Goal: Task Accomplishment & Management: Manage account settings

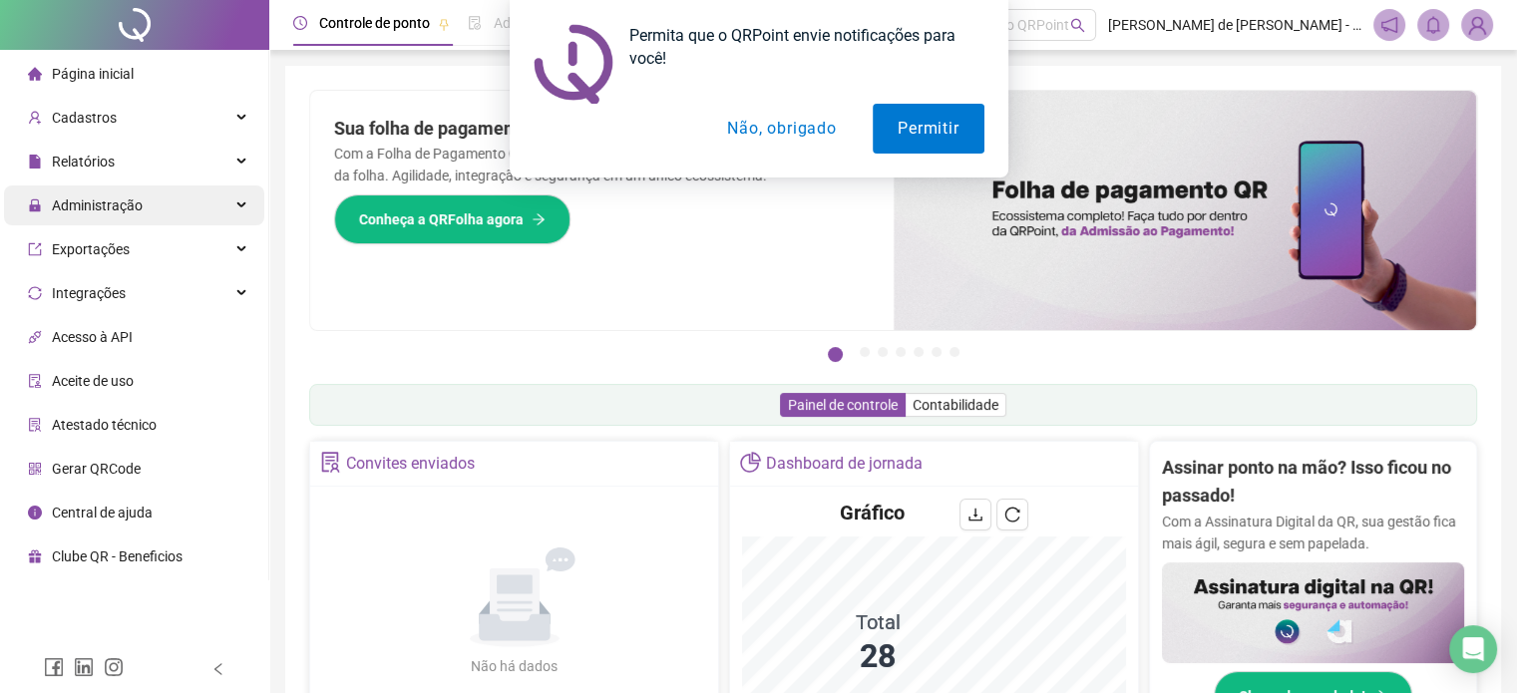
click at [158, 203] on div "Administração" at bounding box center [134, 205] width 260 height 40
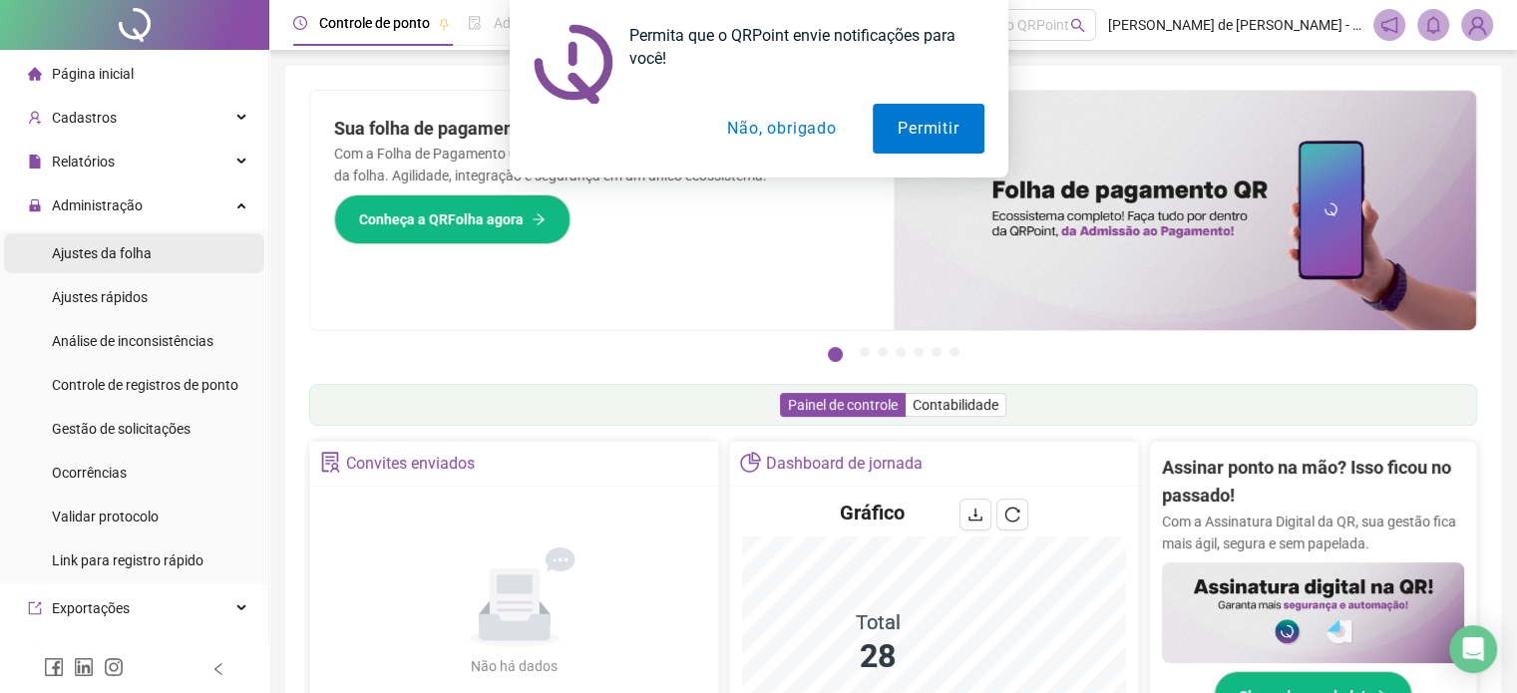
click at [121, 254] on span "Ajustes da folha" at bounding box center [102, 253] width 100 height 16
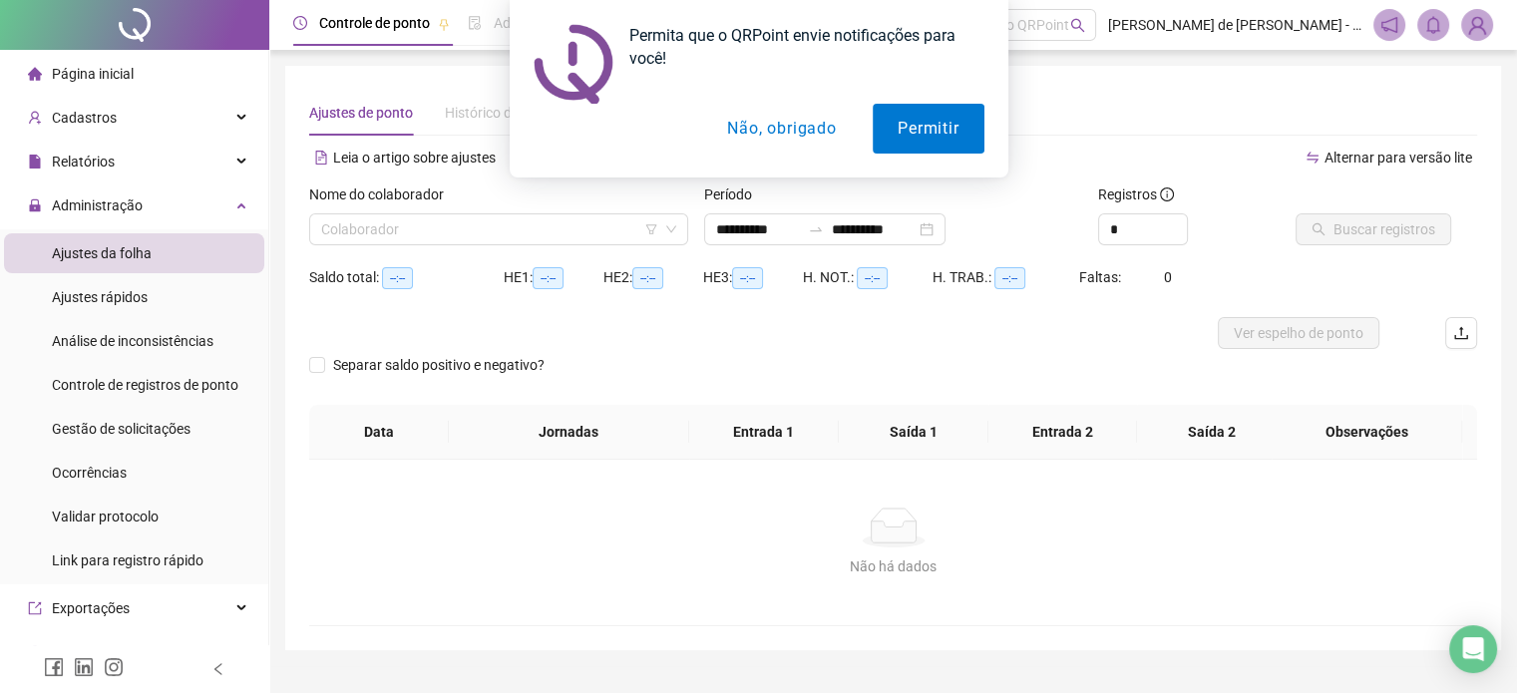
click at [822, 119] on button "Não, obrigado" at bounding box center [781, 129] width 159 height 50
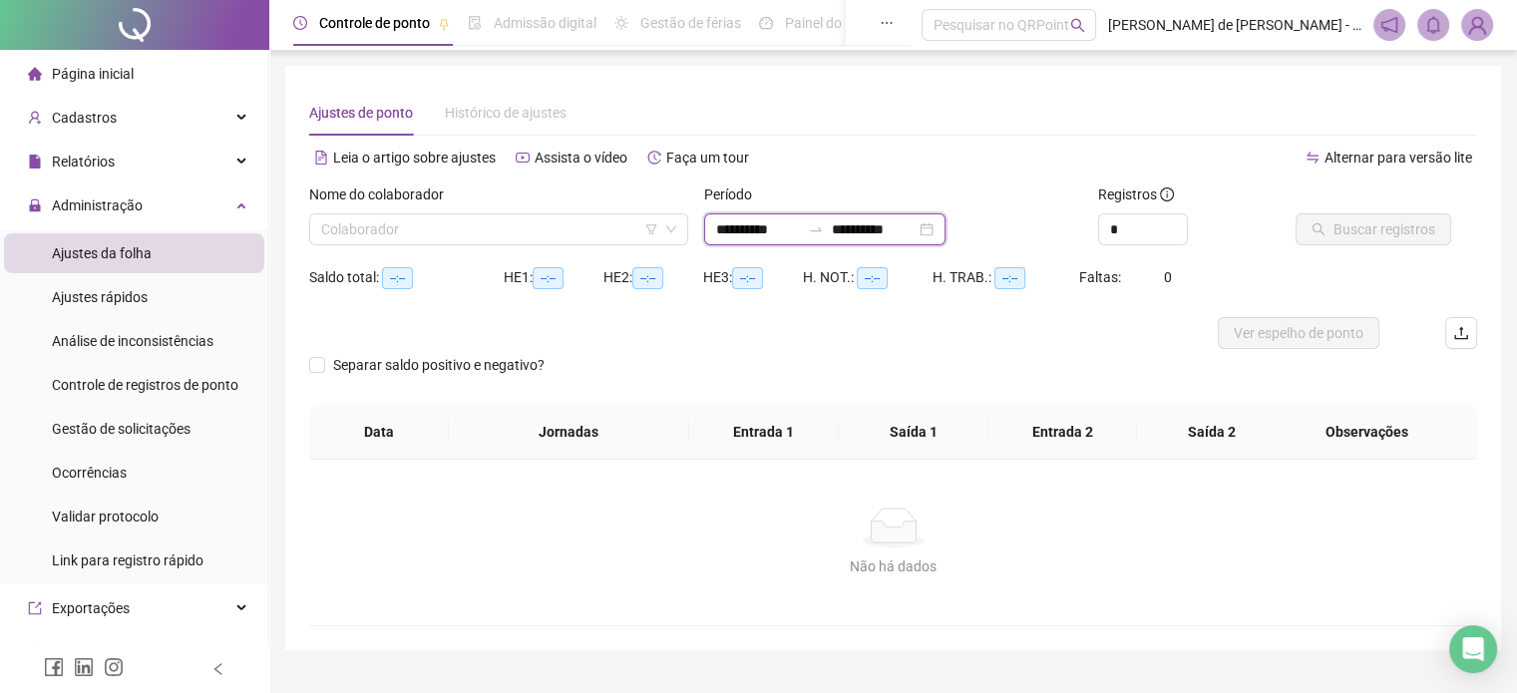
click at [800, 233] on input "**********" at bounding box center [758, 229] width 84 height 22
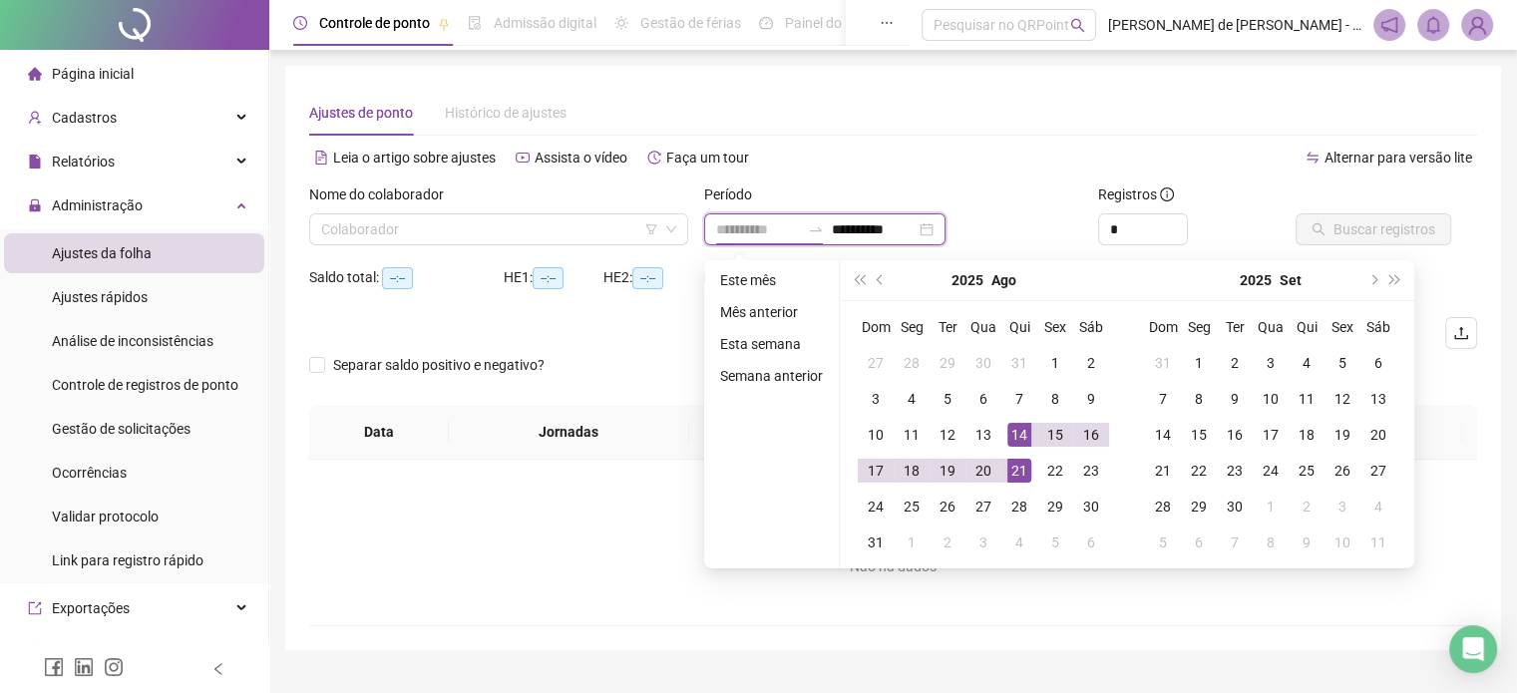
type input "**********"
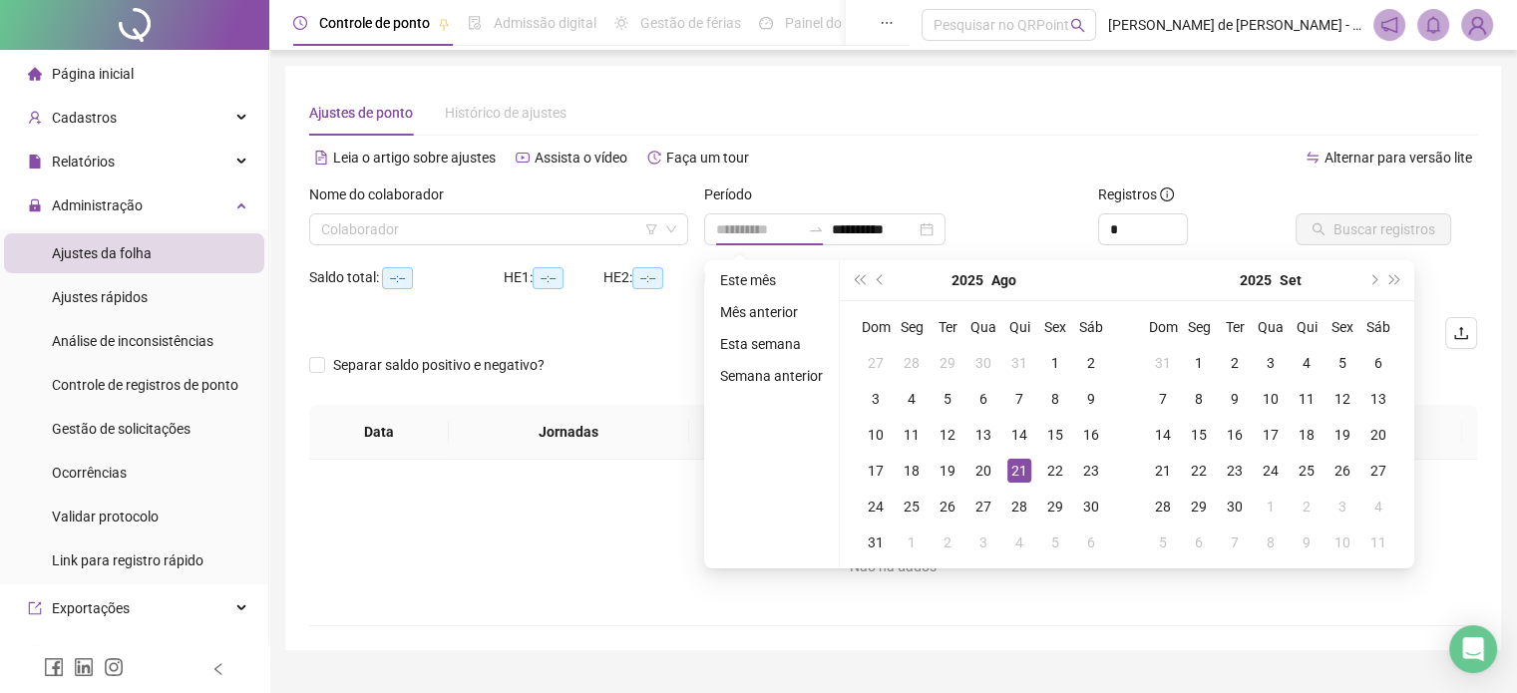
click at [1017, 468] on div "21" at bounding box center [1019, 471] width 24 height 24
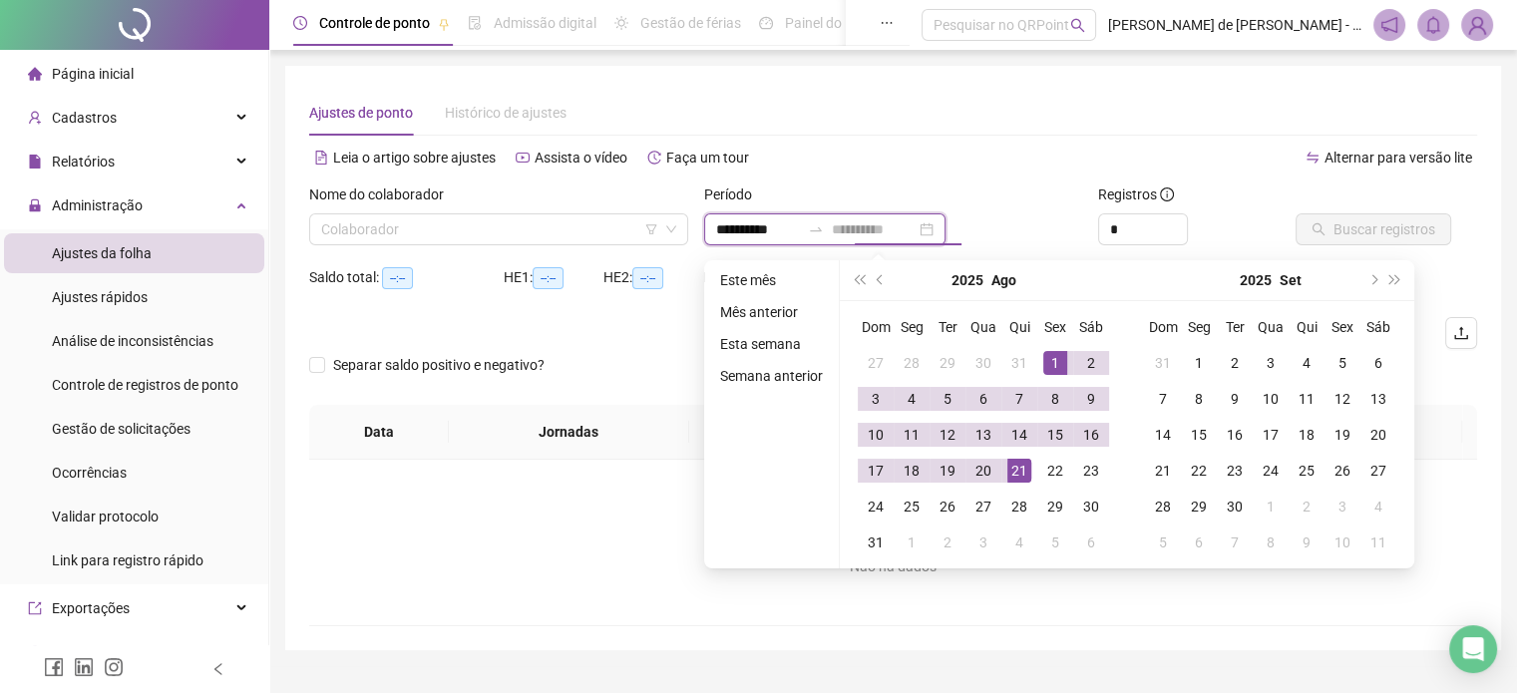
type input "**********"
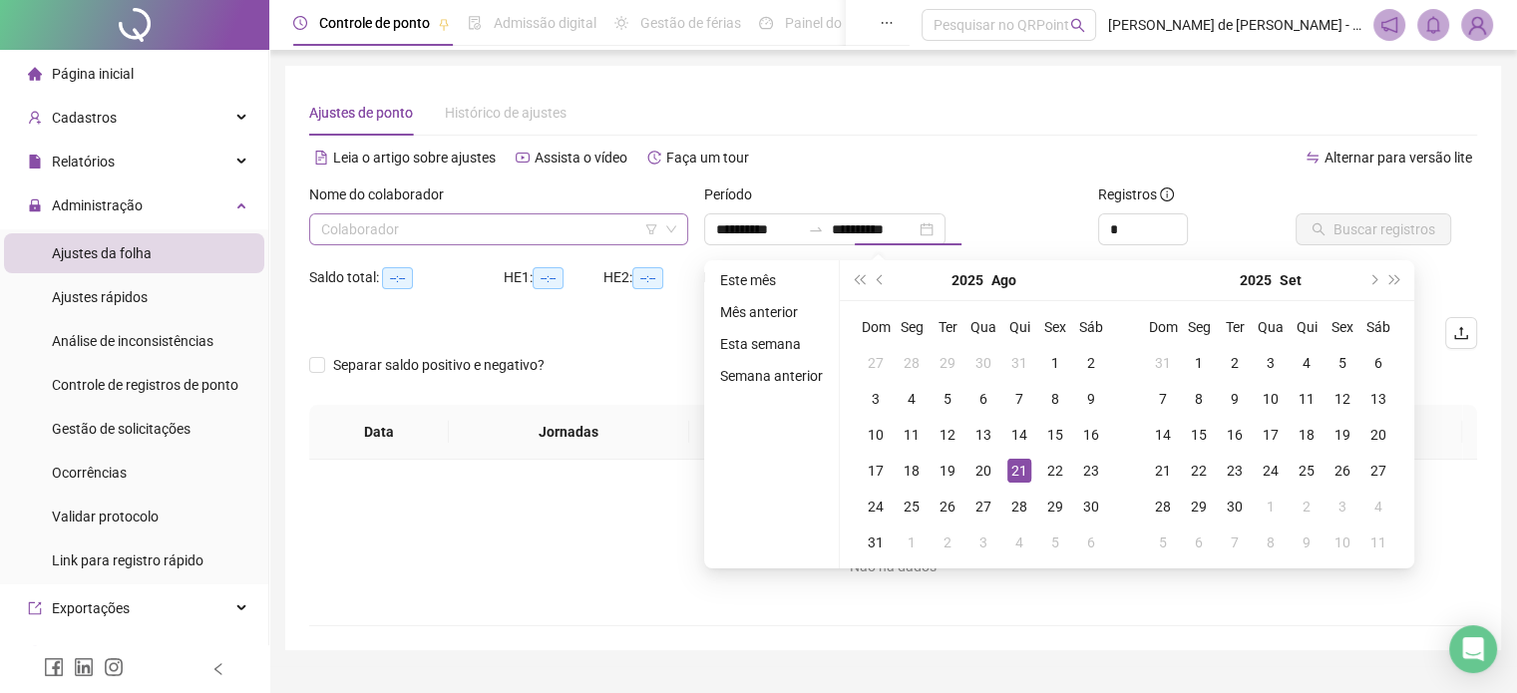
click at [475, 235] on input "search" at bounding box center [489, 229] width 337 height 30
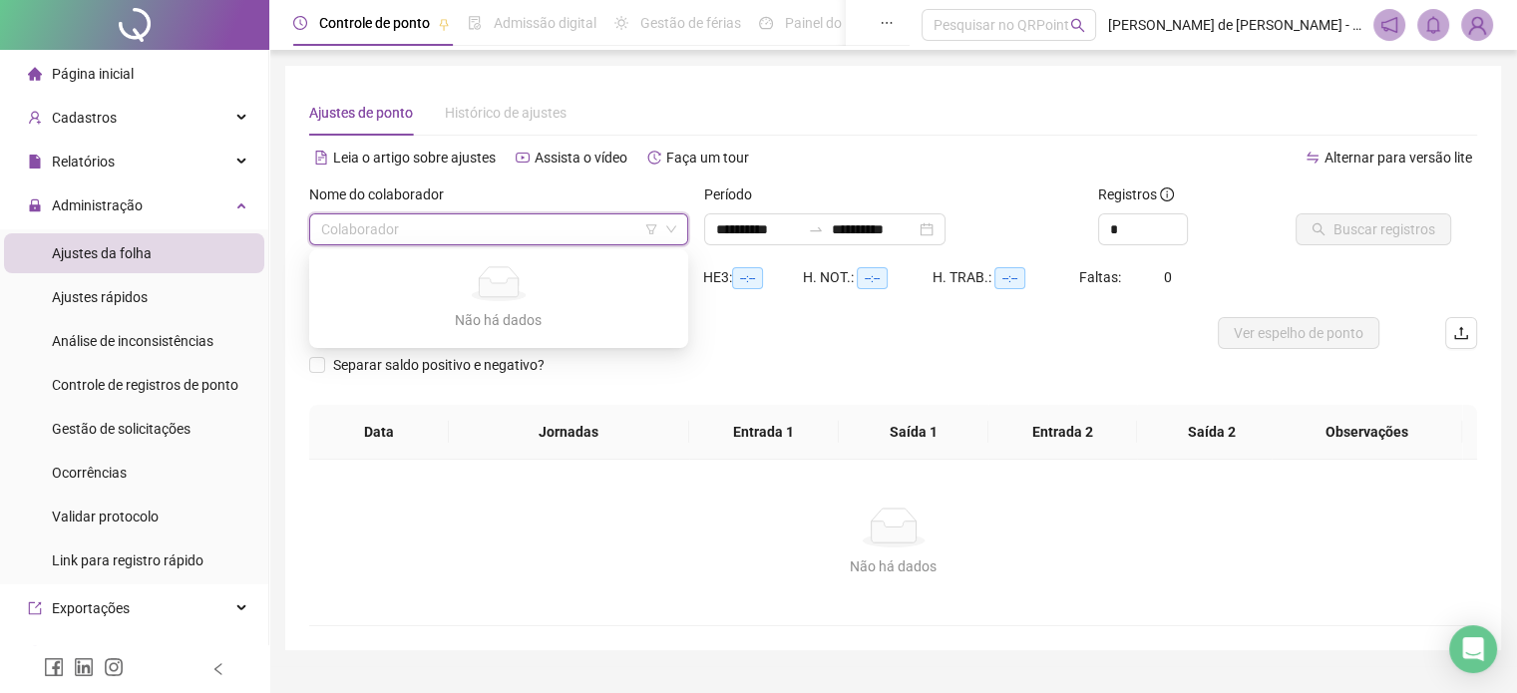
click at [511, 226] on input "search" at bounding box center [489, 229] width 337 height 30
click at [740, 230] on input "**********" at bounding box center [758, 229] width 84 height 22
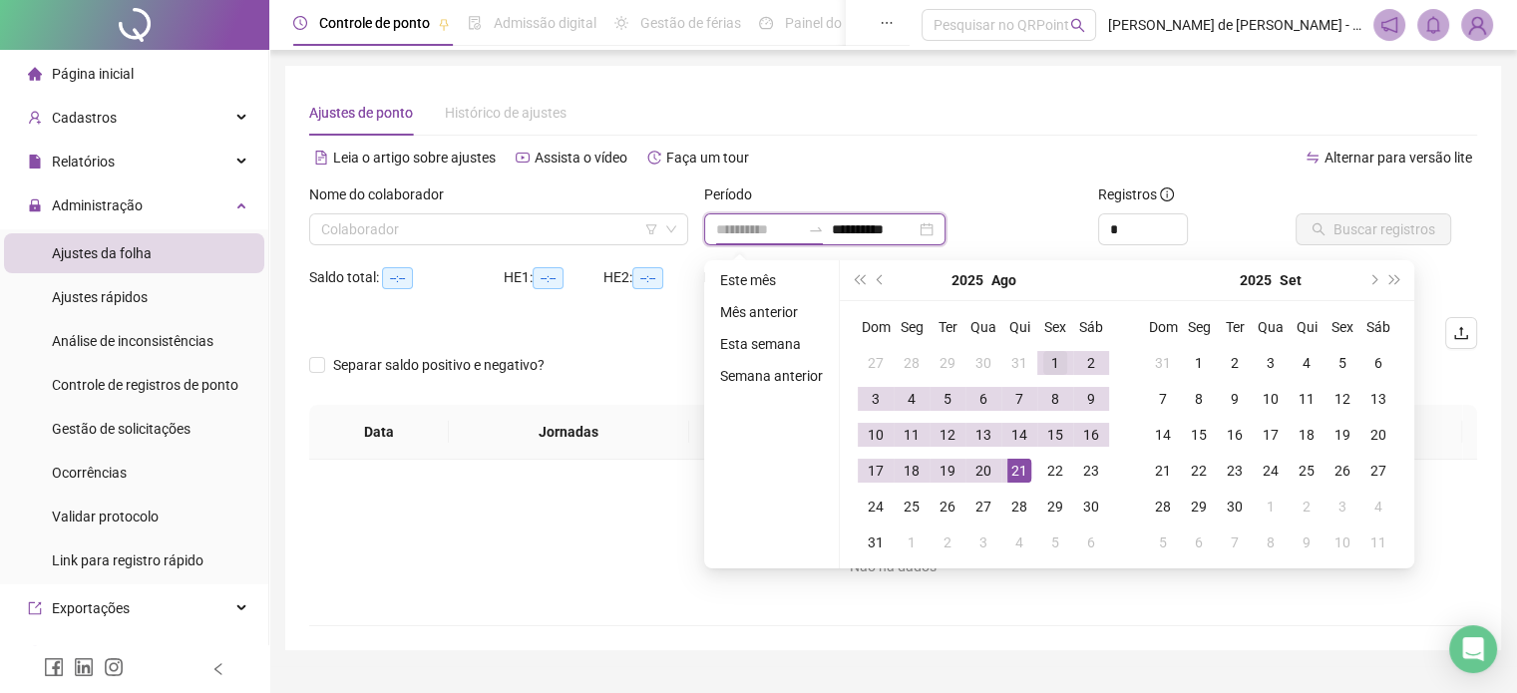
type input "**********"
click at [1053, 356] on div "1" at bounding box center [1055, 363] width 24 height 24
click at [1020, 470] on div "21" at bounding box center [1019, 471] width 24 height 24
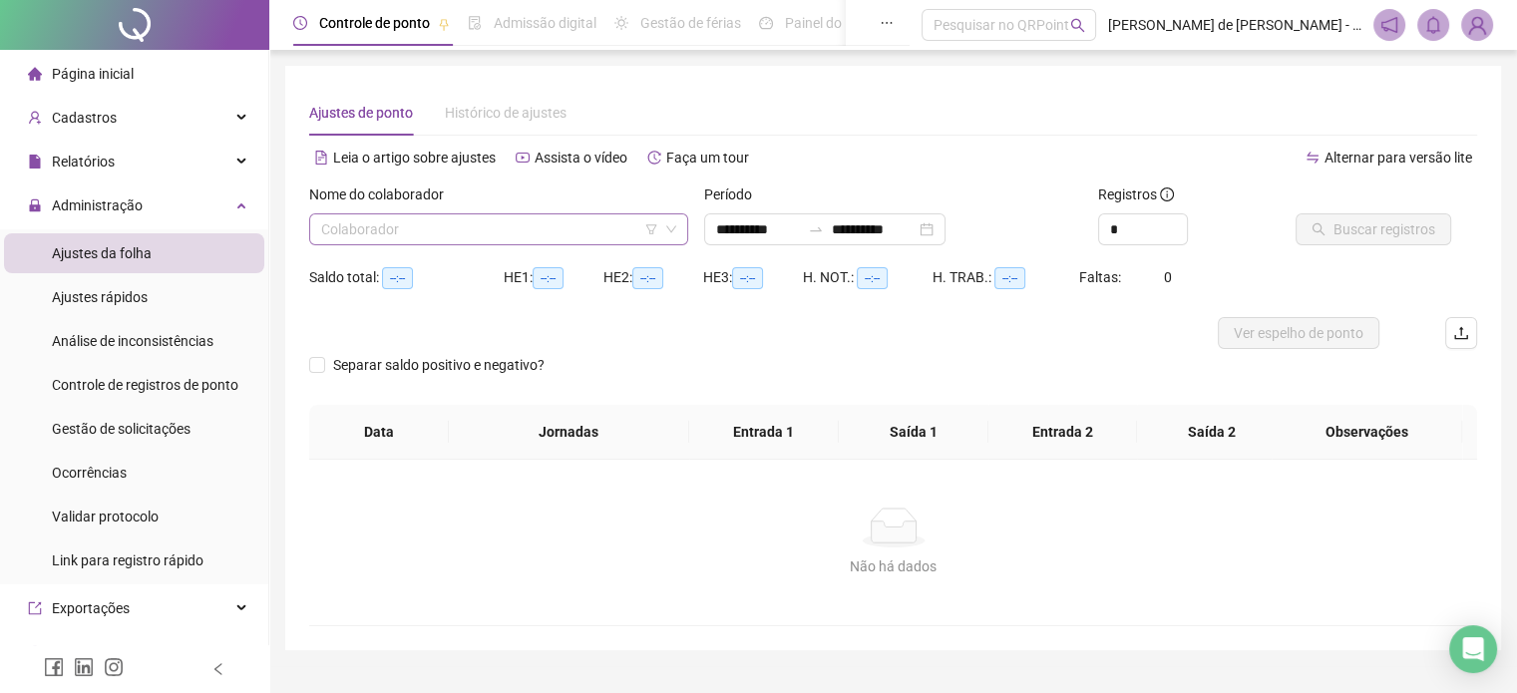
click at [489, 223] on input "search" at bounding box center [489, 229] width 337 height 30
type input "**********"
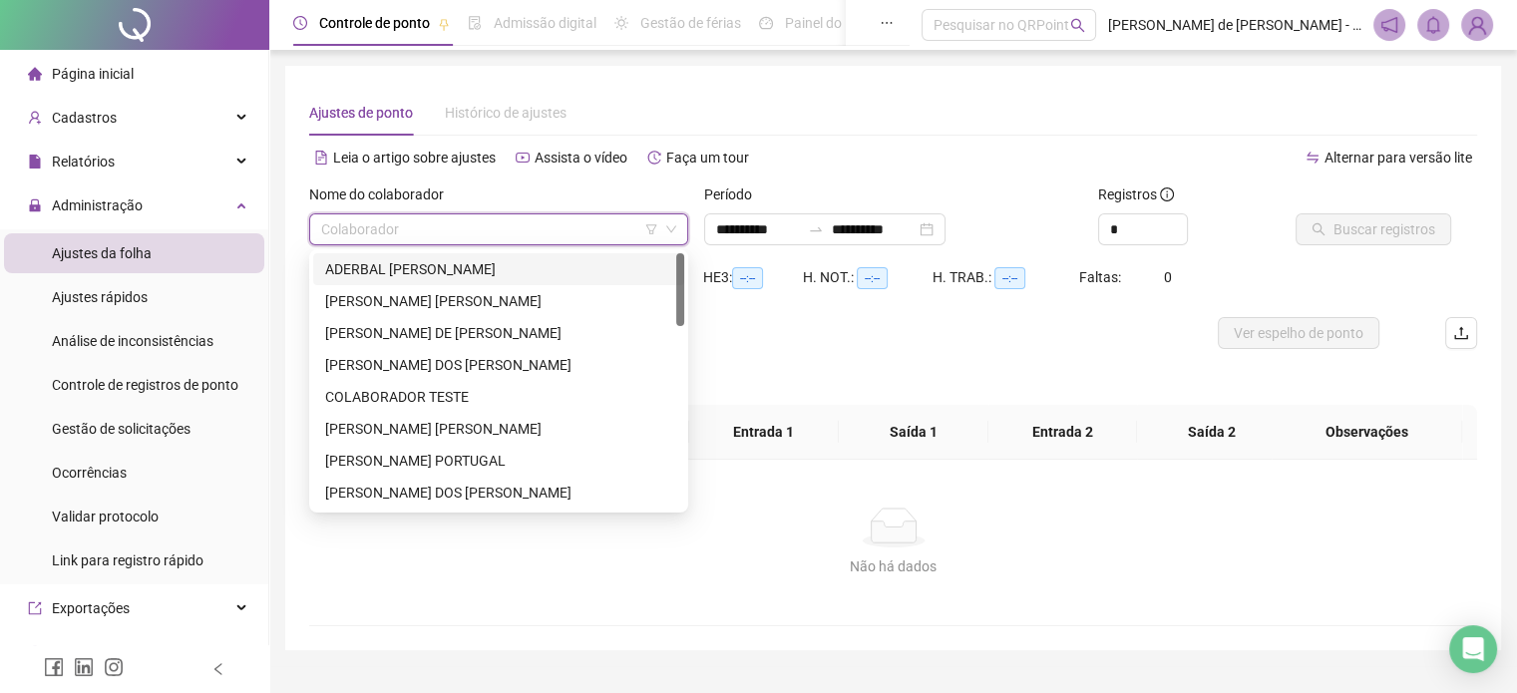
click at [446, 262] on div "ADERBAL [PERSON_NAME]" at bounding box center [498, 269] width 347 height 22
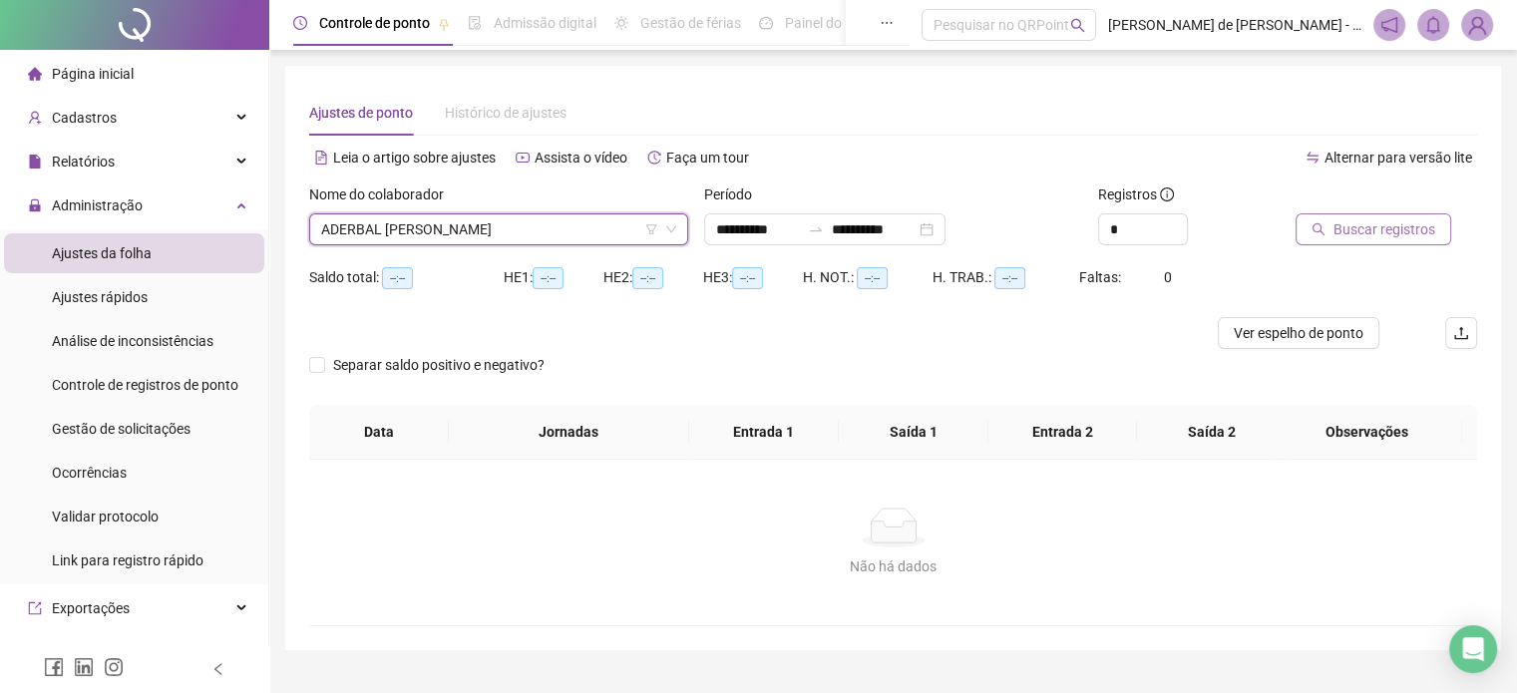
click at [1348, 230] on span "Buscar registros" at bounding box center [1384, 229] width 102 height 22
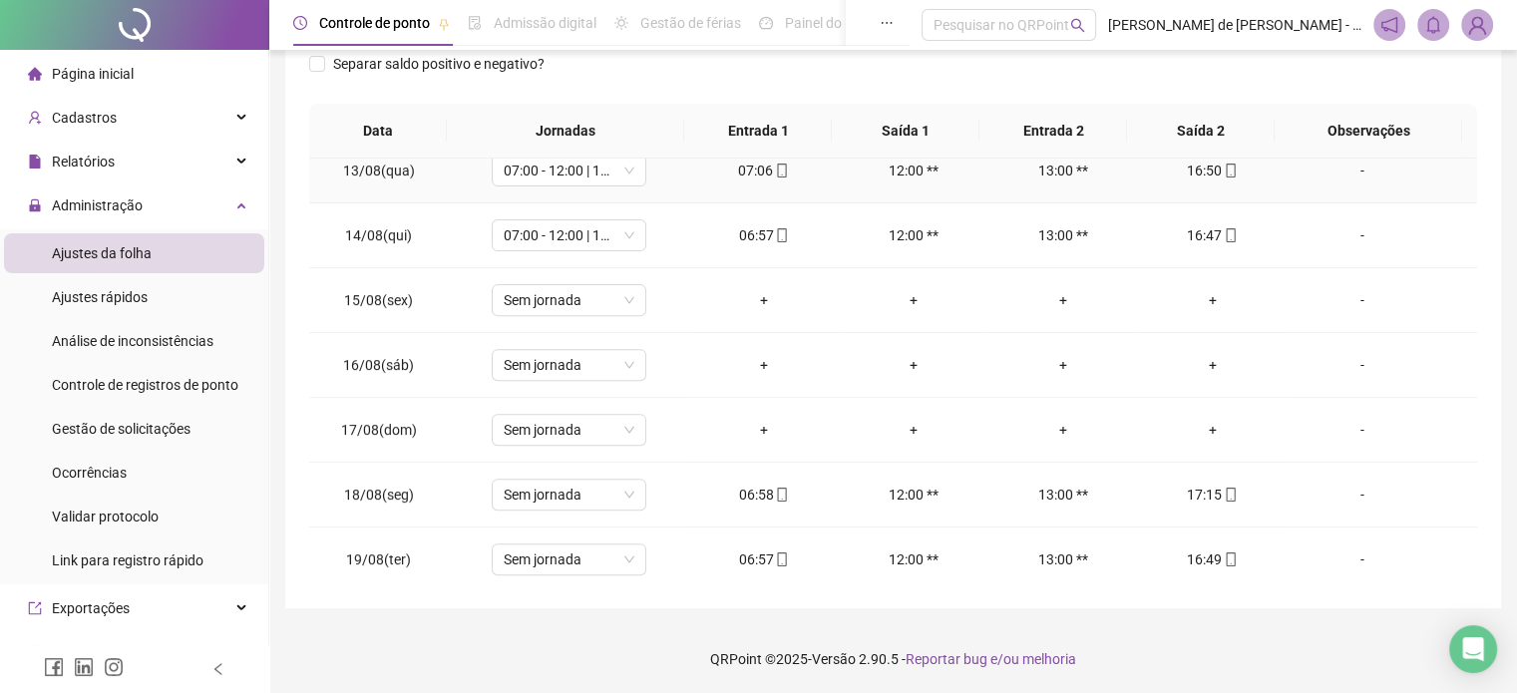
scroll to position [866, 0]
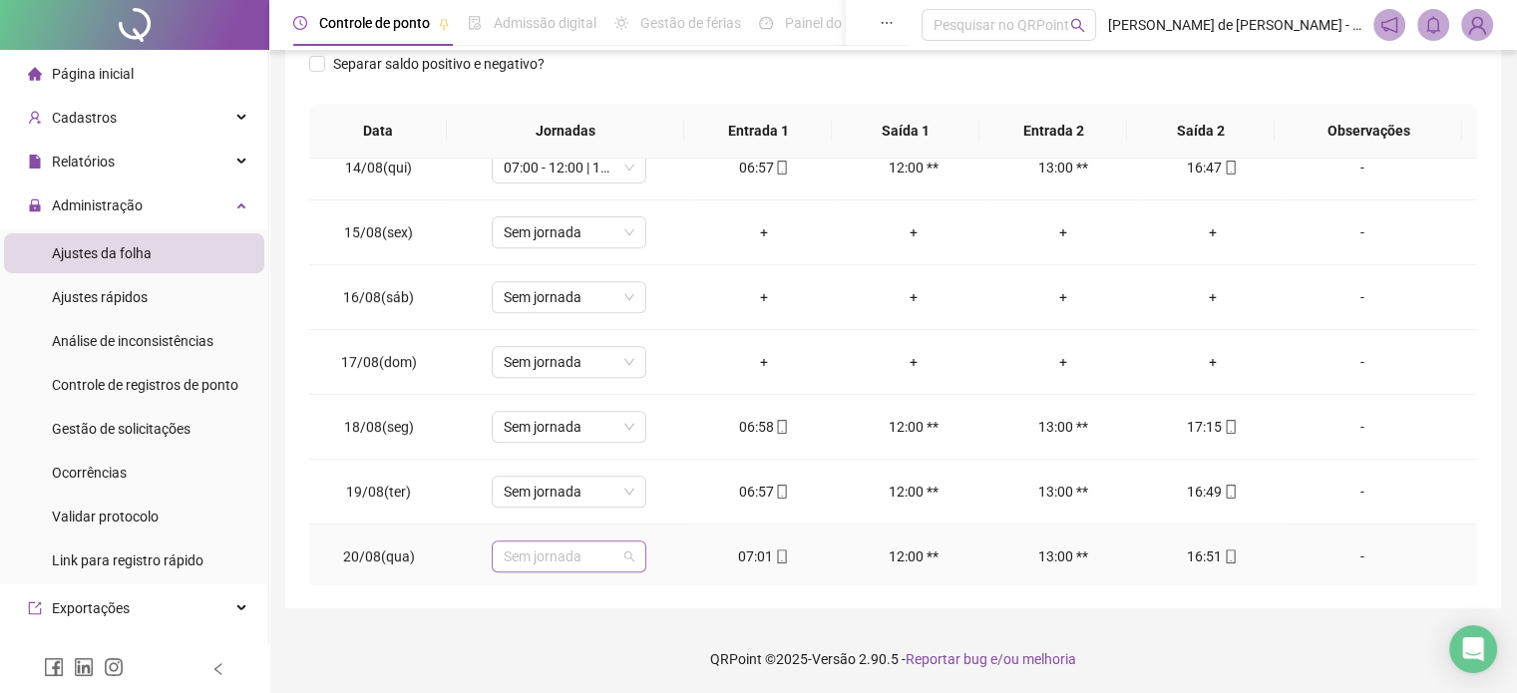
click at [587, 553] on span "Sem jornada" at bounding box center [569, 557] width 131 height 30
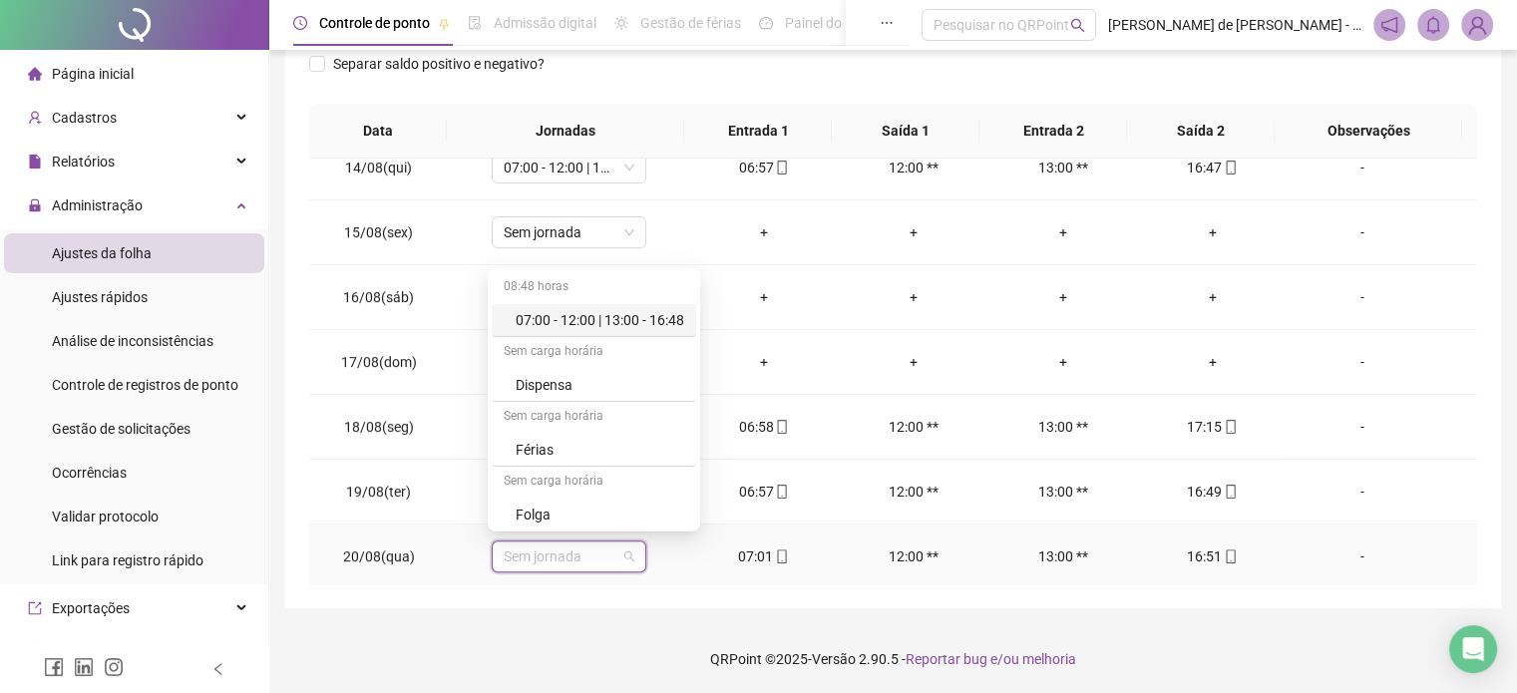
click at [590, 300] on div "08:48 horas" at bounding box center [594, 288] width 204 height 32
click at [602, 311] on div "07:00 - 12:00 | 13:00 - 16:48" at bounding box center [600, 320] width 169 height 22
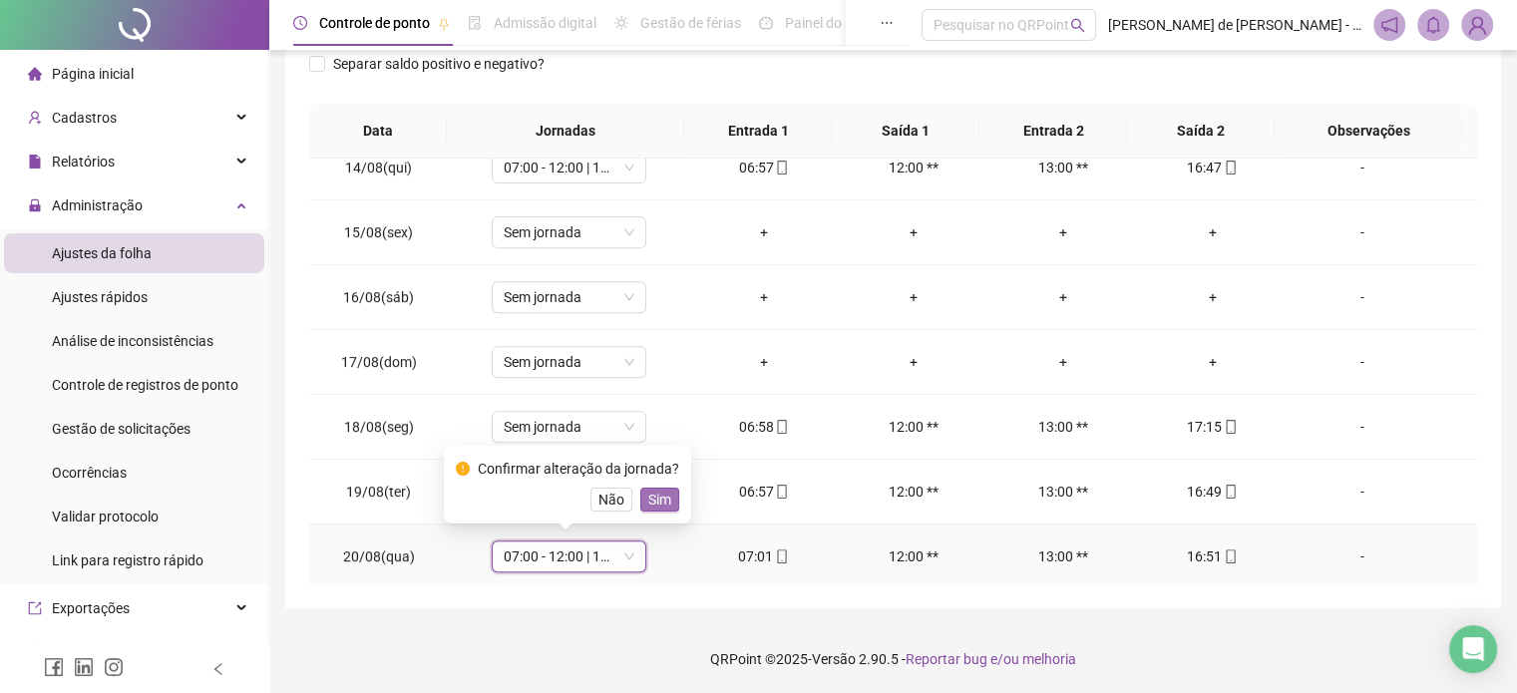
click at [651, 494] on span "Sim" at bounding box center [659, 500] width 23 height 22
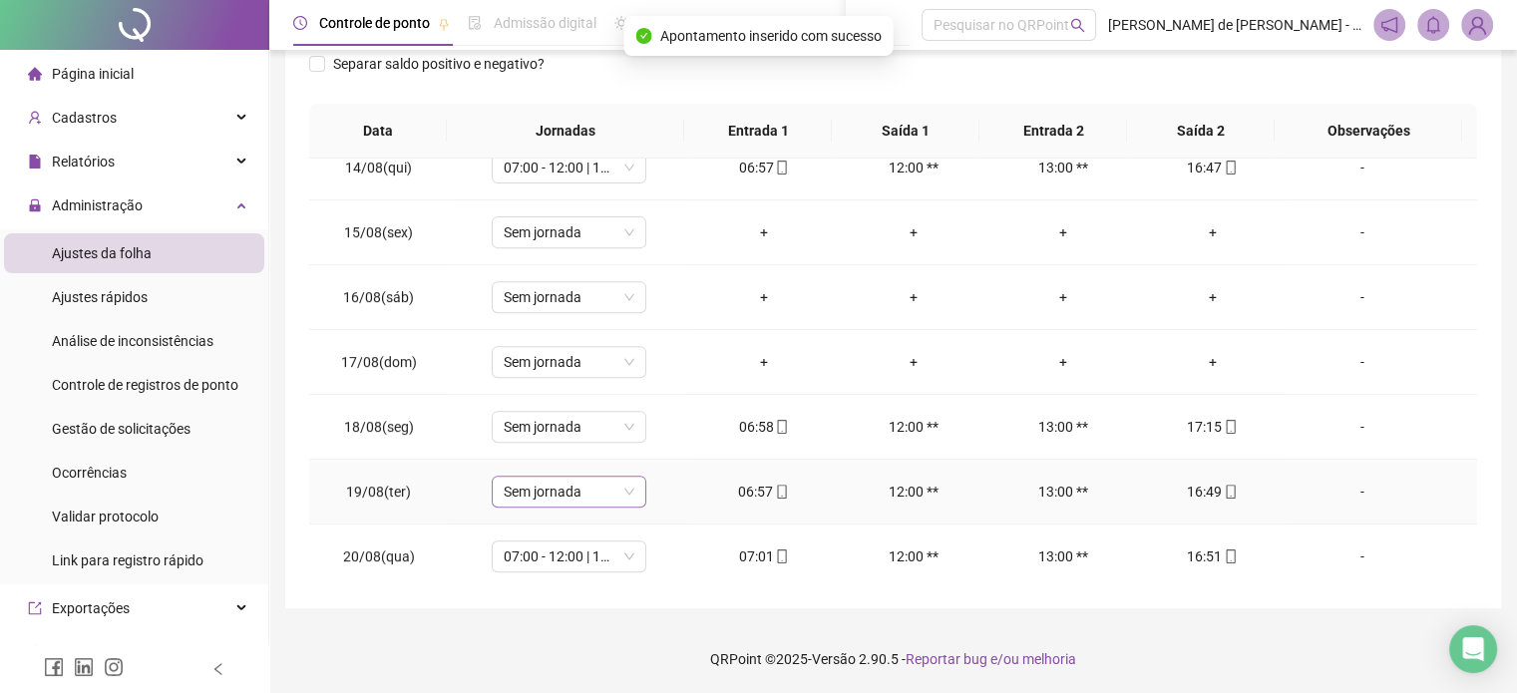
click at [621, 482] on span "Sem jornada" at bounding box center [569, 492] width 131 height 30
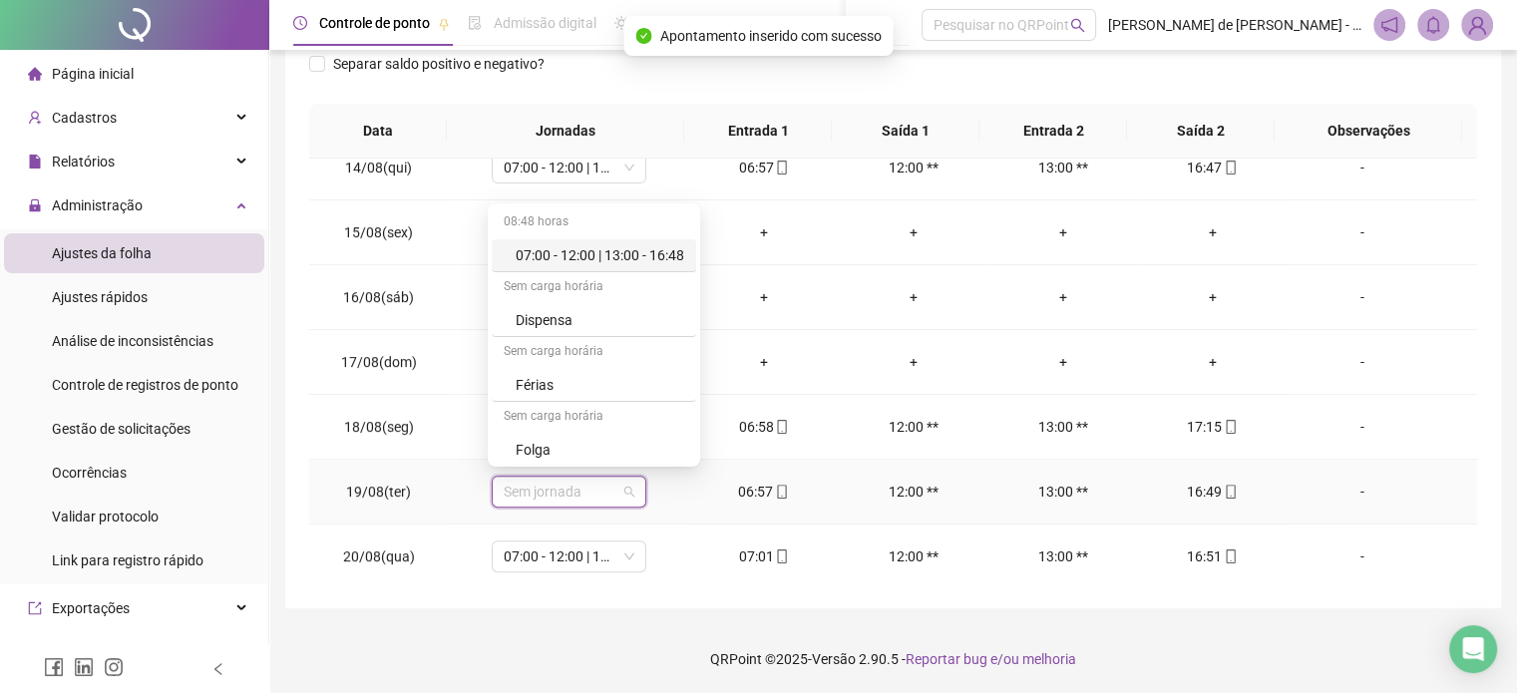
click at [629, 260] on div "07:00 - 12:00 | 13:00 - 16:48" at bounding box center [600, 255] width 169 height 22
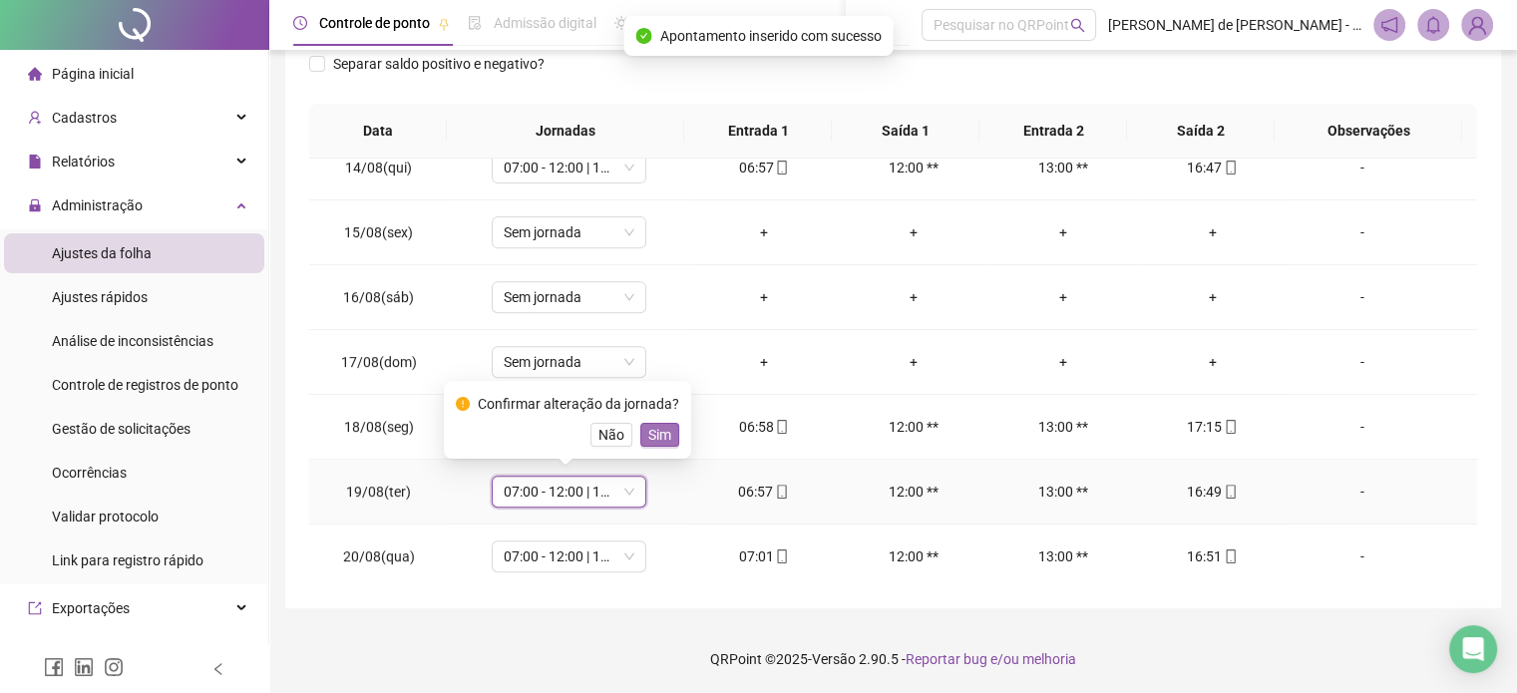
click at [651, 438] on span "Sim" at bounding box center [659, 435] width 23 height 22
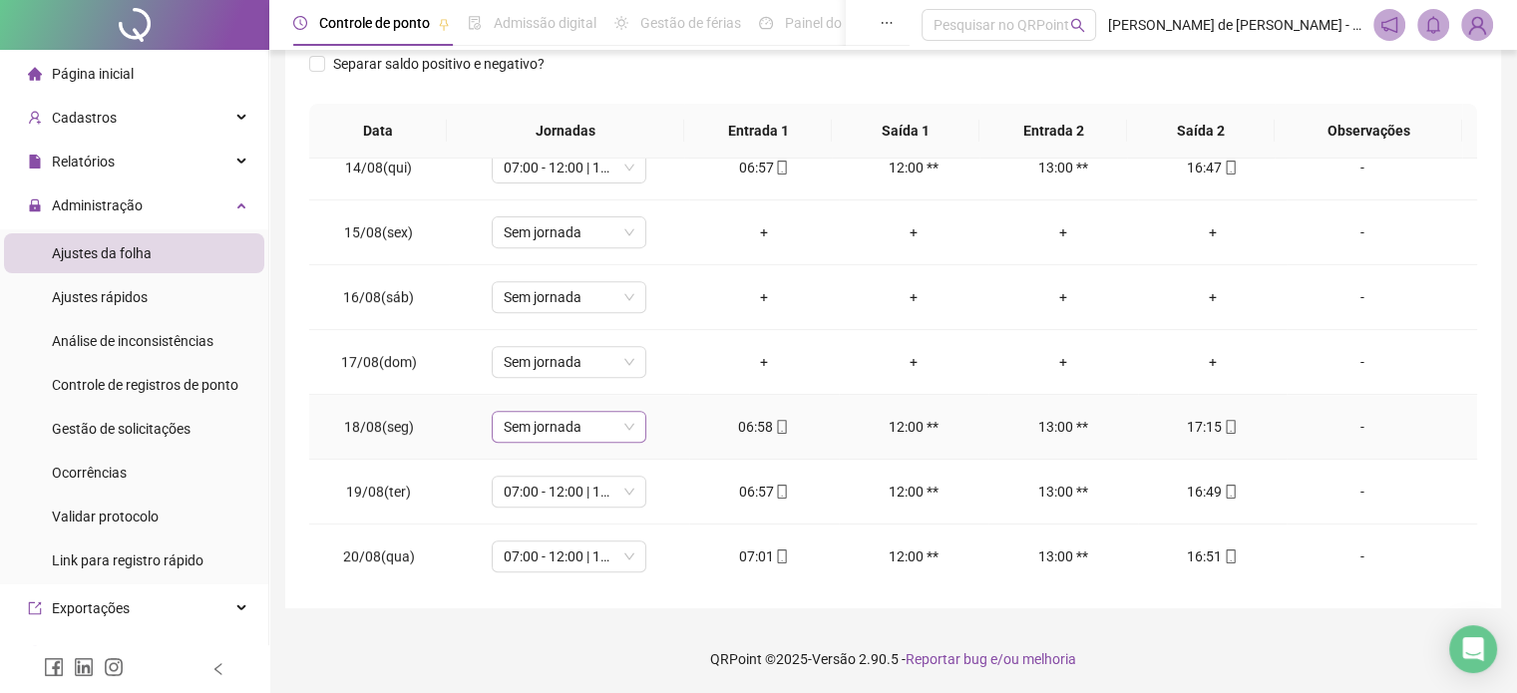
click at [612, 426] on span "Sem jornada" at bounding box center [569, 427] width 131 height 30
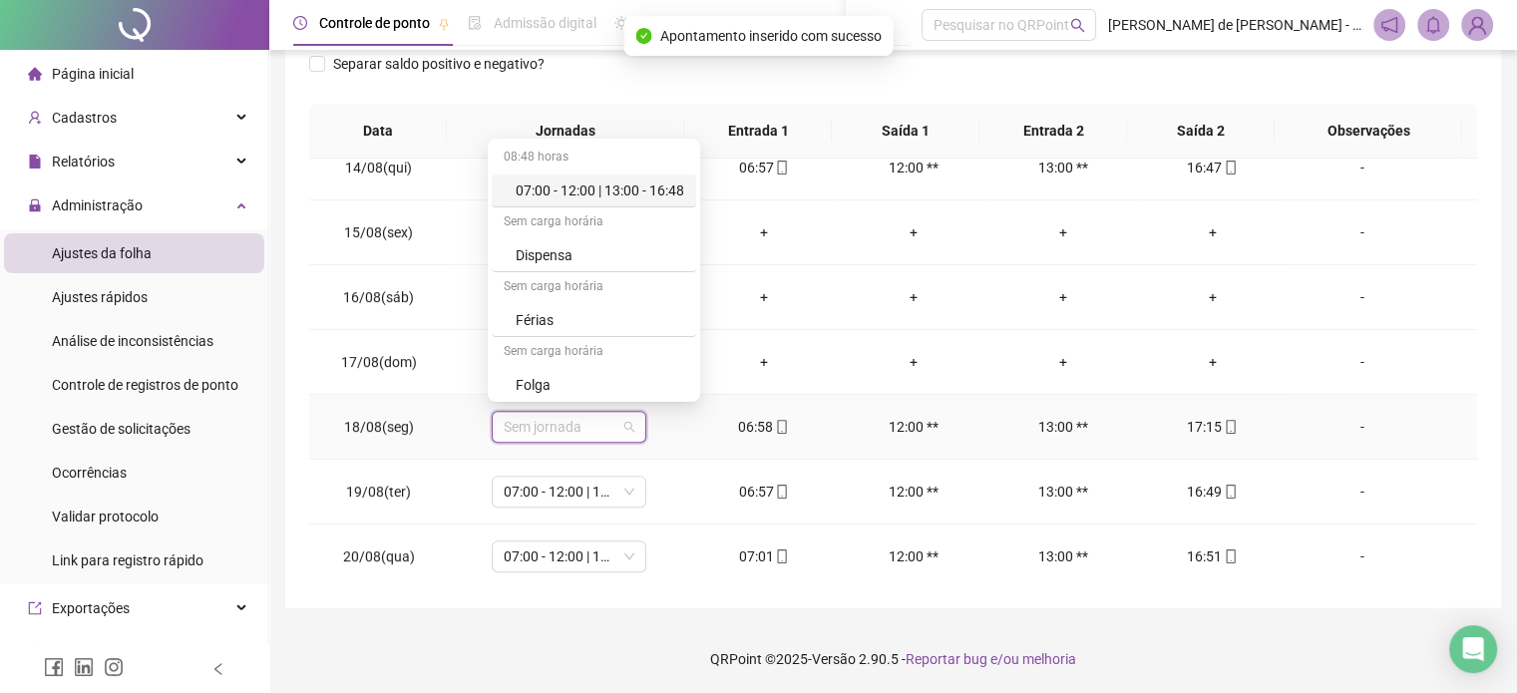
click at [612, 189] on div "07:00 - 12:00 | 13:00 - 16:48" at bounding box center [600, 191] width 169 height 22
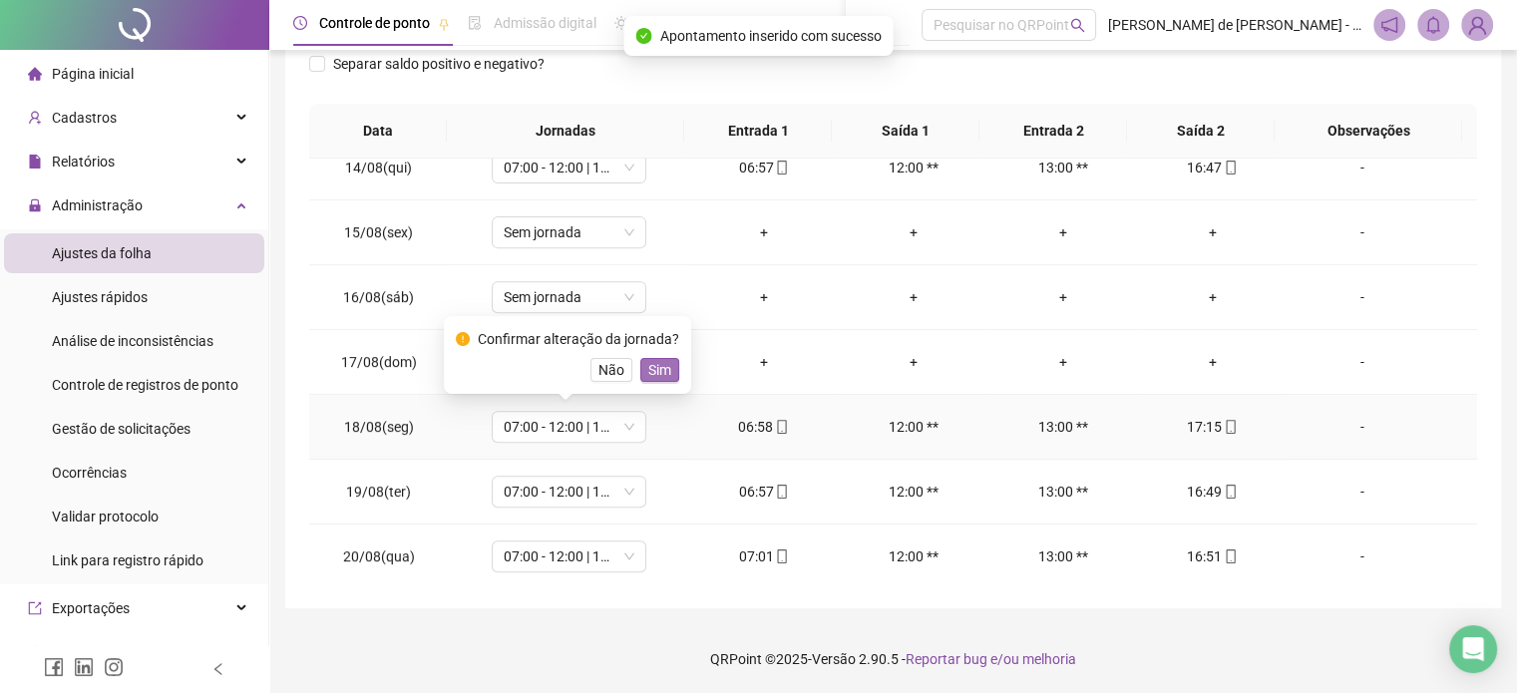
click at [654, 371] on span "Sim" at bounding box center [659, 370] width 23 height 22
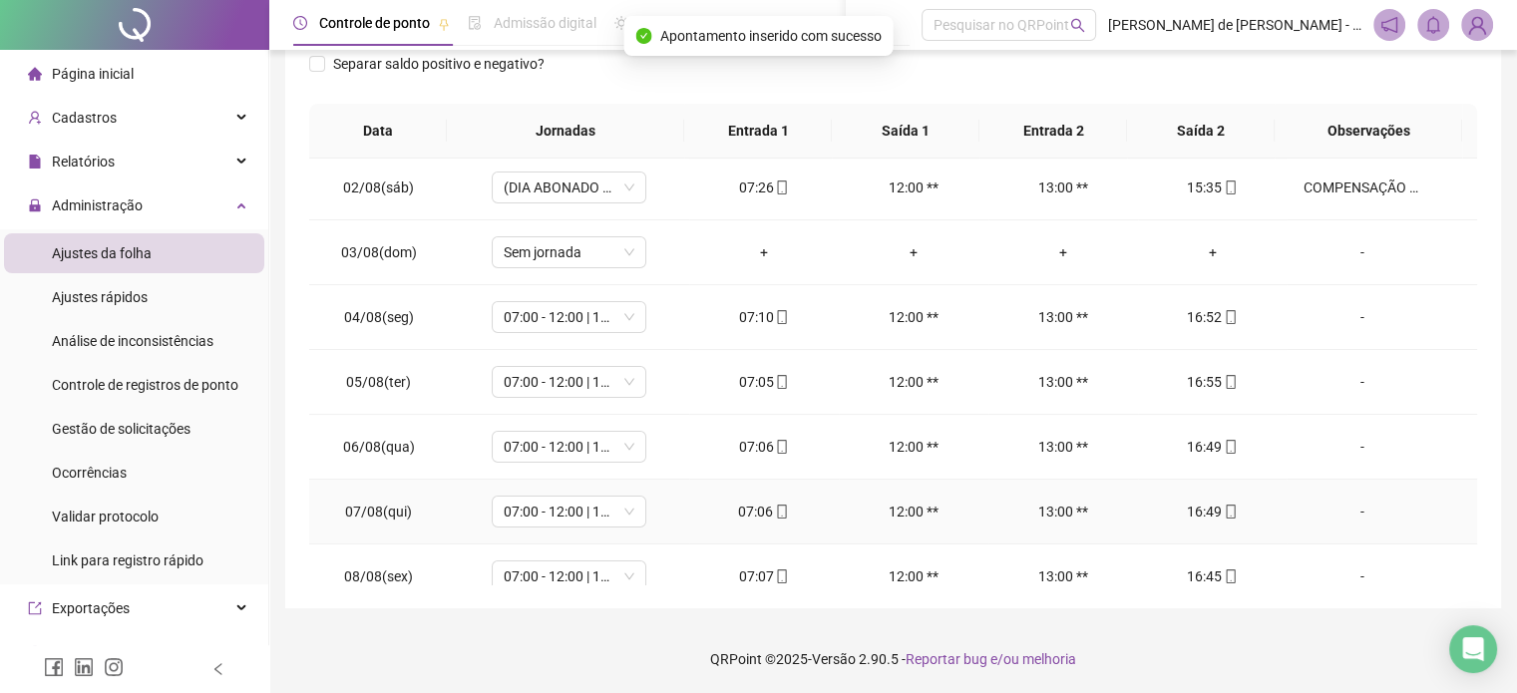
scroll to position [0, 0]
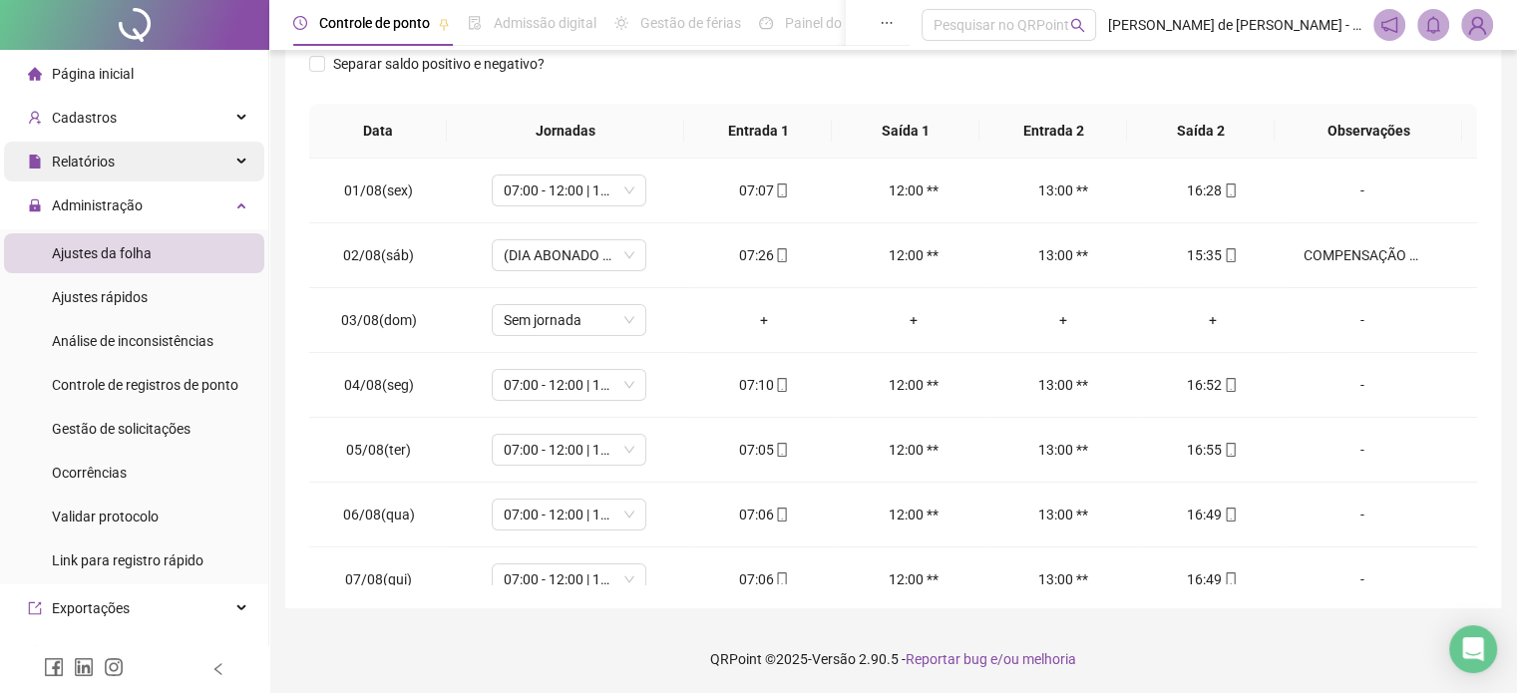
click at [226, 153] on div "Relatórios" at bounding box center [134, 162] width 260 height 40
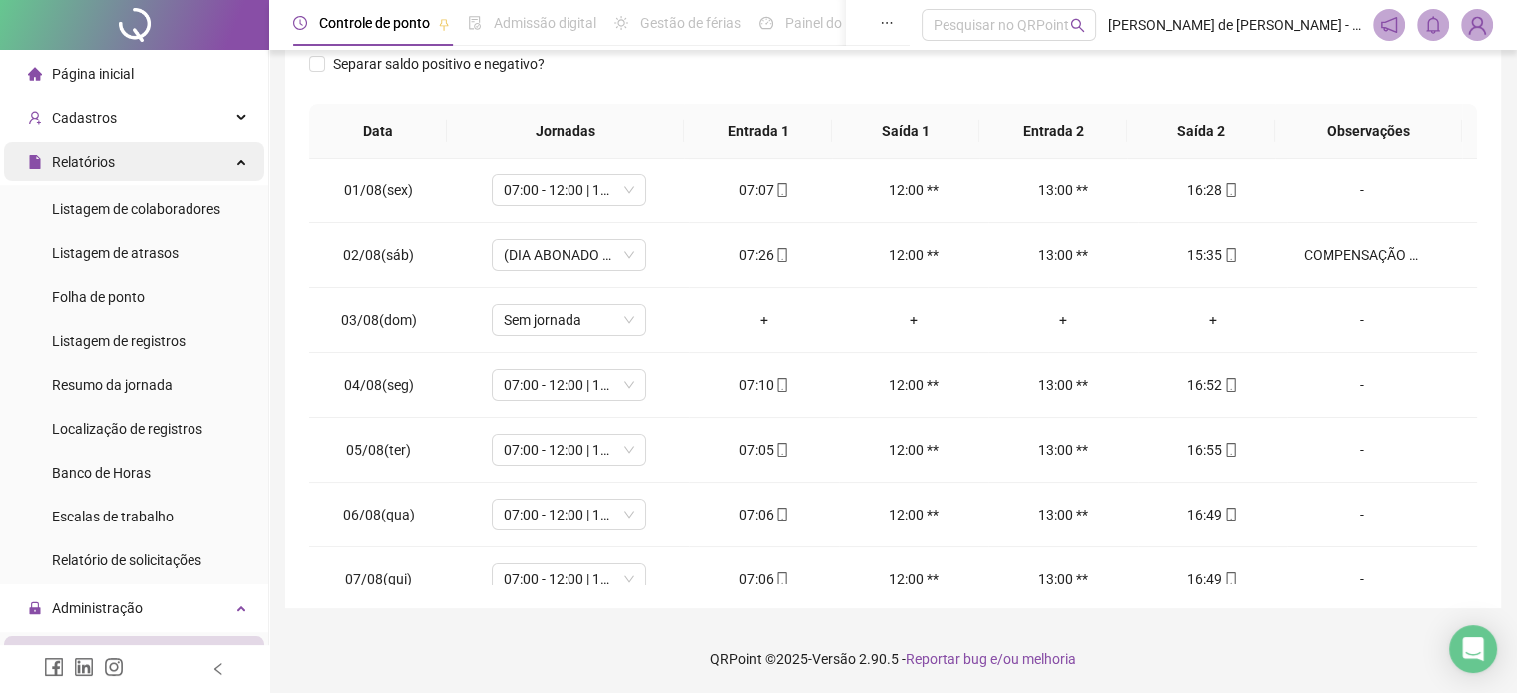
click at [226, 153] on div "Relatórios" at bounding box center [134, 162] width 260 height 40
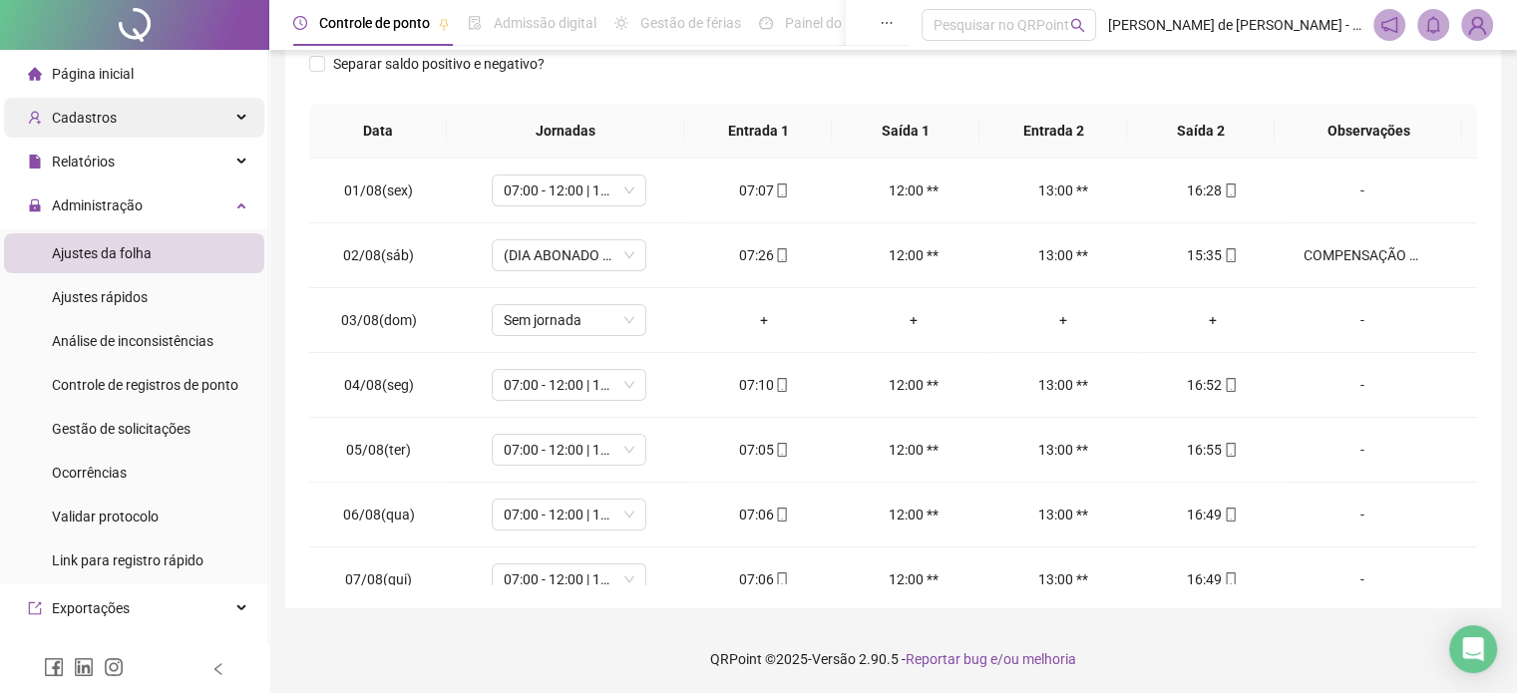
click at [229, 111] on div "Cadastros" at bounding box center [134, 118] width 260 height 40
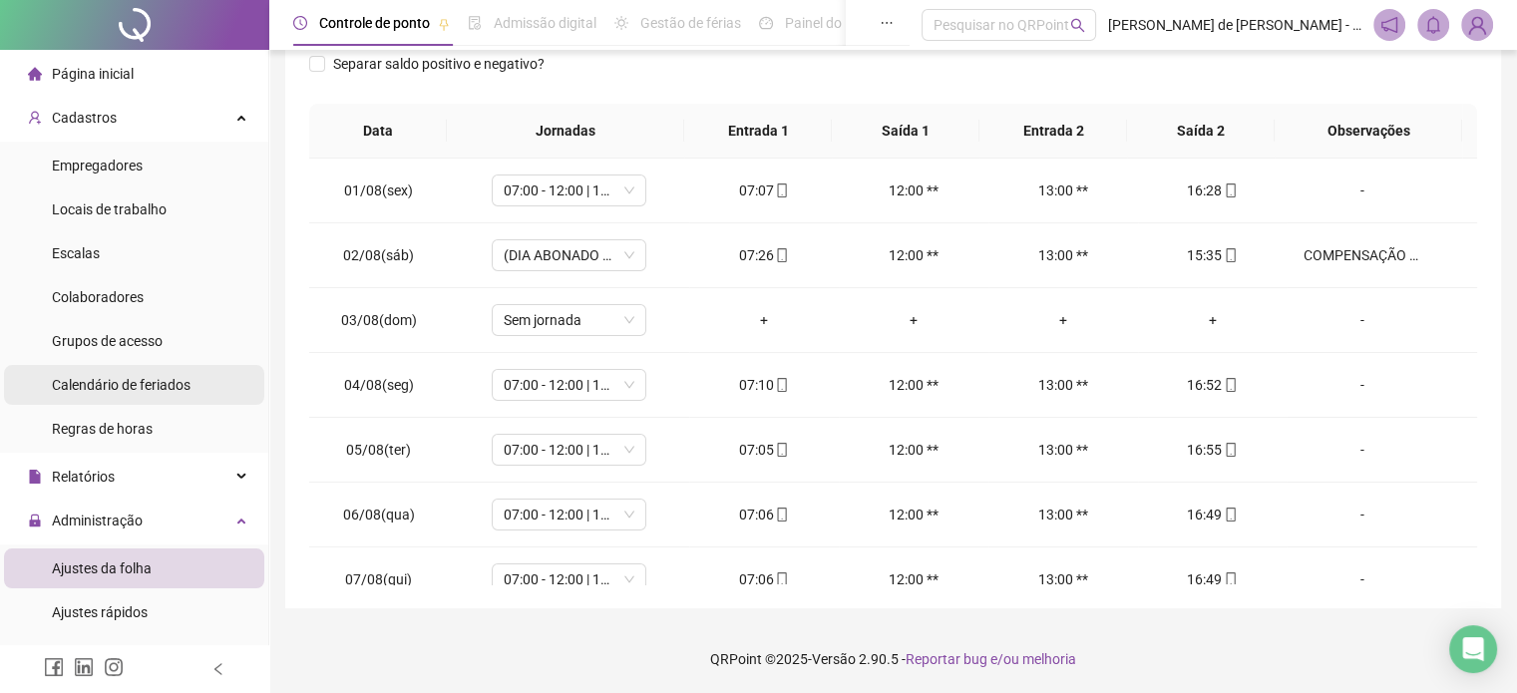
click at [188, 378] on span "Calendário de feriados" at bounding box center [121, 385] width 139 height 16
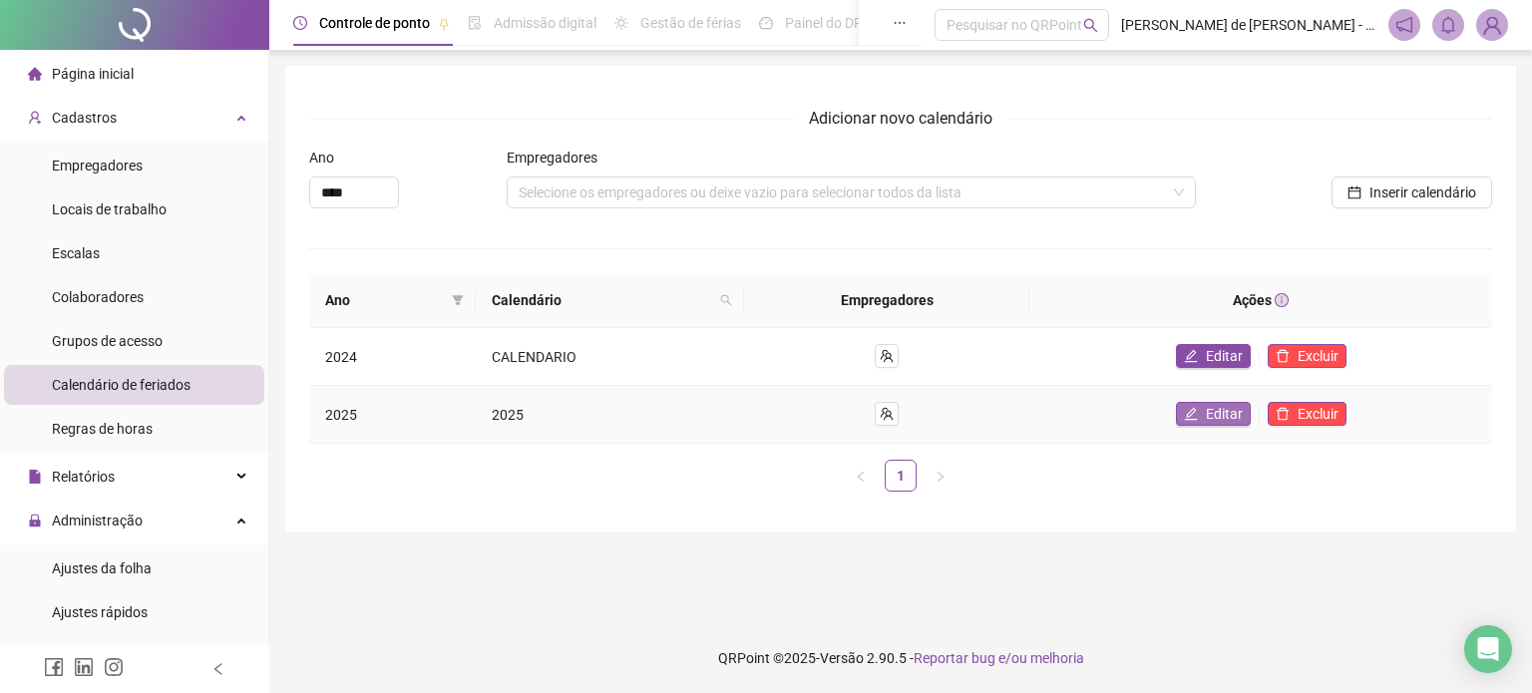
click at [1206, 418] on button "Editar" at bounding box center [1213, 414] width 75 height 24
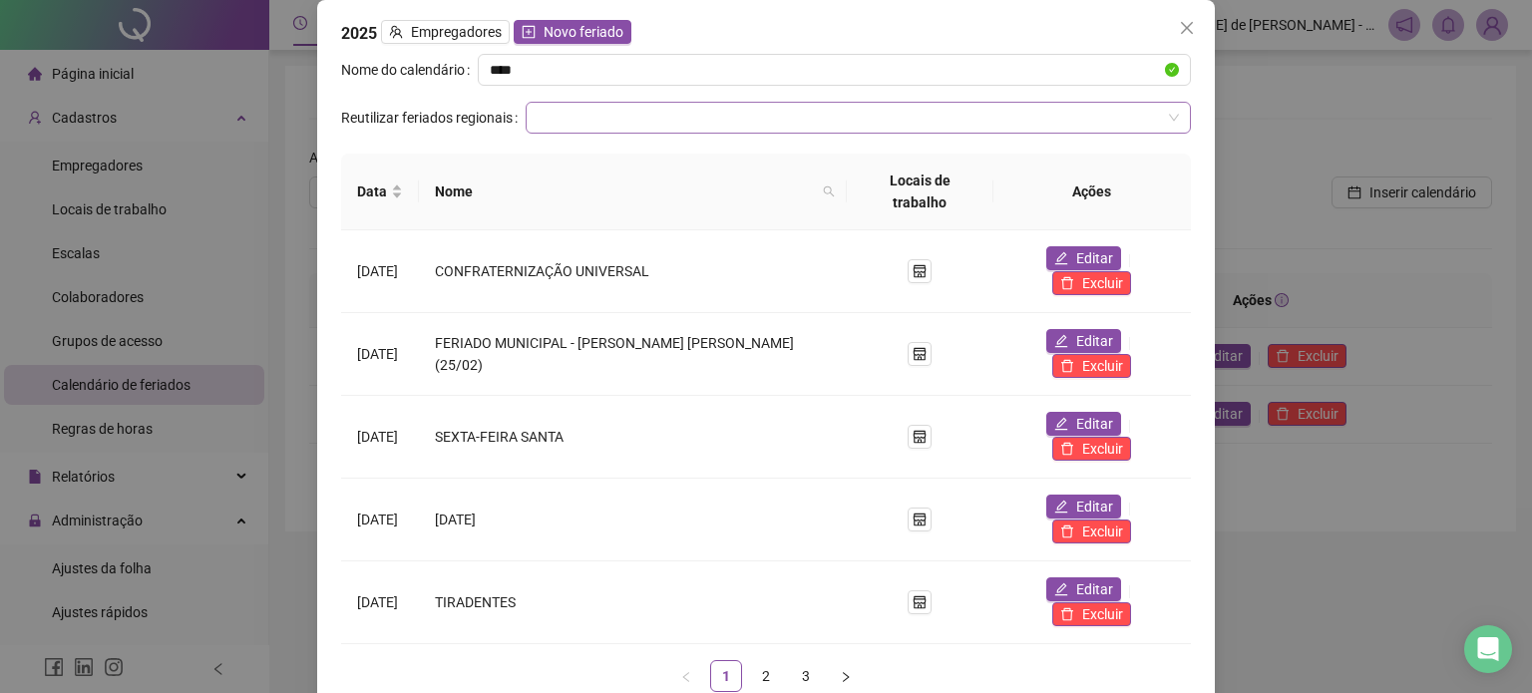
click at [818, 133] on input "search" at bounding box center [849, 118] width 623 height 30
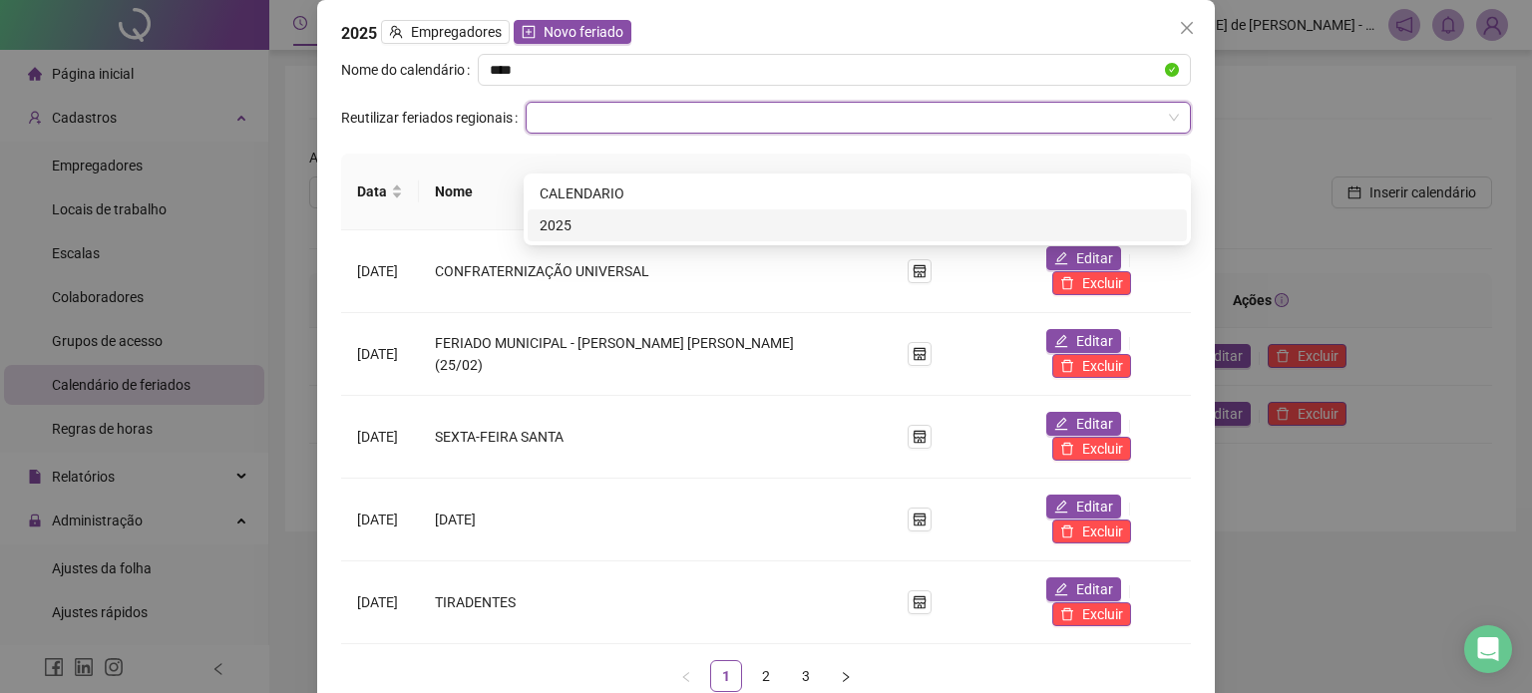
click at [570, 222] on div "2025" at bounding box center [857, 225] width 635 height 22
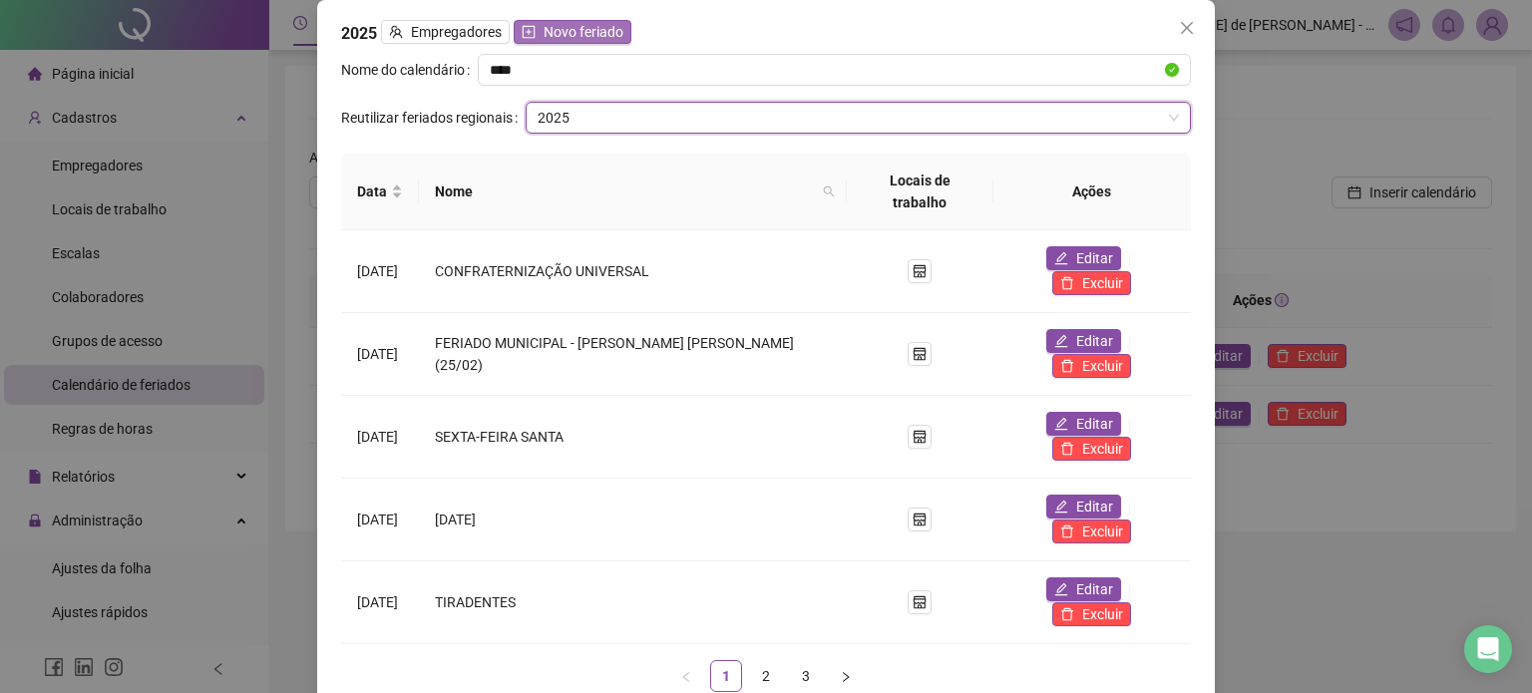
click at [561, 43] on span "Novo feriado" at bounding box center [584, 32] width 80 height 22
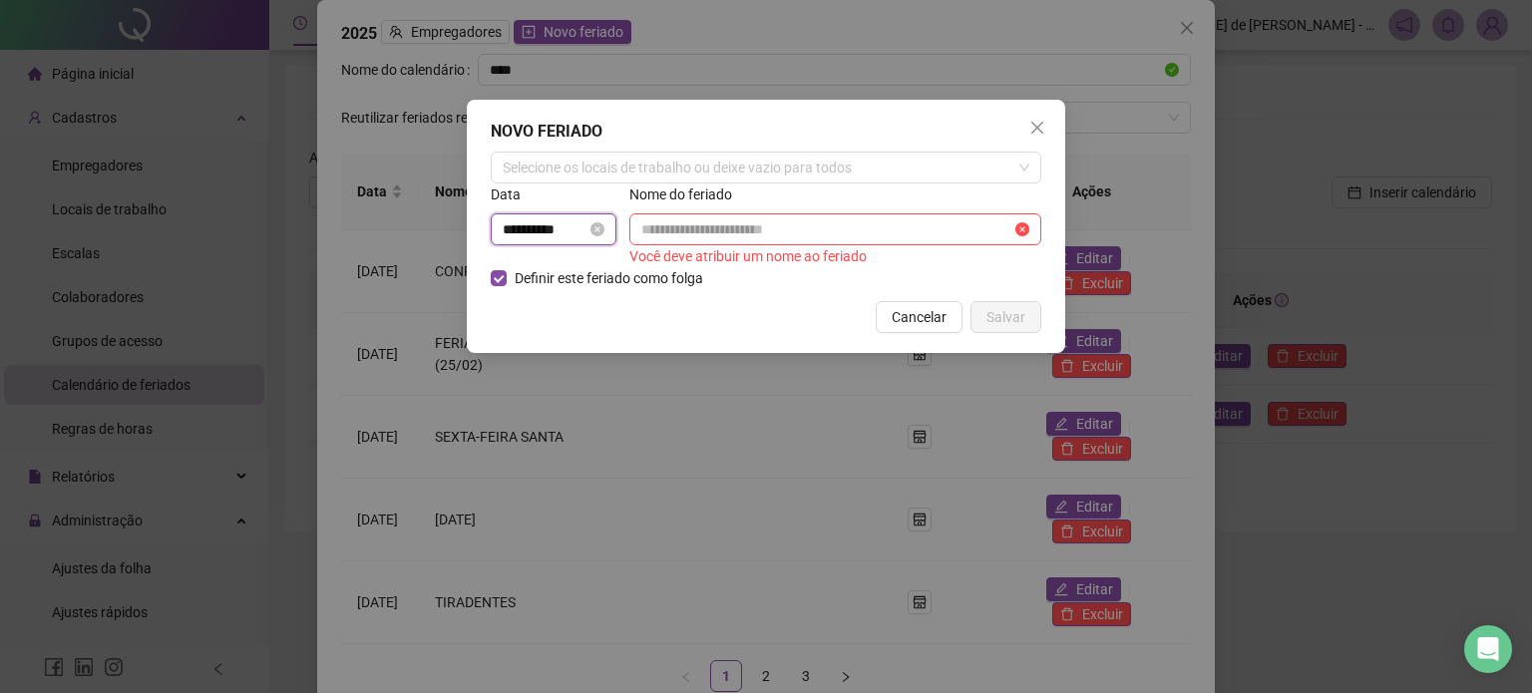
click at [564, 236] on input "**********" at bounding box center [545, 229] width 84 height 22
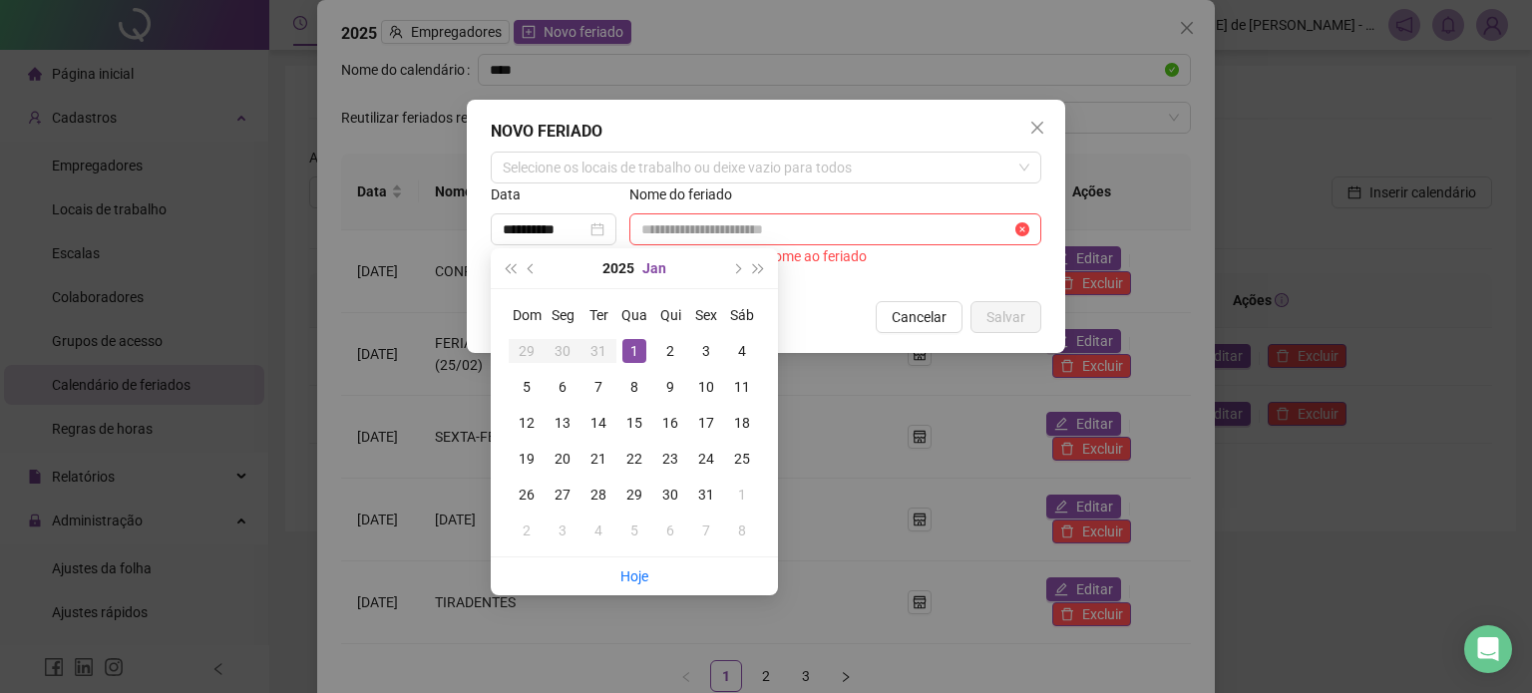
click at [644, 268] on button "Jan" at bounding box center [654, 268] width 24 height 40
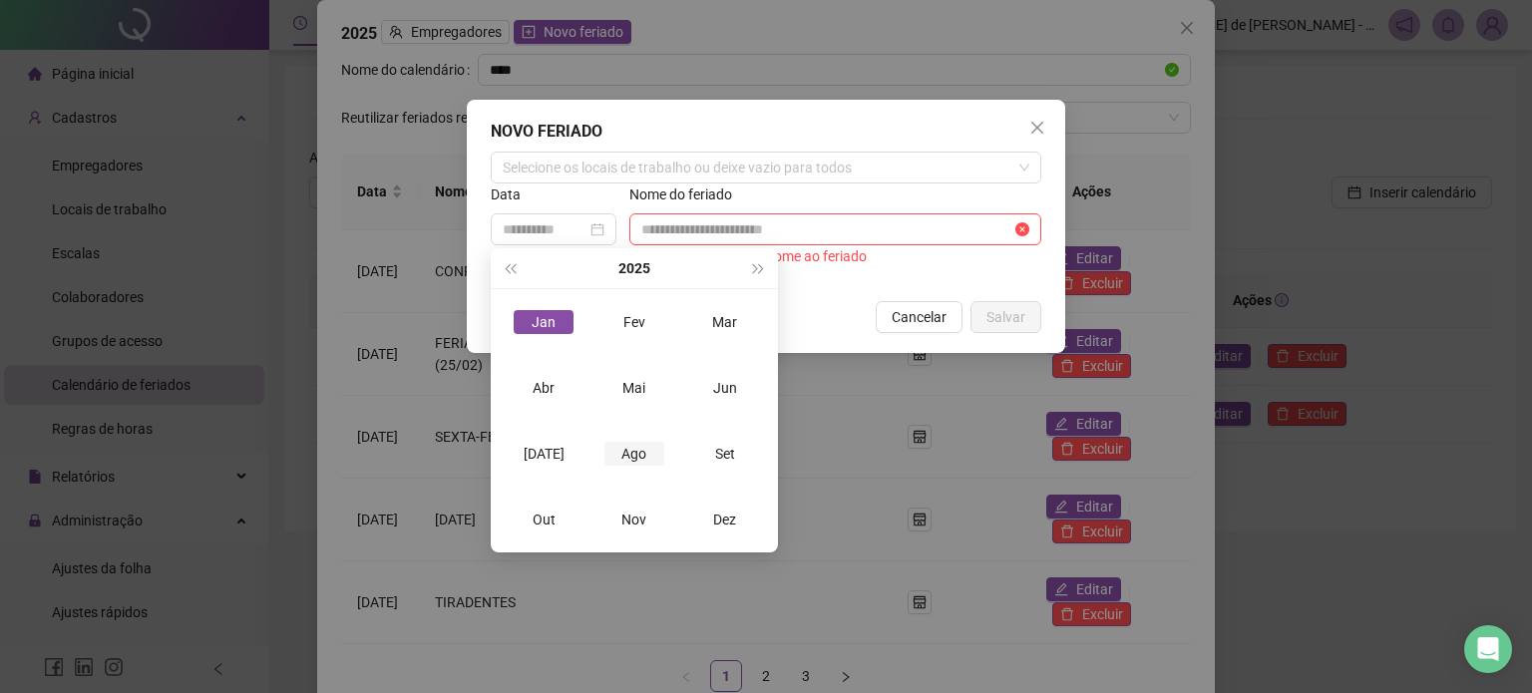
click at [630, 466] on td "Ago" at bounding box center [634, 454] width 91 height 66
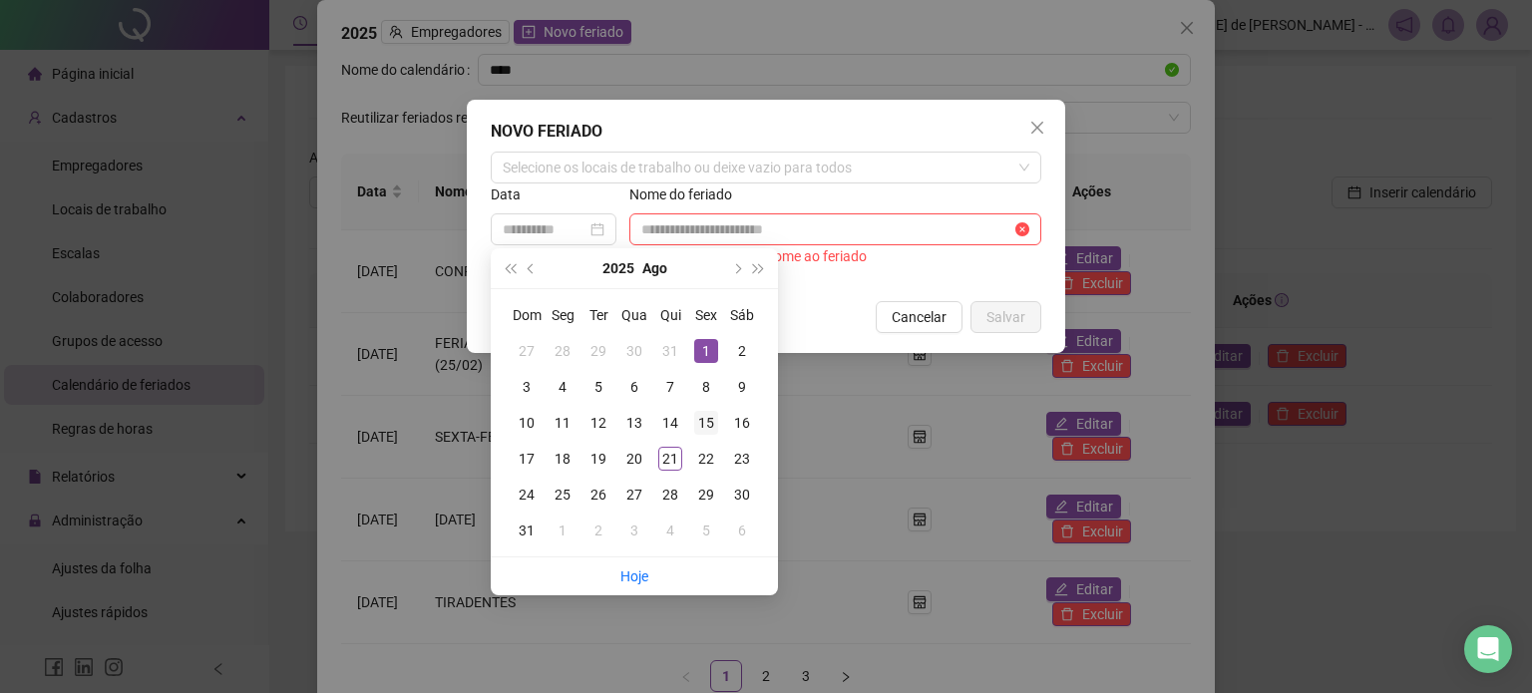
type input "**********"
click at [706, 428] on div "15" at bounding box center [706, 423] width 24 height 24
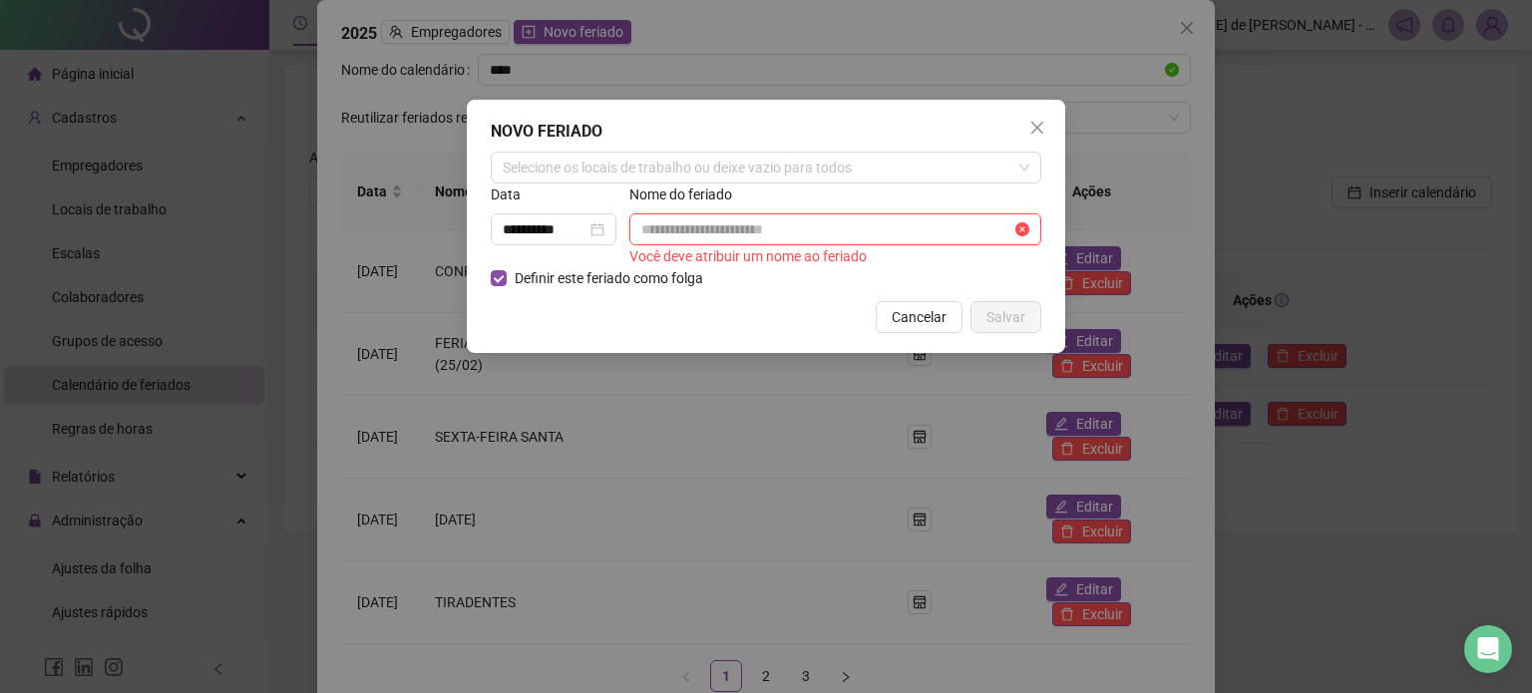
click at [710, 226] on input "text" at bounding box center [826, 229] width 370 height 22
paste input "**********"
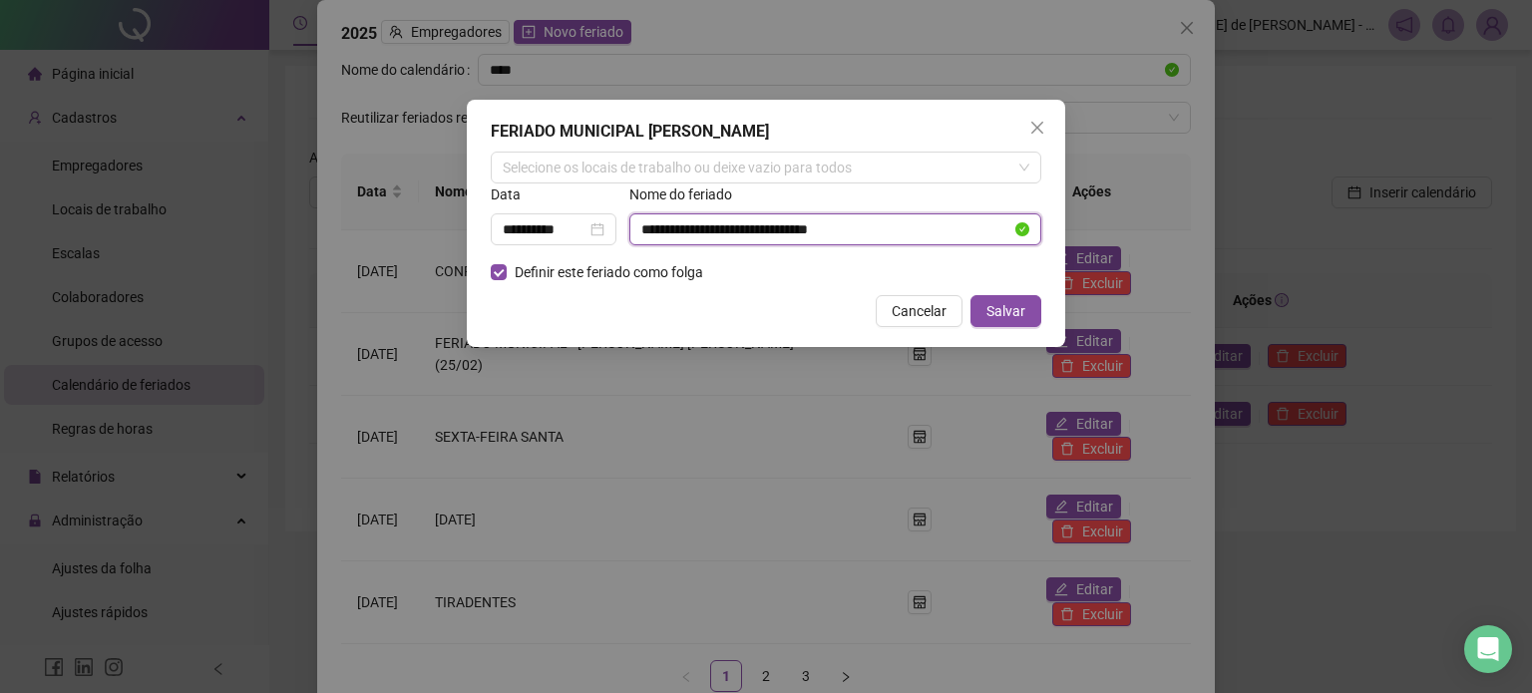
click at [644, 226] on input "**********" at bounding box center [826, 229] width 370 height 22
click at [862, 225] on input "**********" at bounding box center [826, 229] width 370 height 22
type input "**********"
click at [991, 303] on span "Salvar" at bounding box center [1005, 311] width 39 height 22
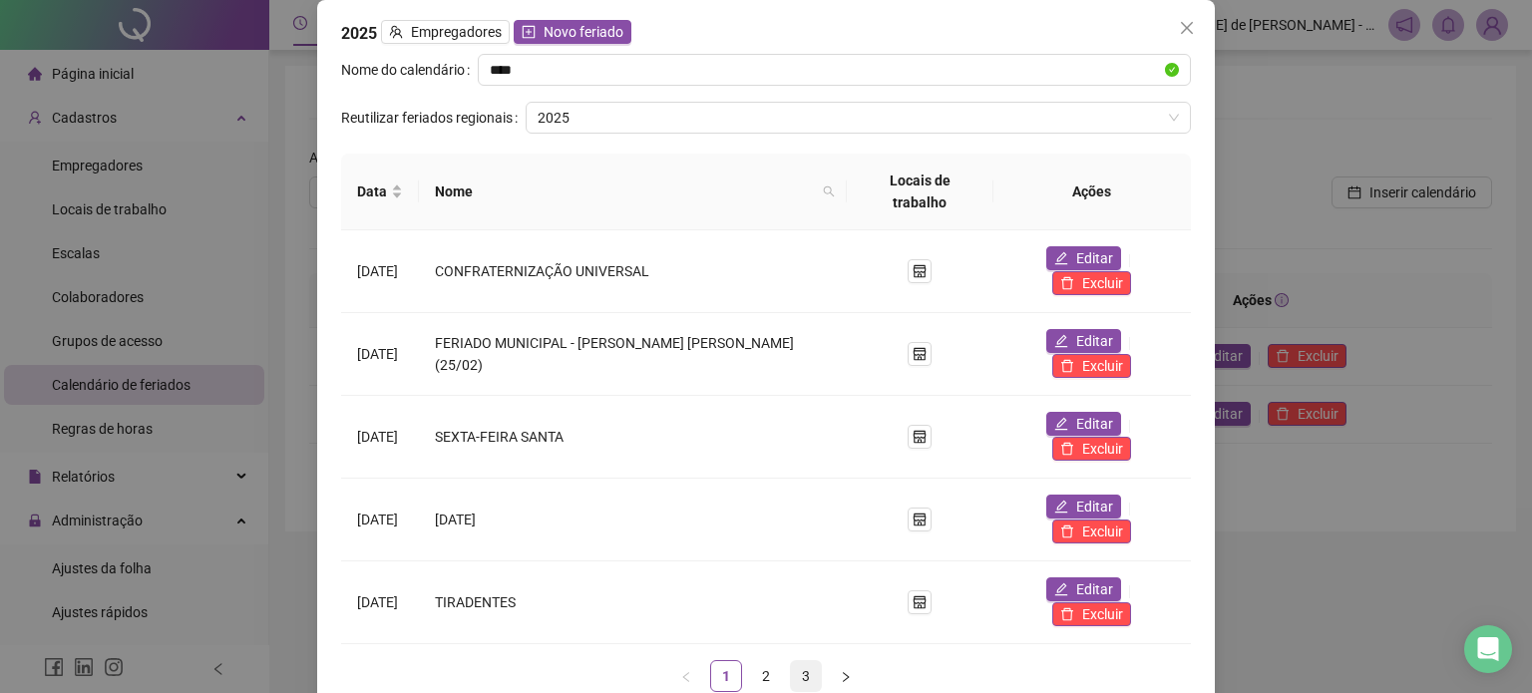
click at [810, 661] on link "3" at bounding box center [806, 676] width 30 height 30
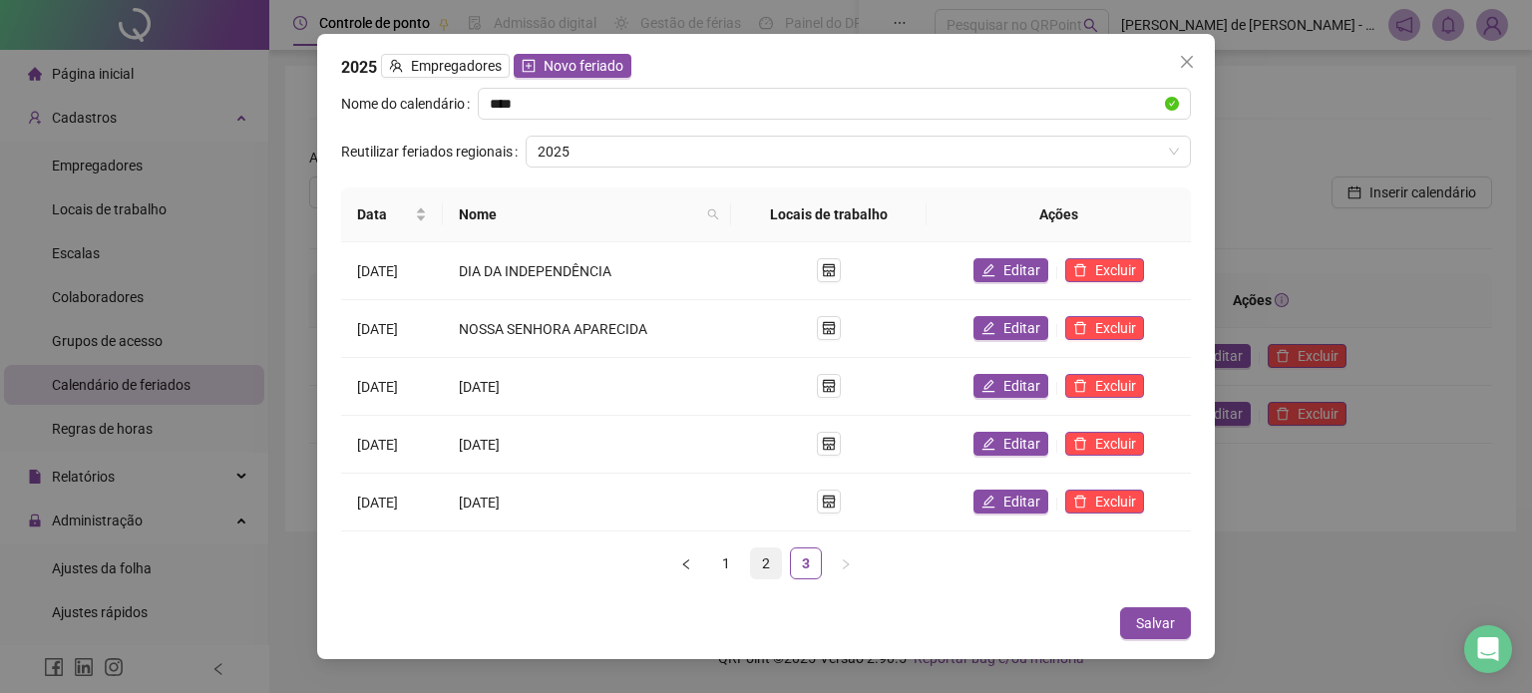
click at [755, 569] on link "2" at bounding box center [766, 563] width 30 height 30
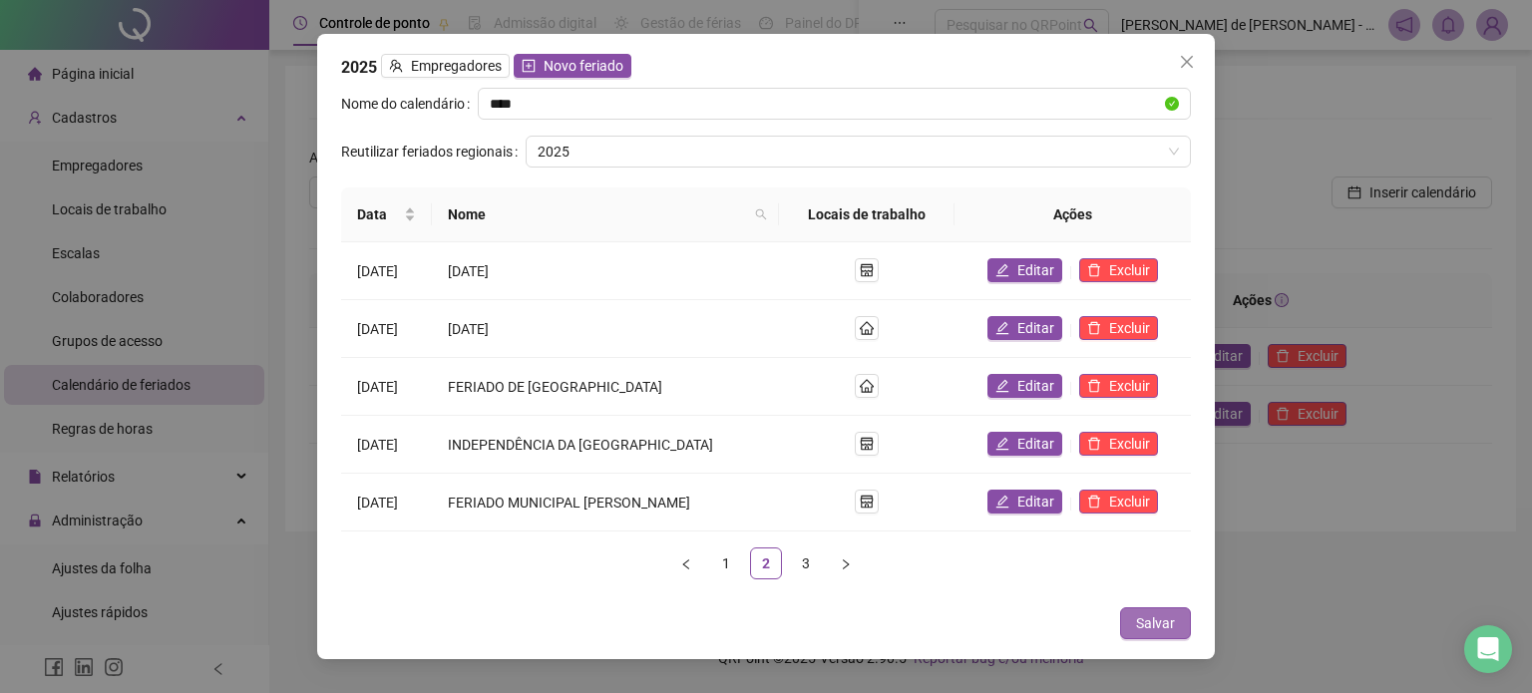
click at [1153, 618] on span "Salvar" at bounding box center [1155, 623] width 39 height 22
click at [1165, 612] on span "Salvar" at bounding box center [1155, 623] width 39 height 22
click at [1154, 612] on span "Salvar" at bounding box center [1155, 623] width 39 height 22
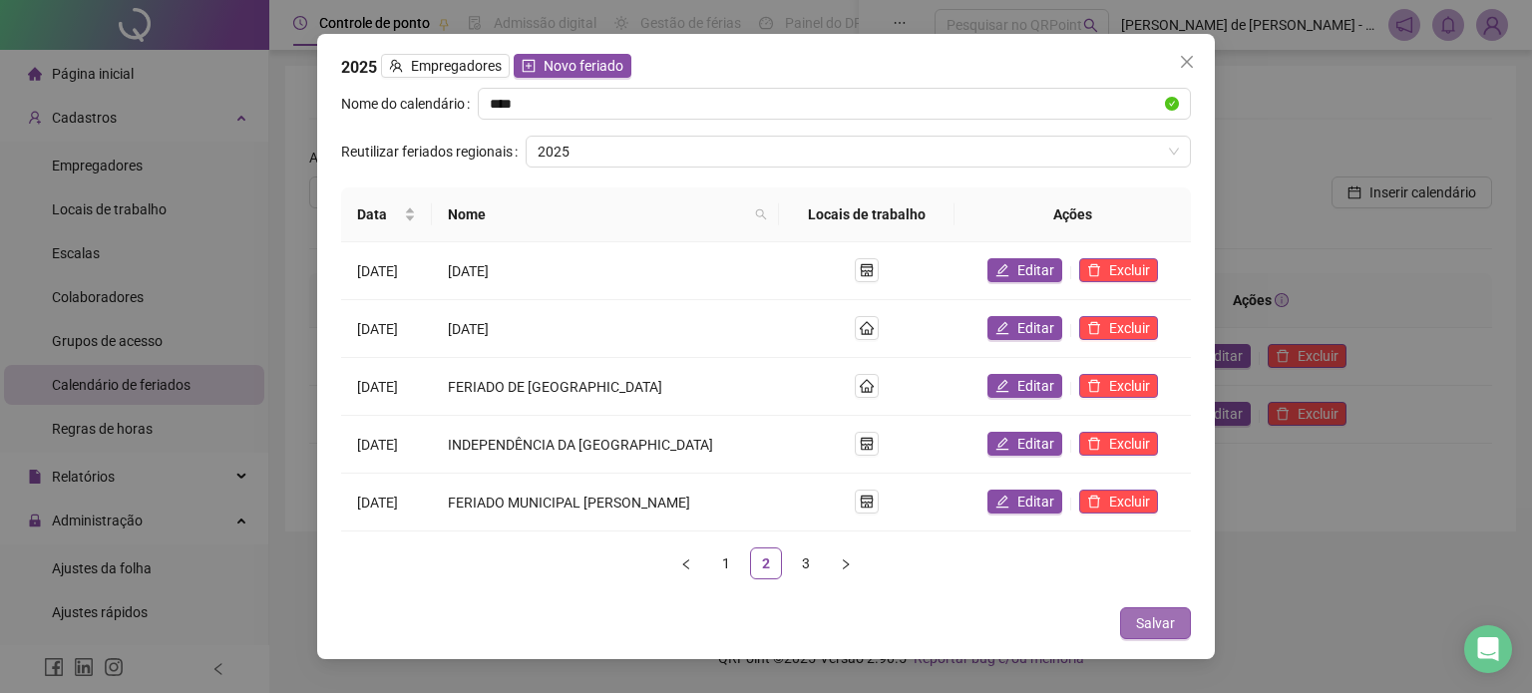
click at [1154, 612] on span "Salvar" at bounding box center [1155, 623] width 39 height 22
click at [1187, 66] on icon "close" at bounding box center [1187, 62] width 12 height 12
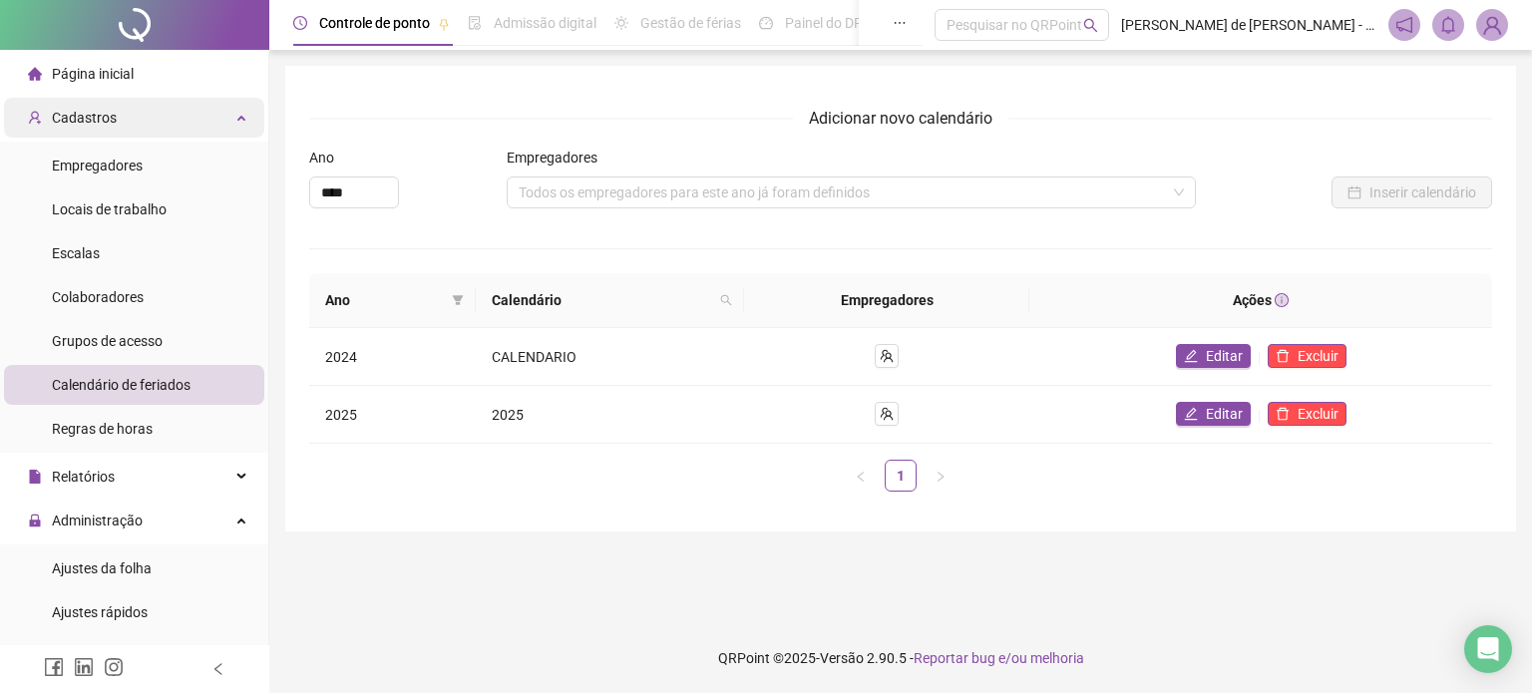
click at [178, 120] on div "Cadastros" at bounding box center [134, 118] width 260 height 40
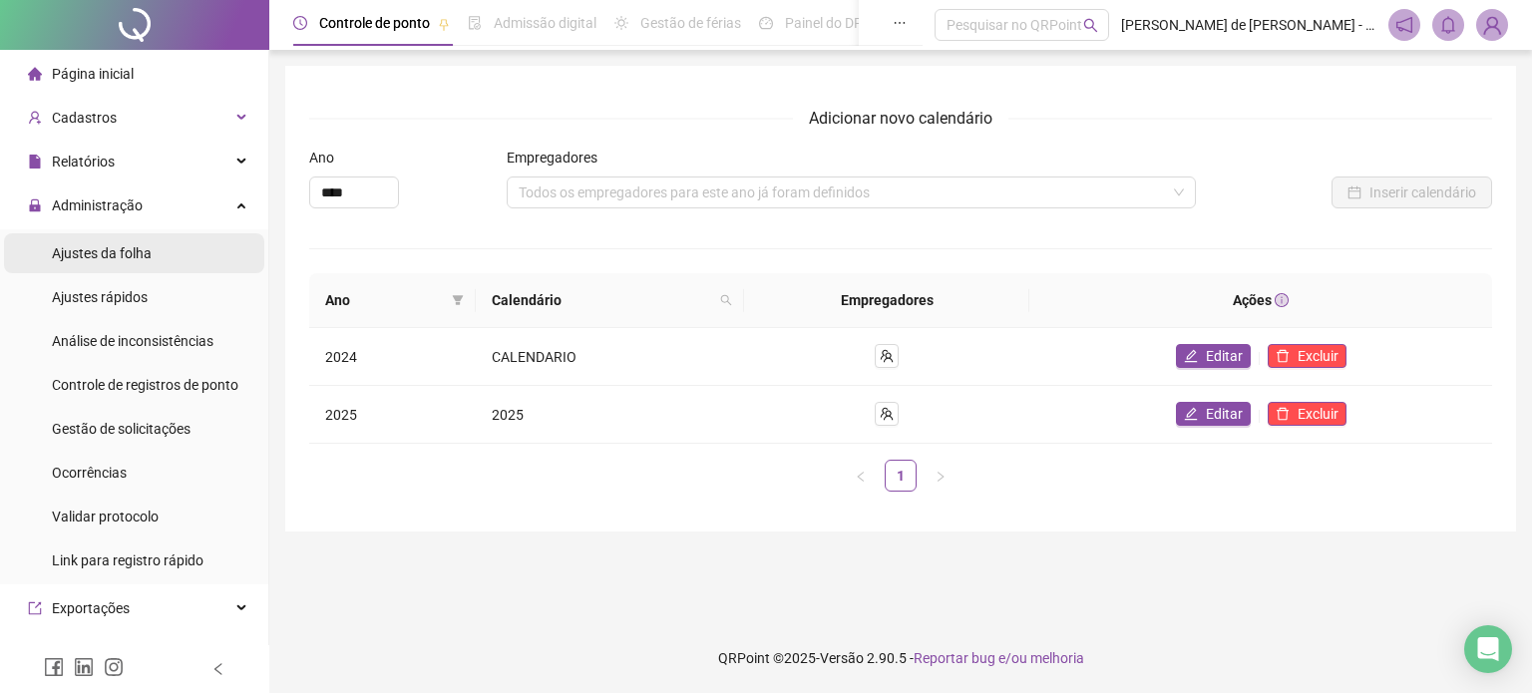
click at [164, 251] on li "Ajustes da folha" at bounding box center [134, 253] width 260 height 40
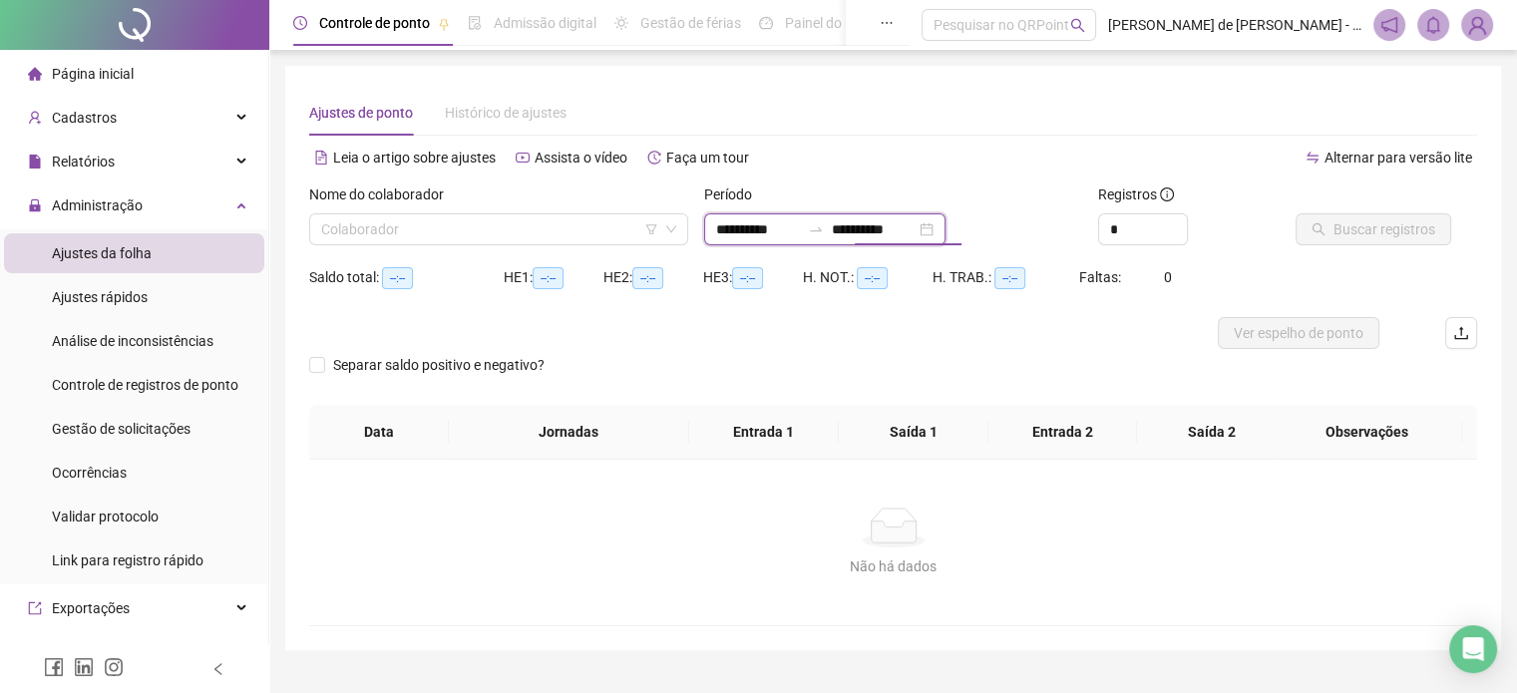
click at [915, 238] on input "**********" at bounding box center [874, 229] width 84 height 22
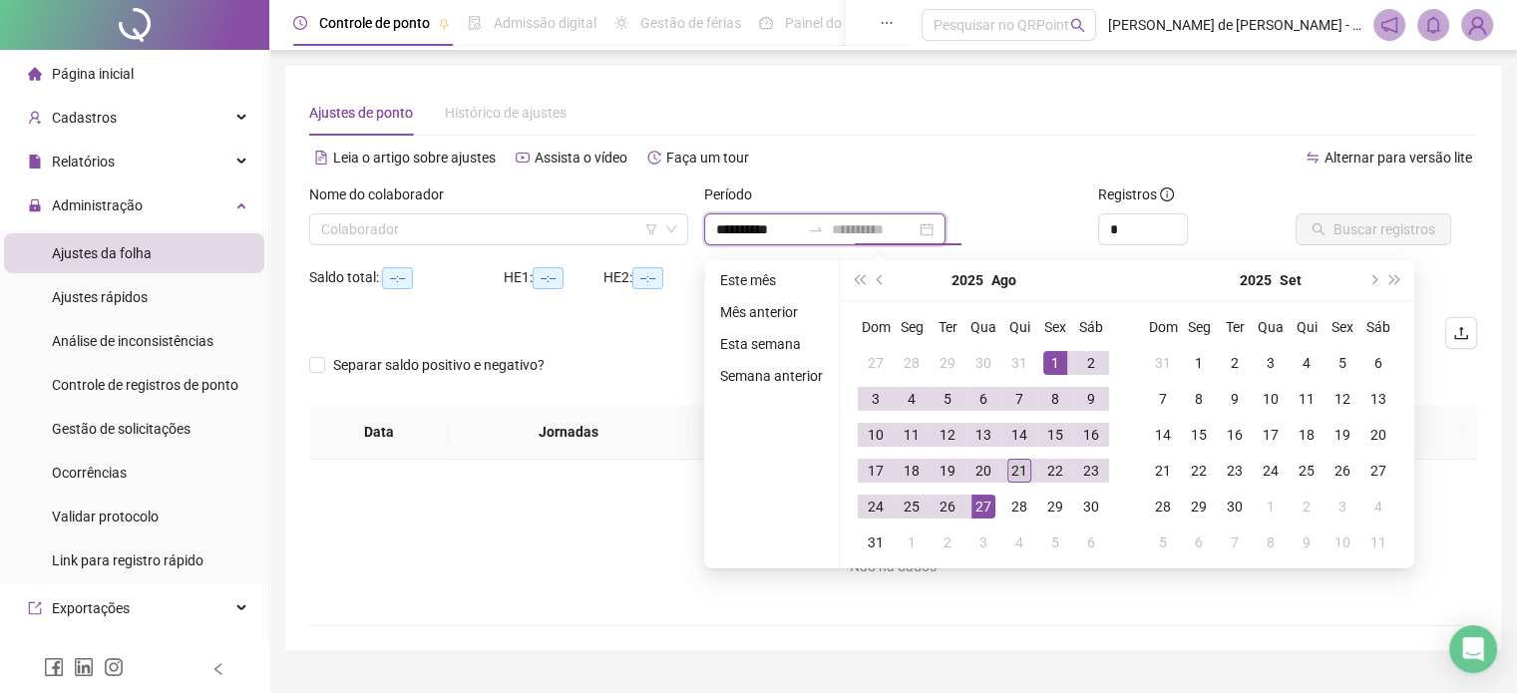
type input "**********"
click at [1018, 476] on div "21" at bounding box center [1019, 471] width 24 height 24
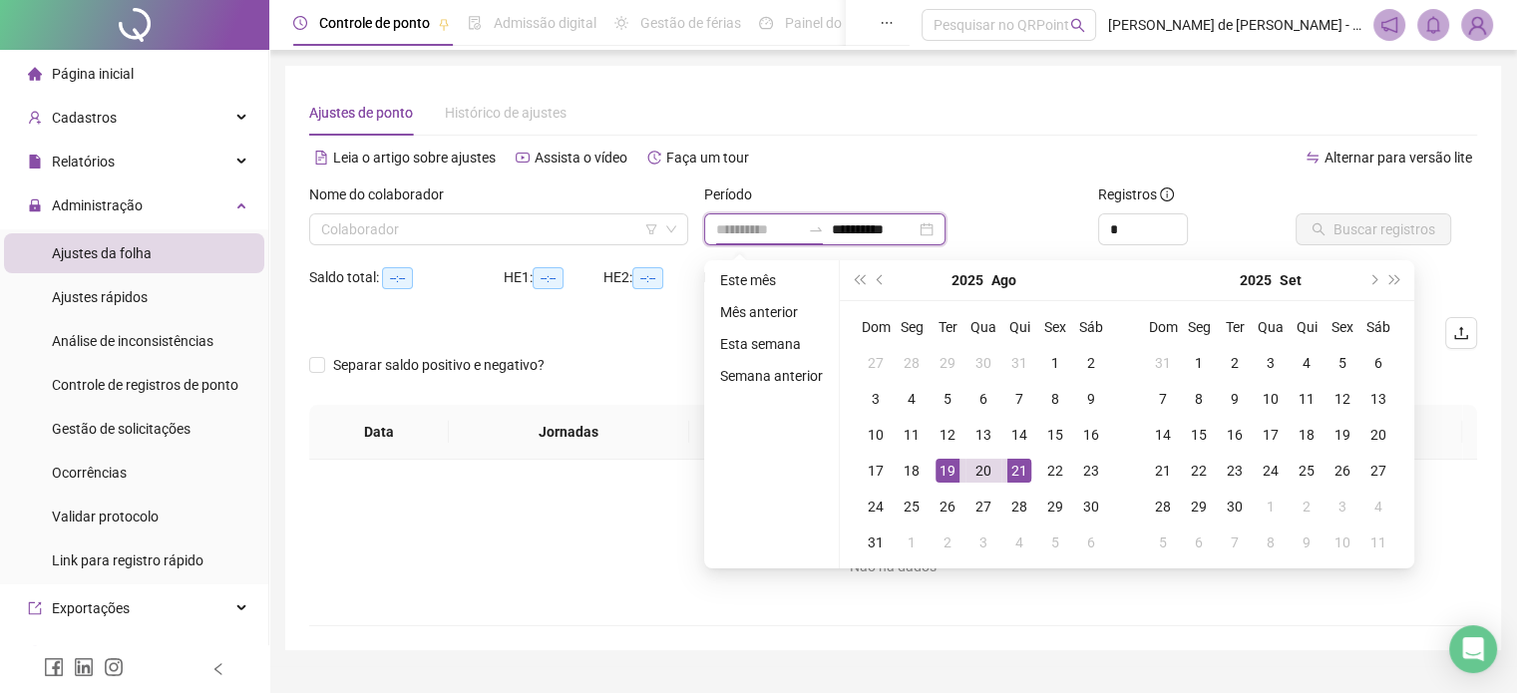
type input "**********"
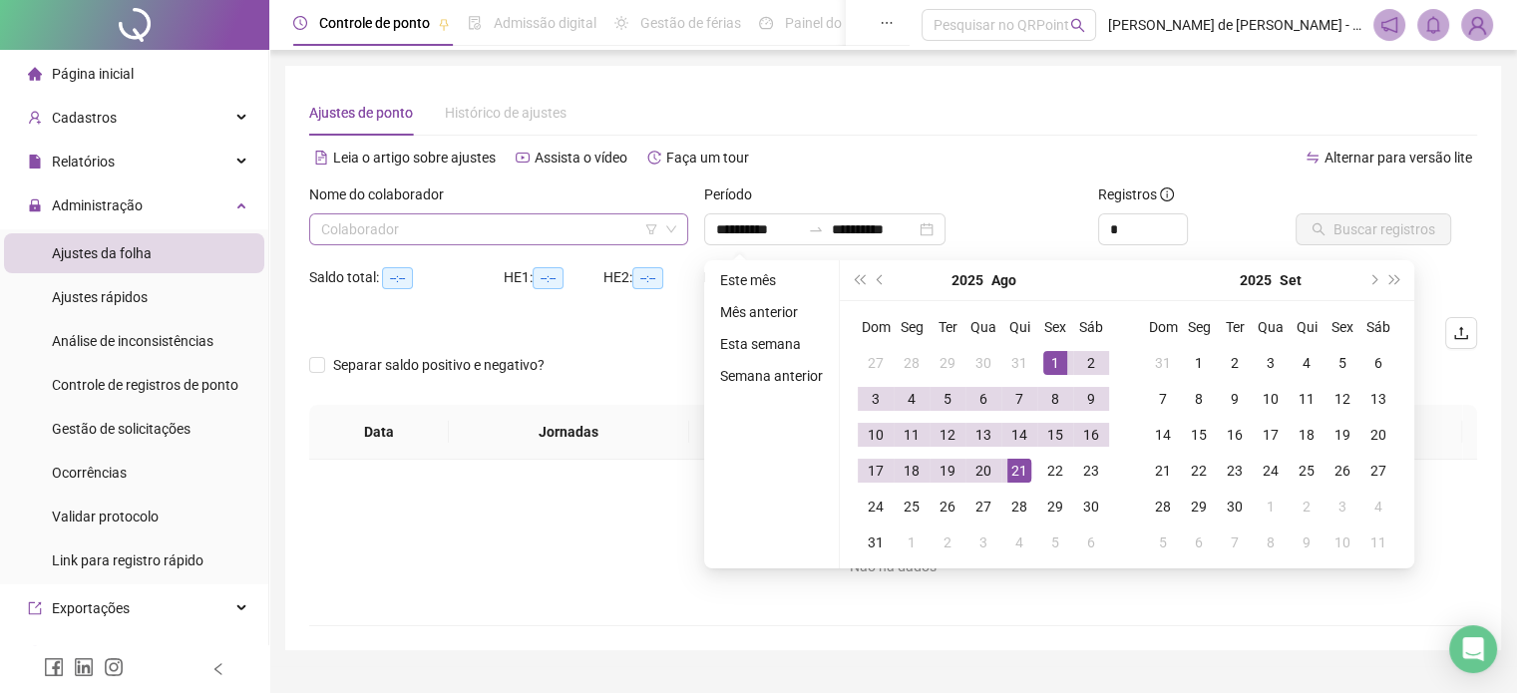
click at [457, 214] on input "search" at bounding box center [489, 229] width 337 height 30
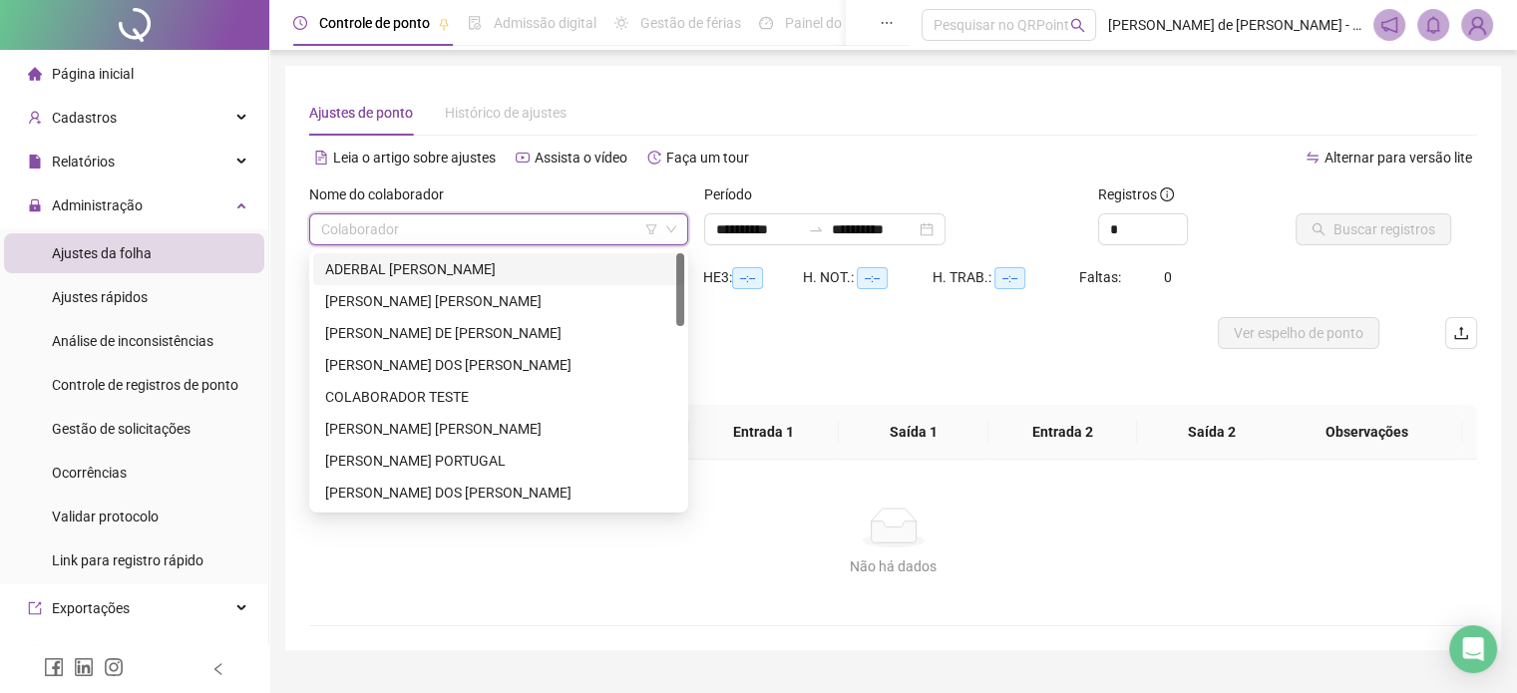
click at [418, 272] on div "ADERBAL [PERSON_NAME]" at bounding box center [498, 269] width 347 height 22
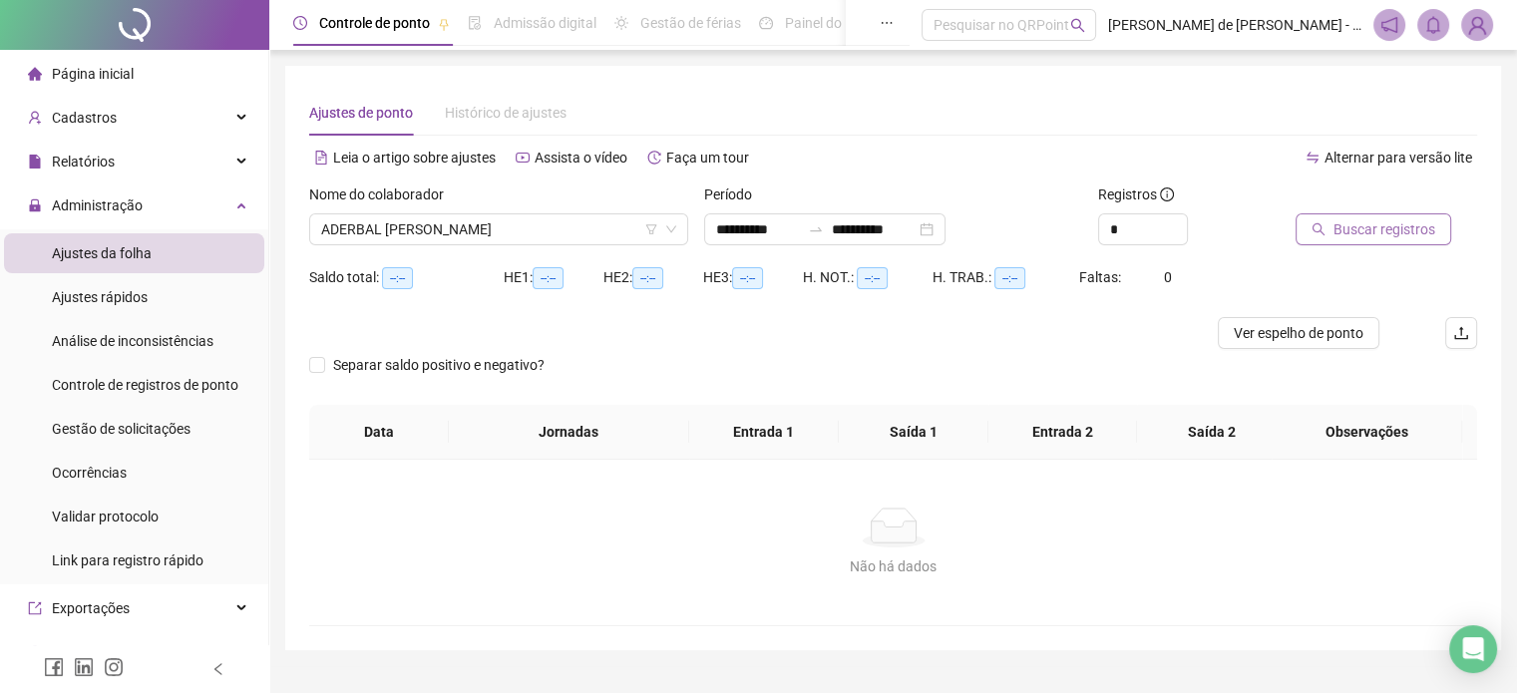
click at [1341, 234] on span "Buscar registros" at bounding box center [1384, 229] width 102 height 22
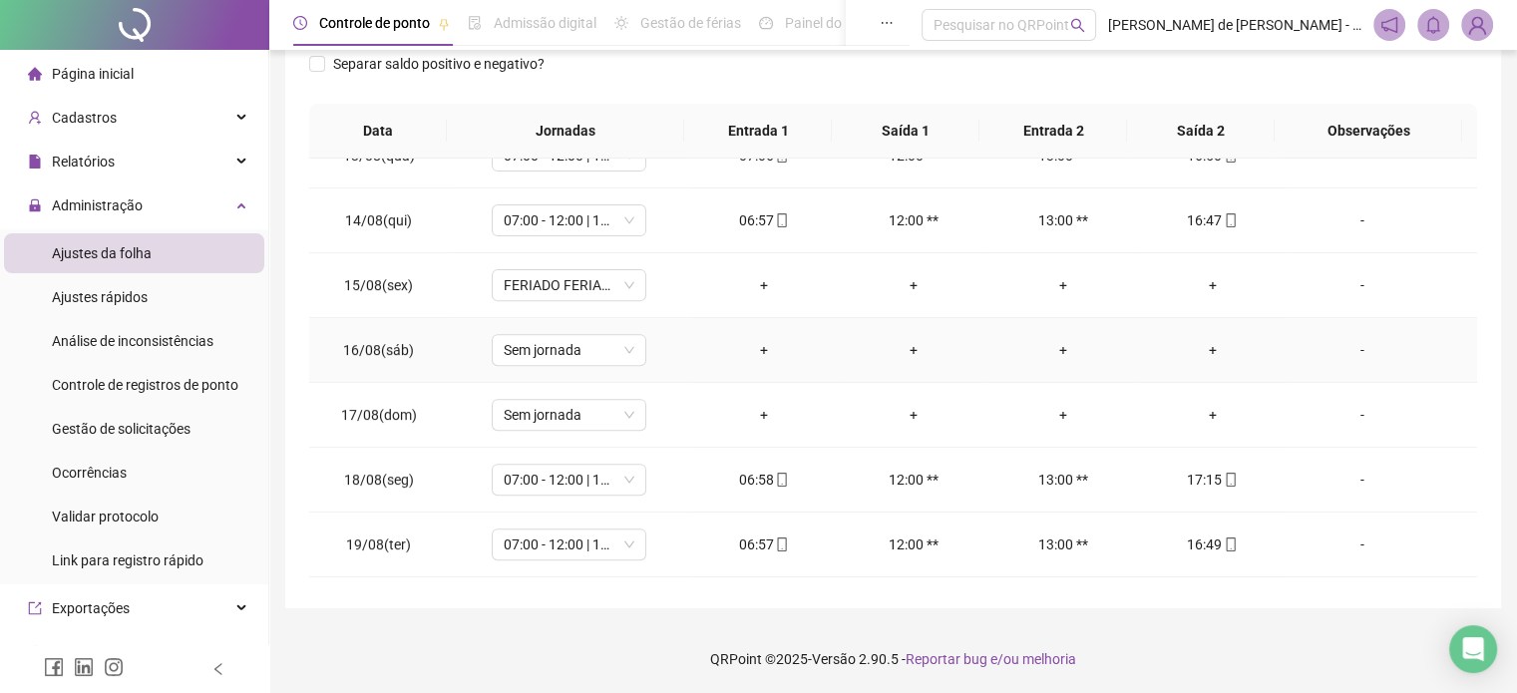
scroll to position [930, 0]
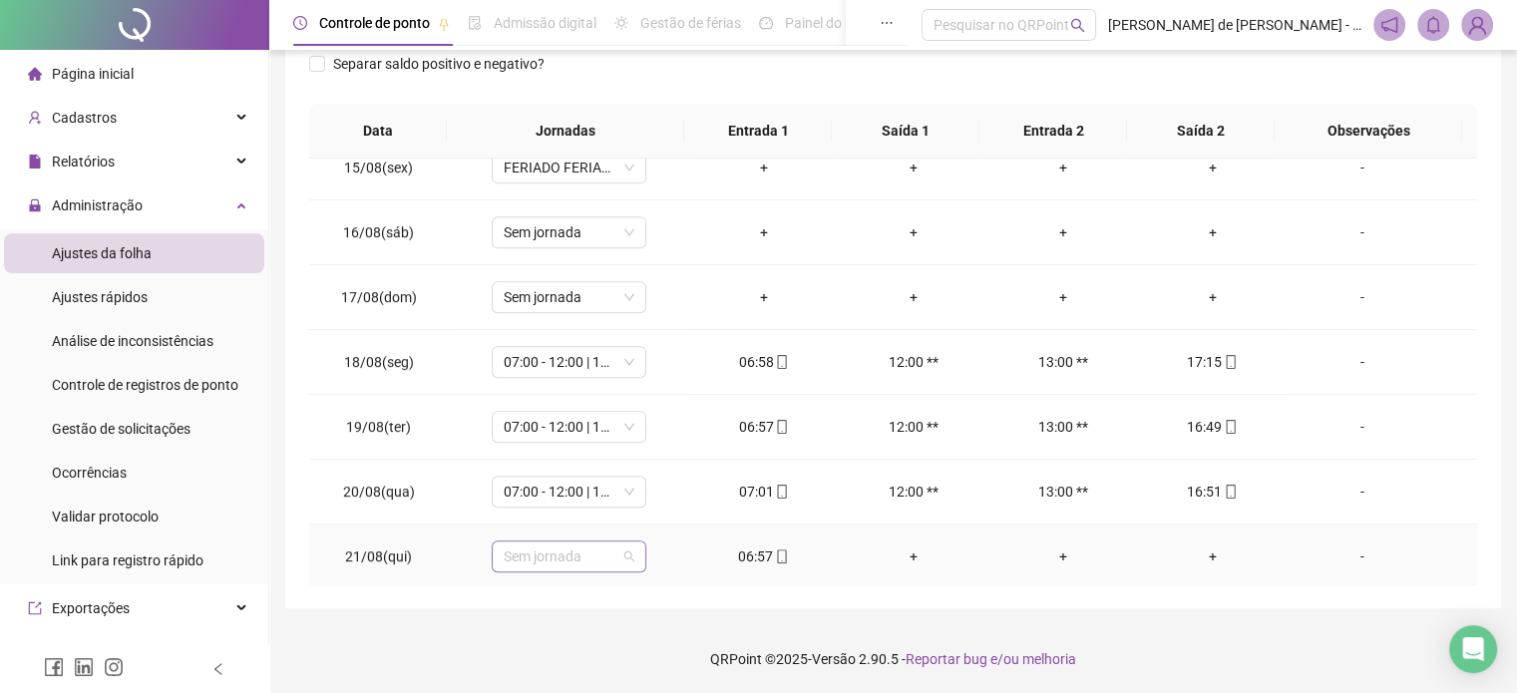
click at [515, 556] on span "Sem jornada" at bounding box center [569, 557] width 131 height 30
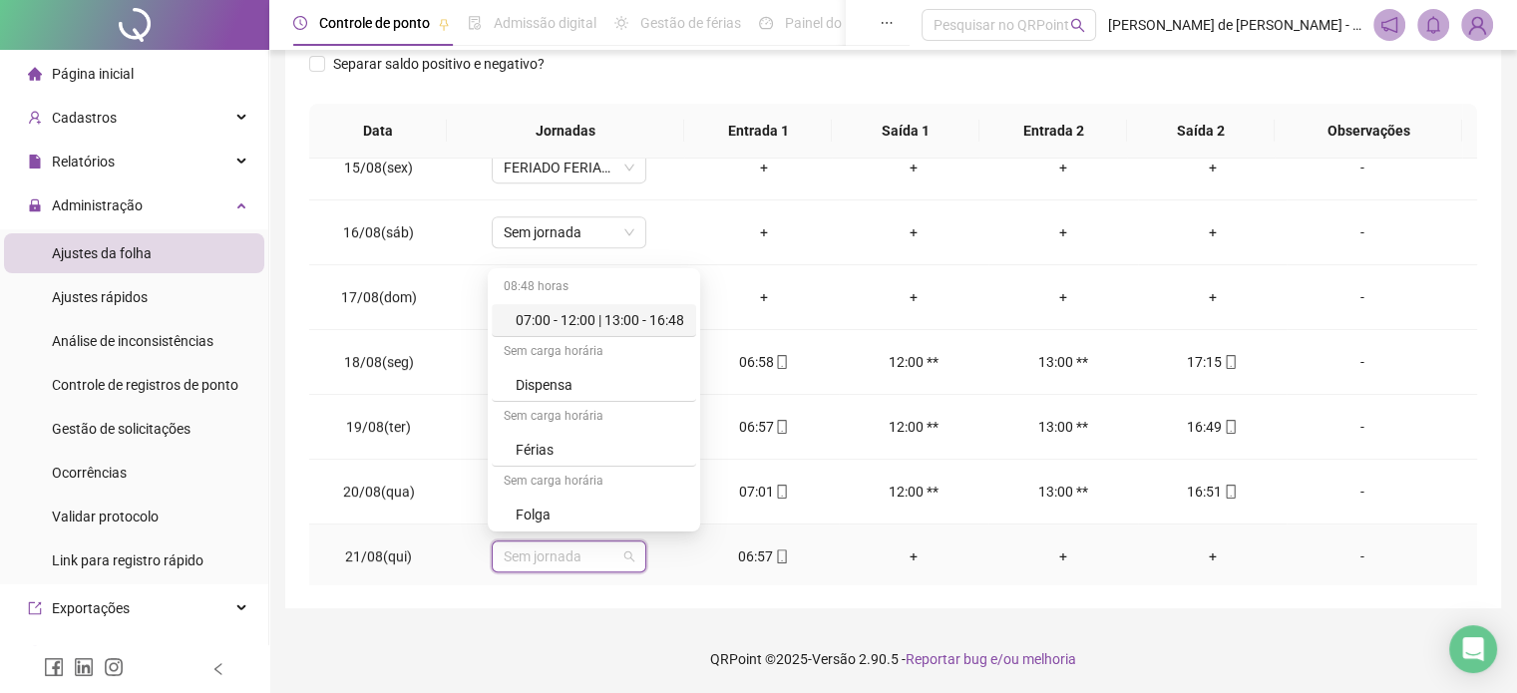
drag, startPoint x: 585, startPoint y: 315, endPoint x: 675, endPoint y: 428, distance: 144.1
click at [586, 315] on div "07:00 - 12:00 | 13:00 - 16:48" at bounding box center [600, 320] width 169 height 22
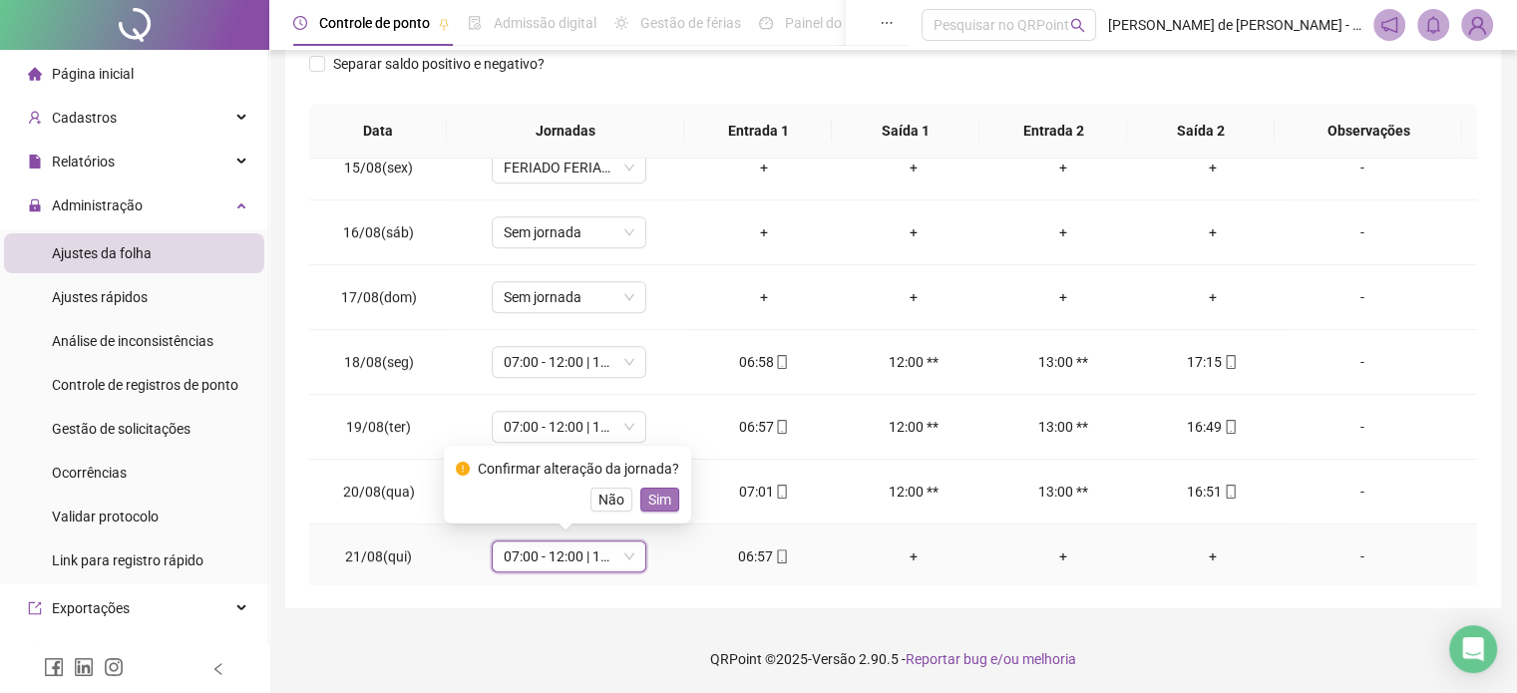
click at [648, 494] on span "Sim" at bounding box center [659, 500] width 23 height 22
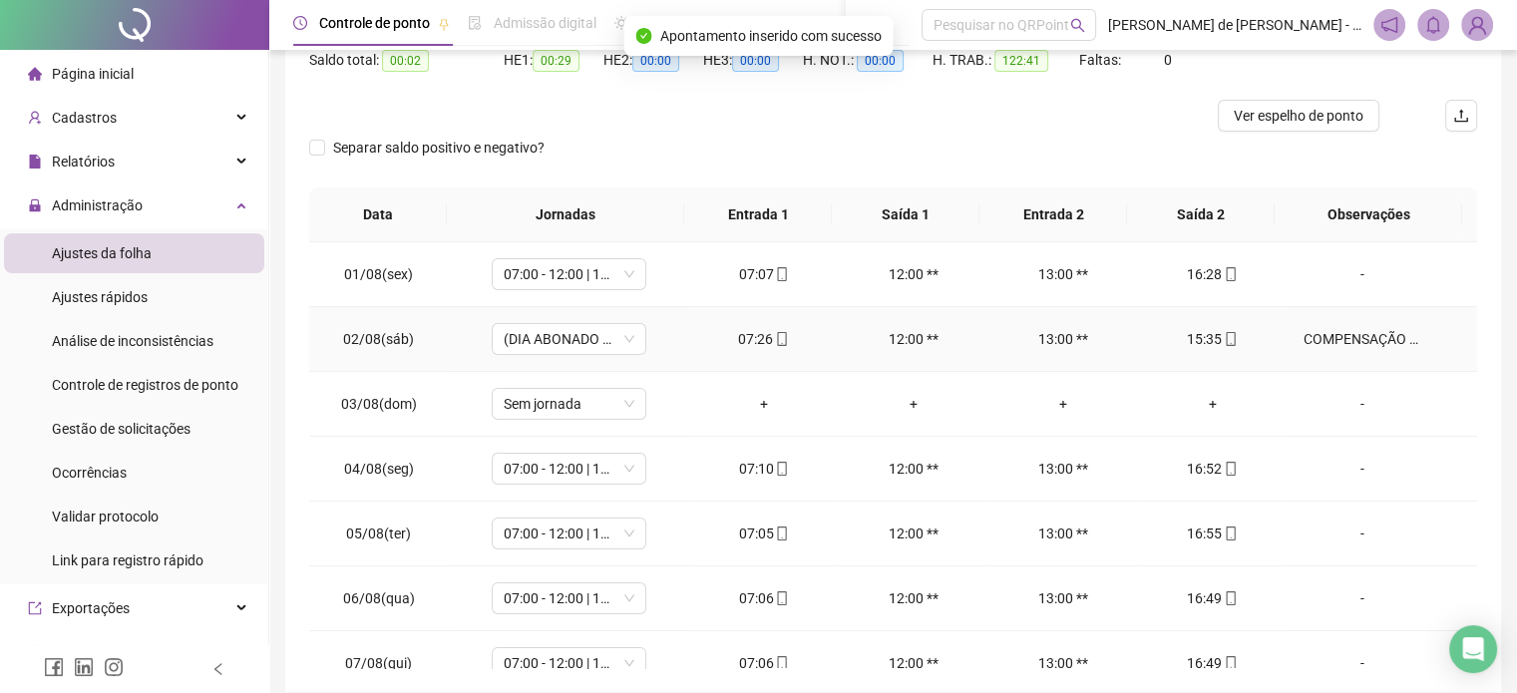
scroll to position [2, 0]
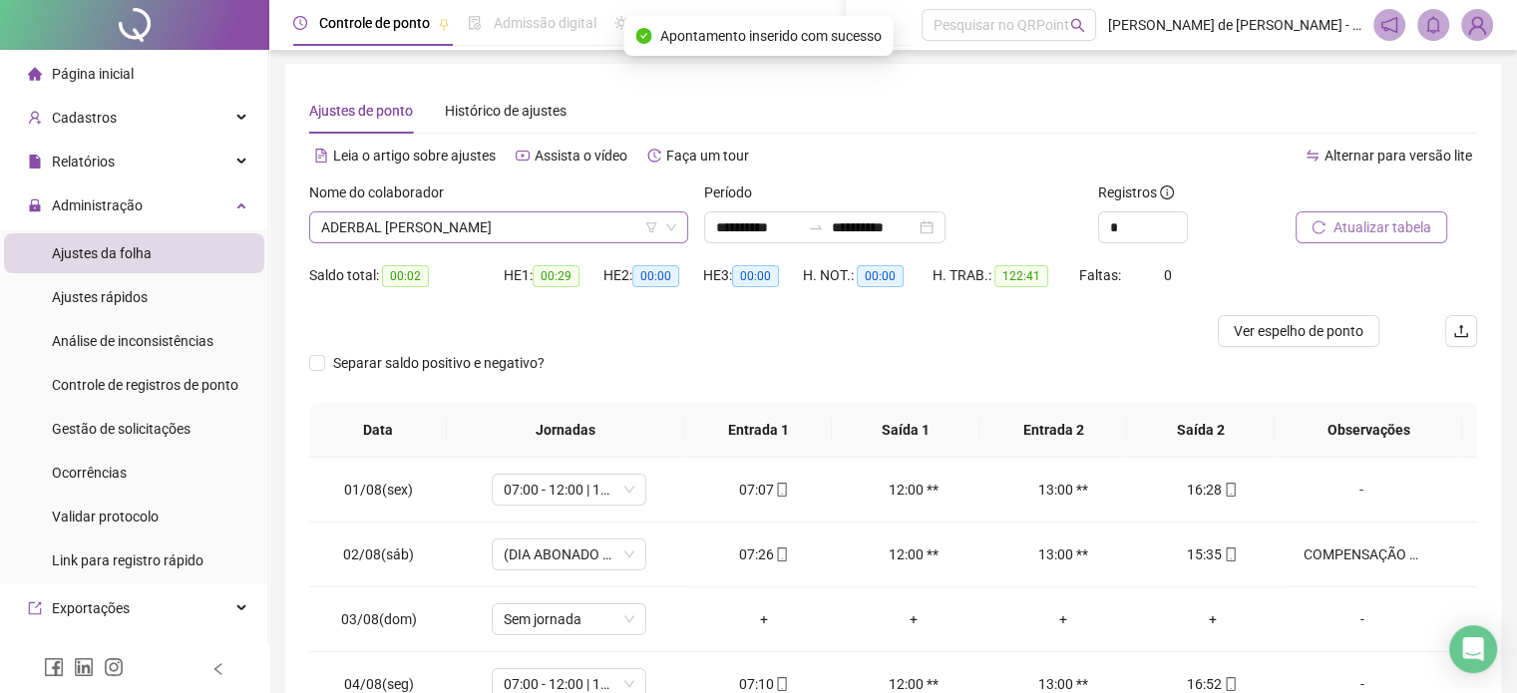
click at [412, 231] on span "ADERBAL [PERSON_NAME]" at bounding box center [498, 227] width 355 height 30
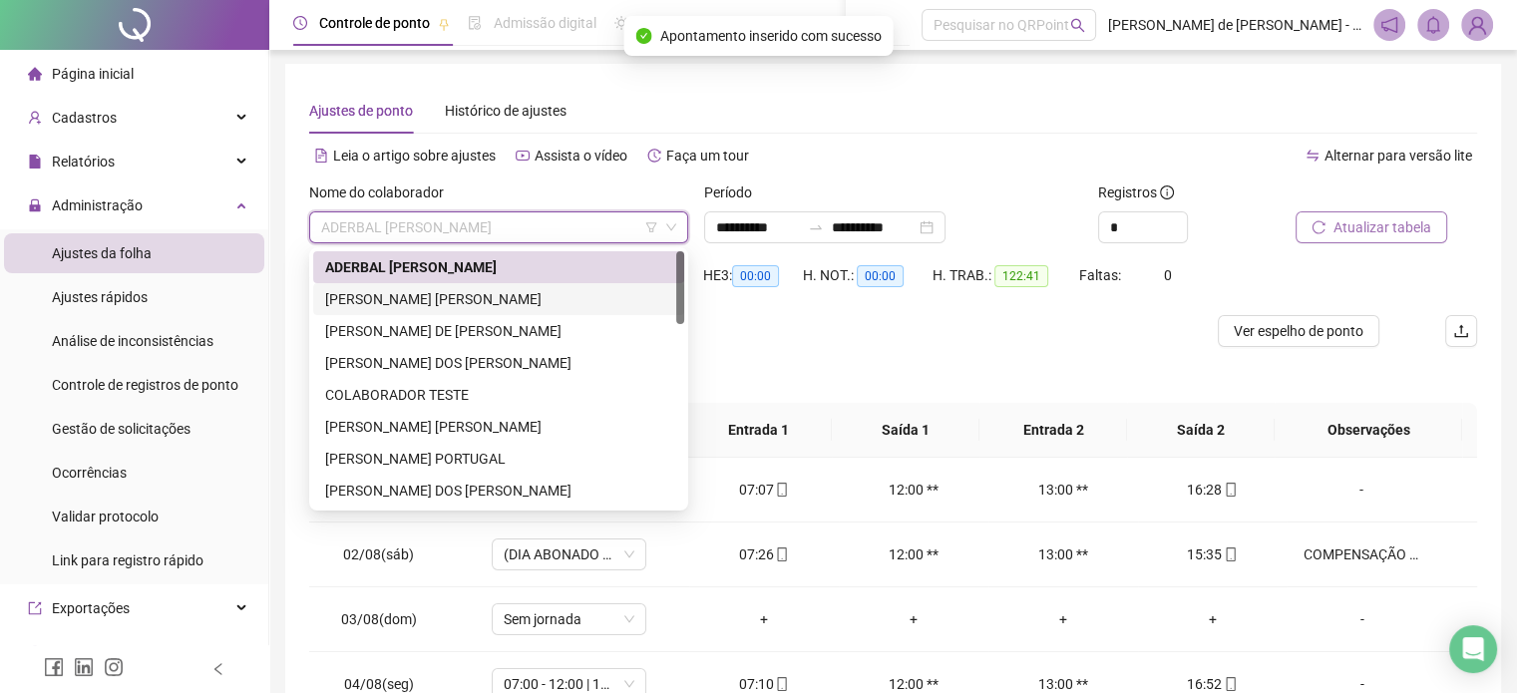
click at [388, 295] on div "[PERSON_NAME]" at bounding box center [498, 299] width 347 height 22
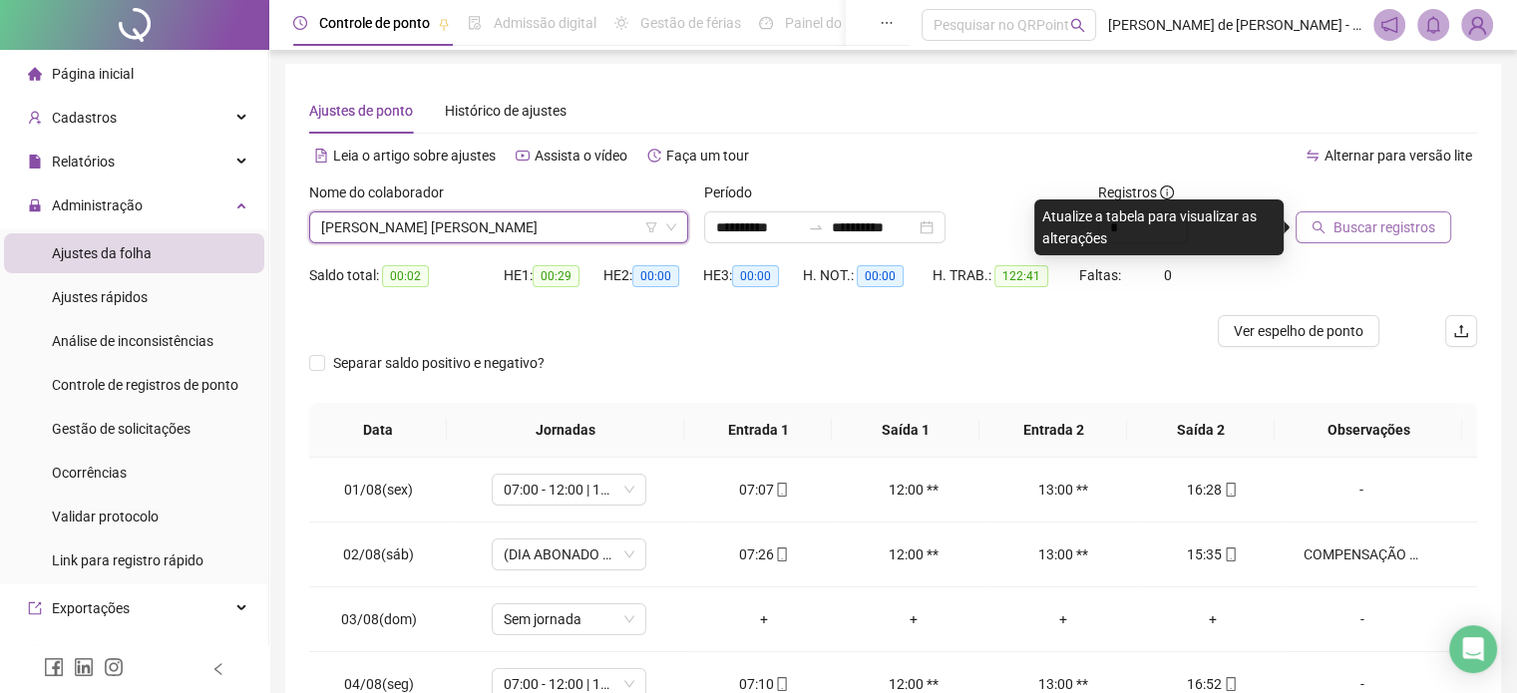
click at [1368, 230] on span "Buscar registros" at bounding box center [1384, 227] width 102 height 22
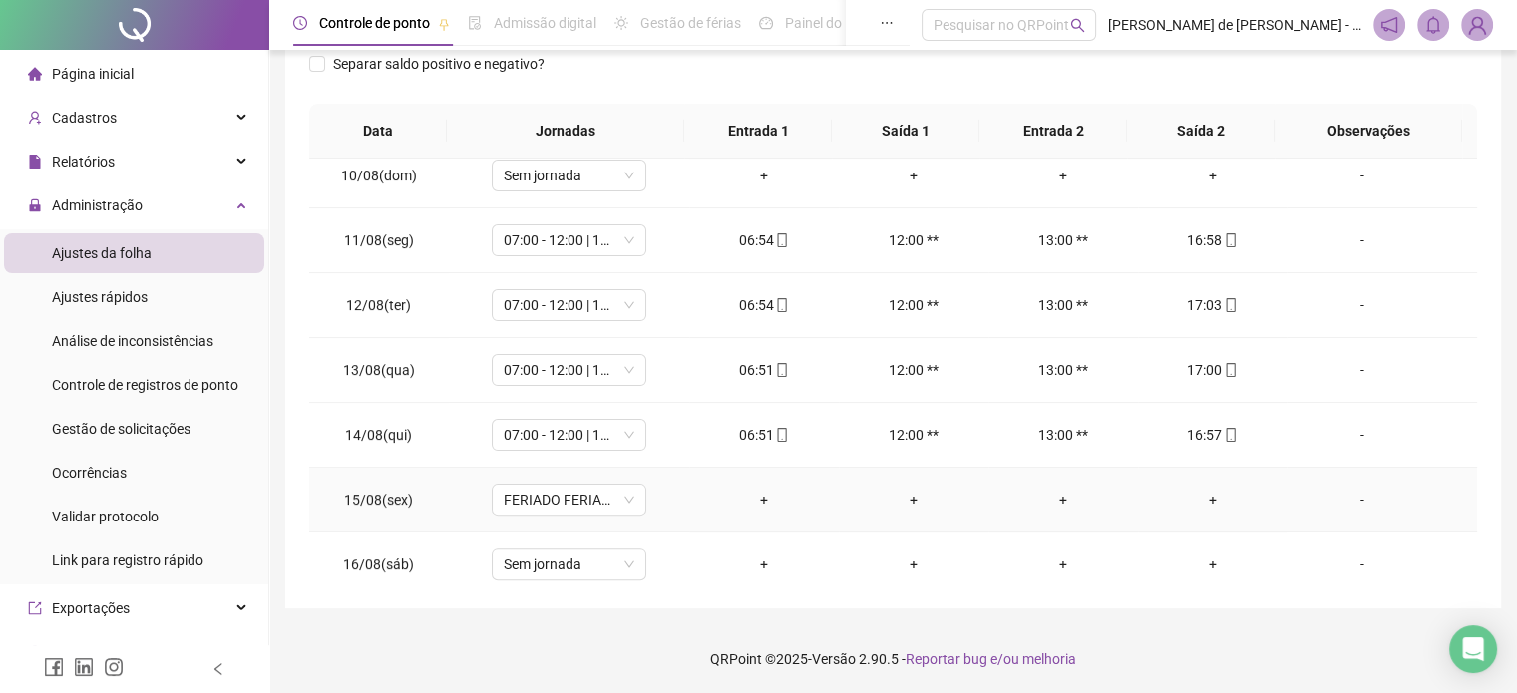
scroll to position [930, 0]
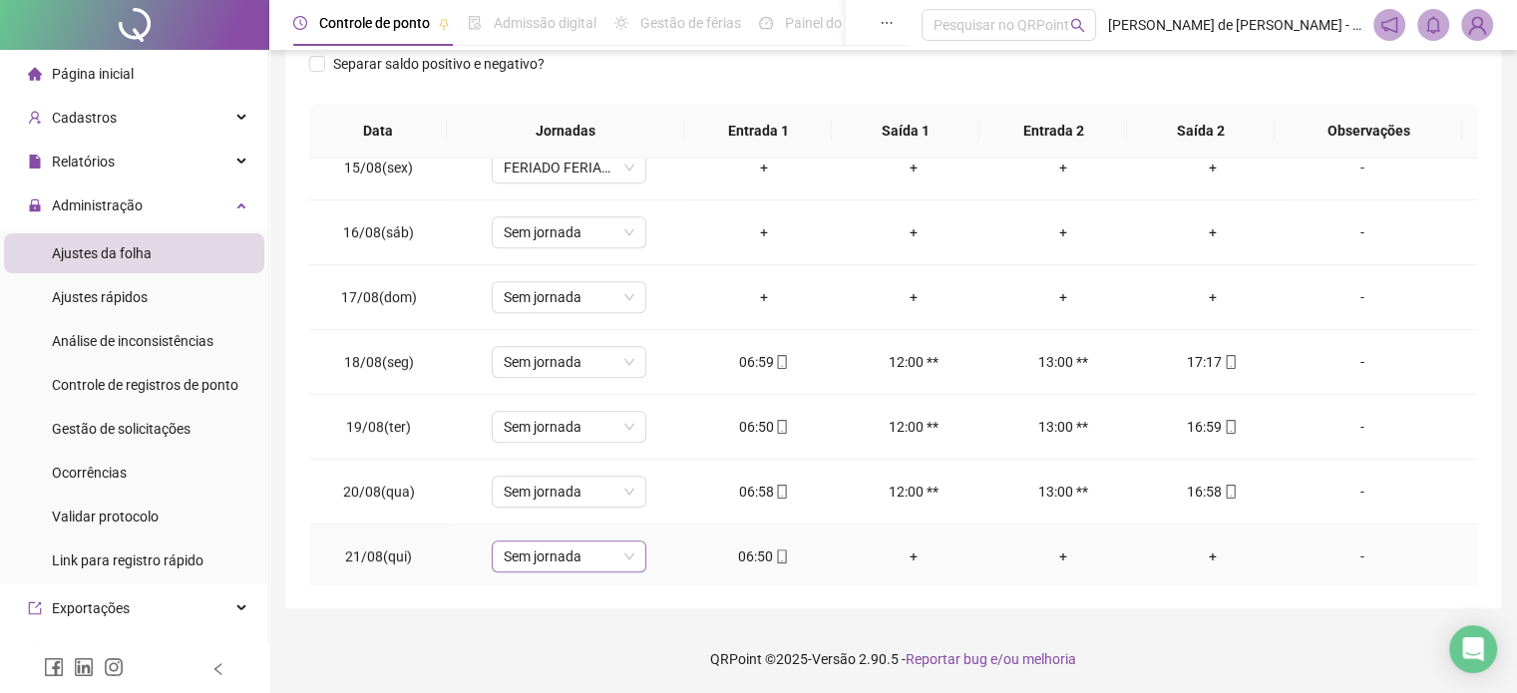
click at [566, 557] on span "Sem jornada" at bounding box center [569, 557] width 131 height 30
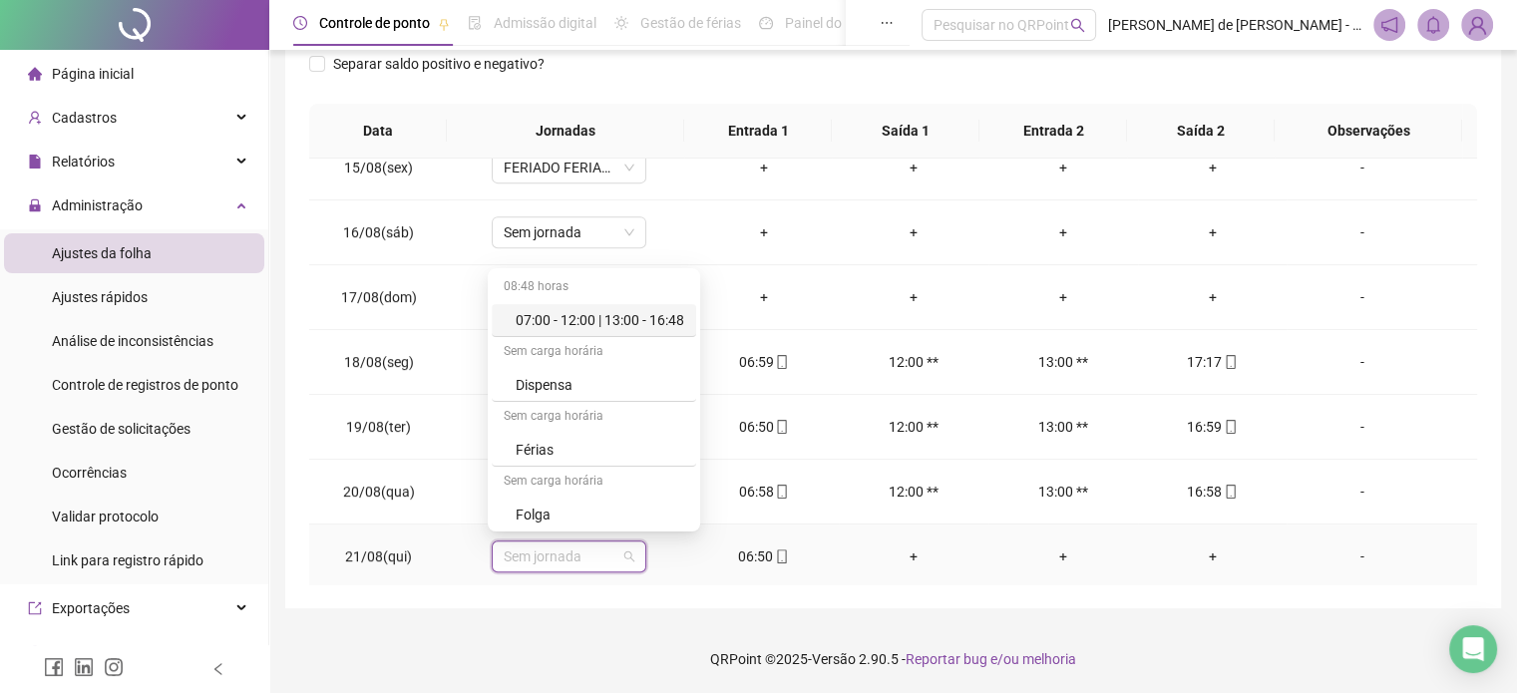
click at [643, 316] on div "07:00 - 12:00 | 13:00 - 16:48" at bounding box center [600, 320] width 169 height 22
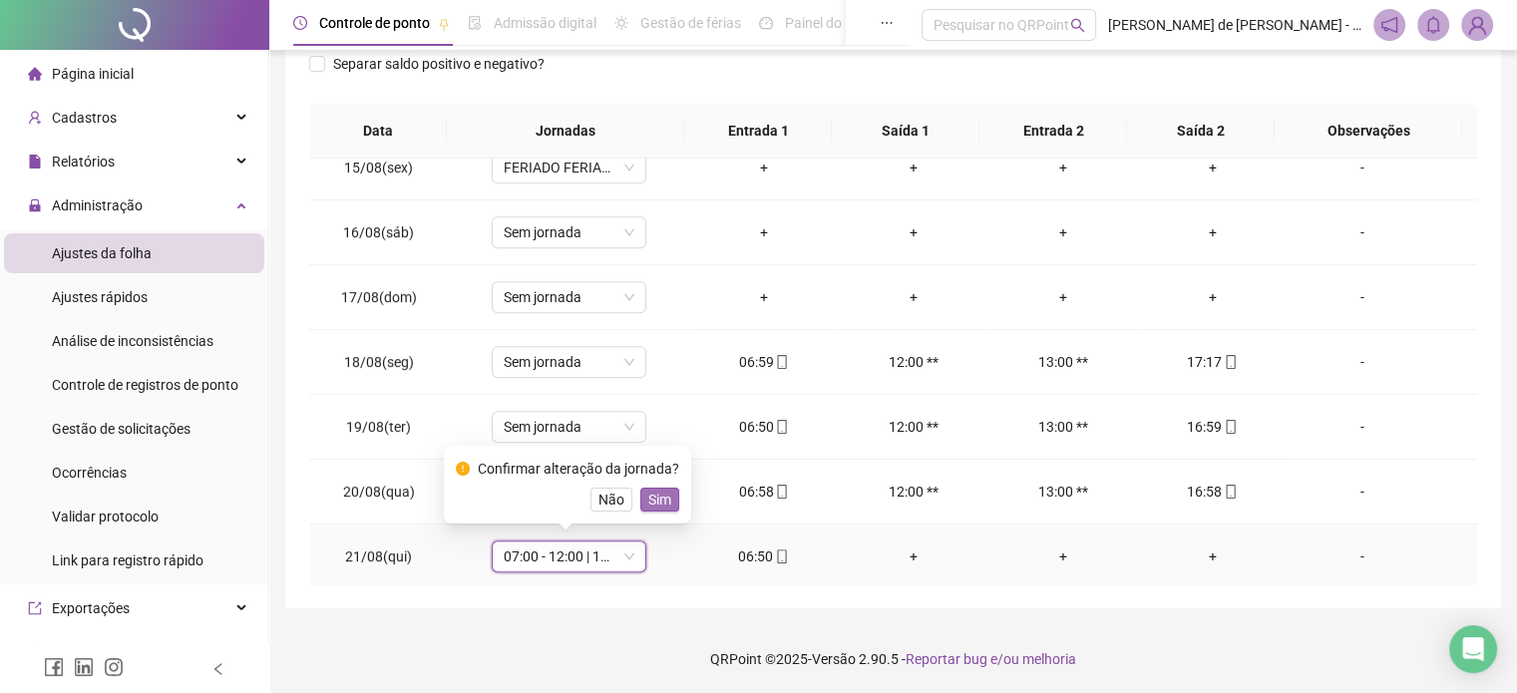
click at [662, 491] on span "Sim" at bounding box center [659, 500] width 23 height 22
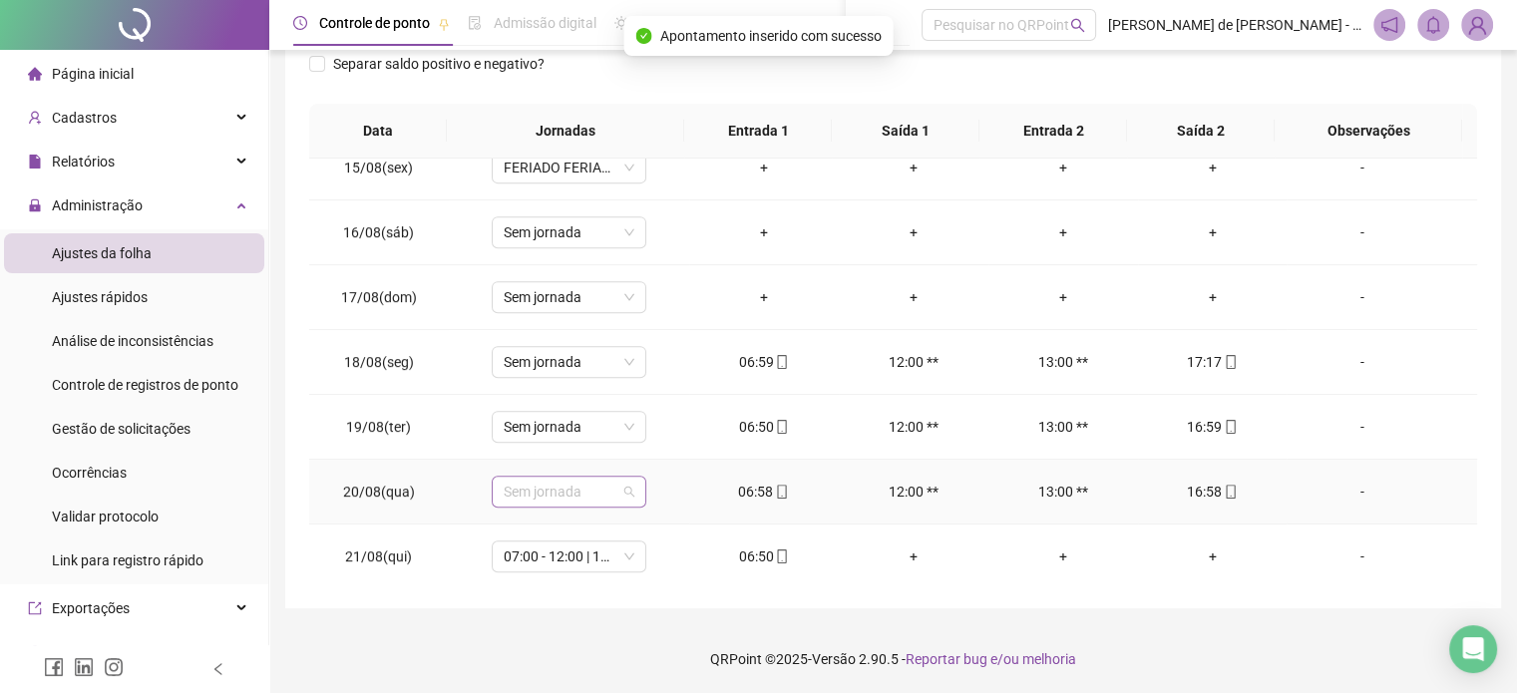
click at [611, 486] on span "Sem jornada" at bounding box center [569, 492] width 131 height 30
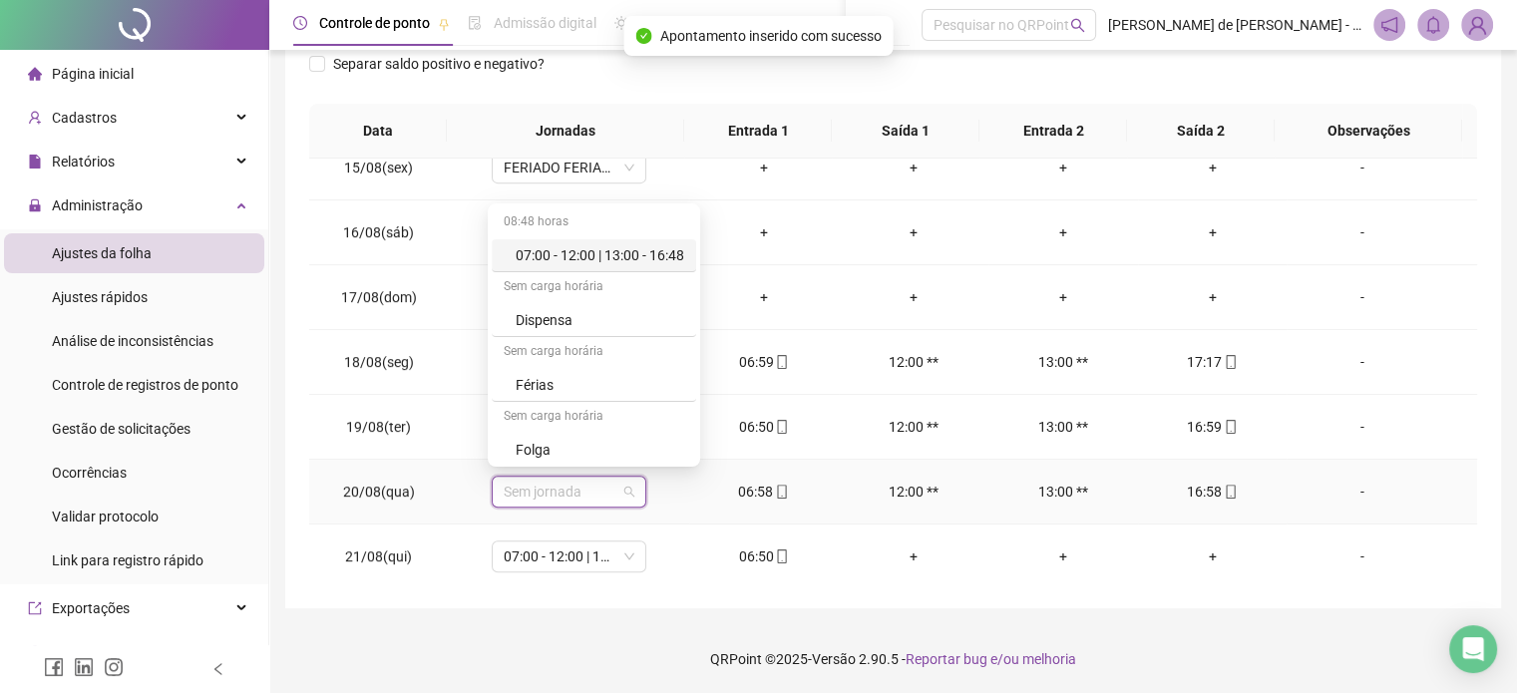
click at [640, 256] on div "07:00 - 12:00 | 13:00 - 16:48" at bounding box center [600, 255] width 169 height 22
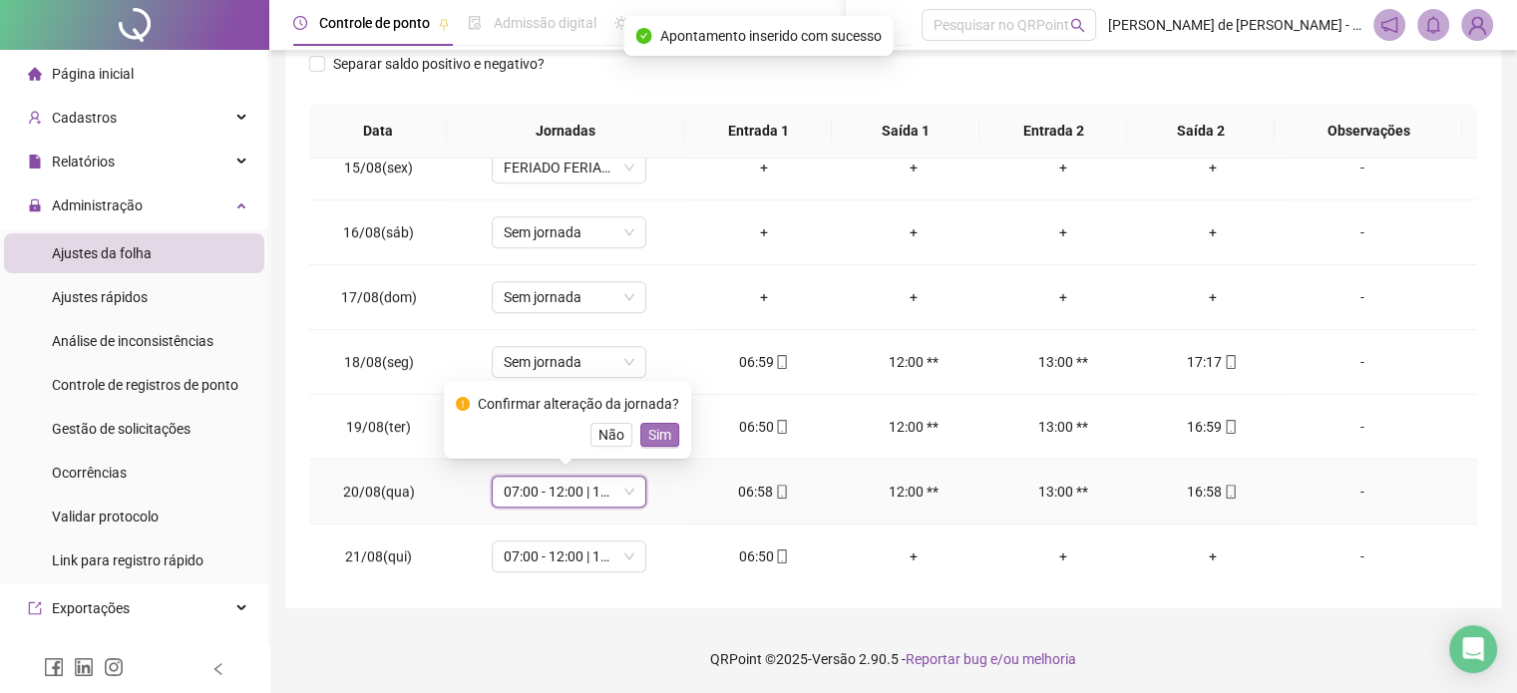
click at [667, 423] on button "Sim" at bounding box center [659, 435] width 39 height 24
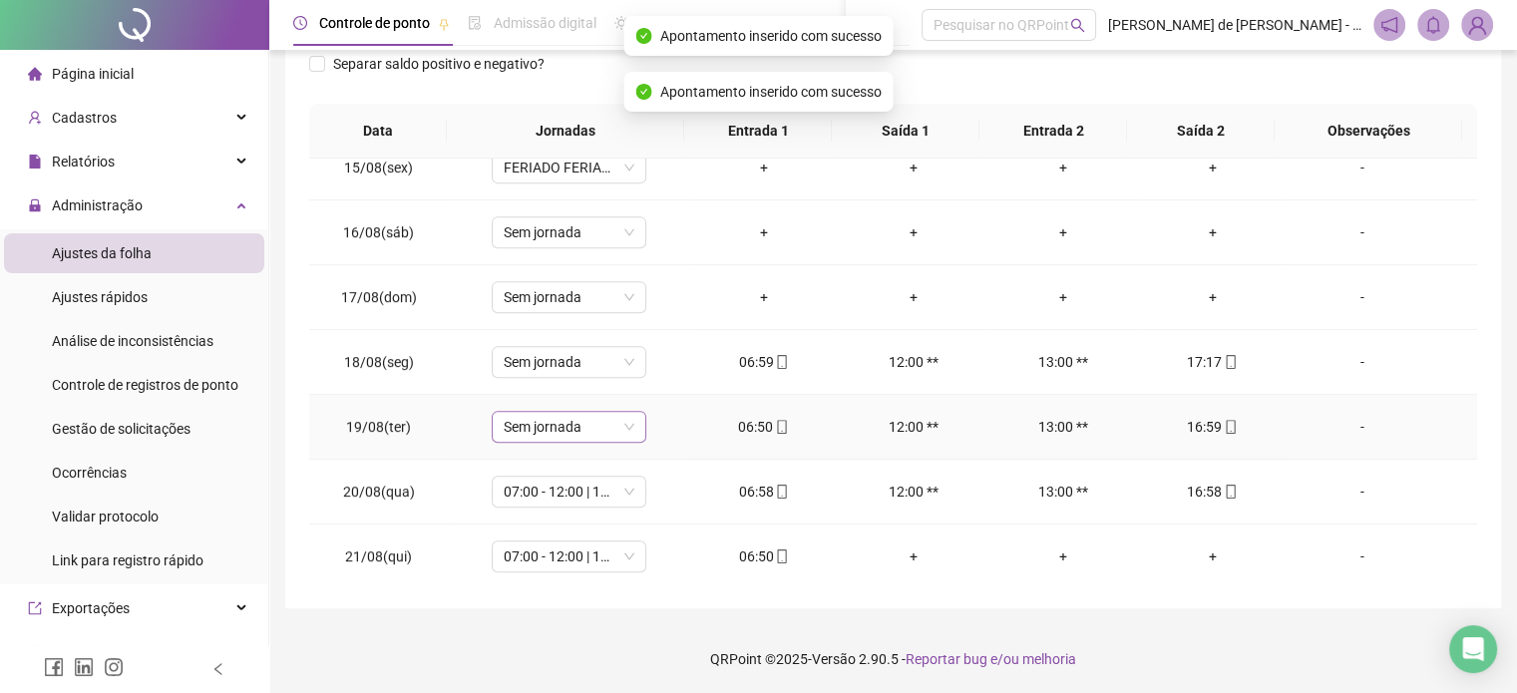
click at [588, 429] on span "Sem jornada" at bounding box center [569, 427] width 131 height 30
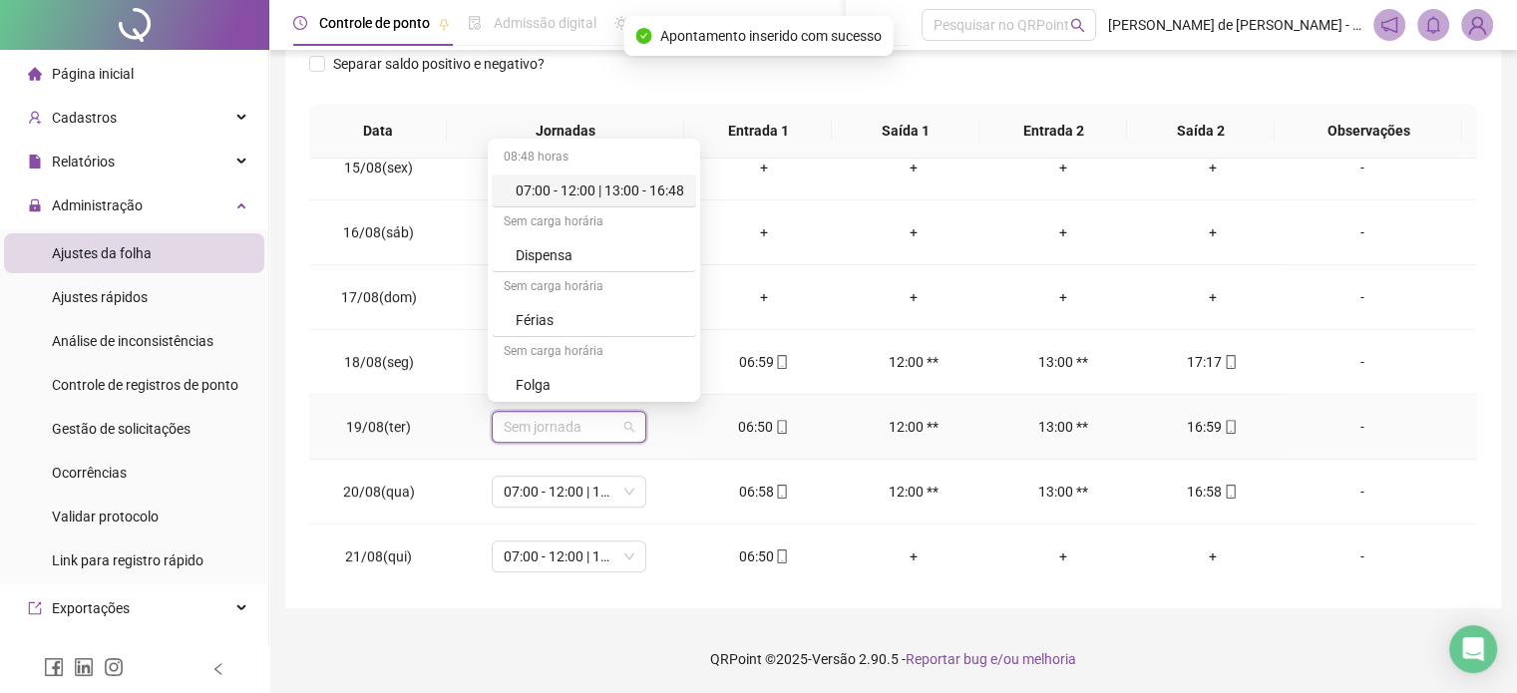
click at [627, 183] on div "07:00 - 12:00 | 13:00 - 16:48" at bounding box center [600, 191] width 169 height 22
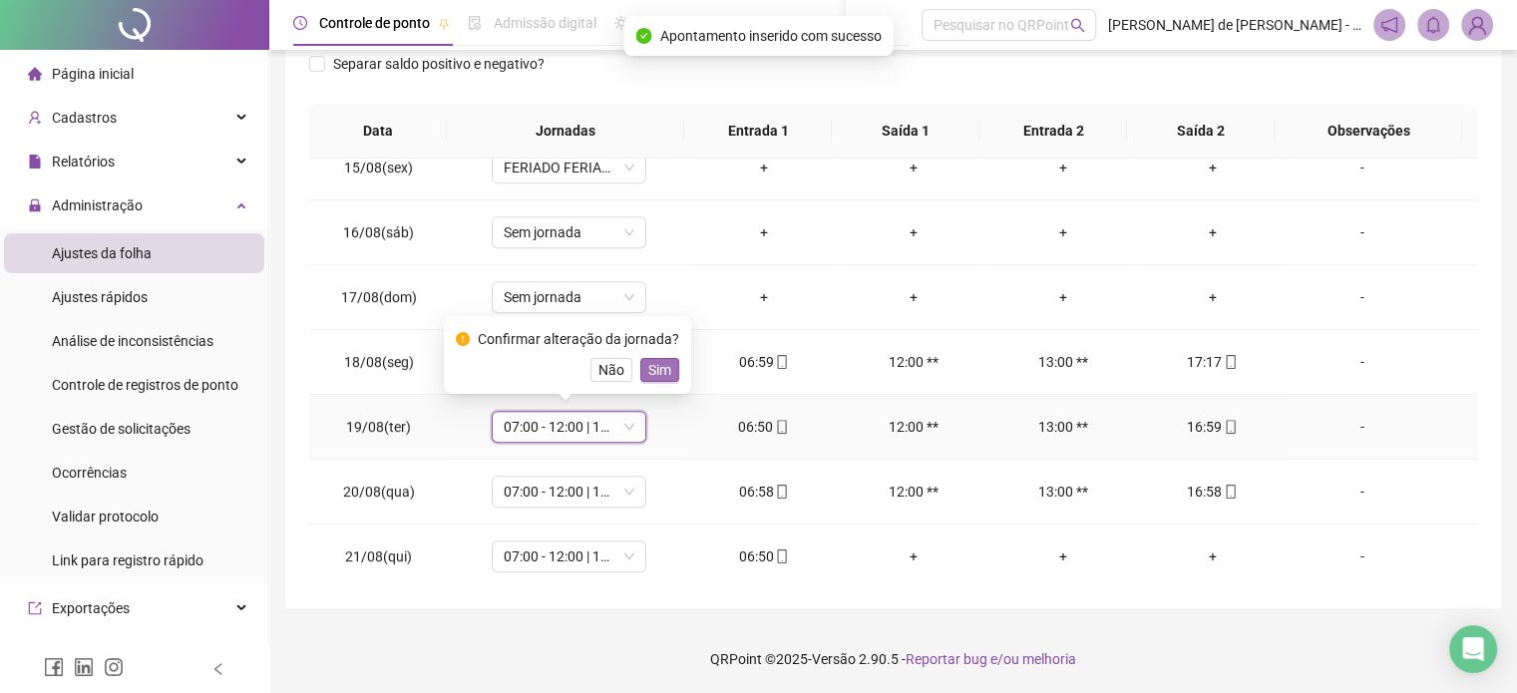
click at [669, 366] on button "Sim" at bounding box center [659, 370] width 39 height 24
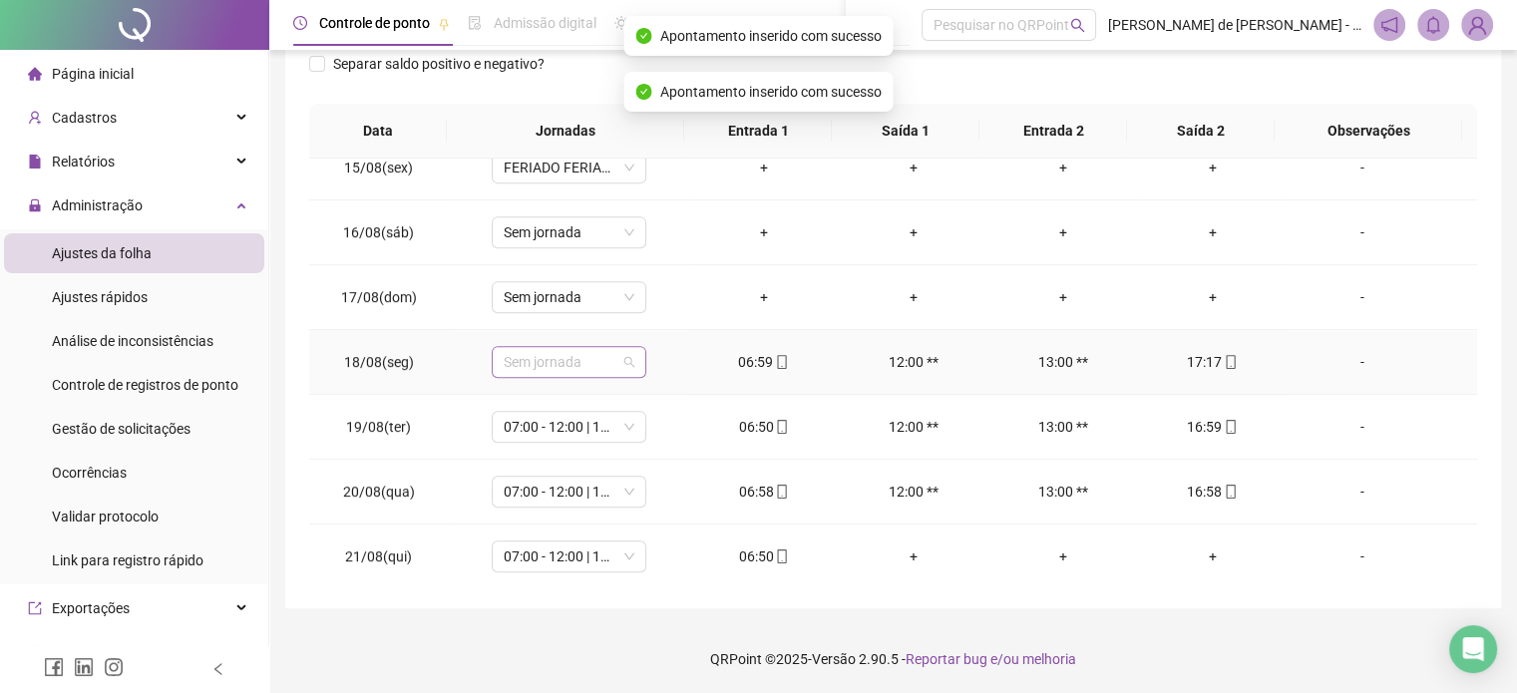
click at [581, 351] on span "Sem jornada" at bounding box center [569, 362] width 131 height 30
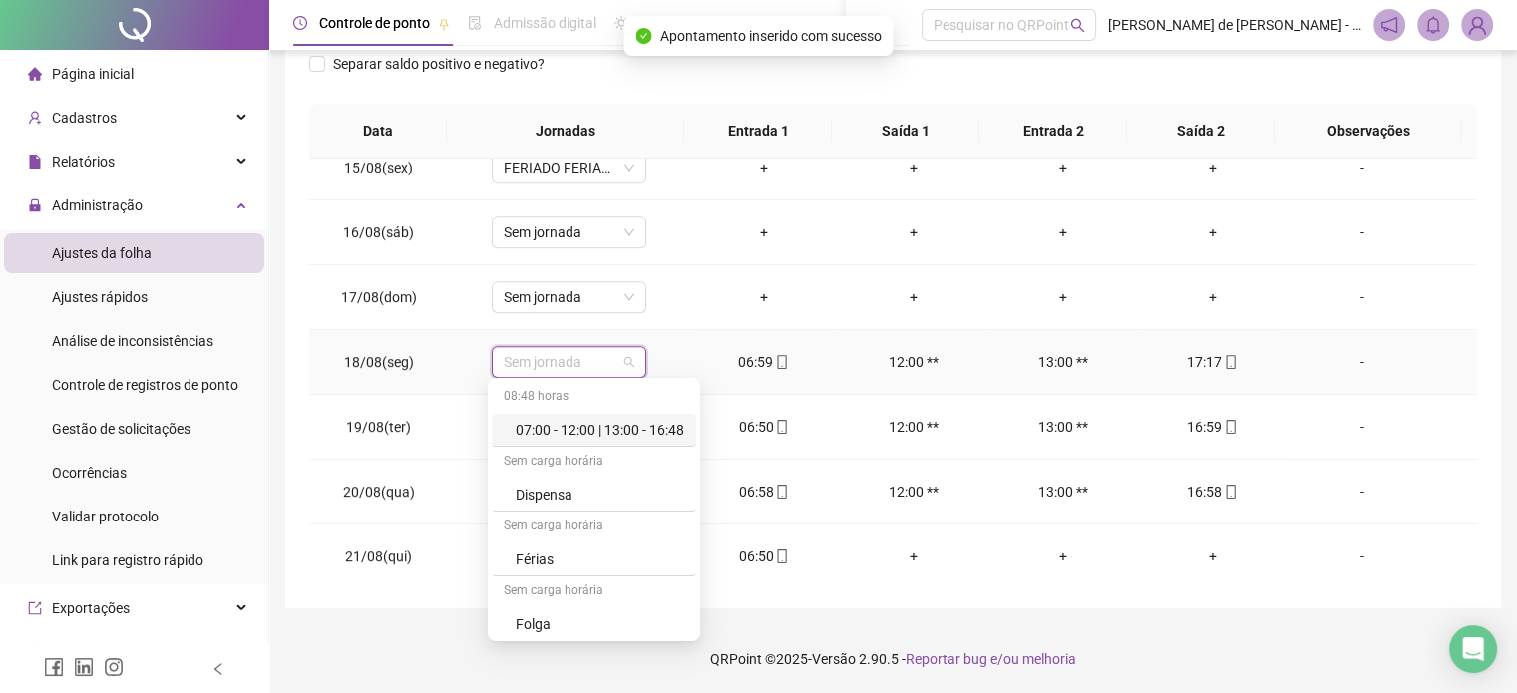
drag, startPoint x: 615, startPoint y: 434, endPoint x: 652, endPoint y: 400, distance: 50.1
click at [617, 434] on div "07:00 - 12:00 | 13:00 - 16:48" at bounding box center [600, 430] width 169 height 22
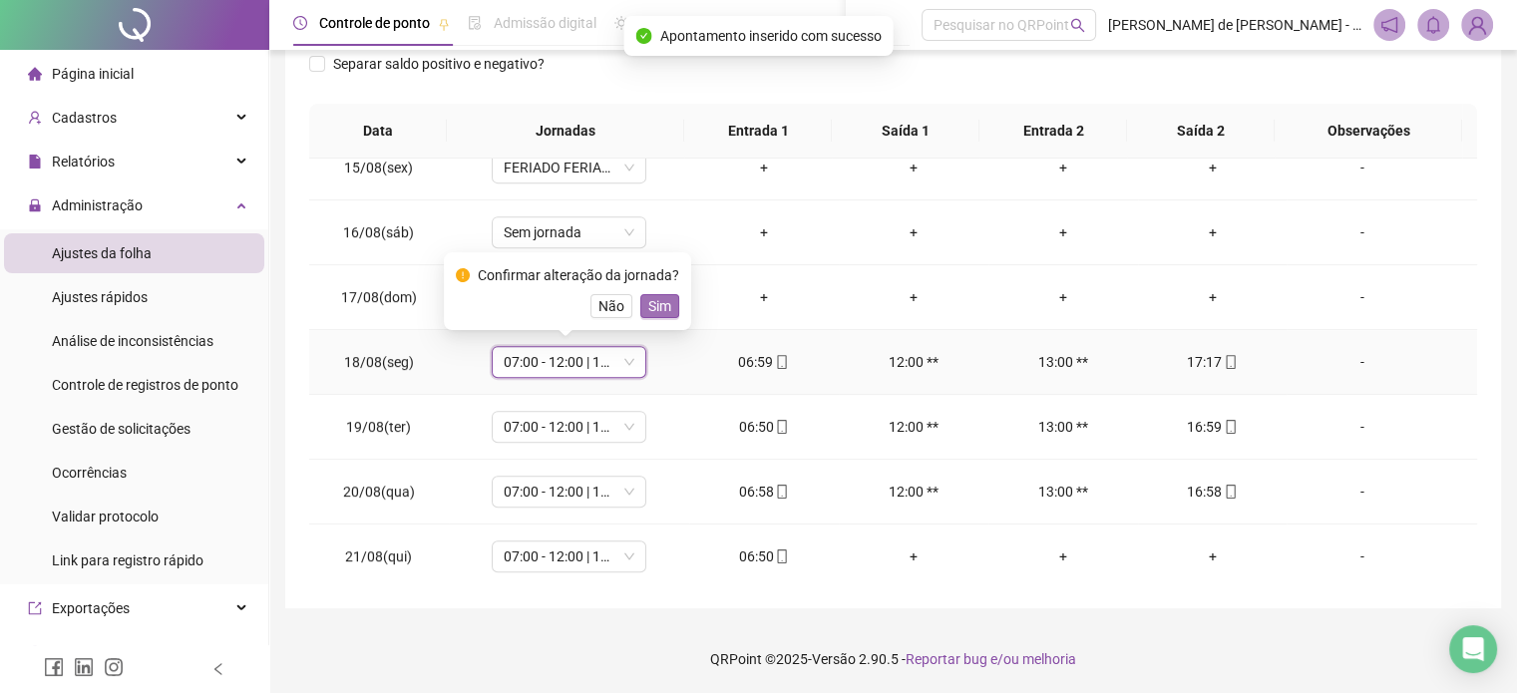
click at [672, 297] on button "Sim" at bounding box center [659, 306] width 39 height 24
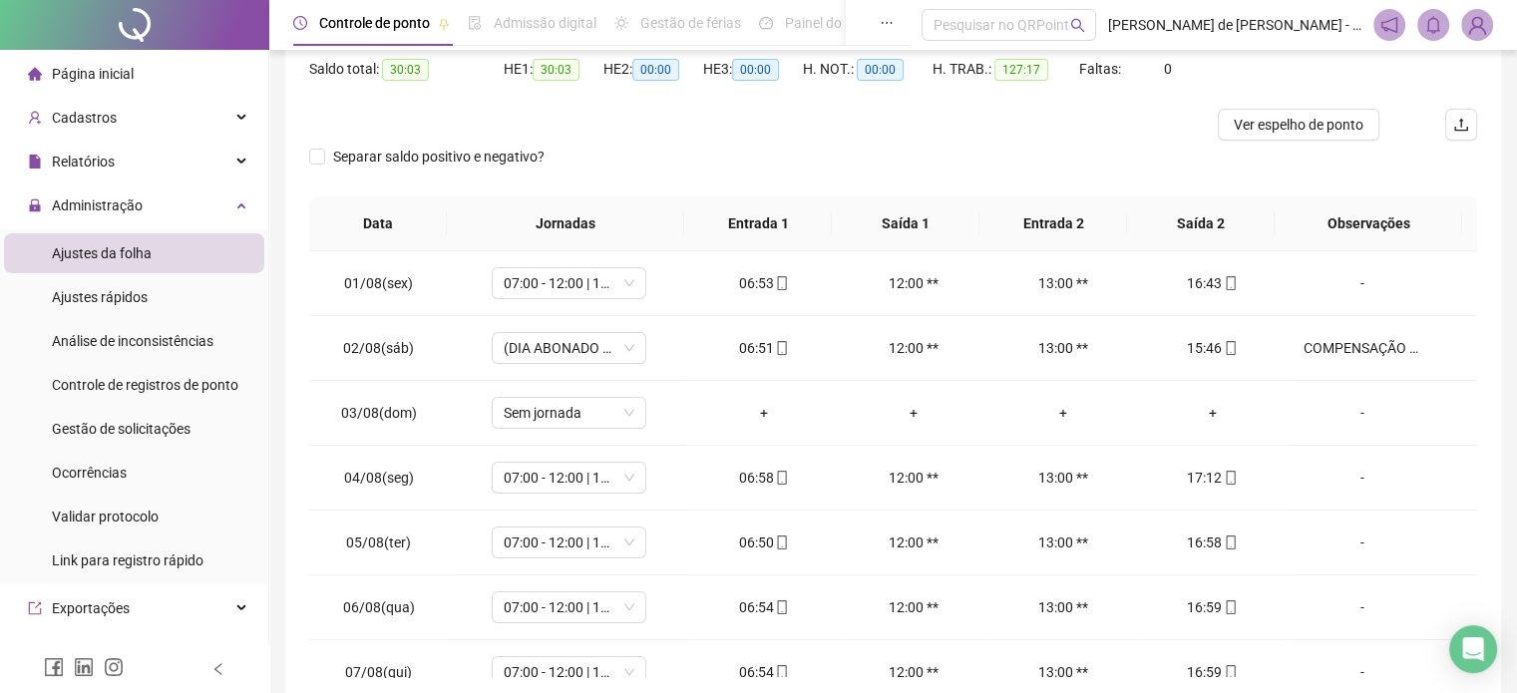
scroll to position [102, 0]
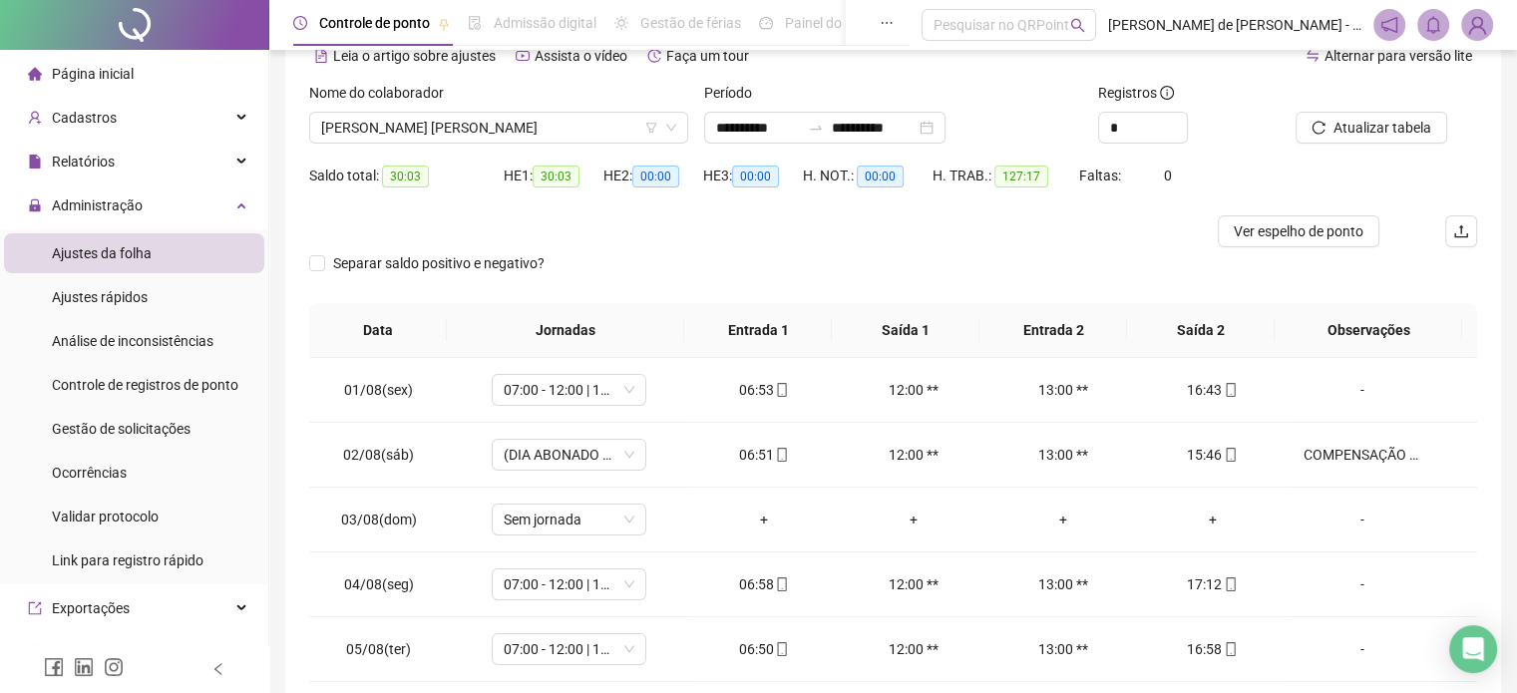
click at [384, 109] on div "Nome do colaborador" at bounding box center [498, 97] width 379 height 30
click at [381, 119] on span "[PERSON_NAME]" at bounding box center [498, 128] width 355 height 30
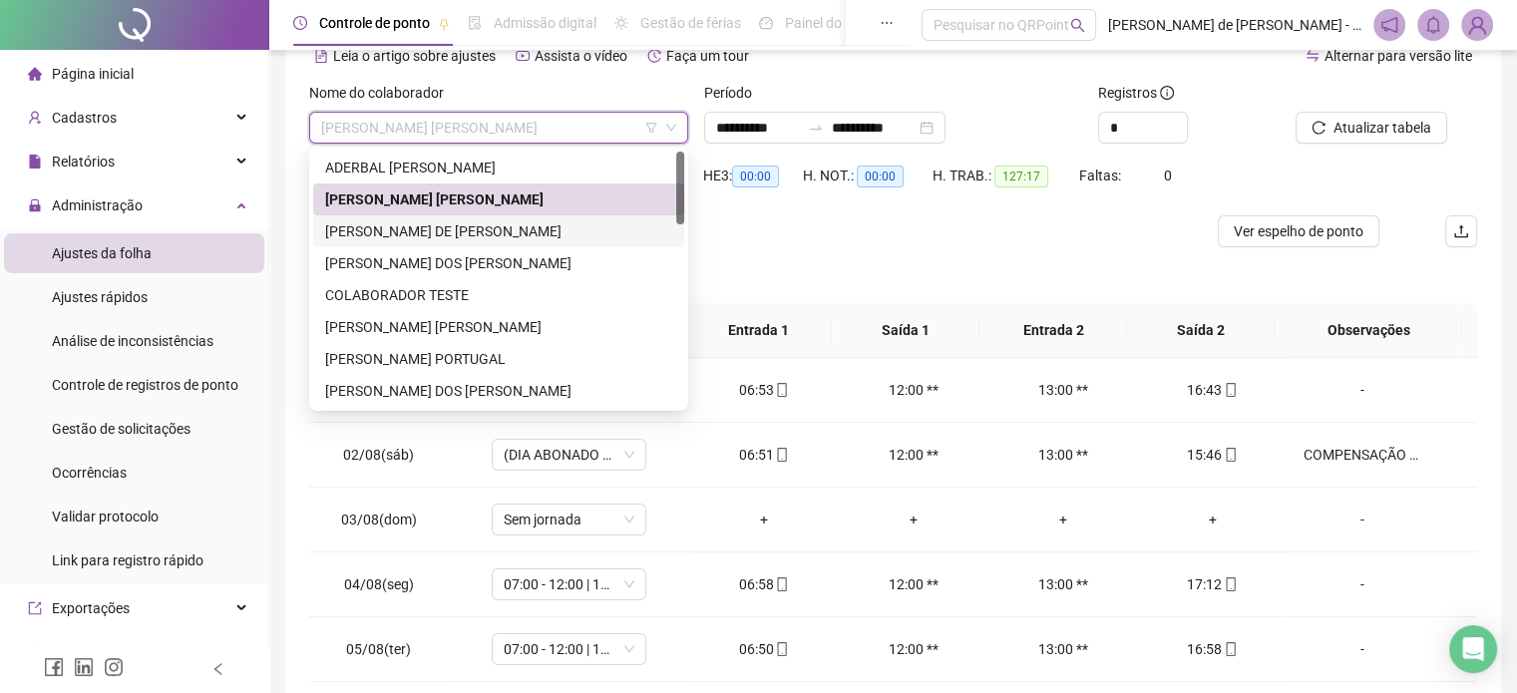
drag, startPoint x: 383, startPoint y: 228, endPoint x: 588, endPoint y: 248, distance: 206.4
click at [385, 229] on div "[PERSON_NAME]" at bounding box center [498, 231] width 347 height 22
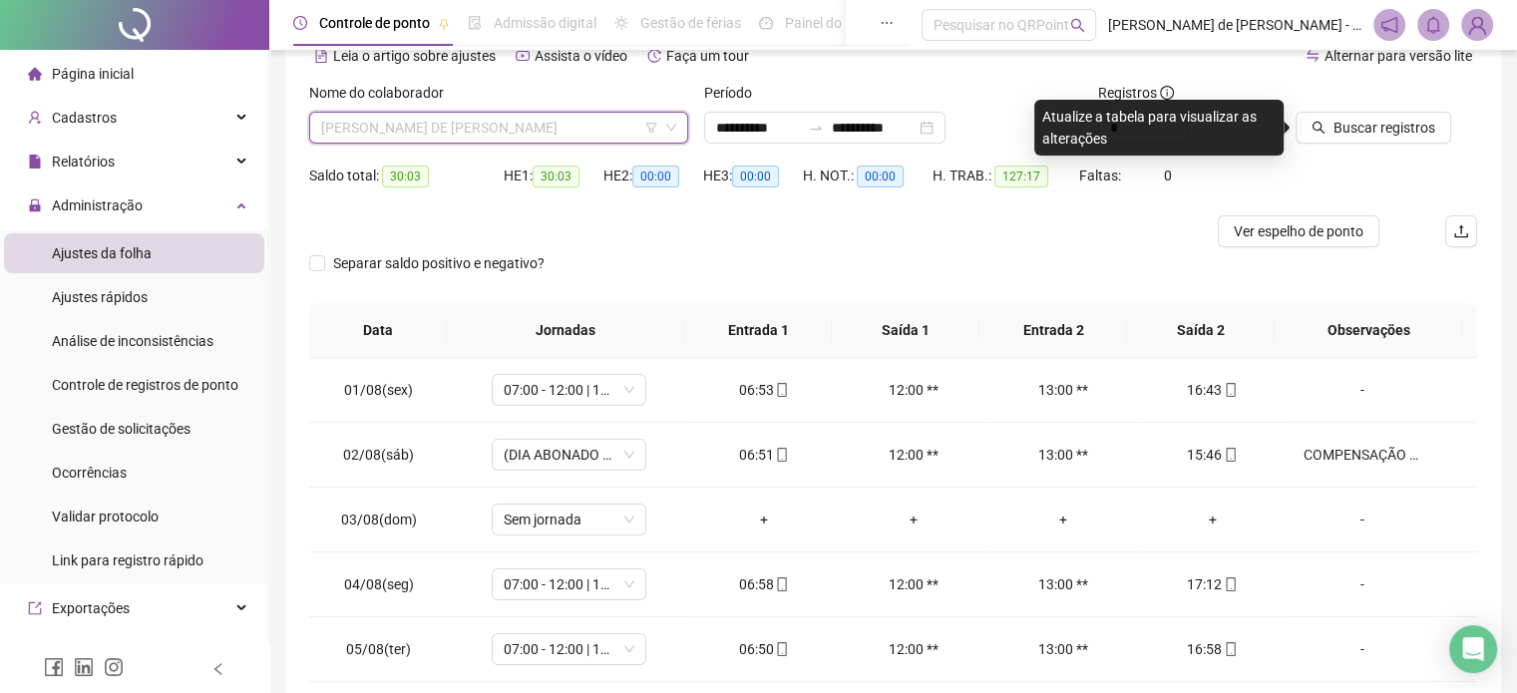
drag, startPoint x: 489, startPoint y: 122, endPoint x: 472, endPoint y: 150, distance: 32.7
click at [489, 123] on span "[PERSON_NAME]" at bounding box center [498, 128] width 355 height 30
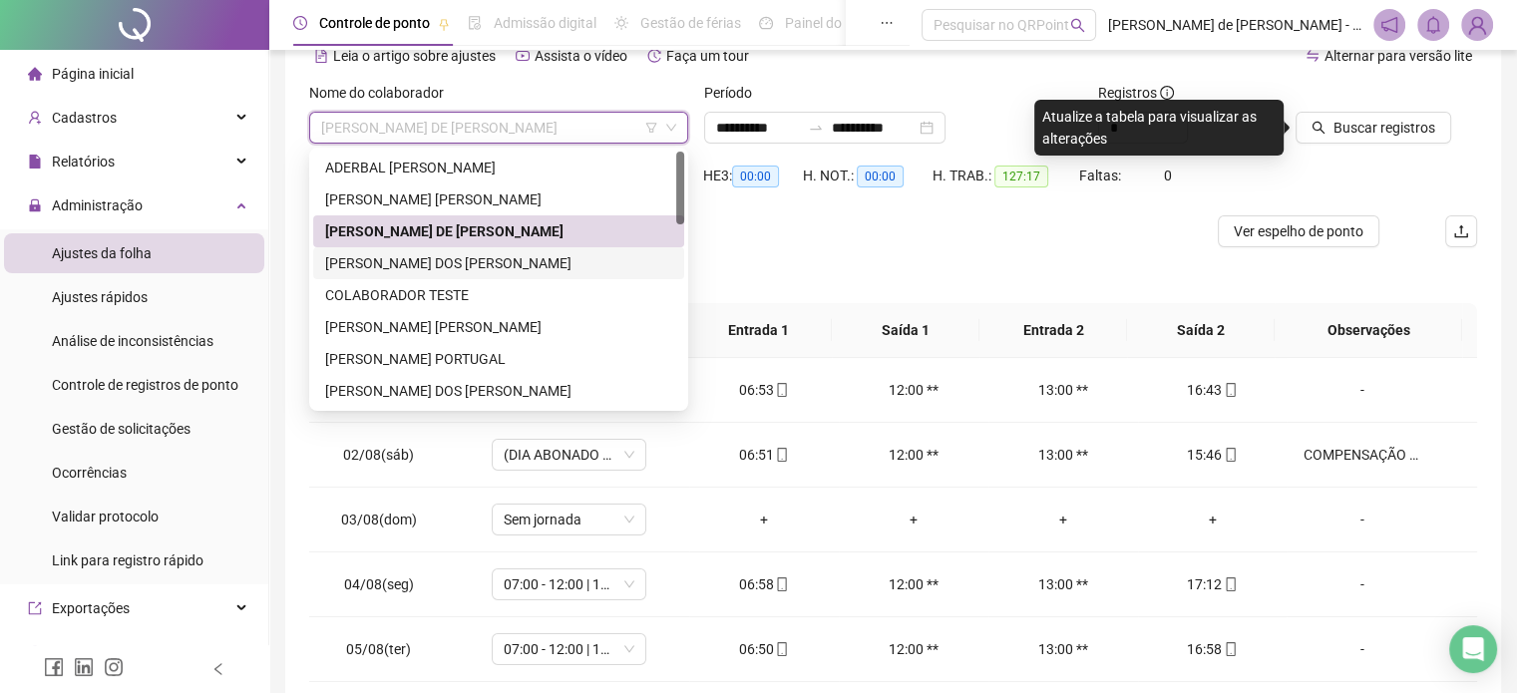
click at [435, 257] on div "[PERSON_NAME]" at bounding box center [498, 263] width 347 height 22
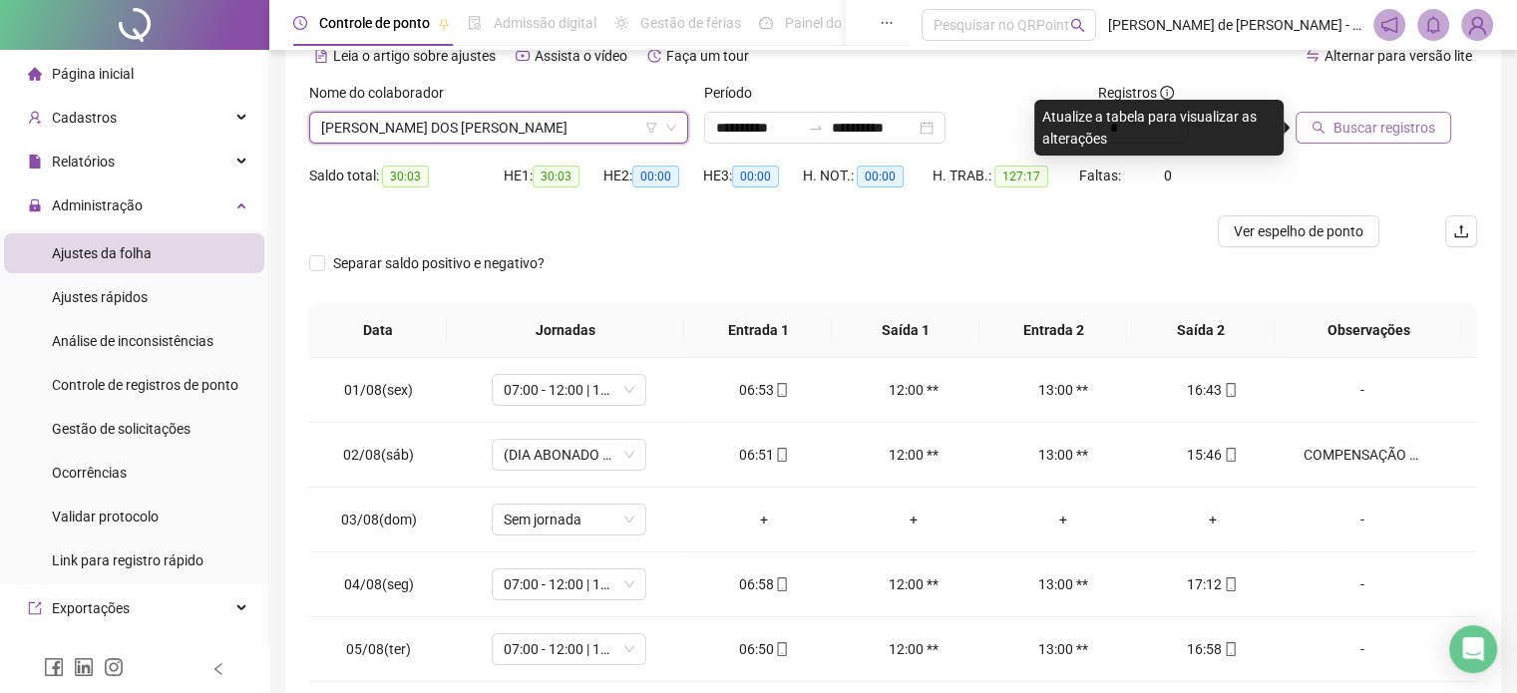
click at [1313, 122] on icon "search" at bounding box center [1318, 128] width 13 height 13
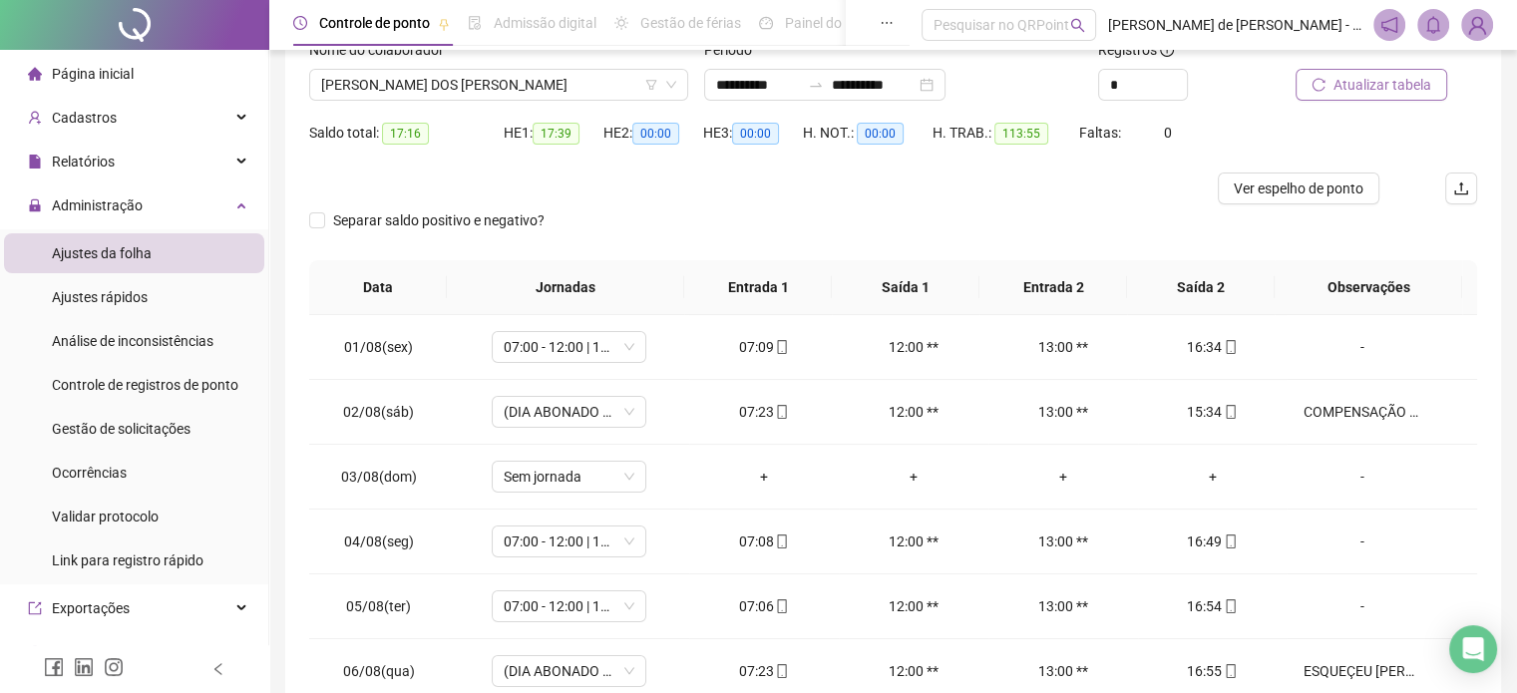
scroll to position [0, 0]
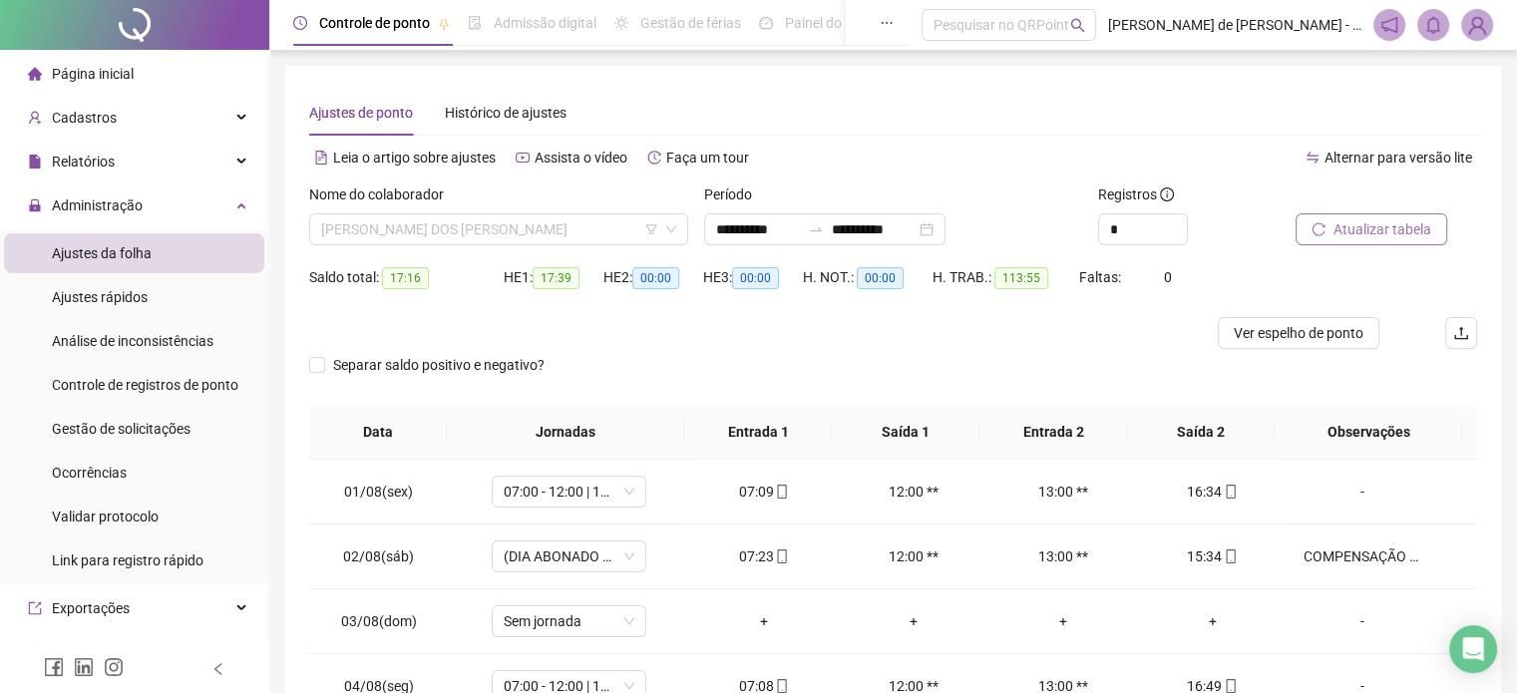
drag, startPoint x: 441, startPoint y: 230, endPoint x: 431, endPoint y: 246, distance: 18.8
click at [440, 230] on span "[PERSON_NAME]" at bounding box center [498, 229] width 355 height 30
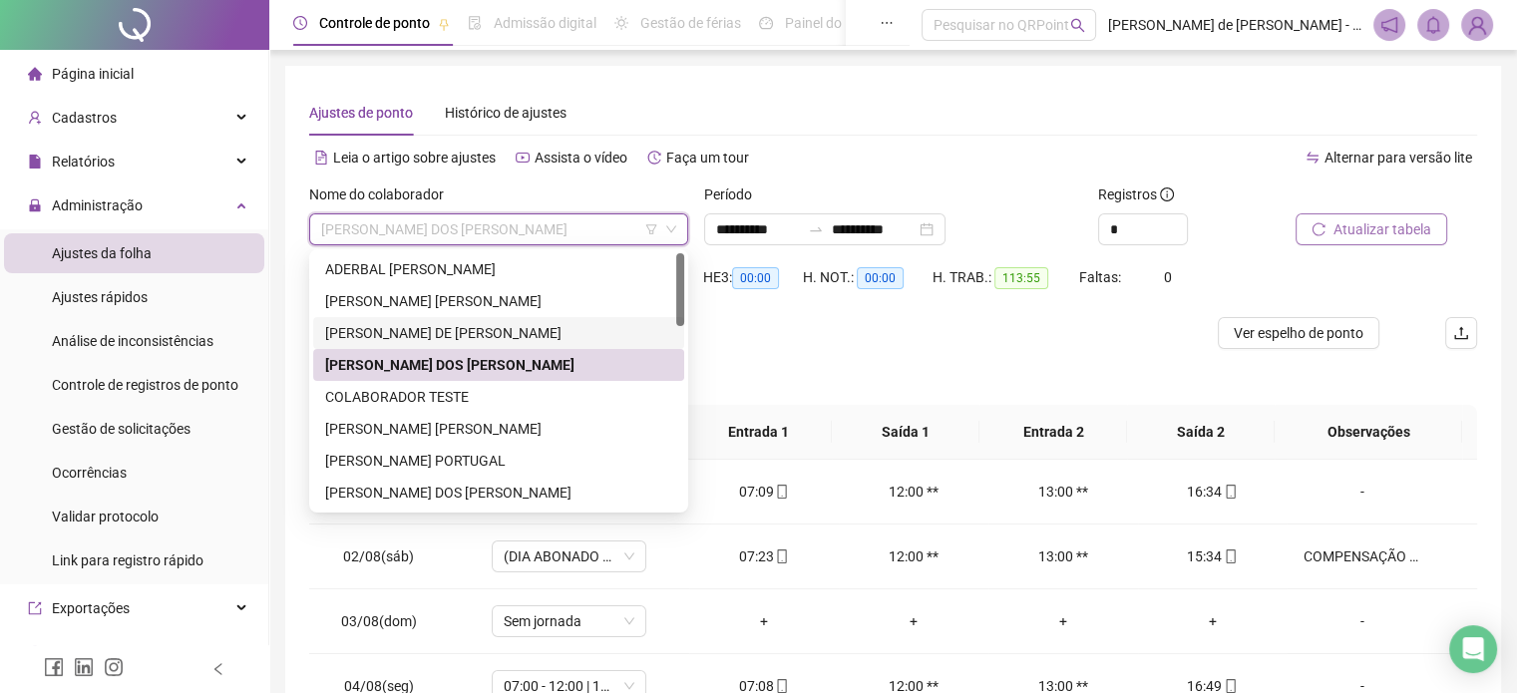
drag, startPoint x: 400, startPoint y: 339, endPoint x: 528, endPoint y: 346, distance: 127.8
click at [403, 339] on div "[PERSON_NAME]" at bounding box center [498, 333] width 347 height 22
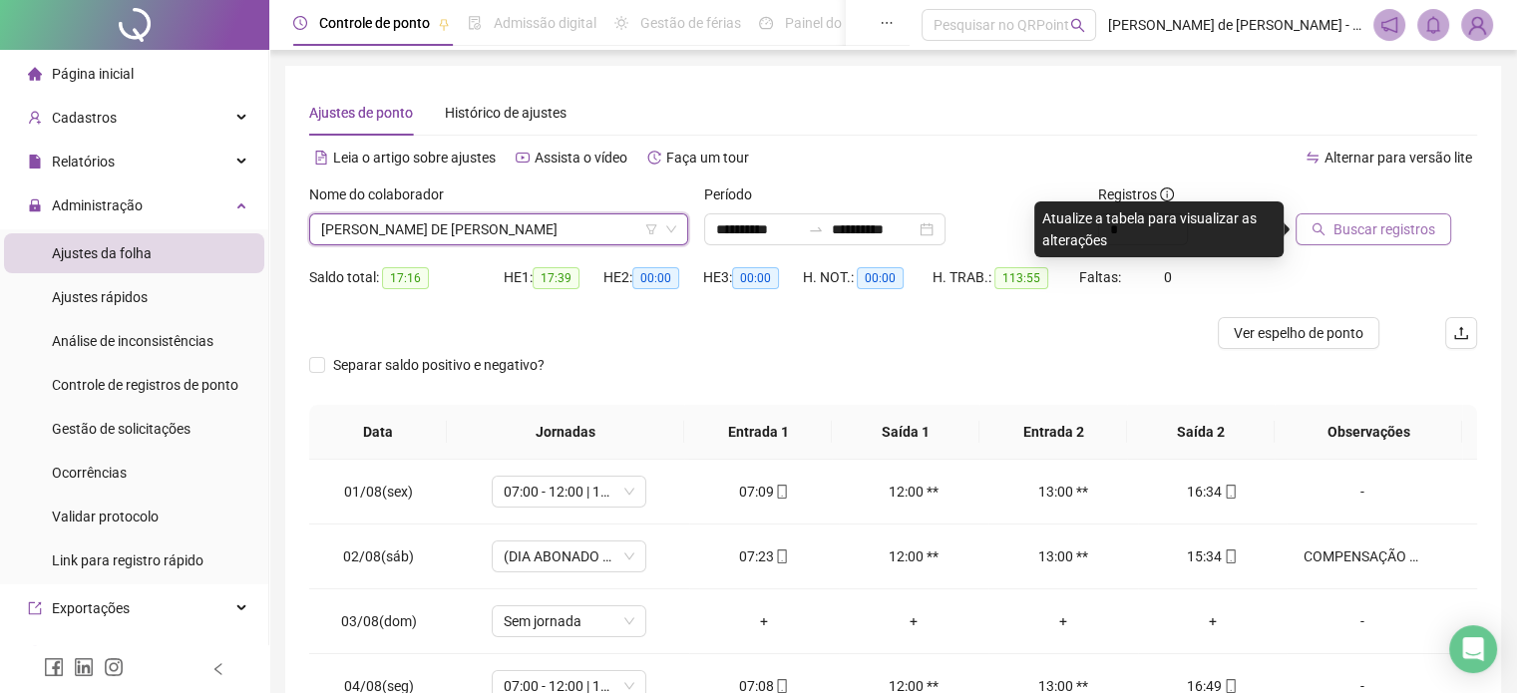
click at [1355, 242] on button "Buscar registros" at bounding box center [1373, 229] width 156 height 32
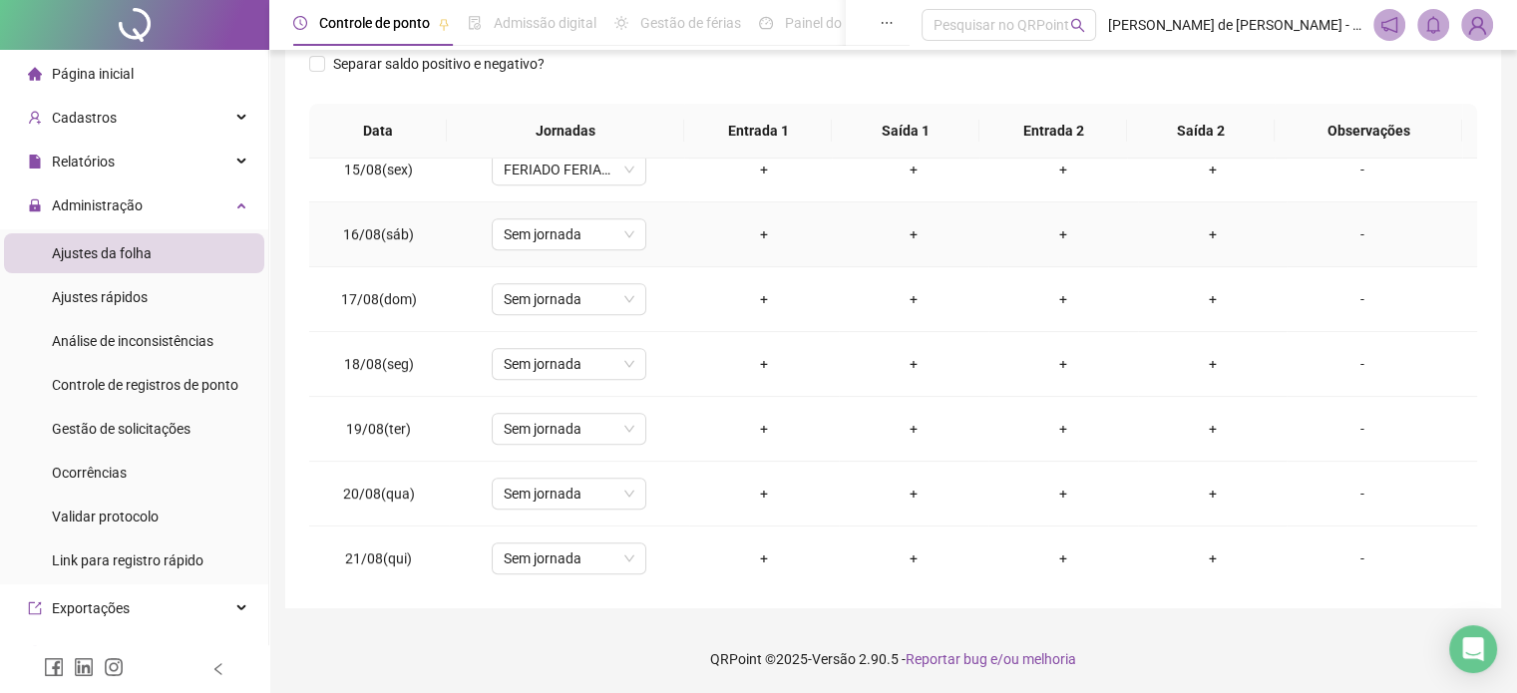
scroll to position [930, 0]
click at [758, 358] on div "+" at bounding box center [764, 362] width 118 height 22
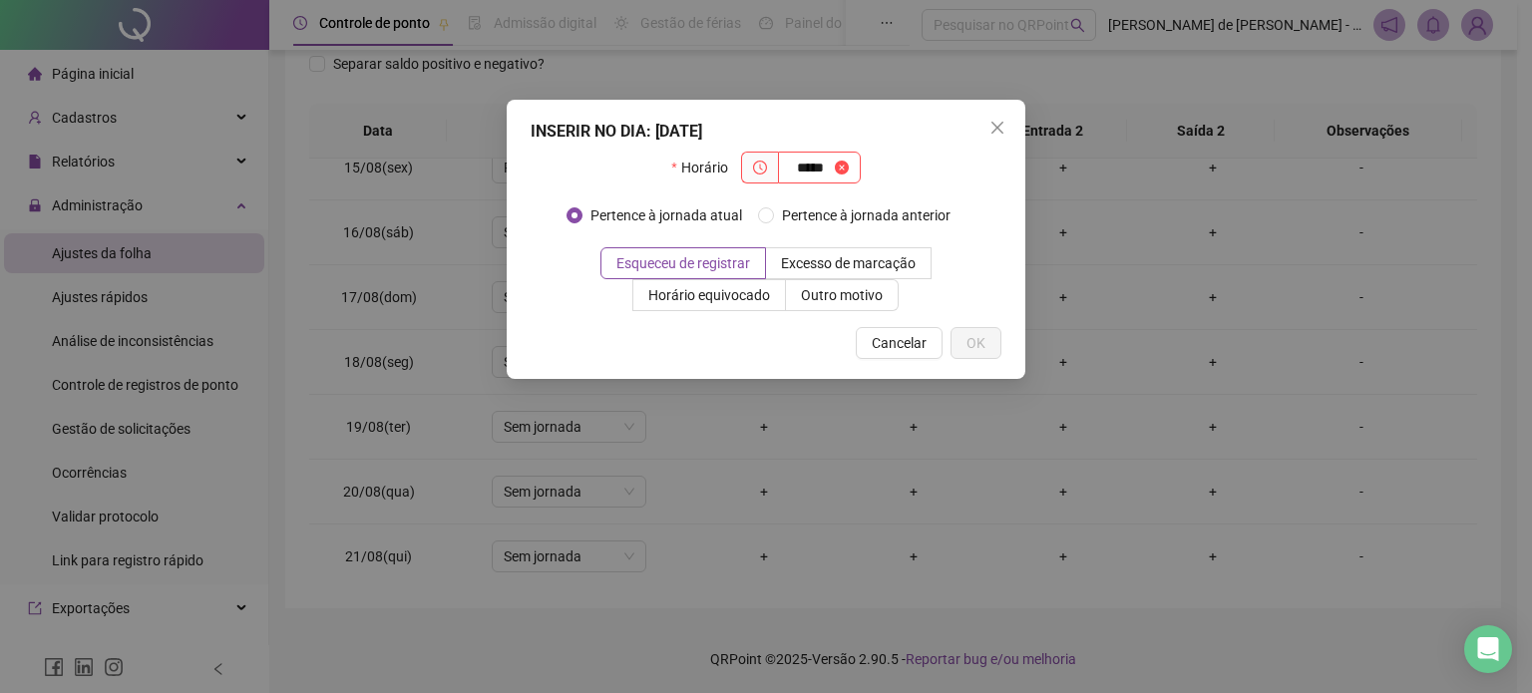
type input "*****"
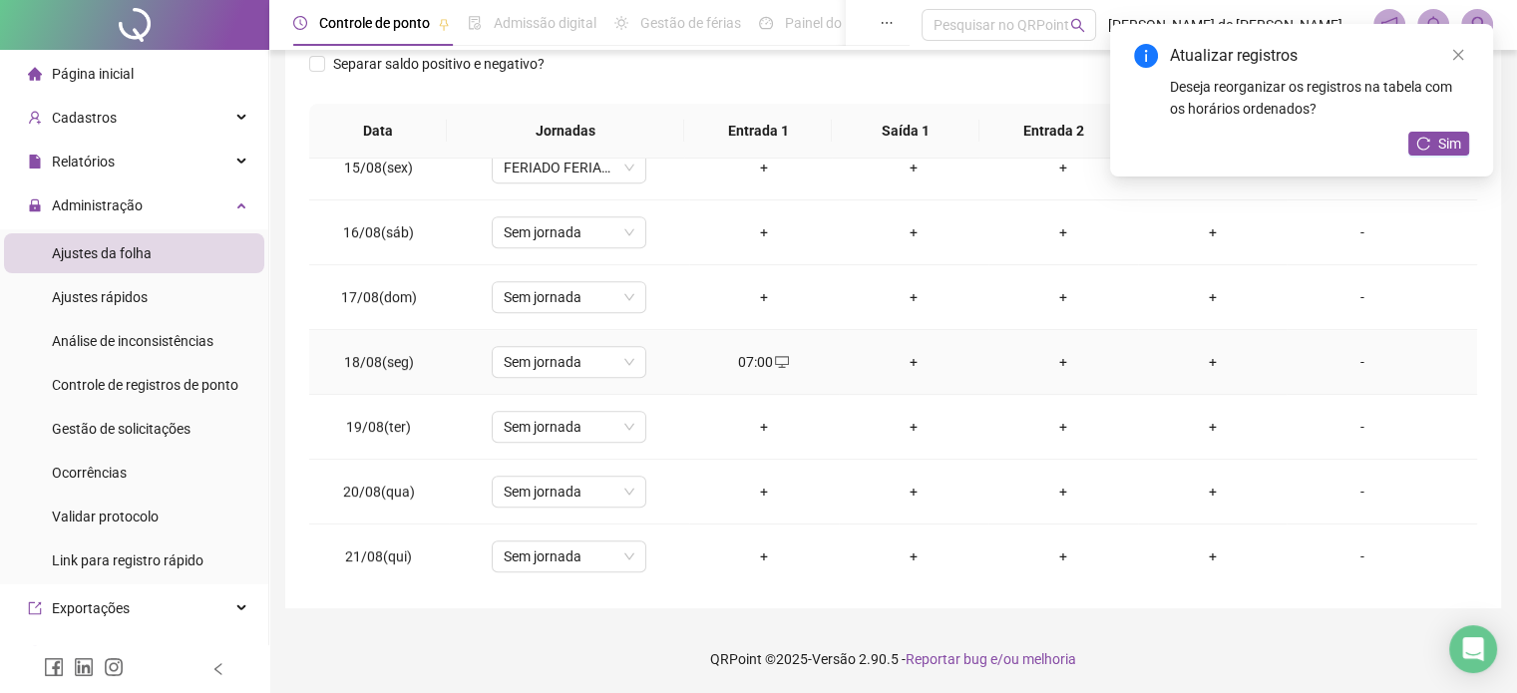
click at [1206, 358] on div "+" at bounding box center [1213, 362] width 118 height 22
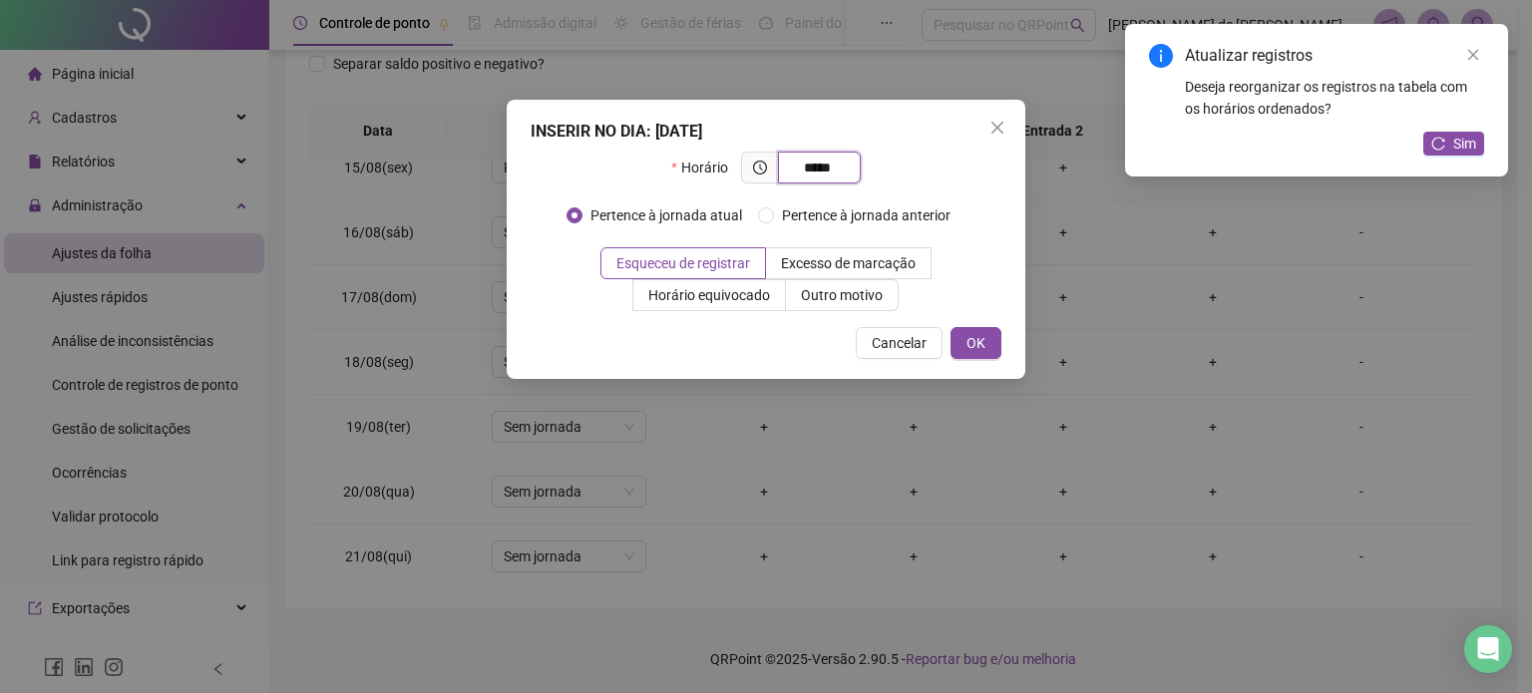
type input "*****"
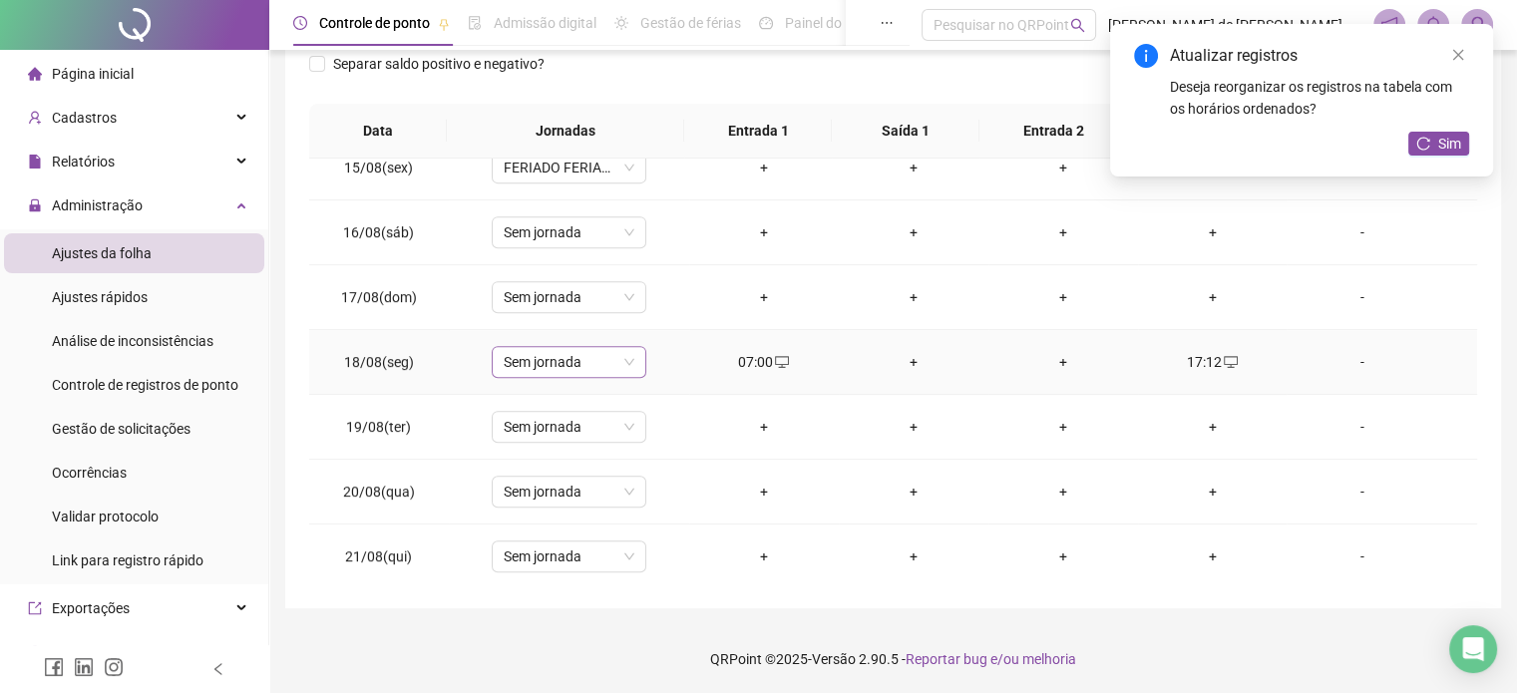
click at [609, 364] on span "Sem jornada" at bounding box center [569, 362] width 131 height 30
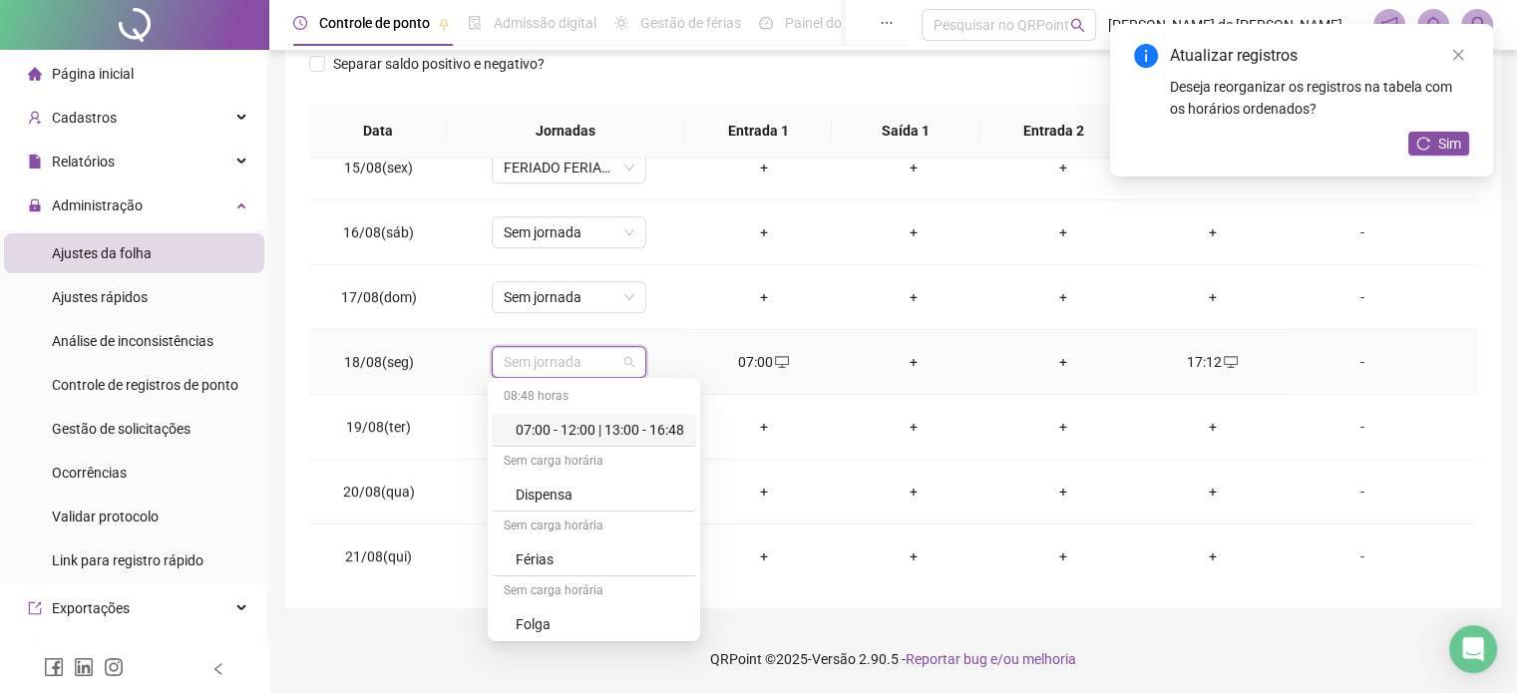
drag, startPoint x: 632, startPoint y: 450, endPoint x: 632, endPoint y: 430, distance: 19.9
click at [632, 449] on div "Sem carga horária" at bounding box center [594, 463] width 204 height 32
click at [632, 430] on div "07:00 - 12:00 | 13:00 - 16:48" at bounding box center [600, 430] width 169 height 22
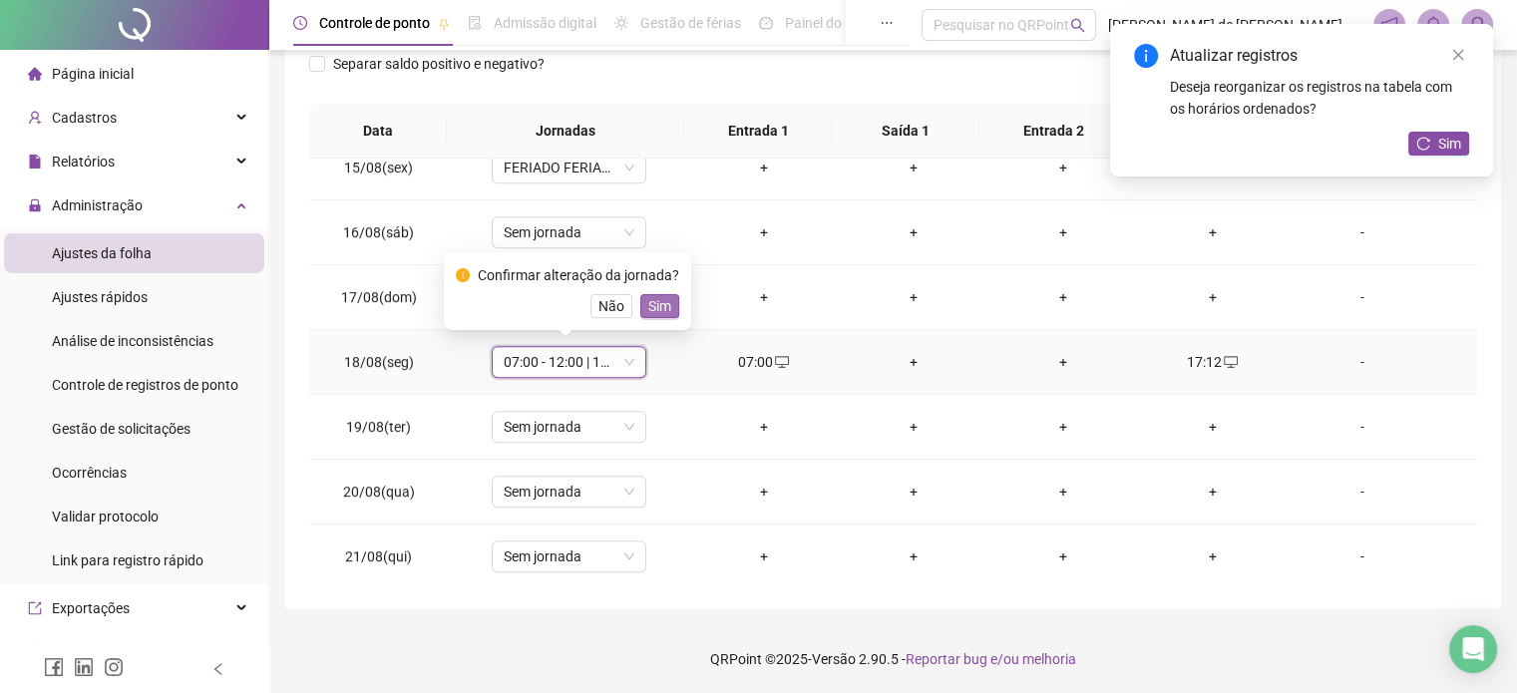
click at [667, 314] on button "Sim" at bounding box center [659, 306] width 39 height 24
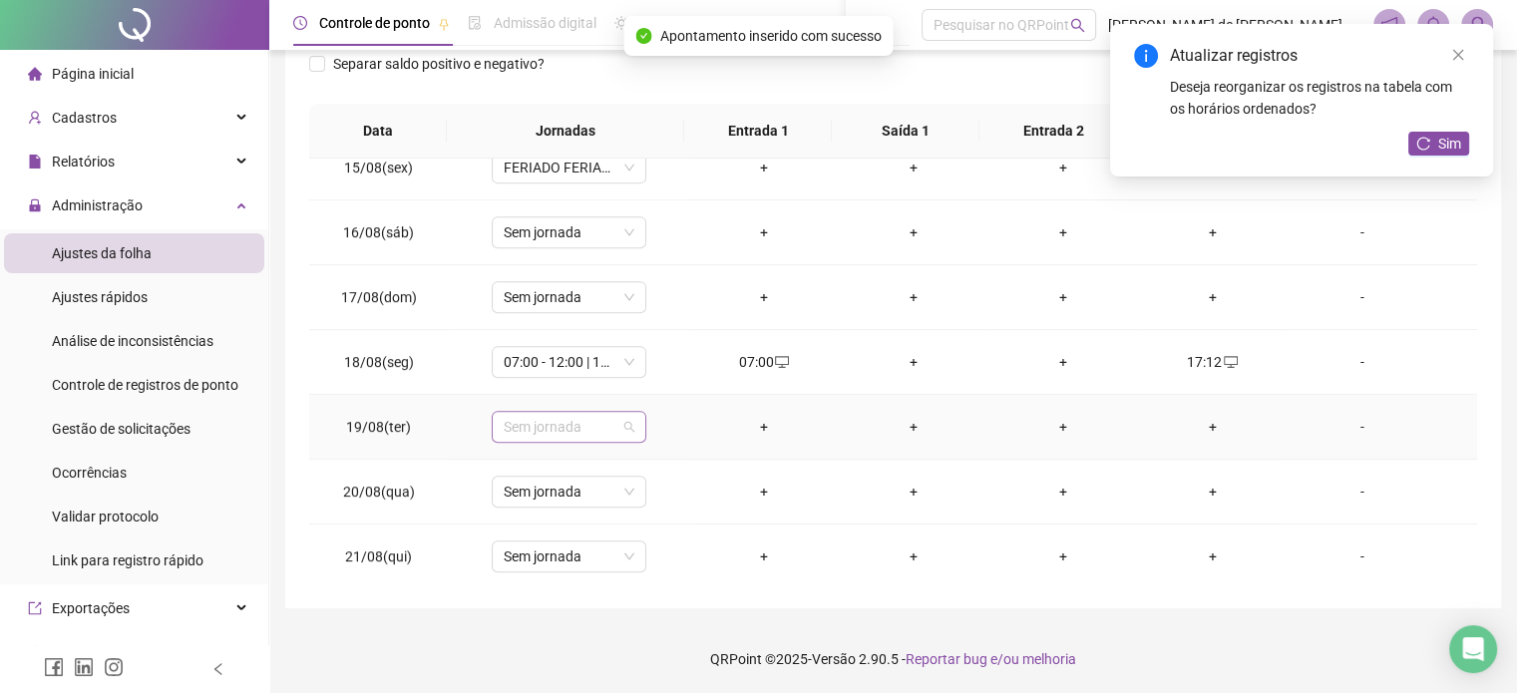
click at [598, 412] on span "Sem jornada" at bounding box center [569, 427] width 131 height 30
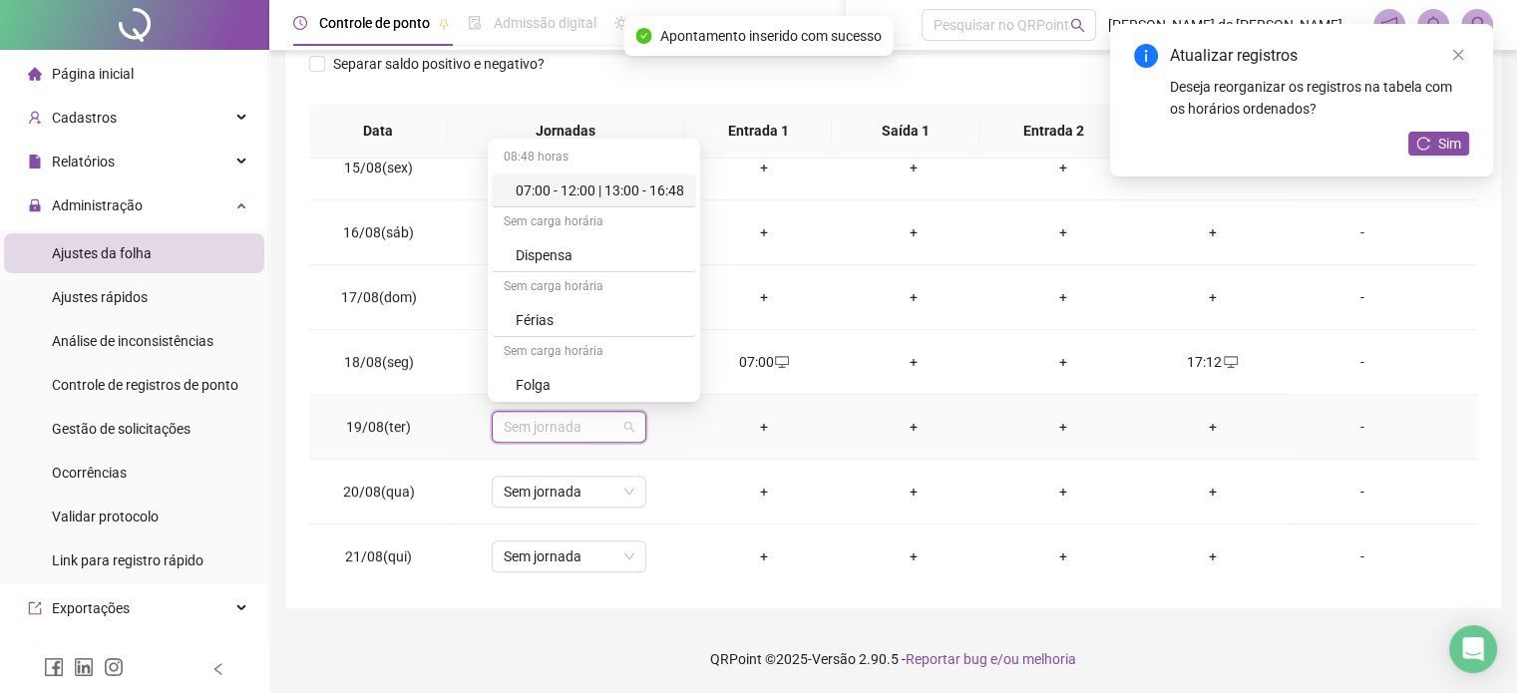
drag, startPoint x: 623, startPoint y: 169, endPoint x: 624, endPoint y: 183, distance: 14.0
click at [624, 170] on div "08:48 horas" at bounding box center [594, 159] width 204 height 32
click at [624, 186] on div "07:00 - 12:00 | 13:00 - 16:48" at bounding box center [600, 191] width 169 height 22
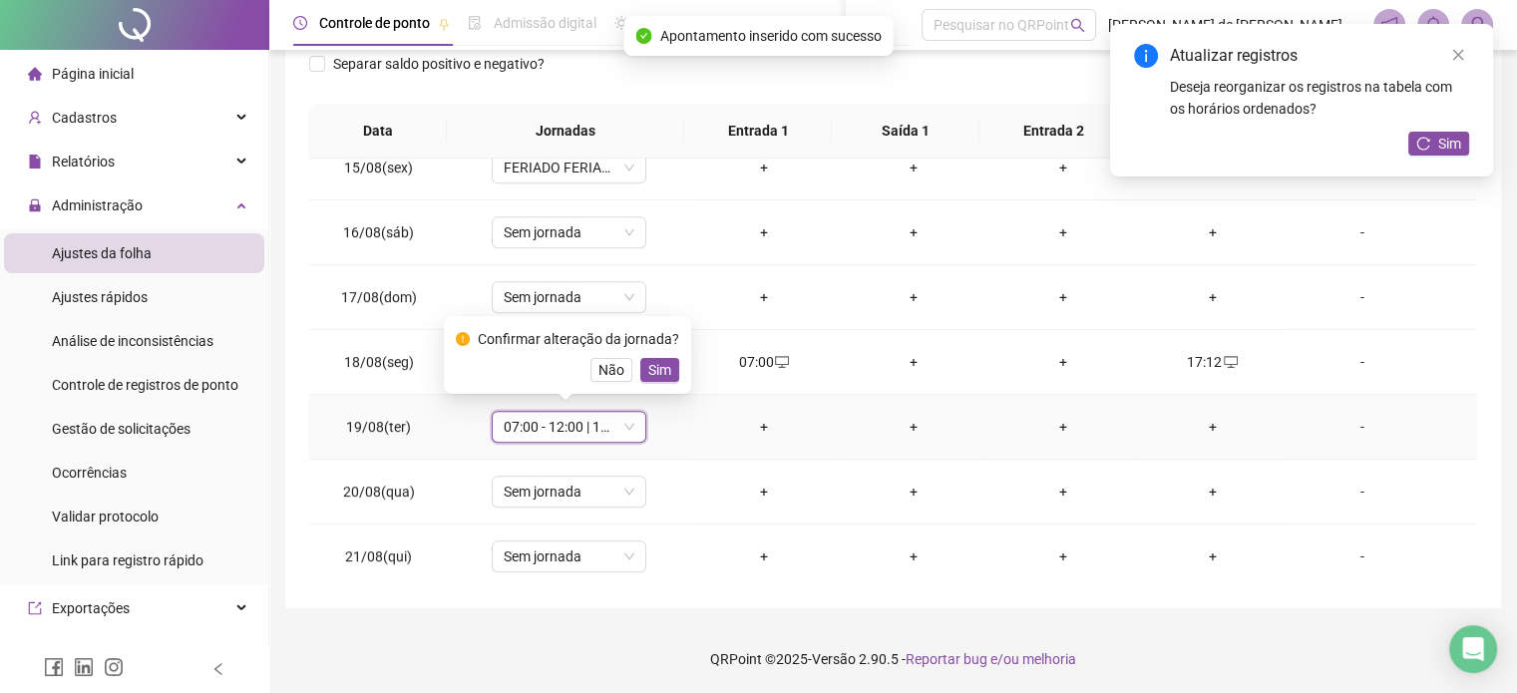
drag, startPoint x: 660, startPoint y: 366, endPoint x: 653, endPoint y: 374, distance: 10.6
click at [660, 366] on span "Sim" at bounding box center [659, 370] width 23 height 22
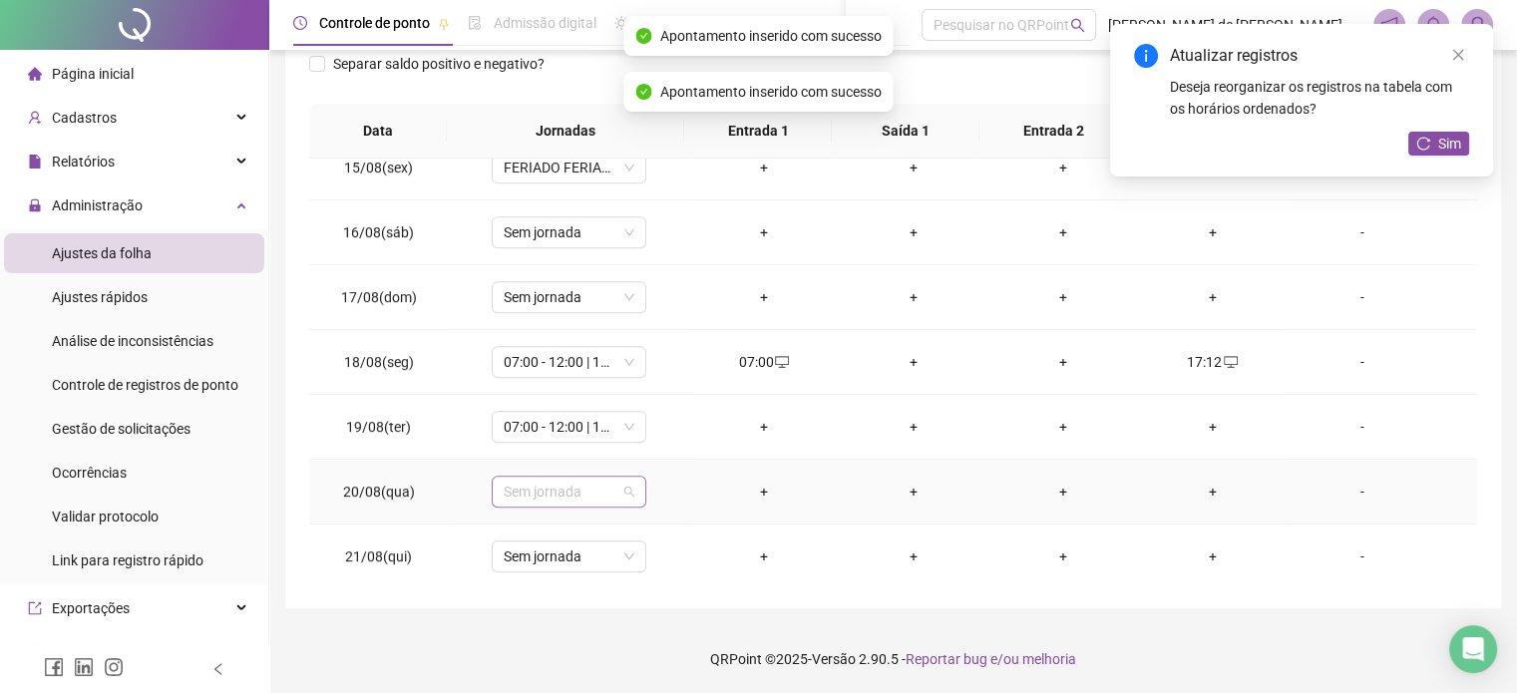
click at [595, 477] on span "Sem jornada" at bounding box center [569, 492] width 131 height 30
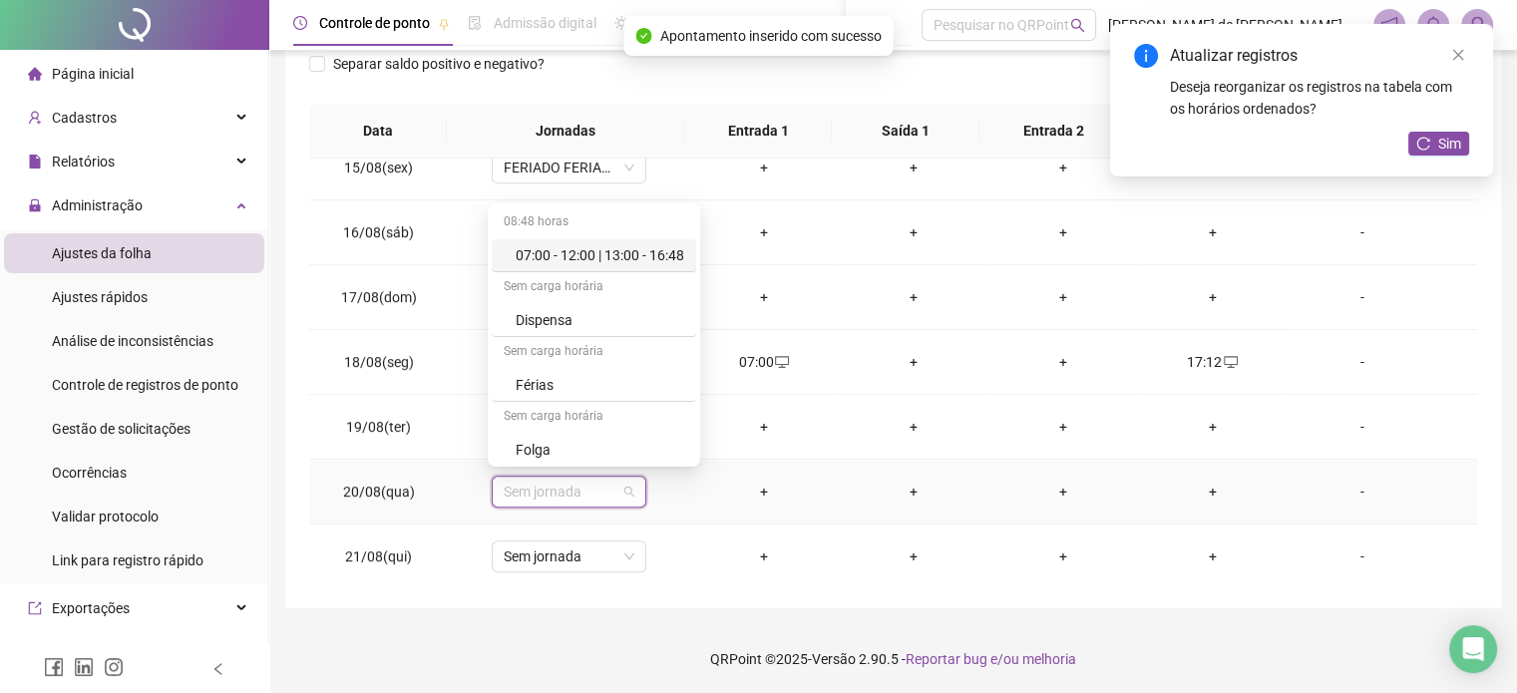
click at [619, 255] on div "07:00 - 12:00 | 13:00 - 16:48" at bounding box center [600, 255] width 169 height 22
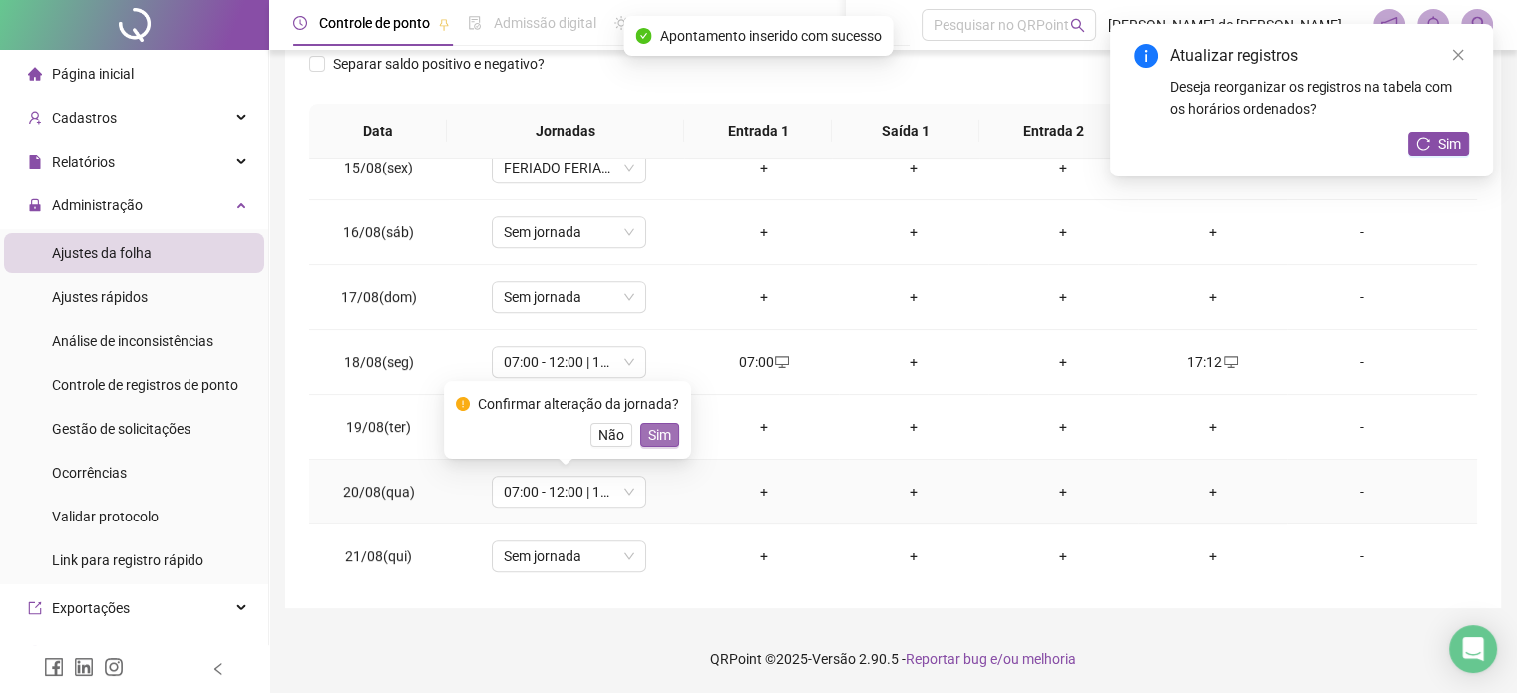
click at [653, 430] on span "Sim" at bounding box center [659, 435] width 23 height 22
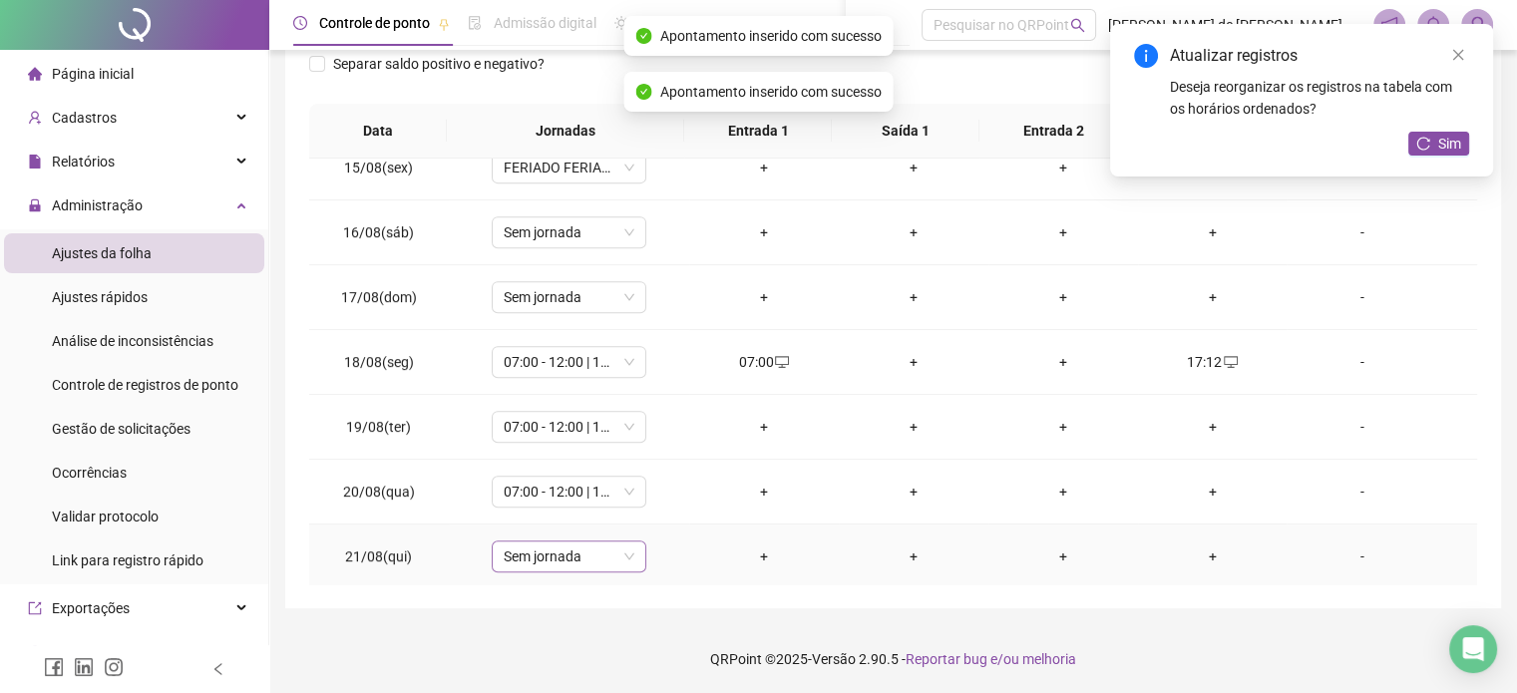
click at [618, 543] on span "Sem jornada" at bounding box center [569, 557] width 131 height 30
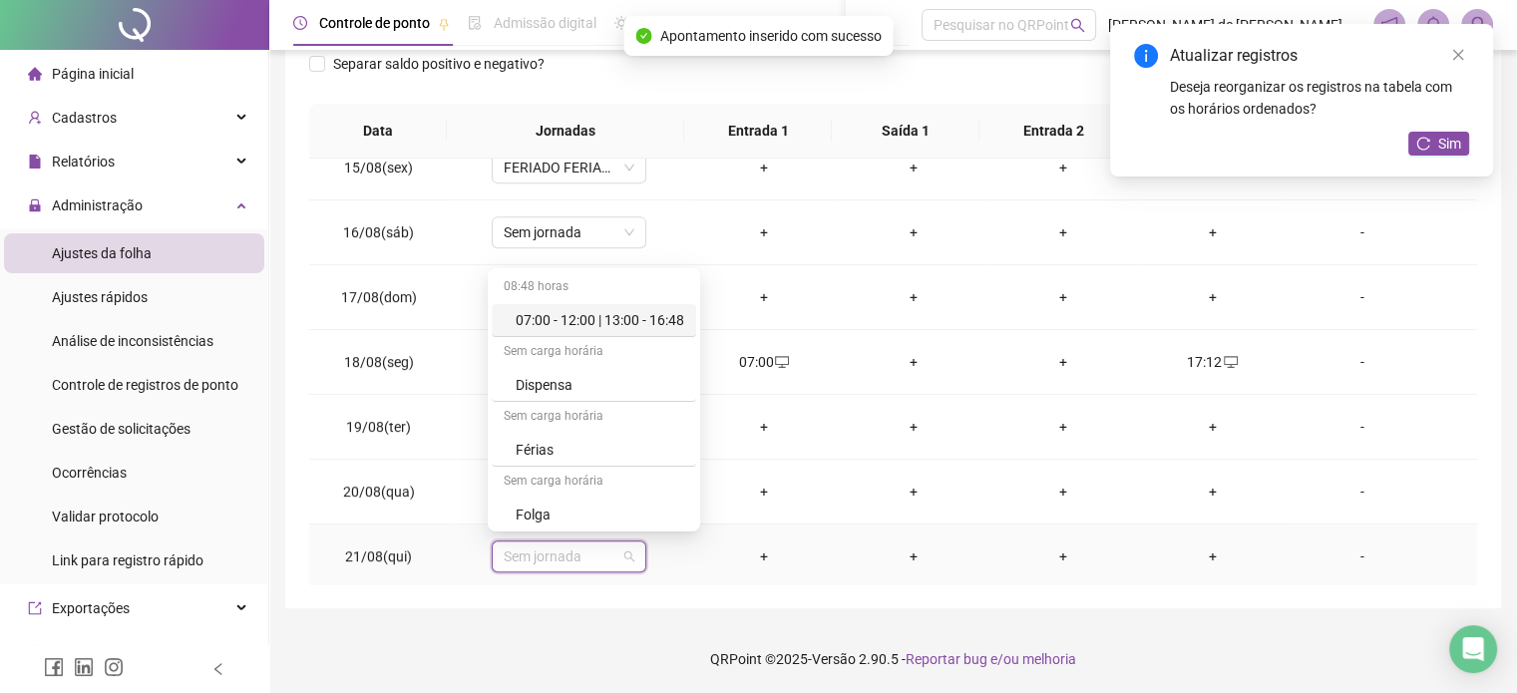
click at [646, 327] on div "07:00 - 12:00 | 13:00 - 16:48" at bounding box center [600, 320] width 169 height 22
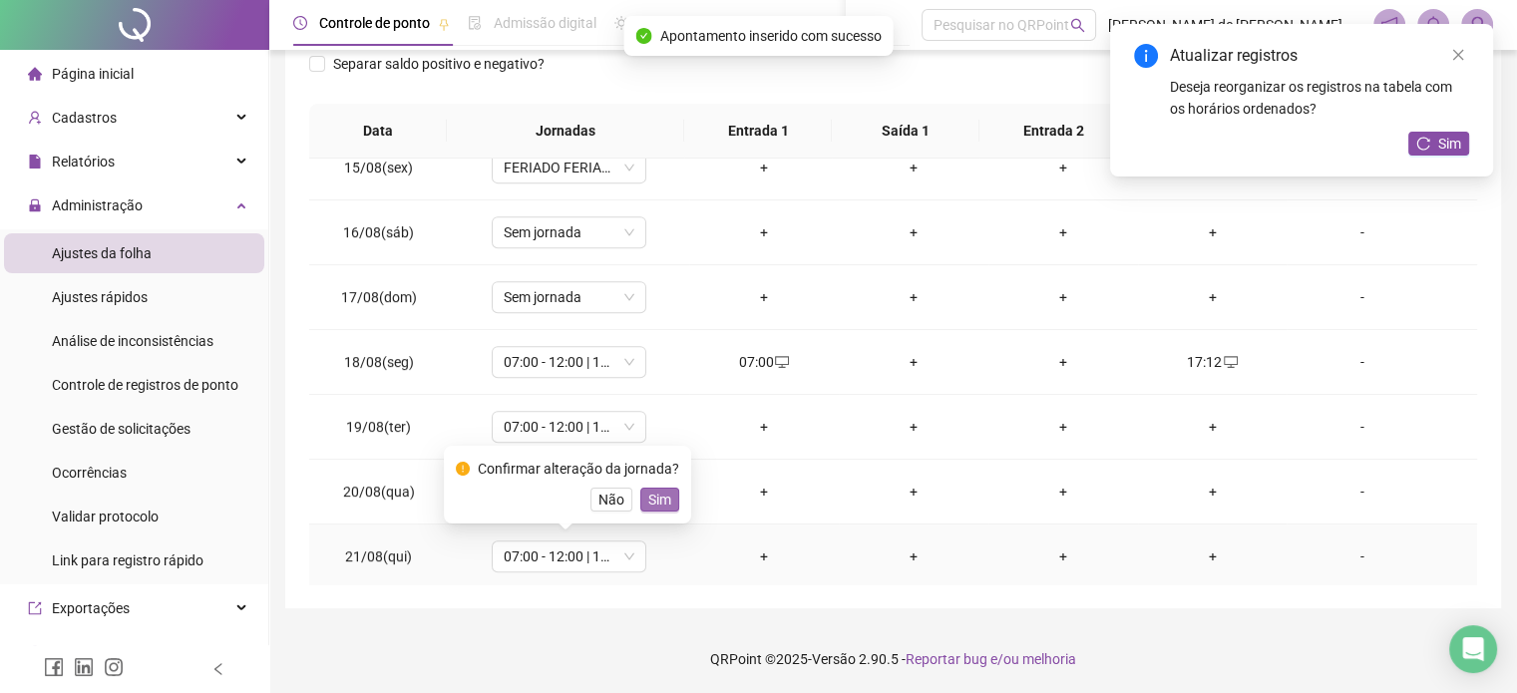
click at [650, 498] on span "Sim" at bounding box center [659, 500] width 23 height 22
click at [752, 416] on div "+" at bounding box center [764, 427] width 118 height 22
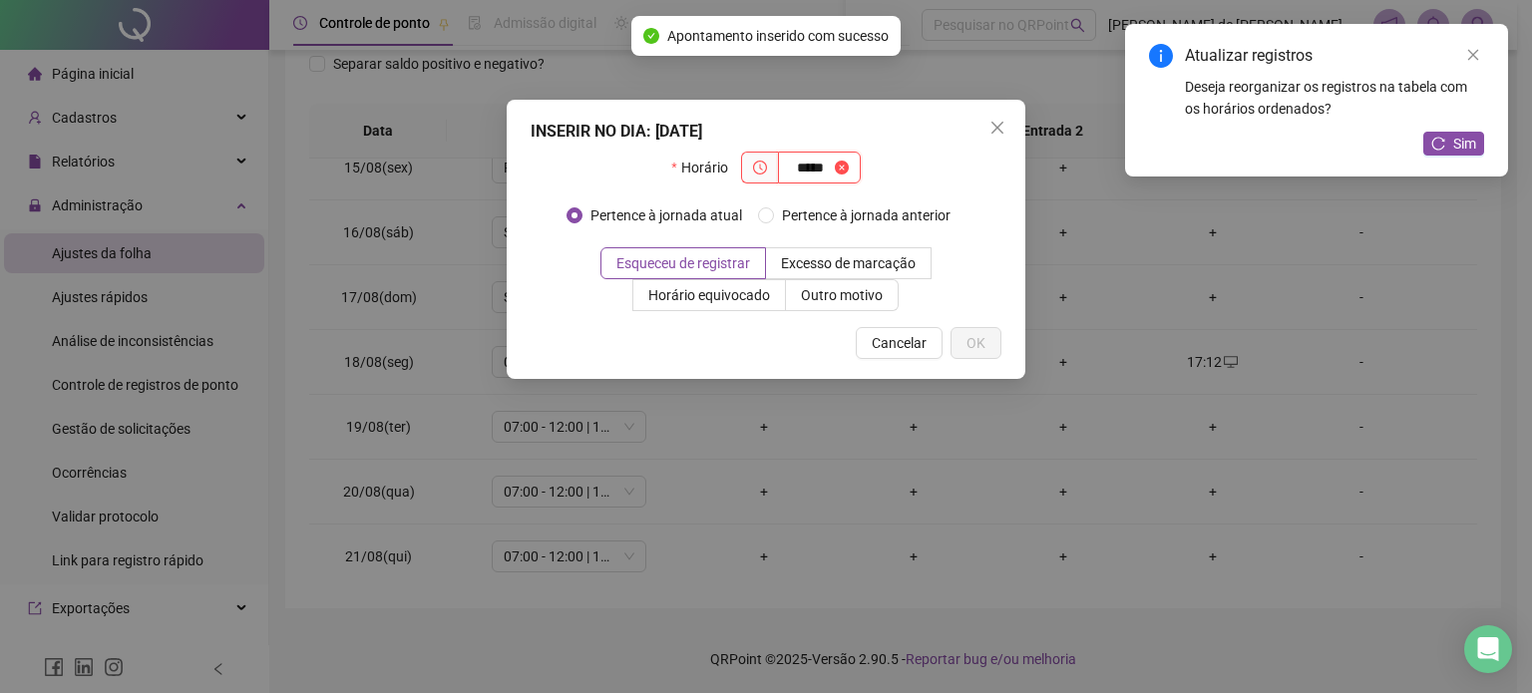
type input "*****"
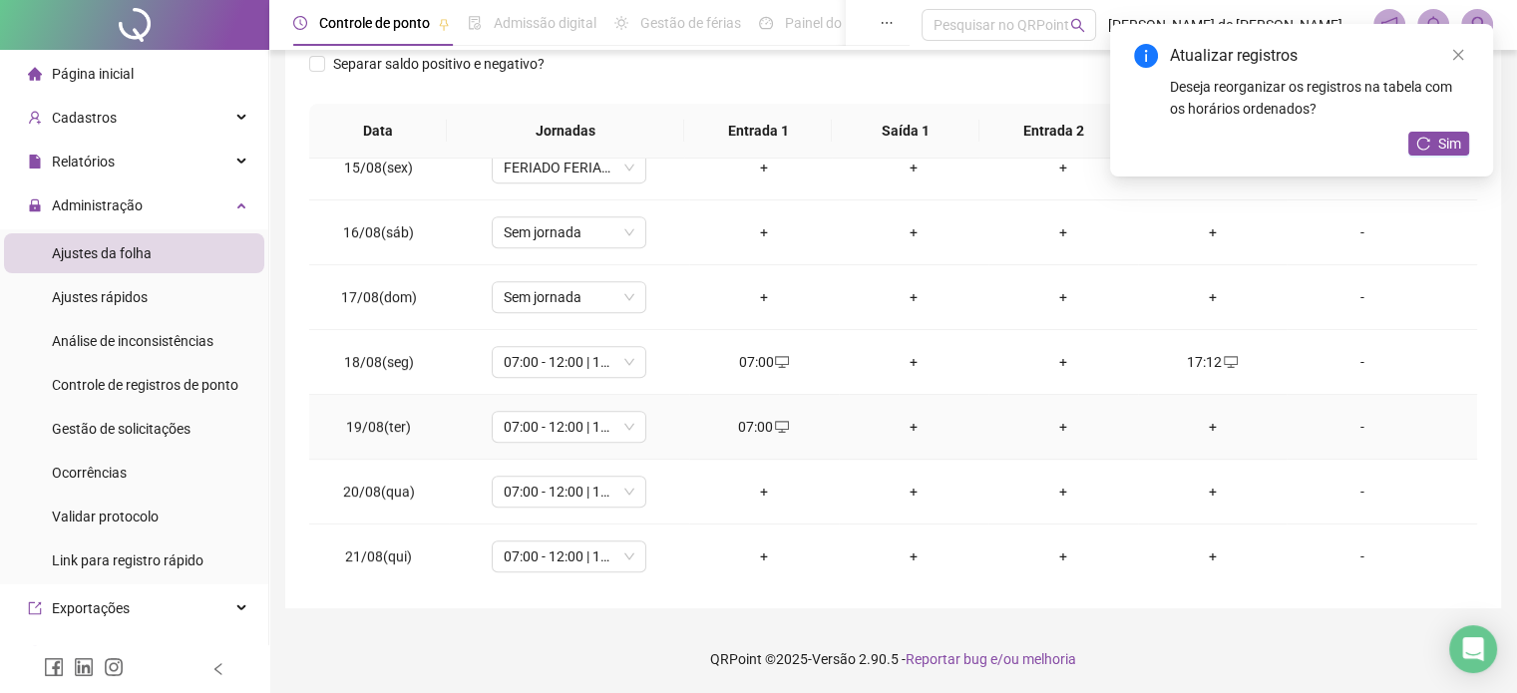
click at [1207, 418] on div "+" at bounding box center [1213, 427] width 118 height 22
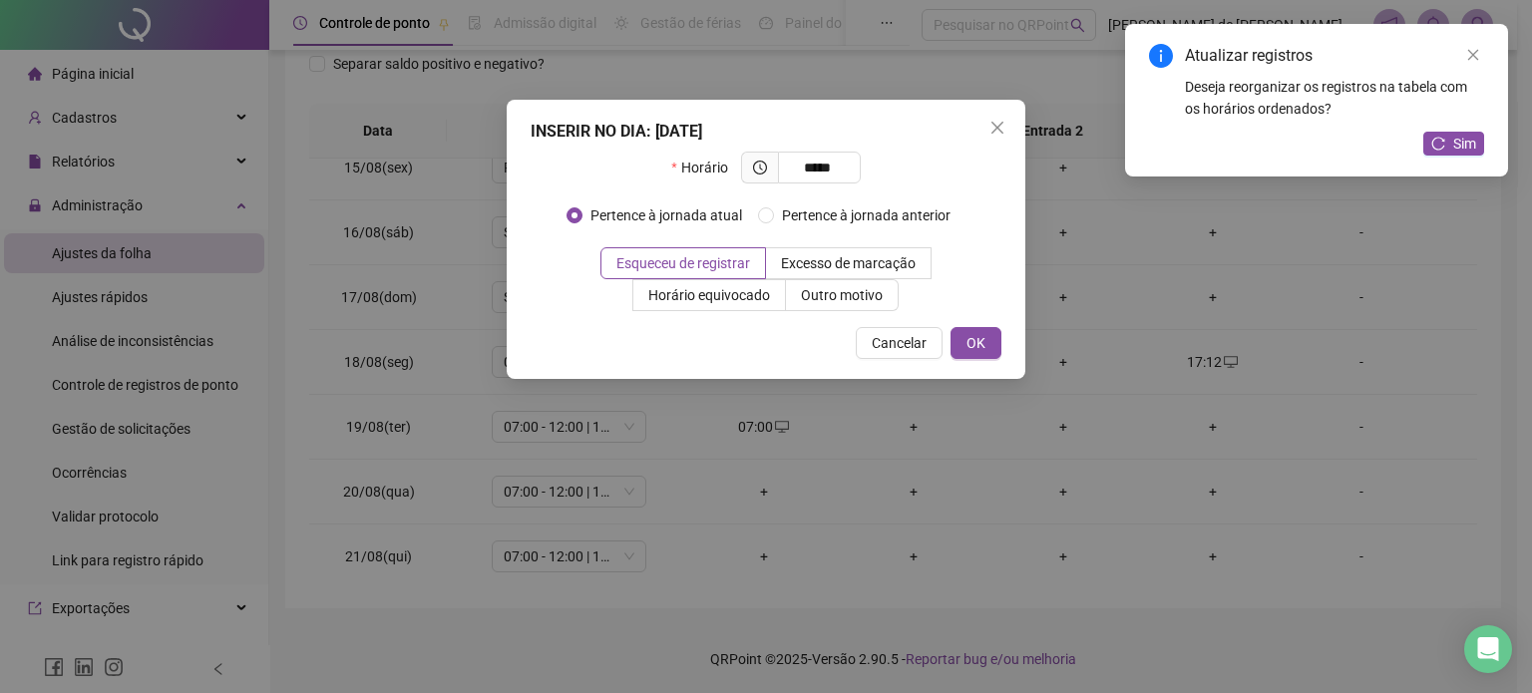
type input "*****"
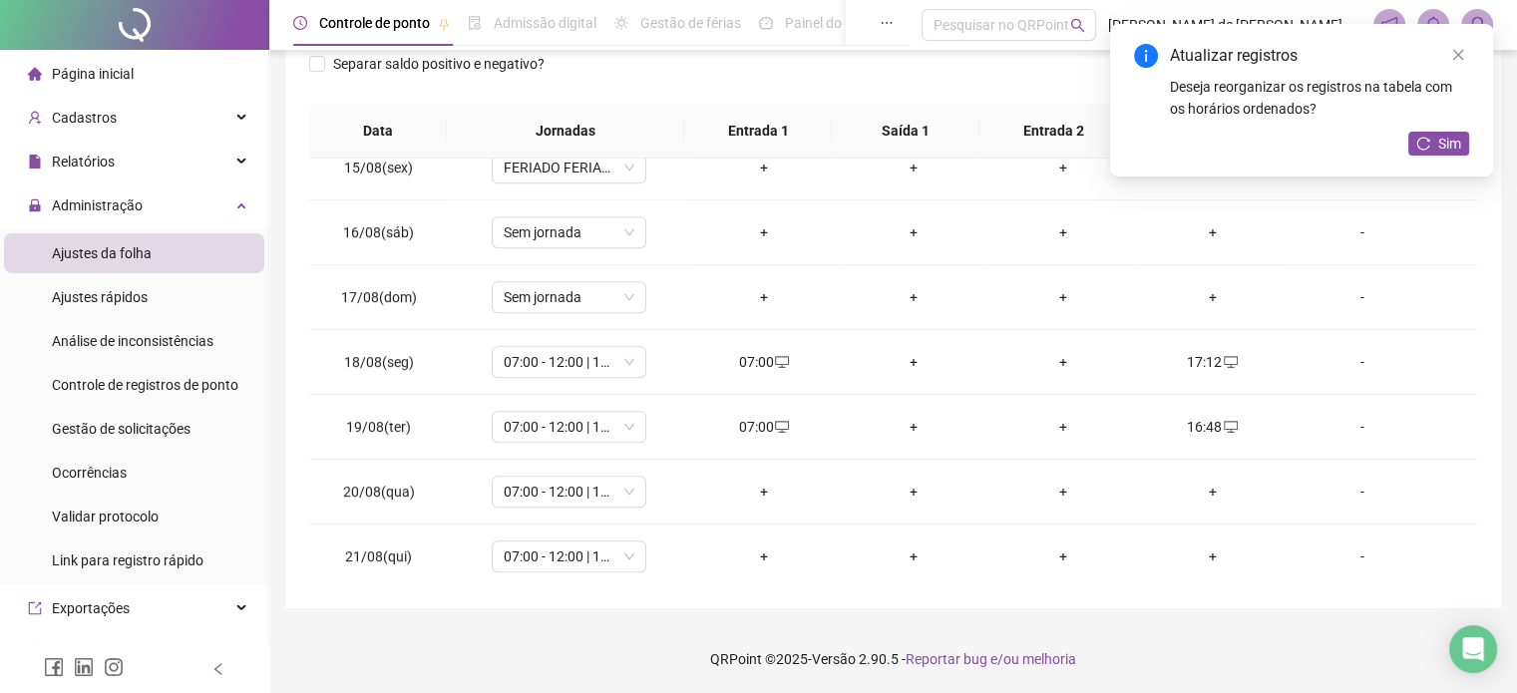
click at [754, 489] on div "+" at bounding box center [764, 492] width 118 height 22
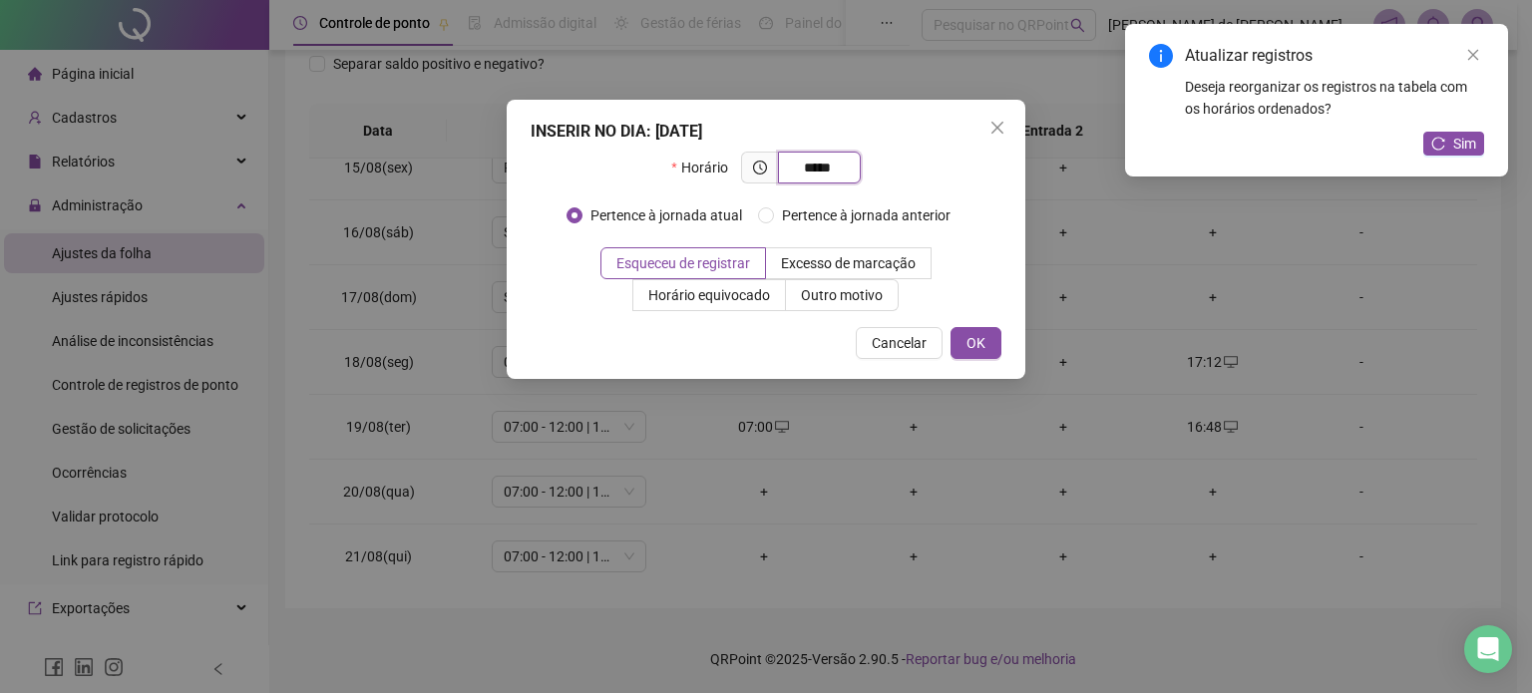
type input "*****"
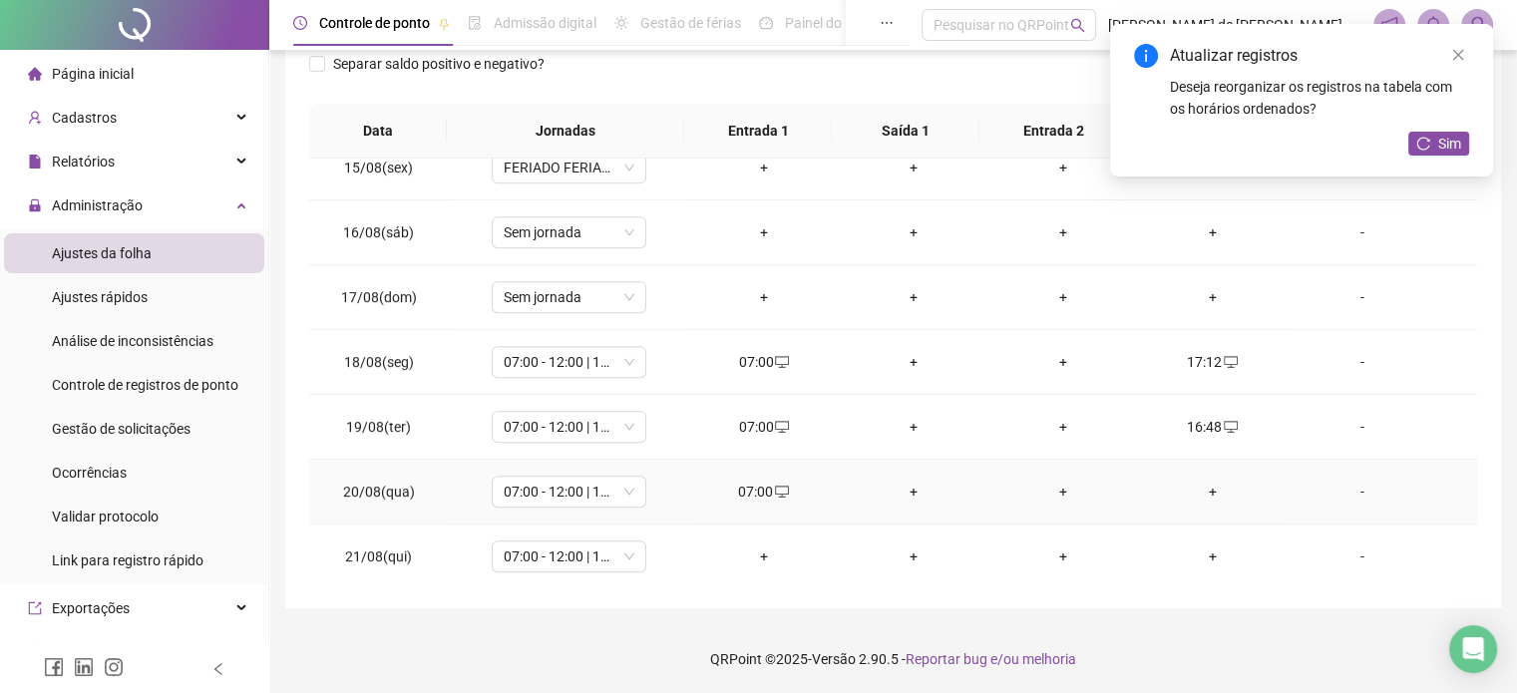
click at [1202, 481] on div "+" at bounding box center [1213, 492] width 118 height 22
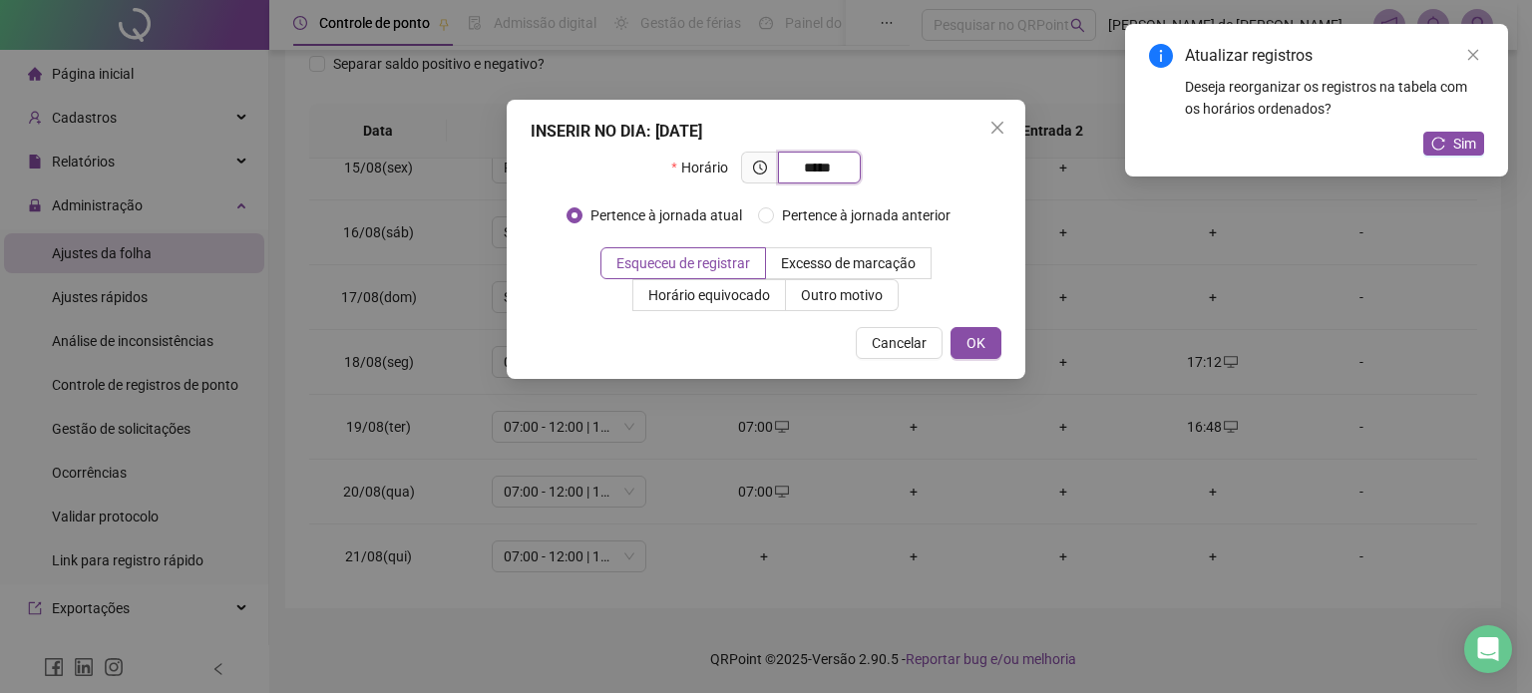
type input "*****"
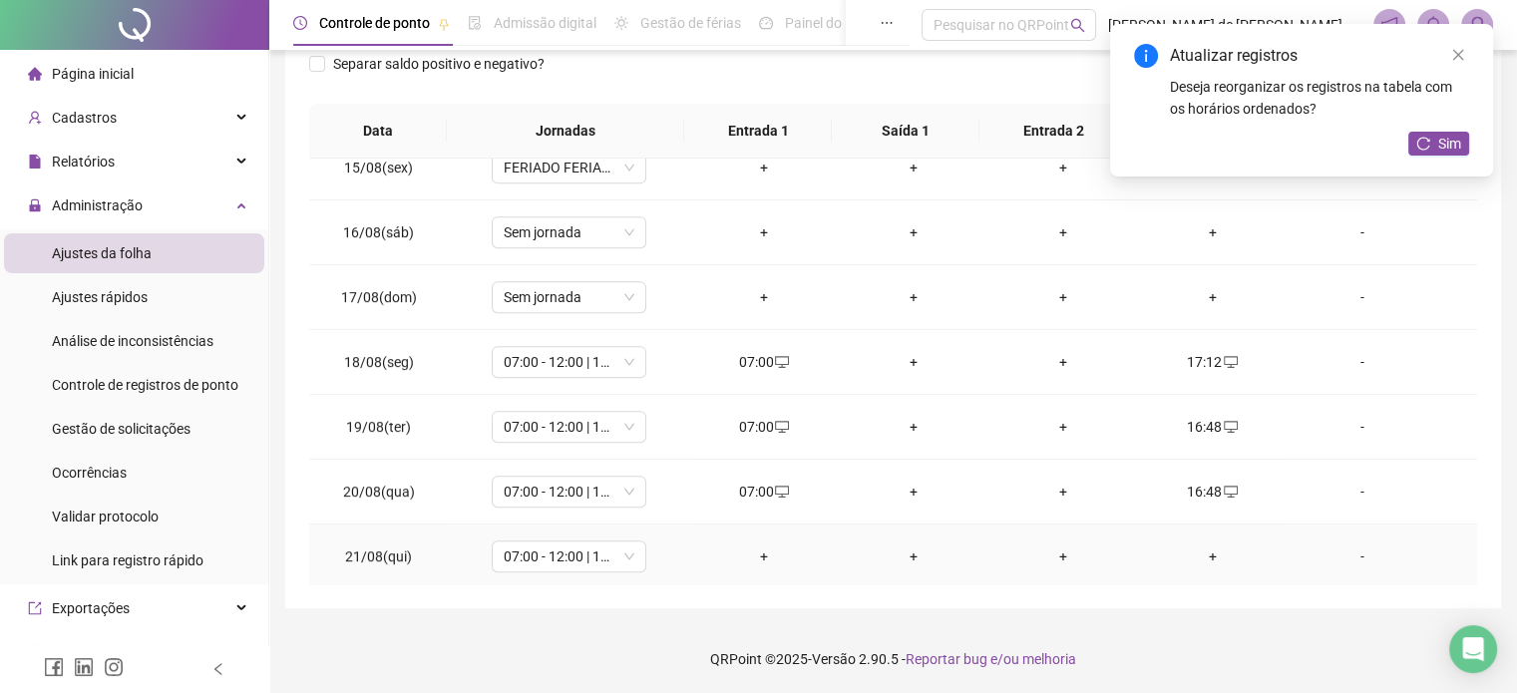
click at [752, 555] on div "+" at bounding box center [764, 557] width 118 height 22
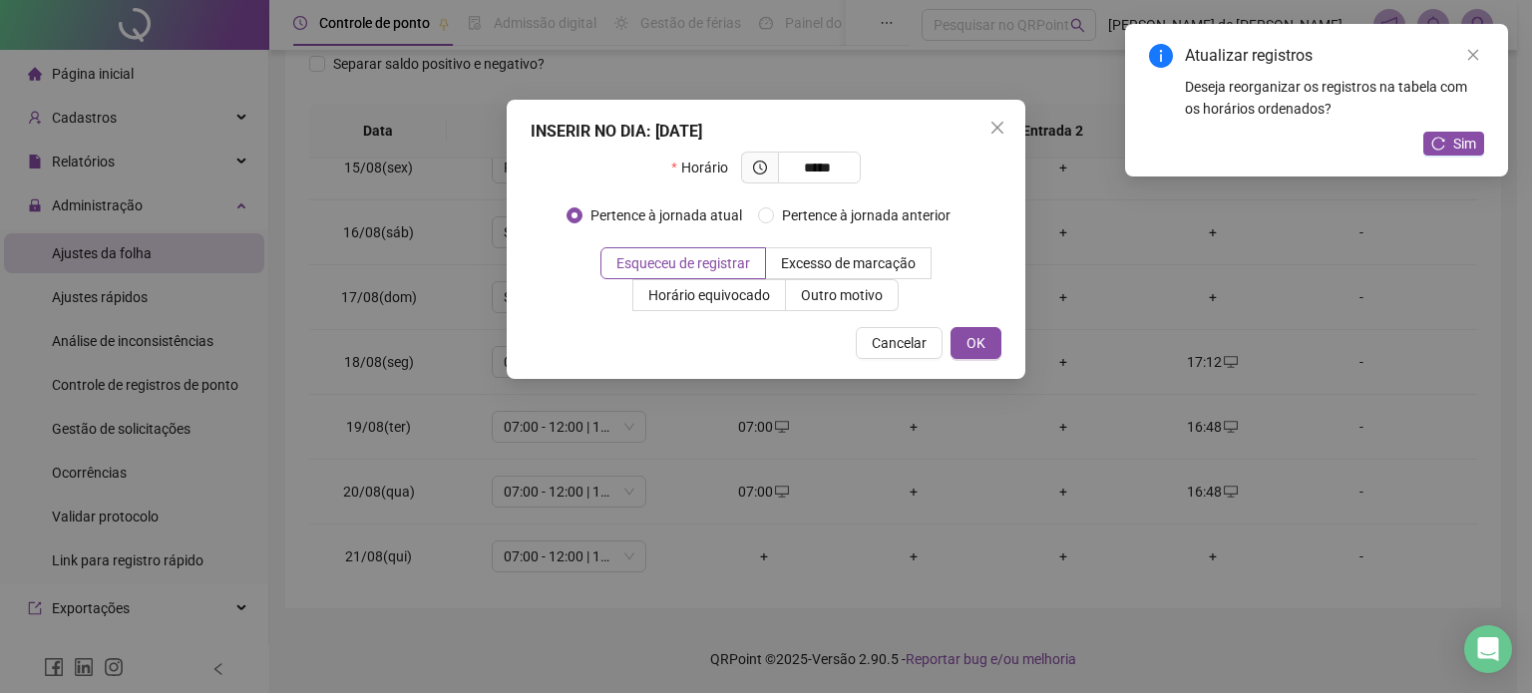
type input "*****"
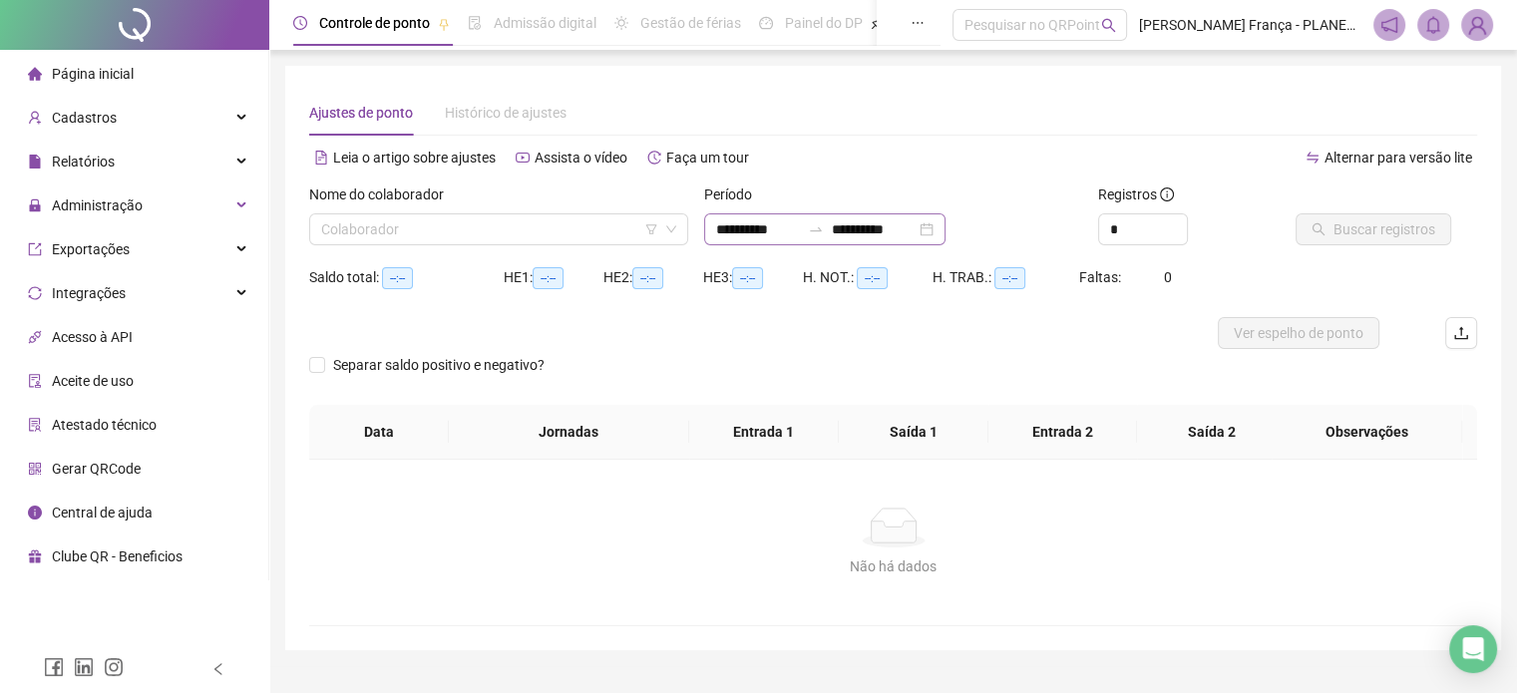
click at [817, 214] on div "**********" at bounding box center [824, 229] width 241 height 32
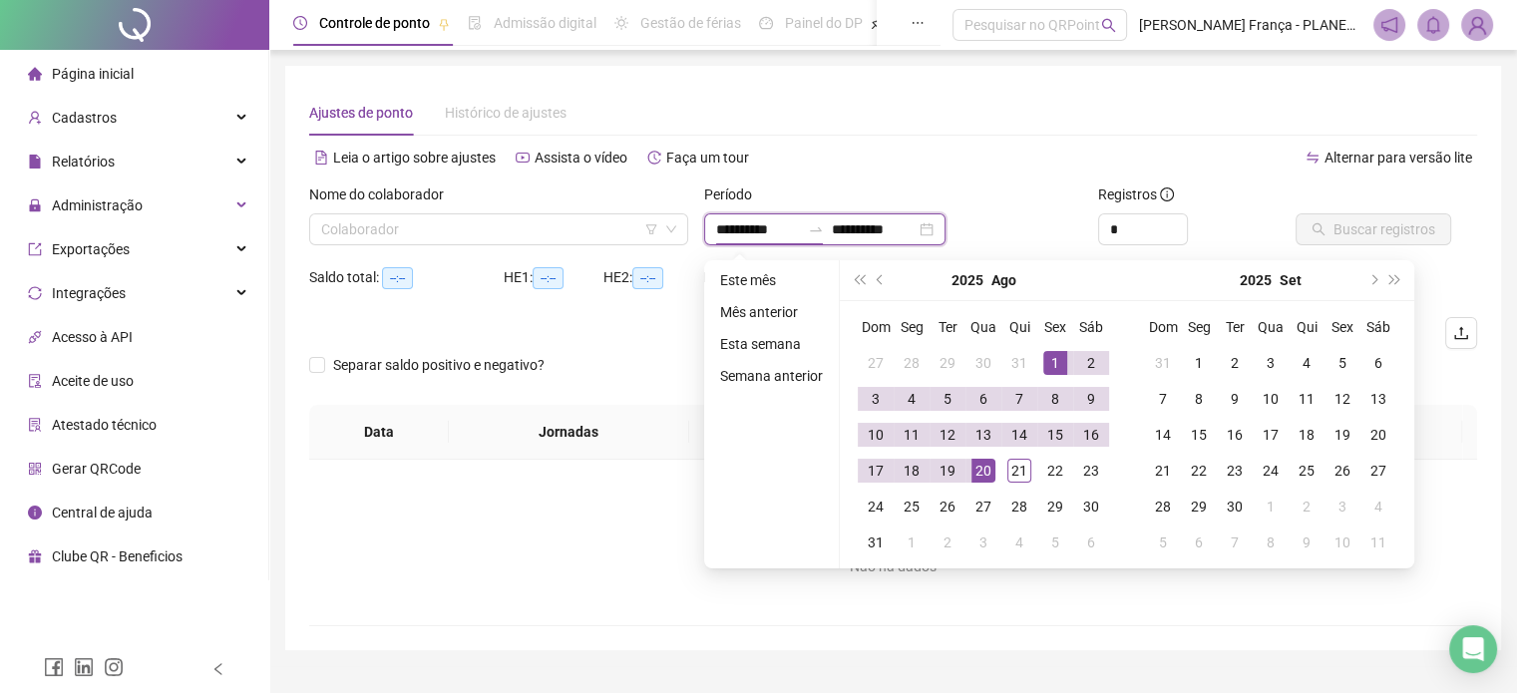
click at [891, 233] on input "**********" at bounding box center [874, 229] width 84 height 22
type input "**********"
click at [1009, 474] on div "21" at bounding box center [1019, 471] width 24 height 24
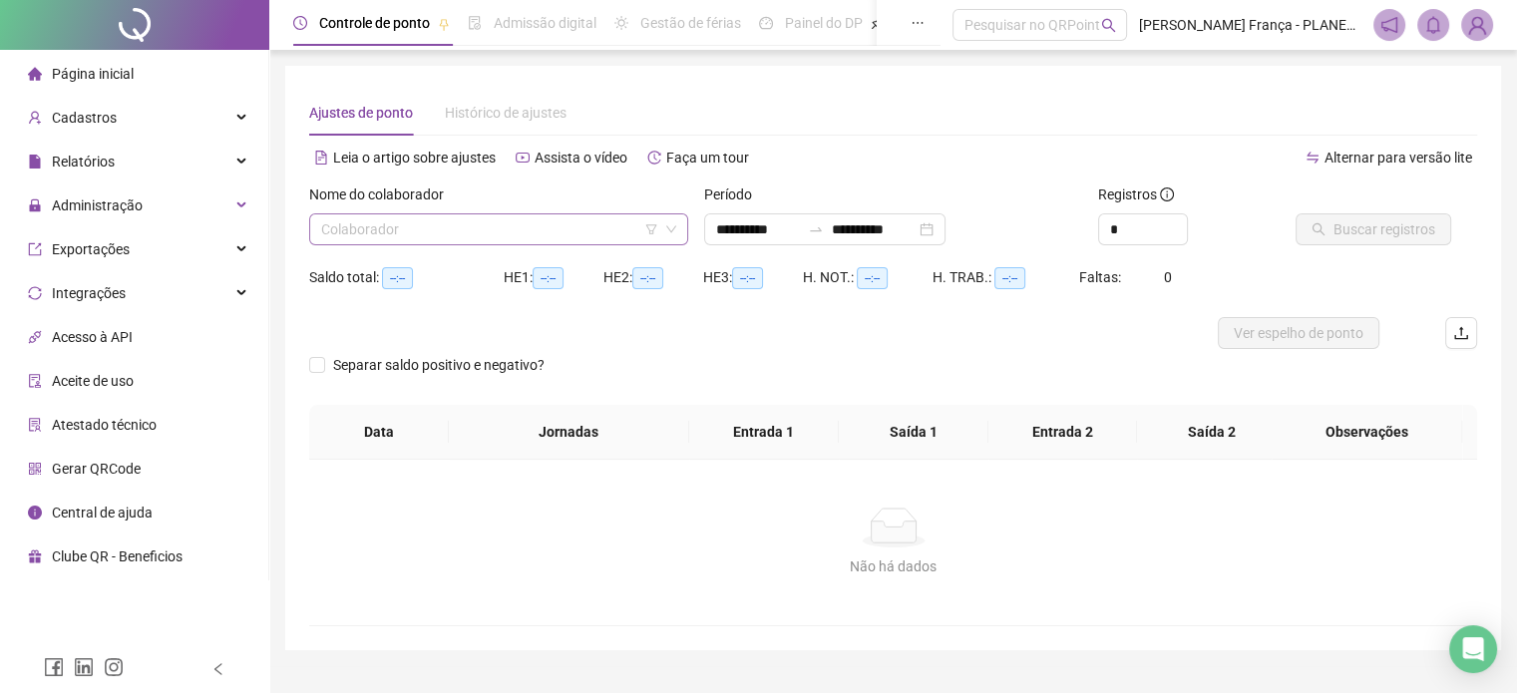
click at [545, 220] on input "search" at bounding box center [489, 229] width 337 height 30
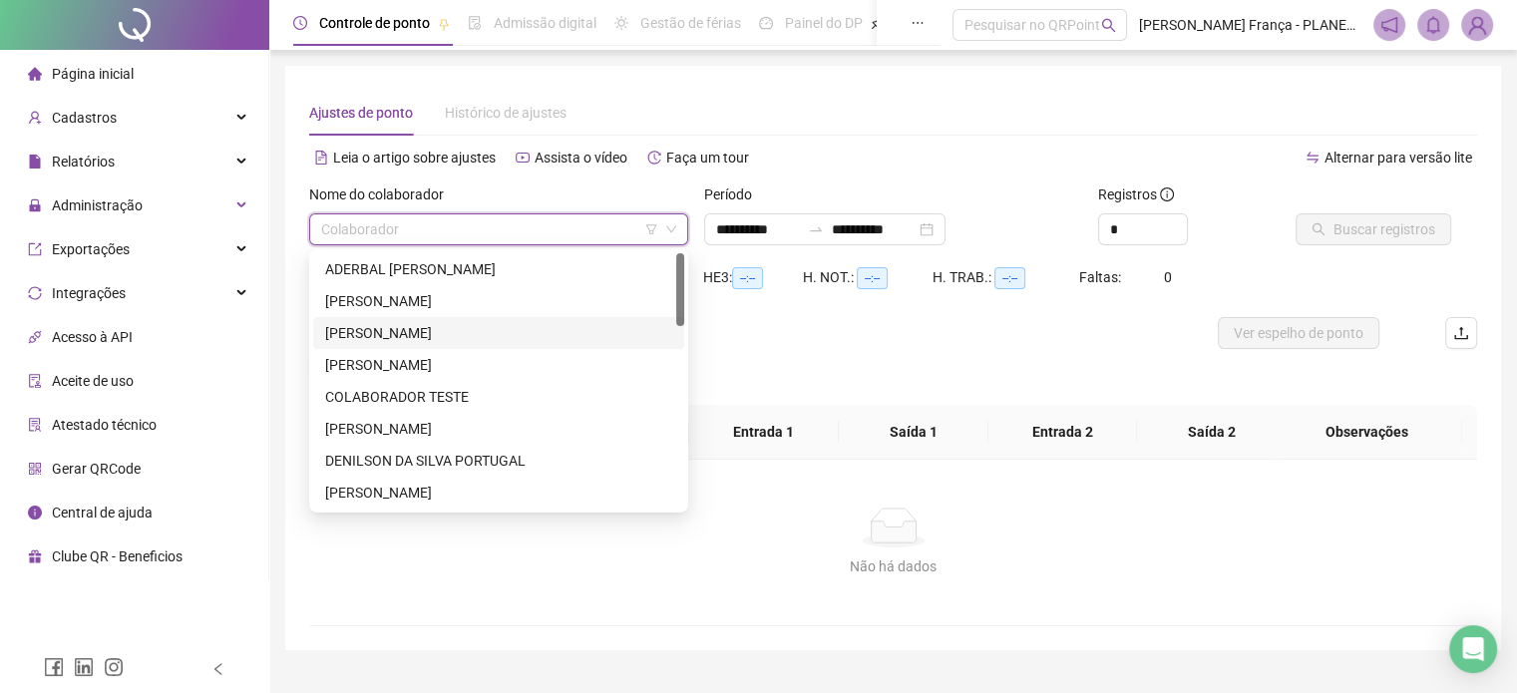
drag, startPoint x: 366, startPoint y: 327, endPoint x: 490, endPoint y: 331, distance: 123.7
click at [377, 327] on div "[PERSON_NAME]" at bounding box center [498, 333] width 347 height 22
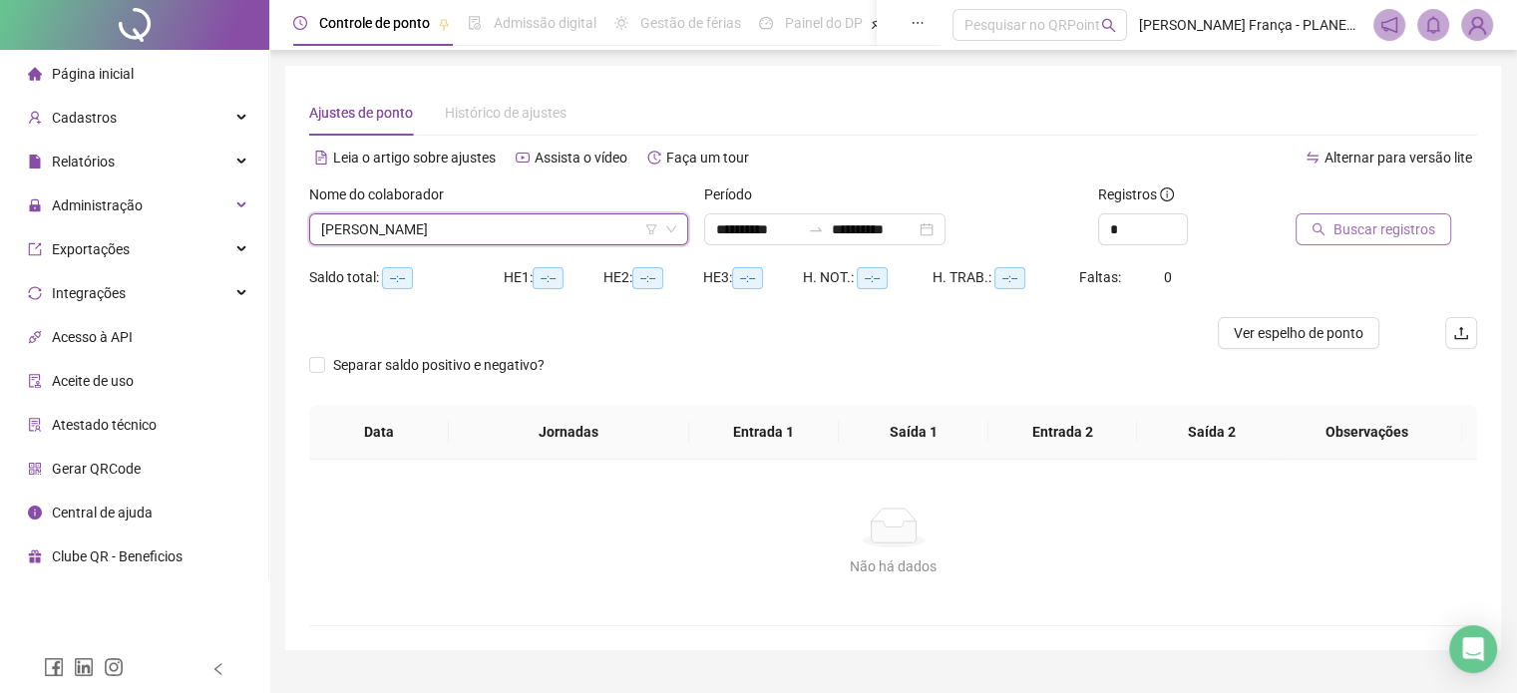
click at [1343, 234] on span "Buscar registros" at bounding box center [1384, 229] width 102 height 22
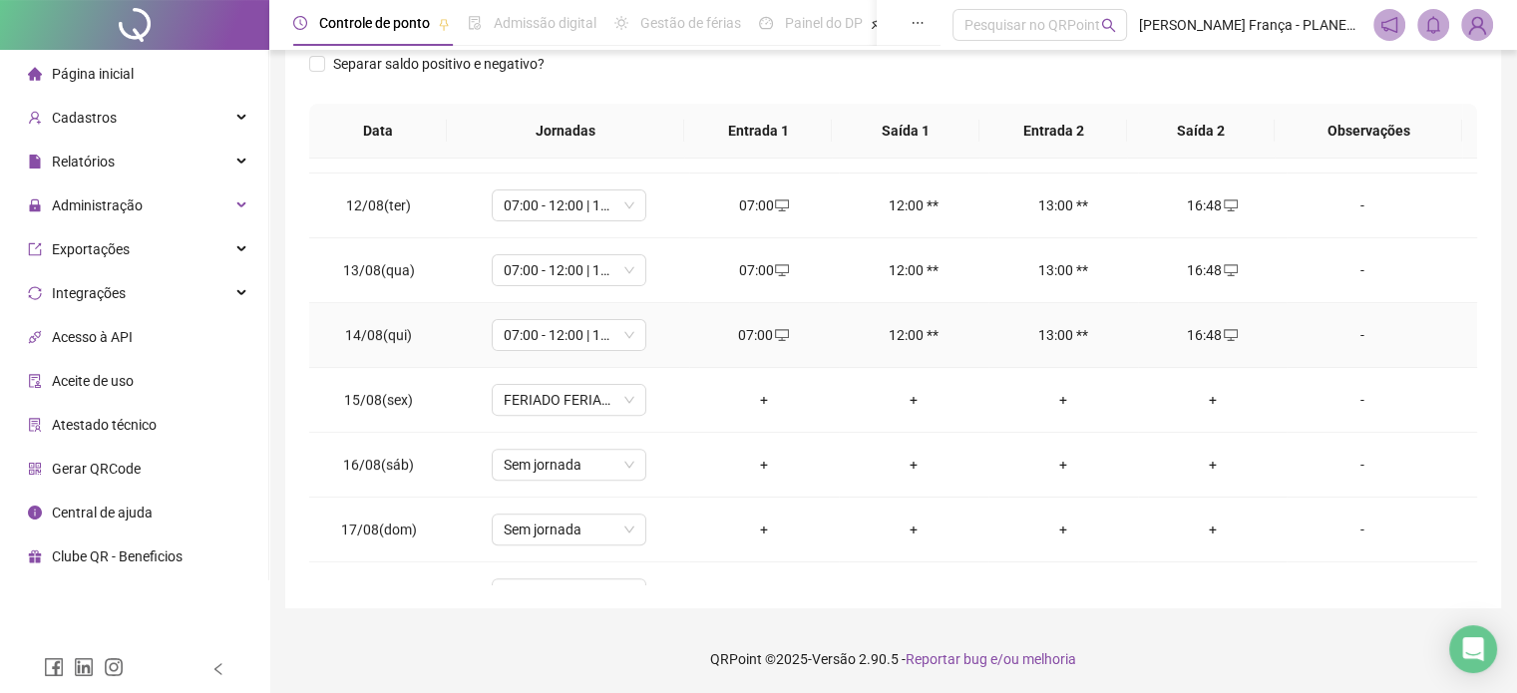
scroll to position [930, 0]
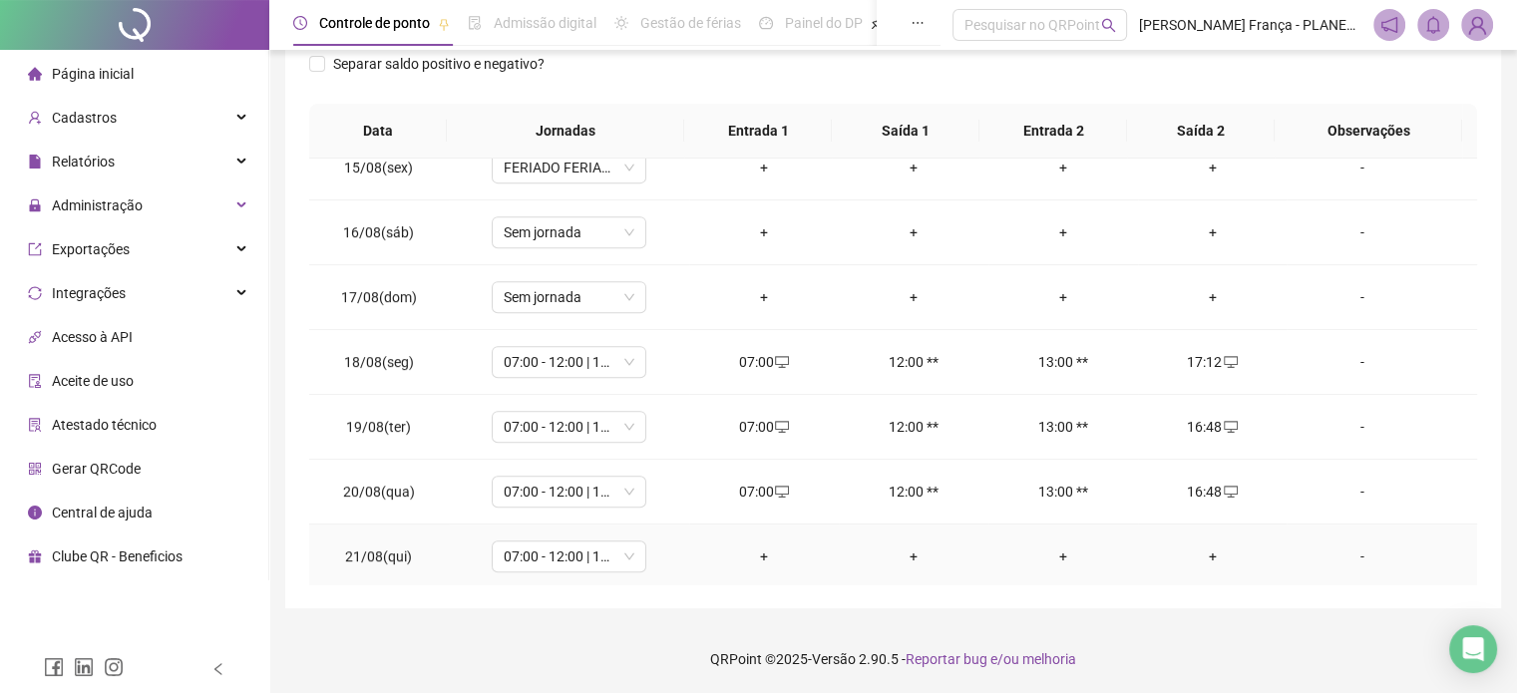
click at [743, 547] on div "+" at bounding box center [764, 557] width 118 height 22
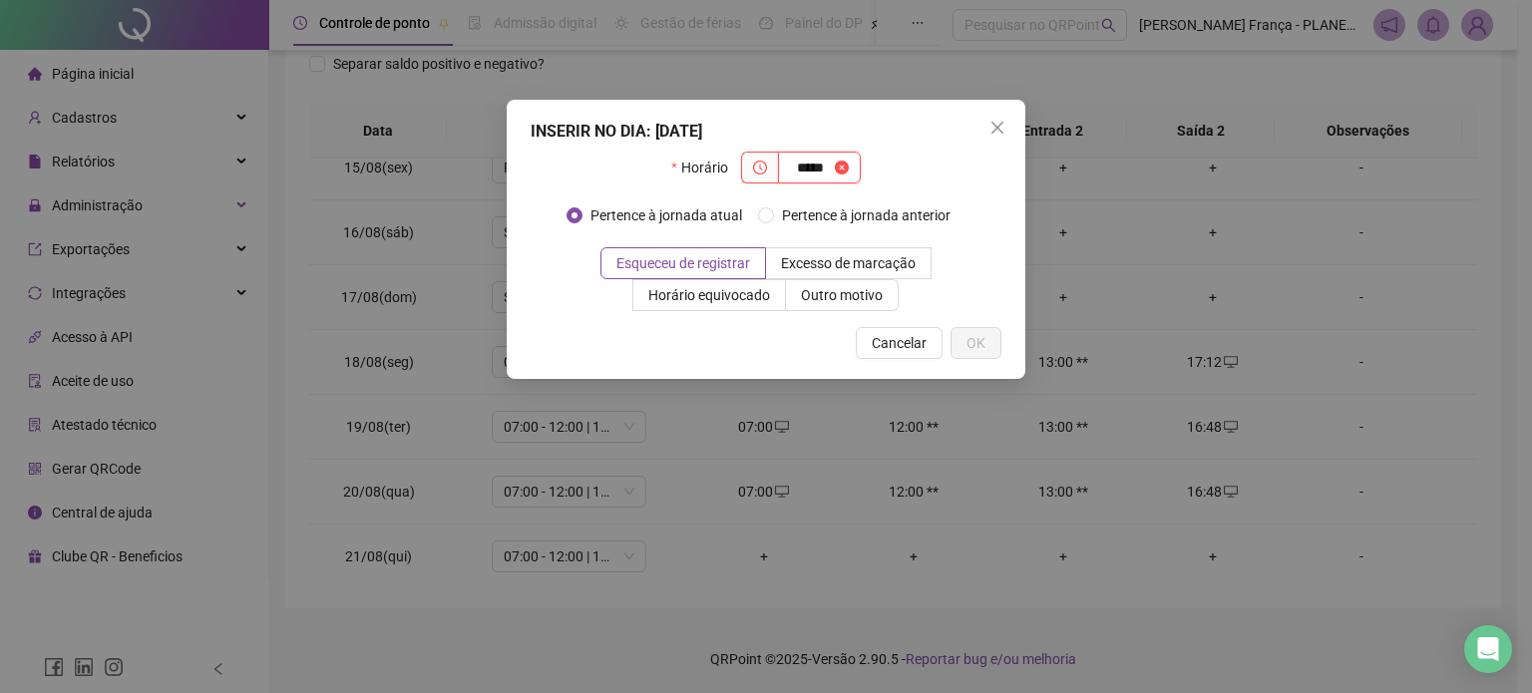
type input "*****"
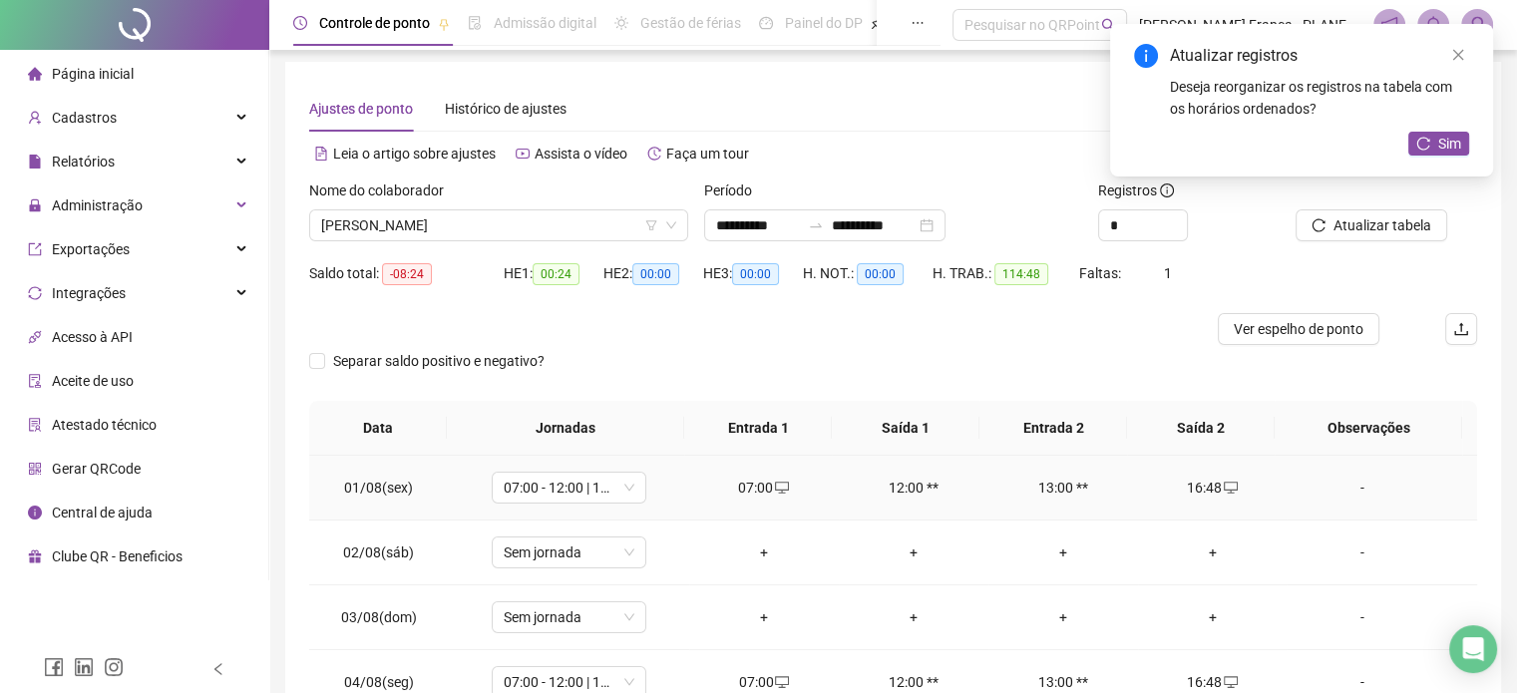
scroll to position [2, 0]
click at [417, 230] on span "[PERSON_NAME]" at bounding box center [498, 227] width 355 height 30
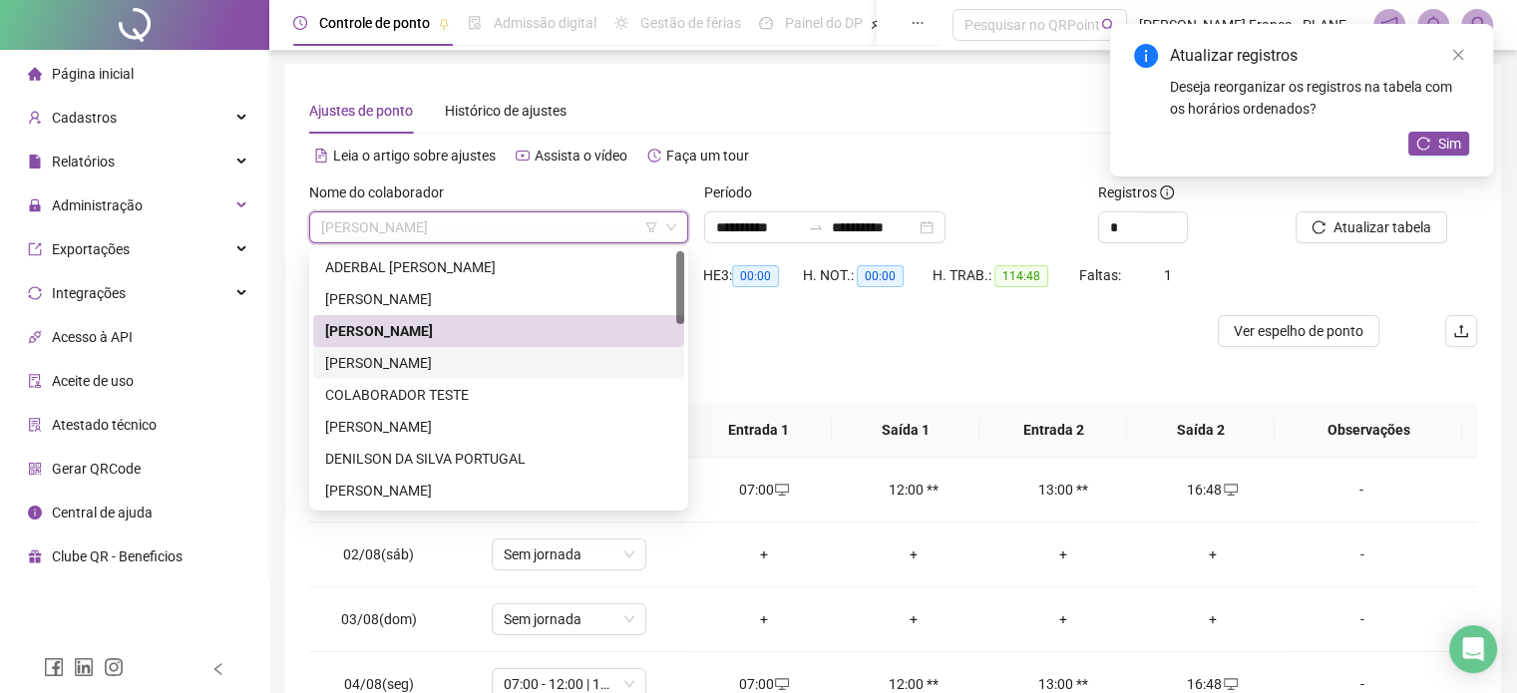
click at [433, 358] on div "[PERSON_NAME]" at bounding box center [498, 363] width 347 height 22
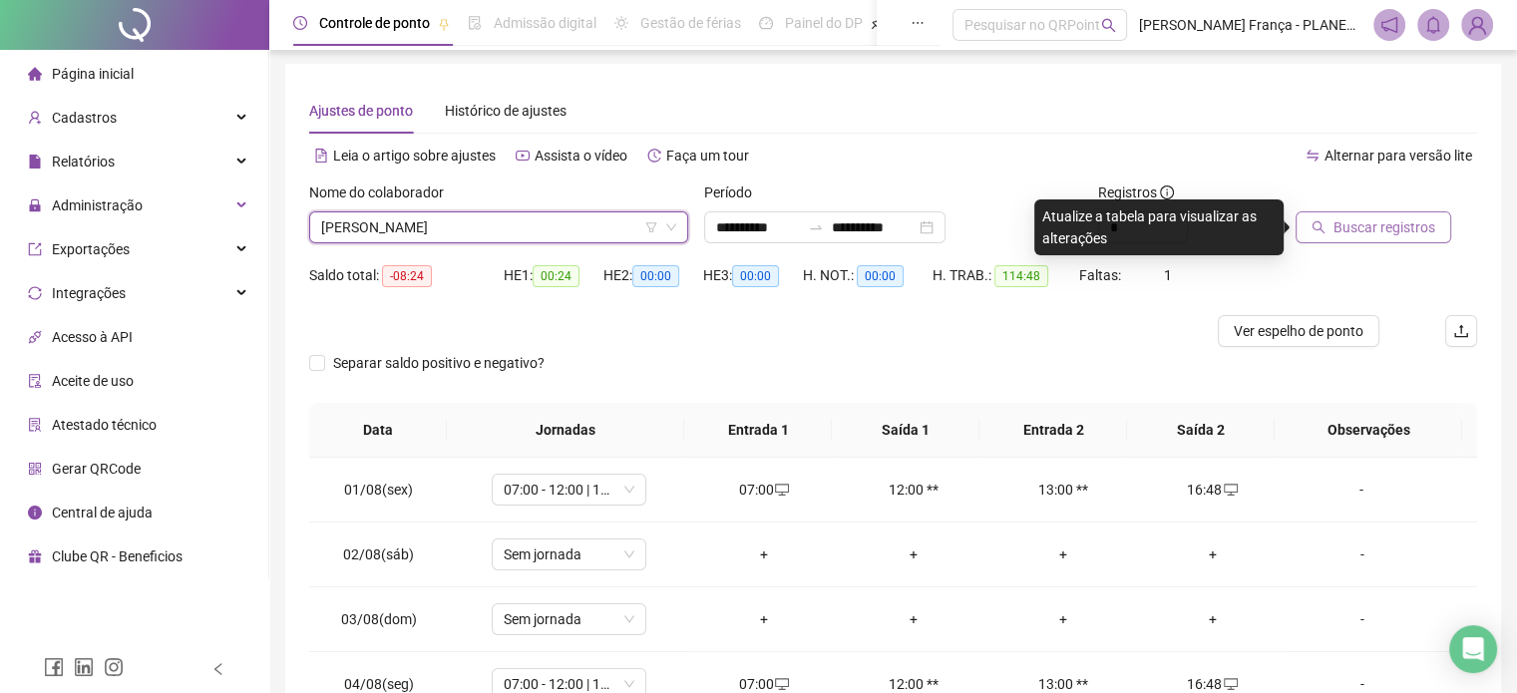
click at [1360, 220] on span "Buscar registros" at bounding box center [1384, 227] width 102 height 22
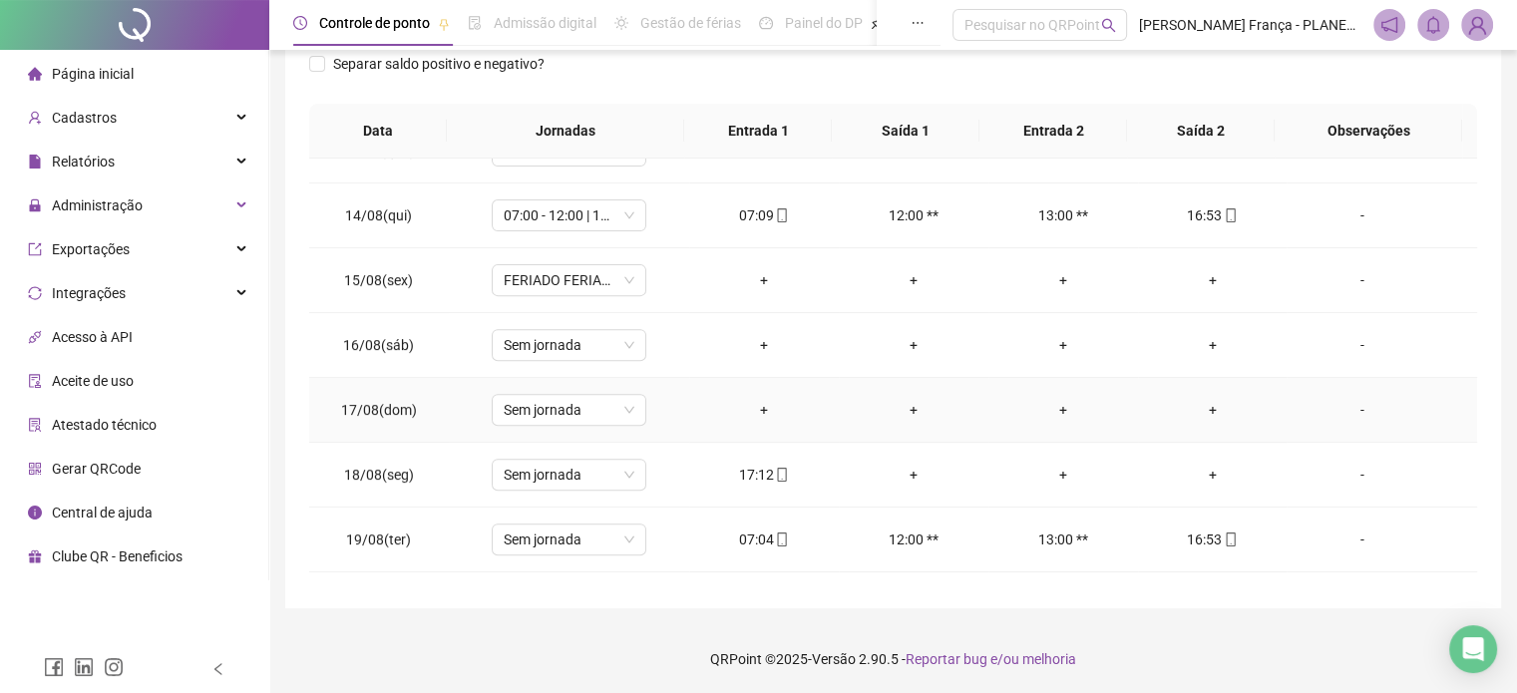
scroll to position [930, 0]
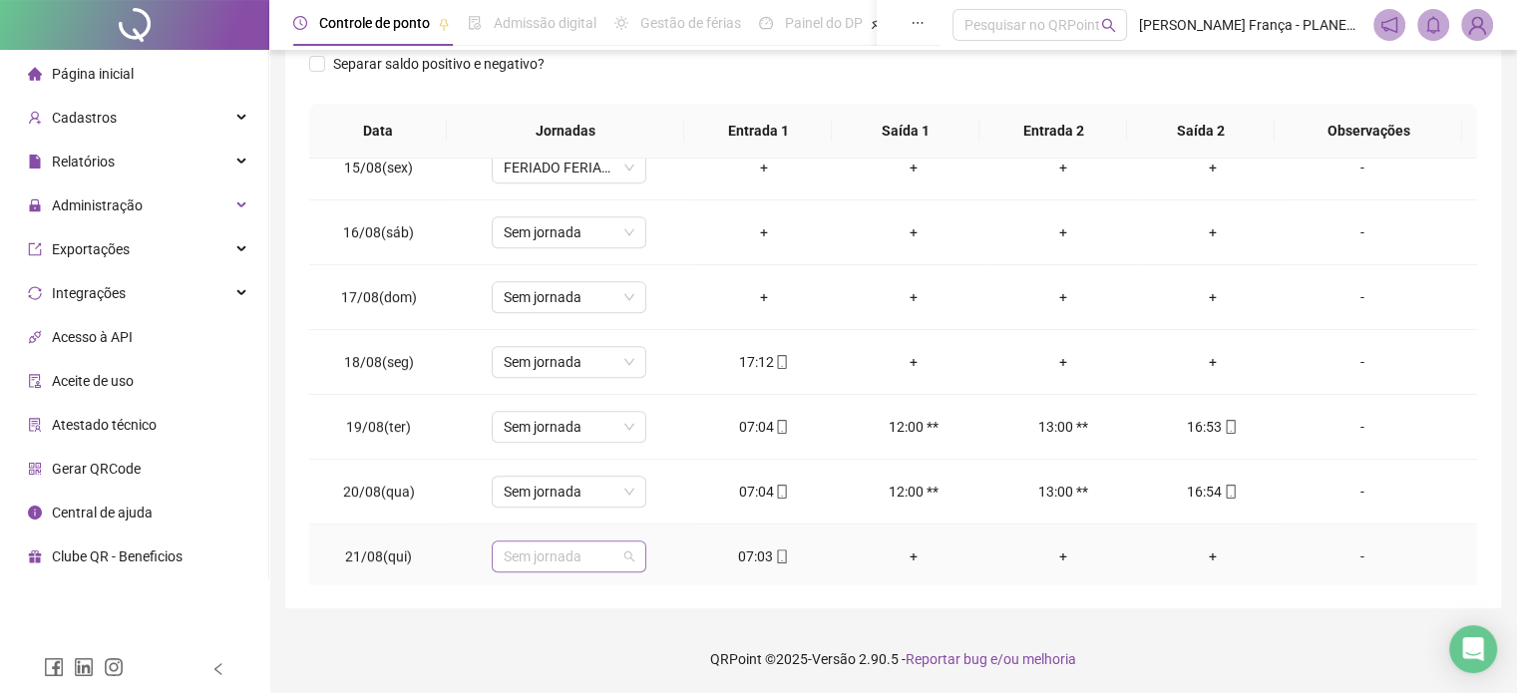
click at [586, 546] on span "Sem jornada" at bounding box center [569, 557] width 131 height 30
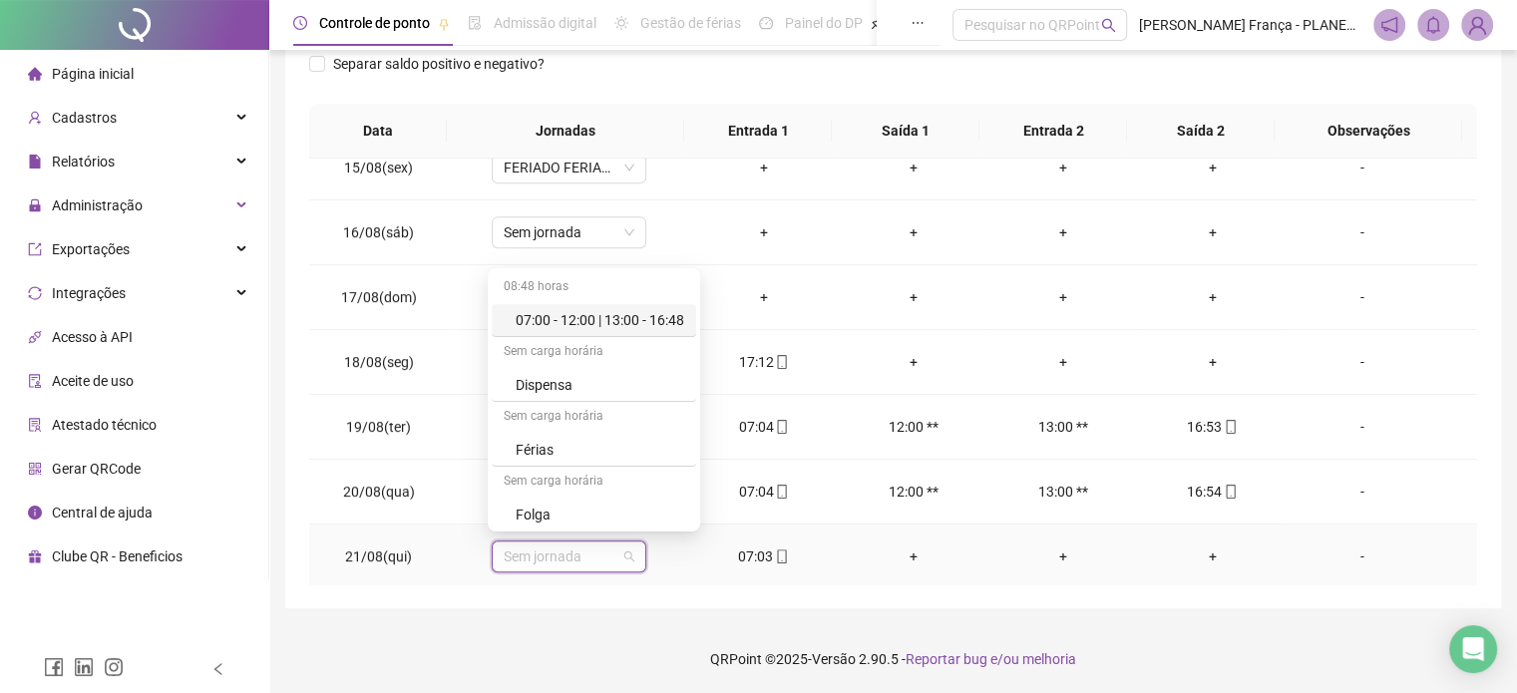
click at [592, 319] on div "07:00 - 12:00 | 13:00 - 16:48" at bounding box center [600, 320] width 169 height 22
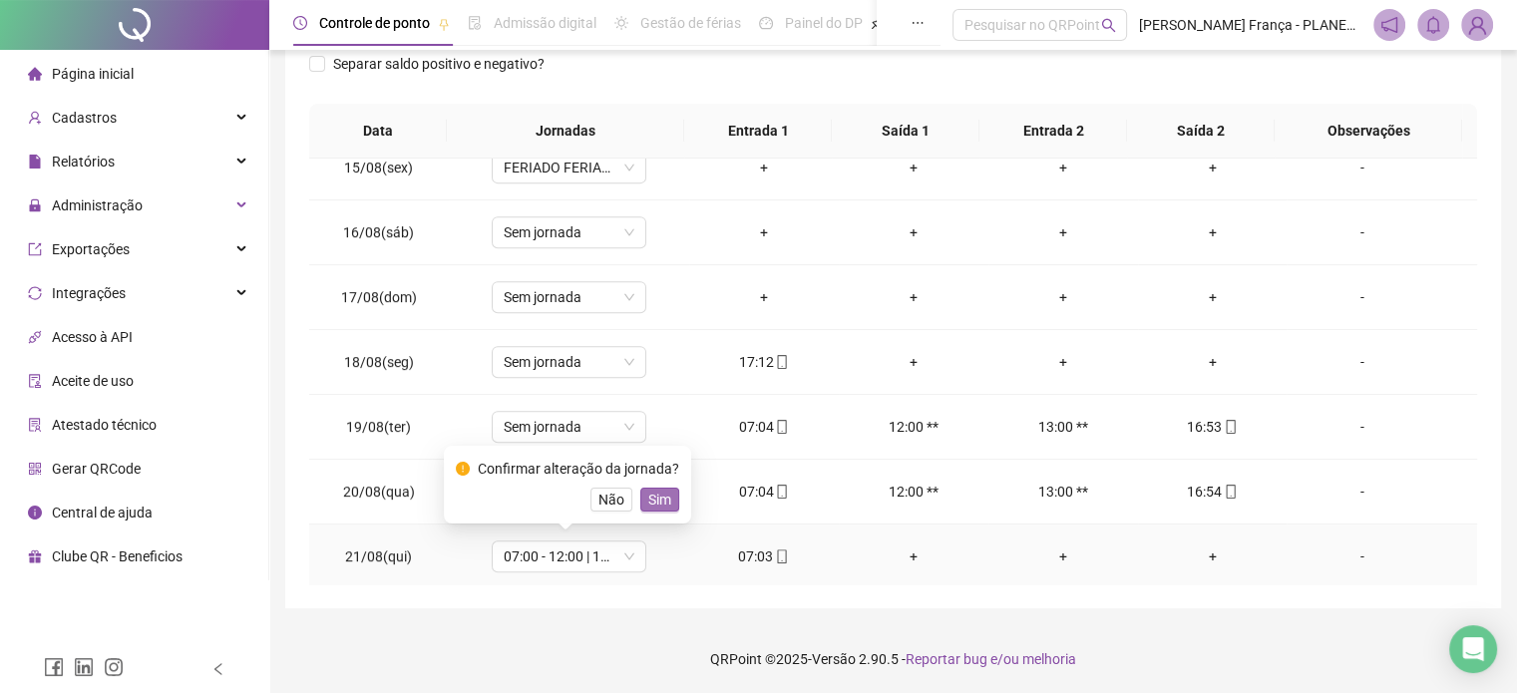
click at [662, 502] on span "Sim" at bounding box center [659, 500] width 23 height 22
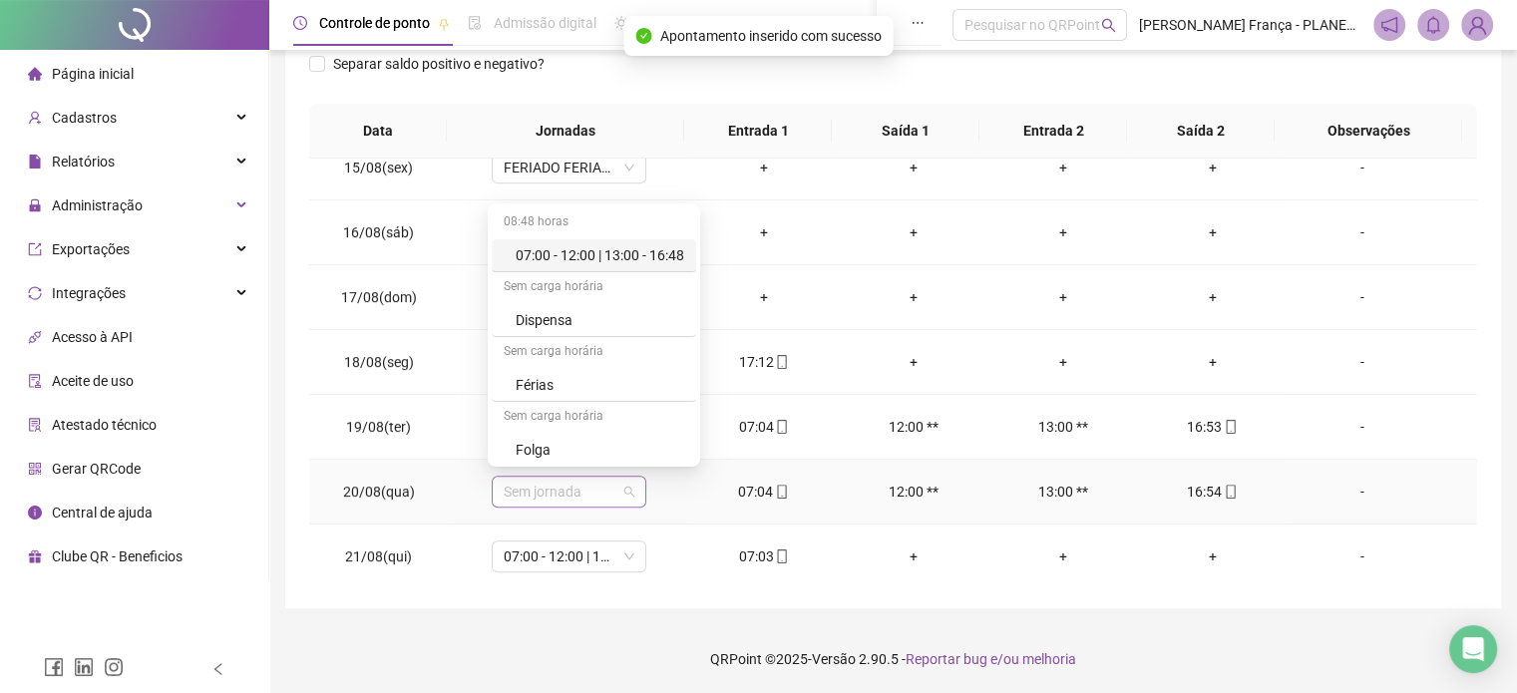
click at [614, 490] on span "Sem jornada" at bounding box center [569, 492] width 131 height 30
click at [625, 257] on div "07:00 - 12:00 | 13:00 - 16:48" at bounding box center [600, 255] width 169 height 22
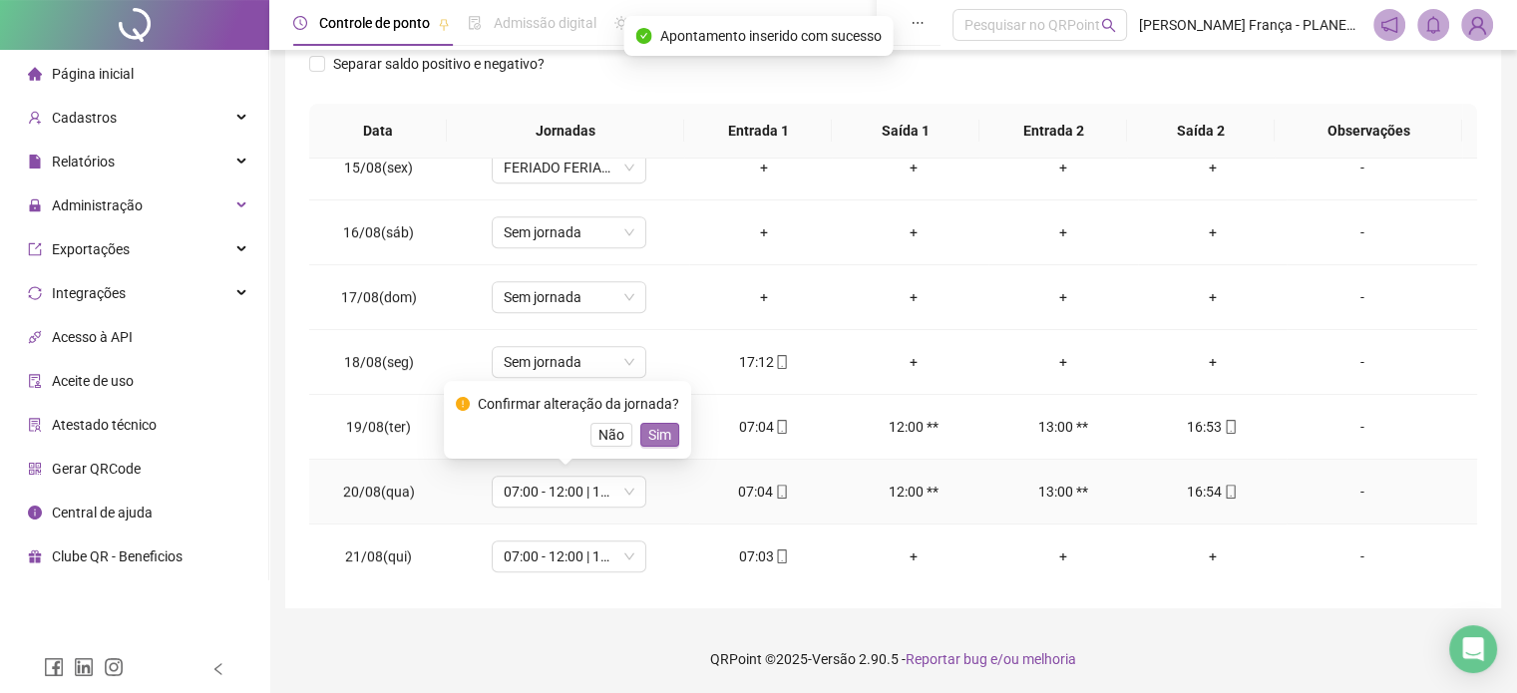
click at [662, 433] on span "Sim" at bounding box center [659, 435] width 23 height 22
click at [601, 412] on span "Sem jornada" at bounding box center [569, 427] width 131 height 30
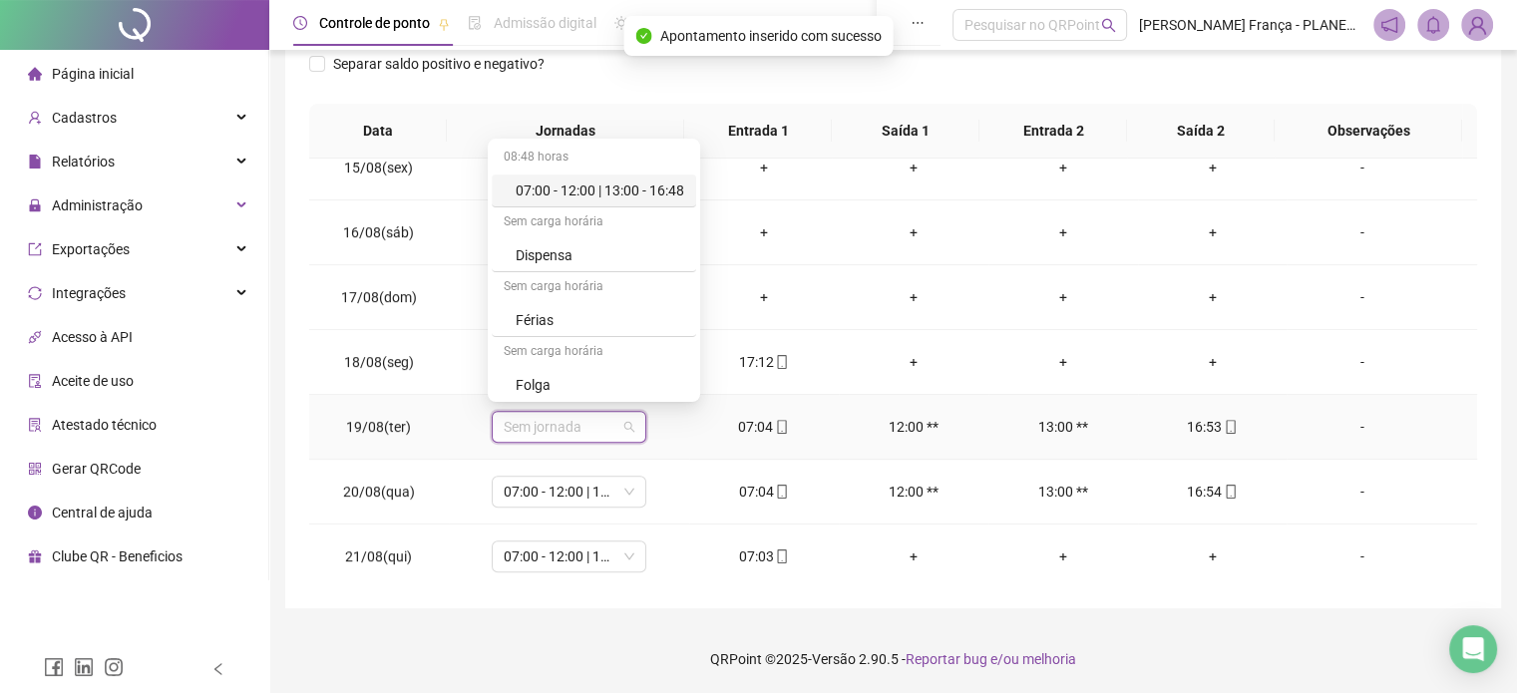
drag, startPoint x: 604, startPoint y: 196, endPoint x: 646, endPoint y: 263, distance: 78.9
click at [606, 198] on div "07:00 - 12:00 | 13:00 - 16:48" at bounding box center [600, 191] width 169 height 22
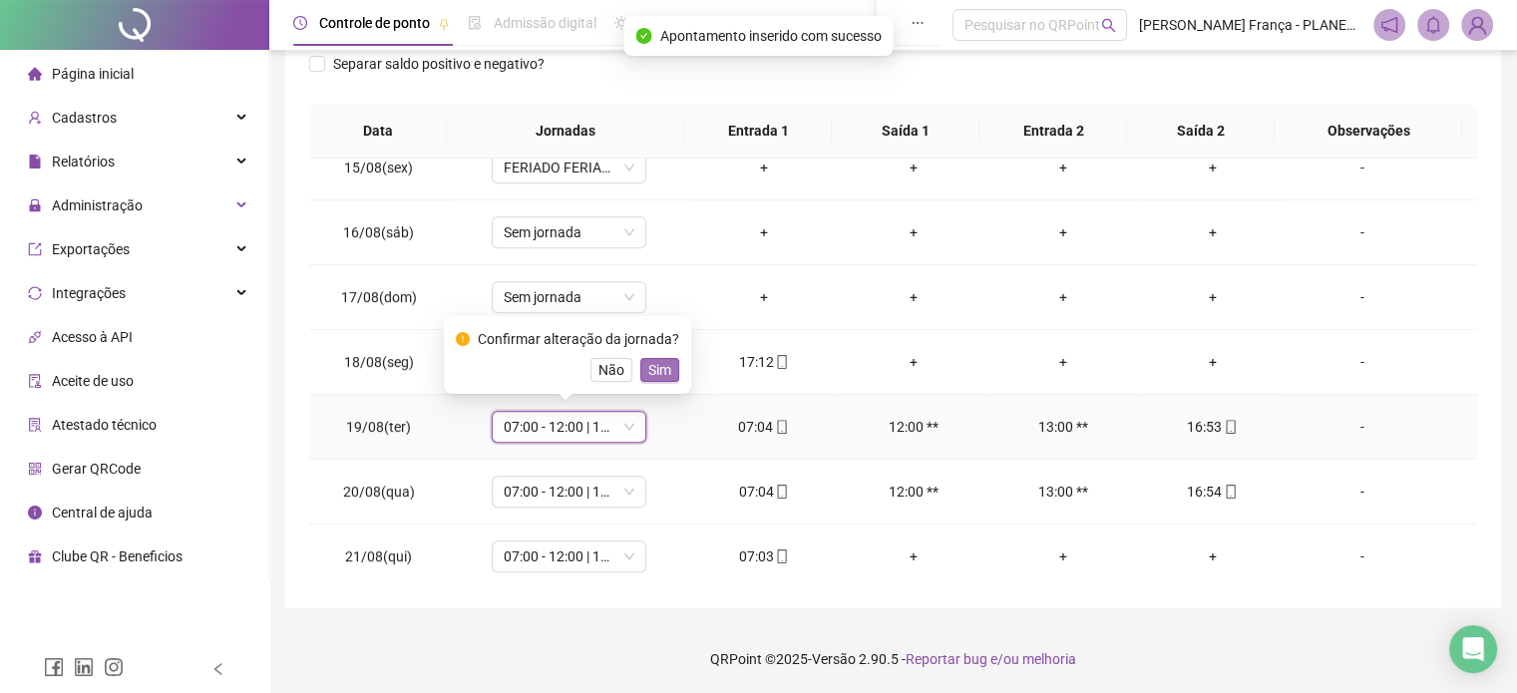
click at [655, 366] on span "Sim" at bounding box center [659, 370] width 23 height 22
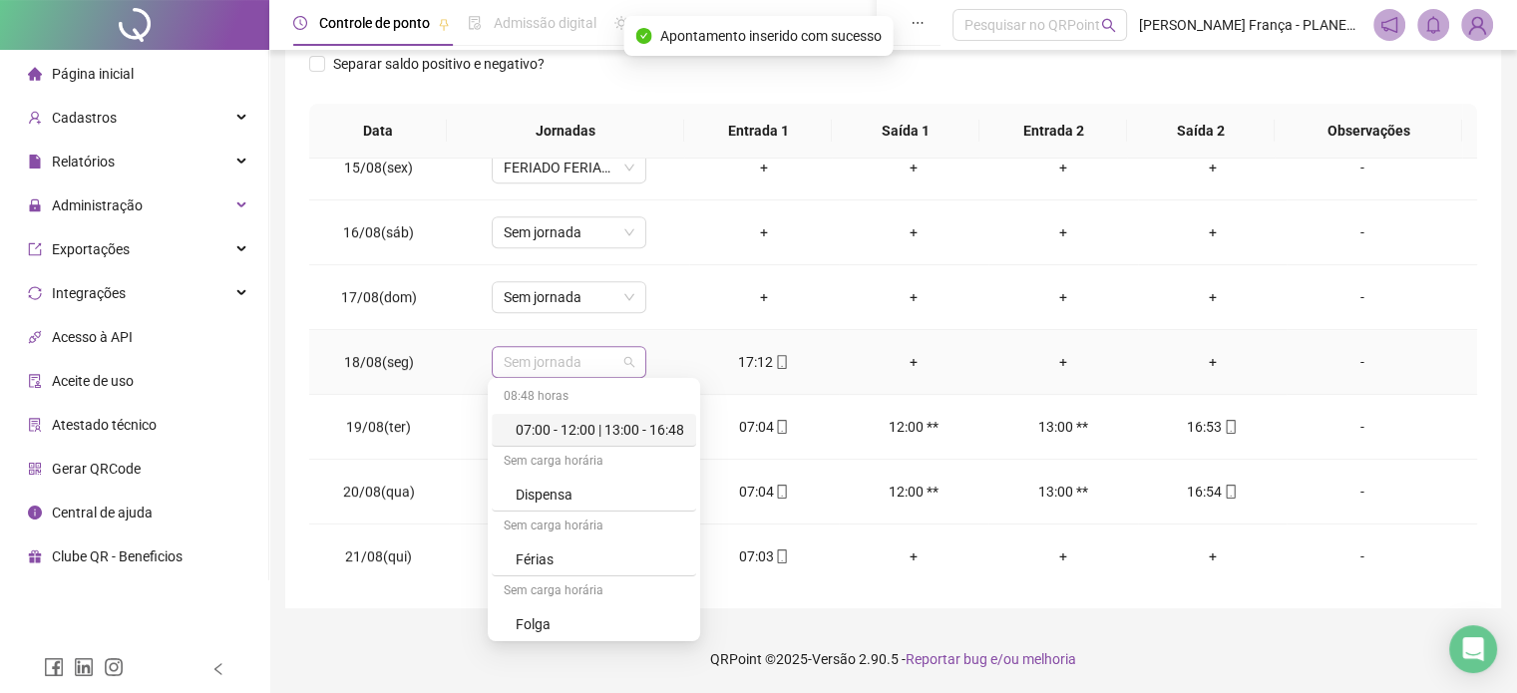
click at [611, 359] on span "Sem jornada" at bounding box center [569, 362] width 131 height 30
click at [626, 437] on div "07:00 - 12:00 | 13:00 - 16:48" at bounding box center [600, 430] width 169 height 22
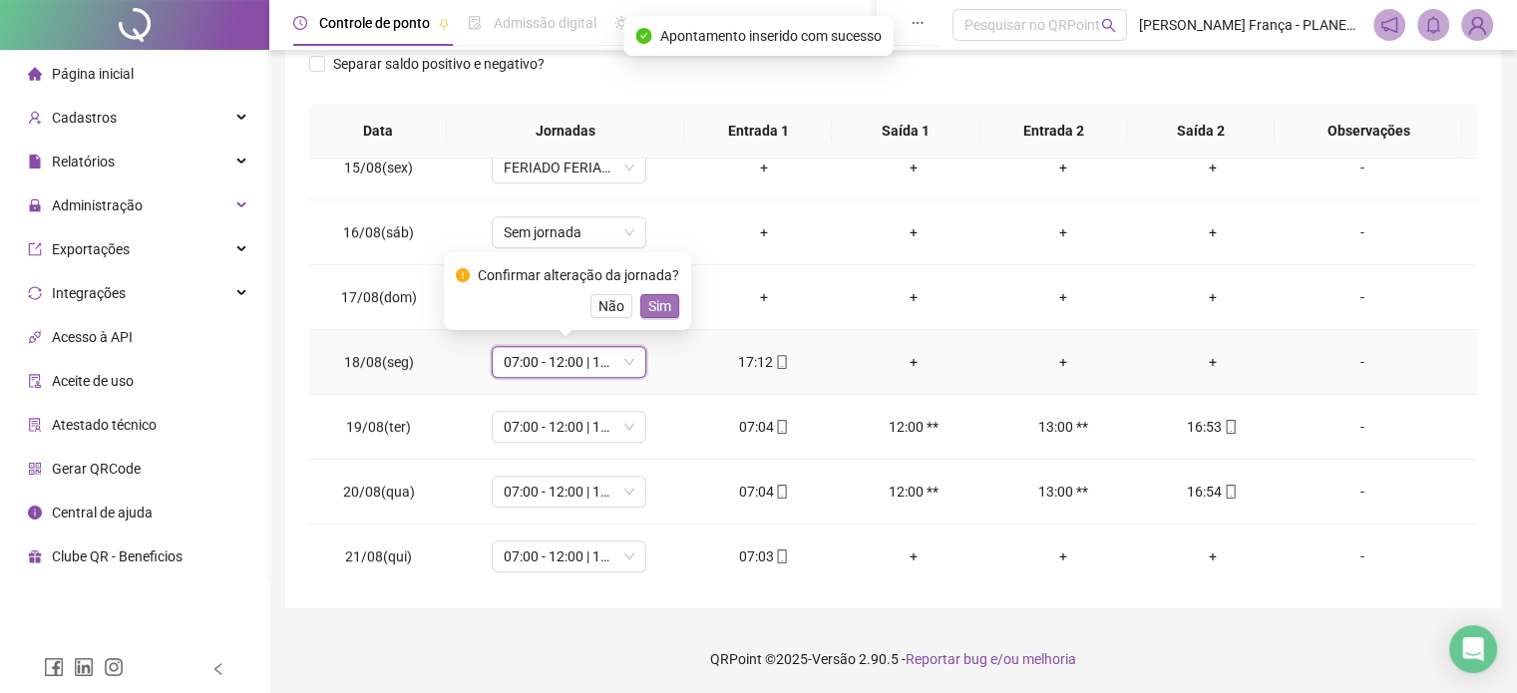
click at [666, 300] on span "Sim" at bounding box center [659, 306] width 23 height 22
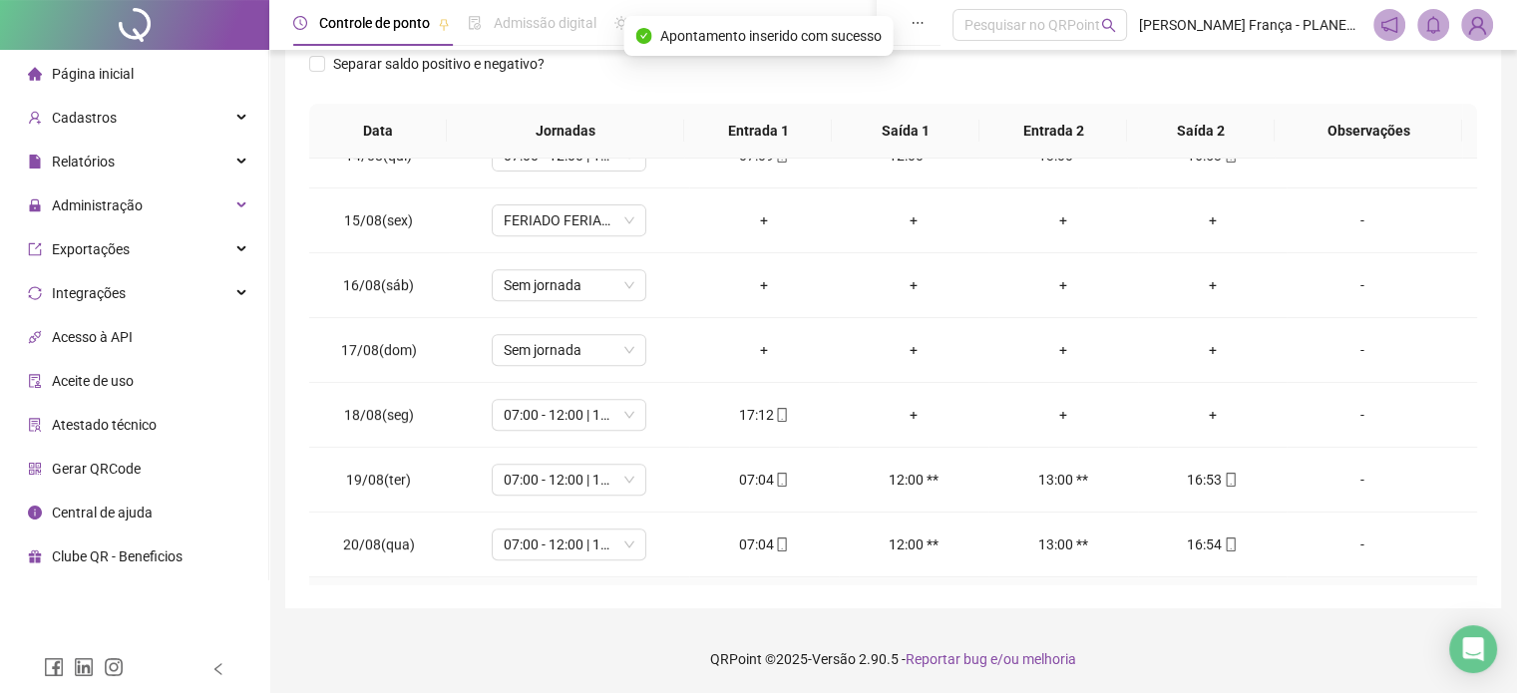
scroll to position [831, 0]
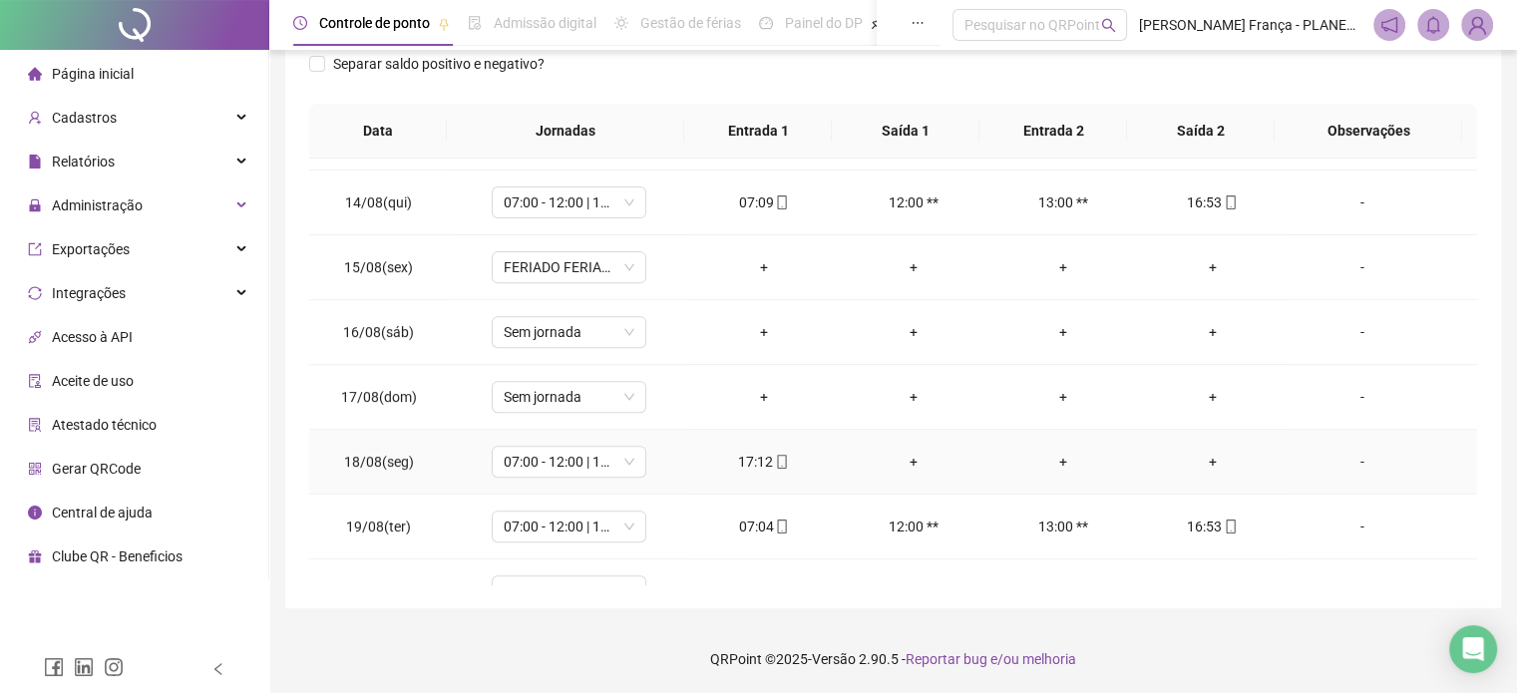
click at [775, 443] on td "17:12" at bounding box center [764, 462] width 150 height 65
click at [774, 454] on span at bounding box center [781, 462] width 16 height 16
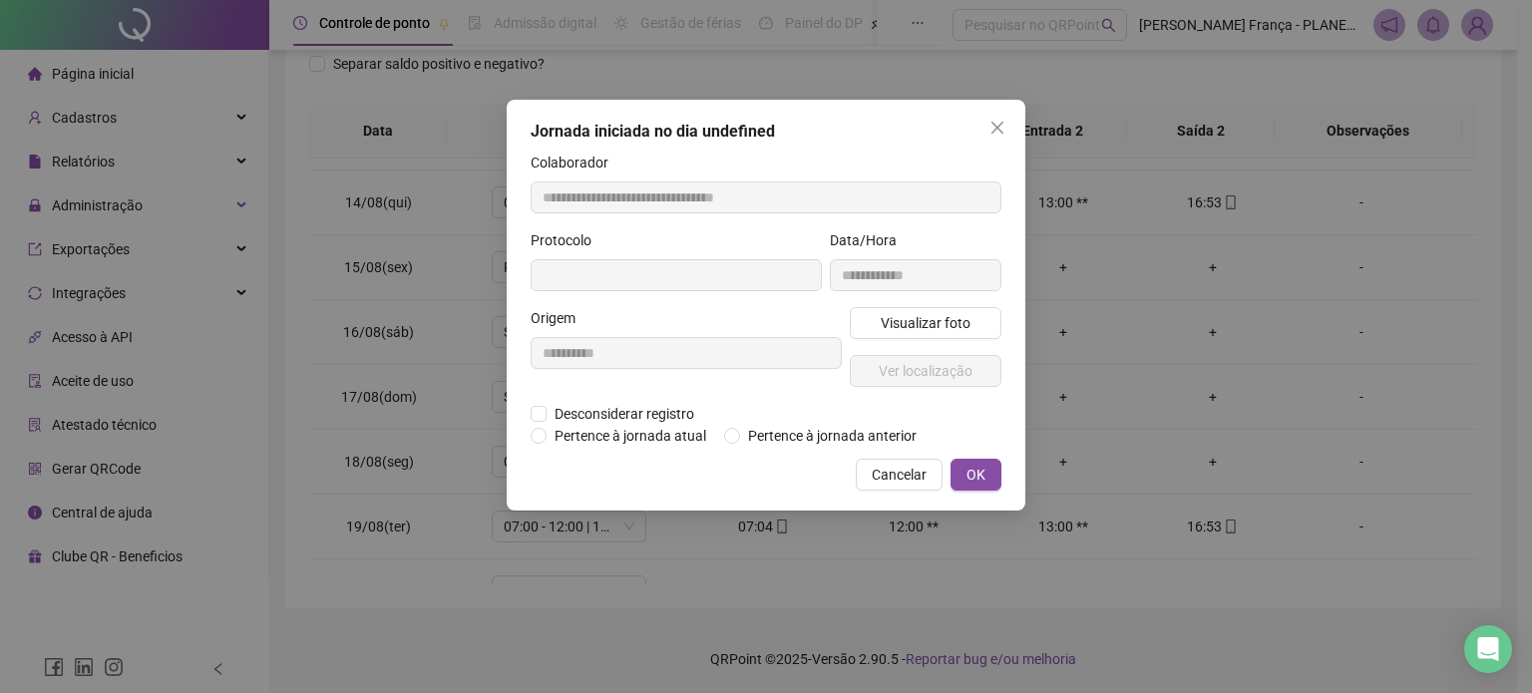
click at [597, 400] on div "**********" at bounding box center [686, 355] width 319 height 96
type input "**********"
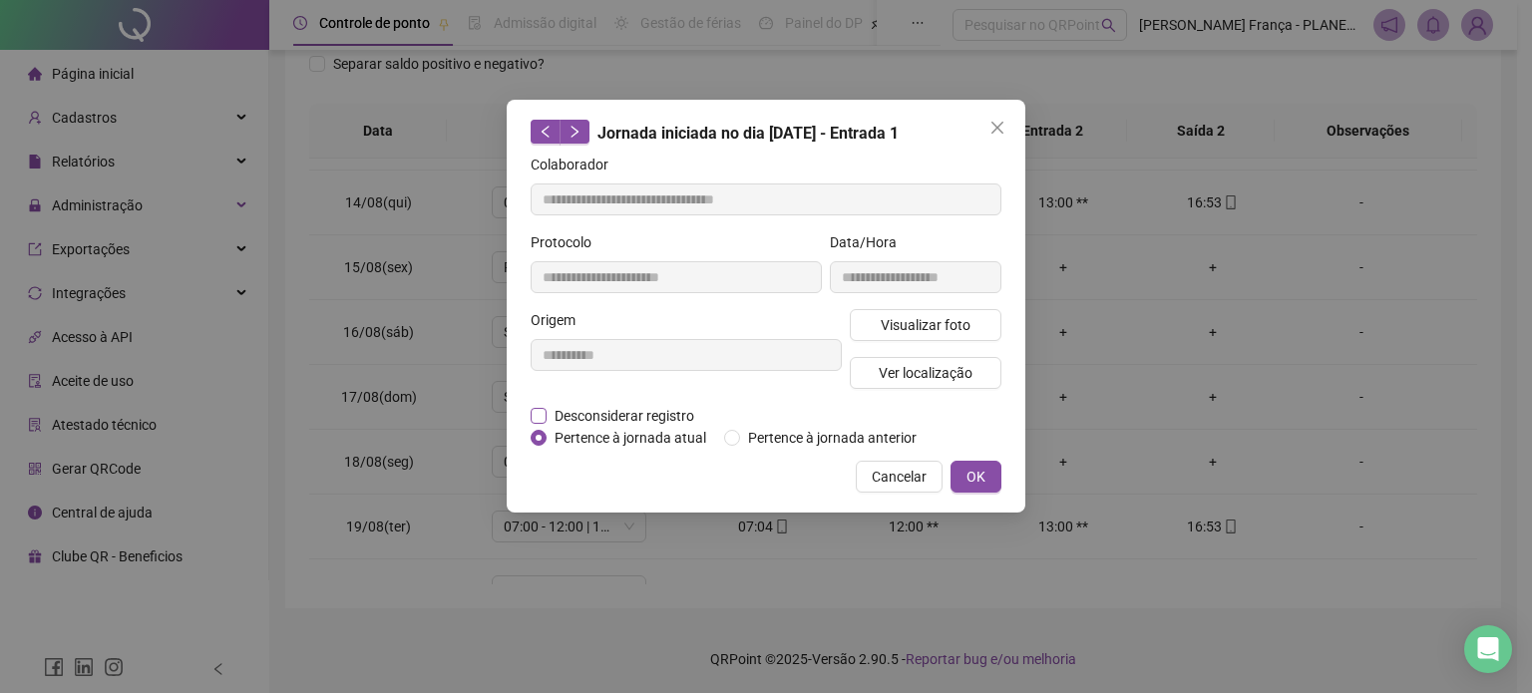
click at [608, 413] on span "Desconsiderar registro" at bounding box center [625, 416] width 156 height 22
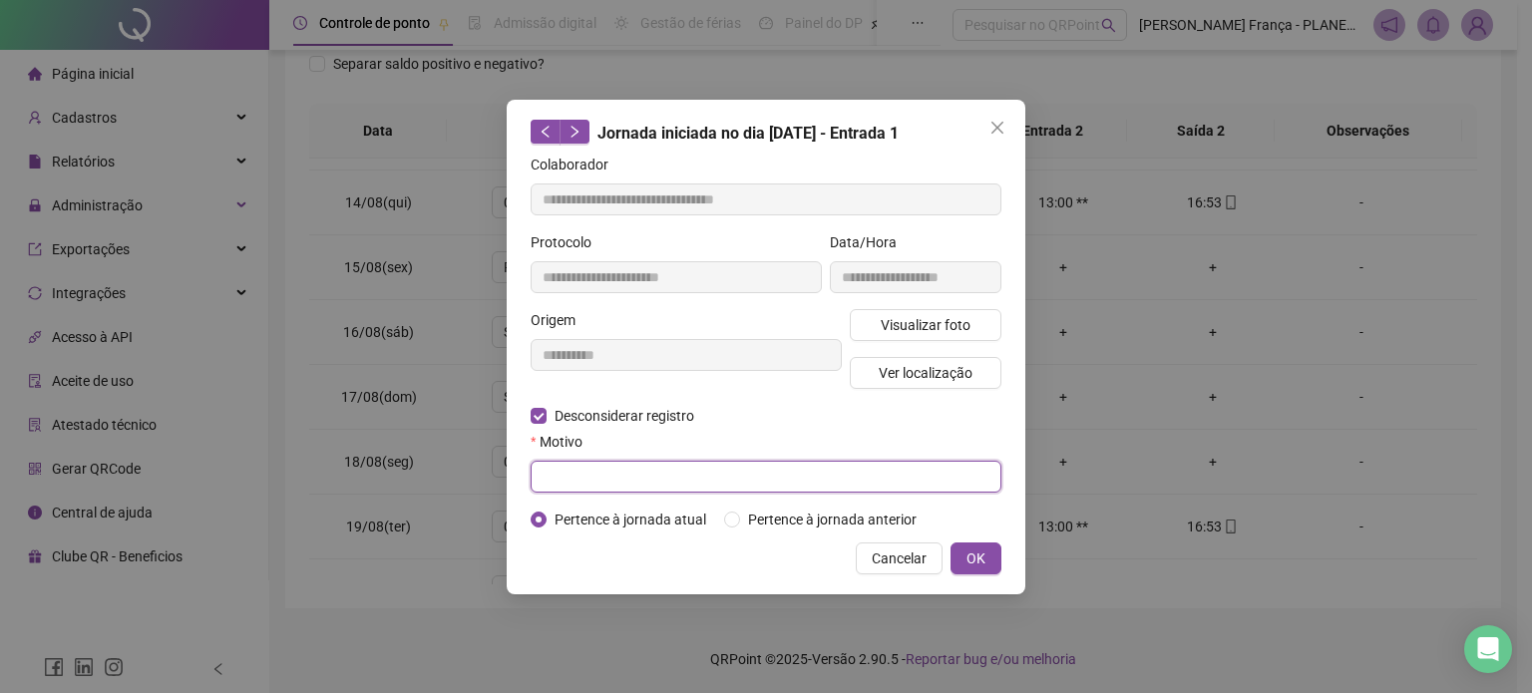
click at [606, 471] on input "text" at bounding box center [766, 477] width 471 height 32
type input "******"
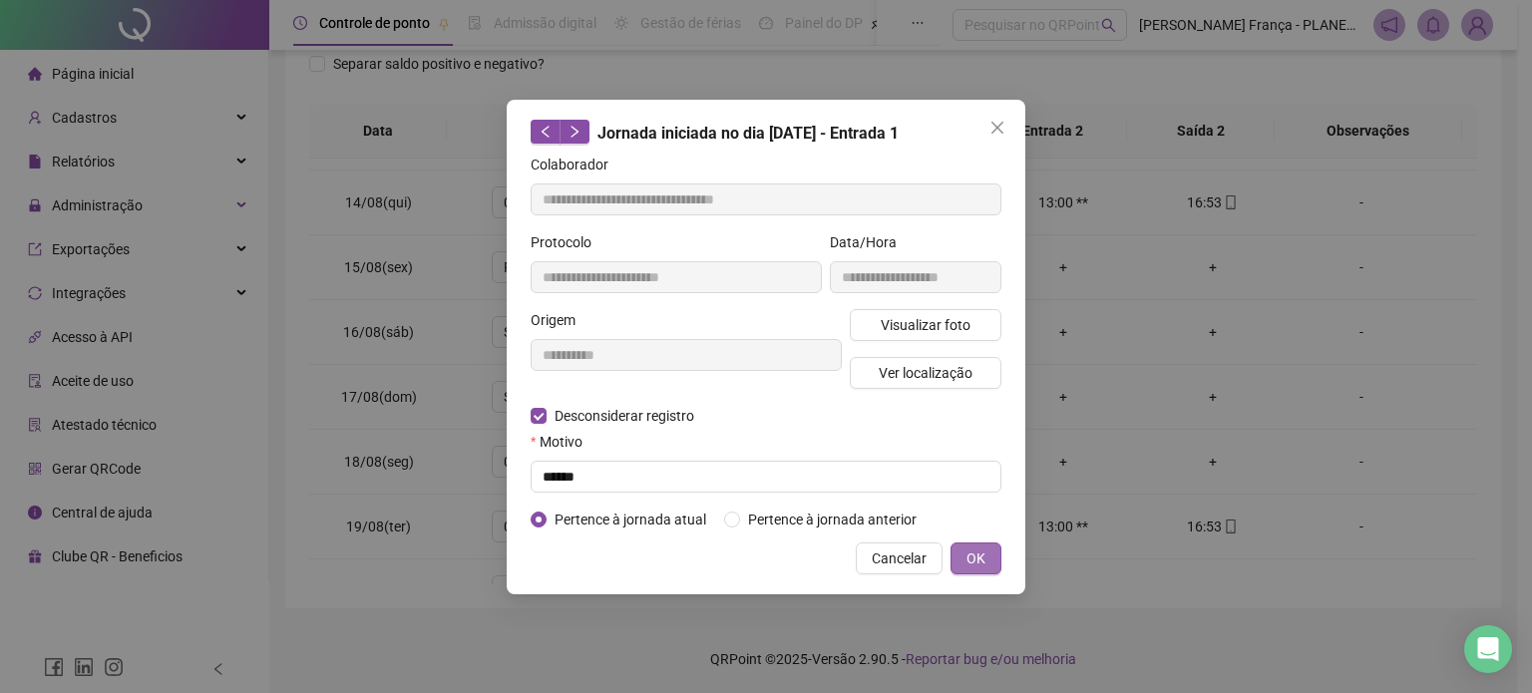
click at [978, 562] on span "OK" at bounding box center [975, 559] width 19 height 22
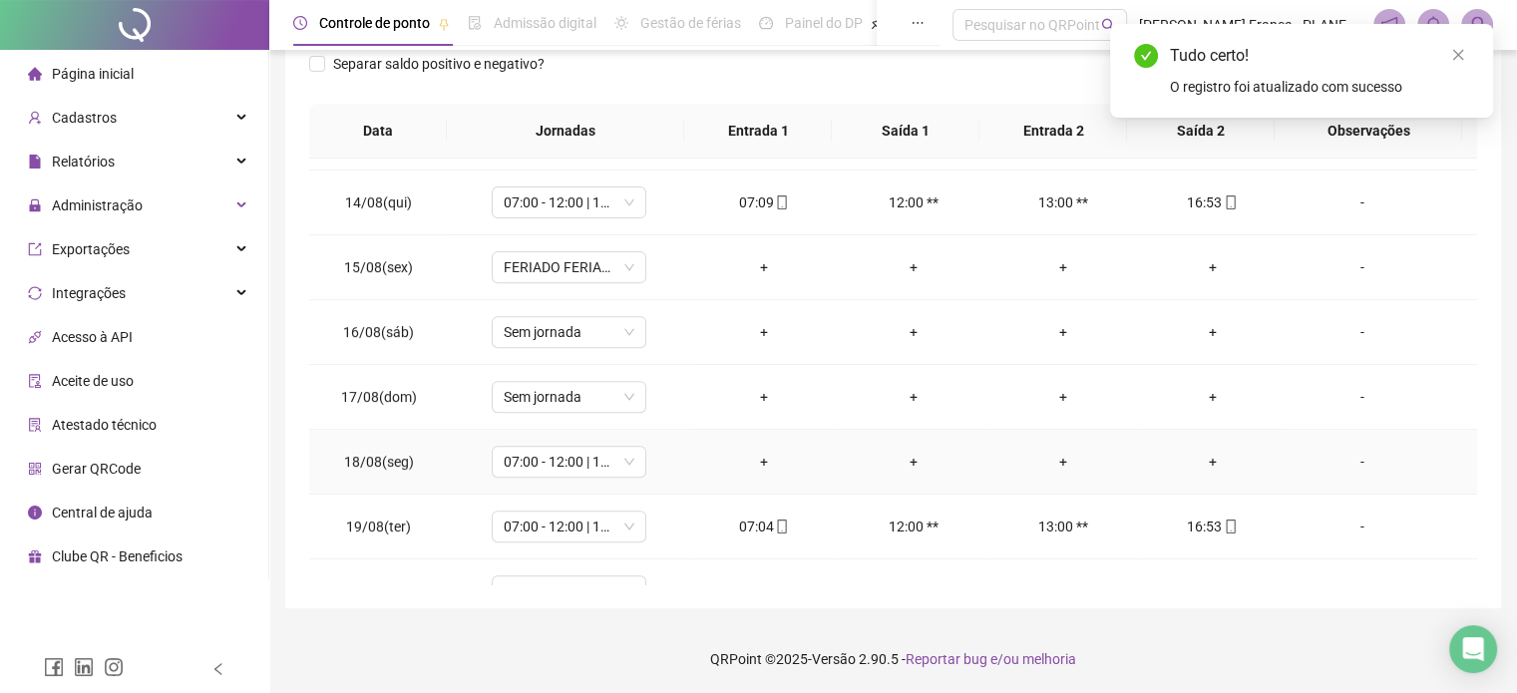
click at [754, 460] on div "+" at bounding box center [764, 462] width 118 height 22
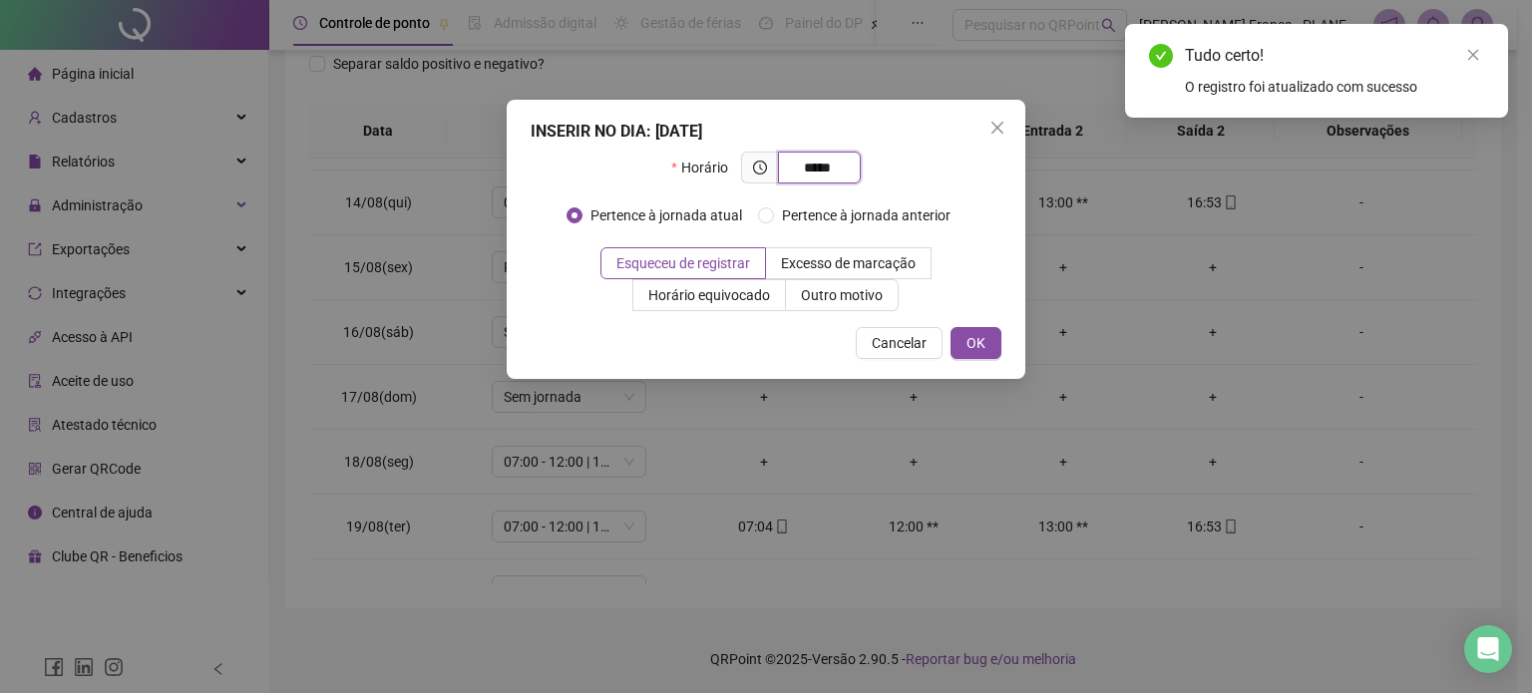
type input "*****"
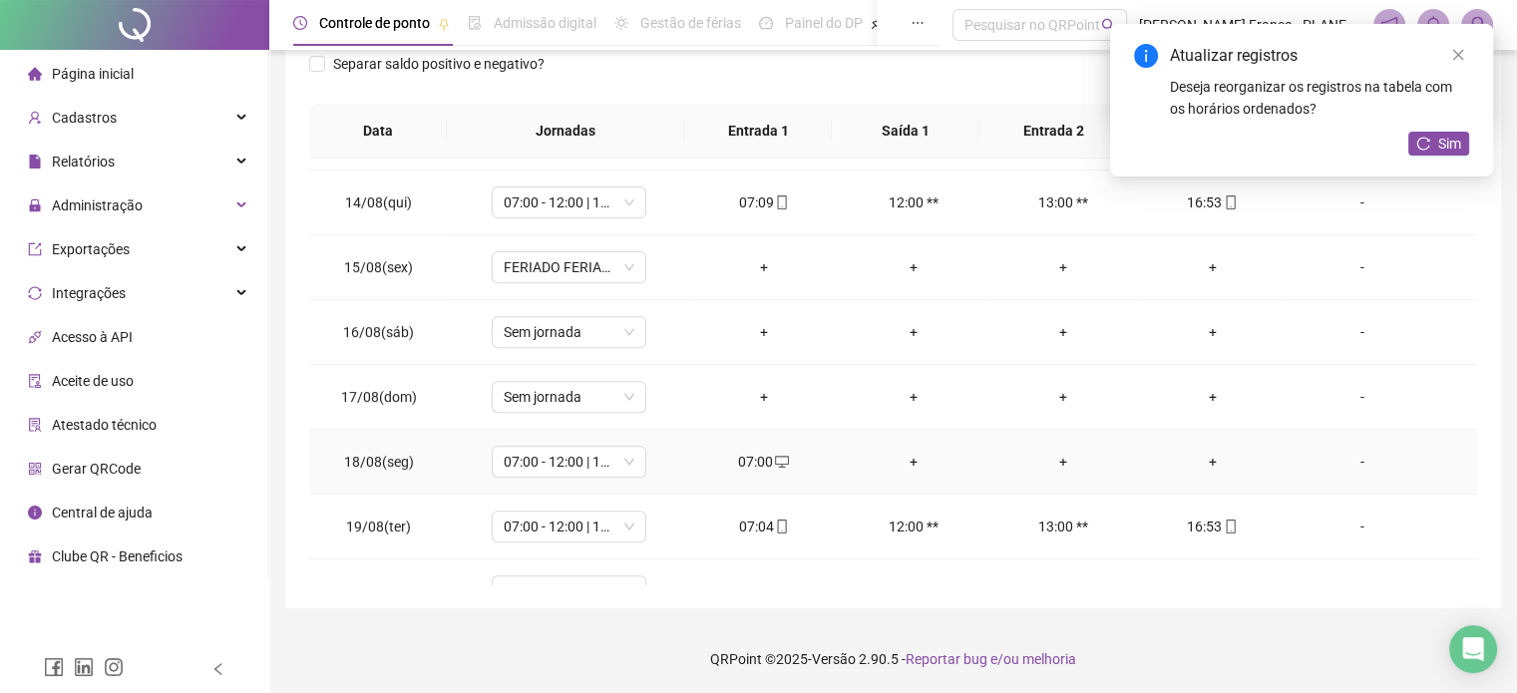
click at [1203, 460] on div "+" at bounding box center [1213, 462] width 118 height 22
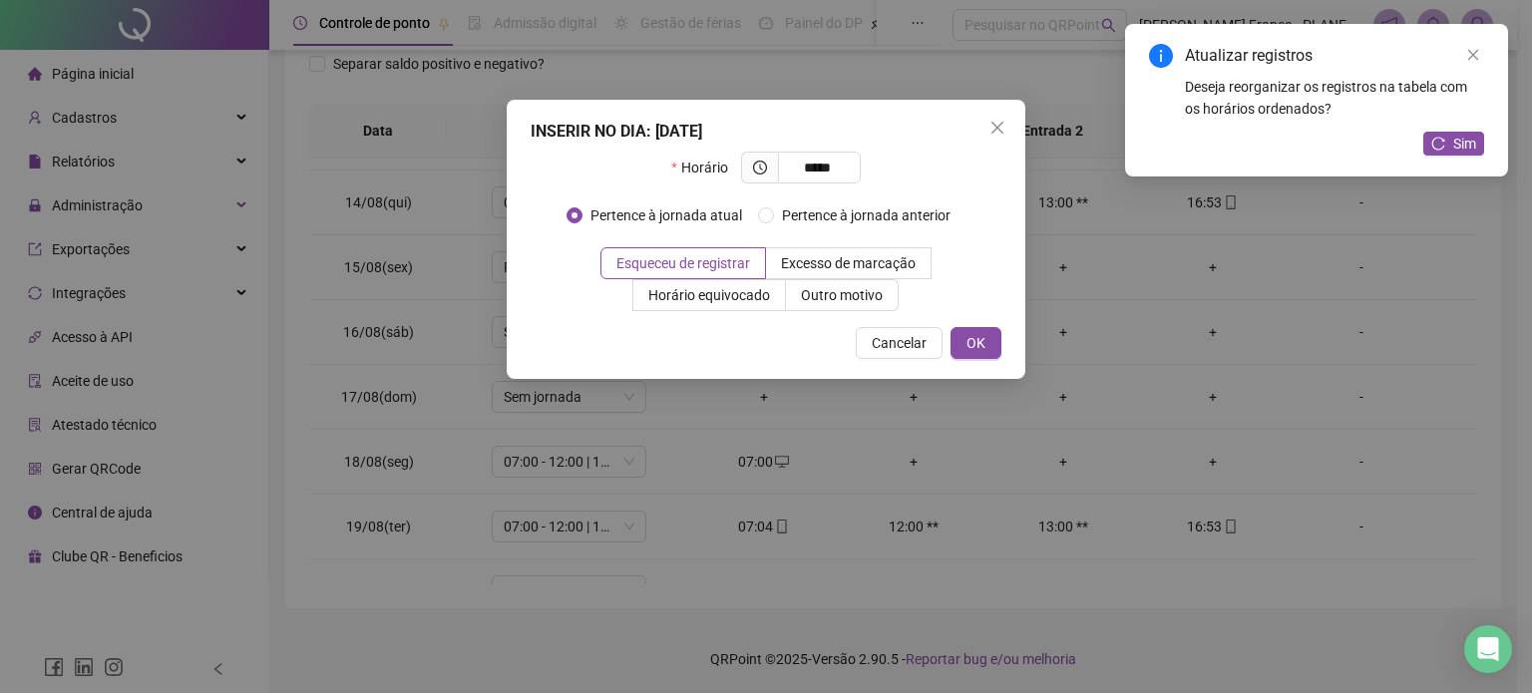
type input "*****"
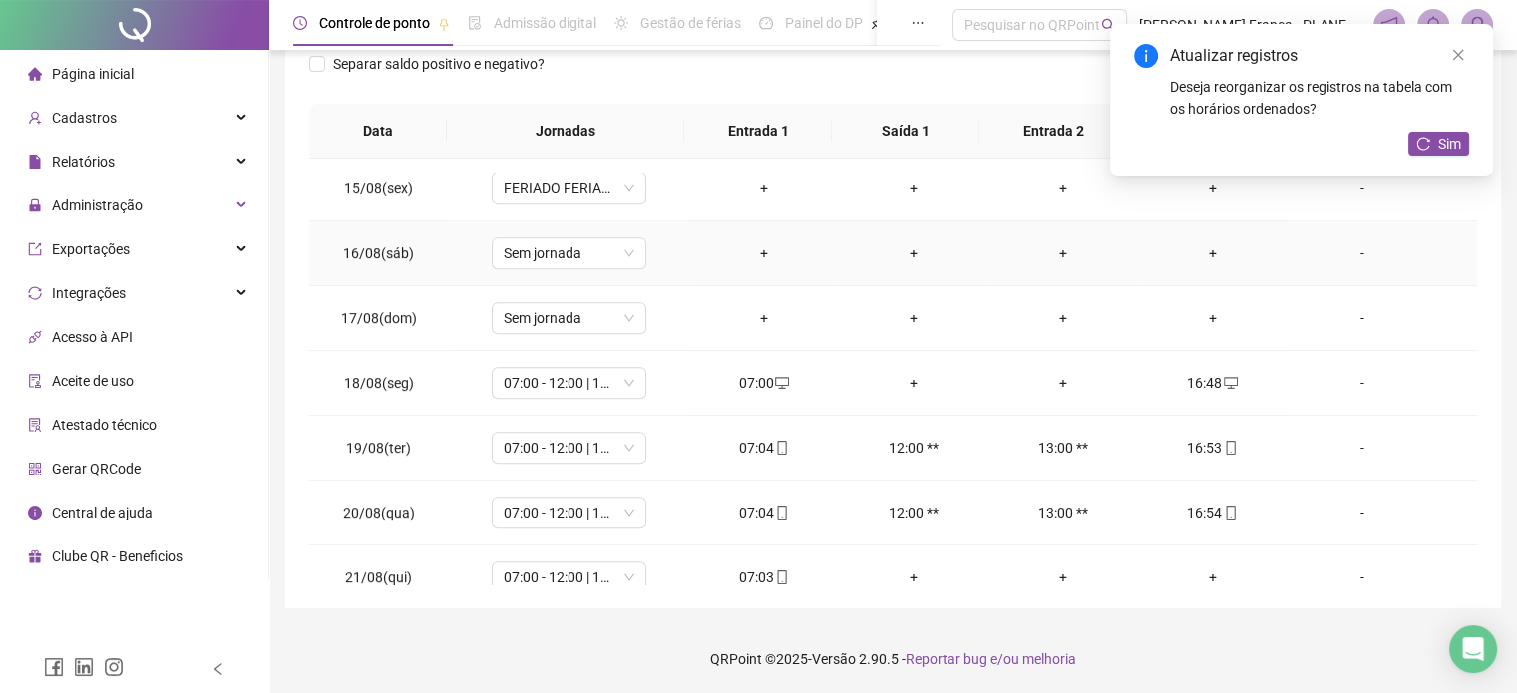
scroll to position [930, 0]
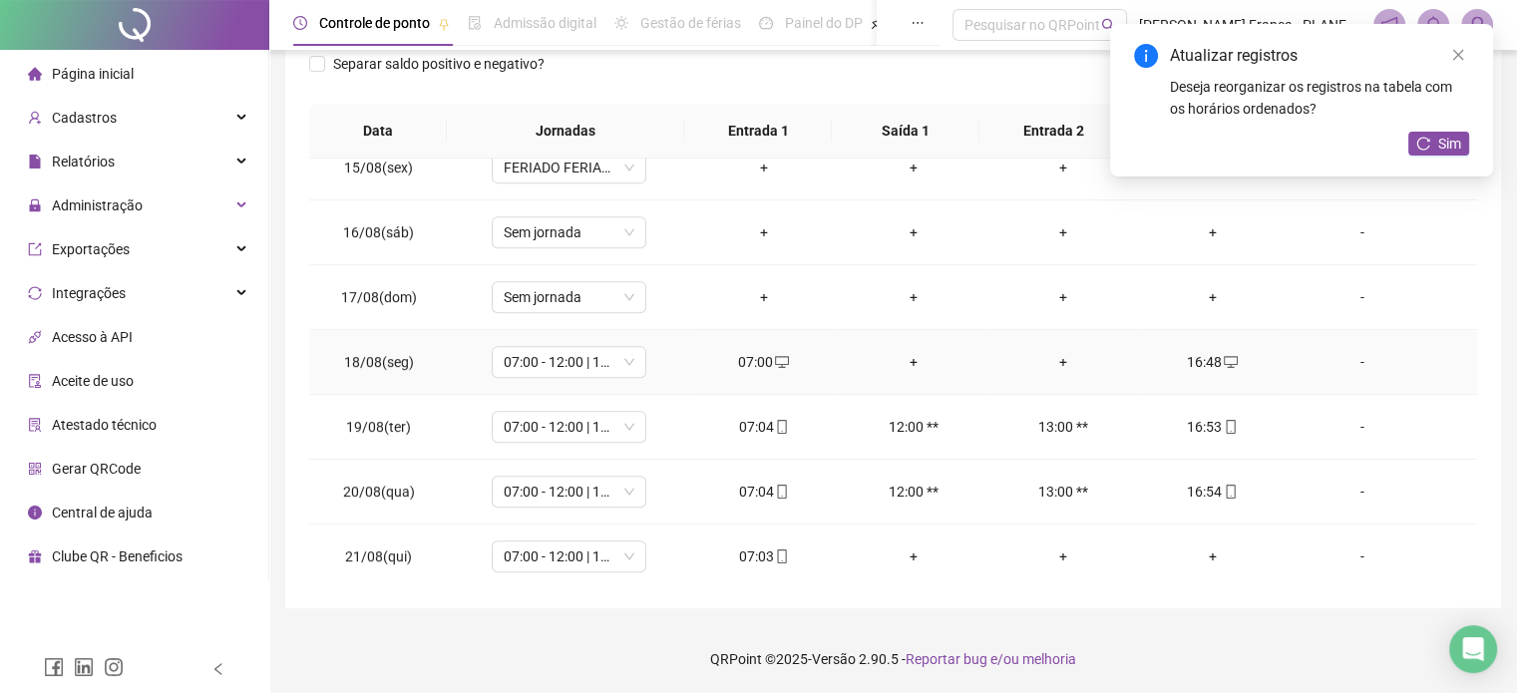
click at [1197, 358] on div "16:48" at bounding box center [1213, 362] width 118 height 22
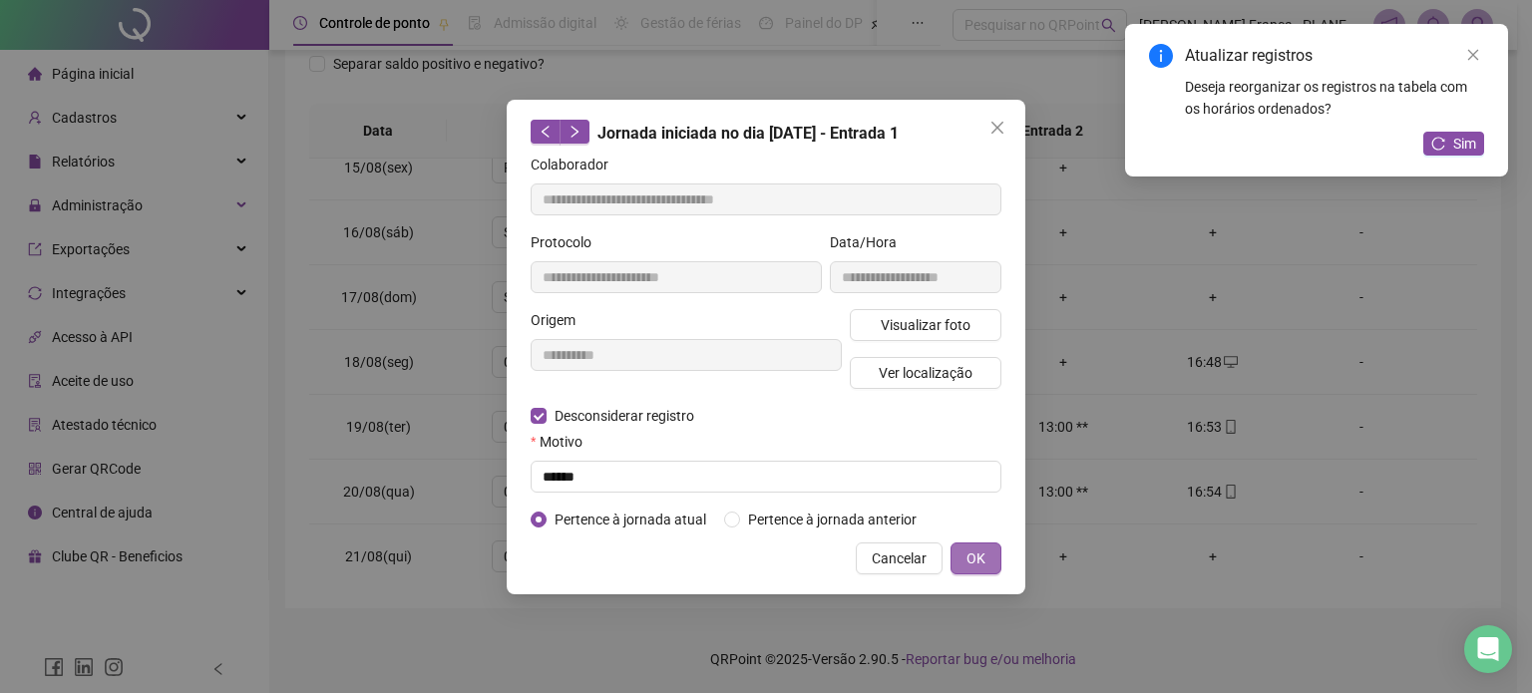
type input "**********"
click at [983, 556] on div "**********" at bounding box center [766, 346] width 1532 height 693
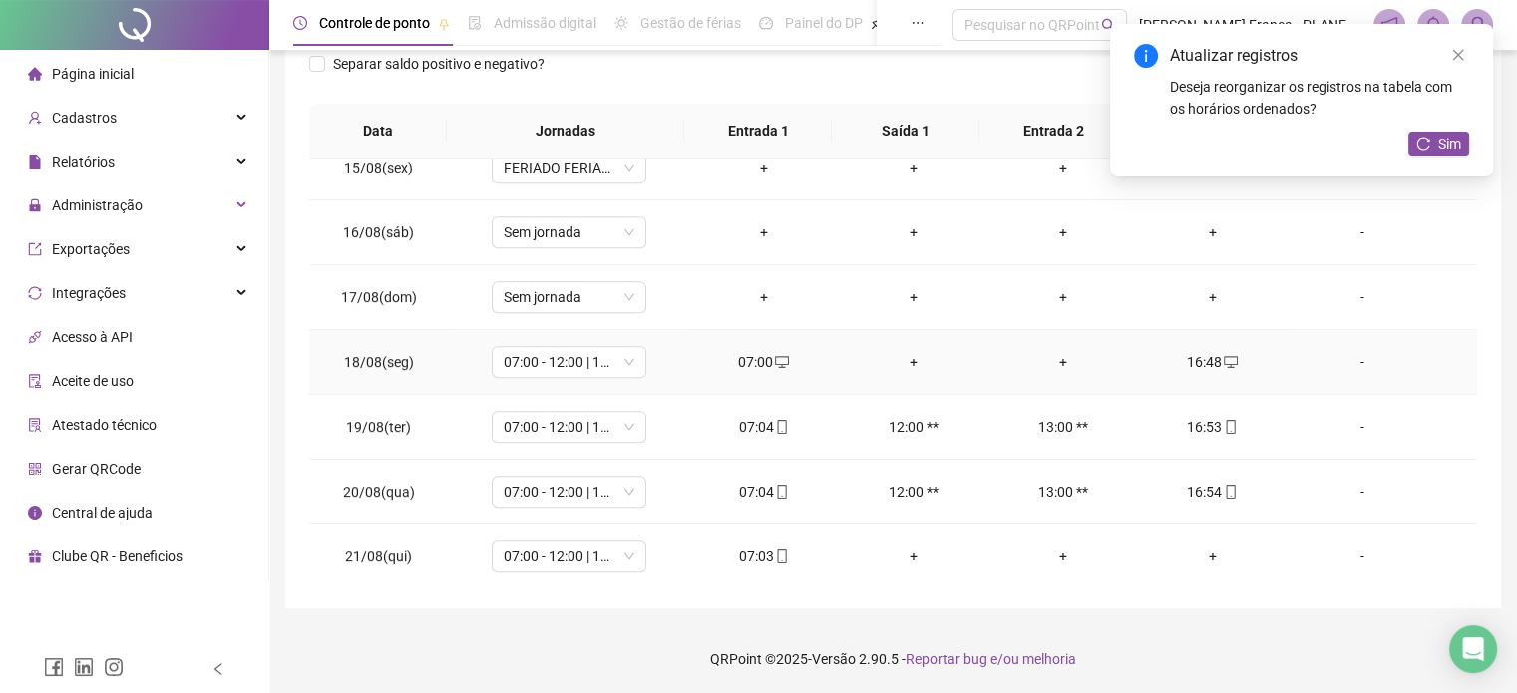
drag, startPoint x: 1194, startPoint y: 359, endPoint x: 1121, endPoint y: 363, distance: 72.9
click at [1194, 358] on div "16:48" at bounding box center [1213, 362] width 118 height 22
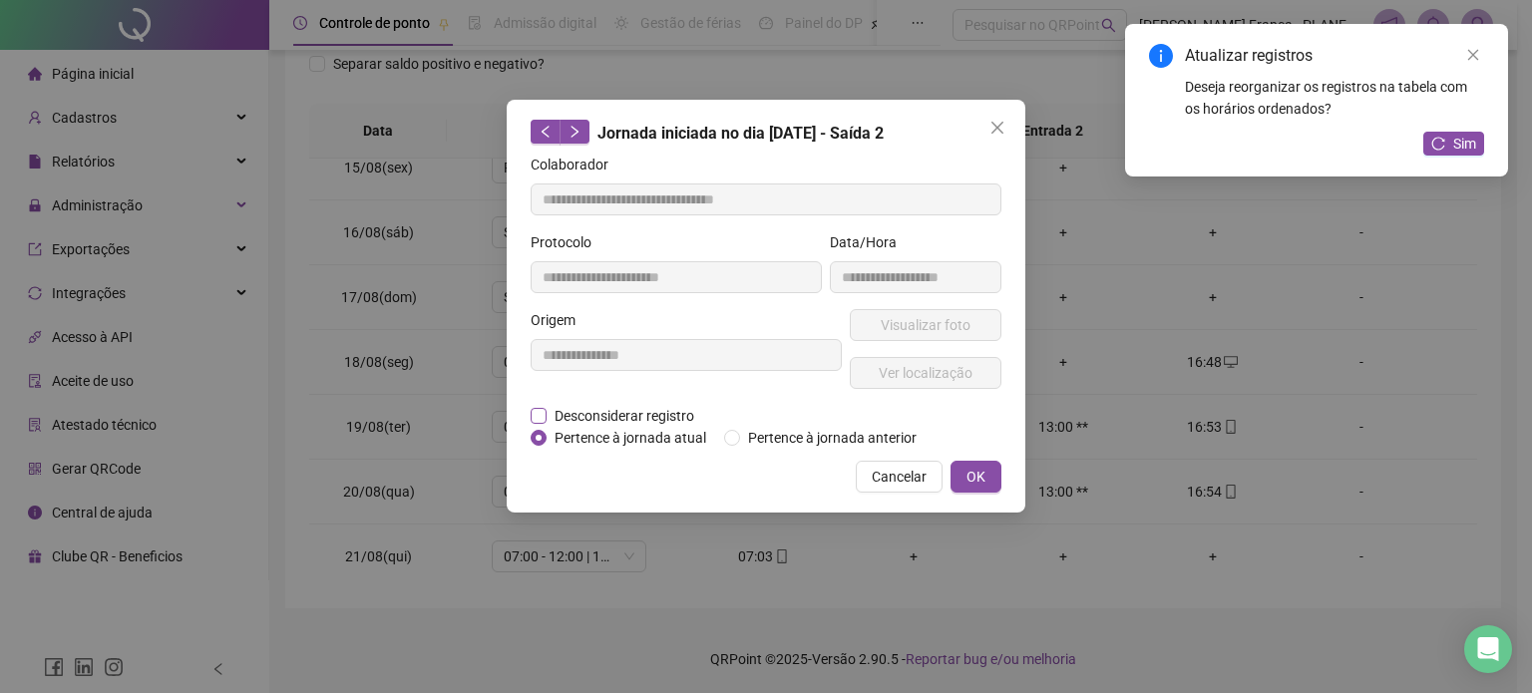
click at [637, 421] on span "Desconsiderar registro" at bounding box center [625, 416] width 156 height 22
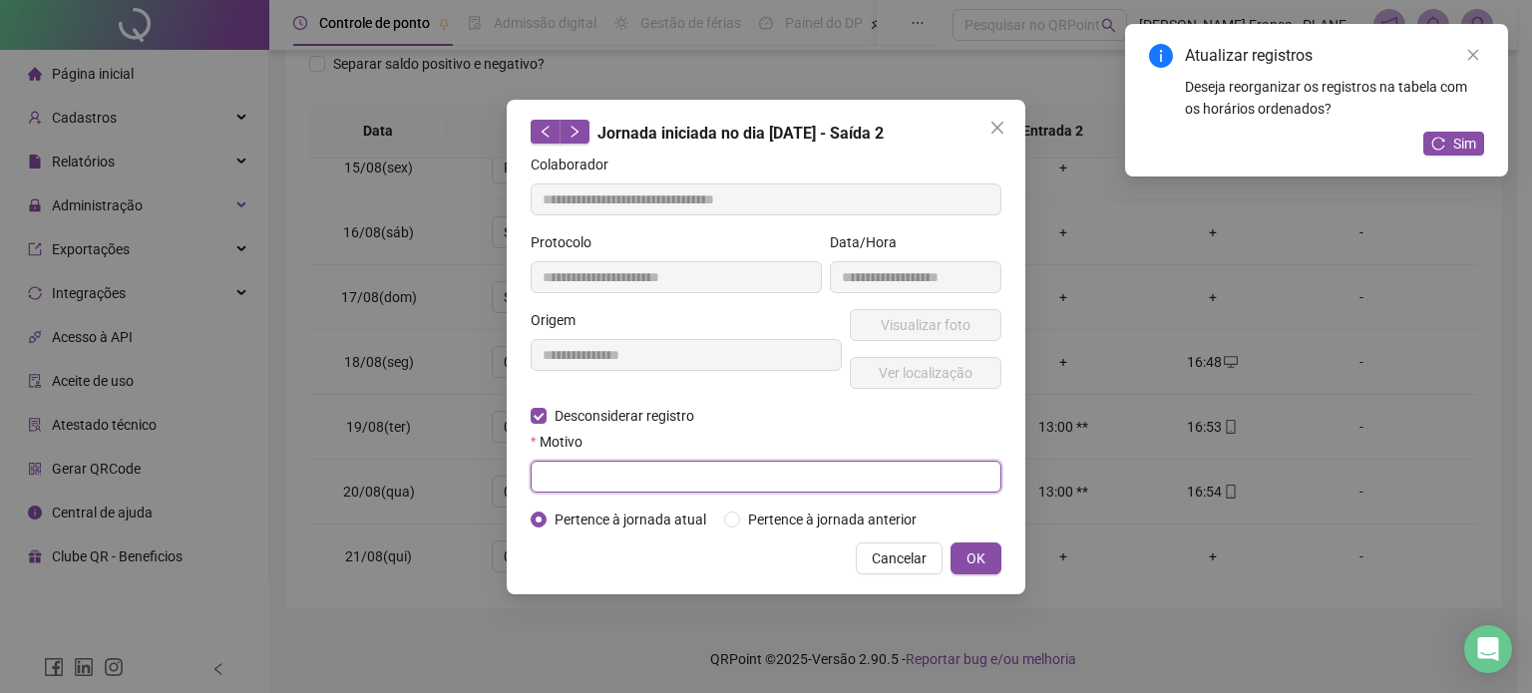
click at [623, 466] on input "text" at bounding box center [766, 477] width 471 height 32
type input "******"
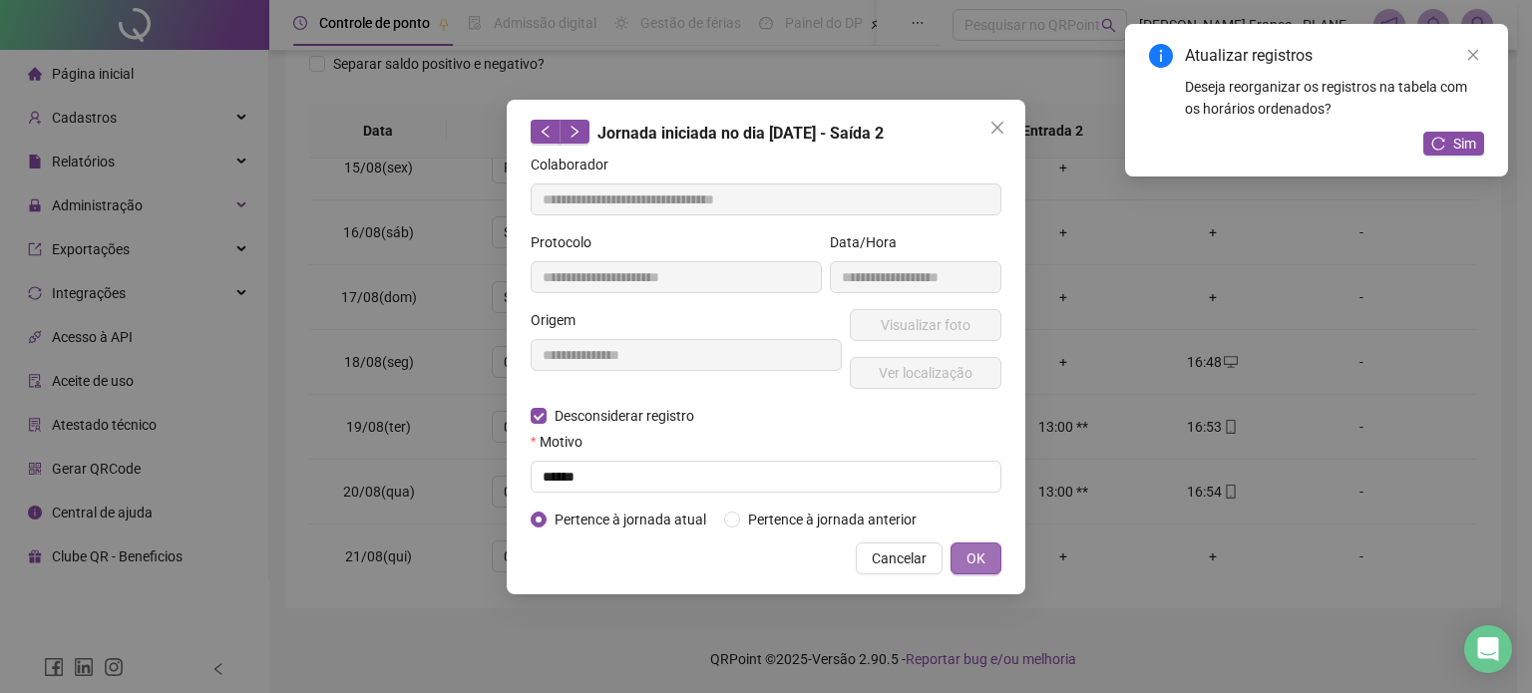
click at [984, 550] on span "OK" at bounding box center [975, 559] width 19 height 22
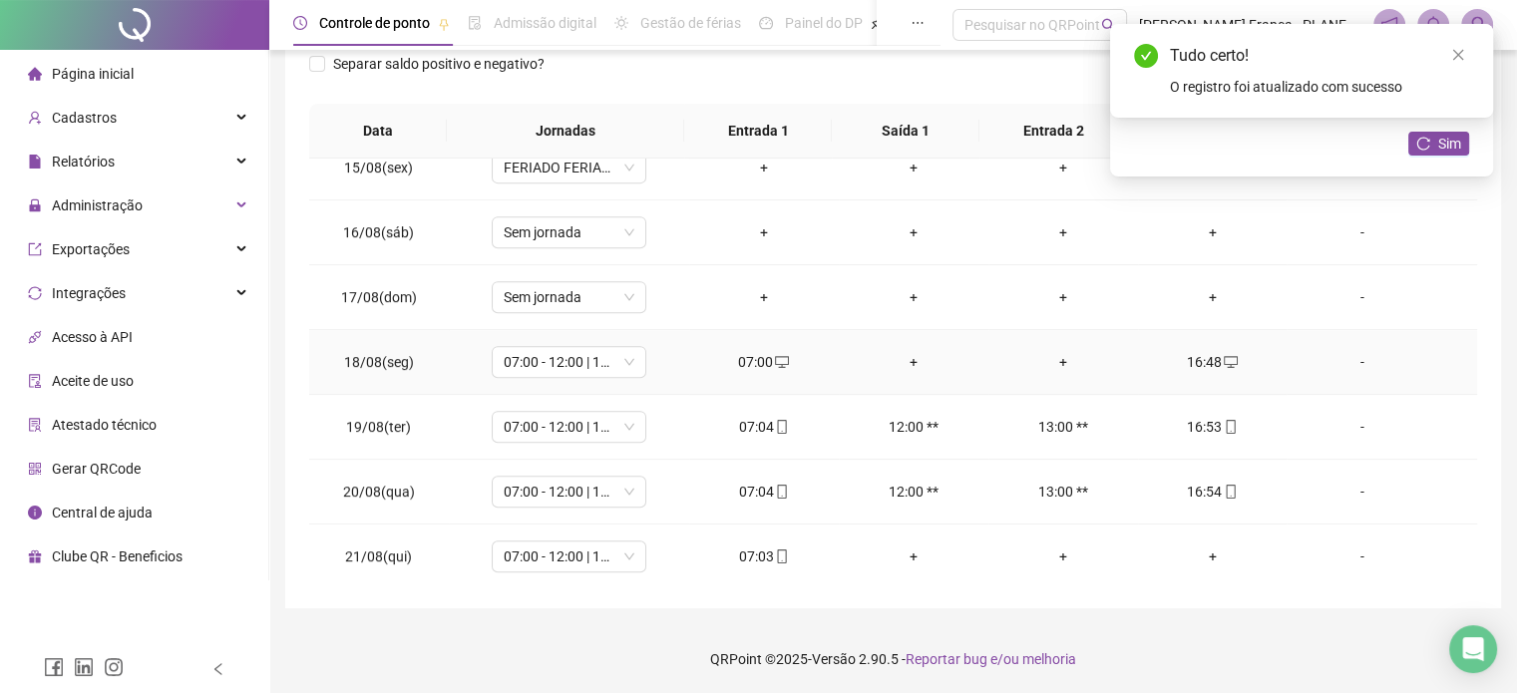
click at [1186, 353] on div "16:48" at bounding box center [1213, 362] width 118 height 22
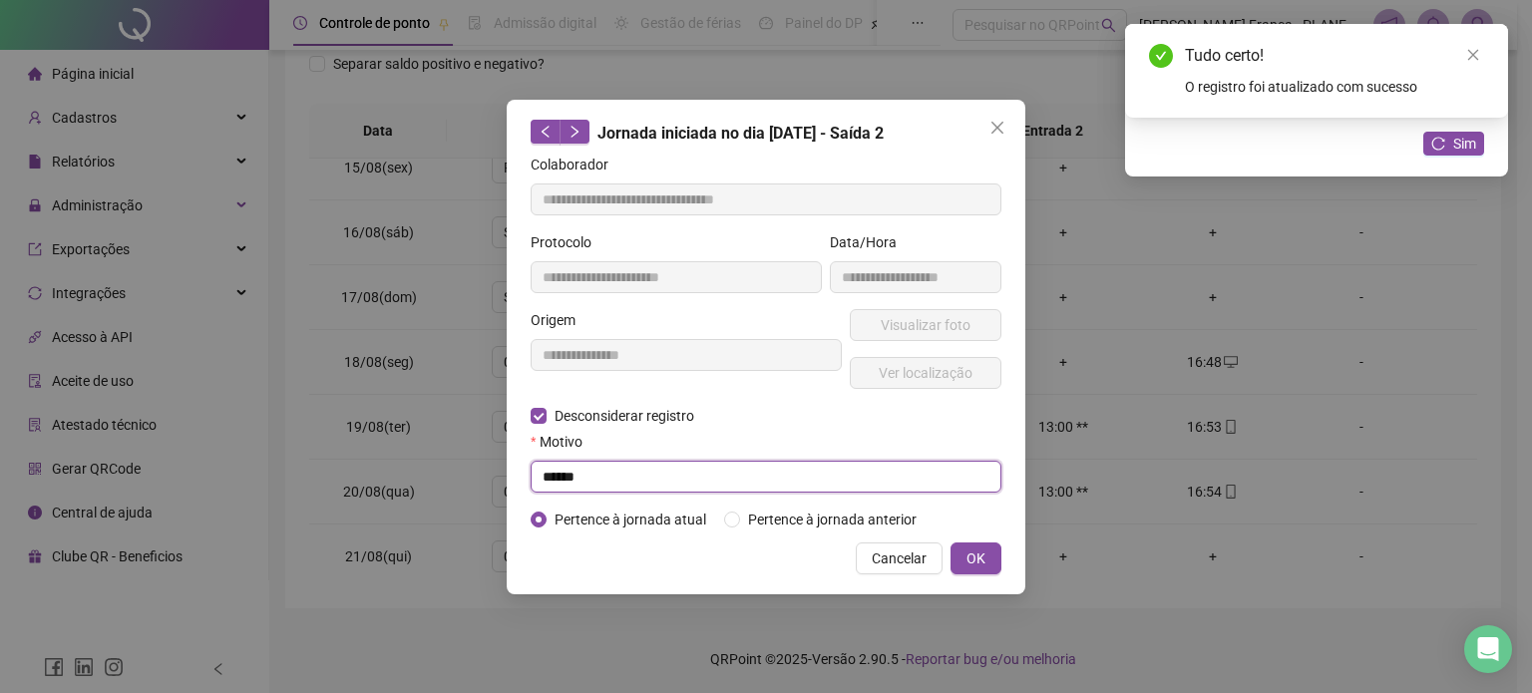
click at [601, 484] on input "******" at bounding box center [766, 477] width 471 height 32
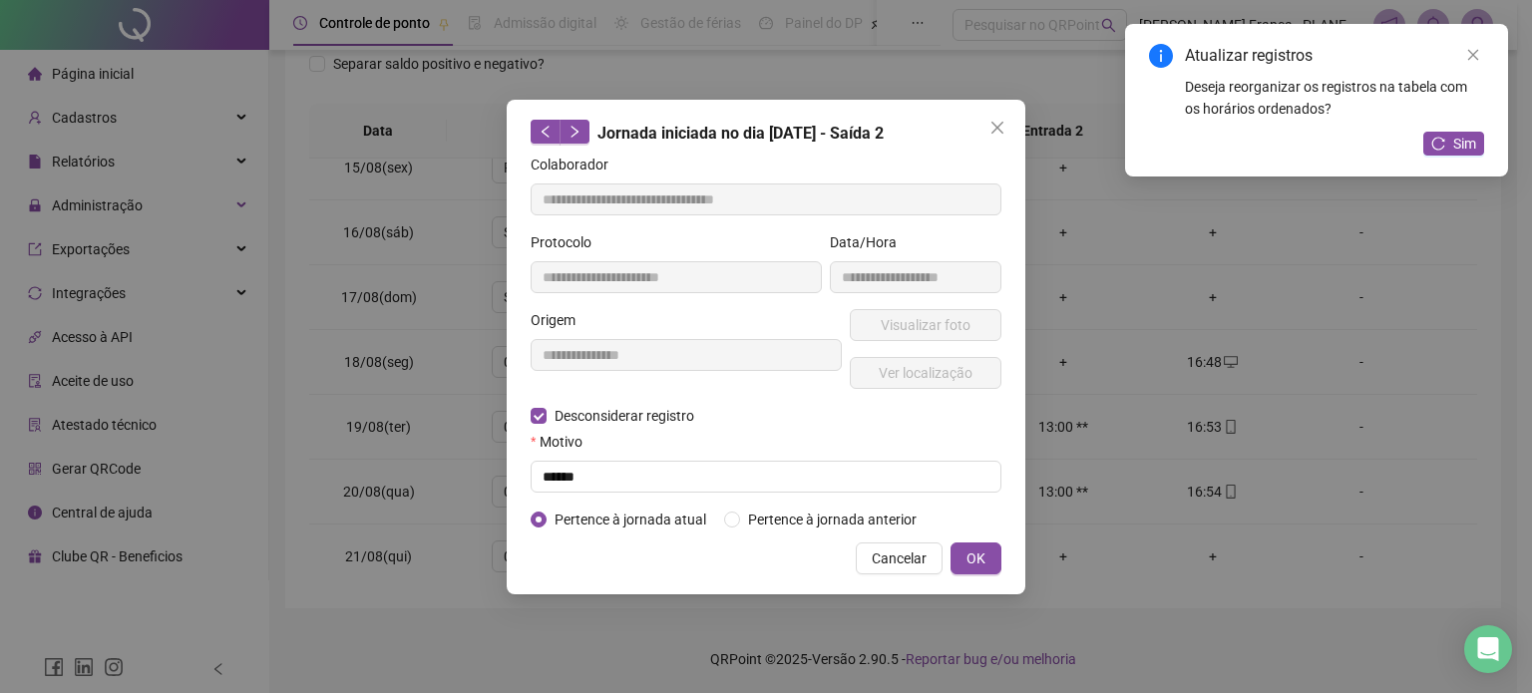
click at [589, 438] on label "Motivo" at bounding box center [563, 442] width 65 height 22
click at [973, 557] on span "OK" at bounding box center [975, 559] width 19 height 22
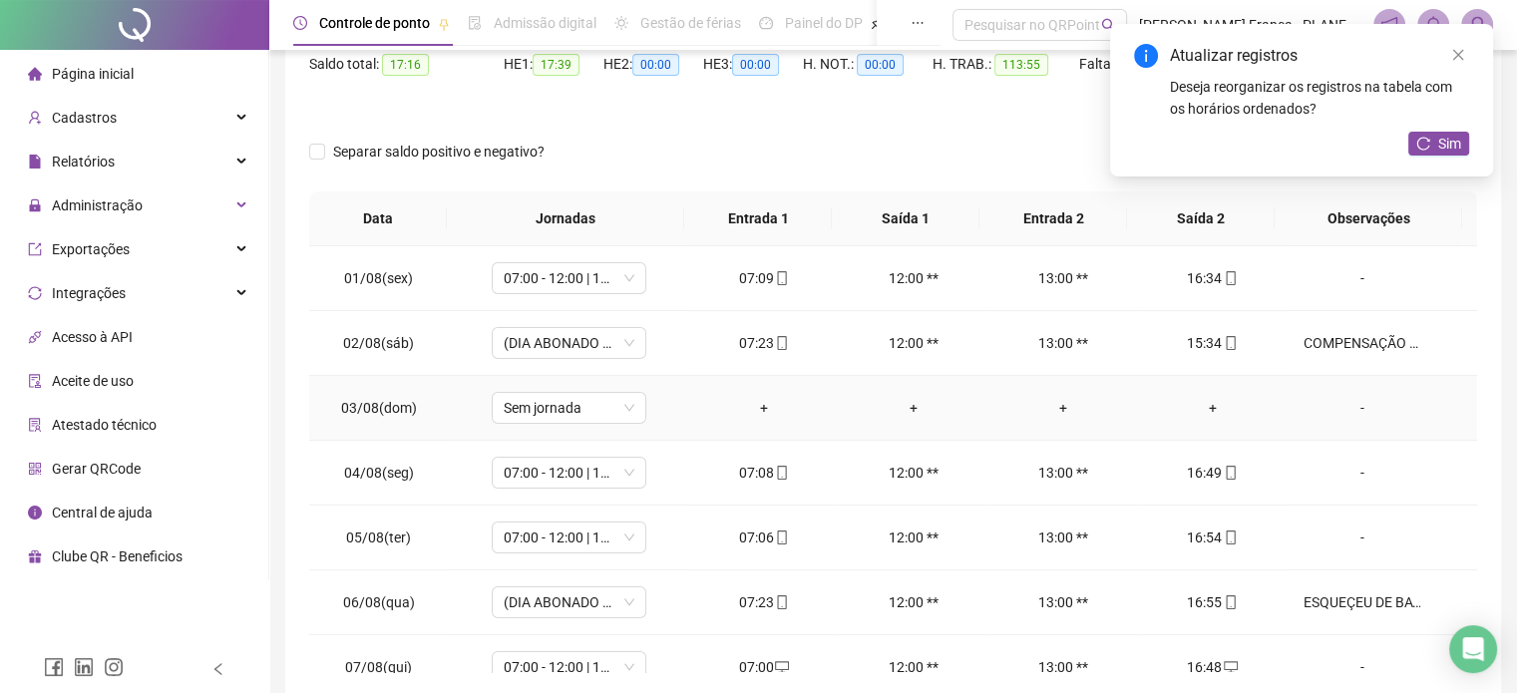
scroll to position [0, 0]
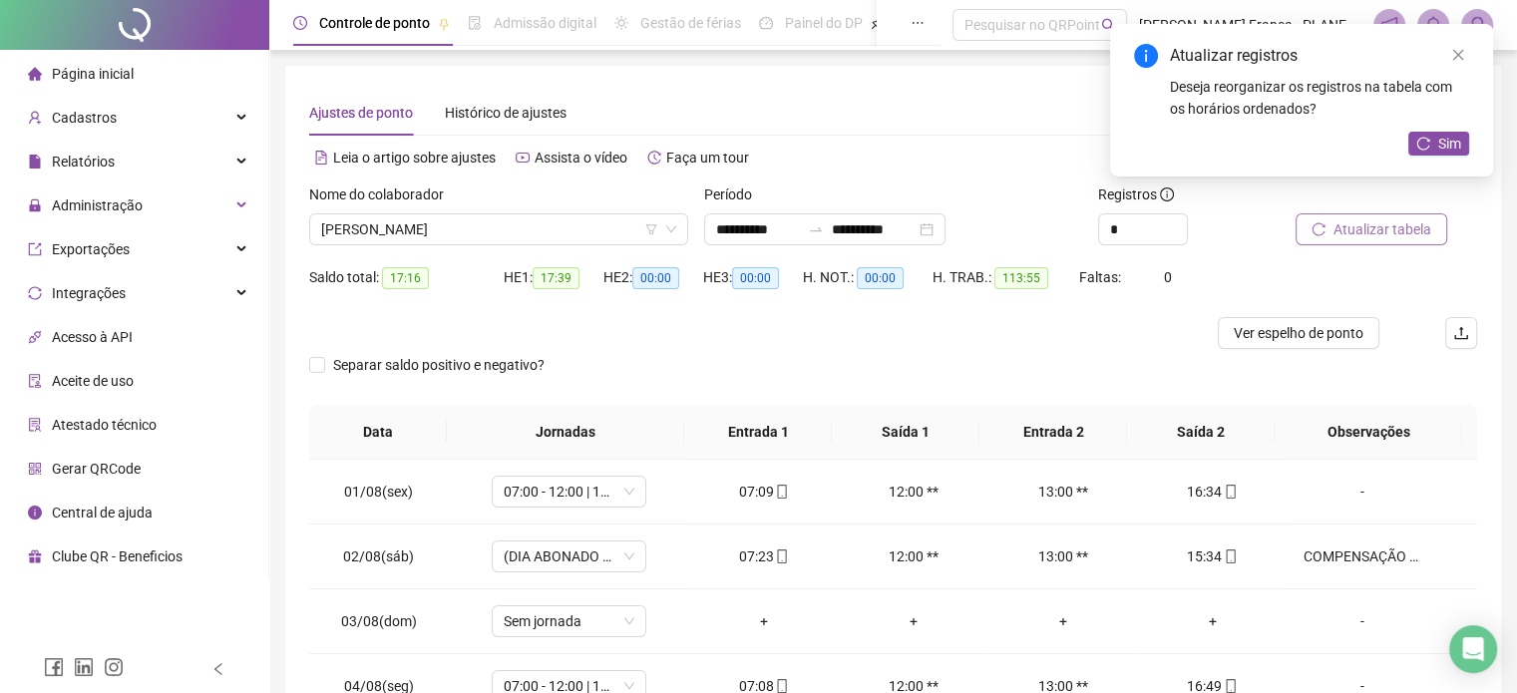
click at [1328, 234] on button "Atualizar tabela" at bounding box center [1371, 229] width 152 height 32
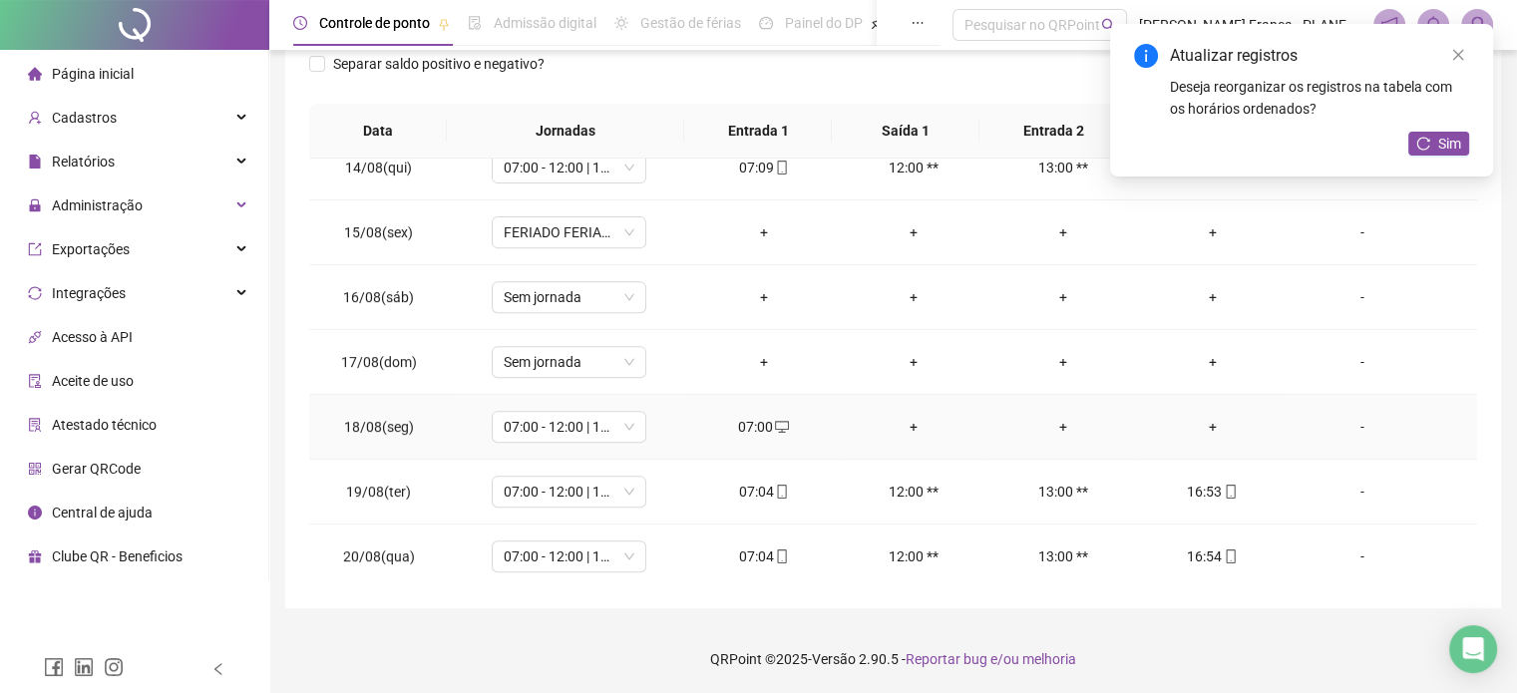
scroll to position [930, 0]
click at [1200, 354] on div "+" at bounding box center [1213, 362] width 118 height 22
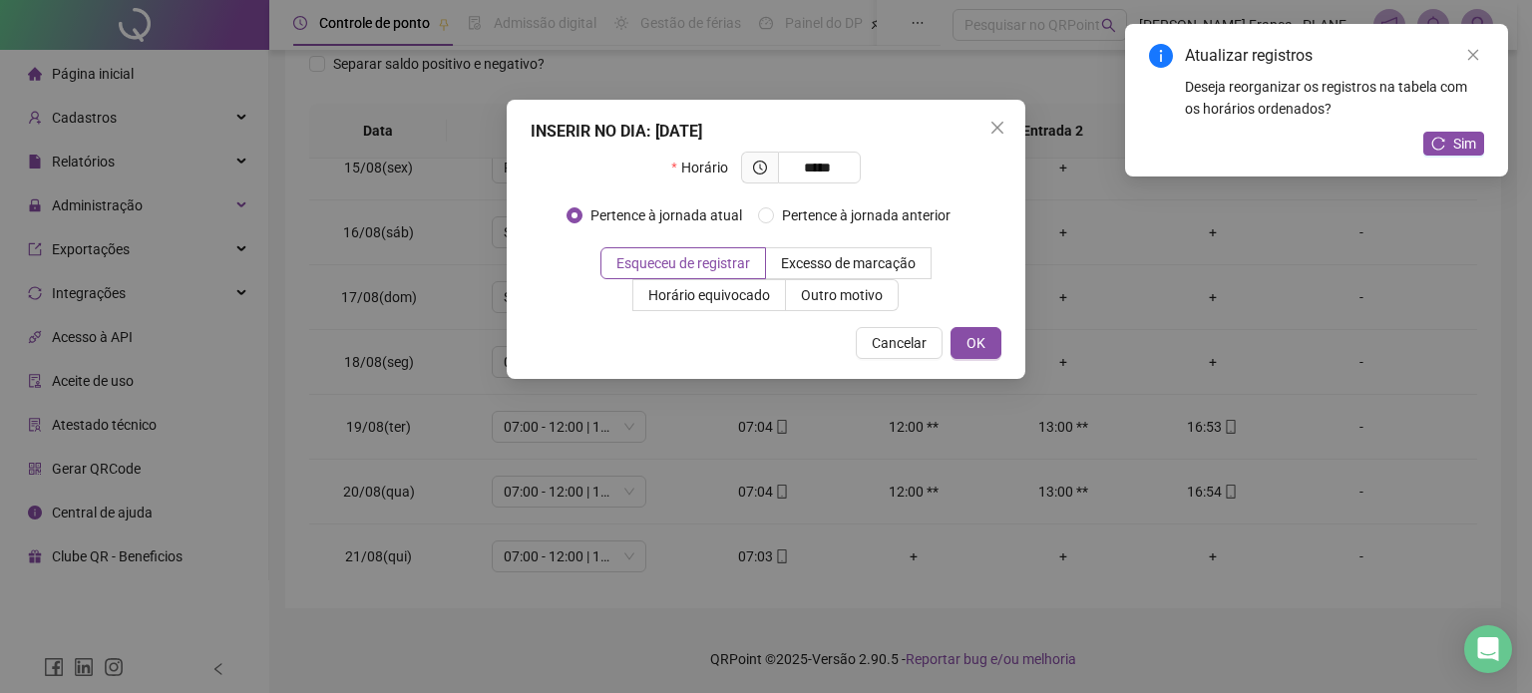
type input "*****"
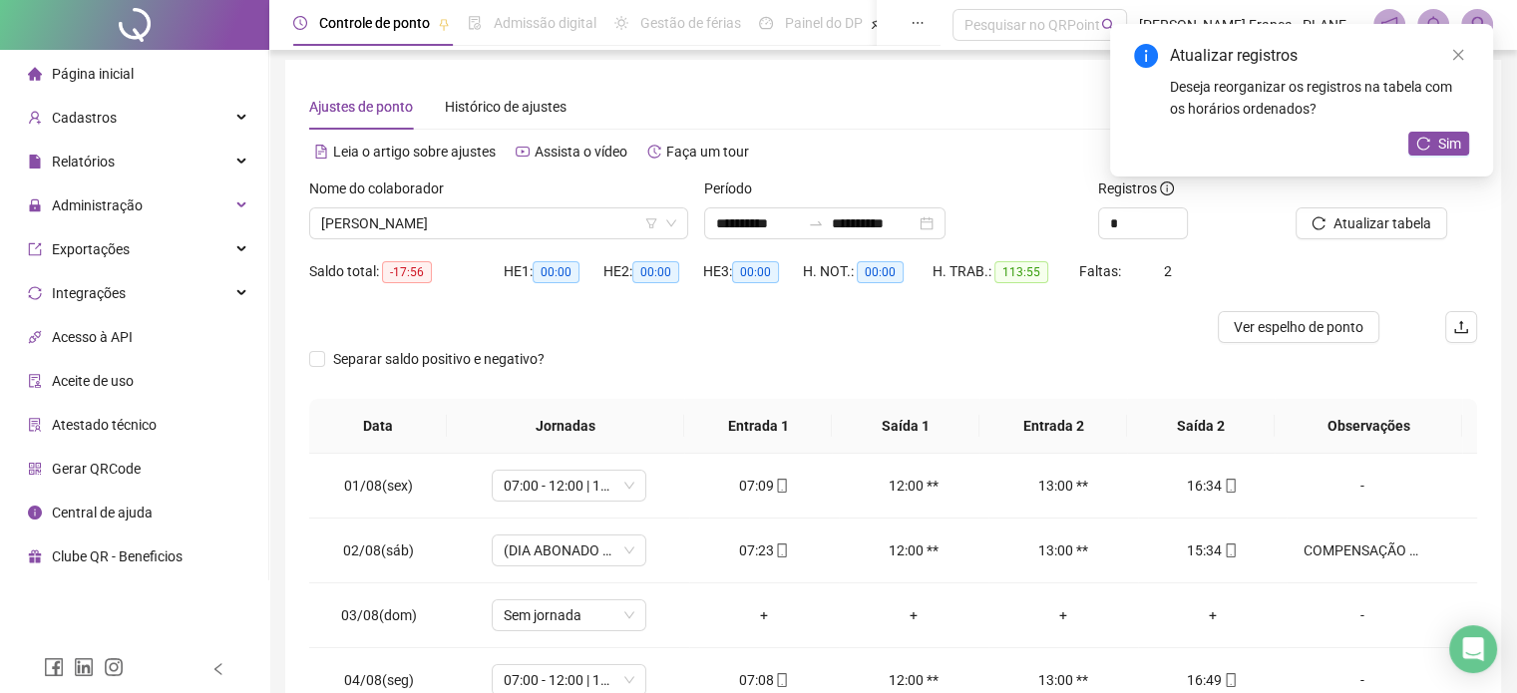
scroll to position [0, 0]
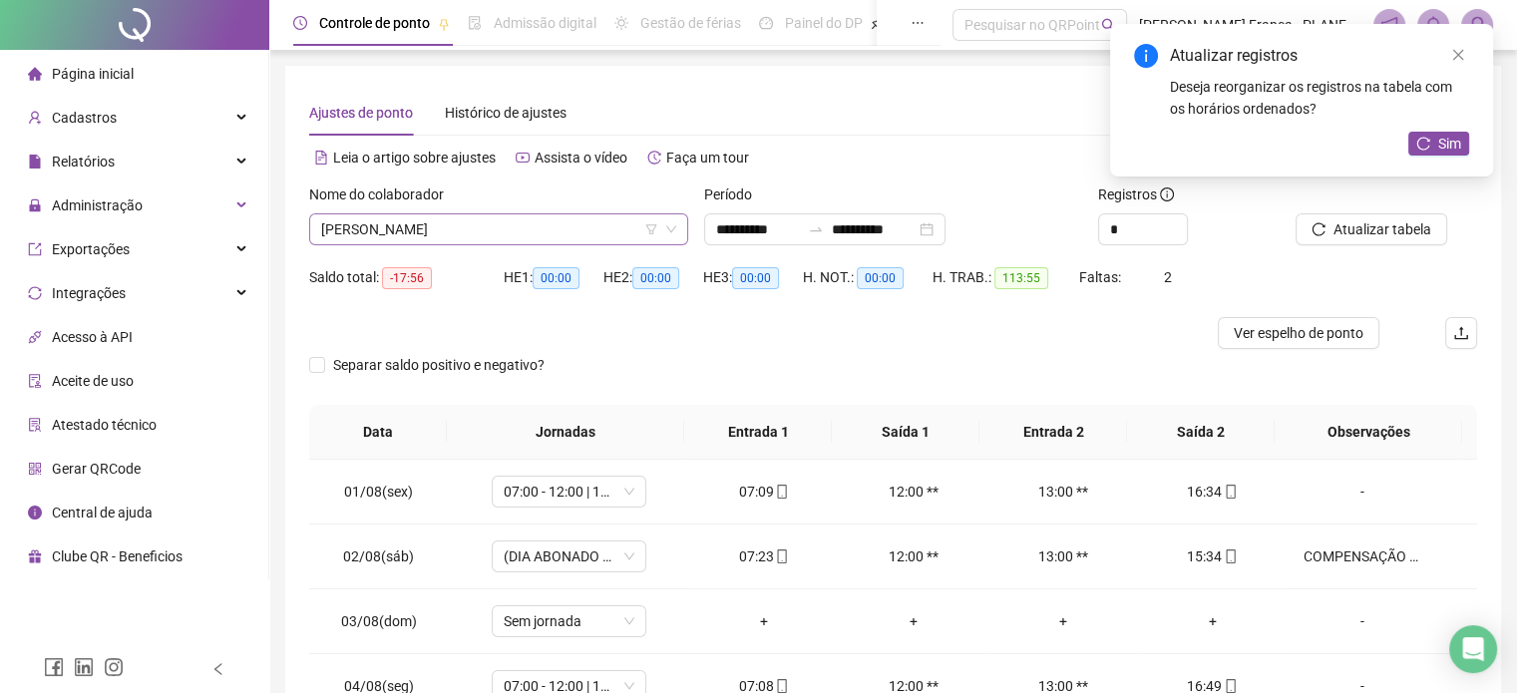
click at [440, 232] on span "[PERSON_NAME]" at bounding box center [498, 229] width 355 height 30
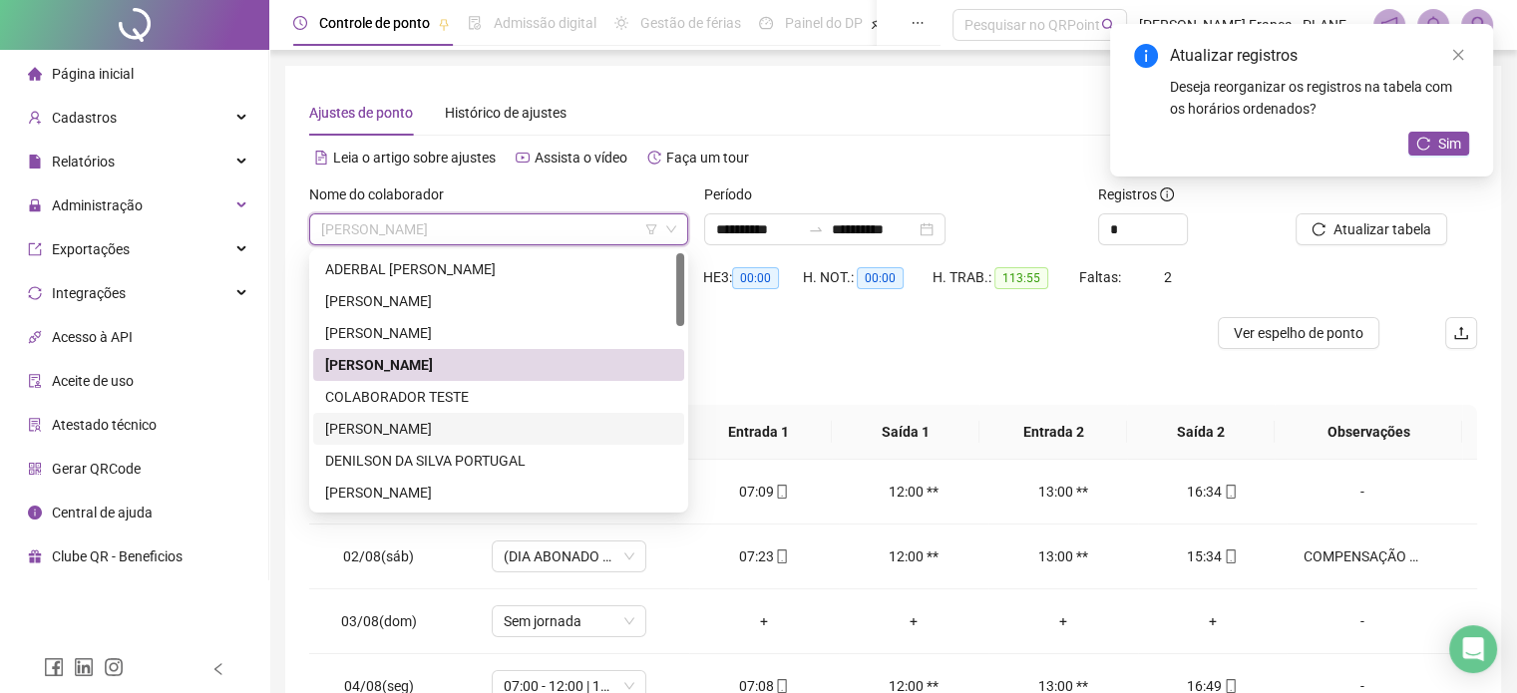
click at [399, 434] on div "[PERSON_NAME]" at bounding box center [498, 429] width 347 height 22
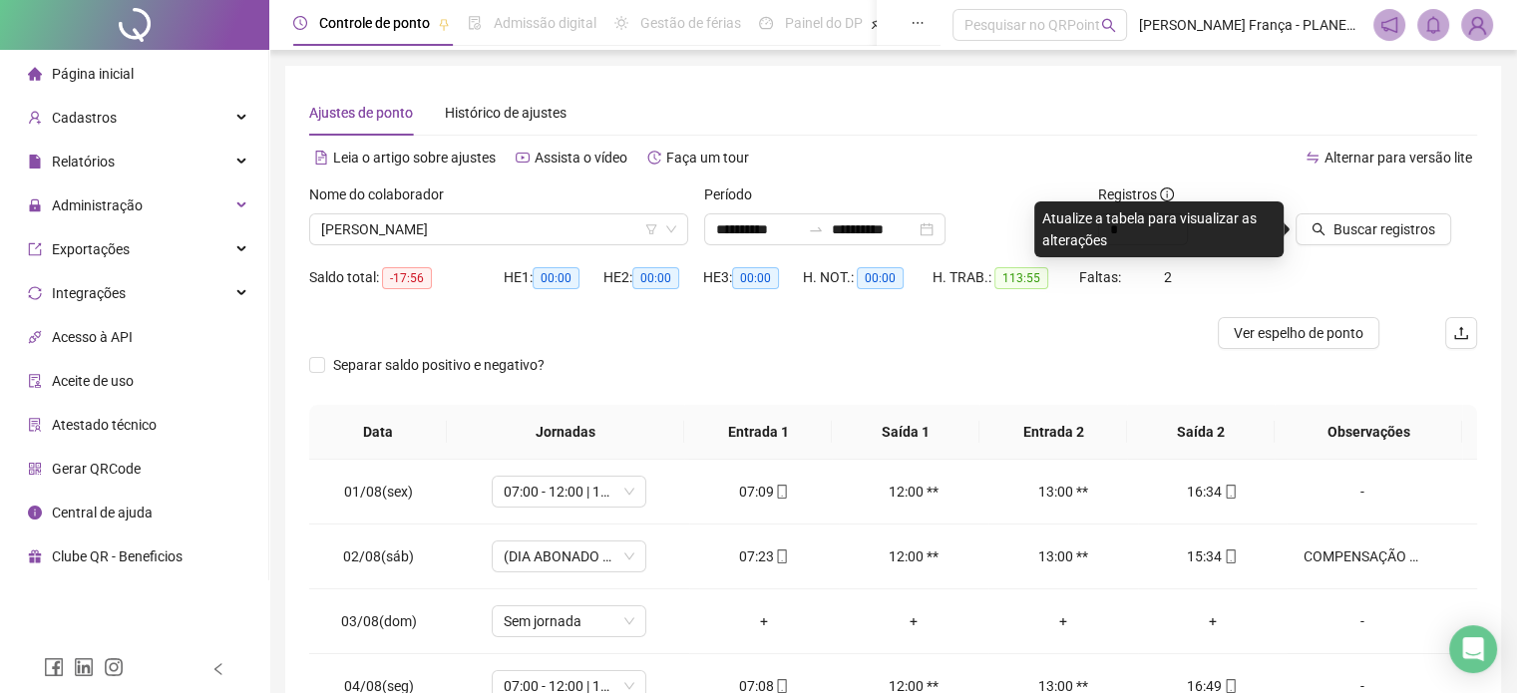
drag, startPoint x: 1331, startPoint y: 208, endPoint x: 1336, endPoint y: 224, distance: 16.7
click at [1332, 209] on div at bounding box center [1361, 198] width 132 height 30
click at [1336, 225] on span "Buscar registros" at bounding box center [1384, 229] width 102 height 22
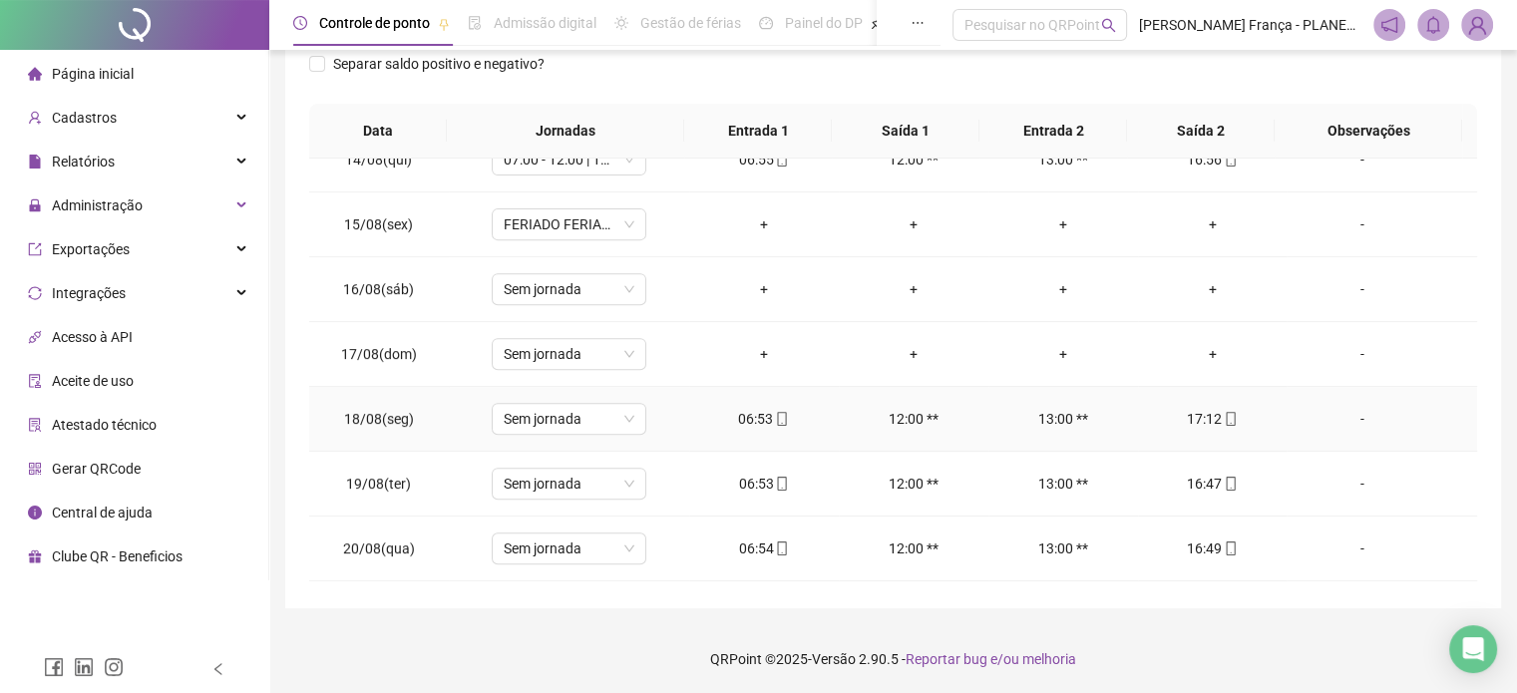
scroll to position [930, 0]
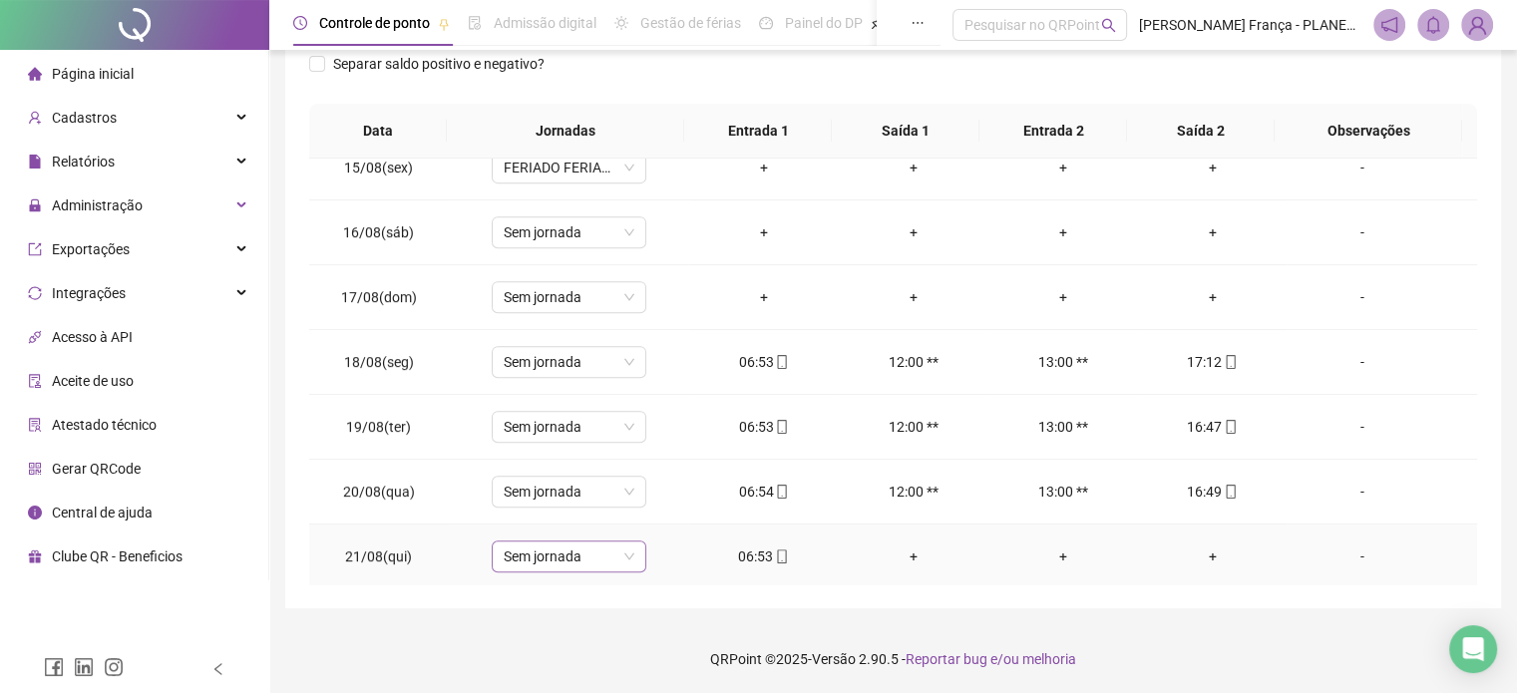
click at [594, 563] on span "Sem jornada" at bounding box center [569, 557] width 131 height 30
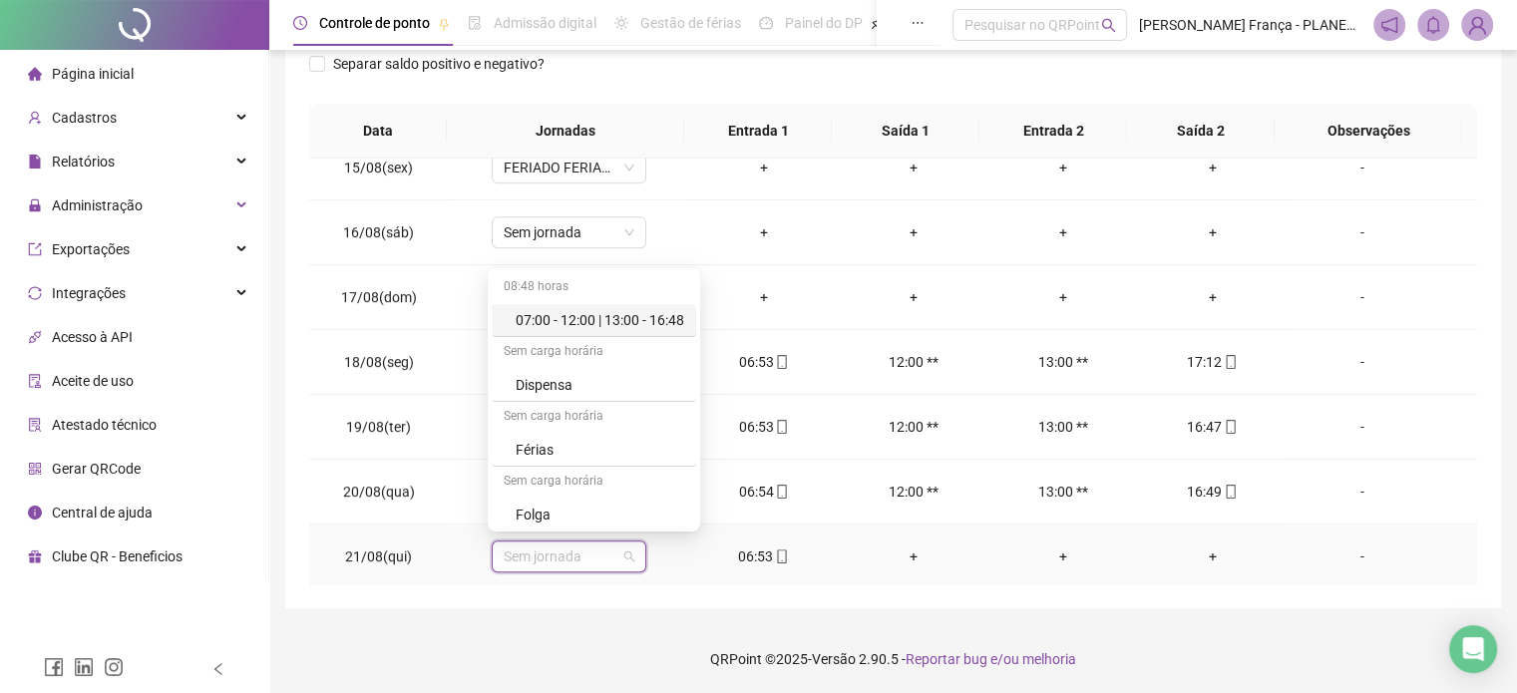
click at [622, 317] on div "07:00 - 12:00 | 13:00 - 16:48" at bounding box center [600, 320] width 169 height 22
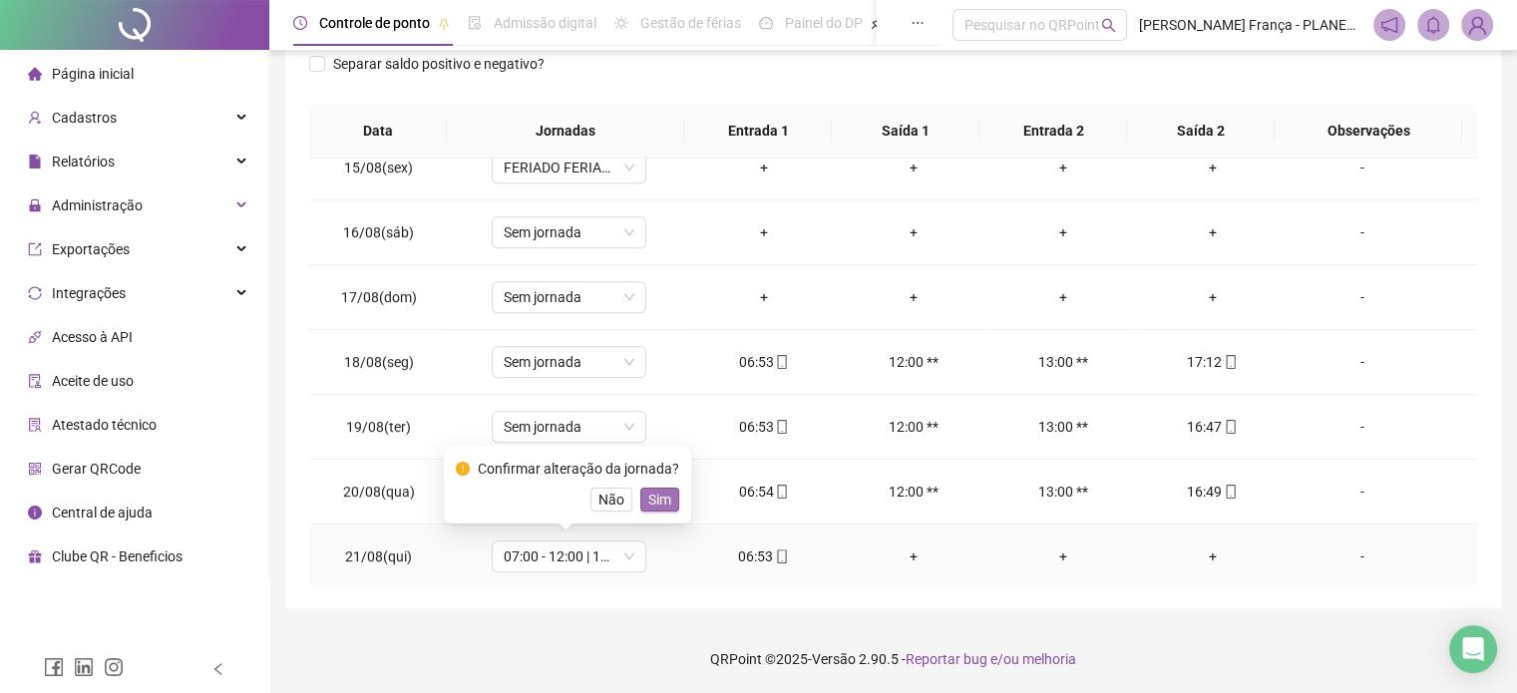
click at [663, 502] on span "Sim" at bounding box center [659, 500] width 23 height 22
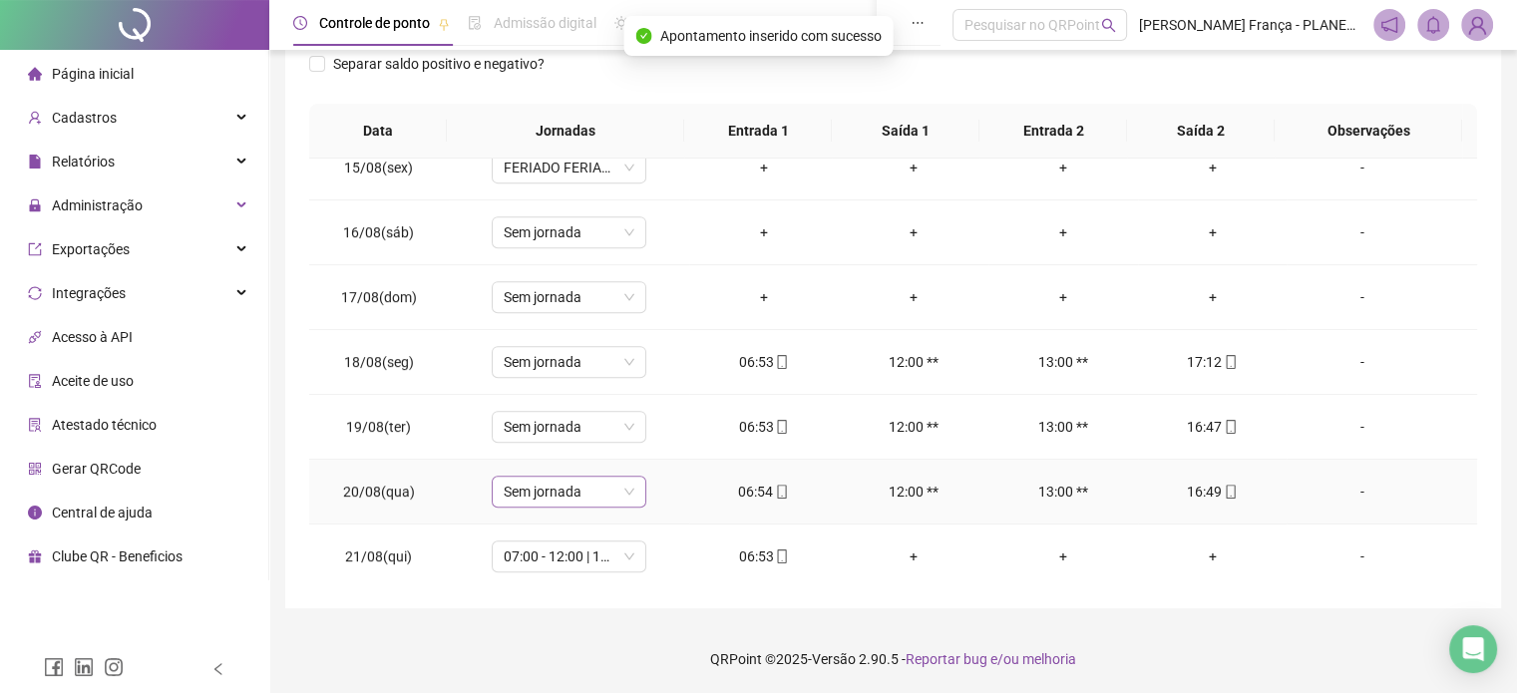
click at [621, 492] on span "Sem jornada" at bounding box center [569, 492] width 131 height 30
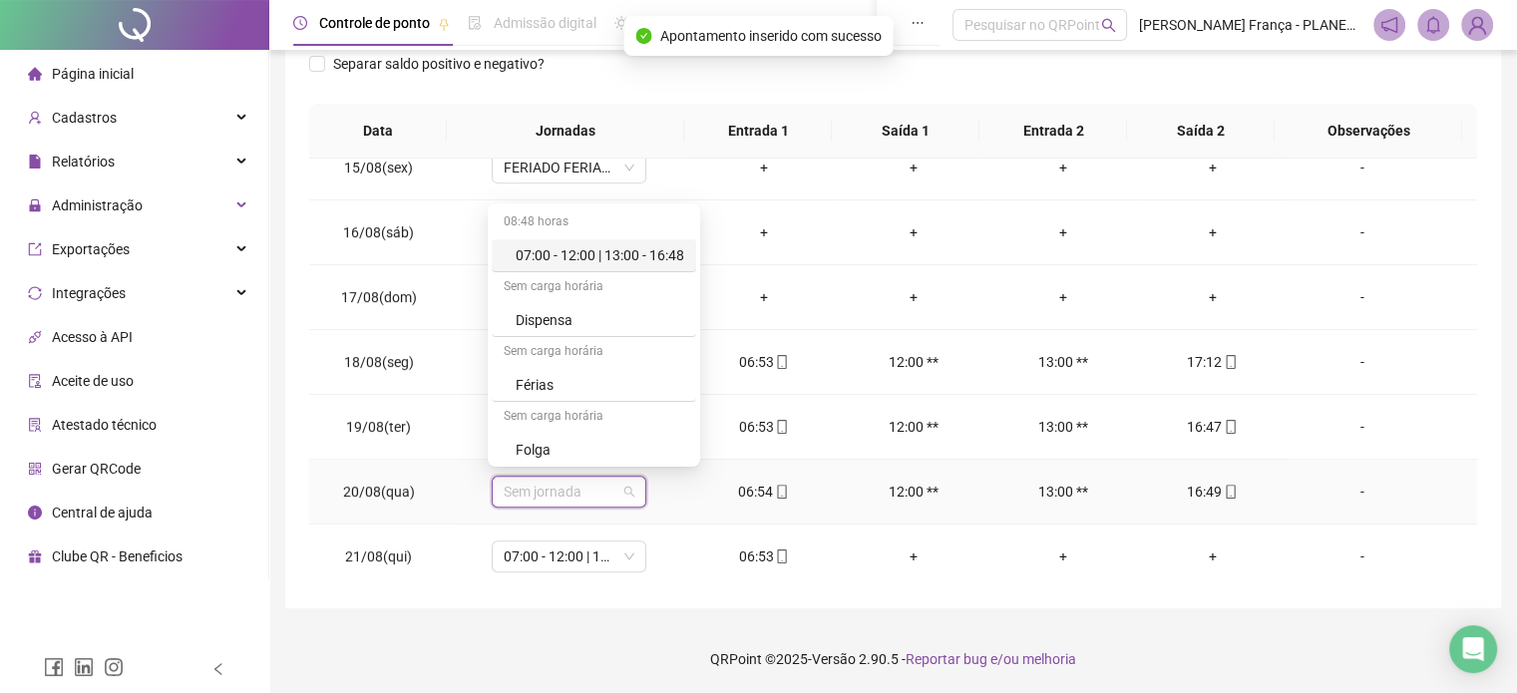
click at [637, 257] on div "07:00 - 12:00 | 13:00 - 16:48" at bounding box center [600, 255] width 169 height 22
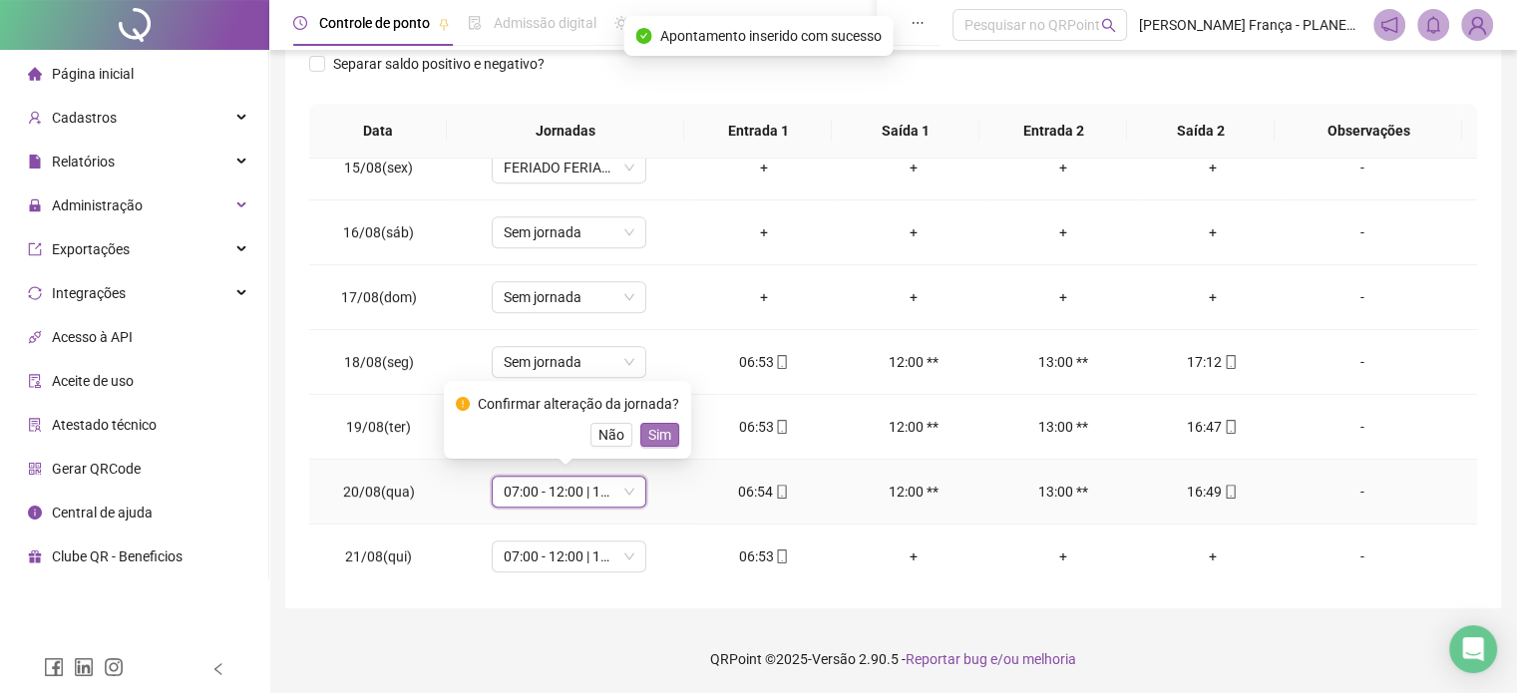
click at [670, 425] on button "Sim" at bounding box center [659, 435] width 39 height 24
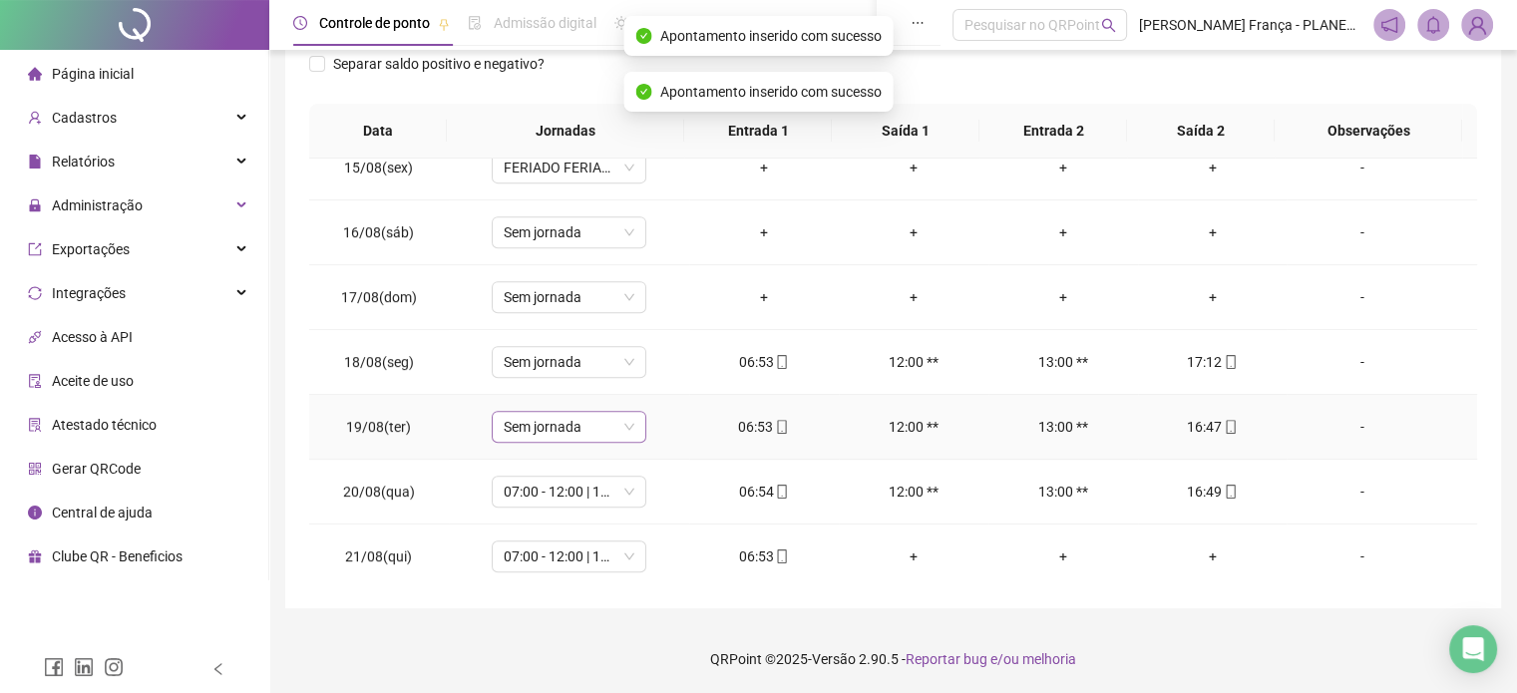
click at [630, 421] on span "Sem jornada" at bounding box center [569, 427] width 131 height 30
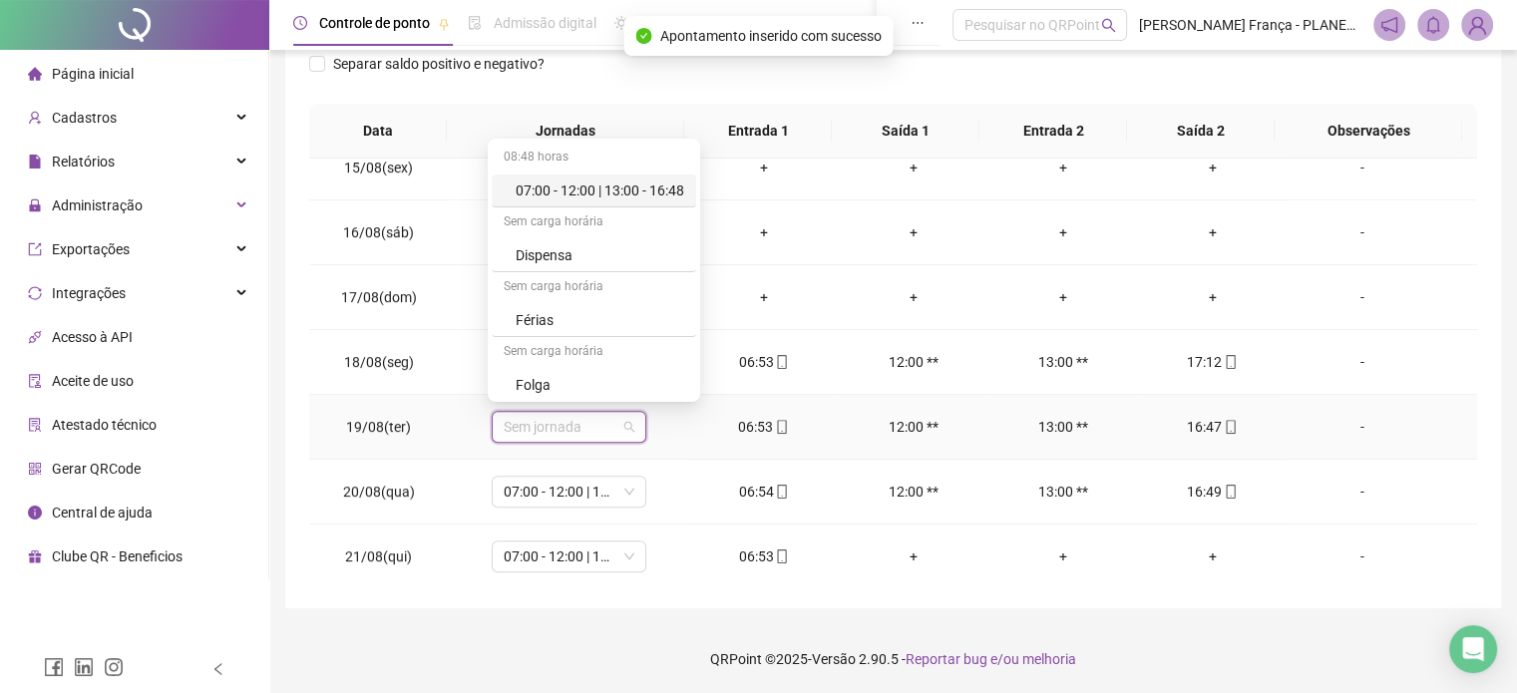
drag, startPoint x: 634, startPoint y: 185, endPoint x: 662, endPoint y: 265, distance: 84.5
click at [635, 188] on div "07:00 - 12:00 | 13:00 - 16:48" at bounding box center [600, 191] width 169 height 22
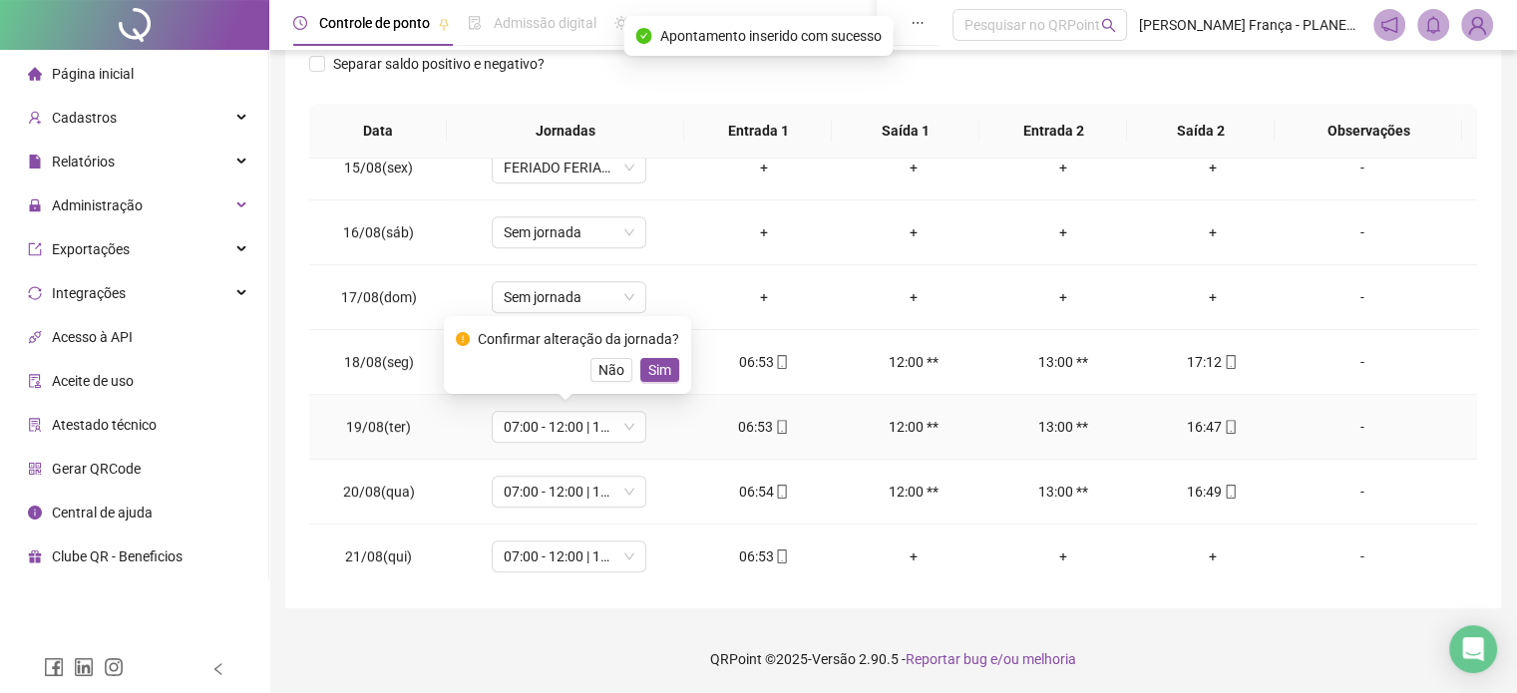
click at [656, 363] on span "Sim" at bounding box center [659, 370] width 23 height 22
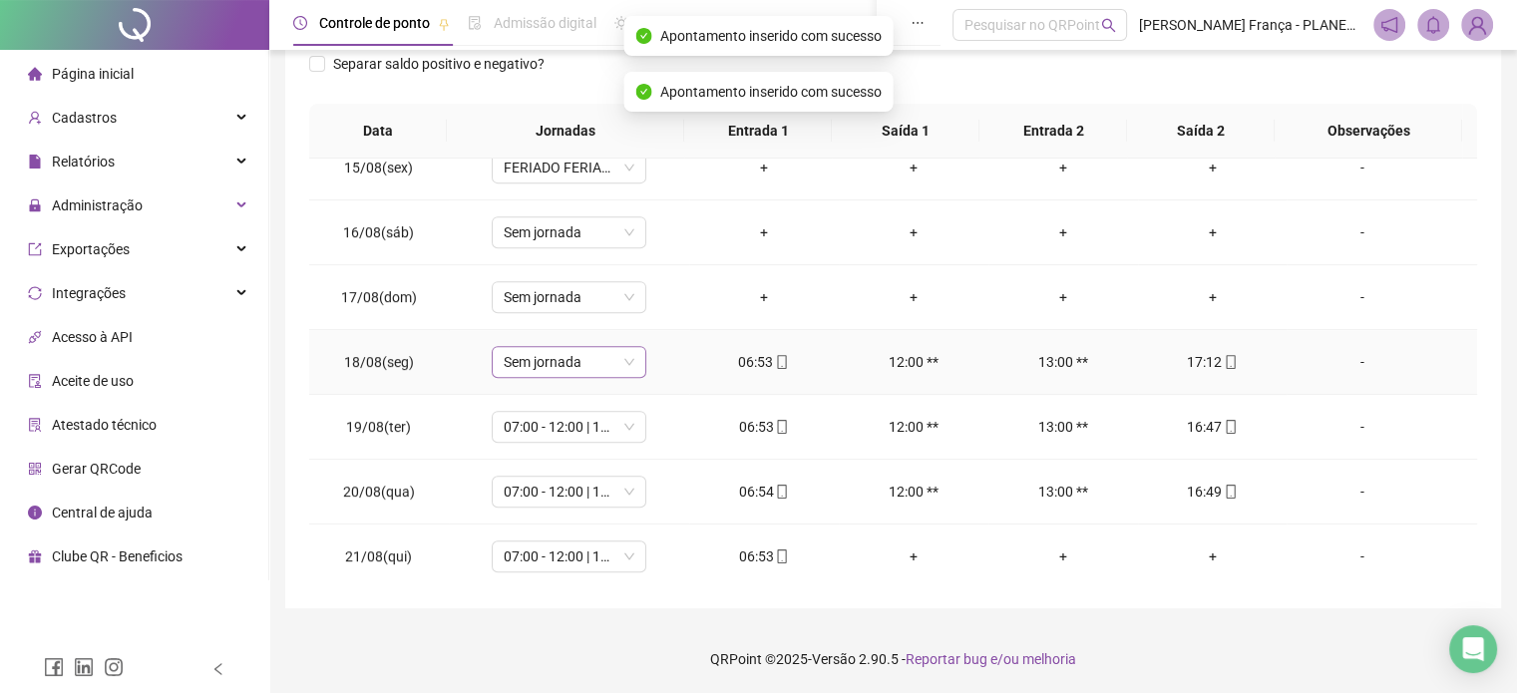
click at [616, 352] on span "Sem jornada" at bounding box center [569, 362] width 131 height 30
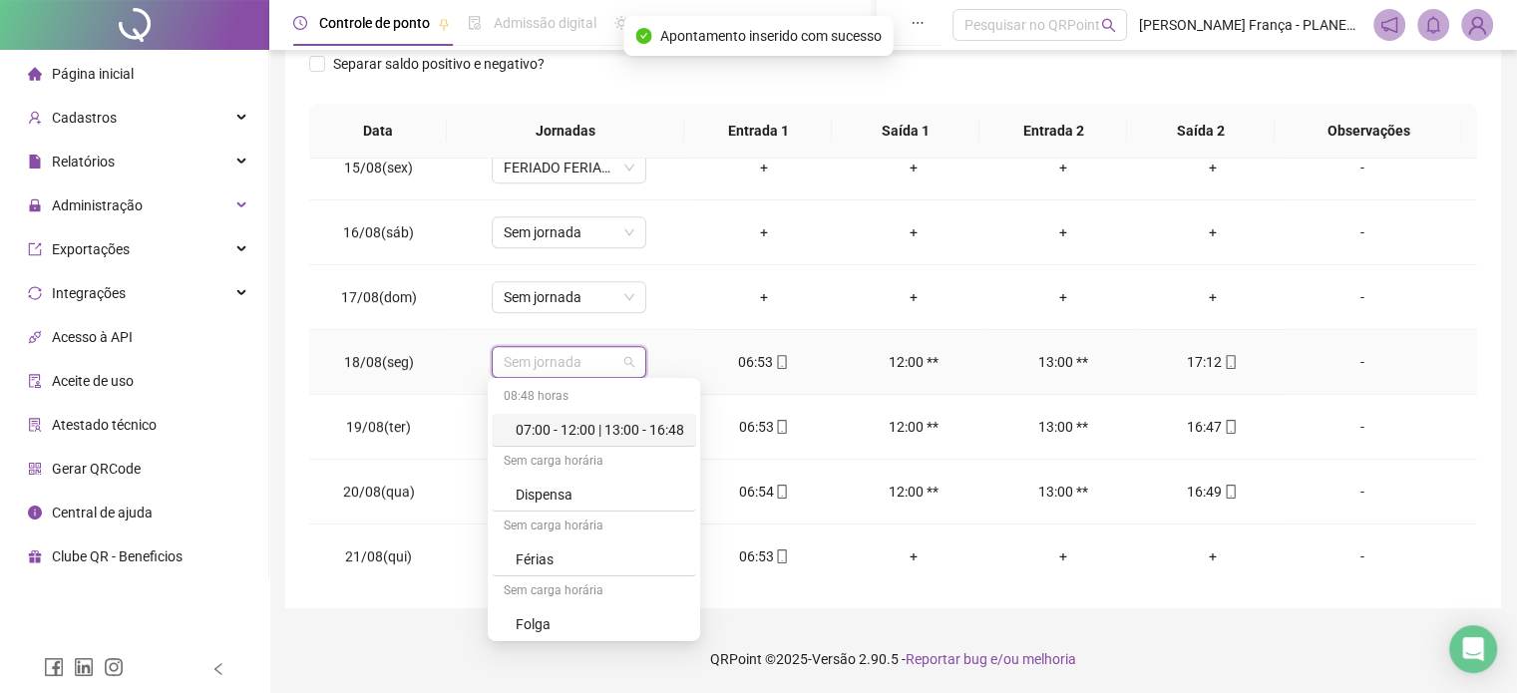
click at [641, 424] on div "07:00 - 12:00 | 13:00 - 16:48" at bounding box center [600, 430] width 169 height 22
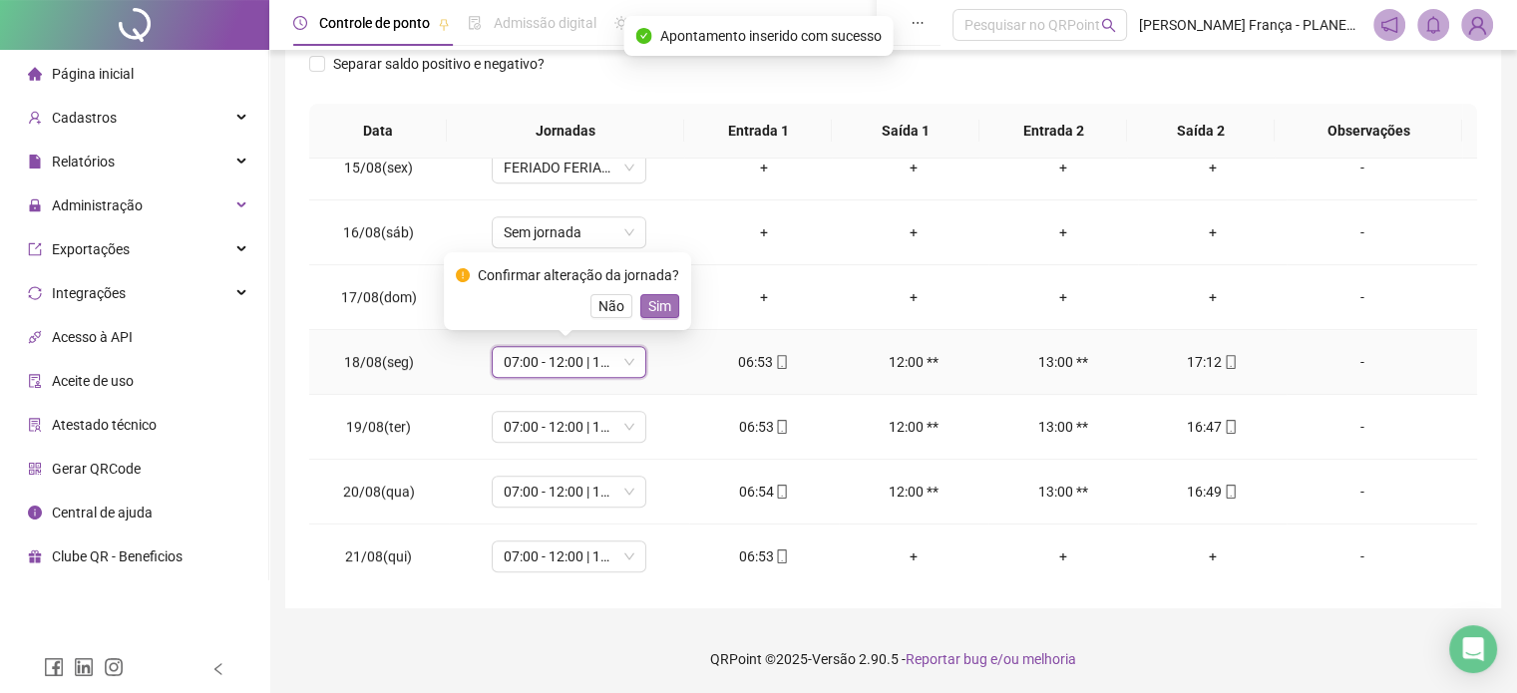
click at [665, 302] on span "Sim" at bounding box center [659, 306] width 23 height 22
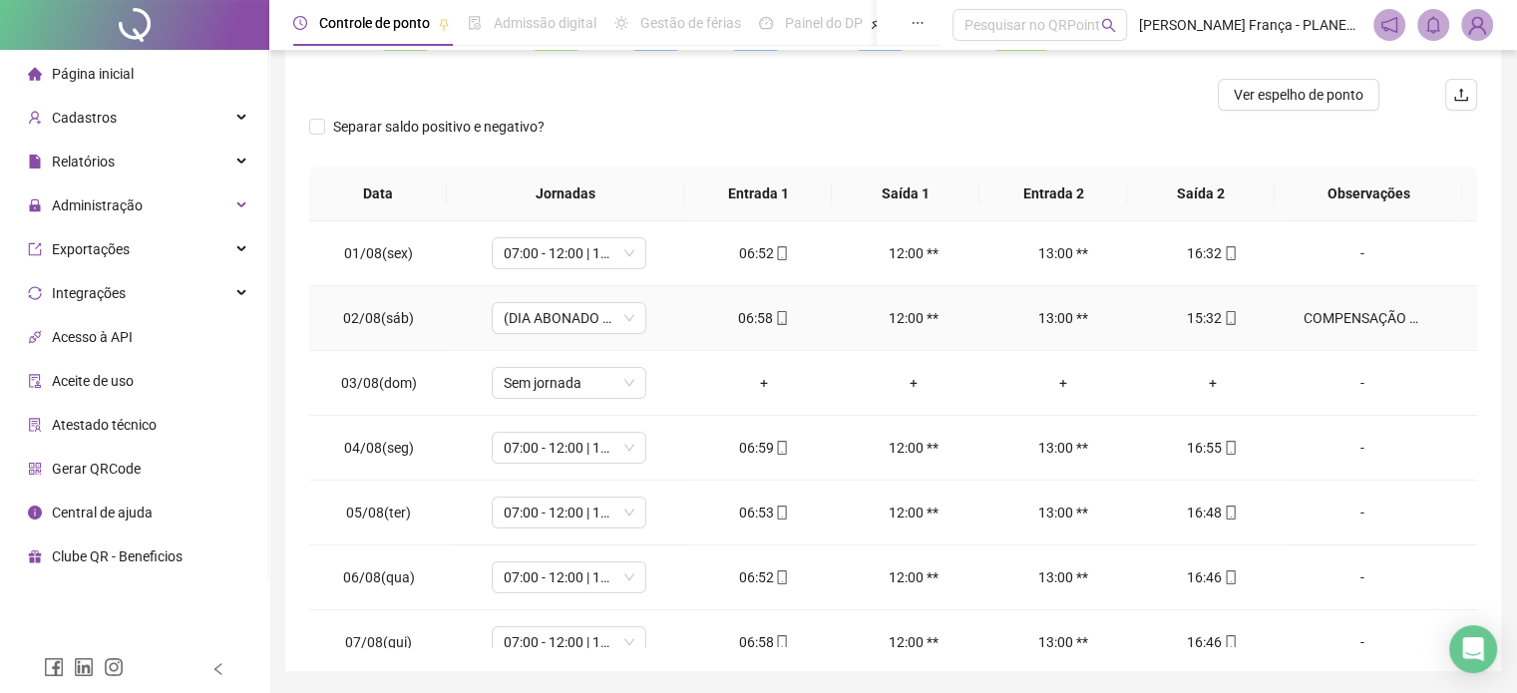
scroll to position [2, 0]
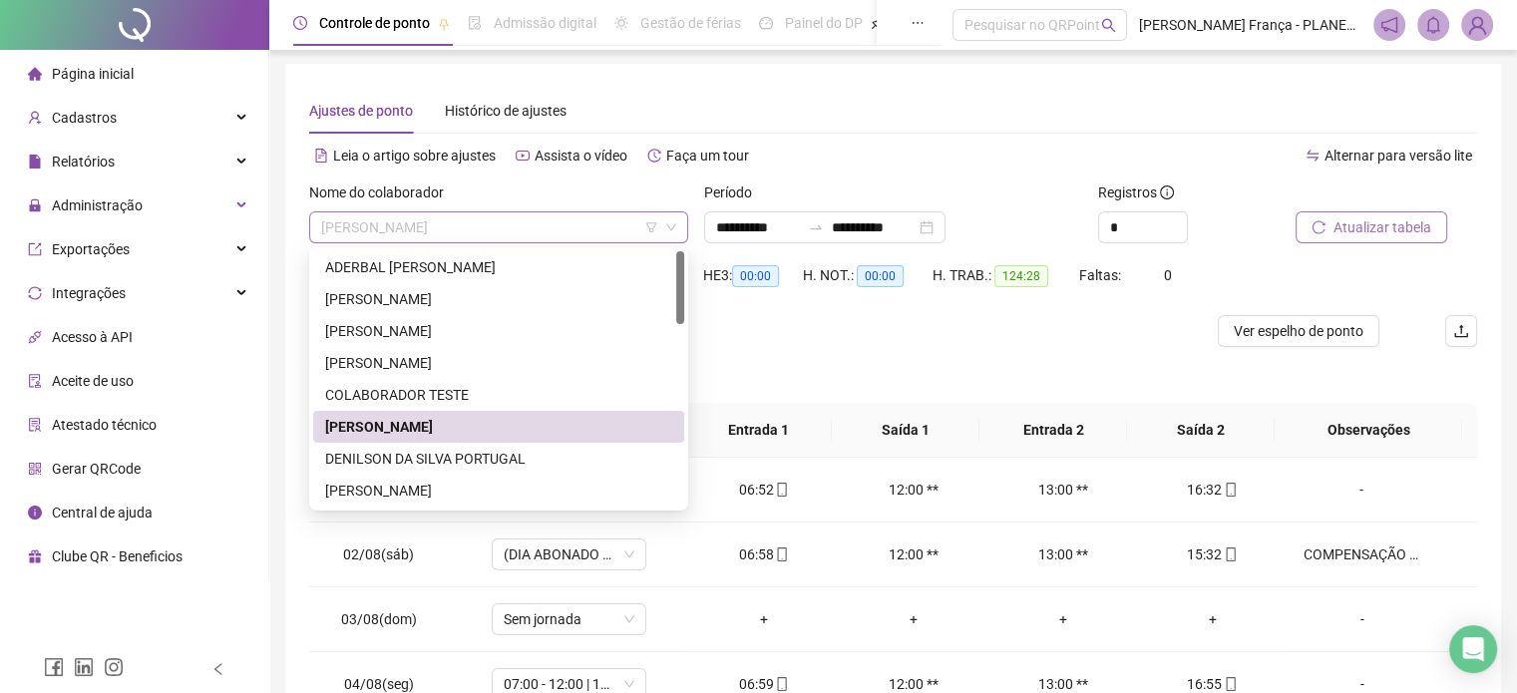
click at [372, 226] on span "[PERSON_NAME]" at bounding box center [498, 227] width 355 height 30
drag, startPoint x: 367, startPoint y: 462, endPoint x: 1180, endPoint y: 414, distance: 814.2
click at [376, 462] on div "DENILSON DA SILVA PORTUGAL" at bounding box center [498, 459] width 347 height 22
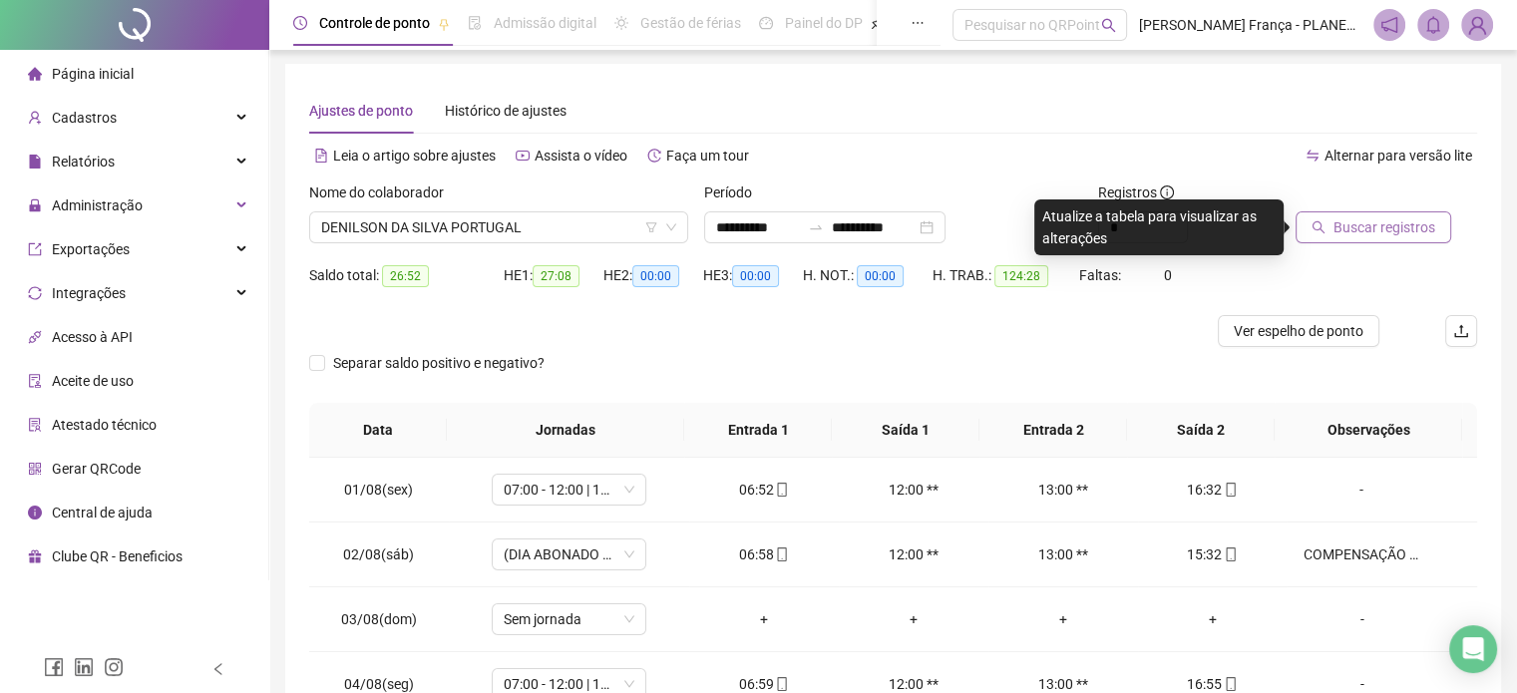
click at [1373, 242] on div "Buscar registros" at bounding box center [1385, 221] width 197 height 78
click at [1372, 232] on span "Buscar registros" at bounding box center [1384, 227] width 102 height 22
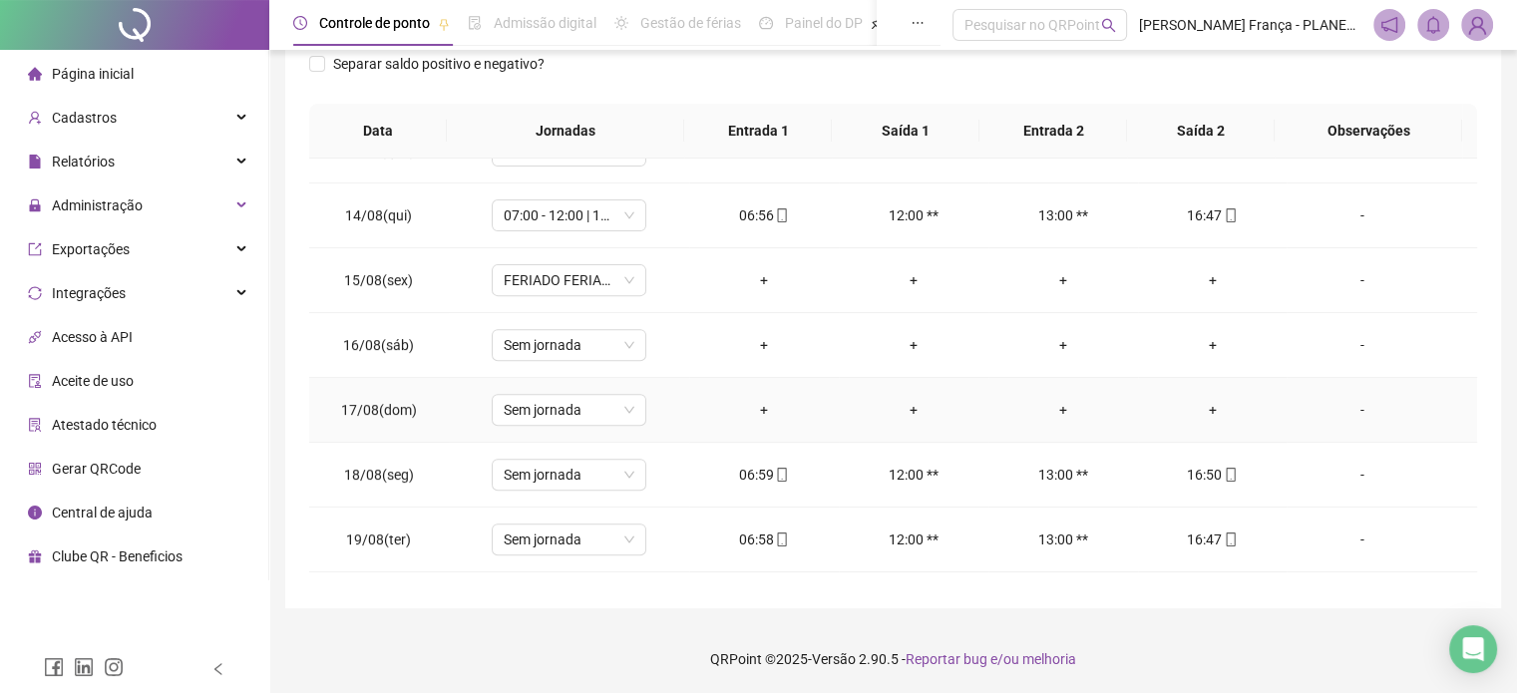
scroll to position [930, 0]
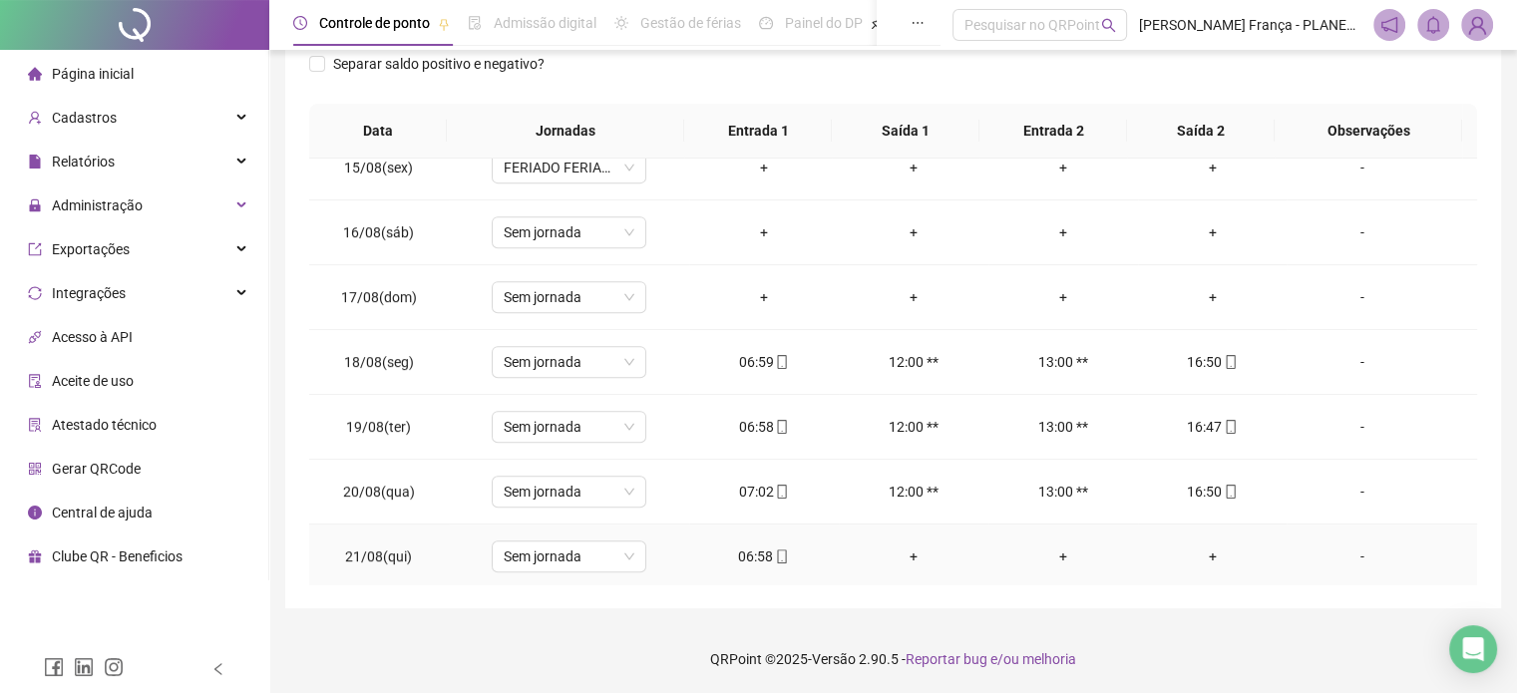
click at [570, 570] on td "Sem jornada" at bounding box center [569, 557] width 240 height 65
click at [571, 556] on span "Sem jornada" at bounding box center [569, 557] width 131 height 30
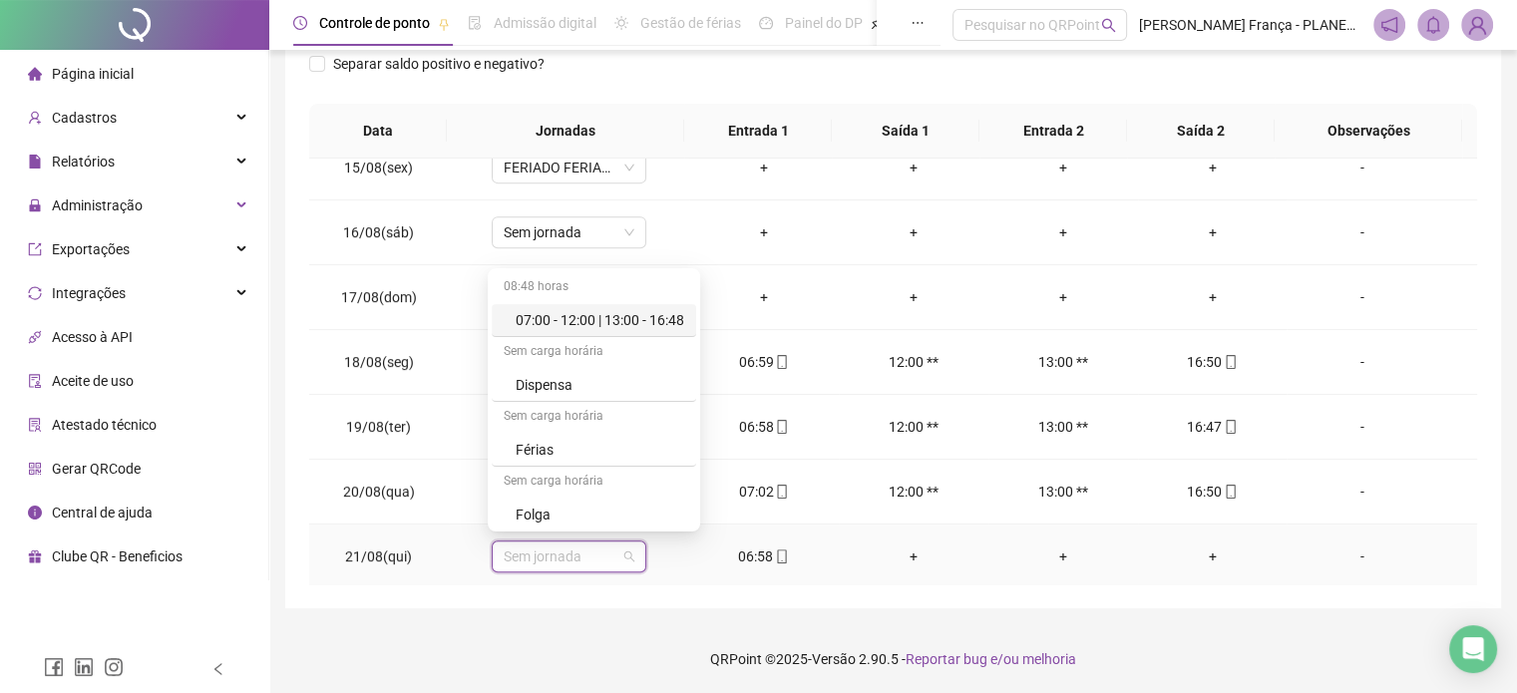
click at [647, 318] on div "07:00 - 12:00 | 13:00 - 16:48" at bounding box center [600, 320] width 169 height 22
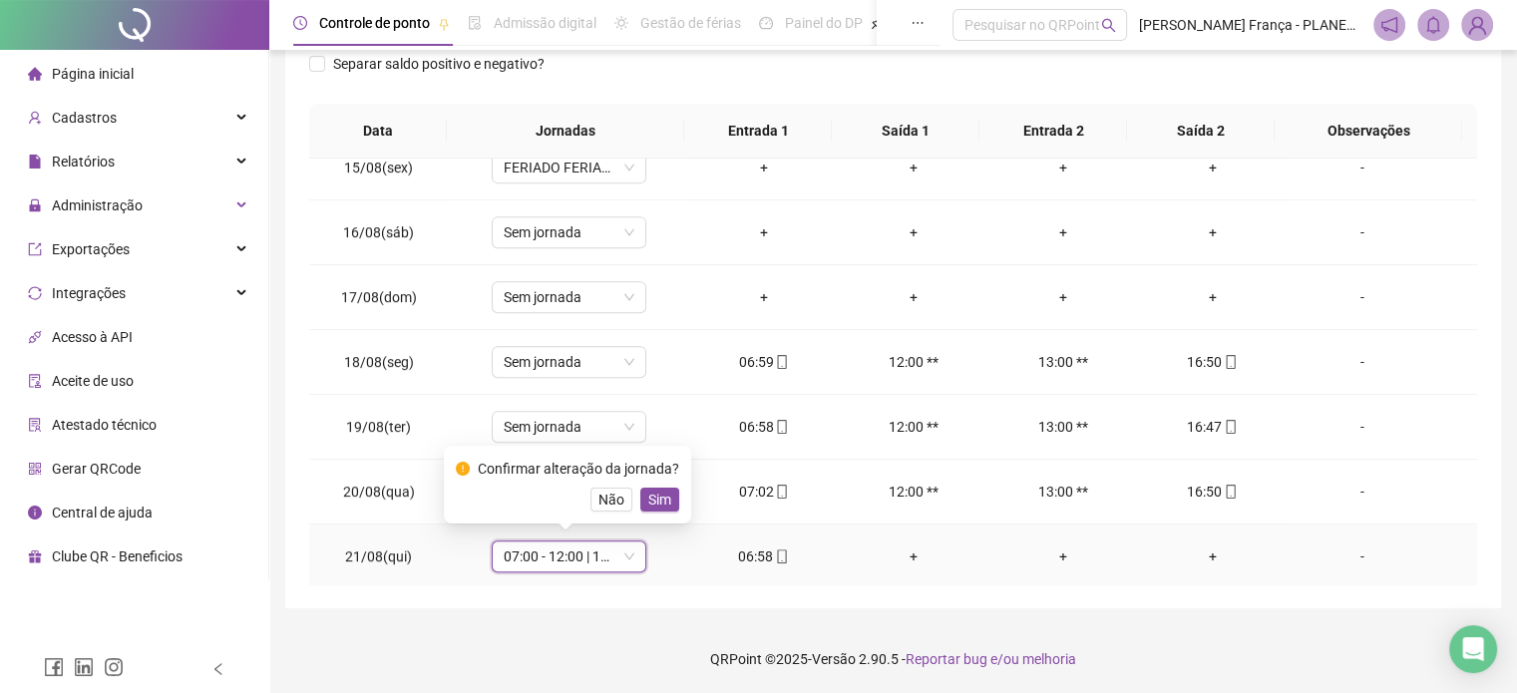
click at [661, 511] on button "Sim" at bounding box center [659, 500] width 39 height 24
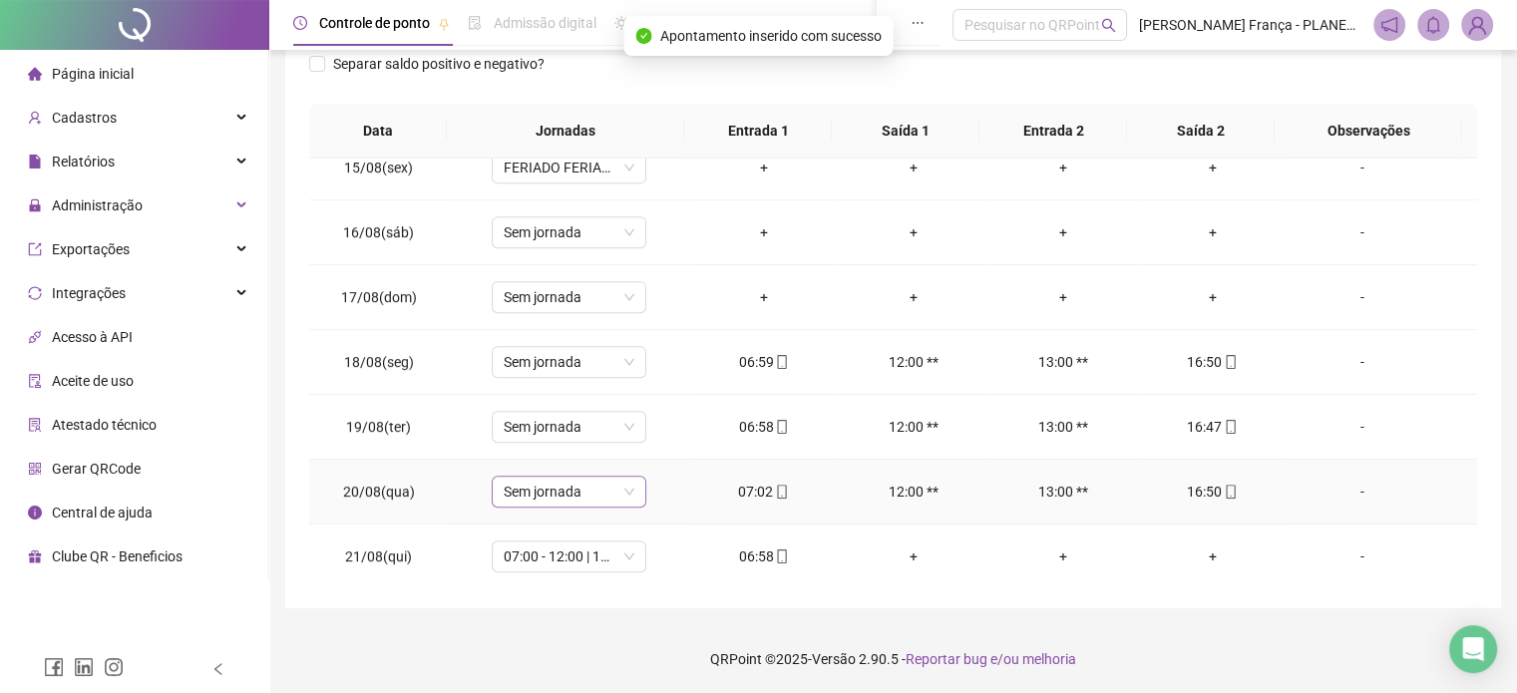
click at [606, 478] on span "Sem jornada" at bounding box center [569, 492] width 131 height 30
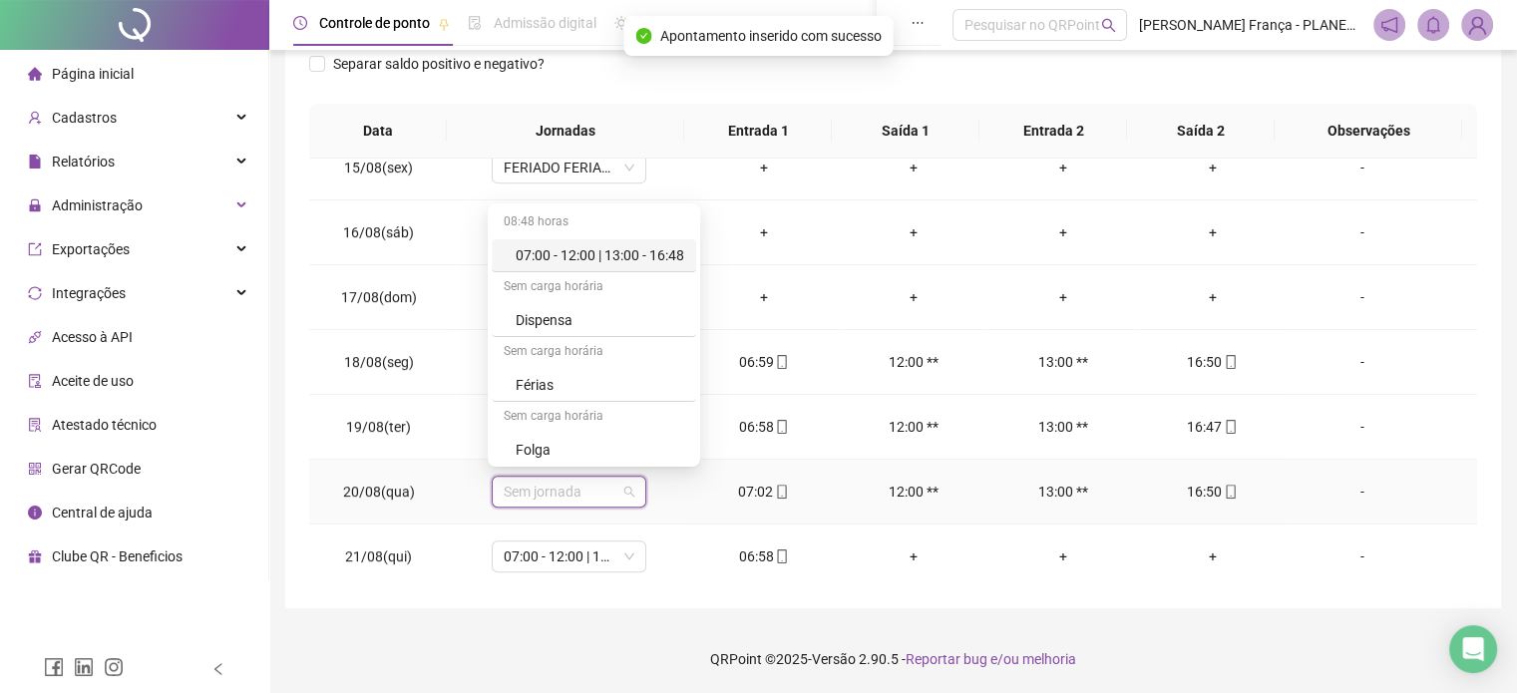
click at [617, 254] on div "07:00 - 12:00 | 13:00 - 16:48" at bounding box center [600, 255] width 169 height 22
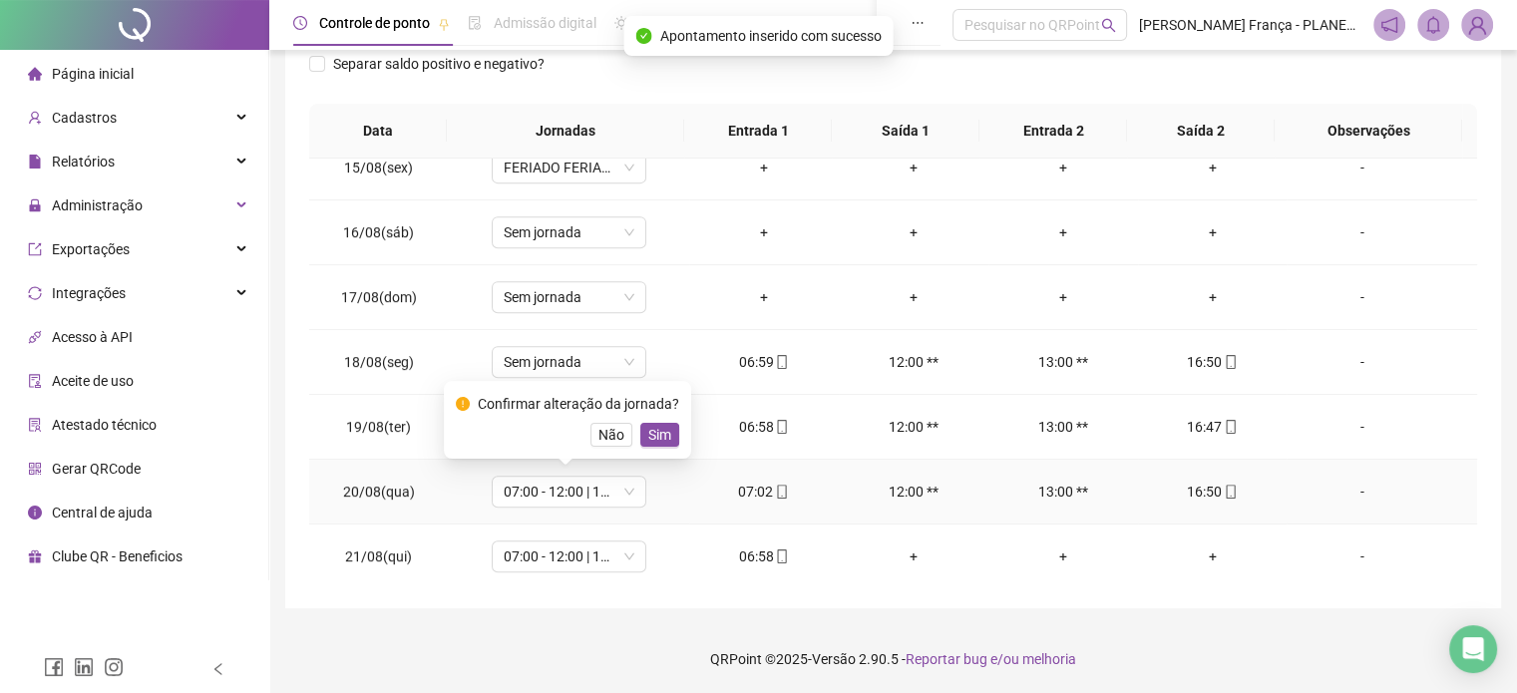
click at [648, 432] on span "Sim" at bounding box center [659, 435] width 23 height 22
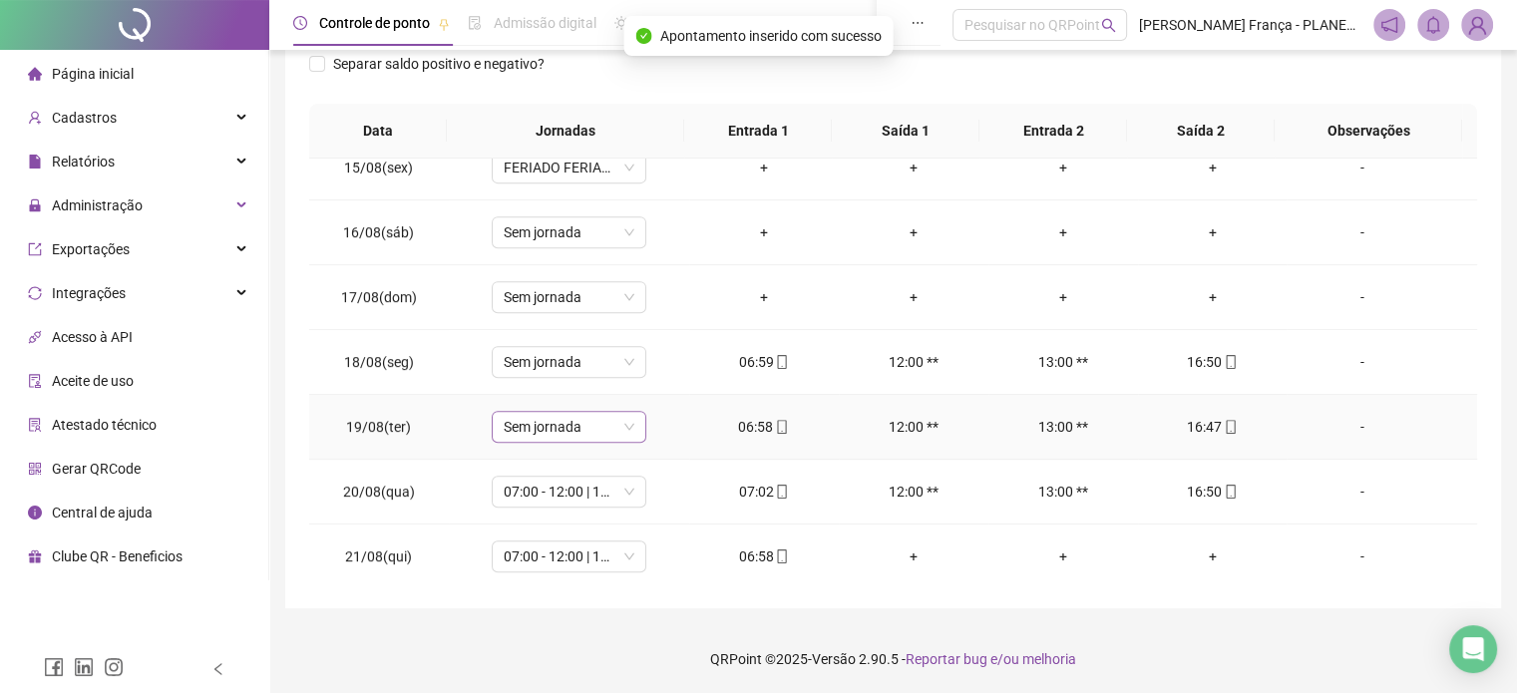
click at [614, 422] on span "Sem jornada" at bounding box center [569, 427] width 131 height 30
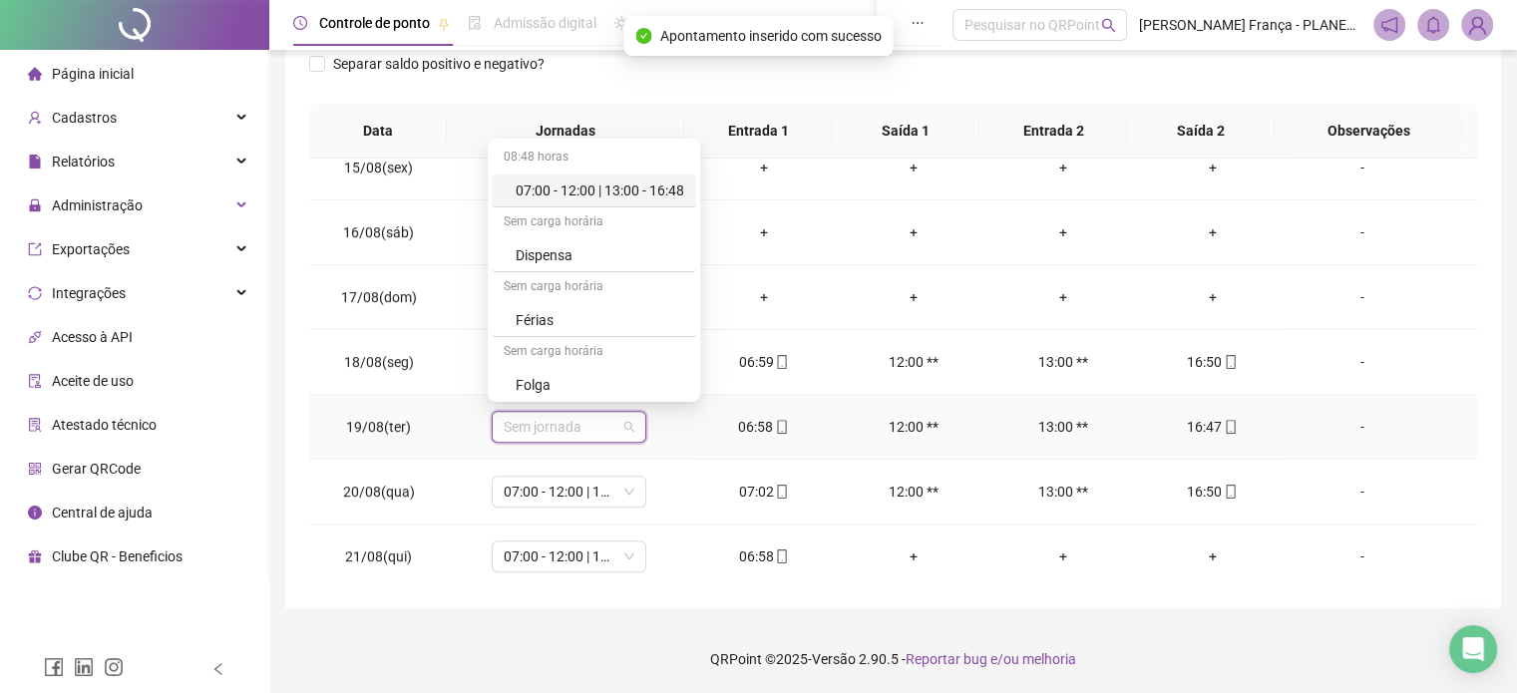
drag, startPoint x: 650, startPoint y: 183, endPoint x: 654, endPoint y: 195, distance: 12.6
click at [651, 183] on div "07:00 - 12:00 | 13:00 - 16:48" at bounding box center [600, 191] width 169 height 22
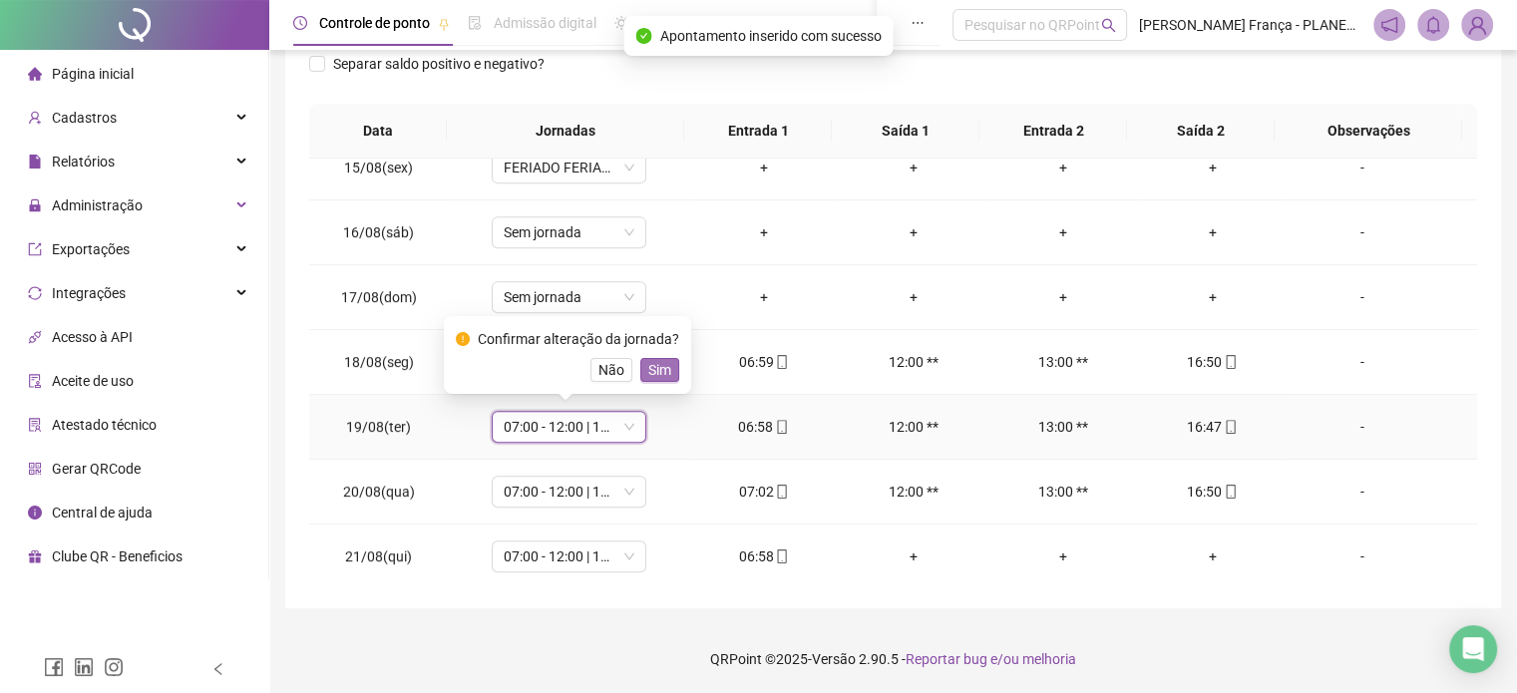
click at [661, 370] on span "Sim" at bounding box center [659, 370] width 23 height 22
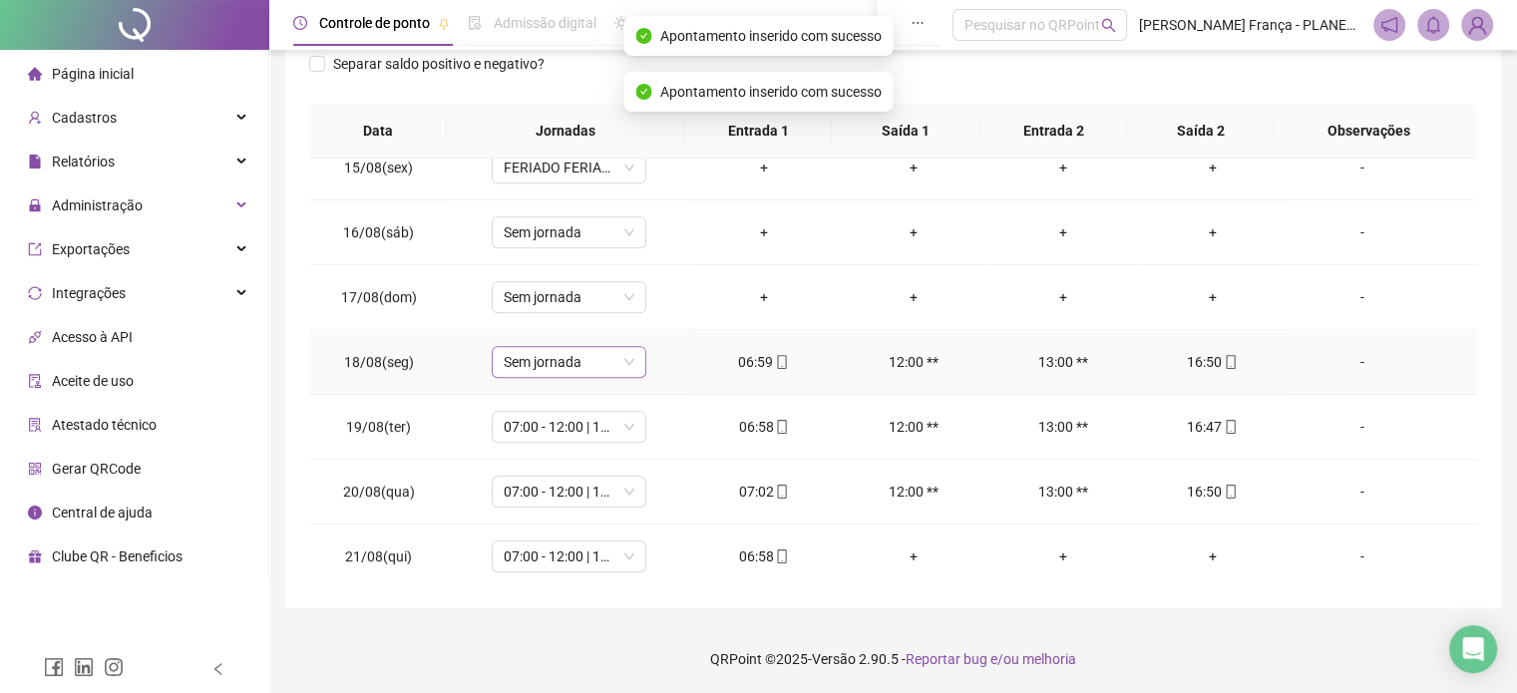
click at [622, 363] on span "Sem jornada" at bounding box center [569, 362] width 131 height 30
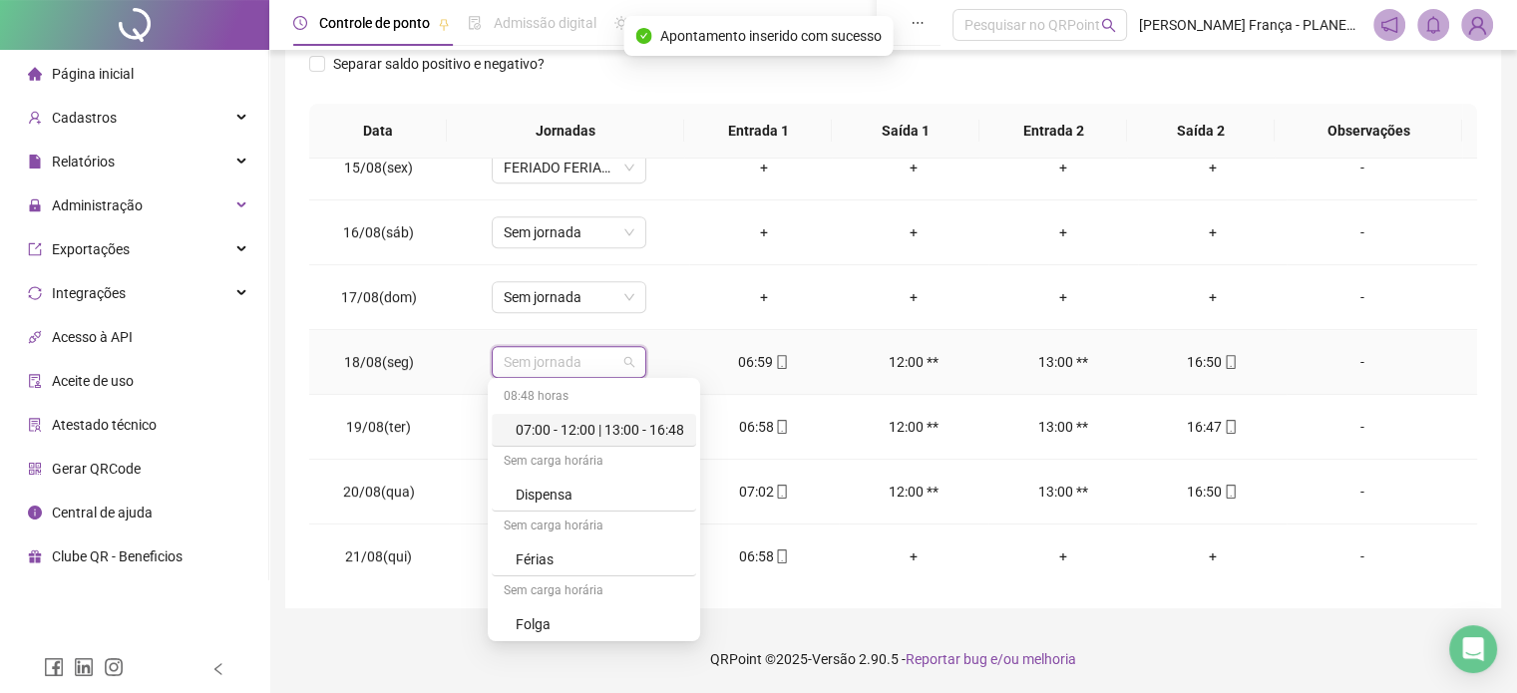
click at [625, 431] on div "07:00 - 12:00 | 13:00 - 16:48" at bounding box center [600, 430] width 169 height 22
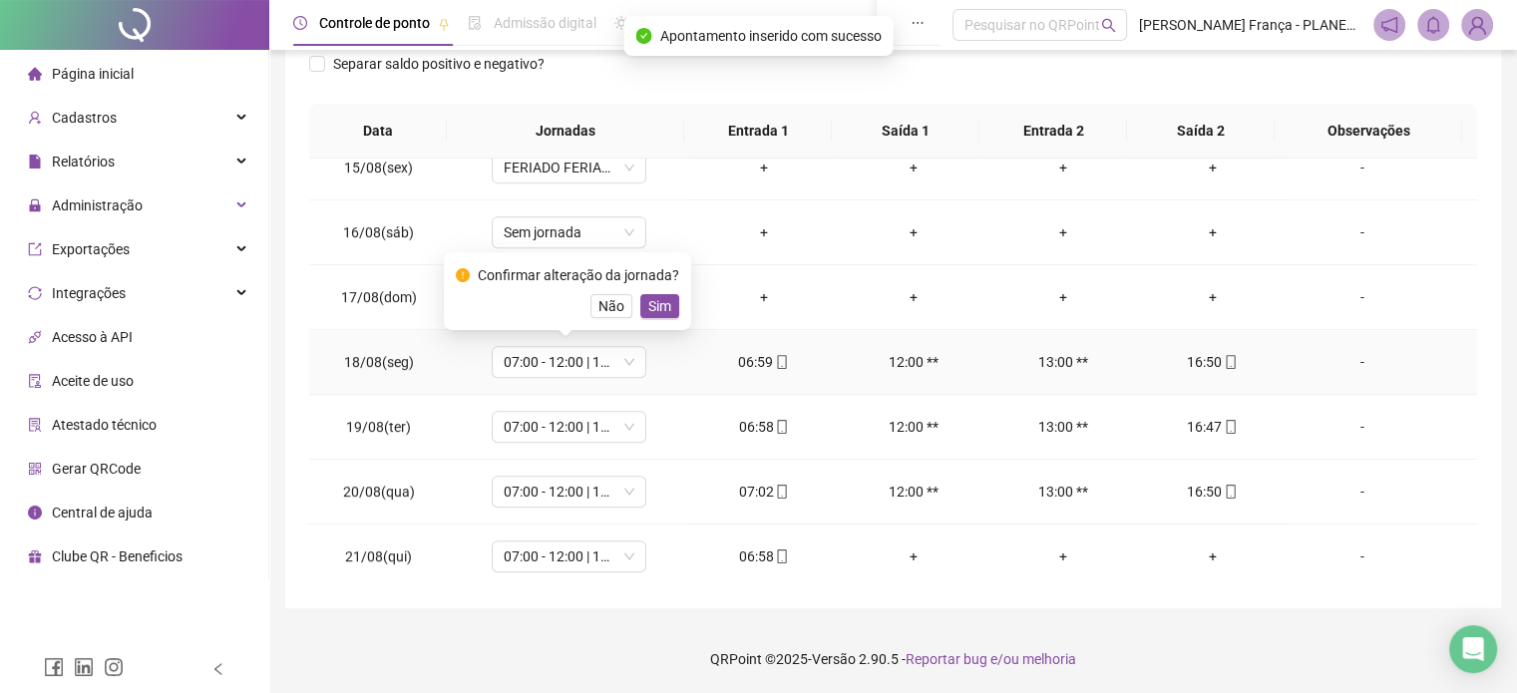
click at [657, 316] on span "Sim" at bounding box center [659, 306] width 23 height 22
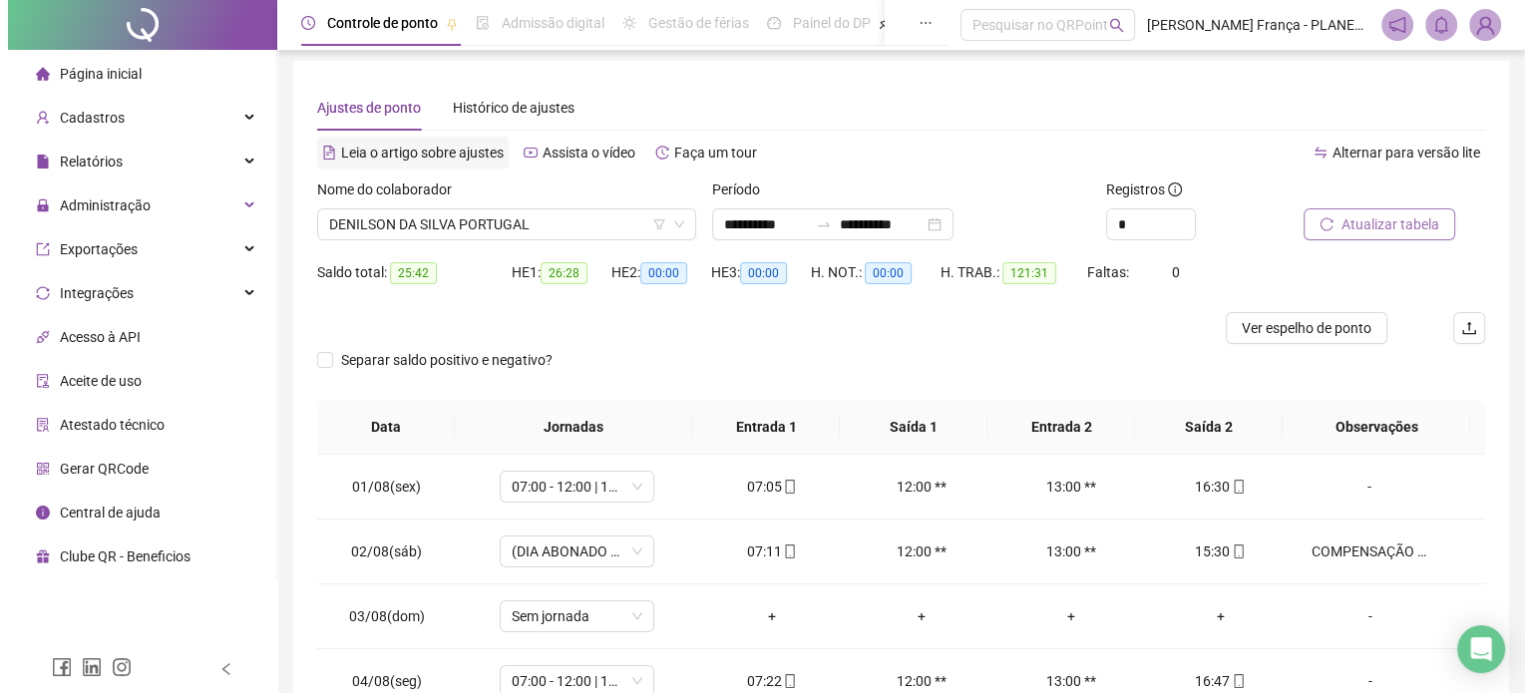
scroll to position [2, 0]
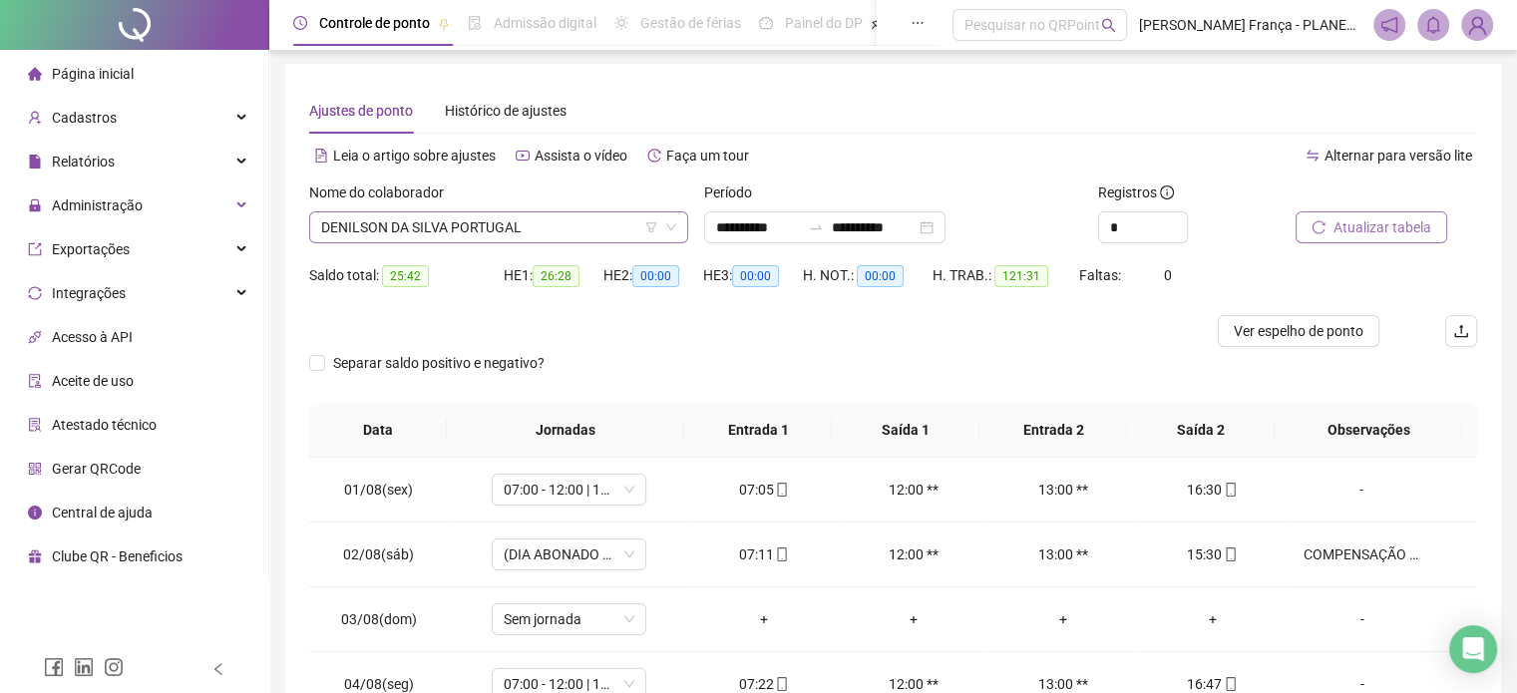
click at [385, 231] on span "DENILSON DA SILVA PORTUGAL" at bounding box center [498, 227] width 355 height 30
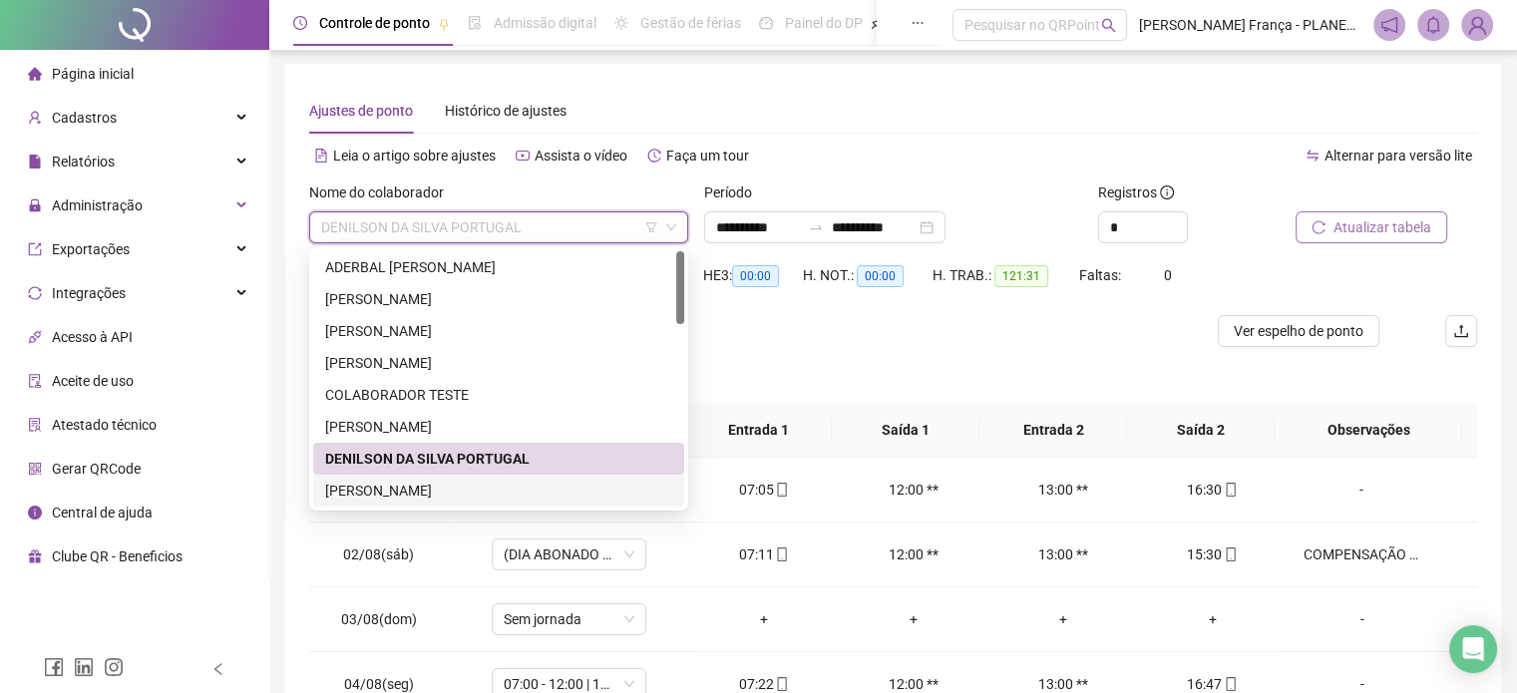
click at [399, 490] on div "[PERSON_NAME]" at bounding box center [498, 491] width 347 height 22
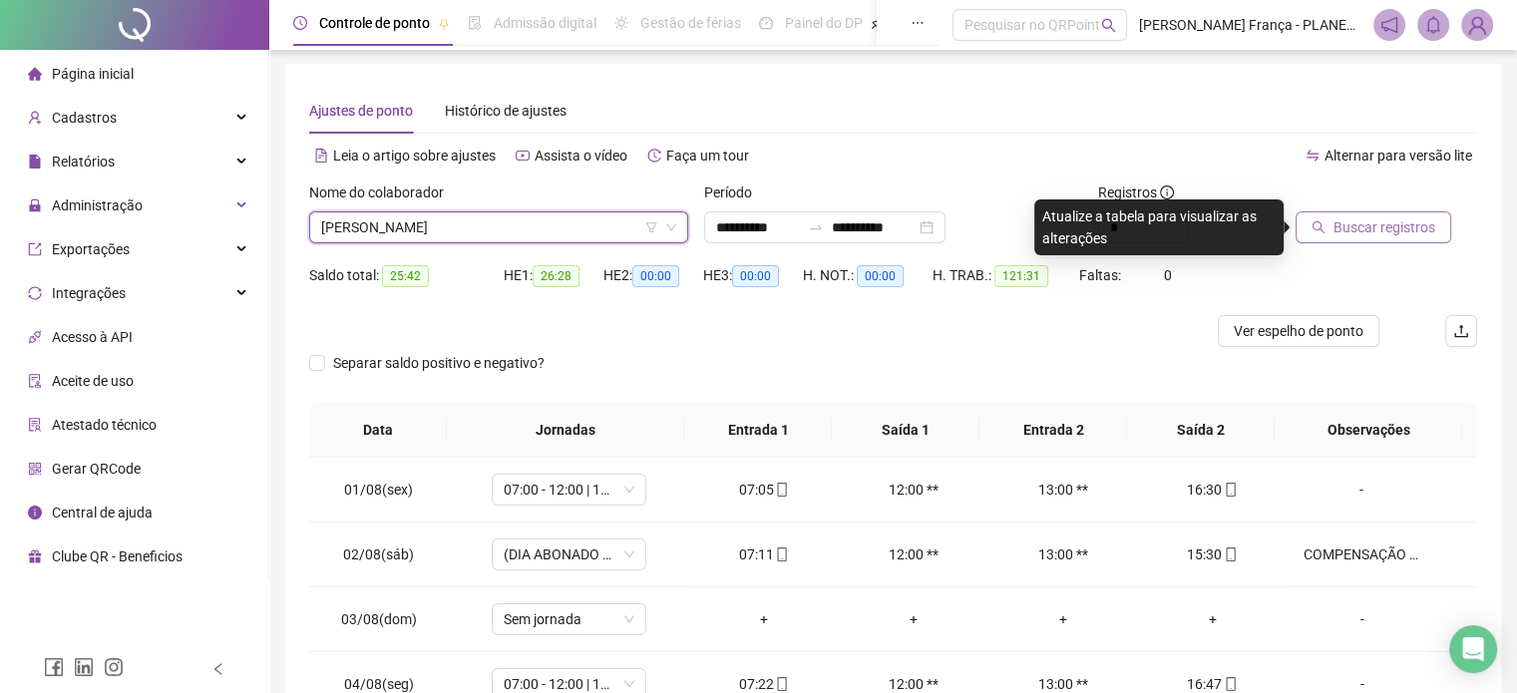
click at [1358, 218] on span "Buscar registros" at bounding box center [1384, 227] width 102 height 22
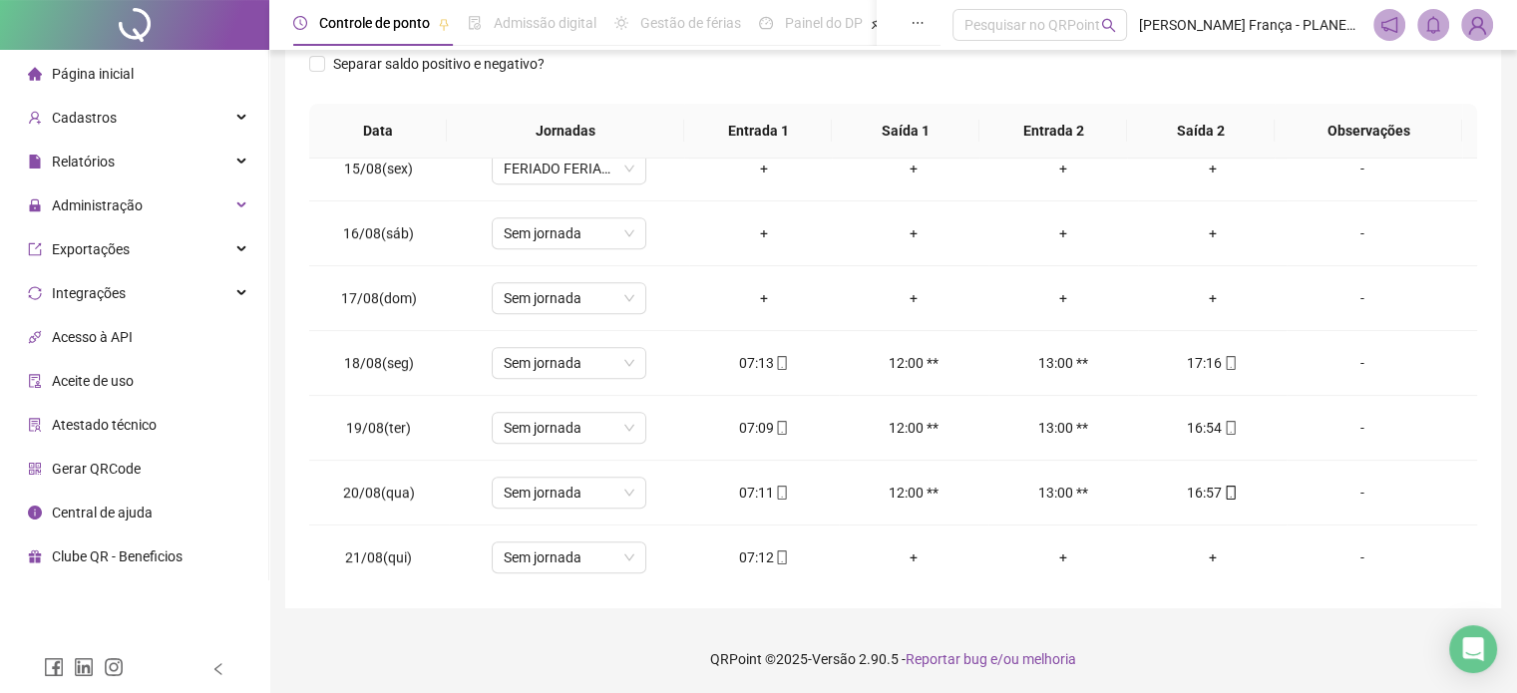
scroll to position [930, 0]
click at [581, 548] on span "Sem jornada" at bounding box center [569, 557] width 131 height 30
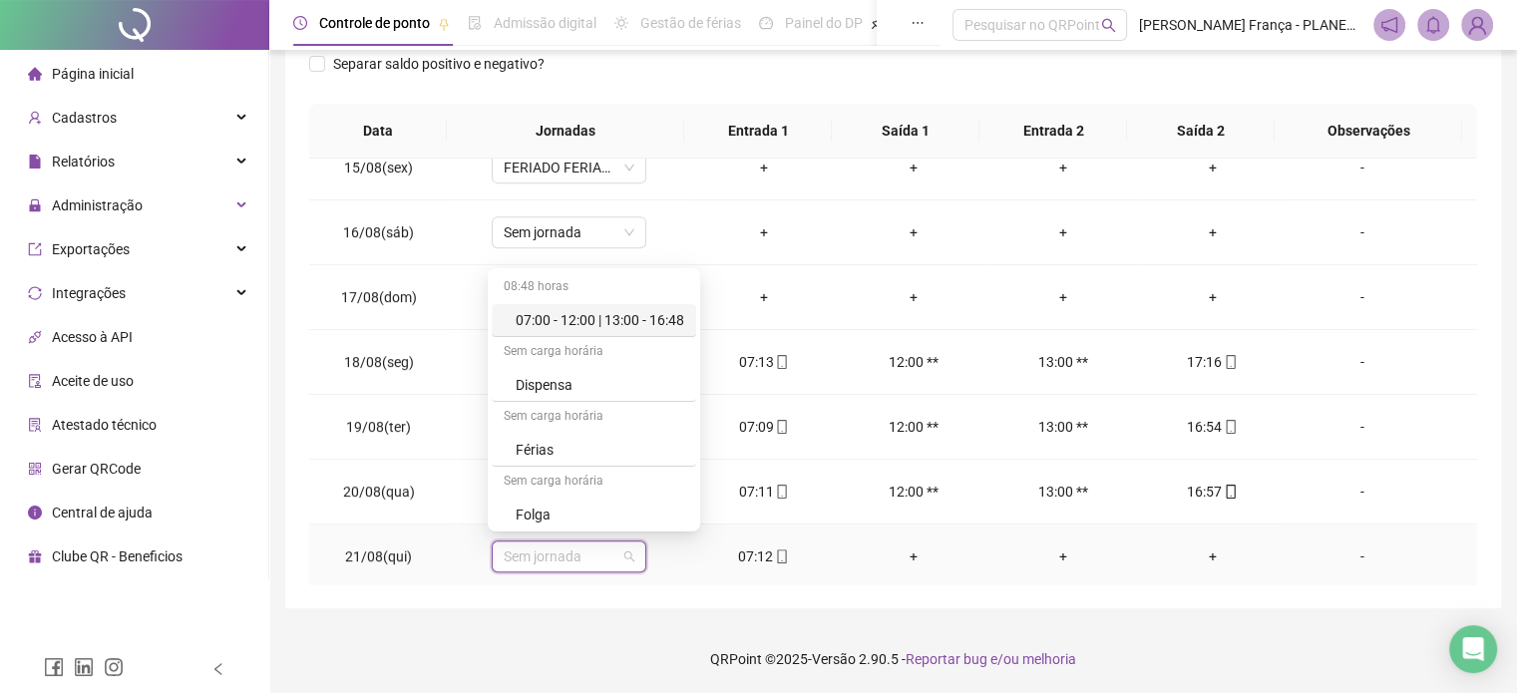
click at [648, 327] on div "07:00 - 12:00 | 13:00 - 16:48" at bounding box center [600, 320] width 169 height 22
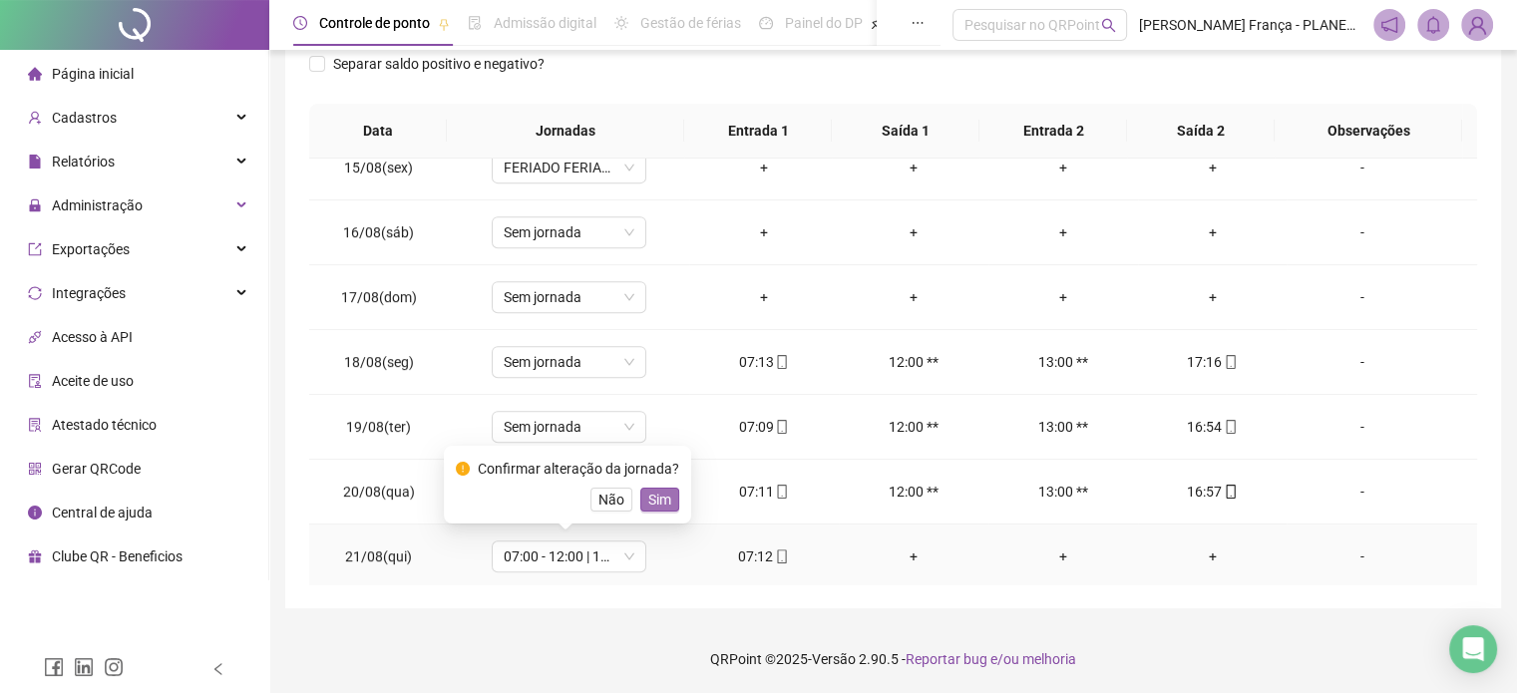
click at [649, 494] on span "Sim" at bounding box center [659, 500] width 23 height 22
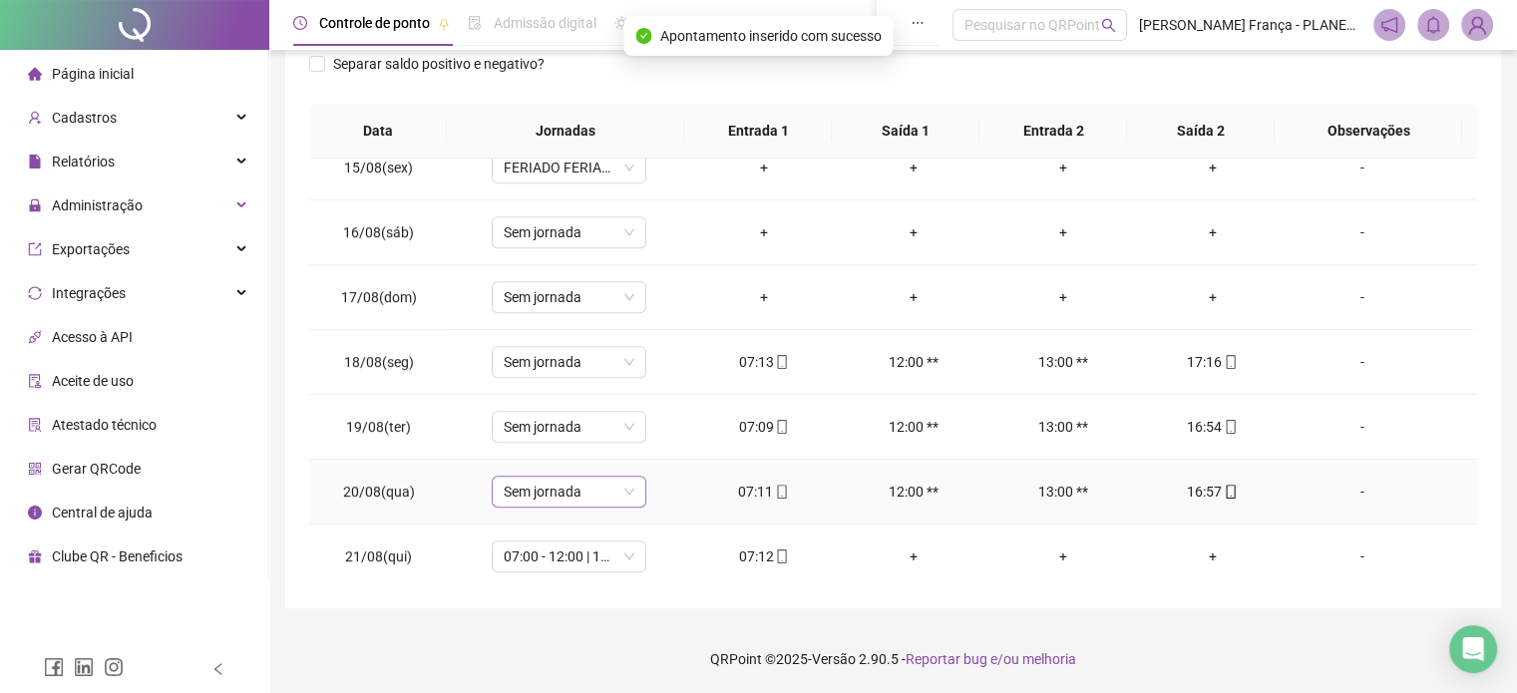
click at [606, 489] on span "Sem jornada" at bounding box center [569, 492] width 131 height 30
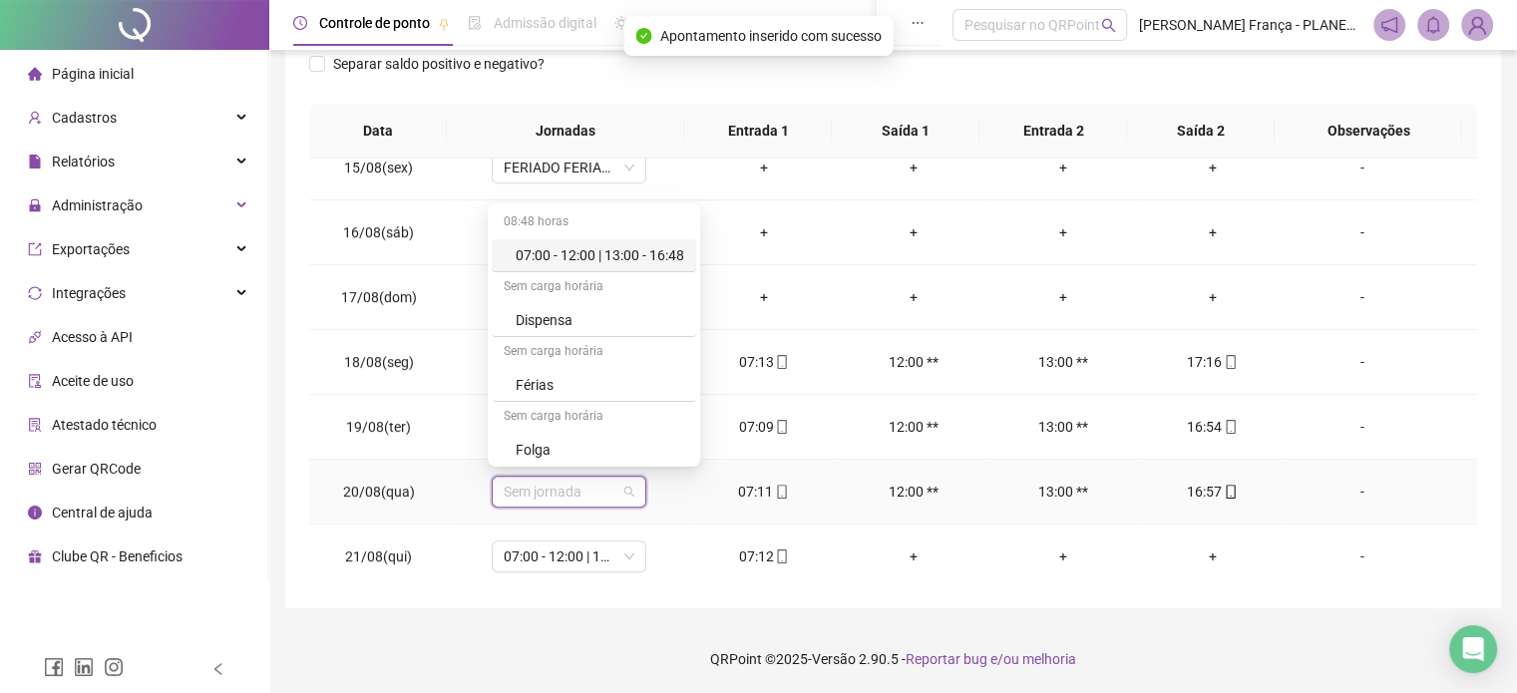
drag, startPoint x: 648, startPoint y: 254, endPoint x: 657, endPoint y: 285, distance: 32.2
click at [649, 254] on div "07:00 - 12:00 | 13:00 - 16:48" at bounding box center [600, 255] width 169 height 22
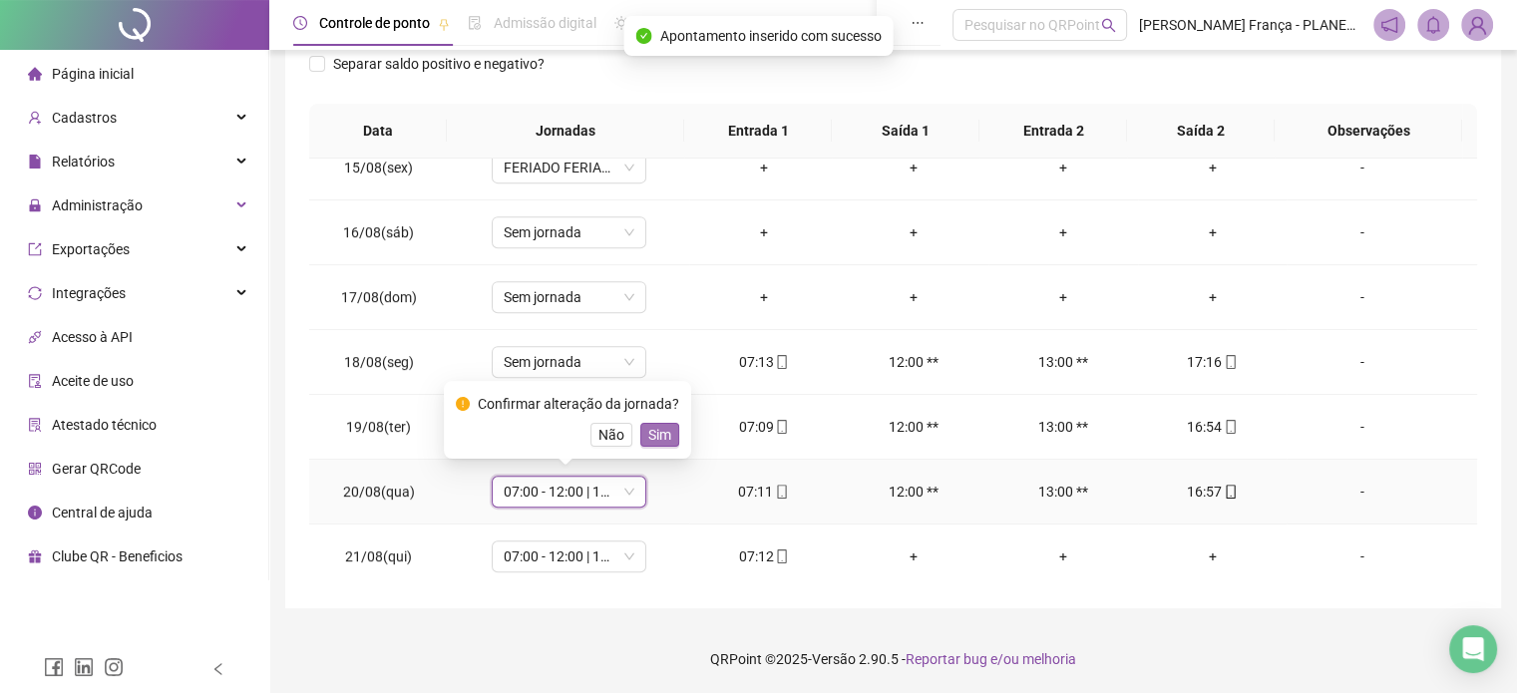
click at [658, 433] on span "Sim" at bounding box center [659, 435] width 23 height 22
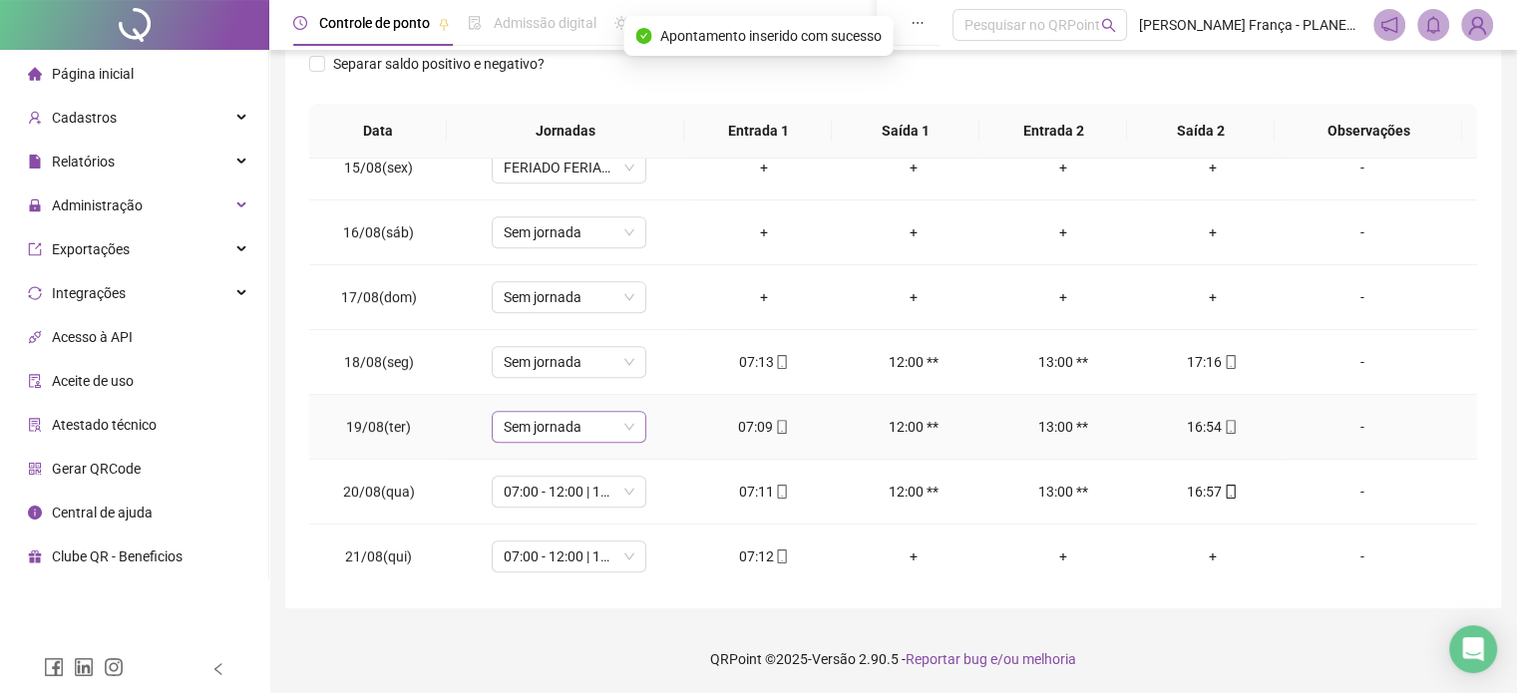
click at [603, 427] on span "Sem jornada" at bounding box center [569, 427] width 131 height 30
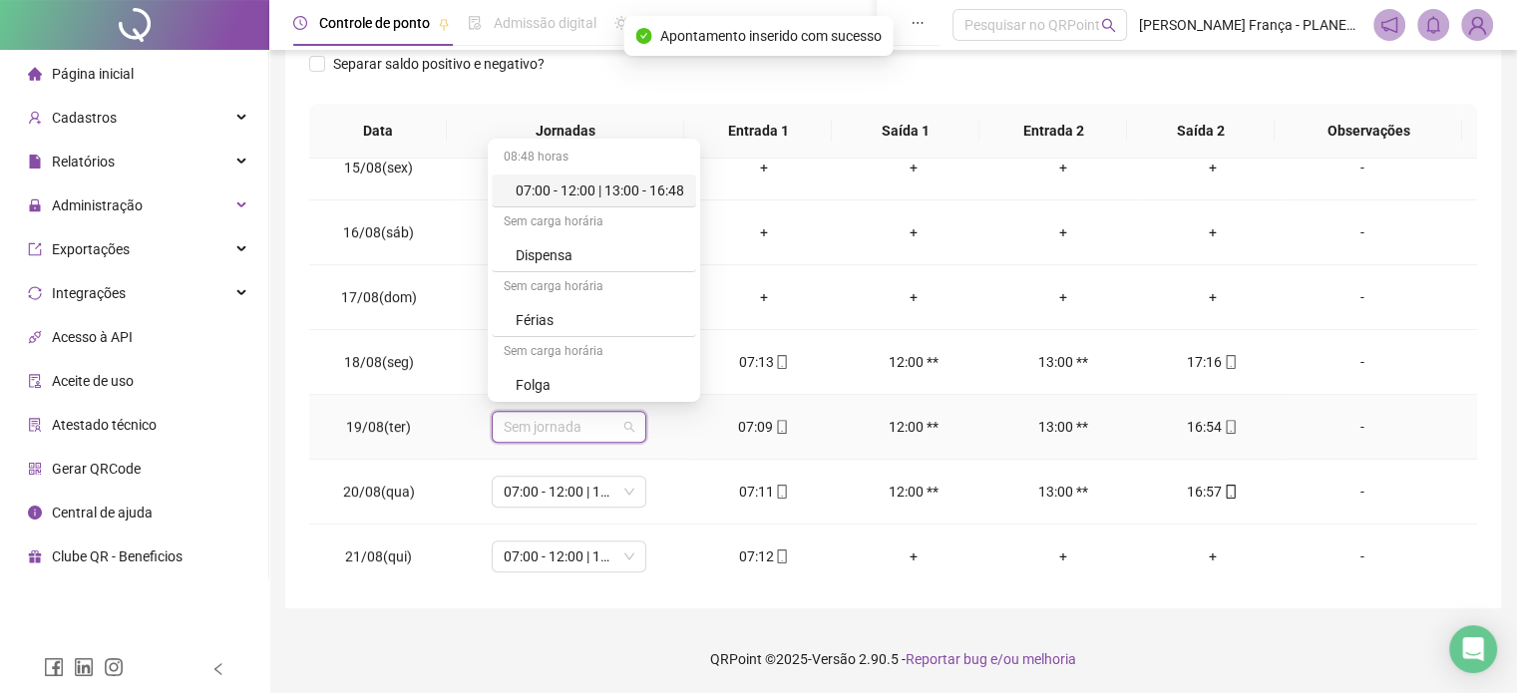
click at [654, 192] on div "07:00 - 12:00 | 13:00 - 16:48" at bounding box center [600, 191] width 169 height 22
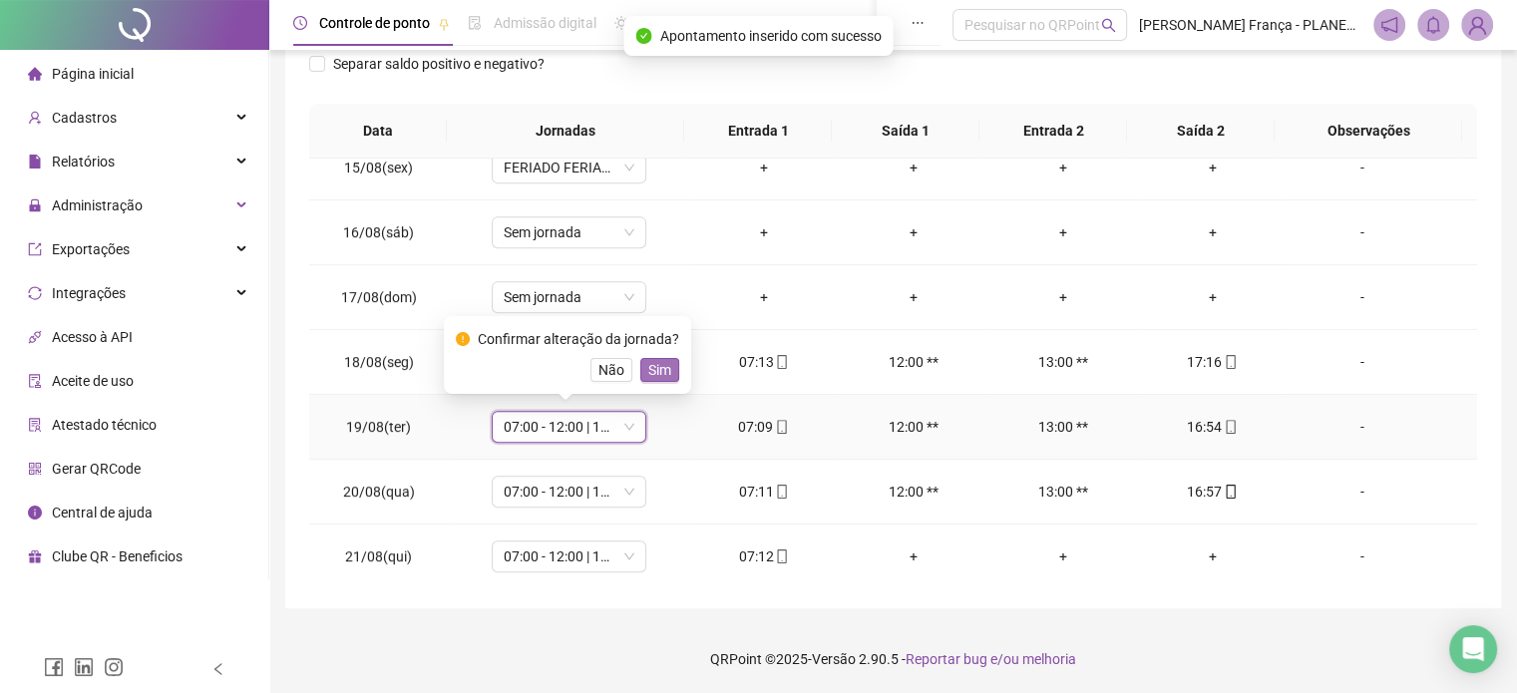
click at [654, 370] on span "Sim" at bounding box center [659, 370] width 23 height 22
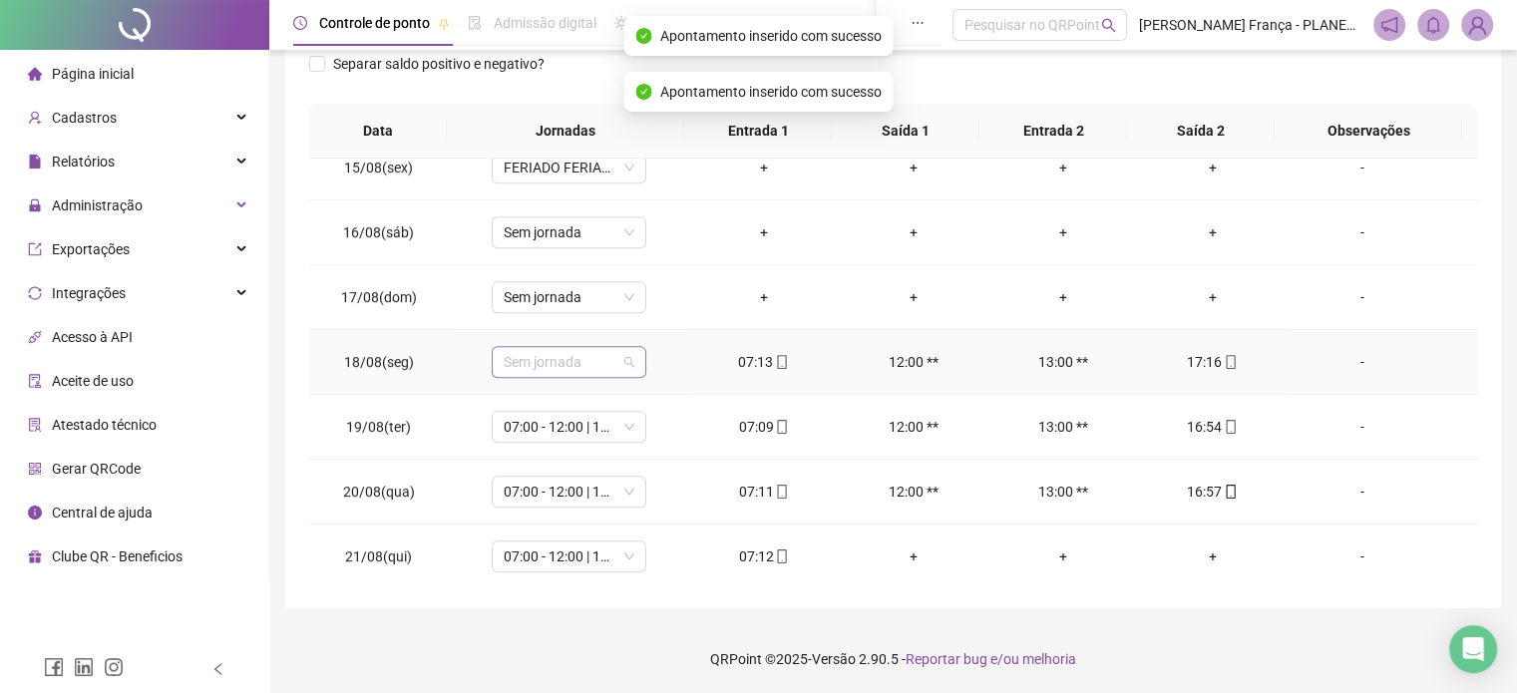
click at [598, 359] on span "Sem jornada" at bounding box center [569, 362] width 131 height 30
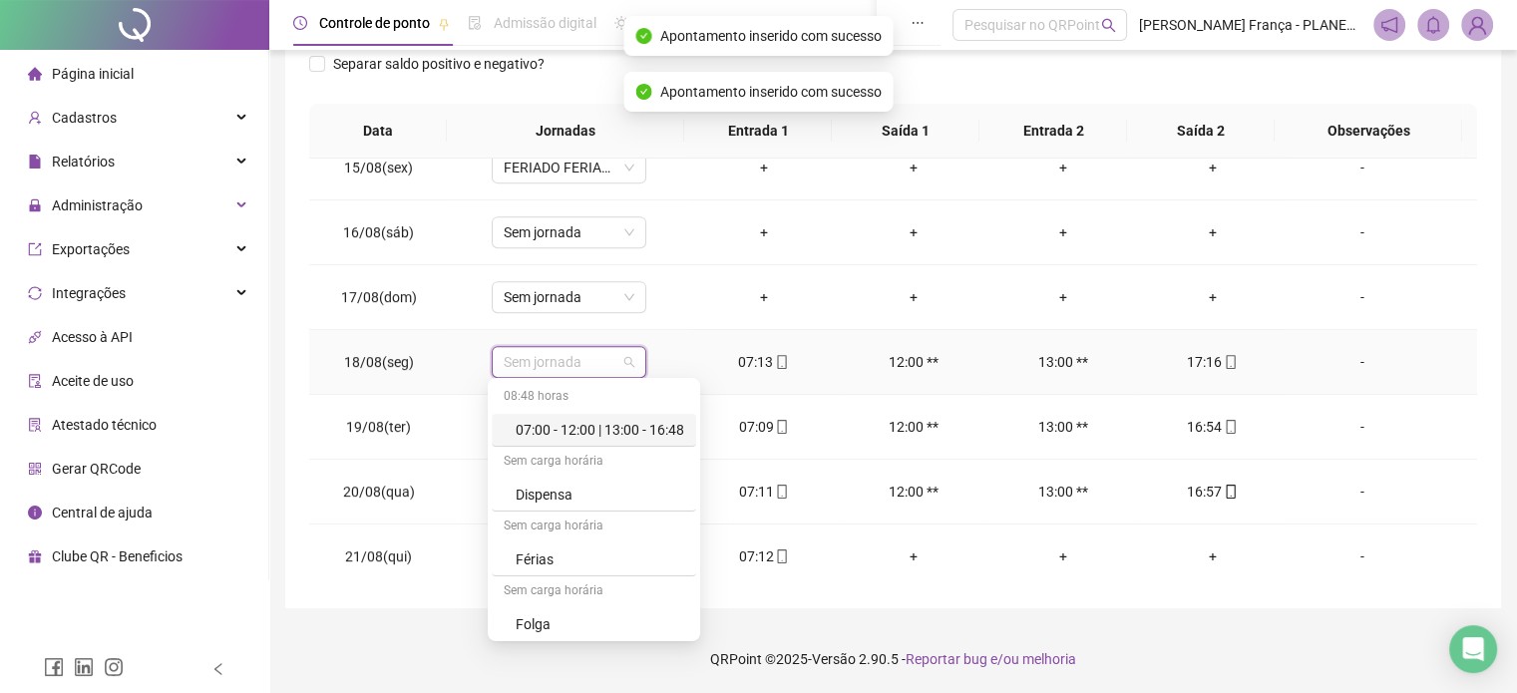
click at [663, 431] on div "07:00 - 12:00 | 13:00 - 16:48" at bounding box center [600, 430] width 169 height 22
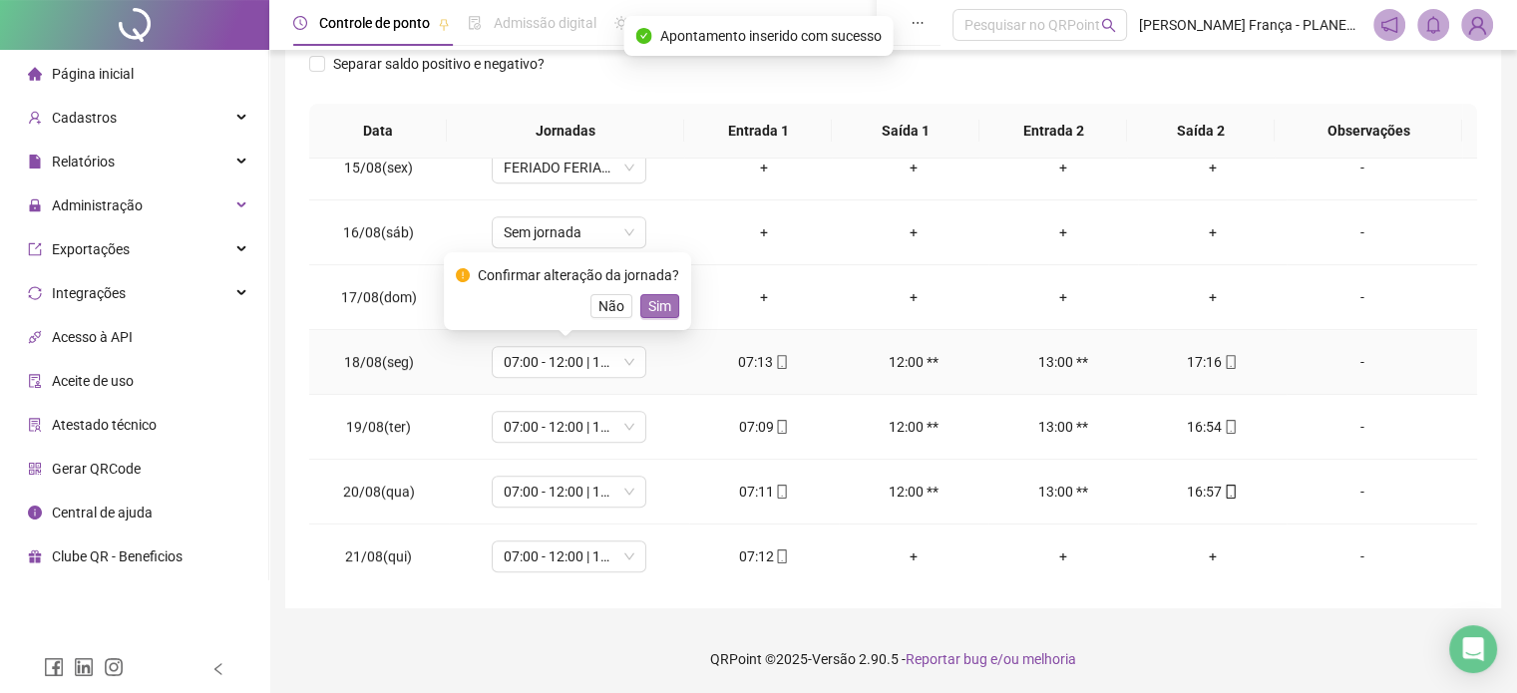
click at [664, 304] on span "Sim" at bounding box center [659, 306] width 23 height 22
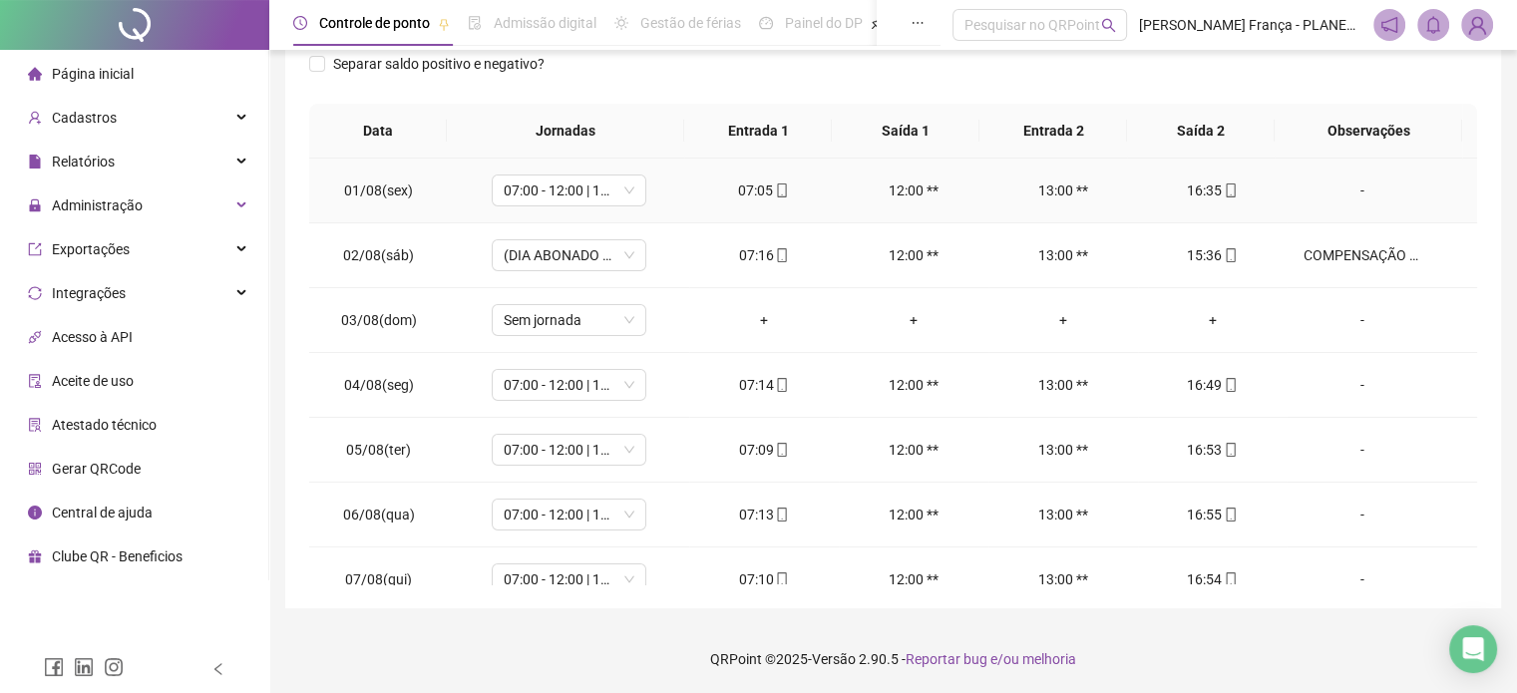
scroll to position [2, 0]
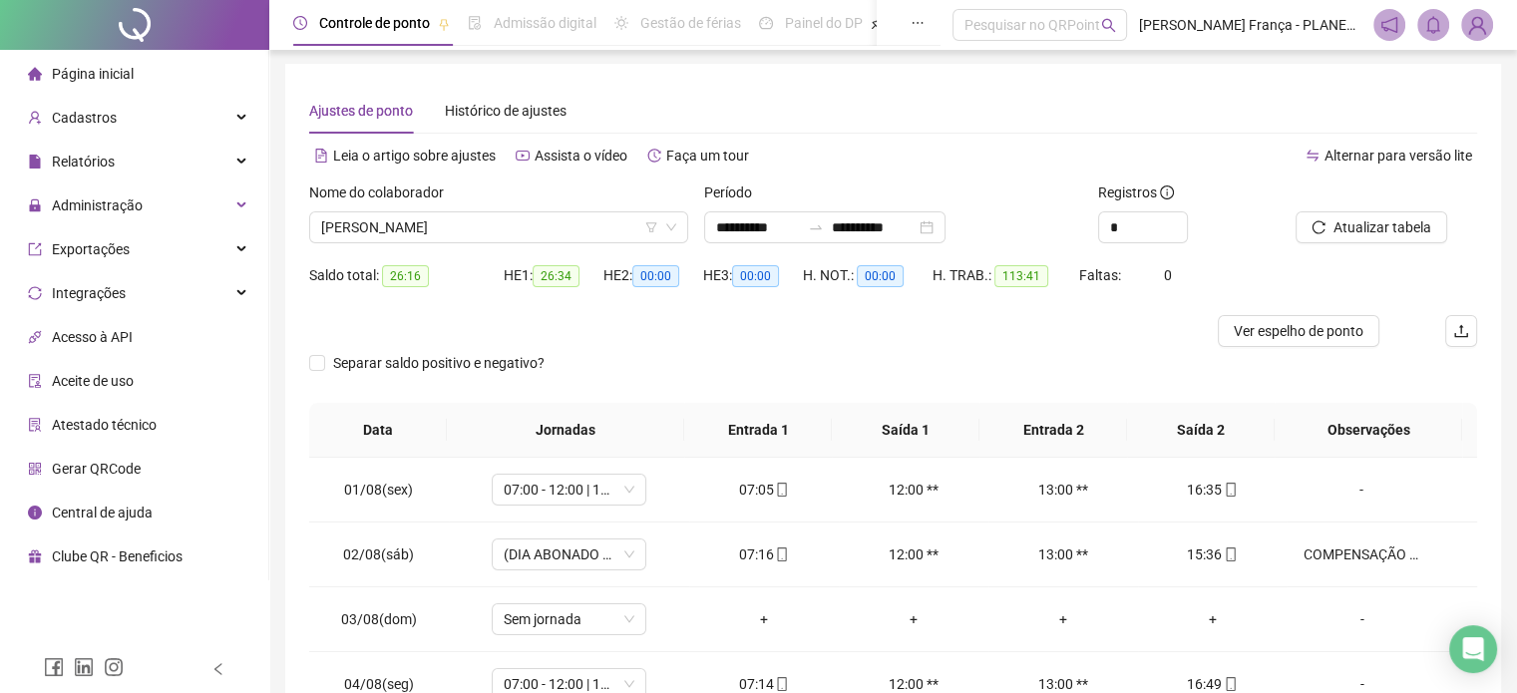
click at [422, 246] on div "Nome do colaborador [PERSON_NAME]" at bounding box center [498, 221] width 395 height 78
click at [421, 234] on span "[PERSON_NAME]" at bounding box center [498, 227] width 355 height 30
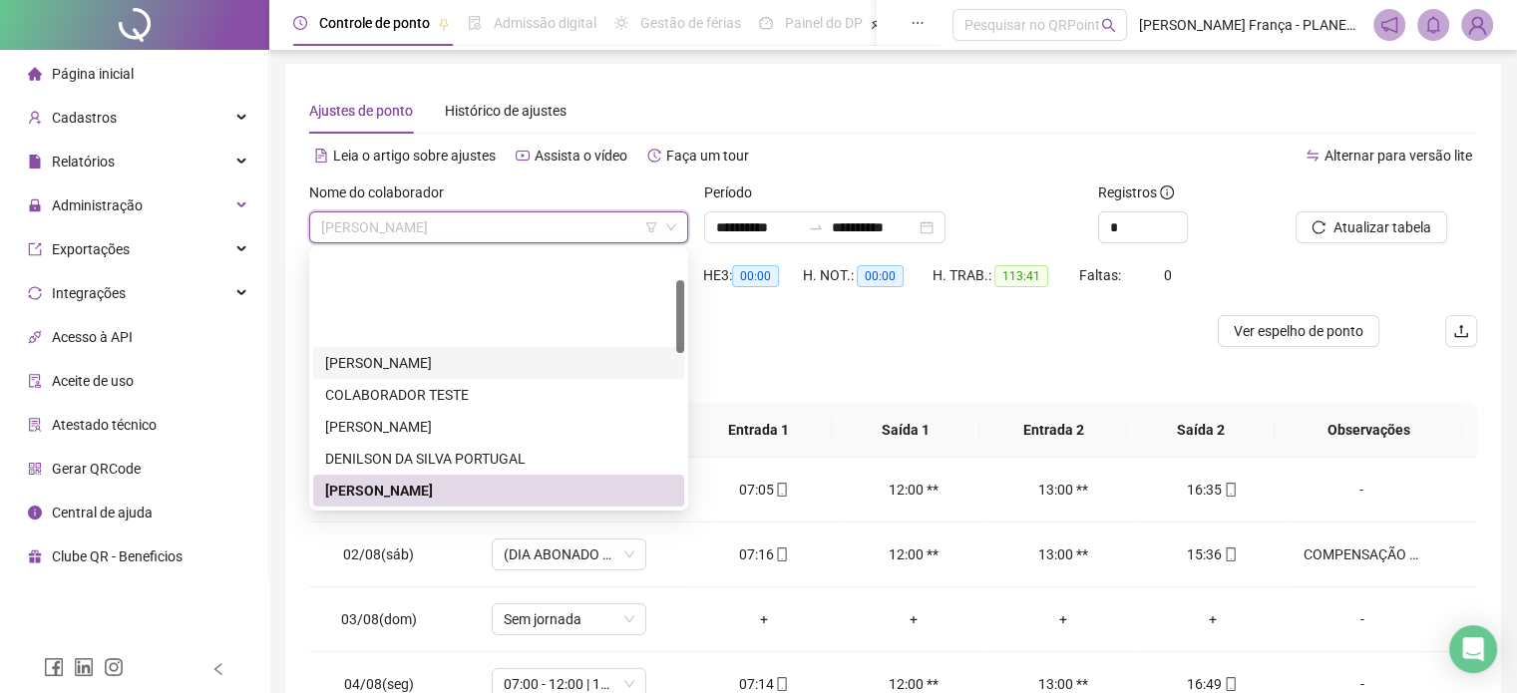
scroll to position [100, 0]
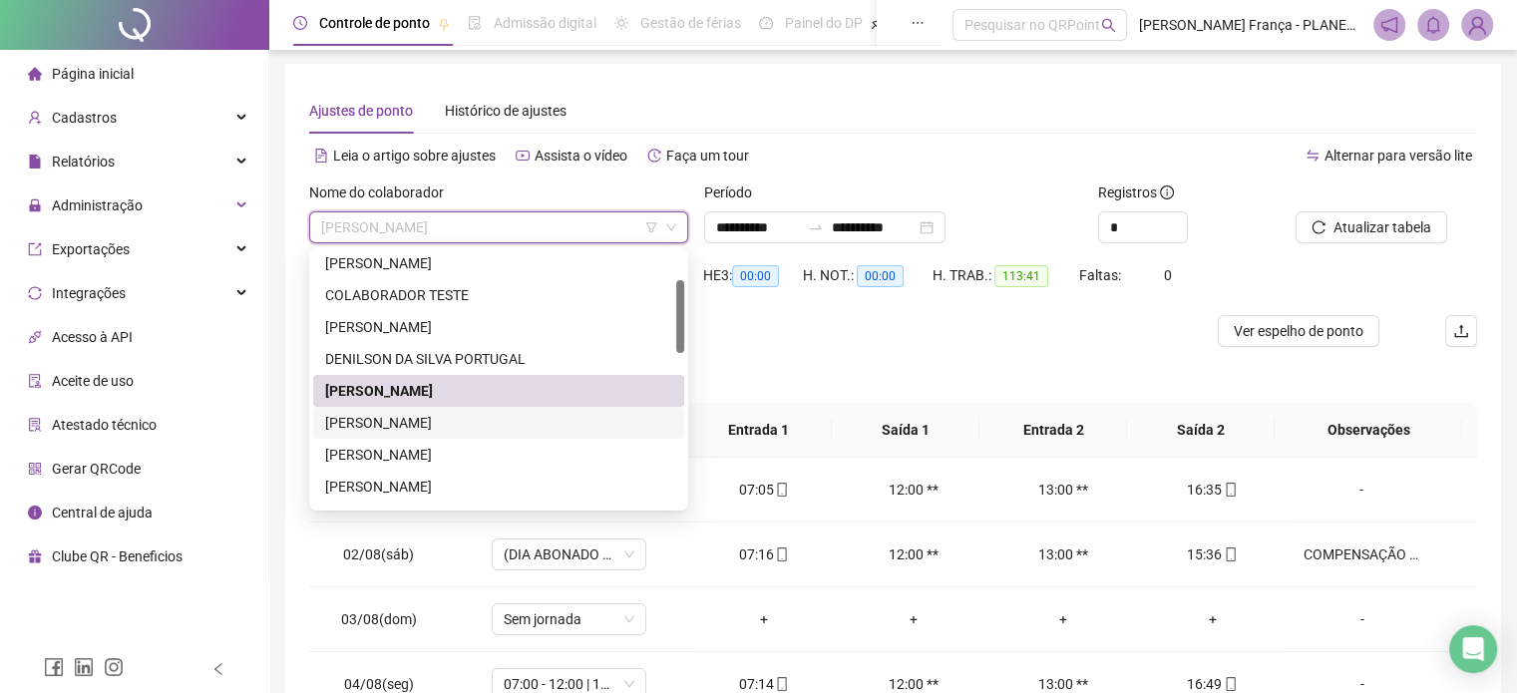
click at [431, 426] on div "[PERSON_NAME]" at bounding box center [498, 423] width 347 height 22
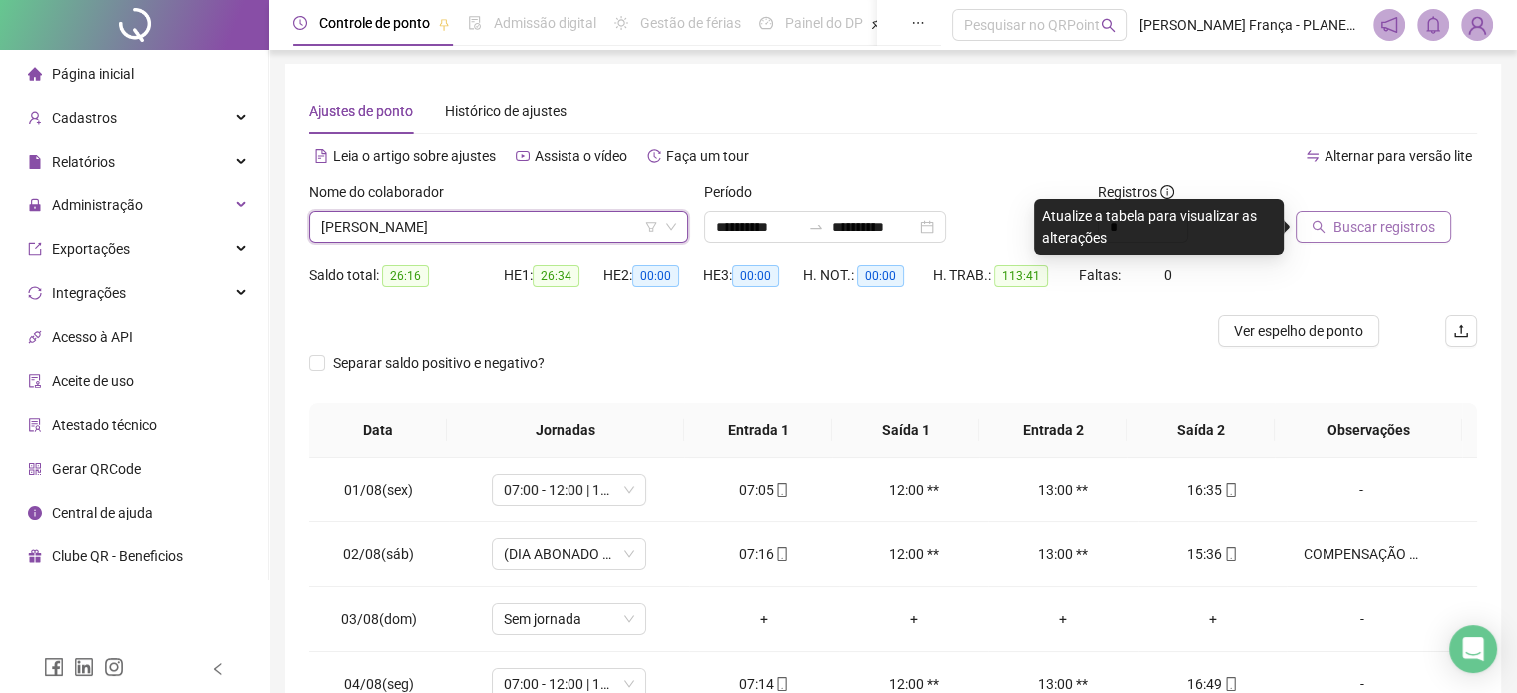
click at [1368, 231] on span "Buscar registros" at bounding box center [1384, 227] width 102 height 22
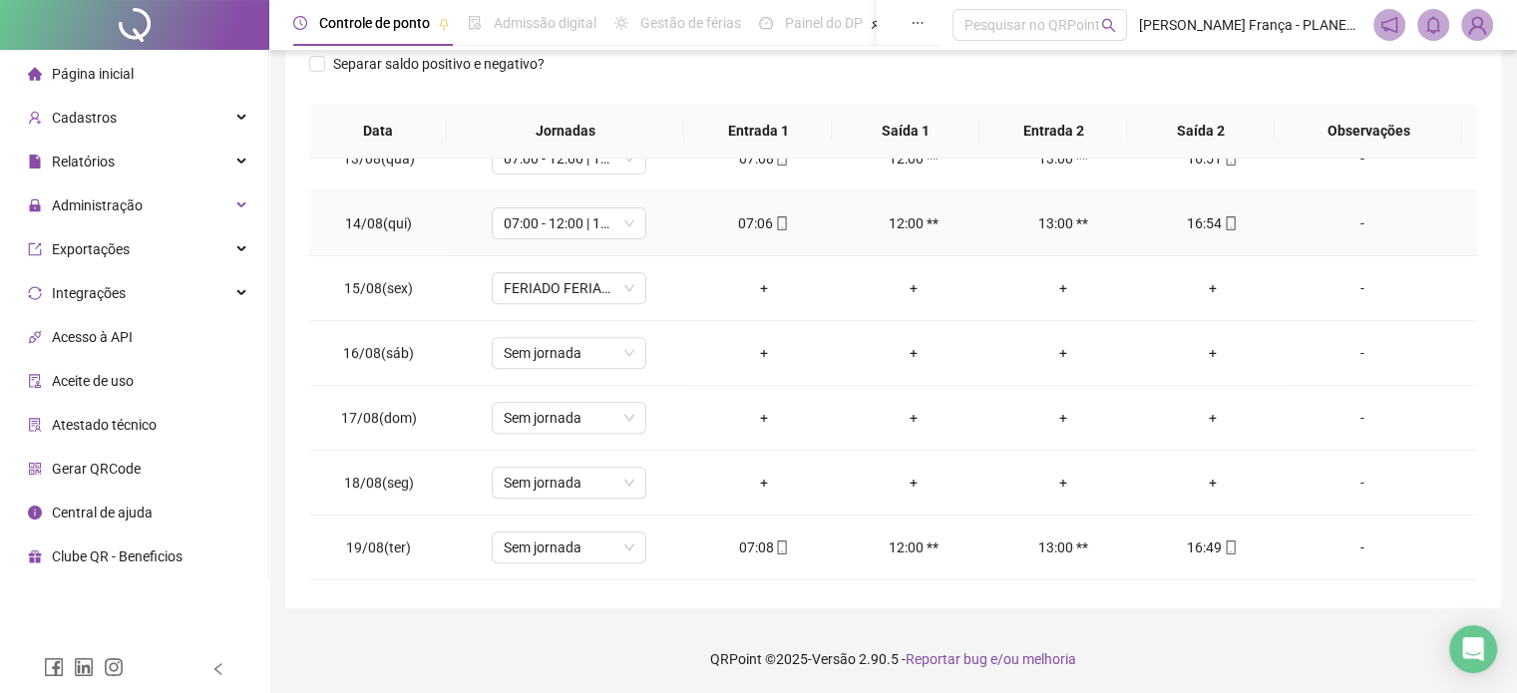
scroll to position [930, 0]
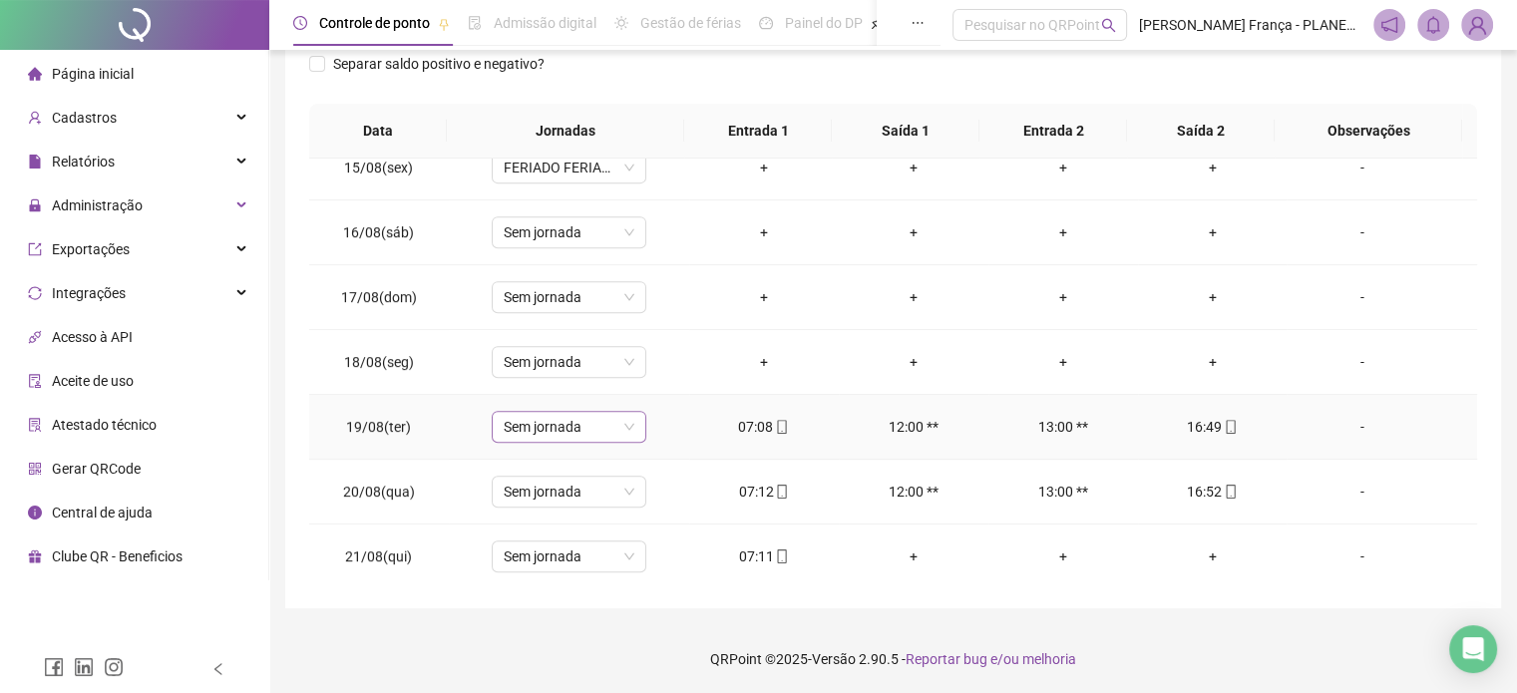
click at [519, 416] on span "Sem jornada" at bounding box center [569, 427] width 131 height 30
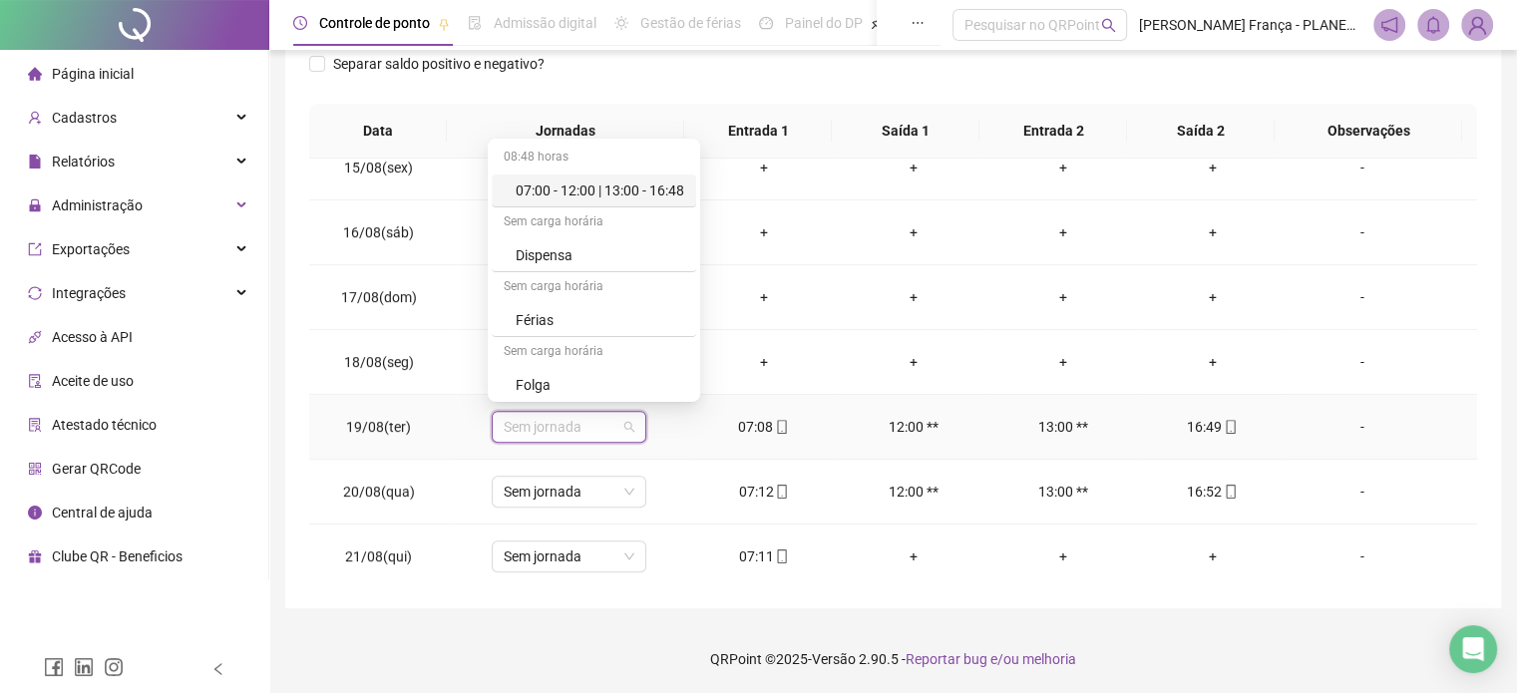
click at [615, 192] on div "07:00 - 12:00 | 13:00 - 16:48" at bounding box center [600, 191] width 169 height 22
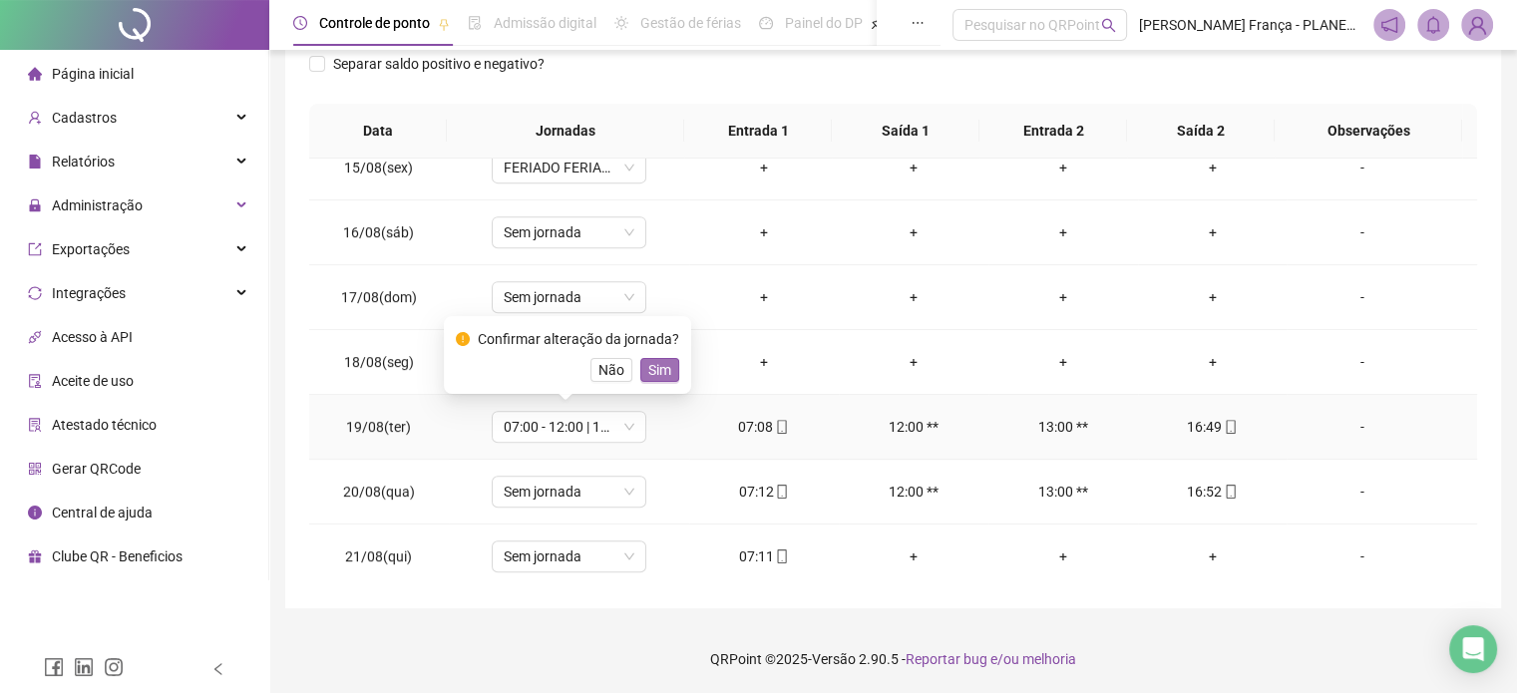
click at [648, 374] on span "Sim" at bounding box center [659, 370] width 23 height 22
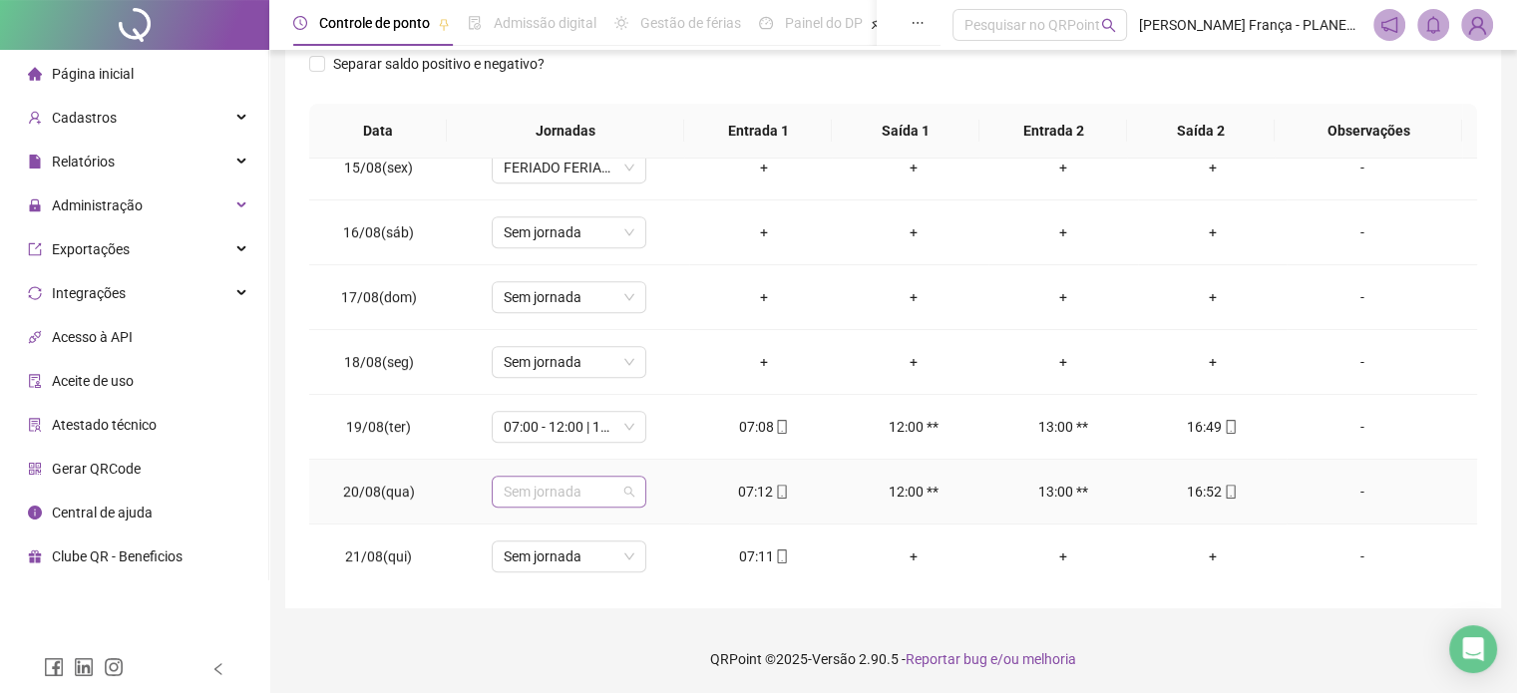
click at [601, 486] on span "Sem jornada" at bounding box center [569, 492] width 131 height 30
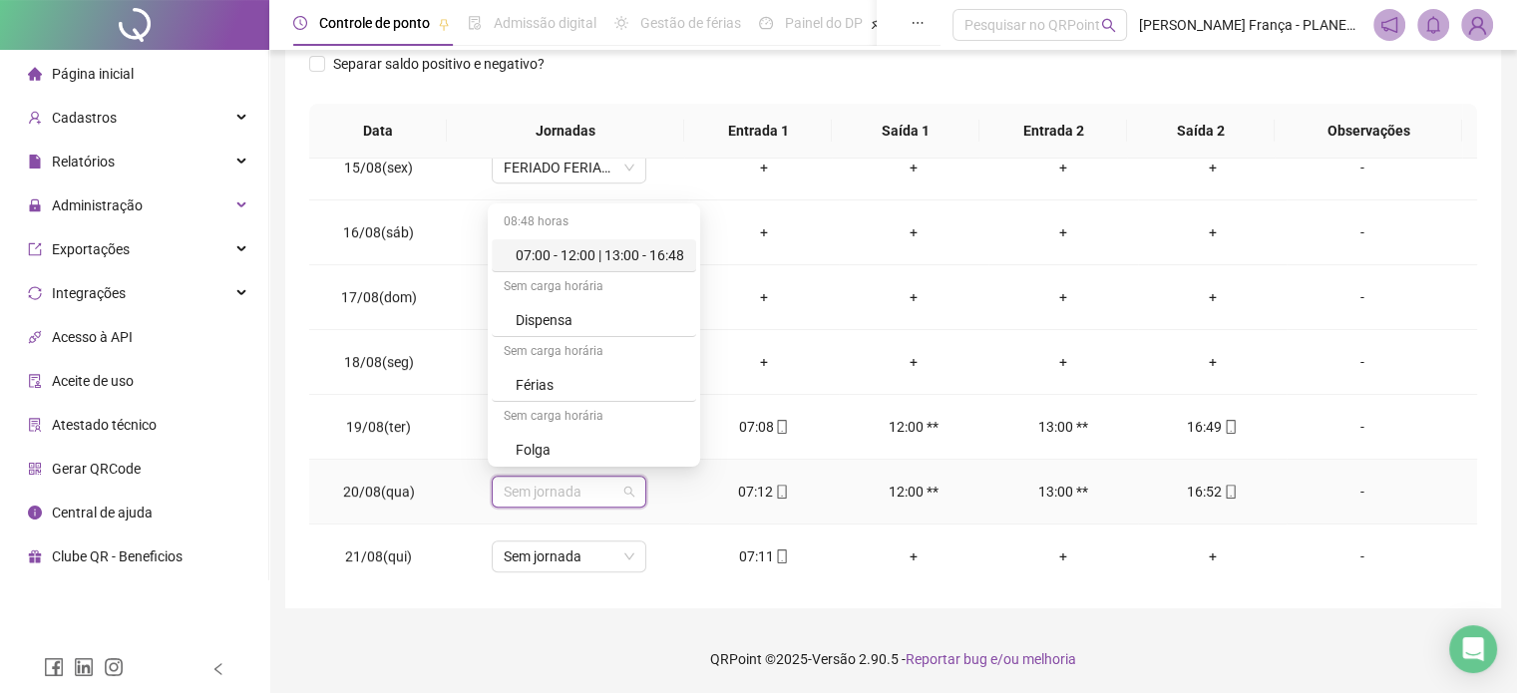
click at [653, 253] on div "07:00 - 12:00 | 13:00 - 16:48" at bounding box center [600, 255] width 169 height 22
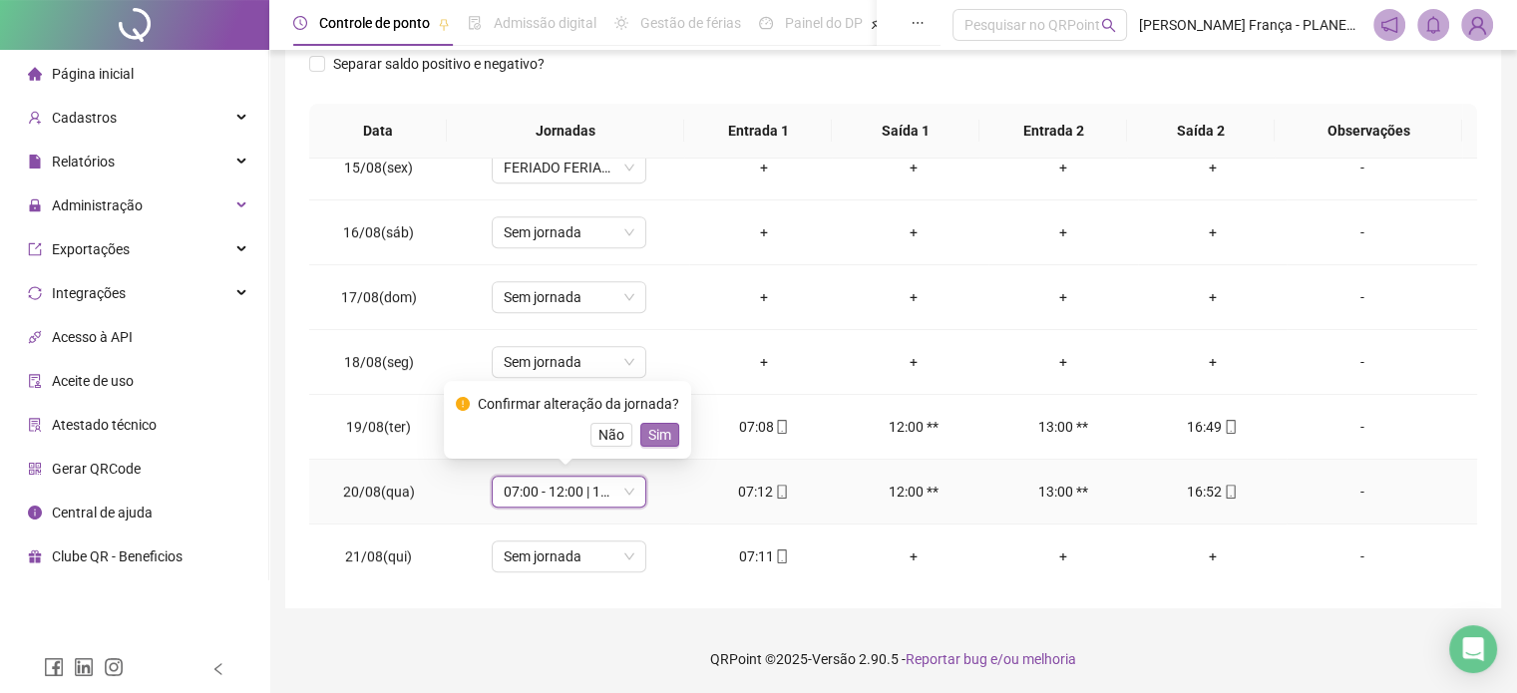
click at [662, 437] on span "Sim" at bounding box center [659, 435] width 23 height 22
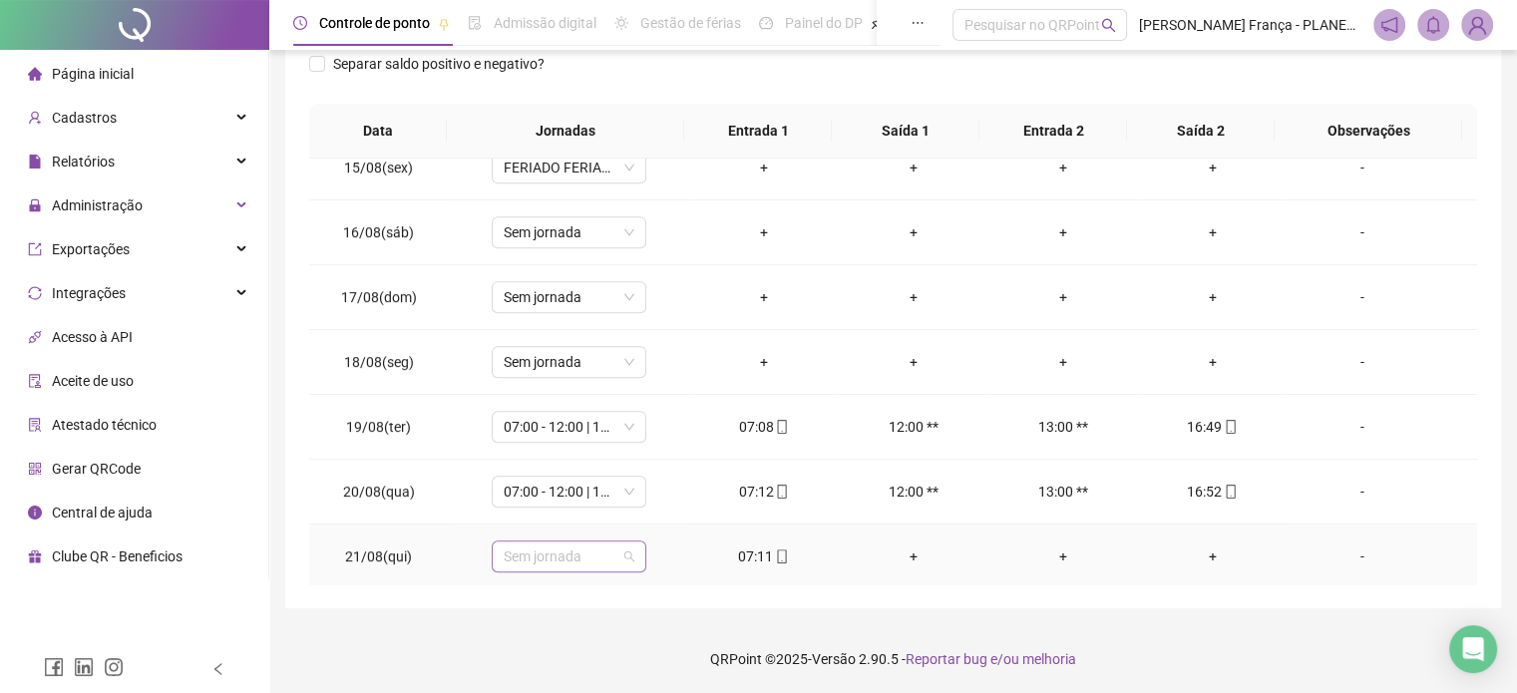
click at [620, 563] on span "Sem jornada" at bounding box center [569, 557] width 131 height 30
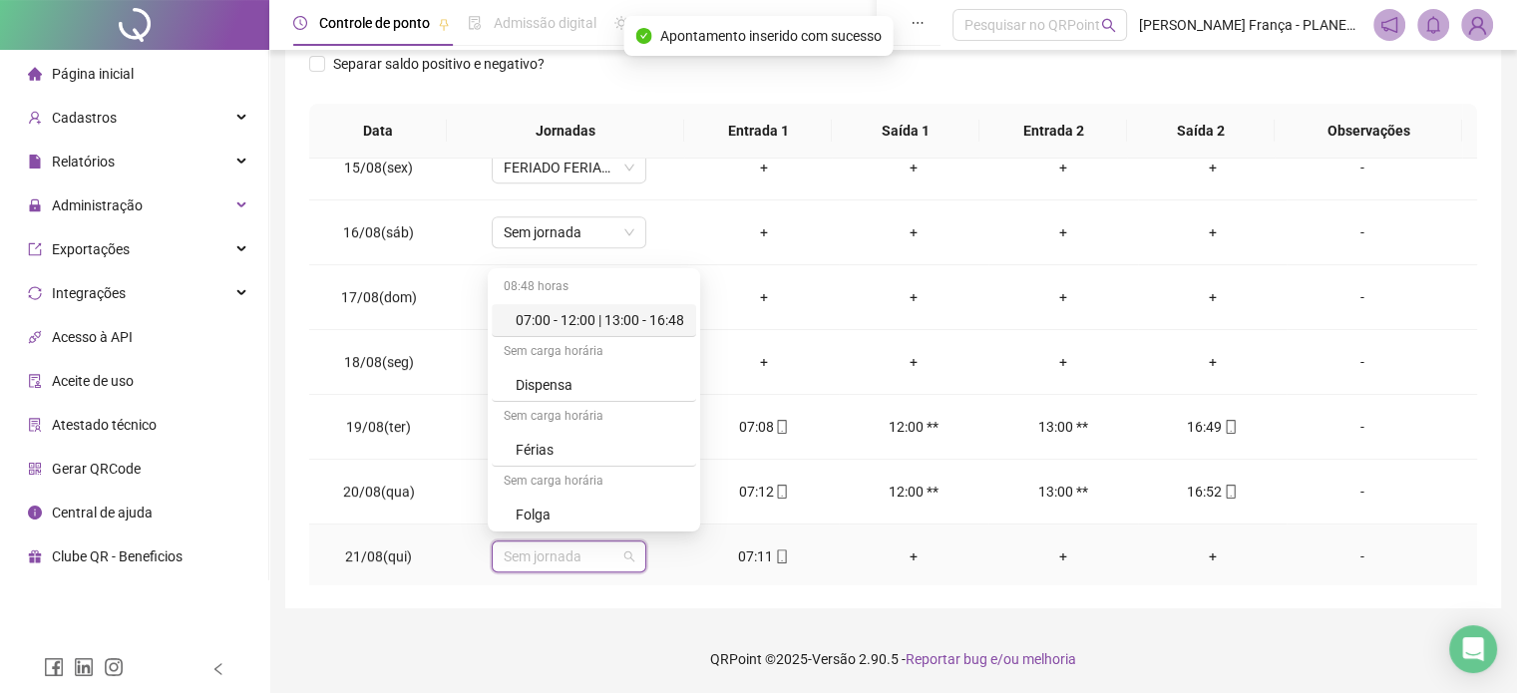
click at [626, 301] on div "08:48 horas" at bounding box center [594, 288] width 204 height 32
click at [630, 314] on div "07:00 - 12:00 | 13:00 - 16:48" at bounding box center [600, 320] width 169 height 22
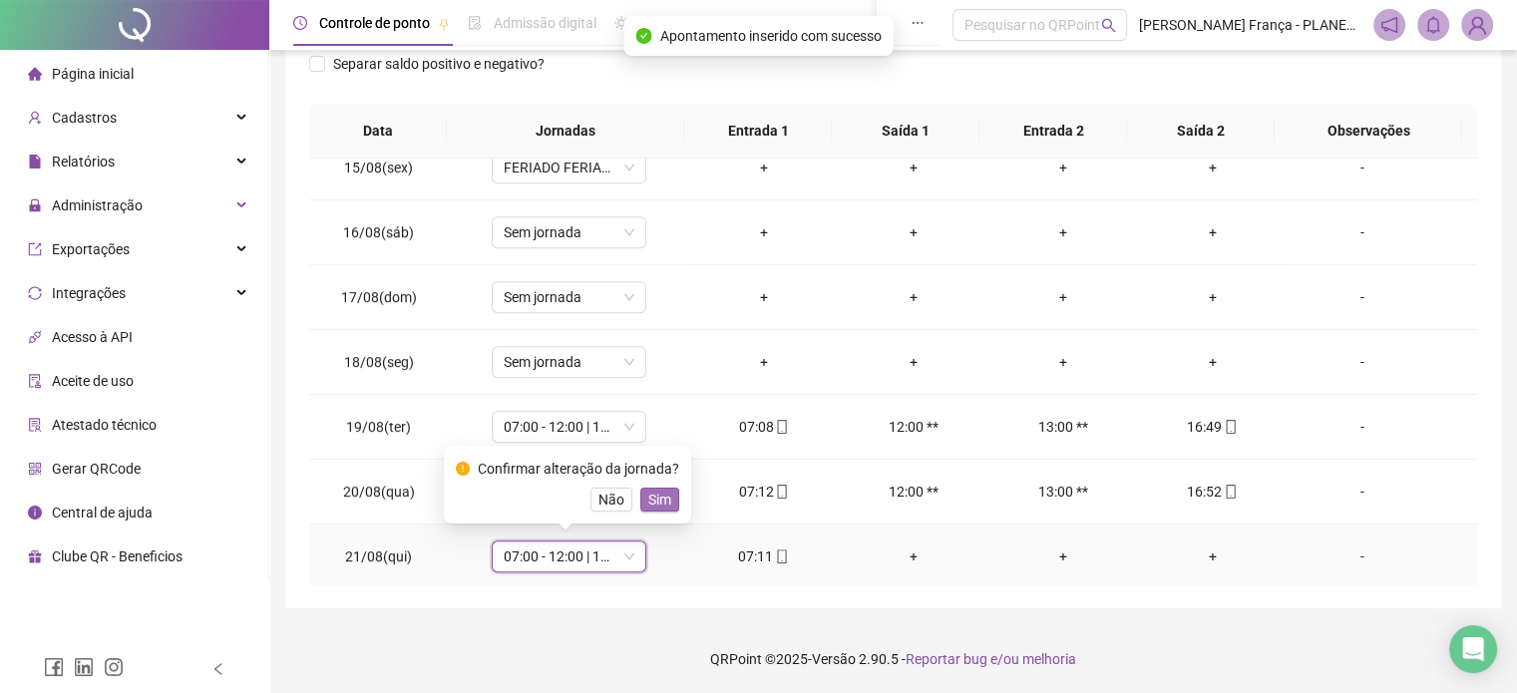
click at [664, 508] on span "Sim" at bounding box center [659, 500] width 23 height 22
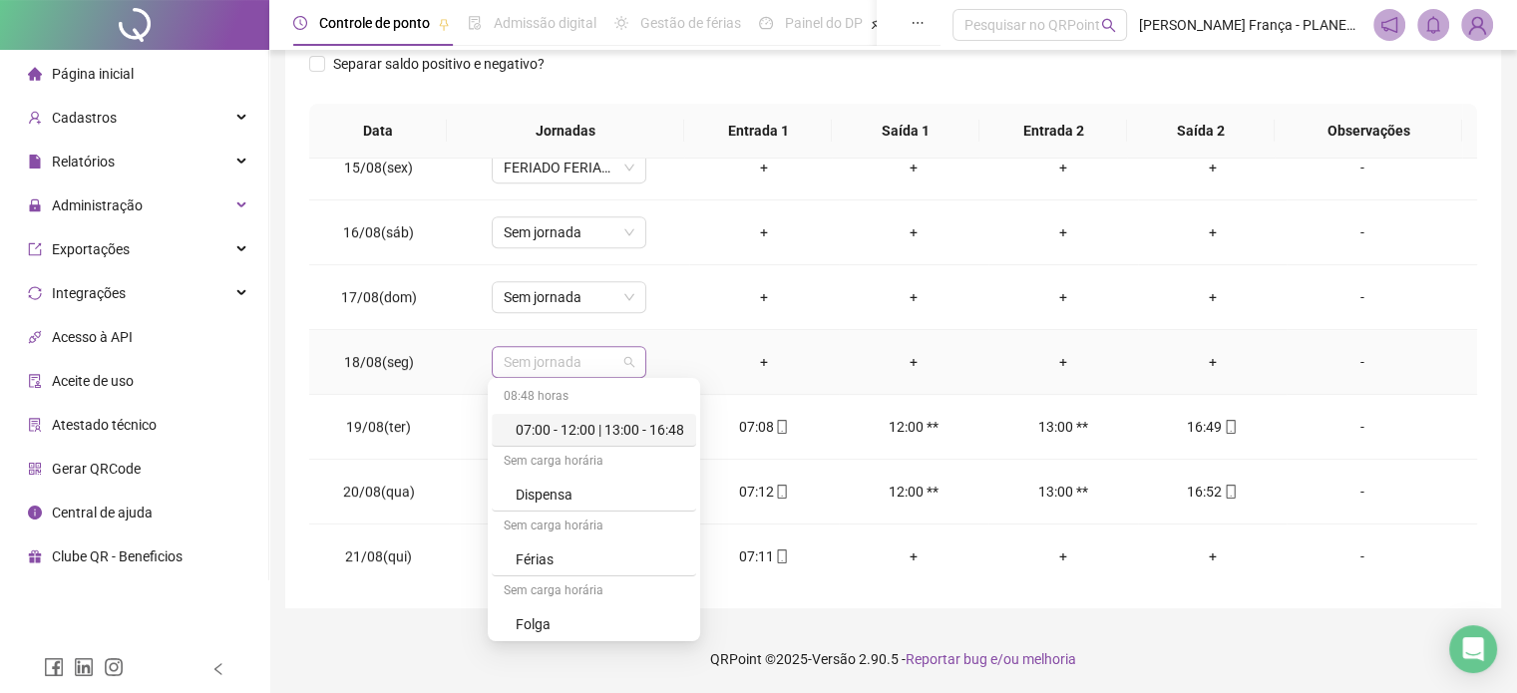
click at [594, 358] on span "Sem jornada" at bounding box center [569, 362] width 131 height 30
click at [578, 432] on div "07:00 - 12:00 | 13:00 - 16:48" at bounding box center [600, 430] width 169 height 22
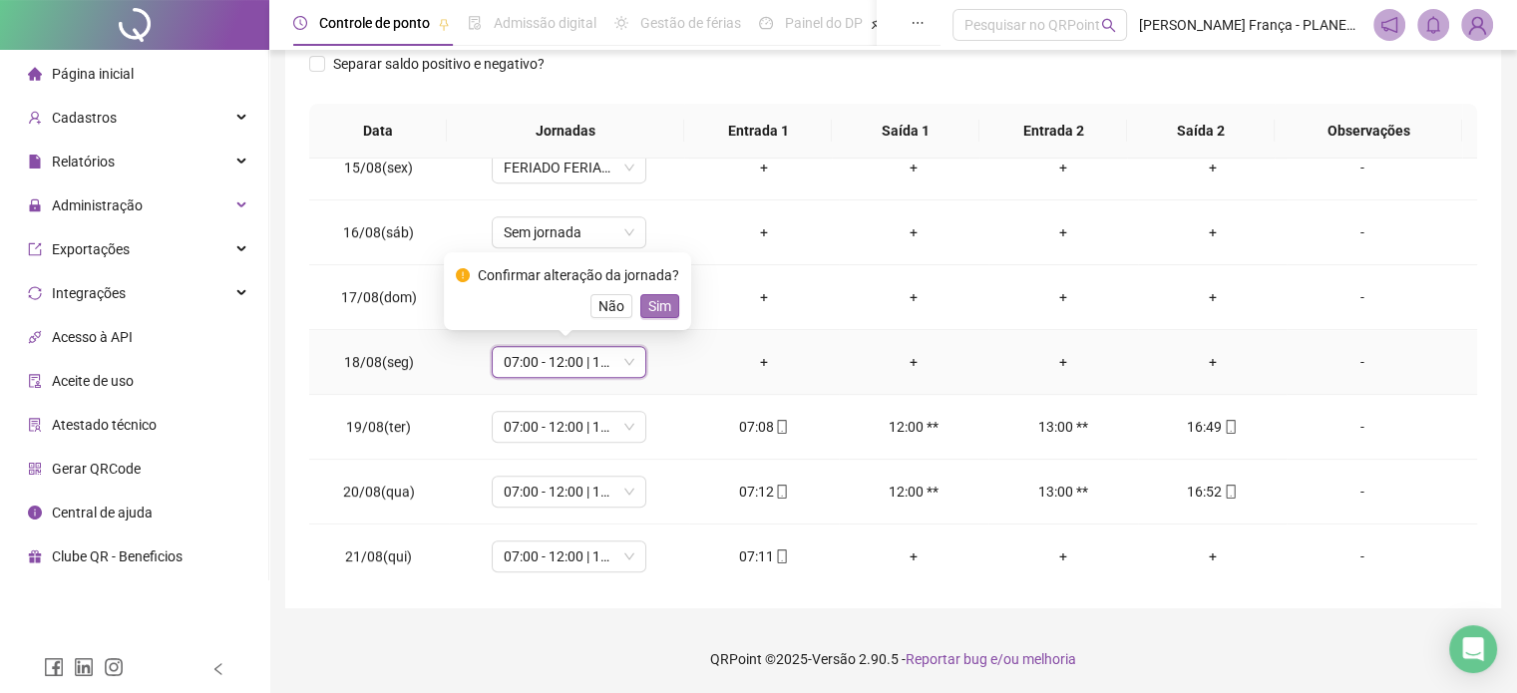
click at [650, 310] on span "Sim" at bounding box center [659, 306] width 23 height 22
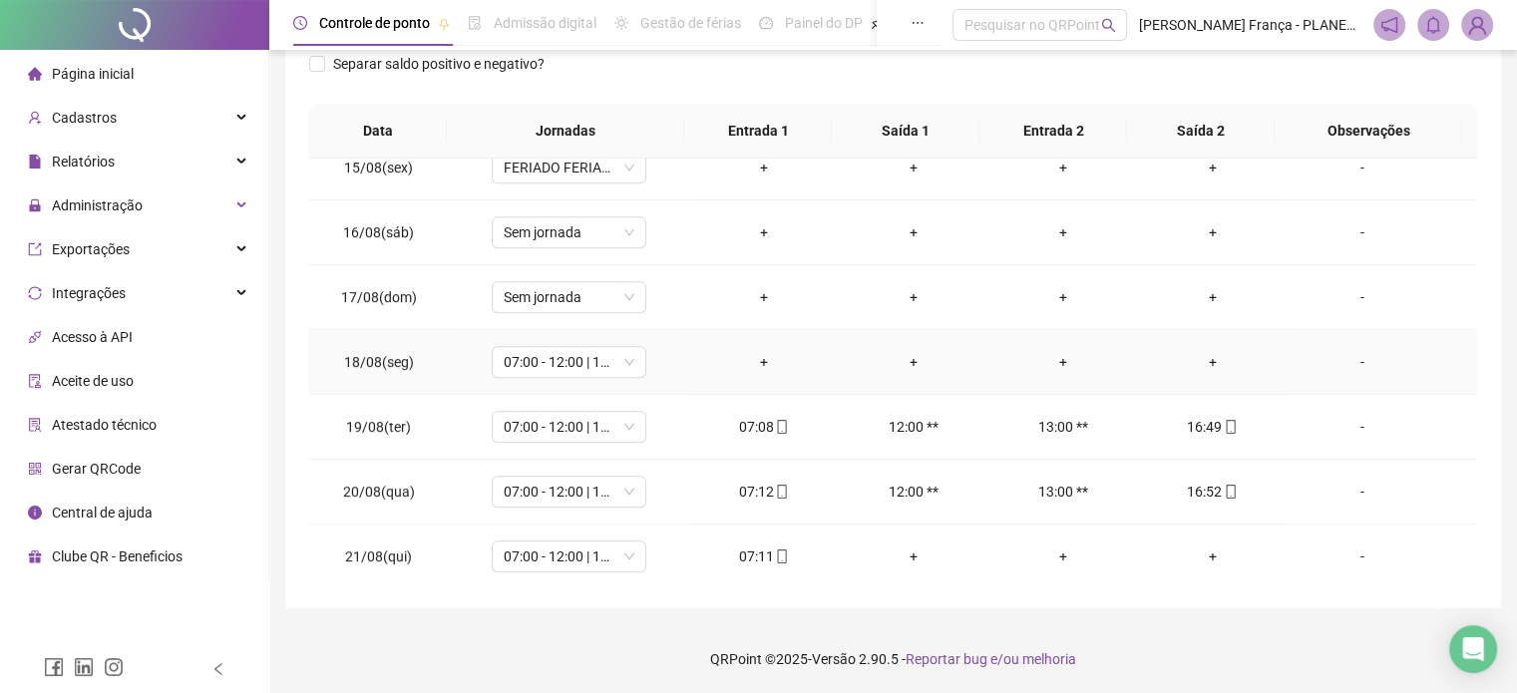
click at [1353, 357] on div "-" at bounding box center [1361, 362] width 118 height 22
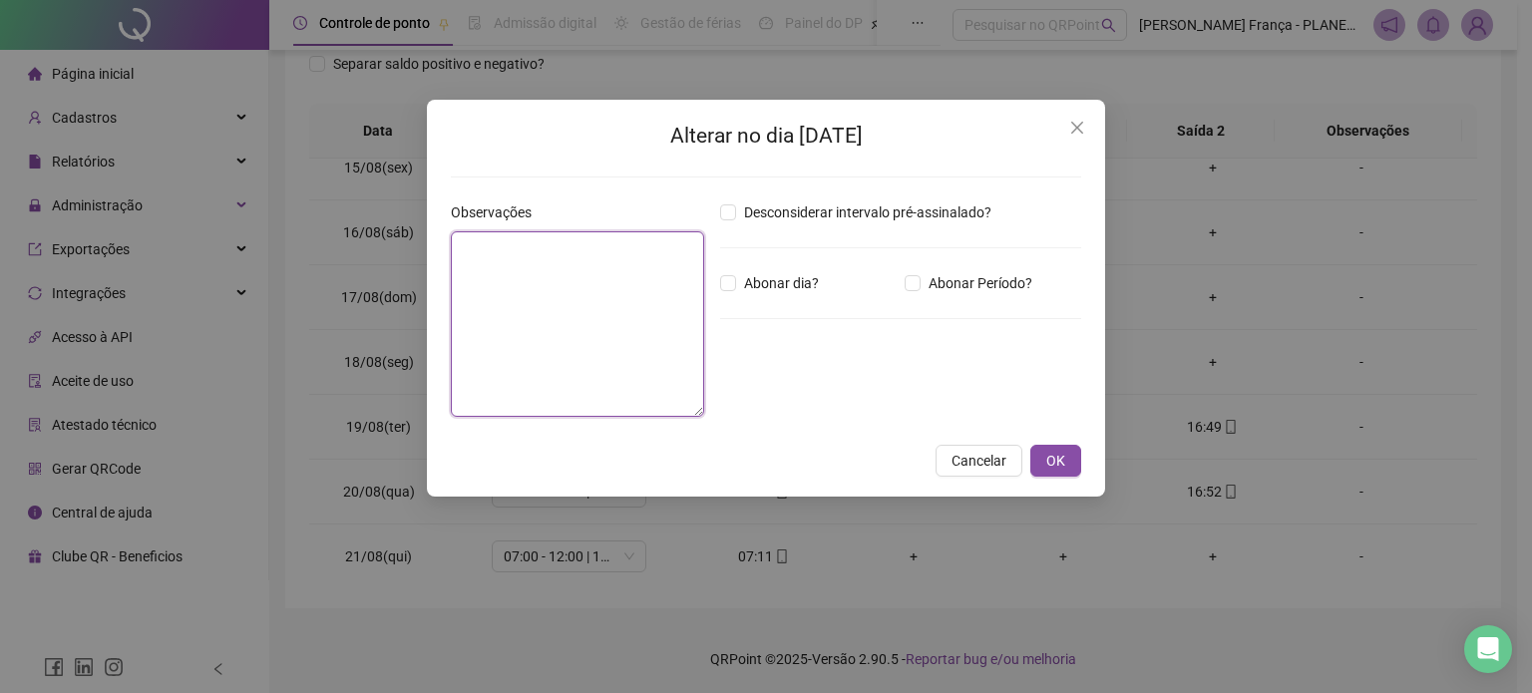
click at [627, 301] on textarea at bounding box center [577, 323] width 253 height 185
drag, startPoint x: 657, startPoint y: 252, endPoint x: 392, endPoint y: 255, distance: 265.3
click at [392, 255] on div "**********" at bounding box center [766, 346] width 1532 height 693
type textarea "**********"
click at [743, 282] on span "Abonar dia?" at bounding box center [781, 283] width 91 height 22
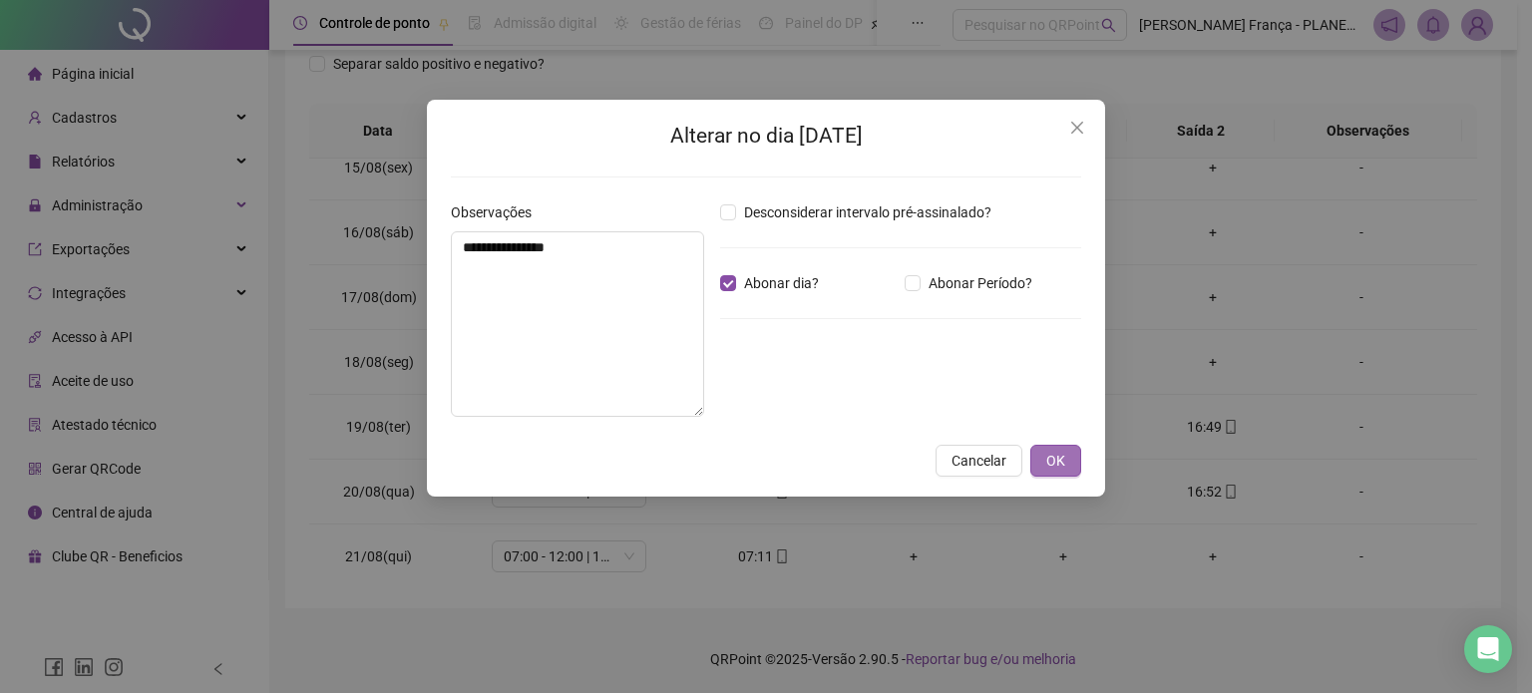
click at [1046, 465] on span "OK" at bounding box center [1055, 461] width 19 height 22
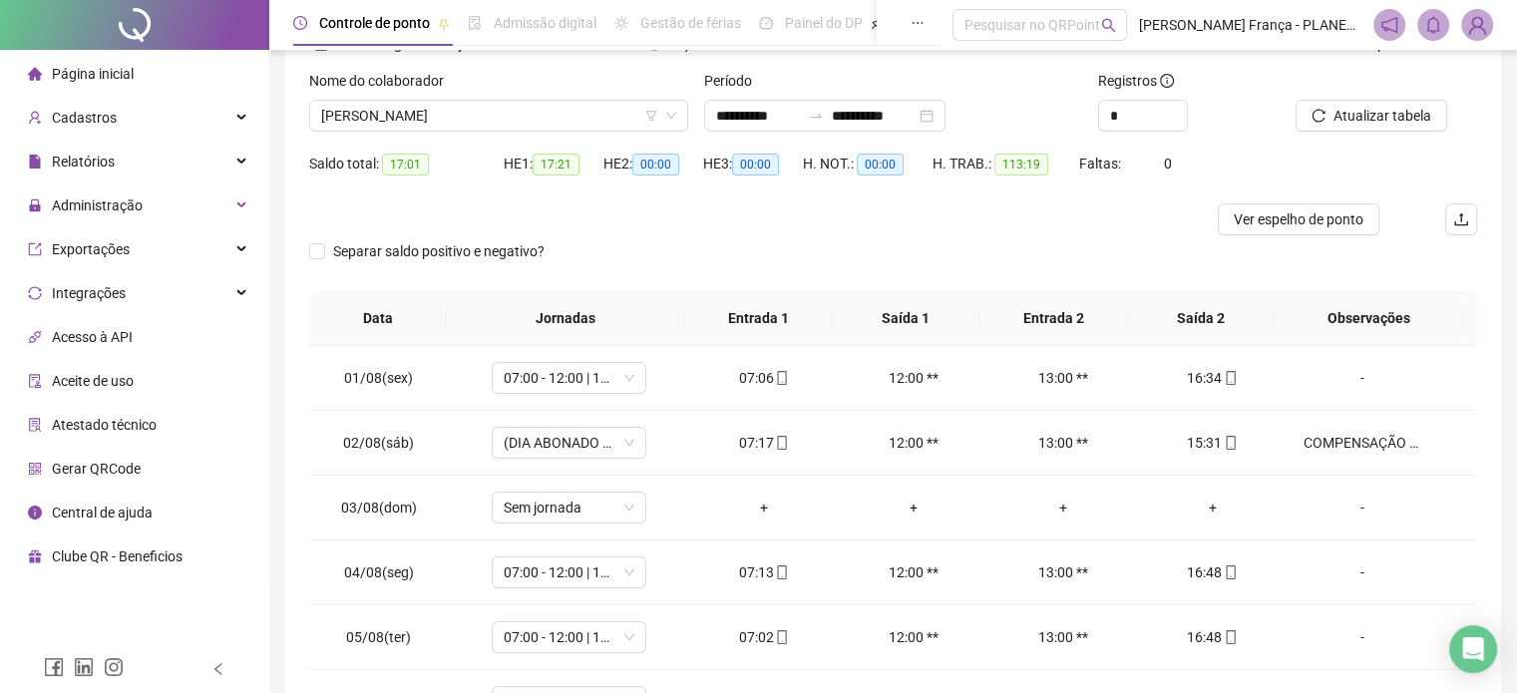
scroll to position [0, 0]
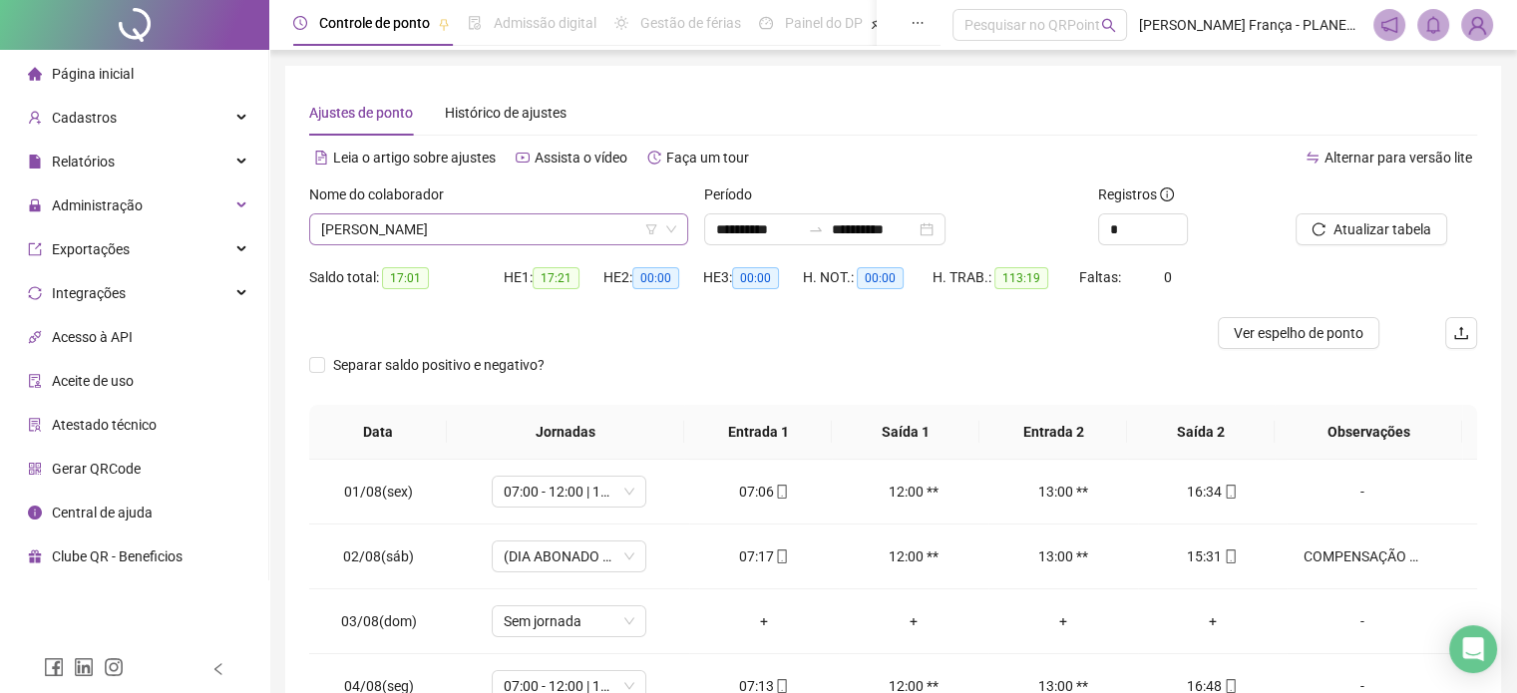
click at [407, 241] on span "[PERSON_NAME]" at bounding box center [498, 229] width 355 height 30
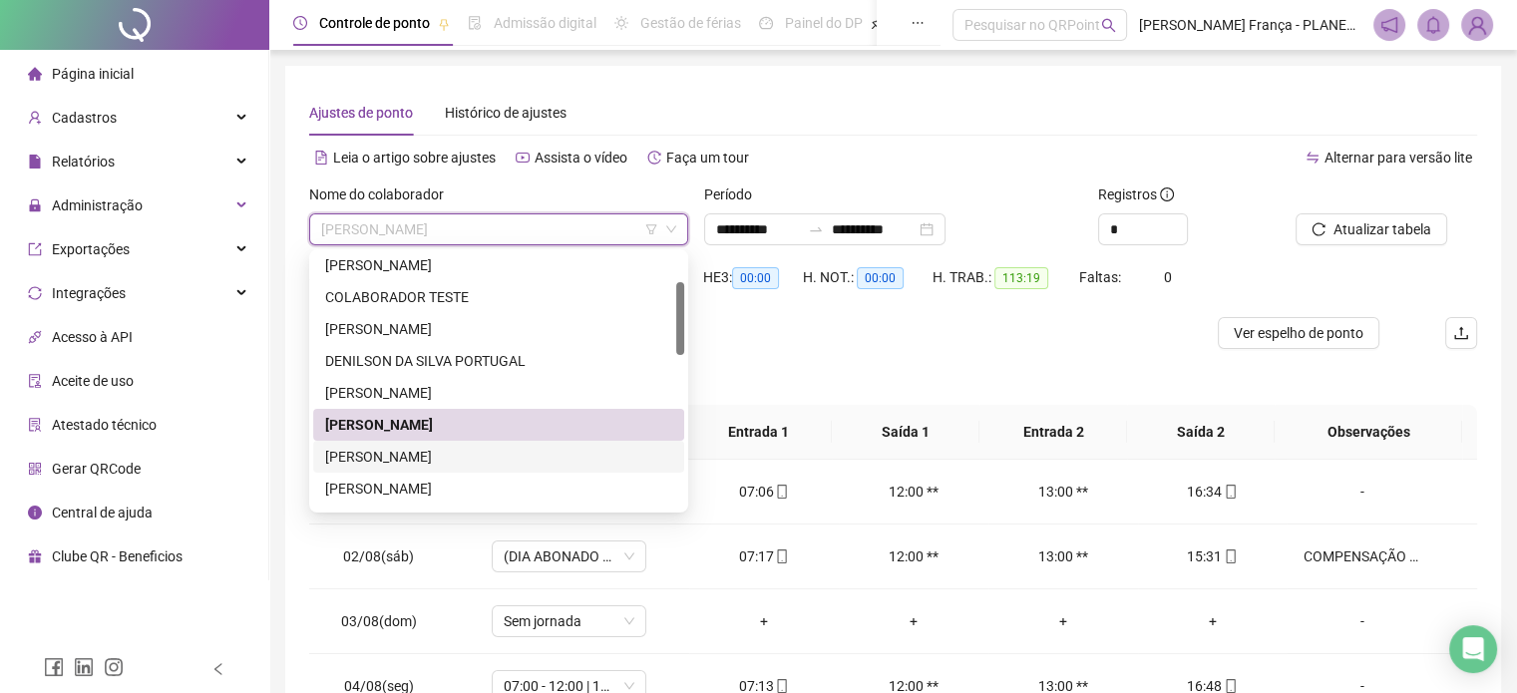
click at [380, 455] on div "[PERSON_NAME]" at bounding box center [498, 457] width 347 height 22
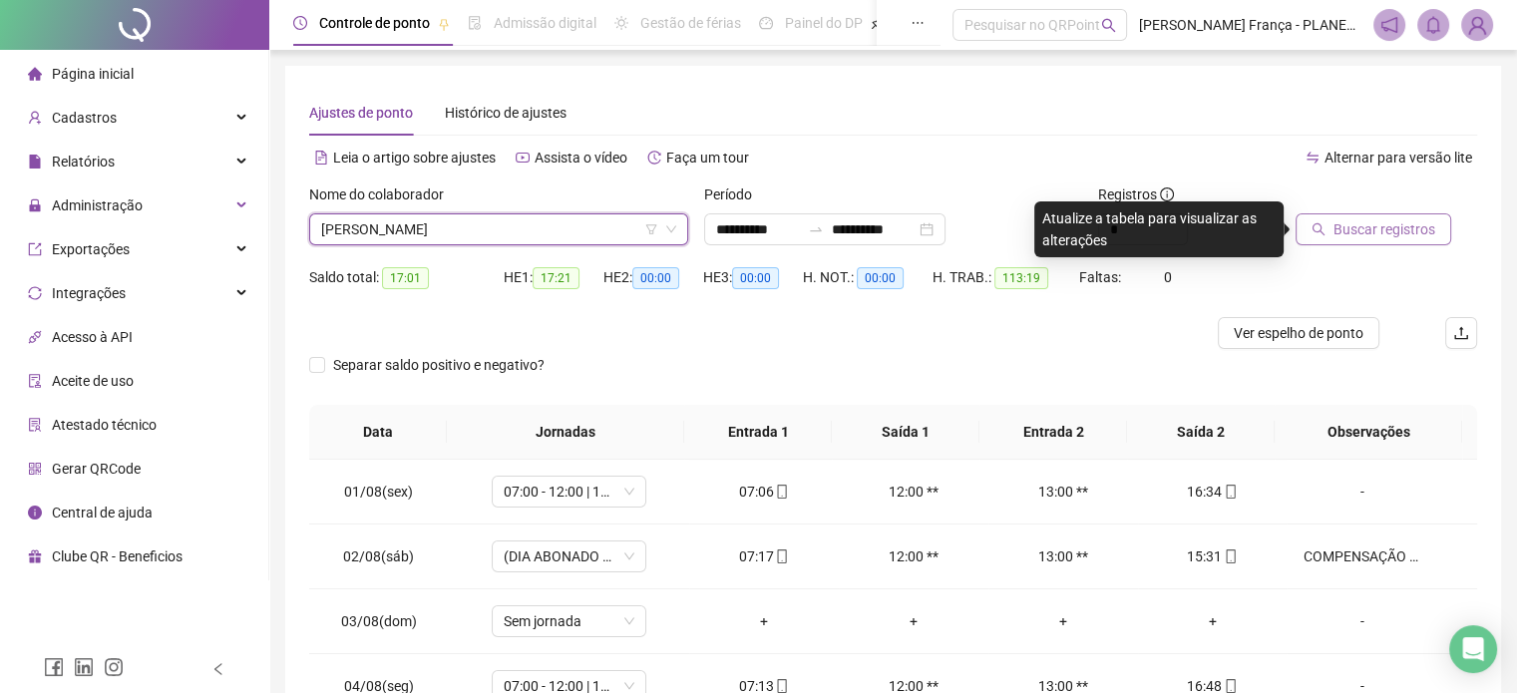
click at [1332, 220] on button "Buscar registros" at bounding box center [1373, 229] width 156 height 32
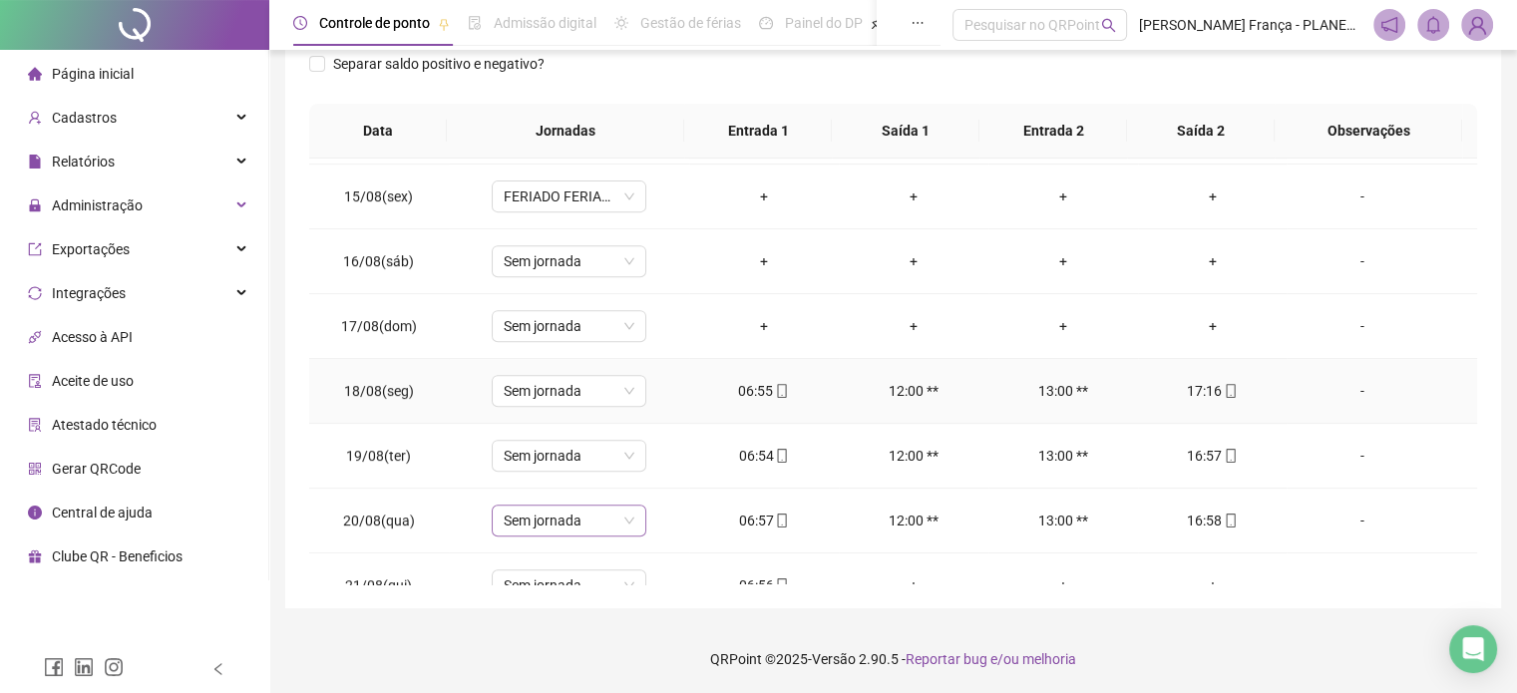
scroll to position [930, 0]
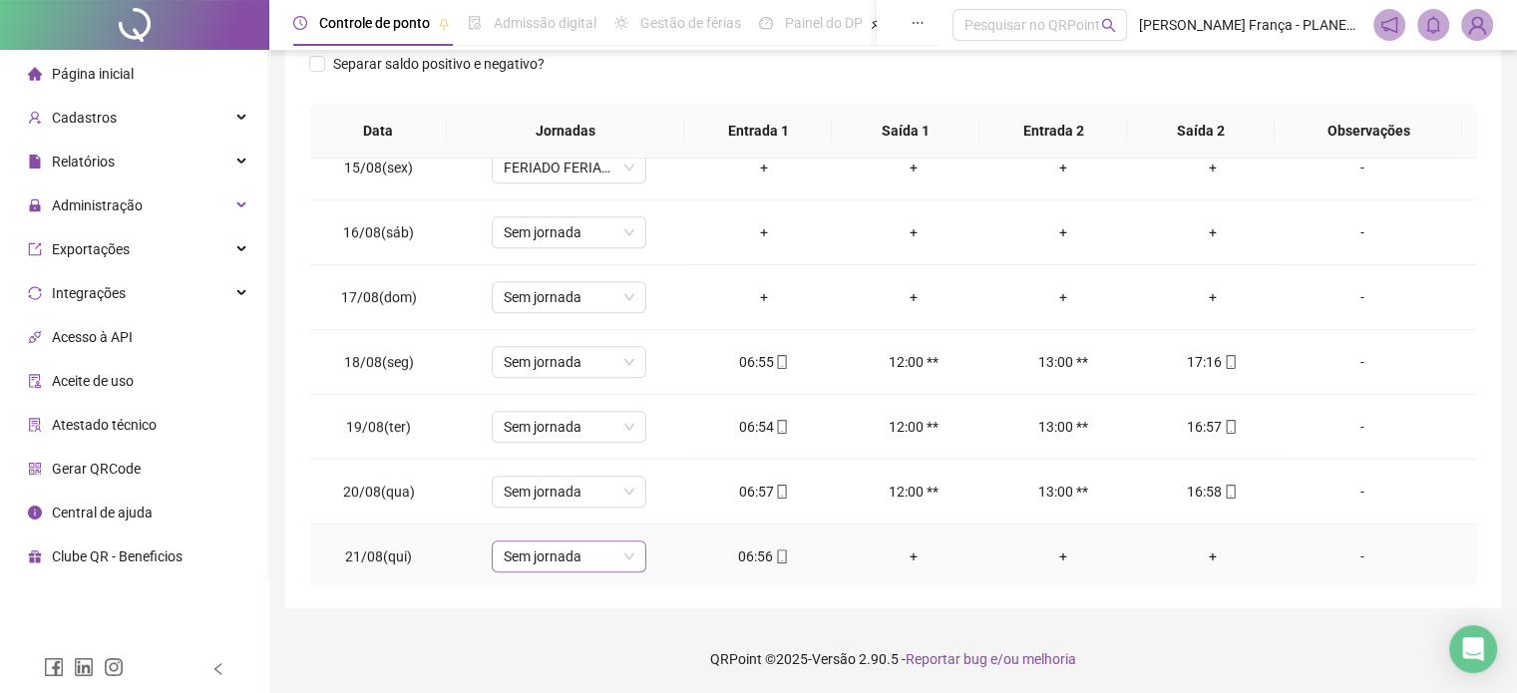
click at [567, 564] on span "Sem jornada" at bounding box center [569, 557] width 131 height 30
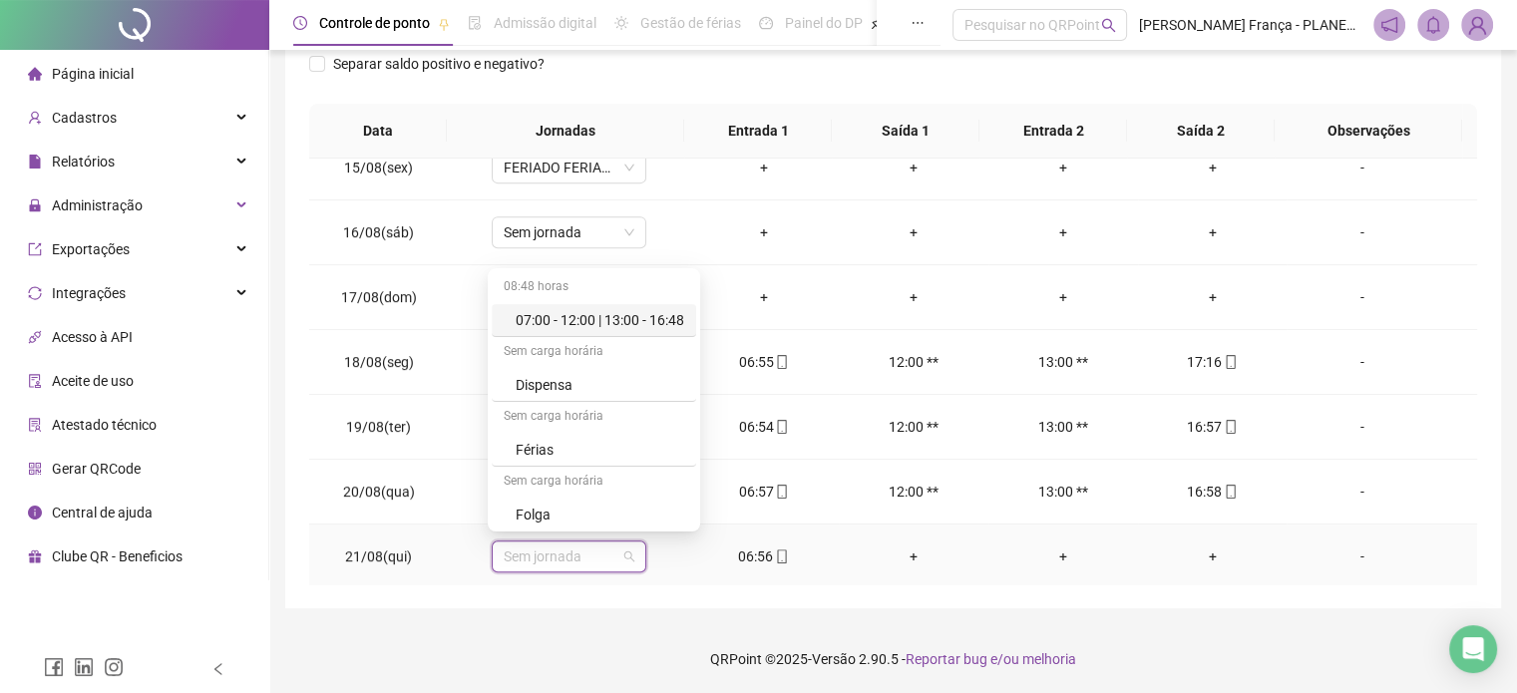
drag, startPoint x: 595, startPoint y: 321, endPoint x: 646, endPoint y: 414, distance: 105.8
click at [597, 325] on div "07:00 - 12:00 | 13:00 - 16:48" at bounding box center [600, 320] width 169 height 22
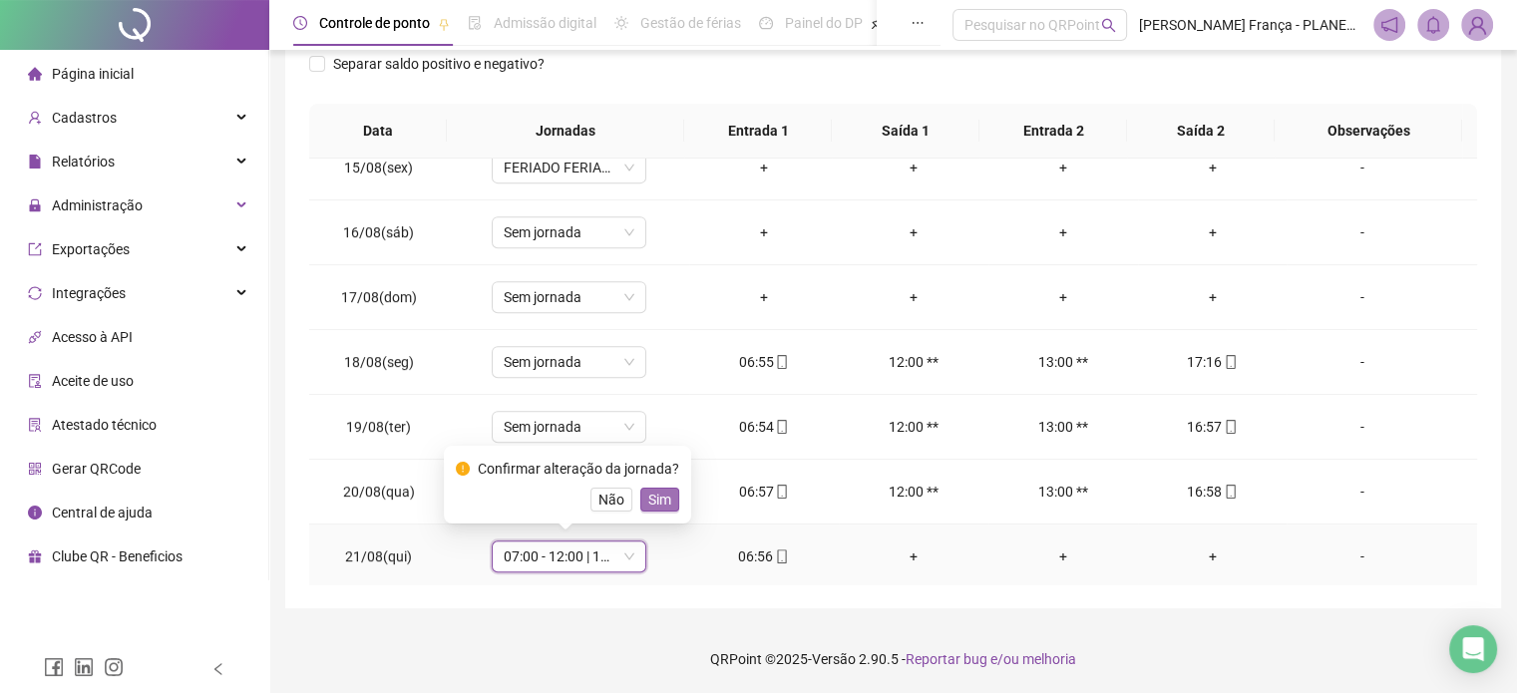
click at [653, 498] on span "Sim" at bounding box center [659, 500] width 23 height 22
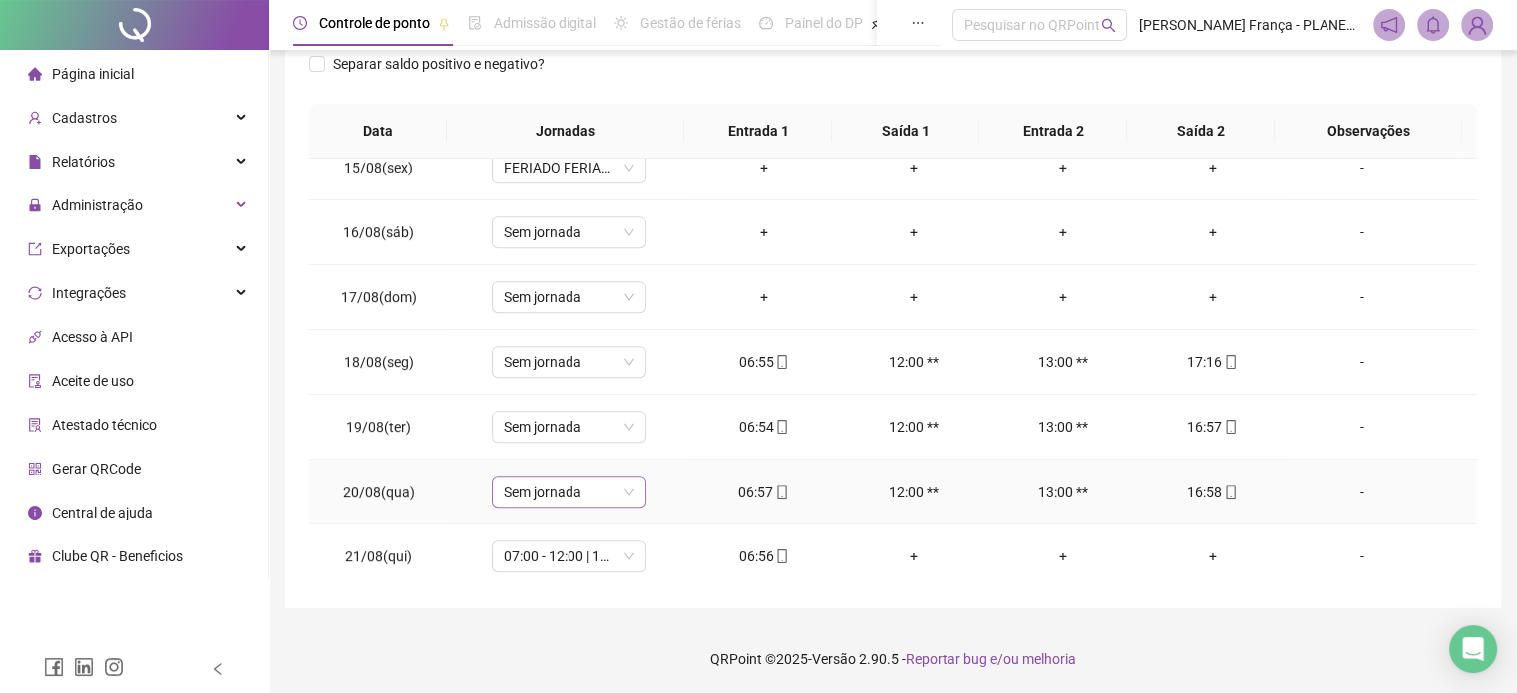
click at [630, 486] on div "Sem jornada" at bounding box center [569, 492] width 155 height 32
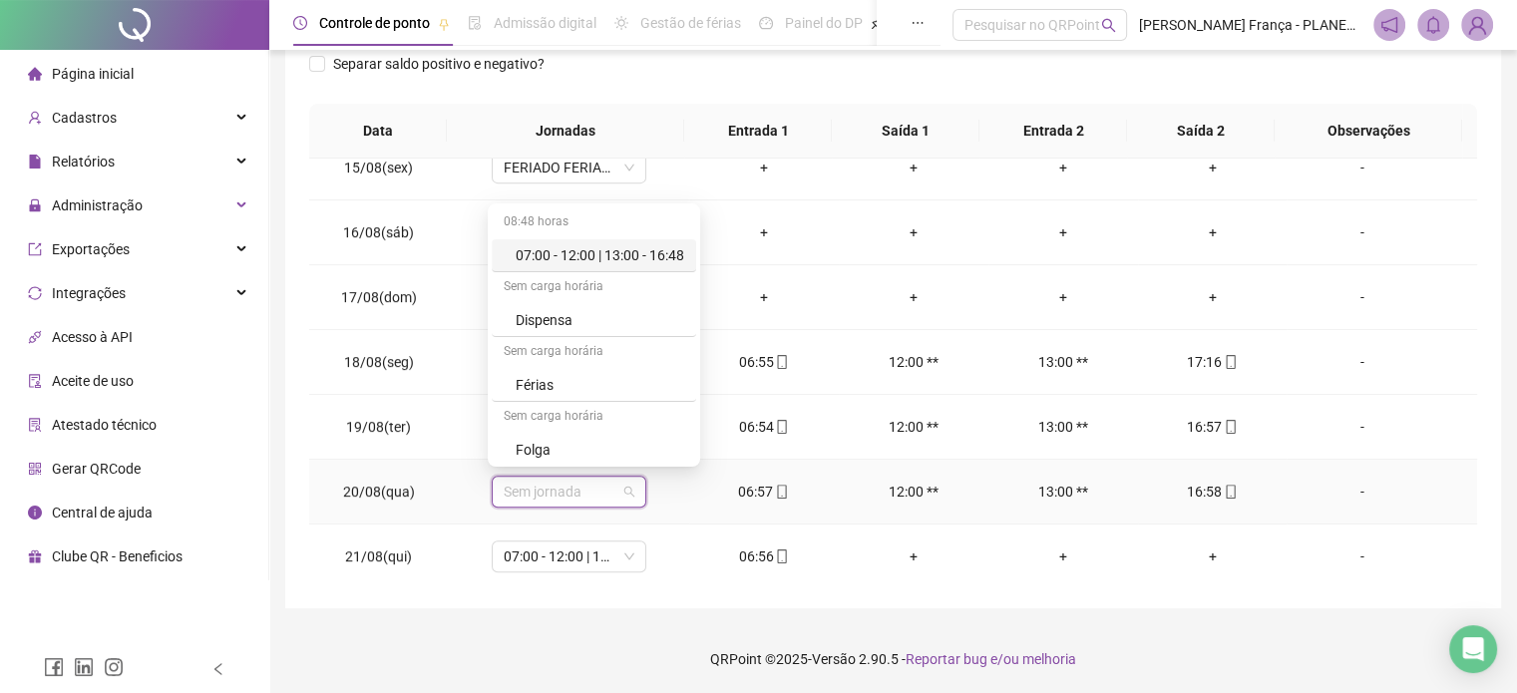
click at [628, 258] on div "07:00 - 12:00 | 13:00 - 16:48" at bounding box center [600, 255] width 169 height 22
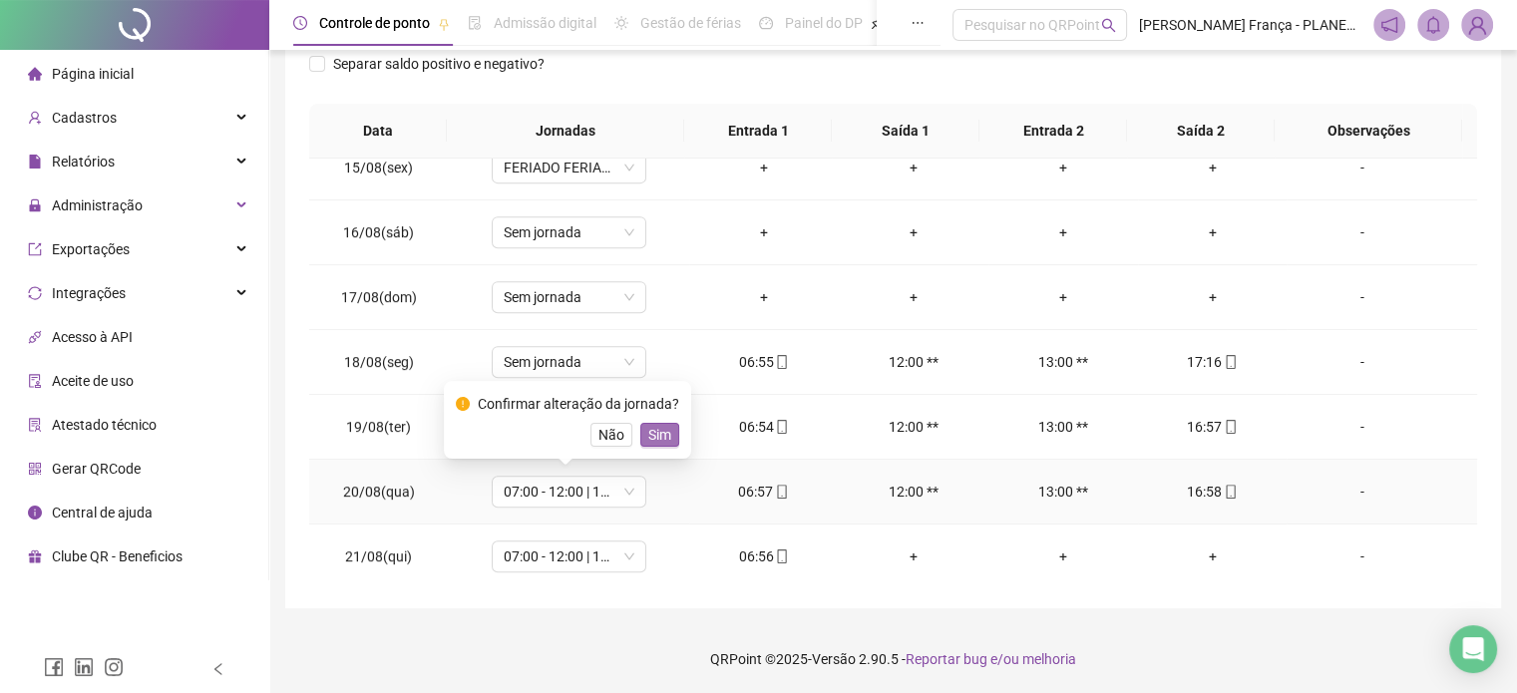
click at [667, 438] on button "Sim" at bounding box center [659, 435] width 39 height 24
click at [612, 429] on span "Sem jornada" at bounding box center [569, 427] width 131 height 30
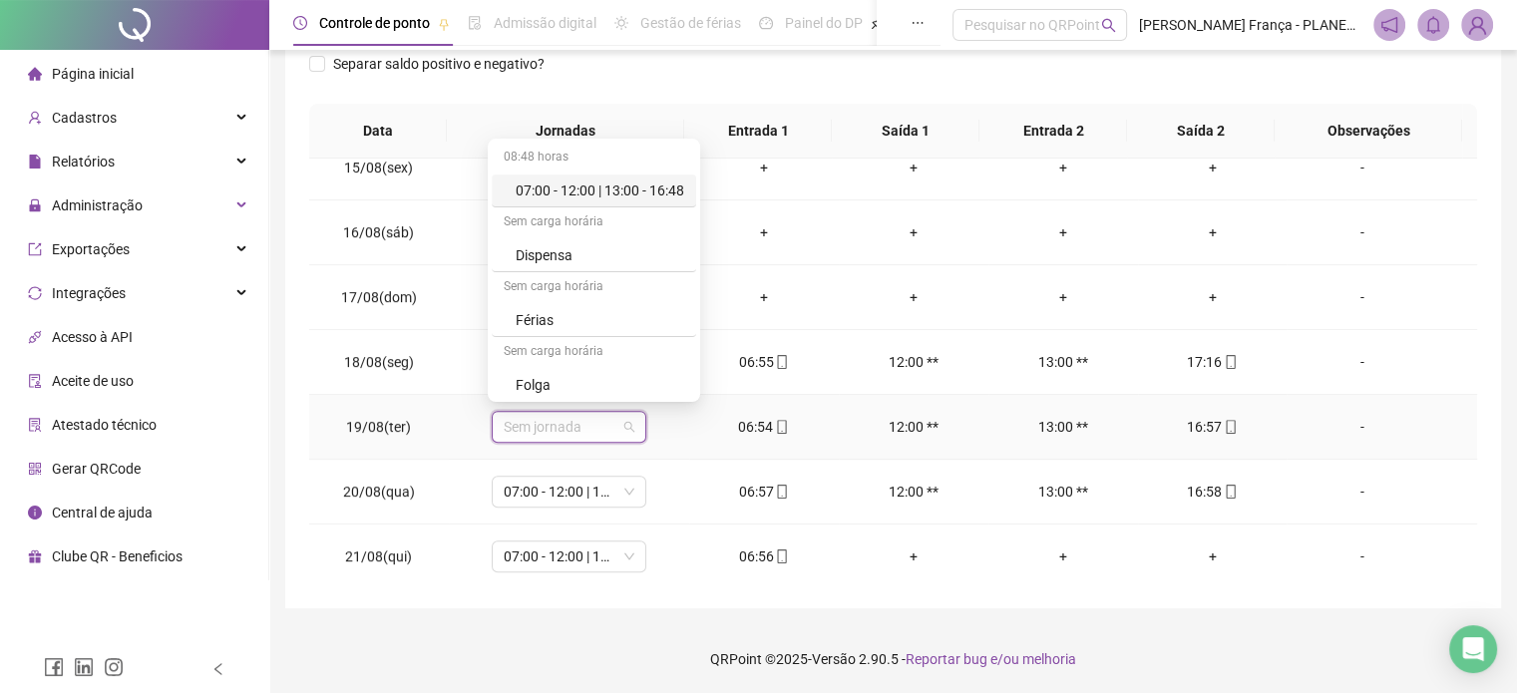
click at [626, 186] on div "07:00 - 12:00 | 13:00 - 16:48" at bounding box center [600, 191] width 169 height 22
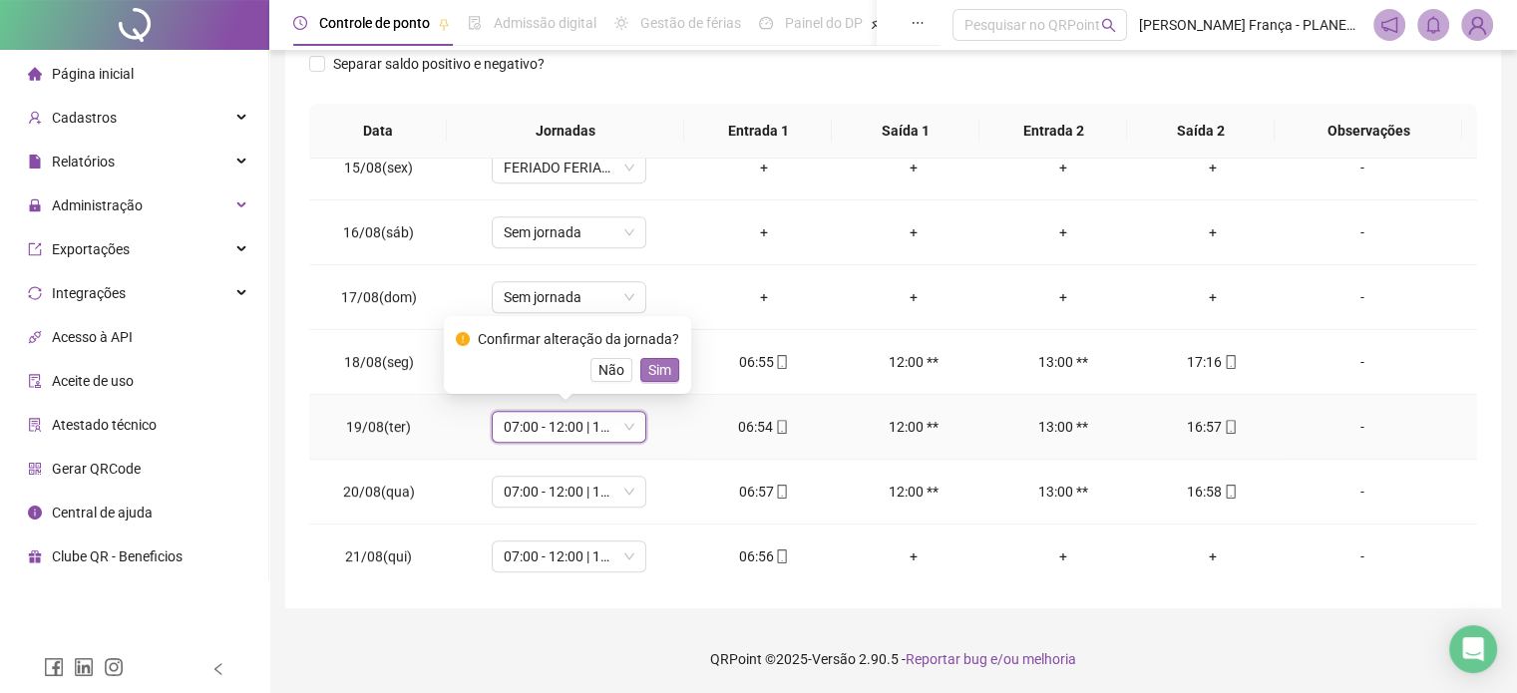
click at [658, 371] on span "Sim" at bounding box center [659, 370] width 23 height 22
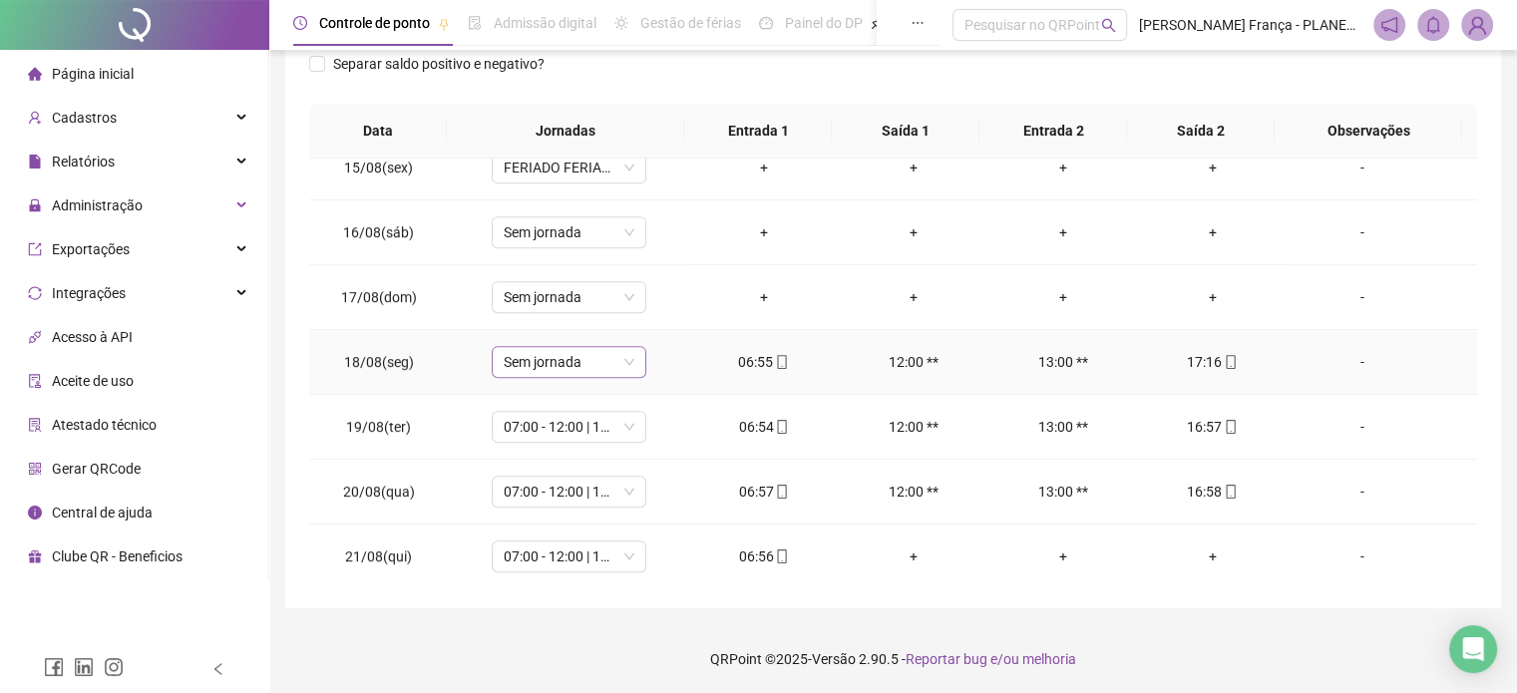
click at [610, 366] on span "Sem jornada" at bounding box center [569, 362] width 131 height 30
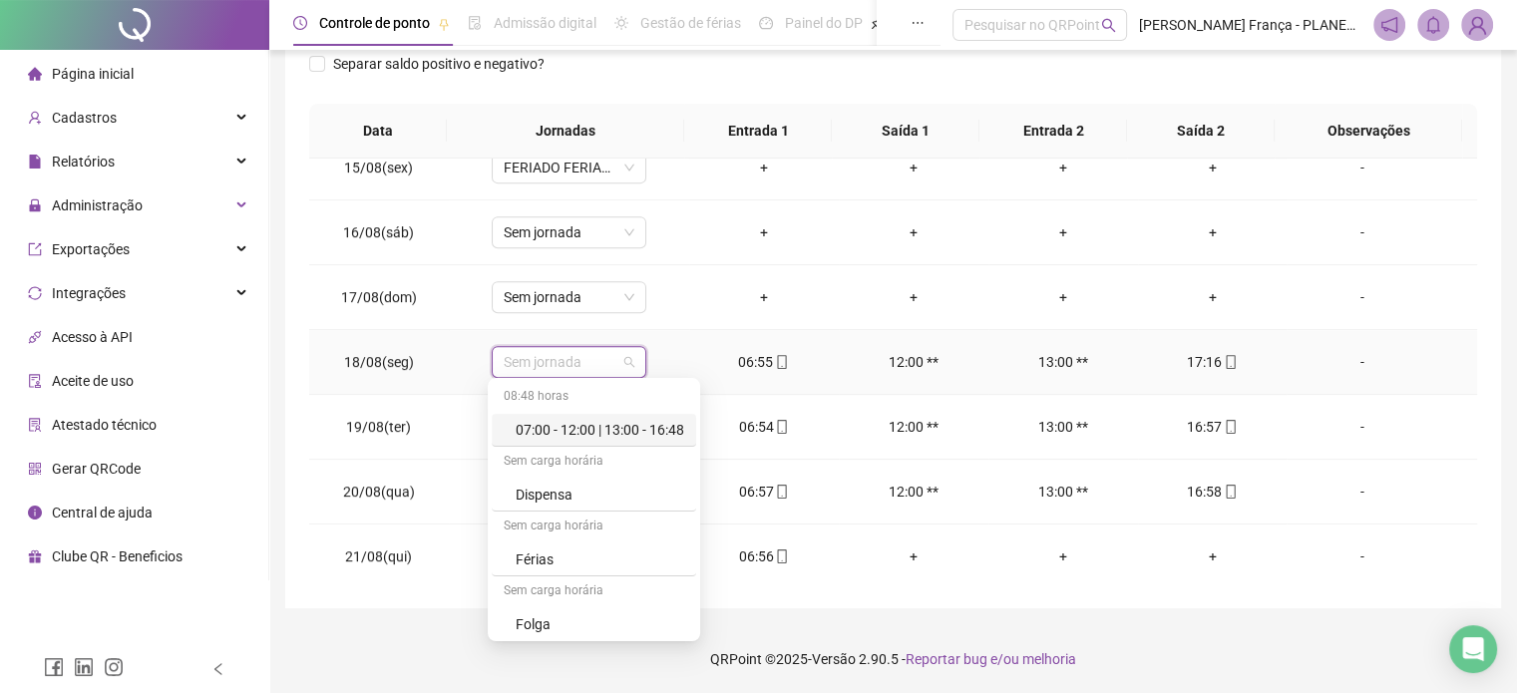
click at [614, 430] on div "07:00 - 12:00 | 13:00 - 16:48" at bounding box center [600, 430] width 169 height 22
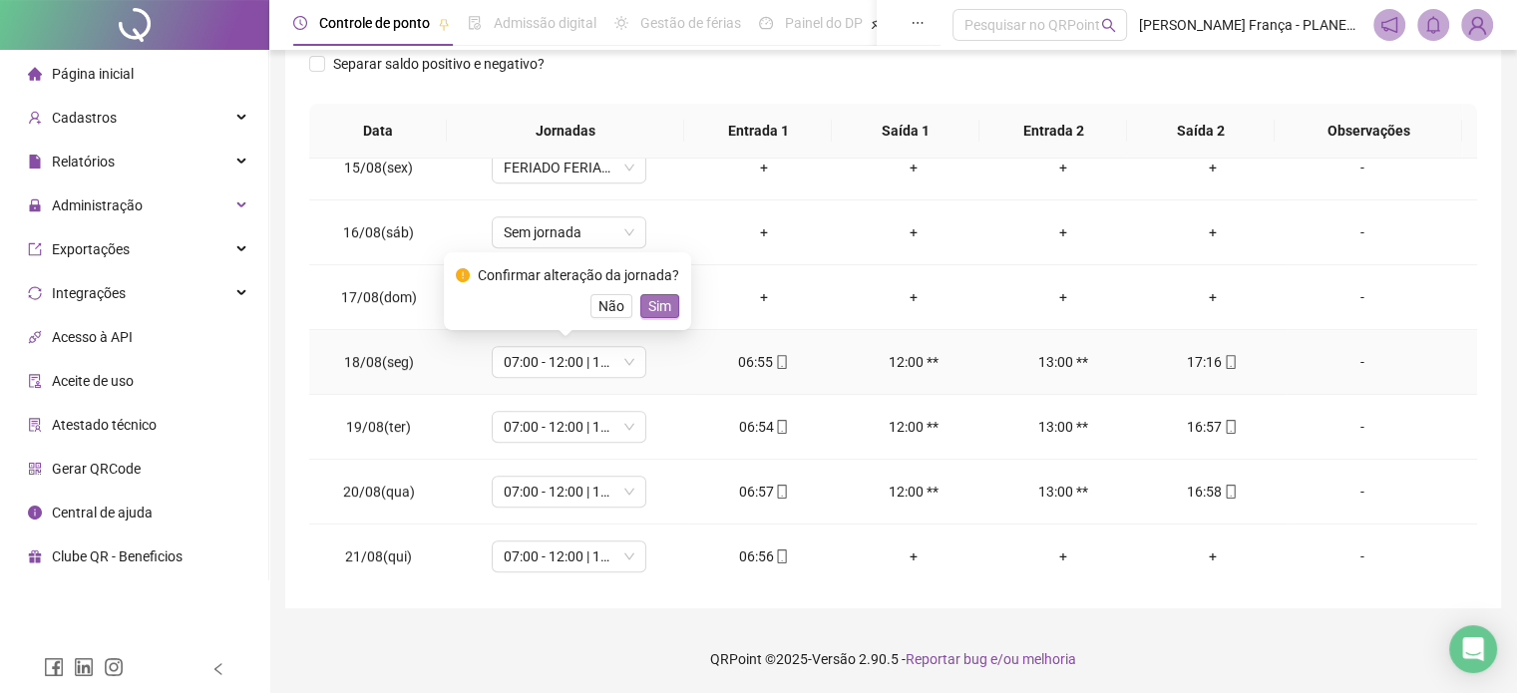
click at [648, 306] on span "Sim" at bounding box center [659, 306] width 23 height 22
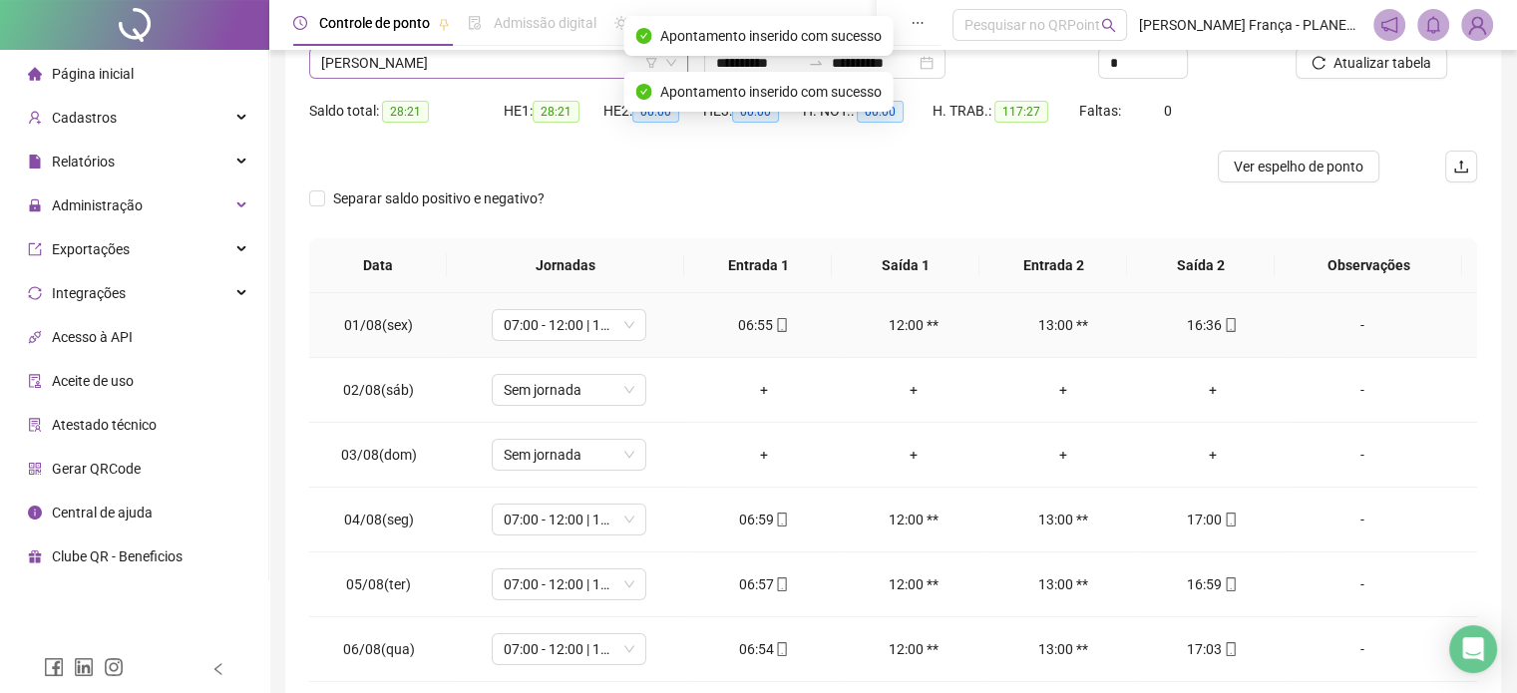
scroll to position [0, 0]
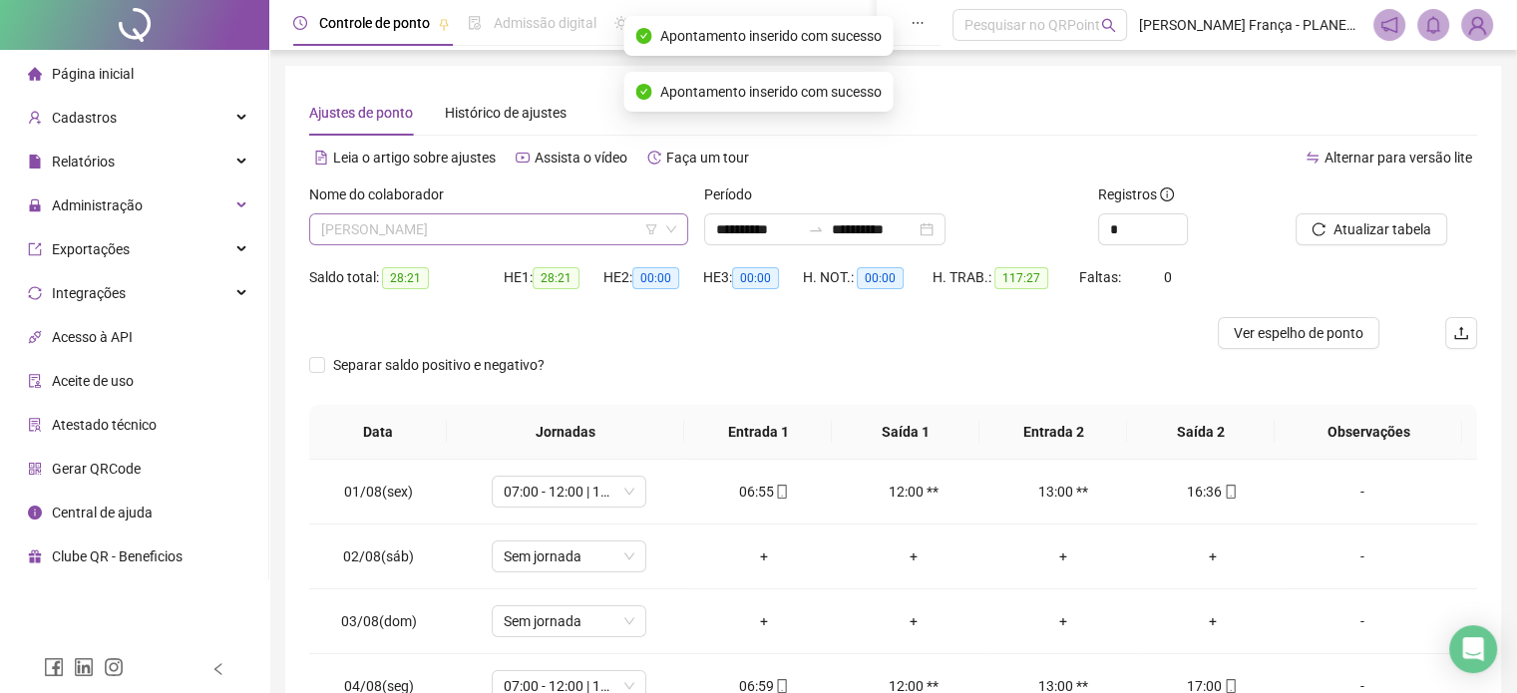
click at [421, 238] on span "[PERSON_NAME]" at bounding box center [498, 229] width 355 height 30
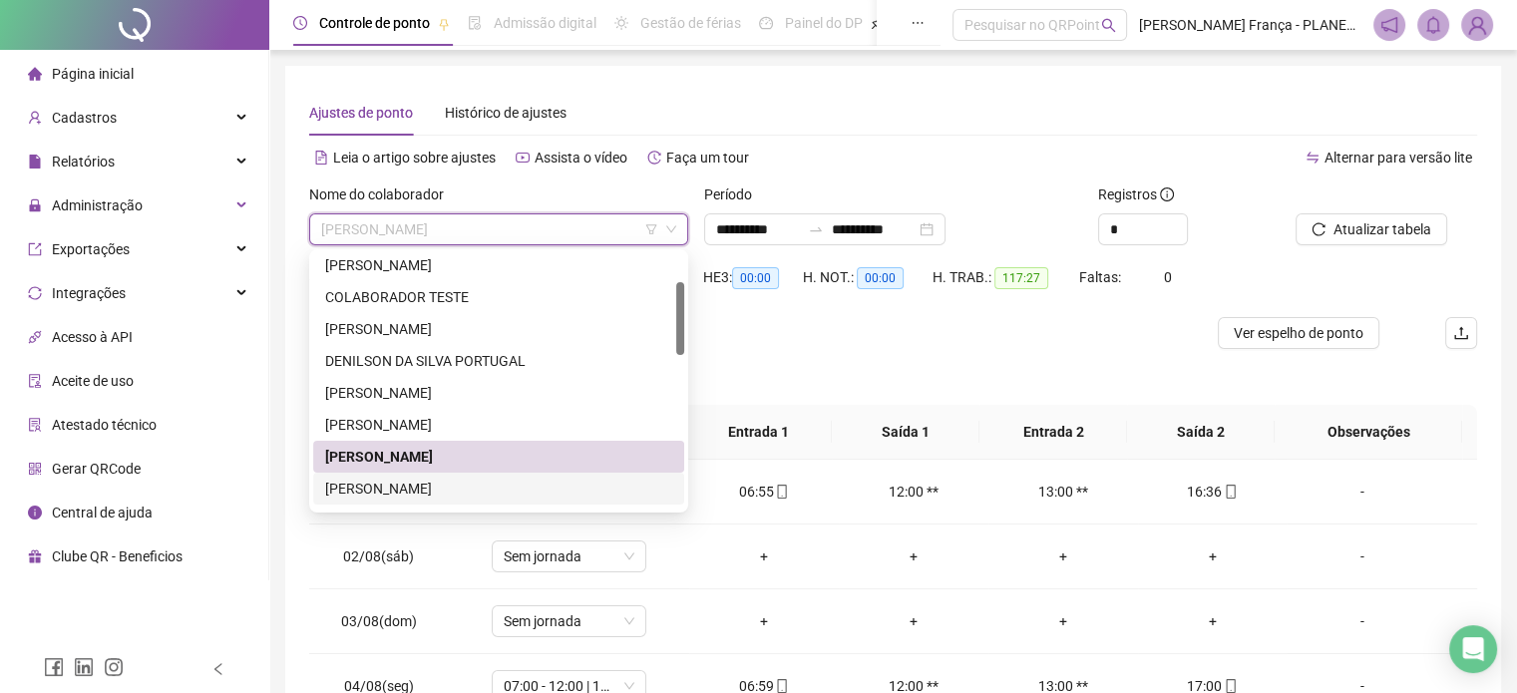
click at [383, 495] on div "[PERSON_NAME]" at bounding box center [498, 489] width 347 height 22
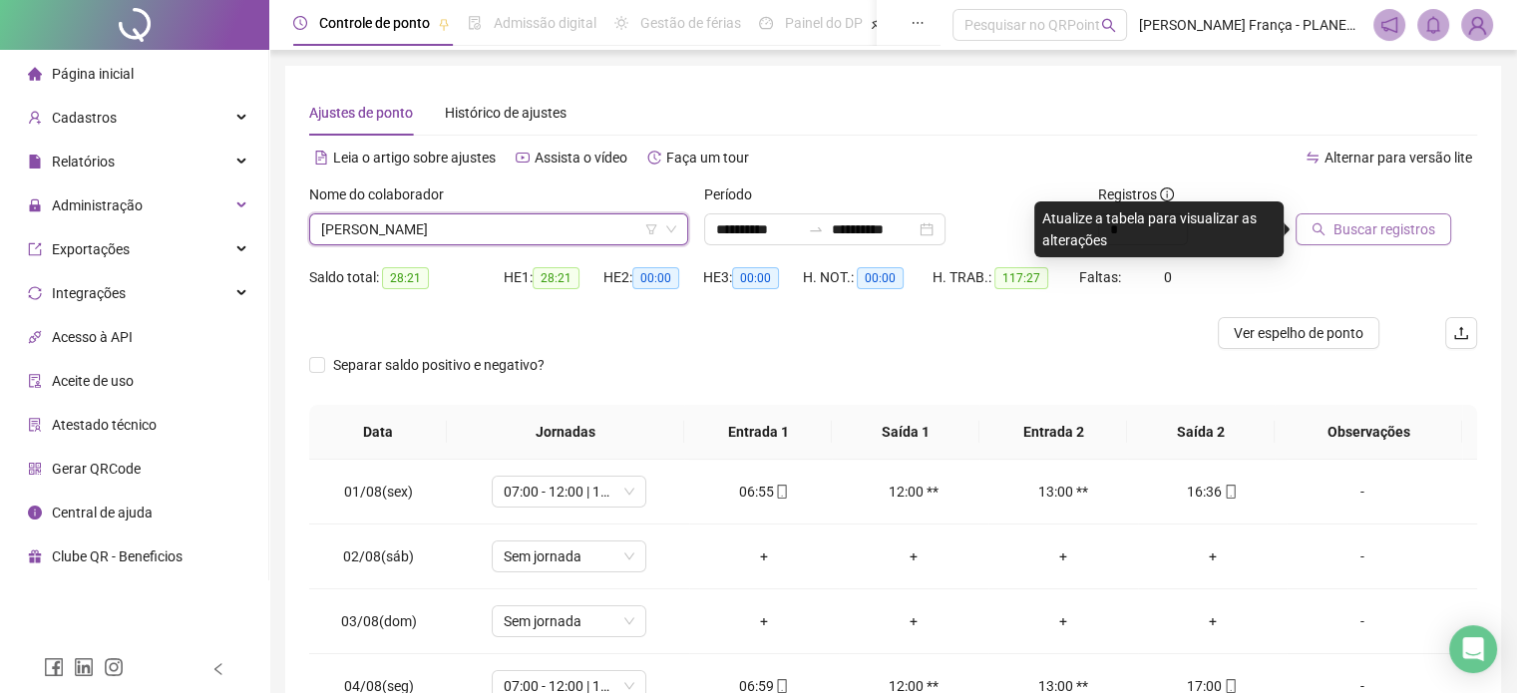
click at [1360, 228] on span "Buscar registros" at bounding box center [1384, 229] width 102 height 22
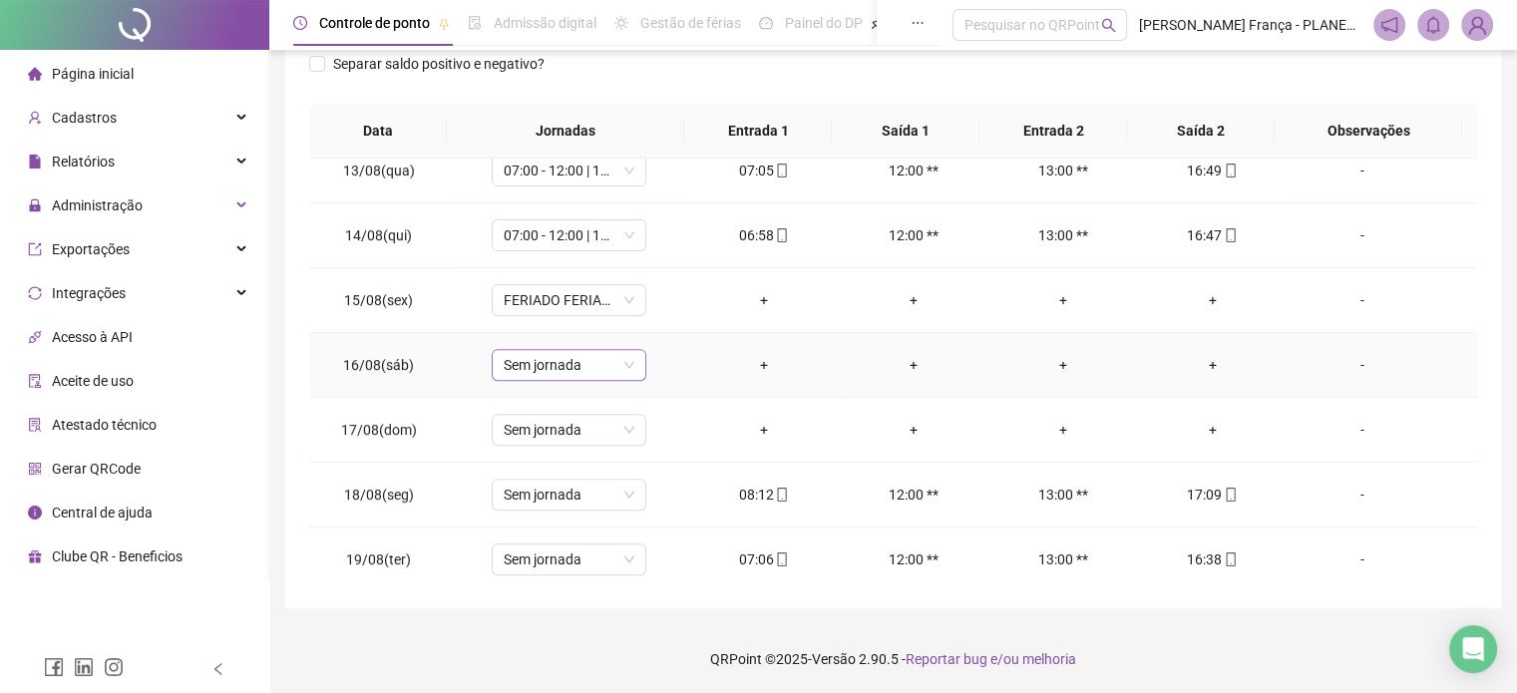
scroll to position [930, 0]
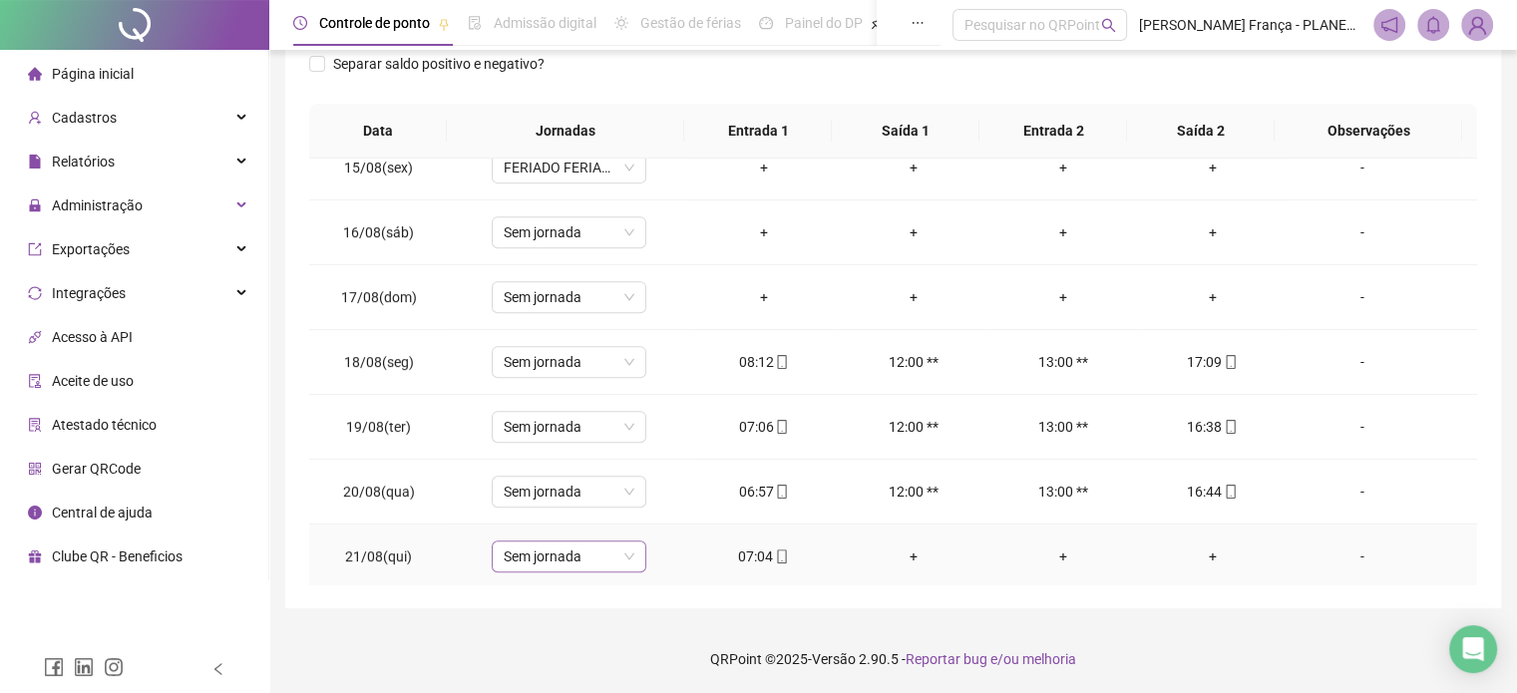
drag, startPoint x: 602, startPoint y: 566, endPoint x: 599, endPoint y: 554, distance: 12.3
click at [599, 565] on div "Sem jornada" at bounding box center [569, 557] width 155 height 32
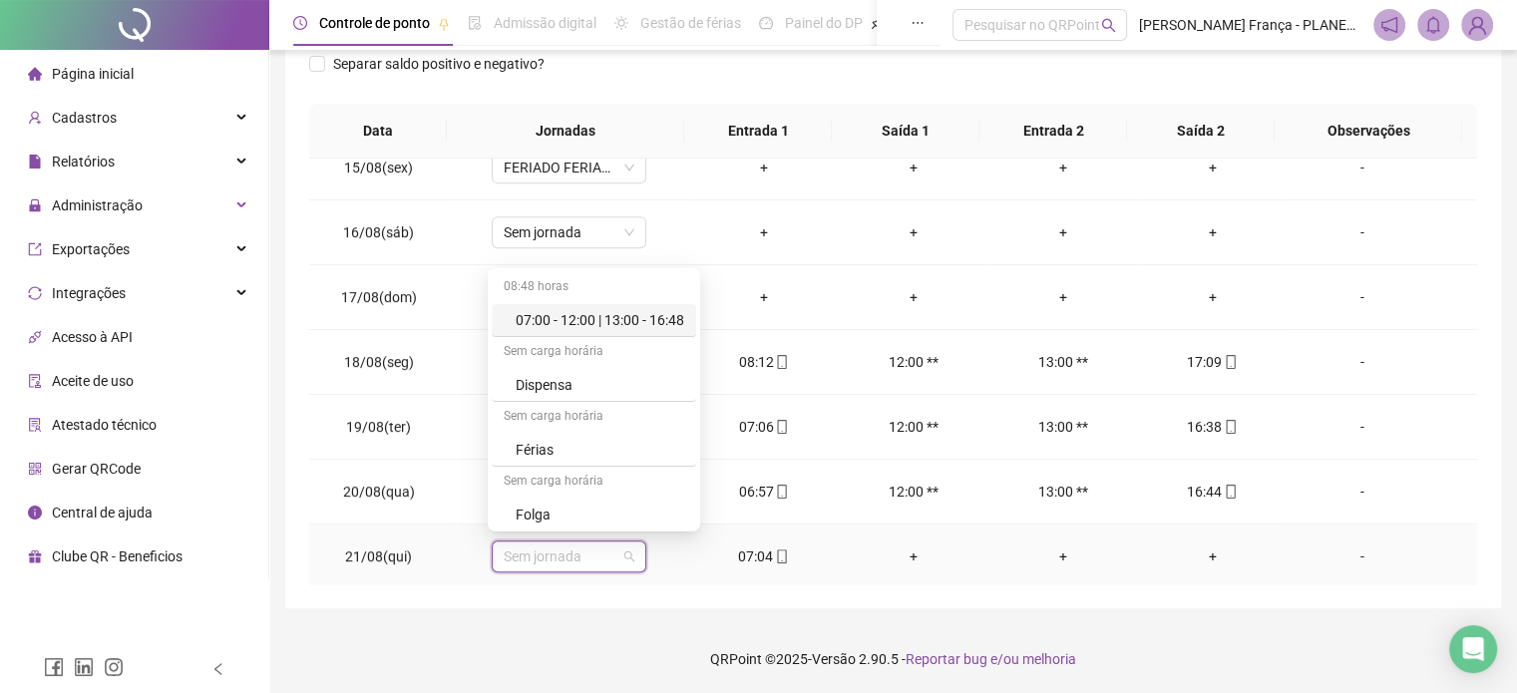
click at [632, 318] on div "07:00 - 12:00 | 13:00 - 16:48" at bounding box center [600, 320] width 169 height 22
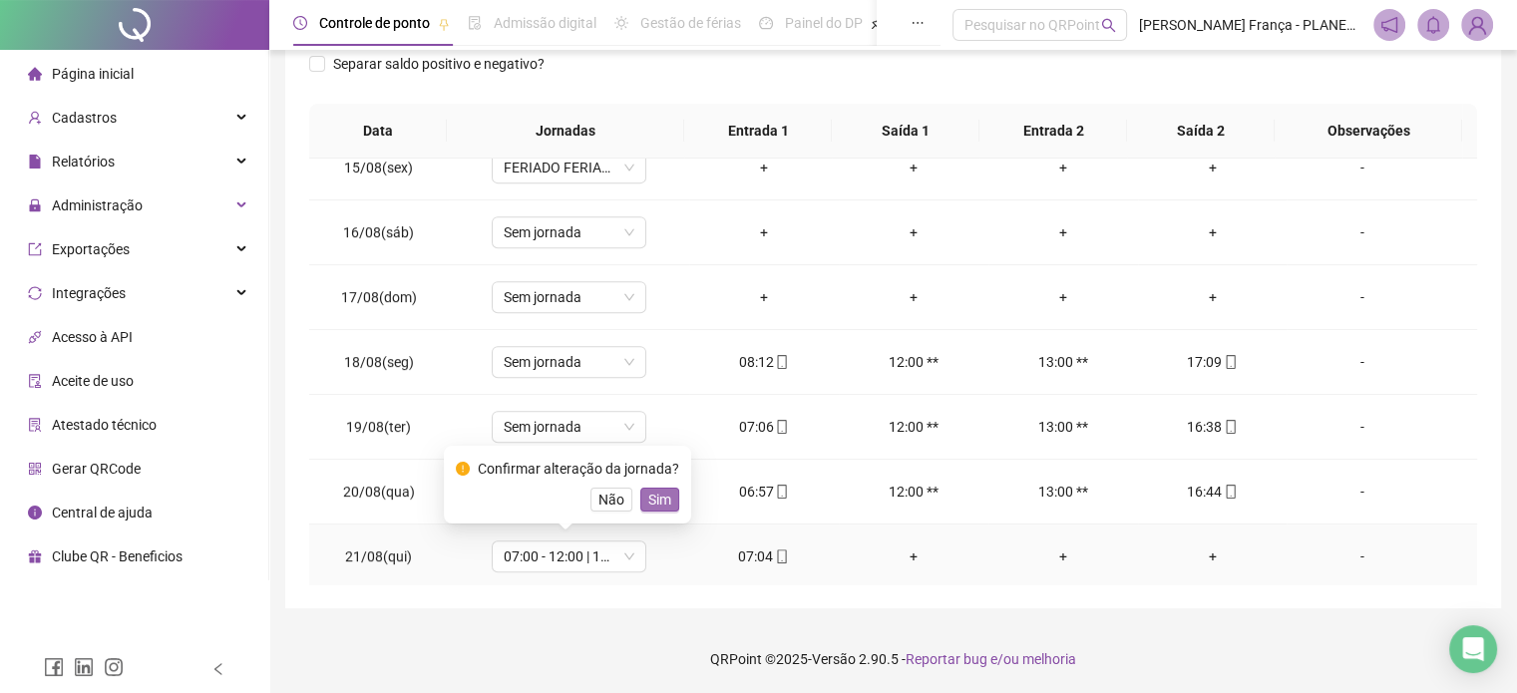
click at [655, 499] on span "Sim" at bounding box center [659, 500] width 23 height 22
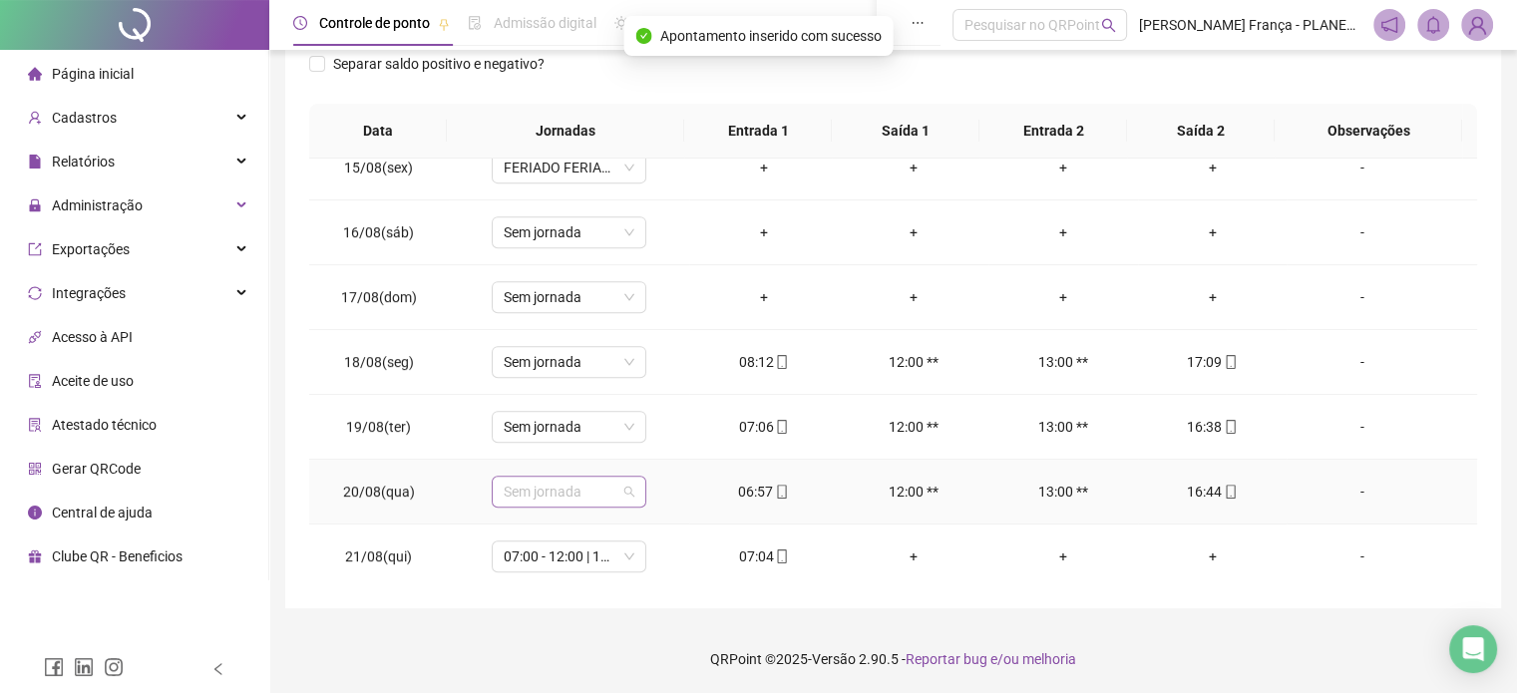
click at [616, 490] on span "Sem jornada" at bounding box center [569, 492] width 131 height 30
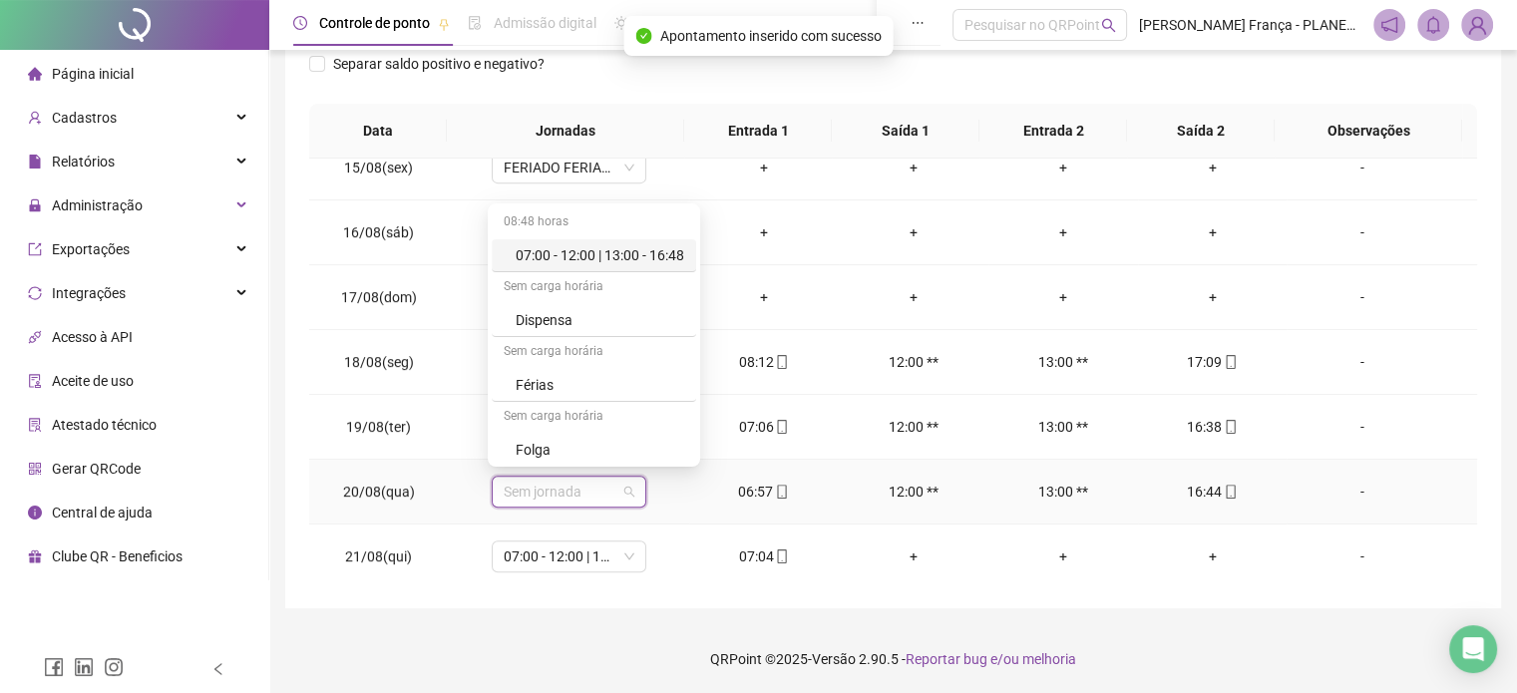
click at [628, 240] on div "07:00 - 12:00 | 13:00 - 16:48" at bounding box center [594, 255] width 204 height 33
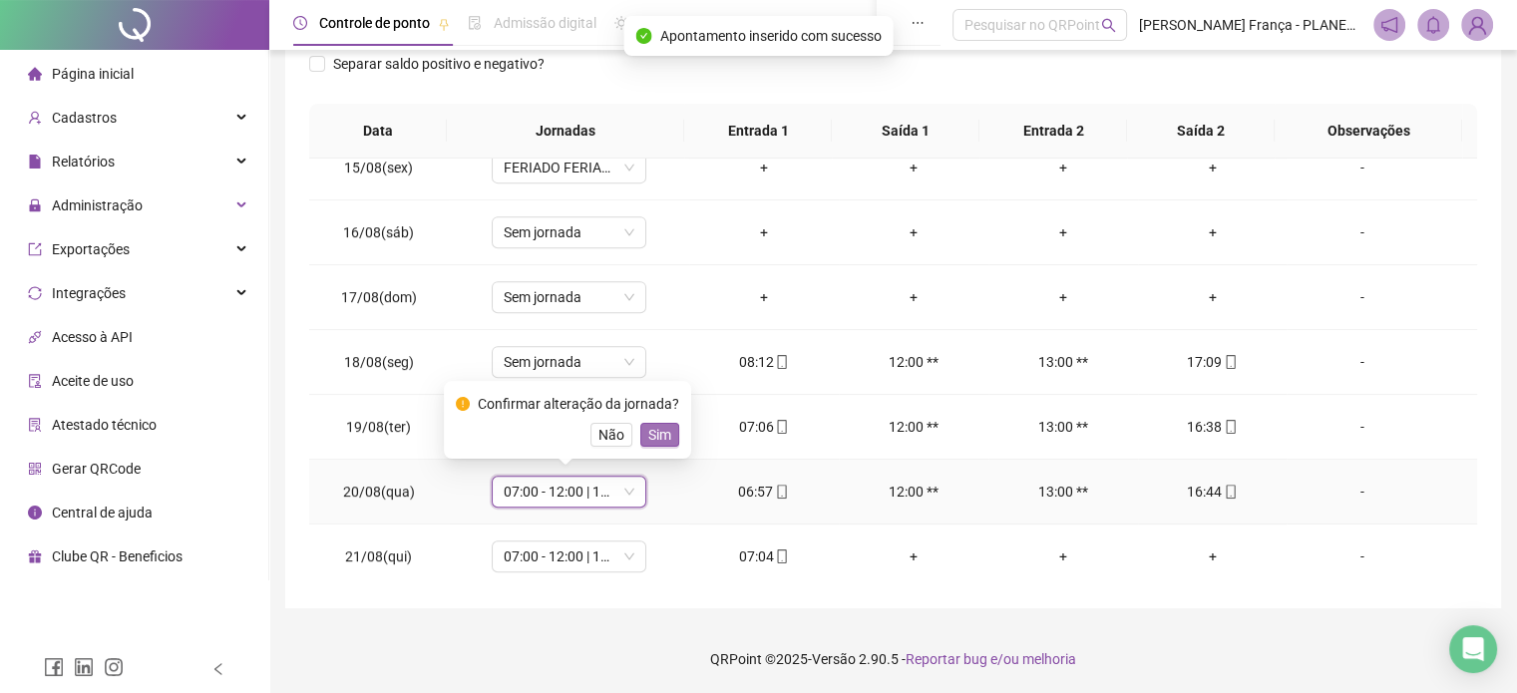
click at [668, 434] on button "Sim" at bounding box center [659, 435] width 39 height 24
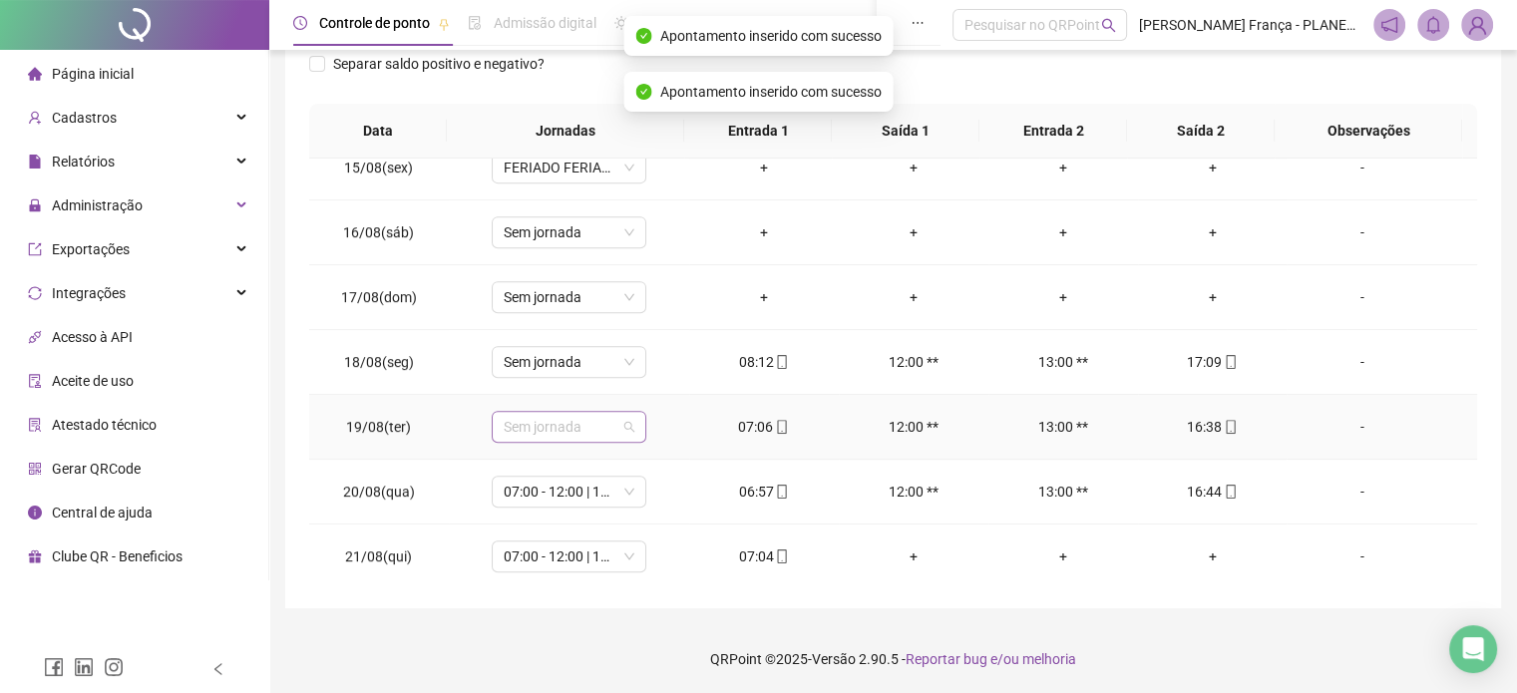
click at [594, 414] on span "Sem jornada" at bounding box center [569, 427] width 131 height 30
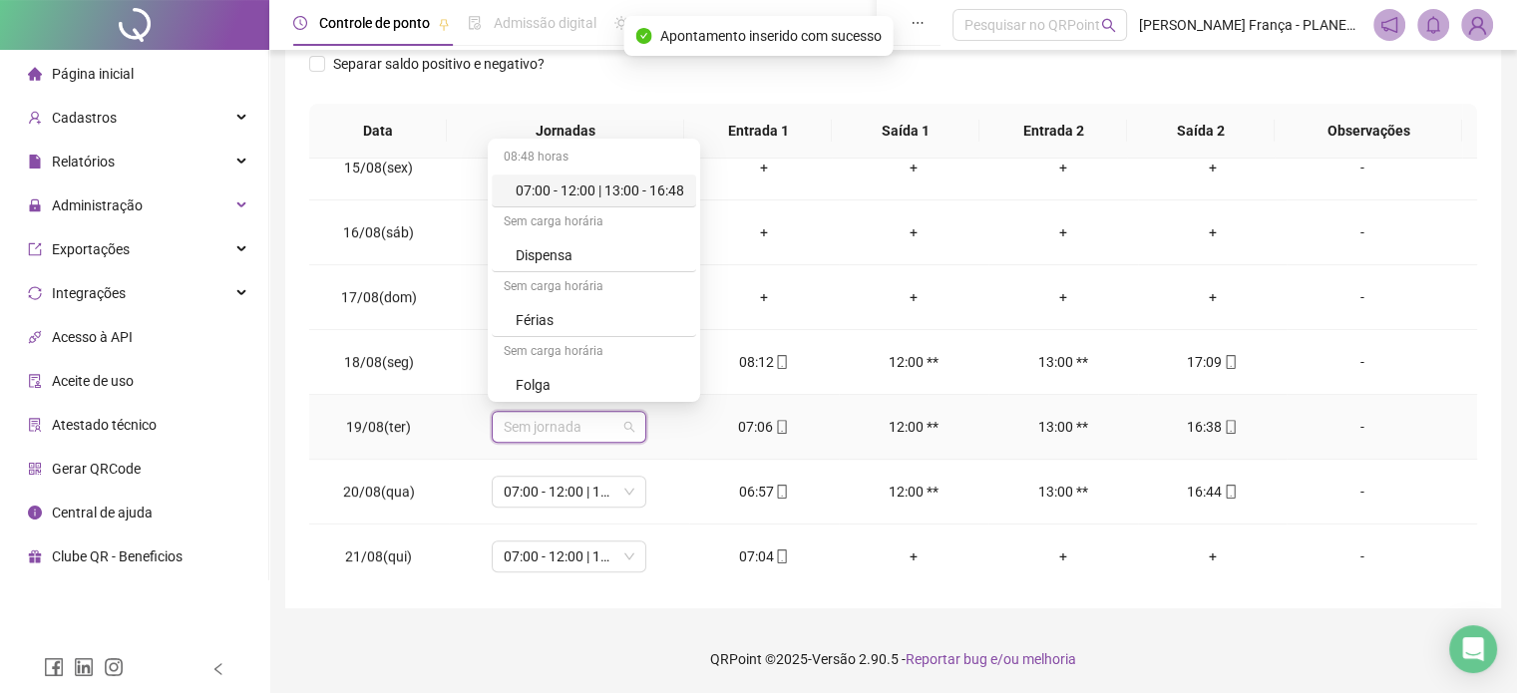
click at [651, 185] on div "07:00 - 12:00 | 13:00 - 16:48" at bounding box center [600, 191] width 169 height 22
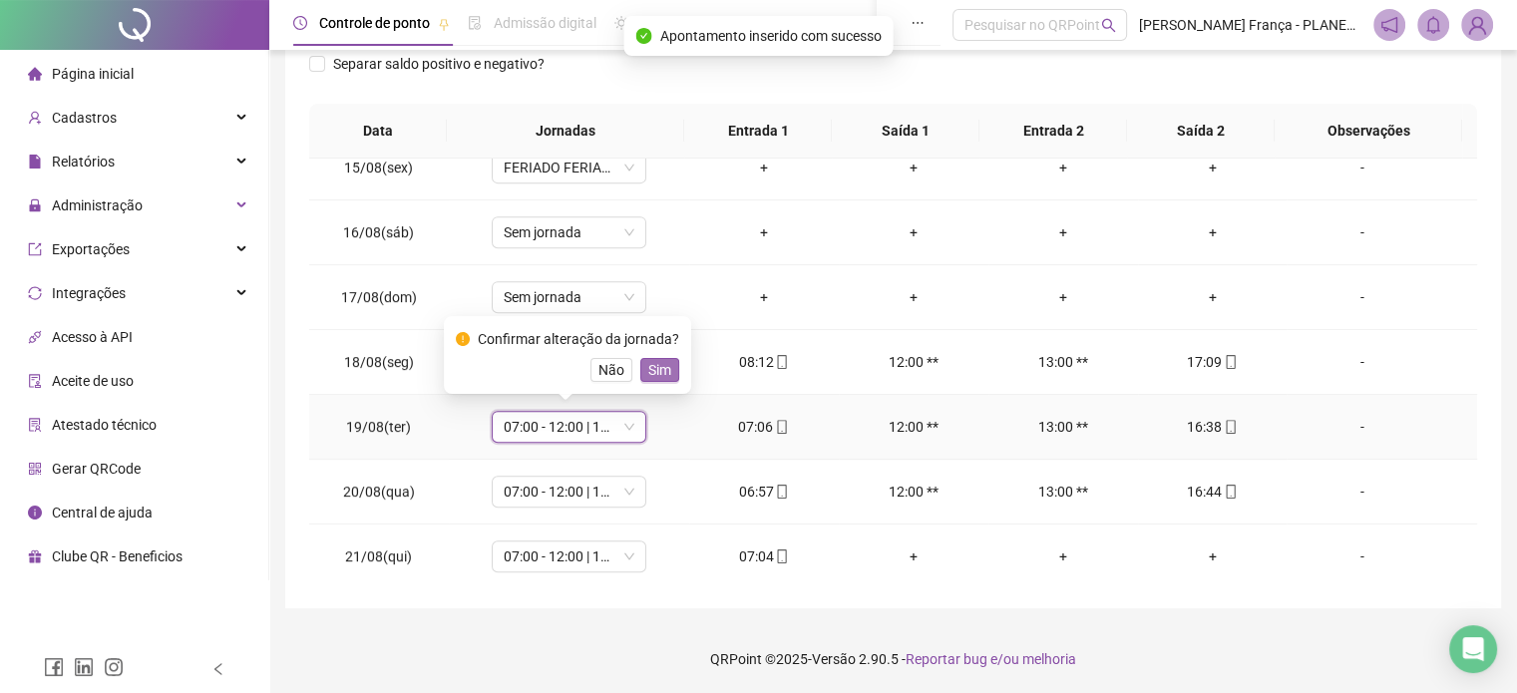
click at [661, 371] on span "Sim" at bounding box center [659, 370] width 23 height 22
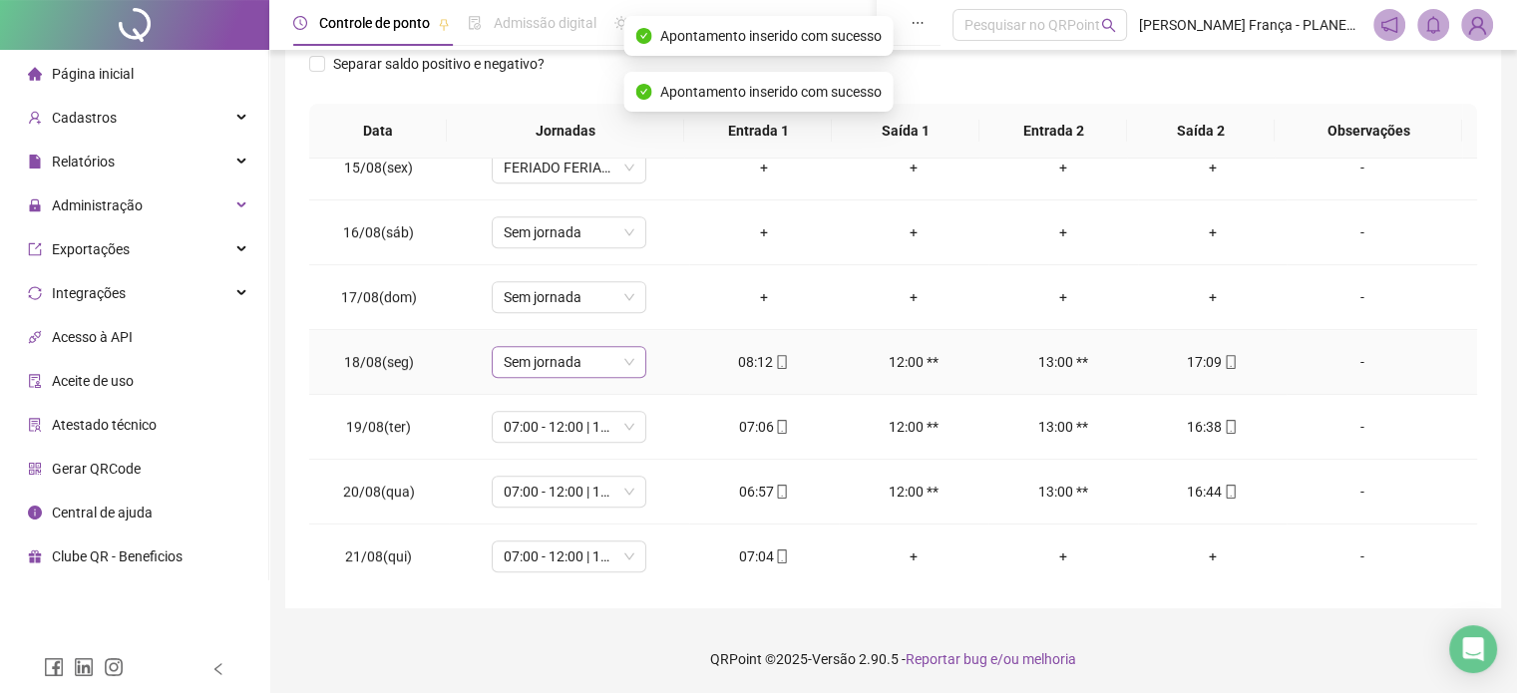
click at [618, 362] on span "Sem jornada" at bounding box center [569, 362] width 131 height 30
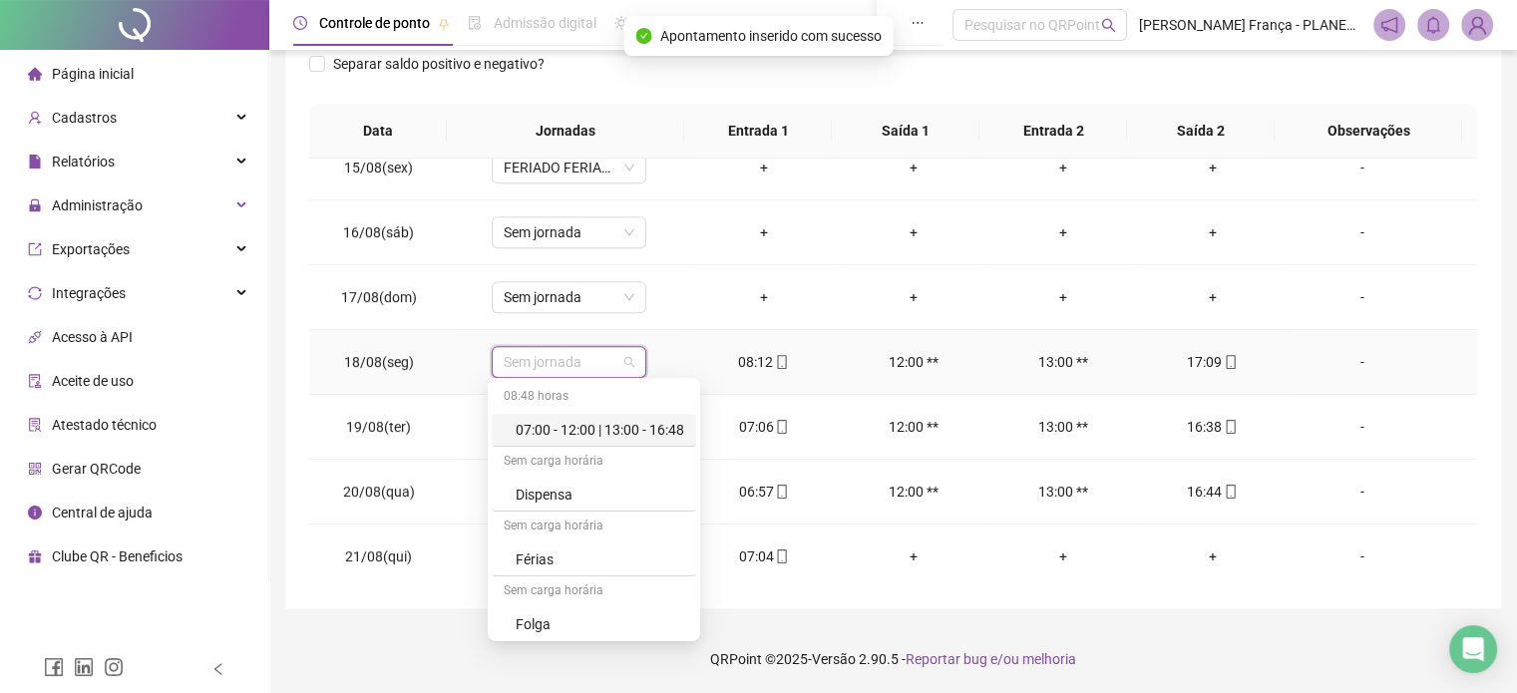
click at [630, 425] on div "07:00 - 12:00 | 13:00 - 16:48" at bounding box center [600, 430] width 169 height 22
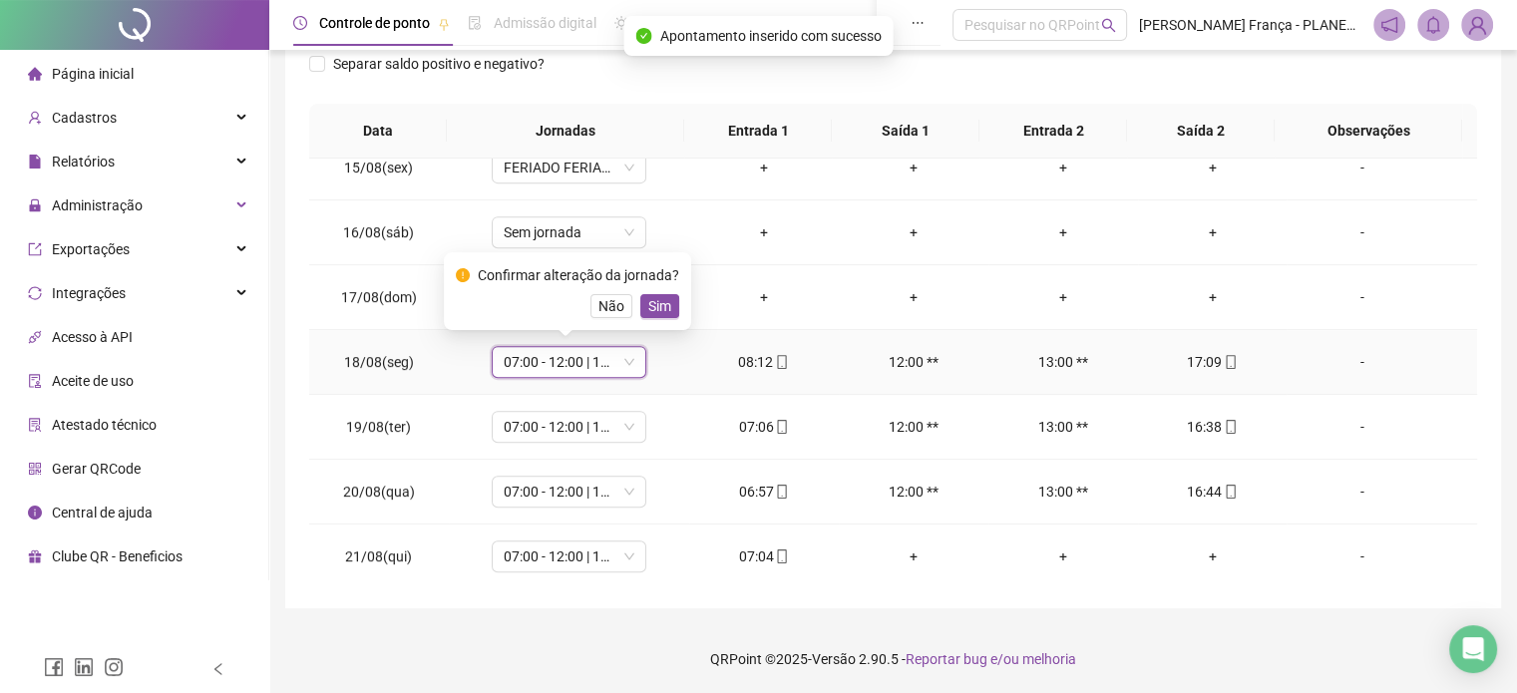
click at [649, 302] on span "Sim" at bounding box center [659, 306] width 23 height 22
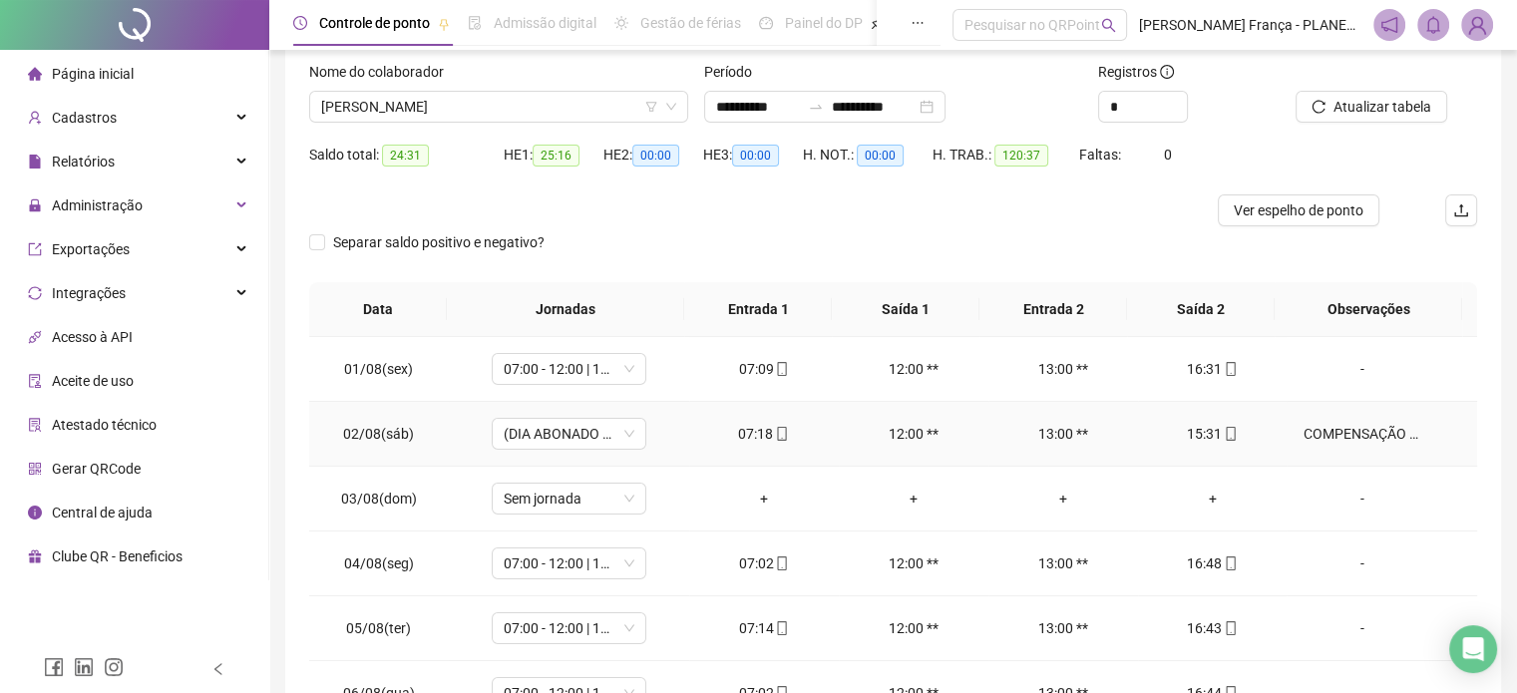
scroll to position [102, 0]
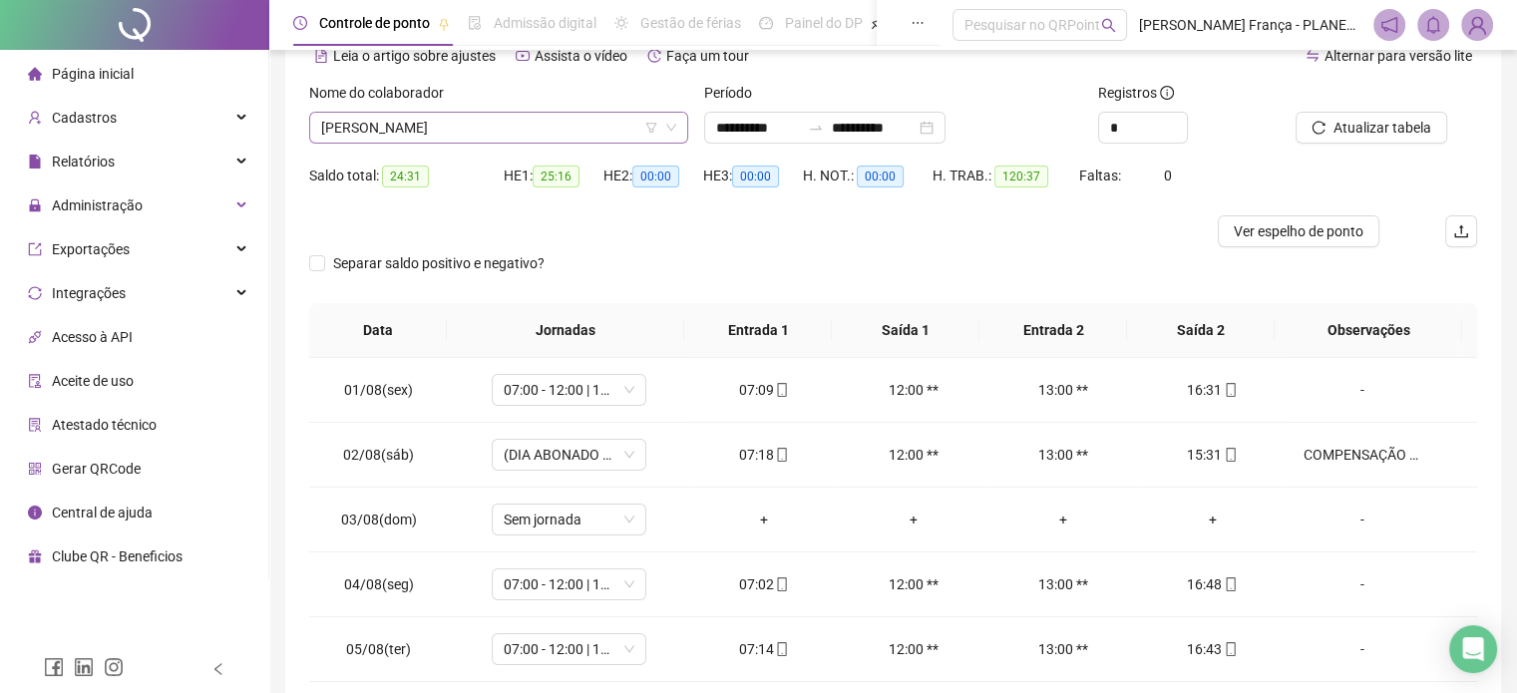
click at [394, 127] on span "[PERSON_NAME]" at bounding box center [498, 128] width 355 height 30
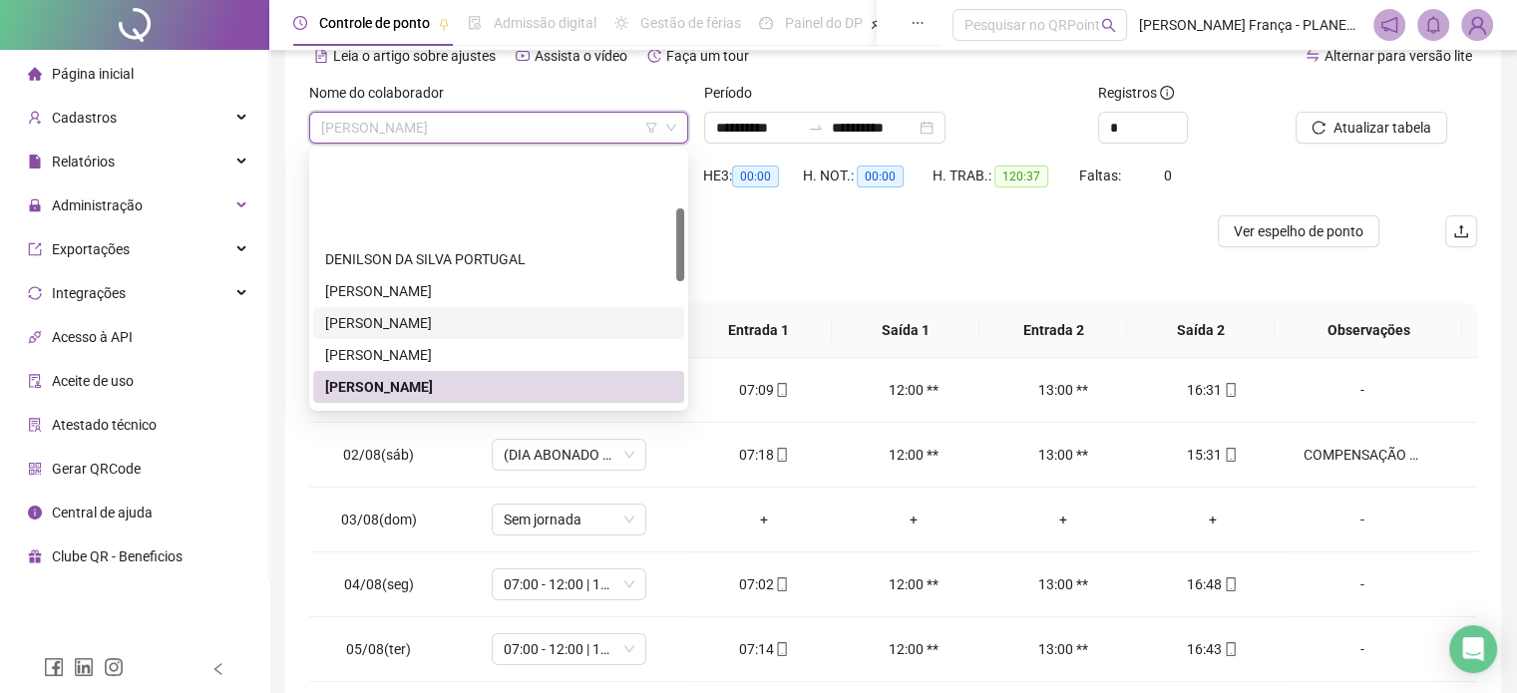
scroll to position [299, 0]
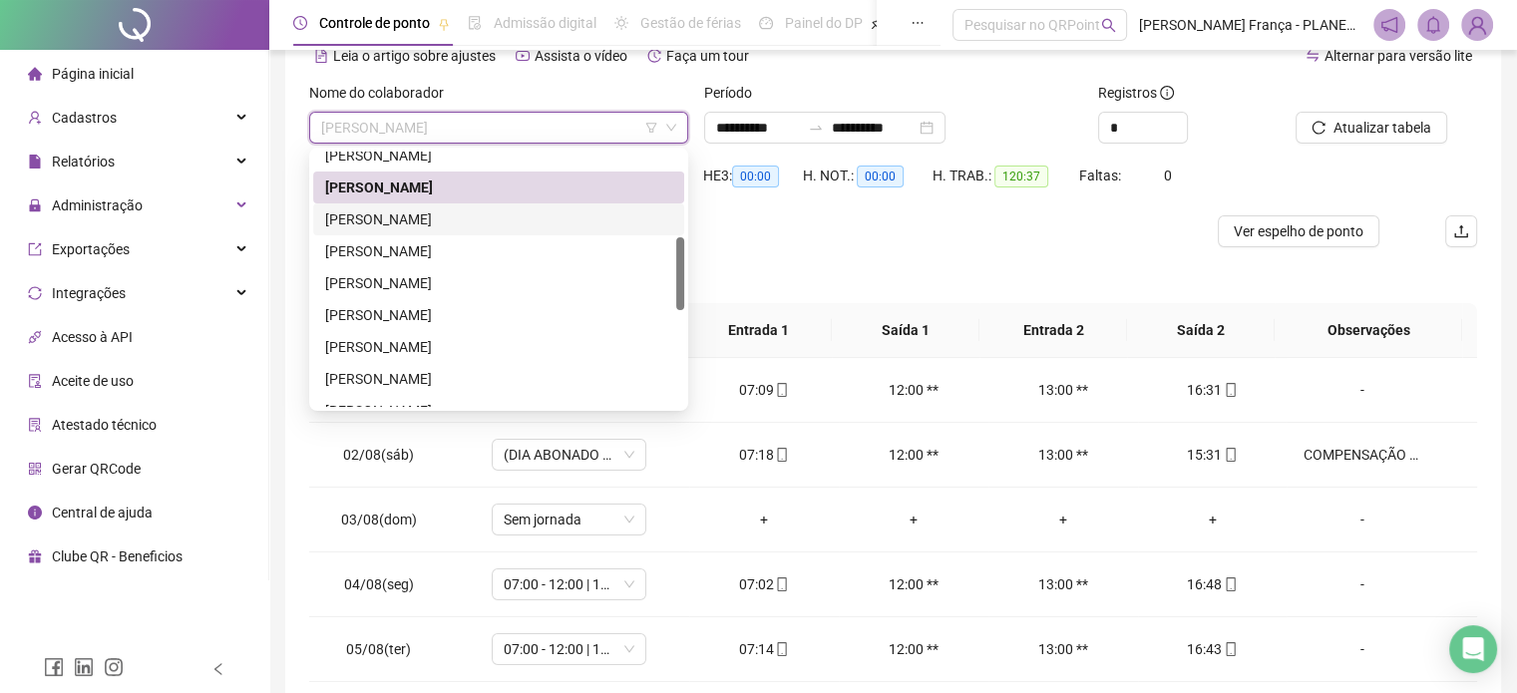
click at [407, 213] on div "[PERSON_NAME]" at bounding box center [498, 219] width 347 height 22
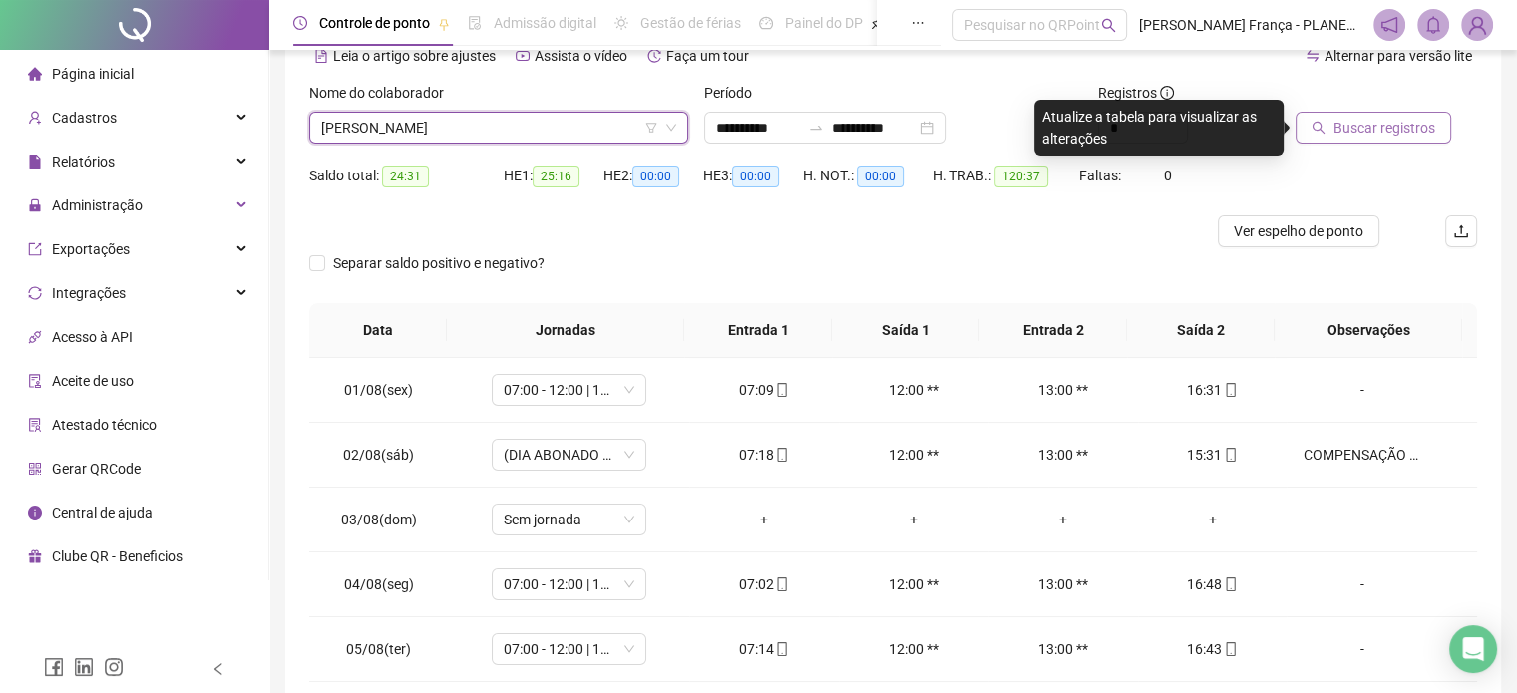
click at [1356, 130] on span "Buscar registros" at bounding box center [1384, 128] width 102 height 22
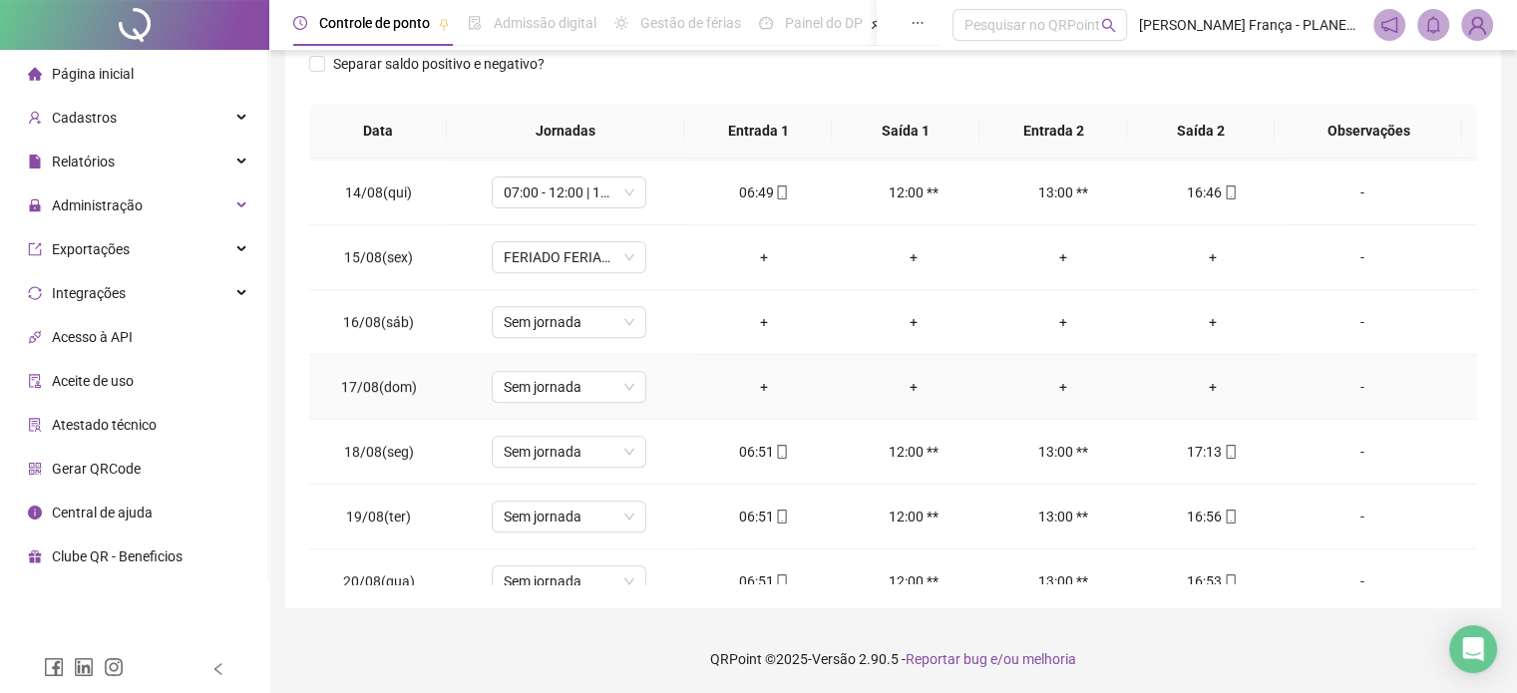
scroll to position [930, 0]
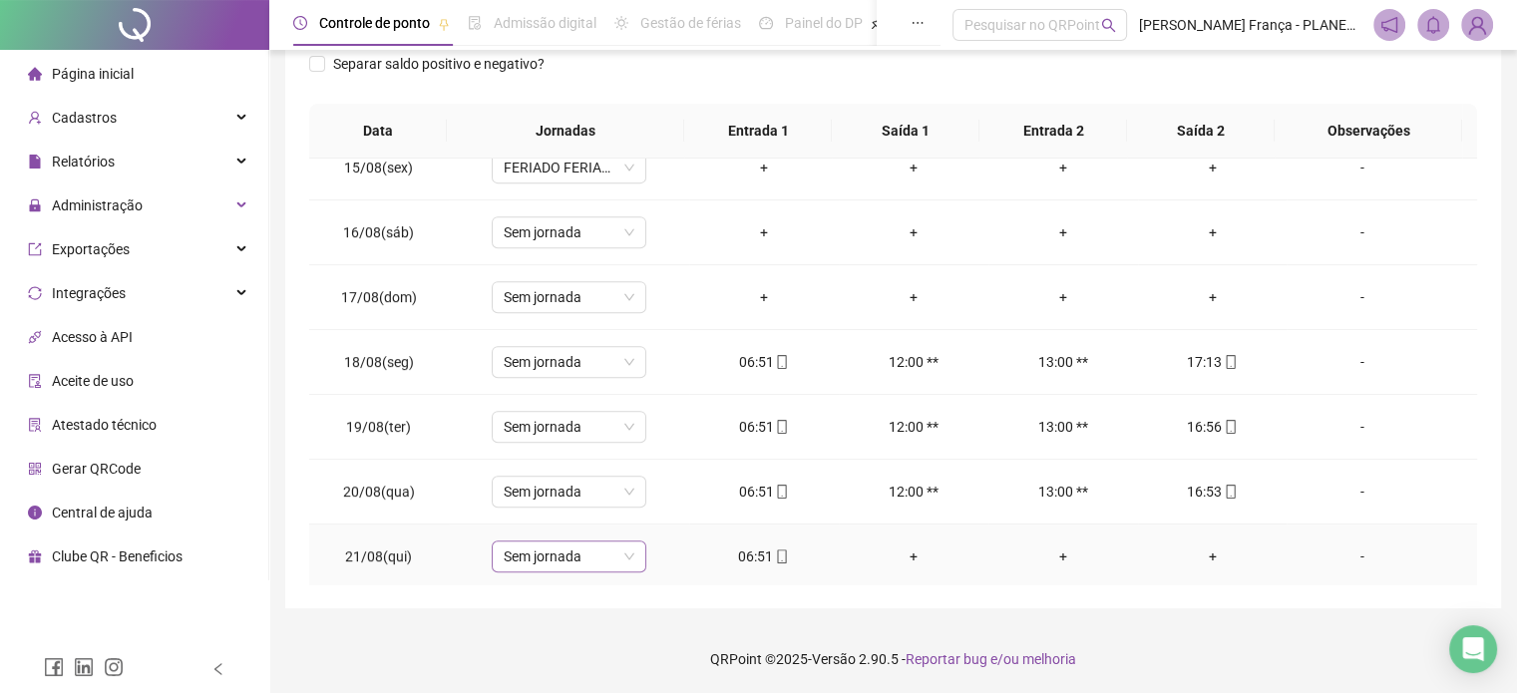
click at [553, 554] on span "Sem jornada" at bounding box center [569, 557] width 131 height 30
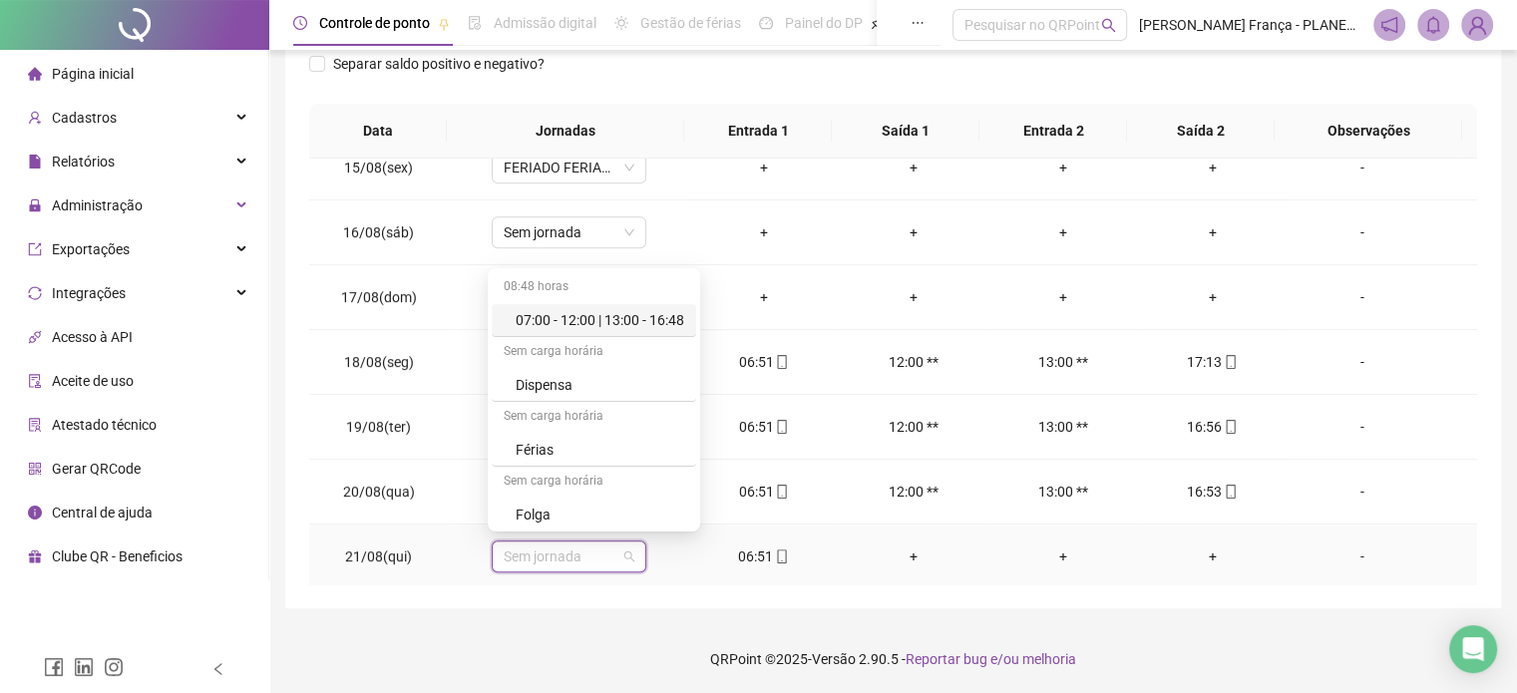
click at [645, 321] on div "07:00 - 12:00 | 13:00 - 16:48" at bounding box center [600, 320] width 169 height 22
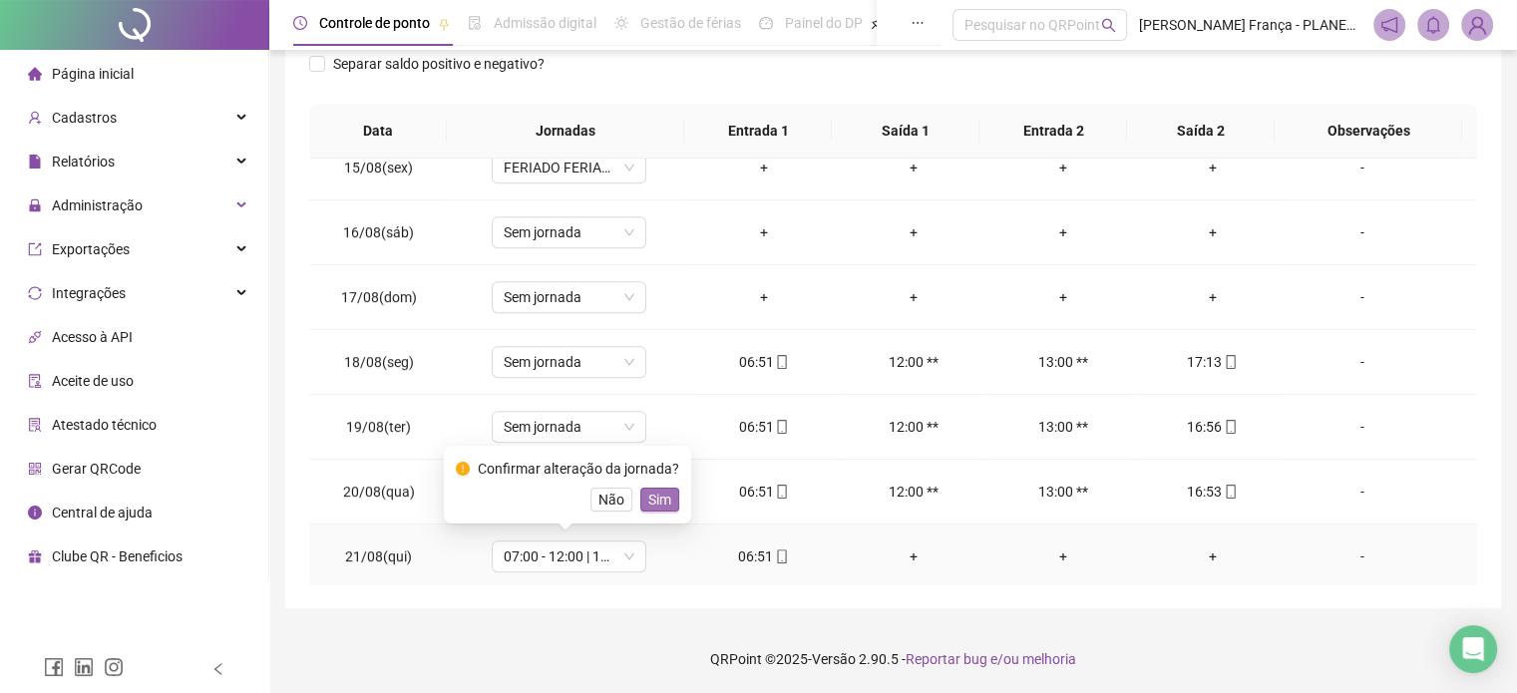
click at [654, 494] on span "Sim" at bounding box center [659, 500] width 23 height 22
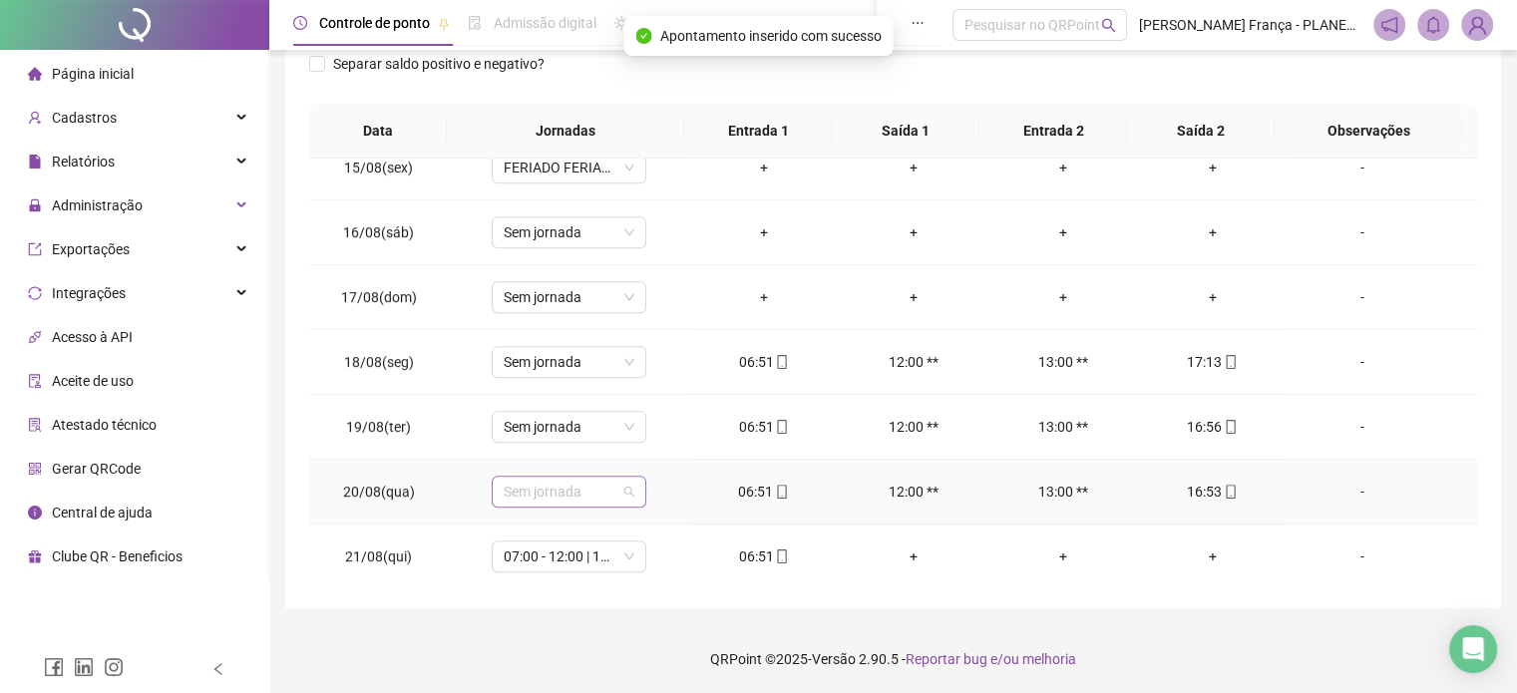
click at [601, 492] on span "Sem jornada" at bounding box center [569, 492] width 131 height 30
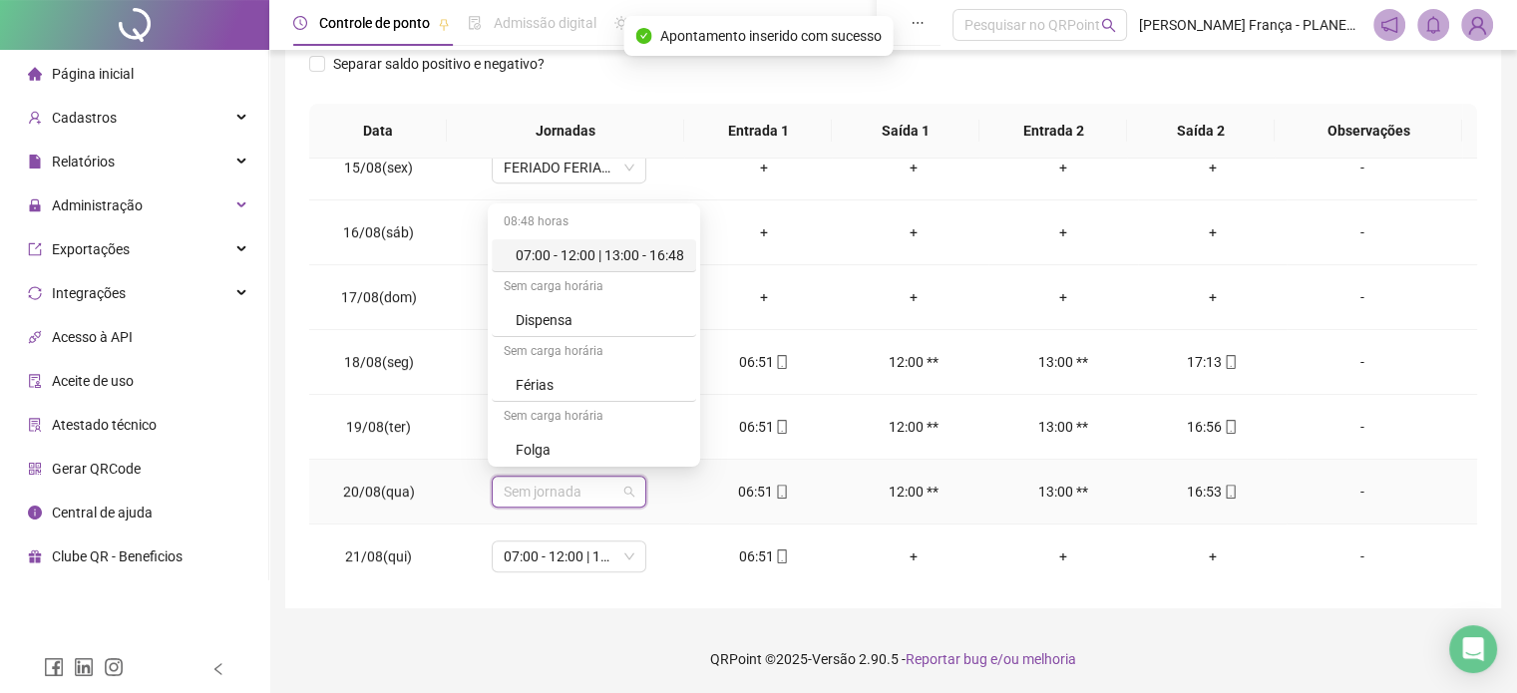
click at [639, 257] on div "07:00 - 12:00 | 13:00 - 16:48" at bounding box center [600, 255] width 169 height 22
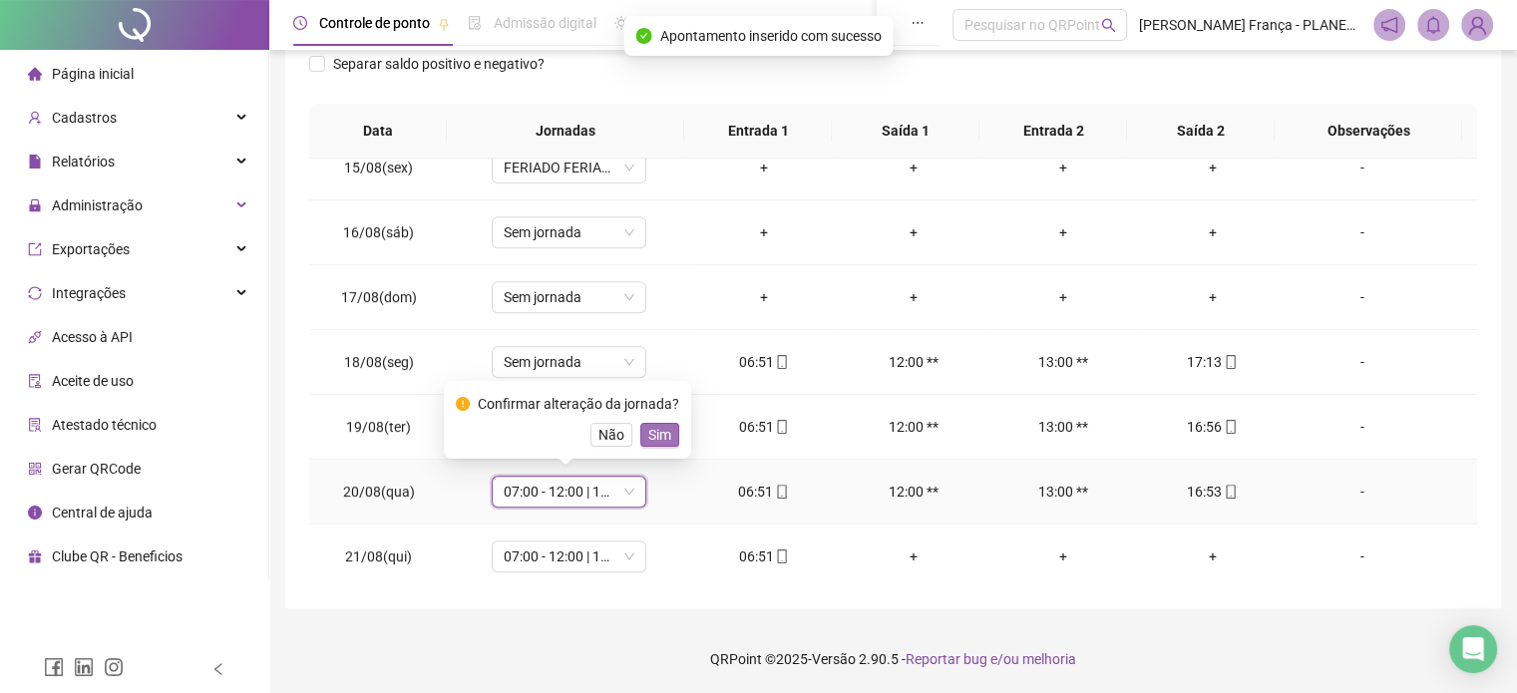
click at [650, 434] on span "Sim" at bounding box center [659, 435] width 23 height 22
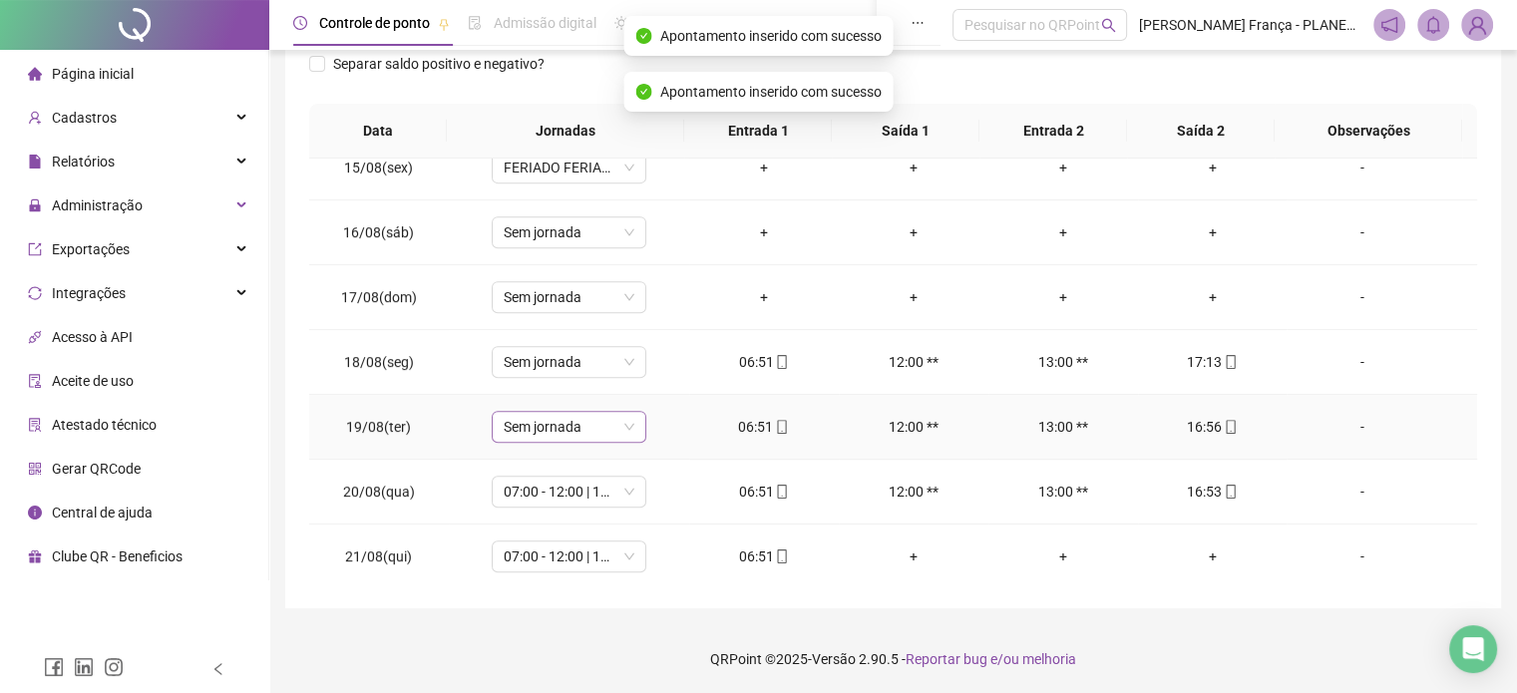
click at [560, 434] on span "Sem jornada" at bounding box center [569, 427] width 131 height 30
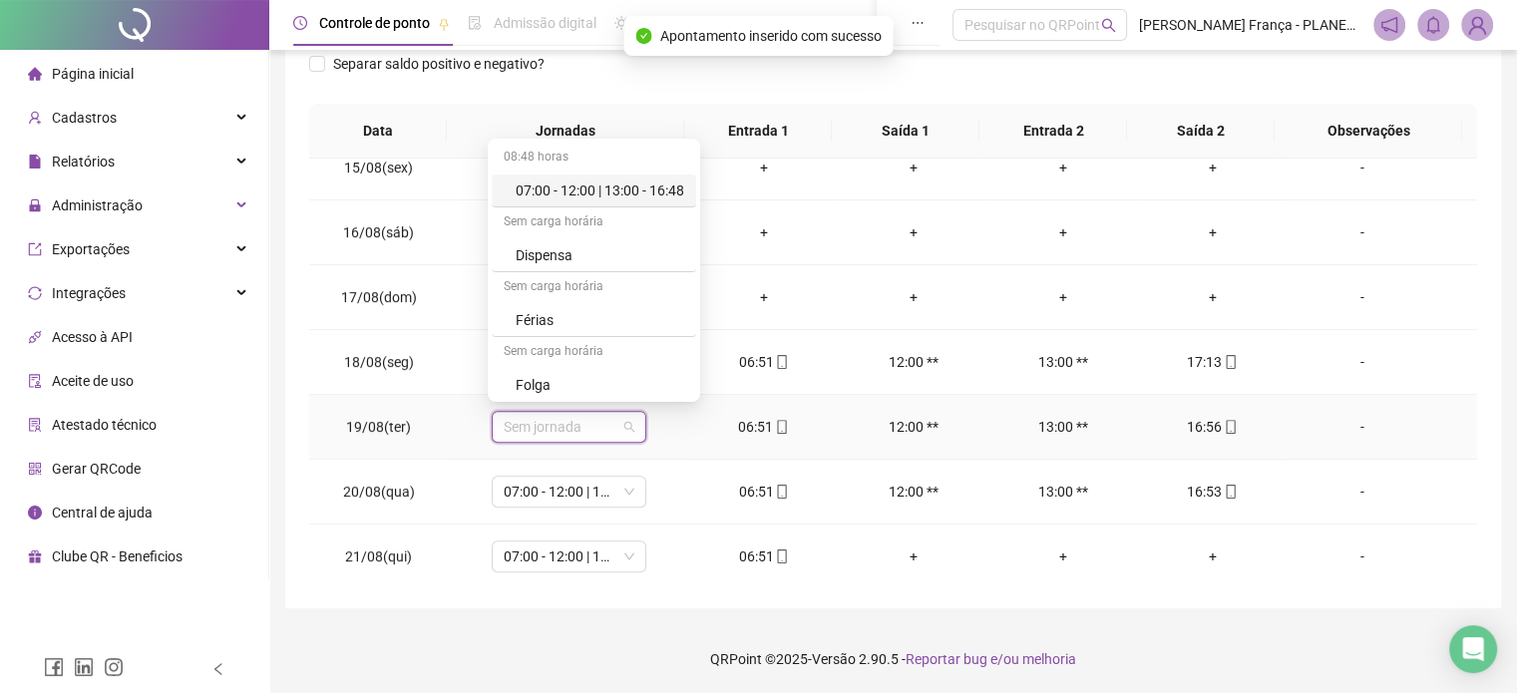
click at [632, 189] on div "07:00 - 12:00 | 13:00 - 16:48" at bounding box center [600, 191] width 169 height 22
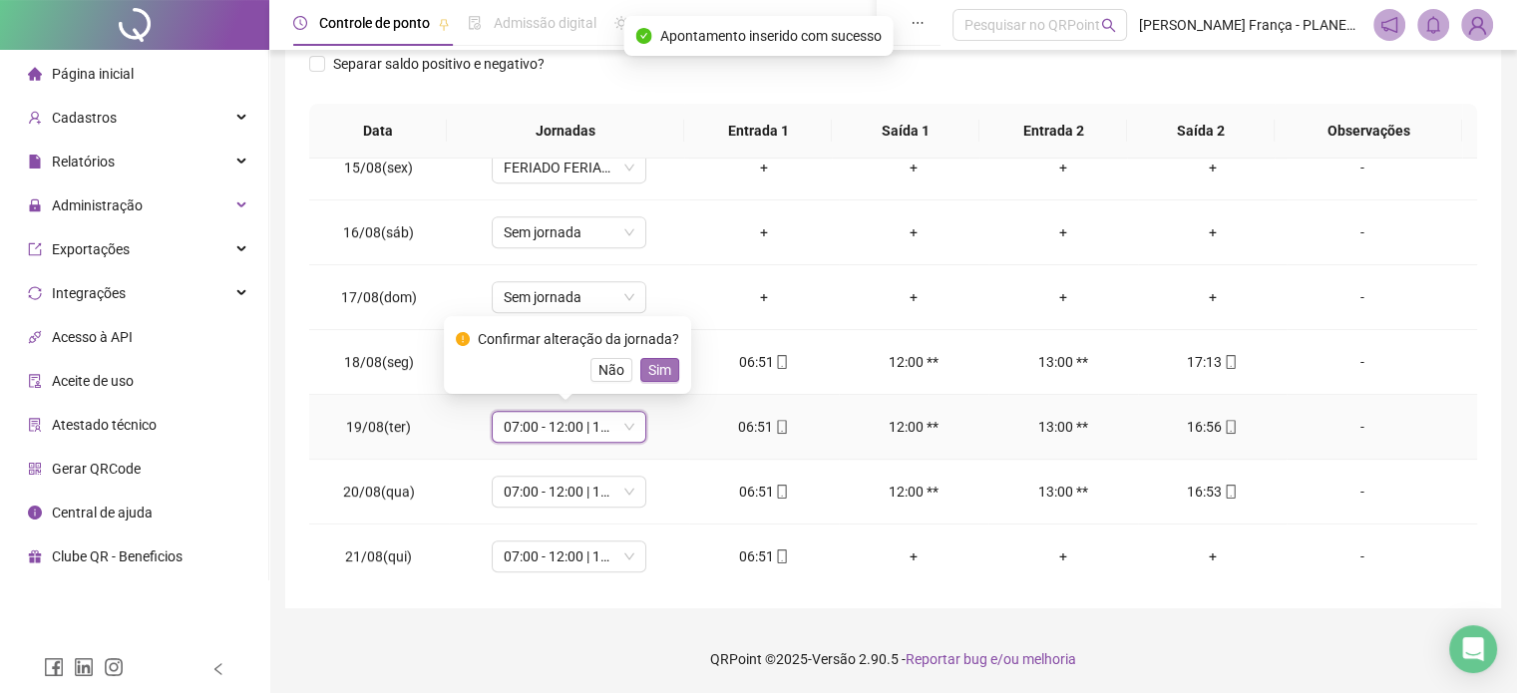
click at [651, 377] on span "Sim" at bounding box center [659, 370] width 23 height 22
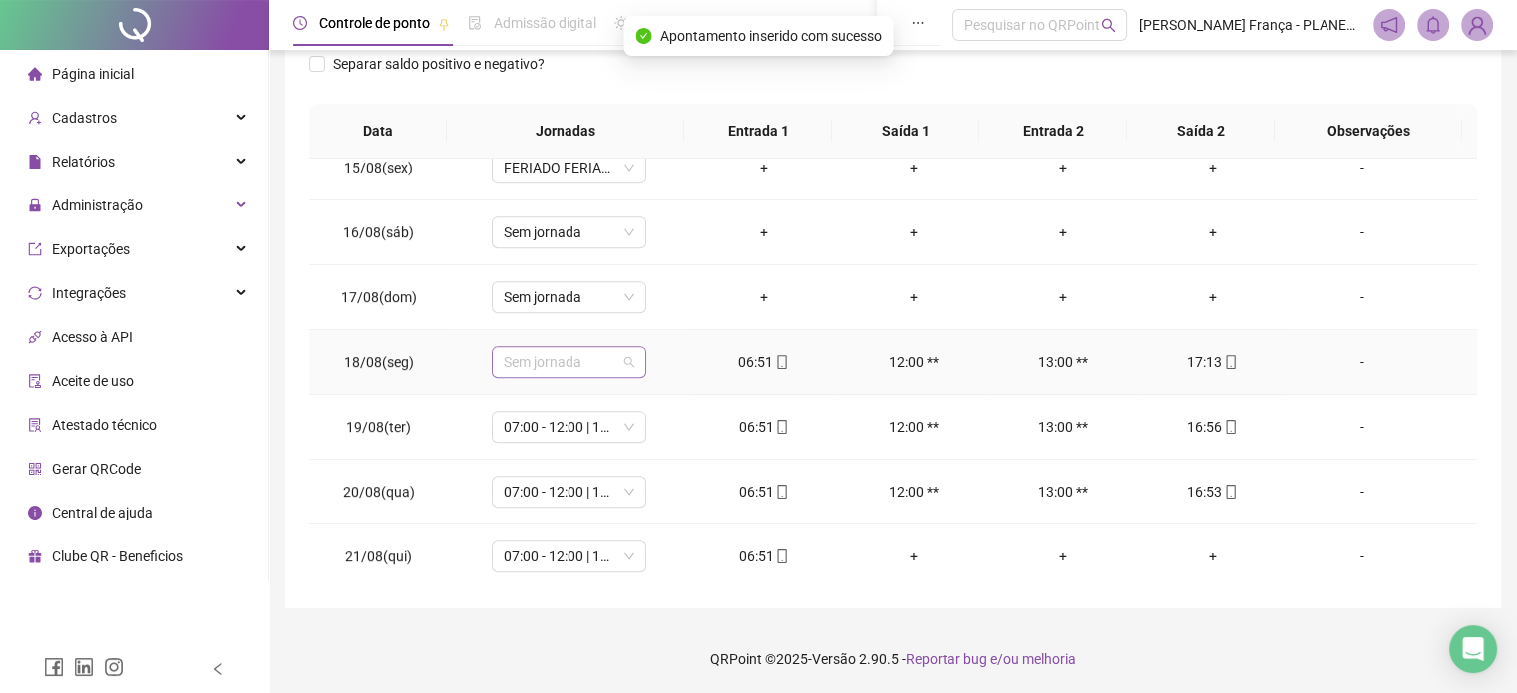
click at [617, 361] on span "Sem jornada" at bounding box center [569, 362] width 131 height 30
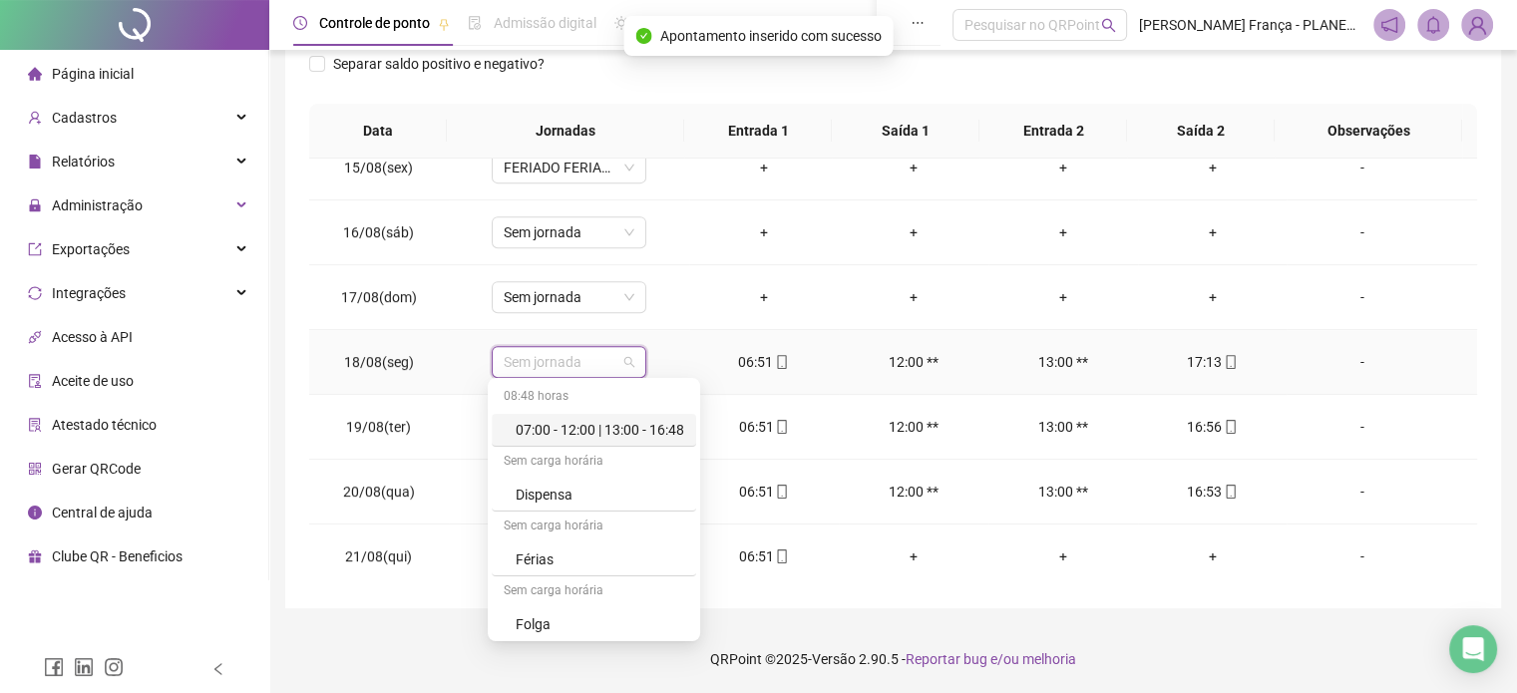
click at [640, 427] on div "07:00 - 12:00 | 13:00 - 16:48" at bounding box center [600, 430] width 169 height 22
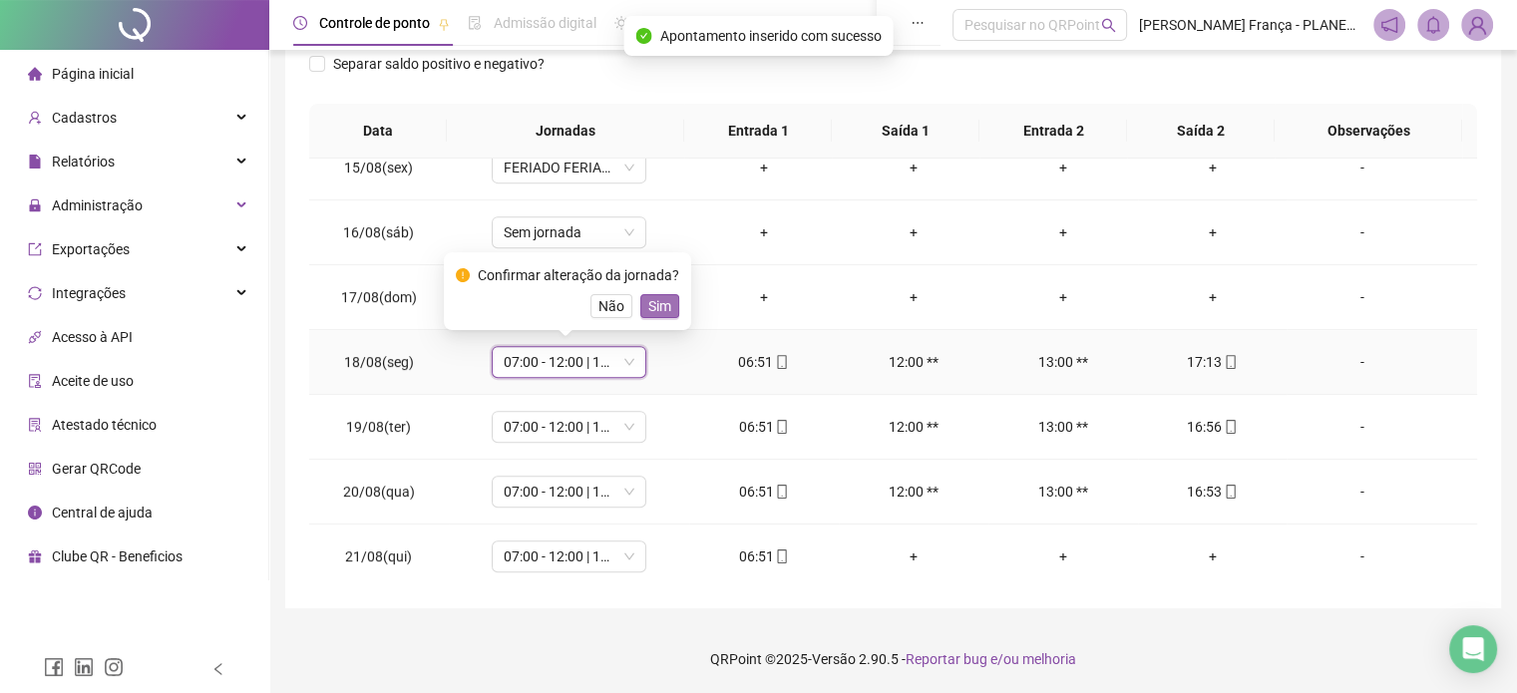
click at [659, 302] on span "Sim" at bounding box center [659, 306] width 23 height 22
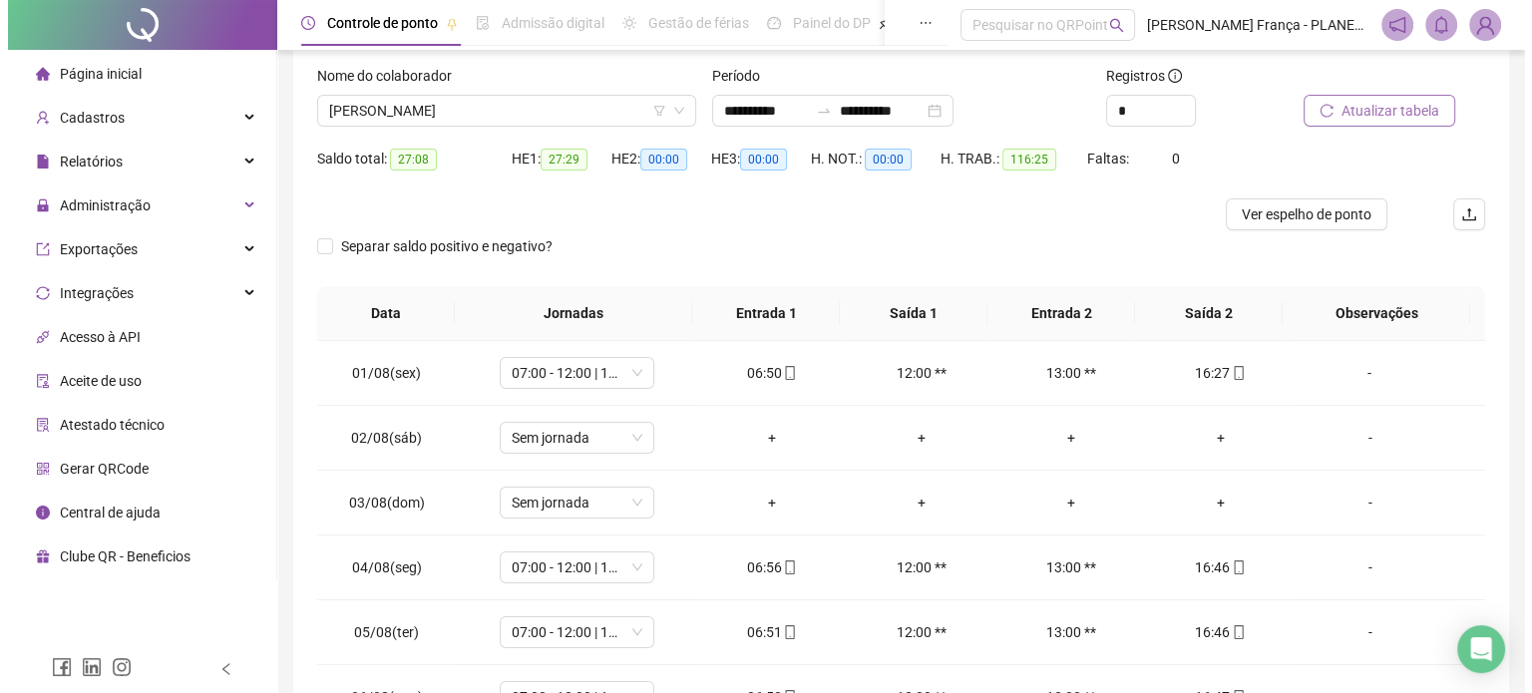
scroll to position [102, 0]
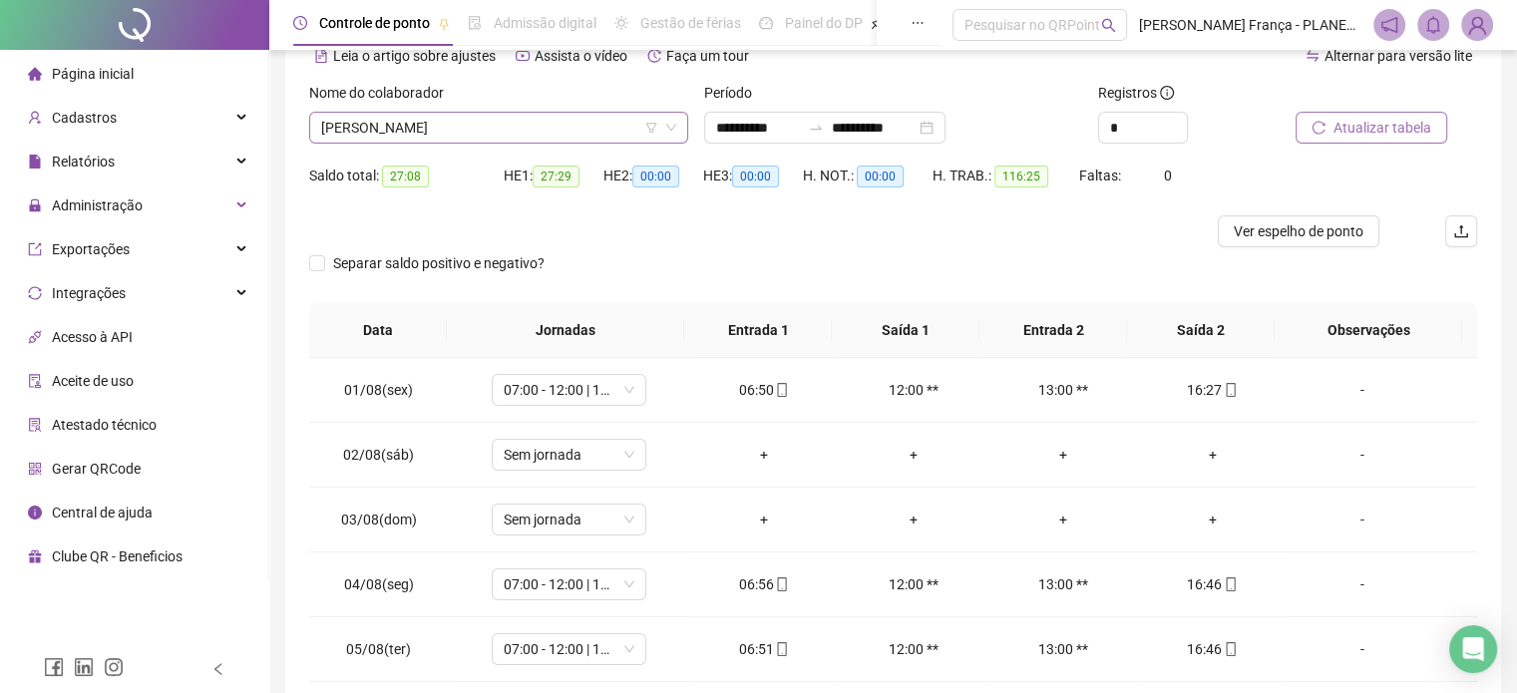
click at [429, 138] on span "[PERSON_NAME]" at bounding box center [498, 128] width 355 height 30
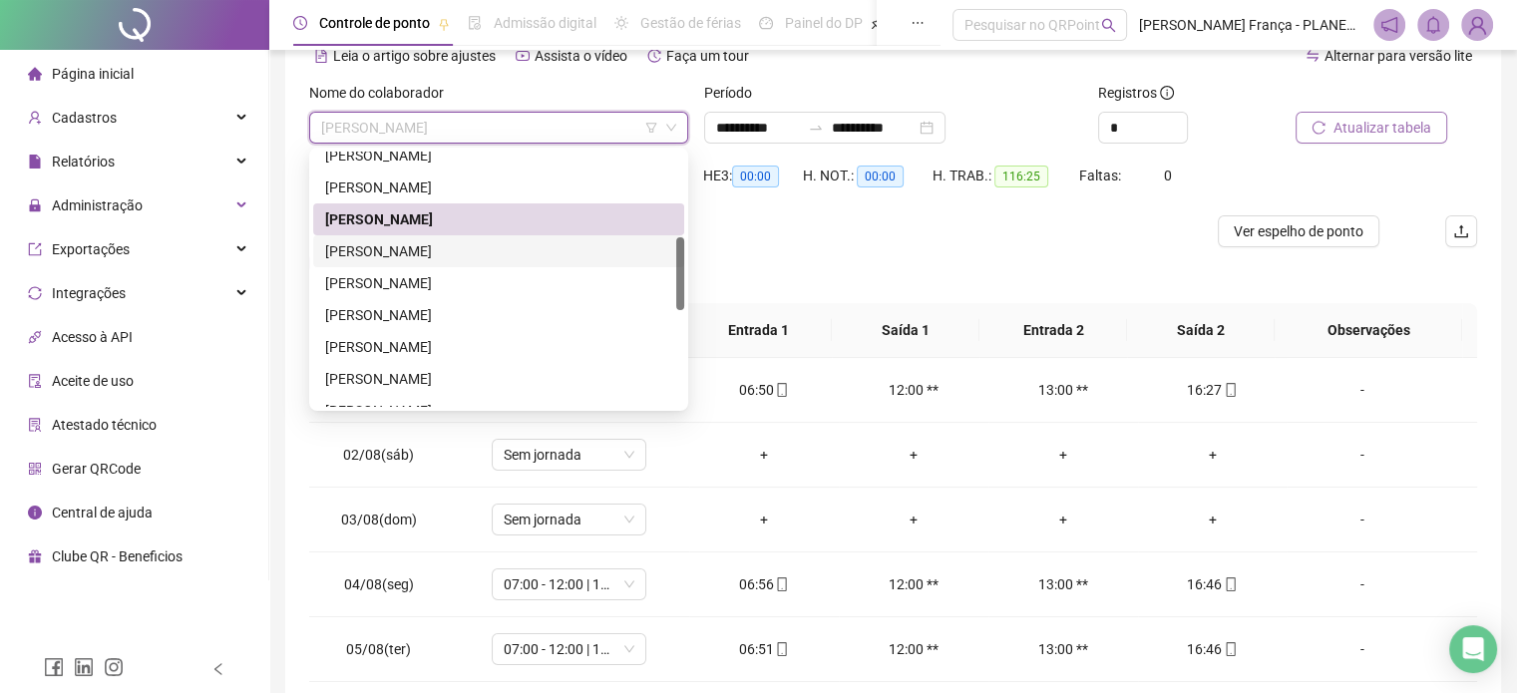
drag, startPoint x: 395, startPoint y: 255, endPoint x: 522, endPoint y: 254, distance: 126.7
click at [396, 254] on div "[PERSON_NAME]" at bounding box center [498, 251] width 347 height 22
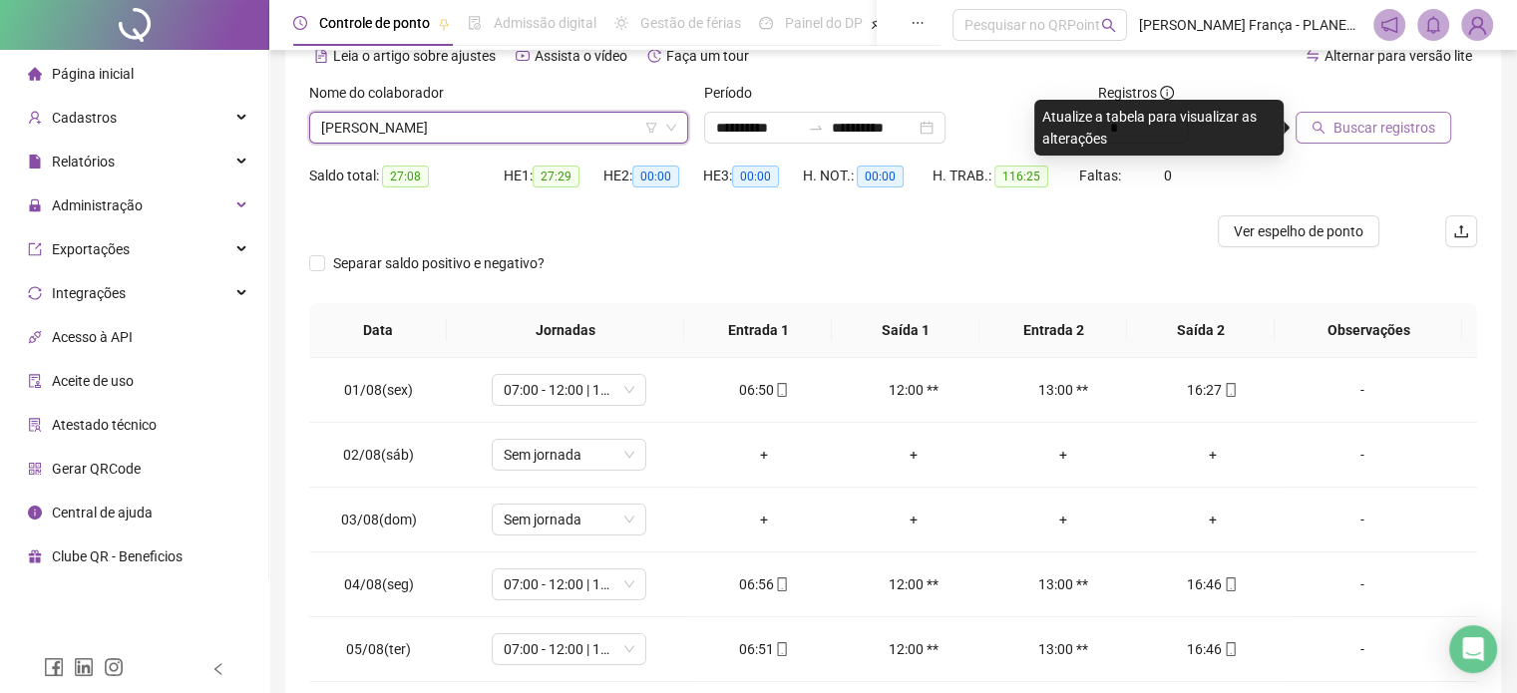
click at [1362, 113] on button "Buscar registros" at bounding box center [1373, 128] width 156 height 32
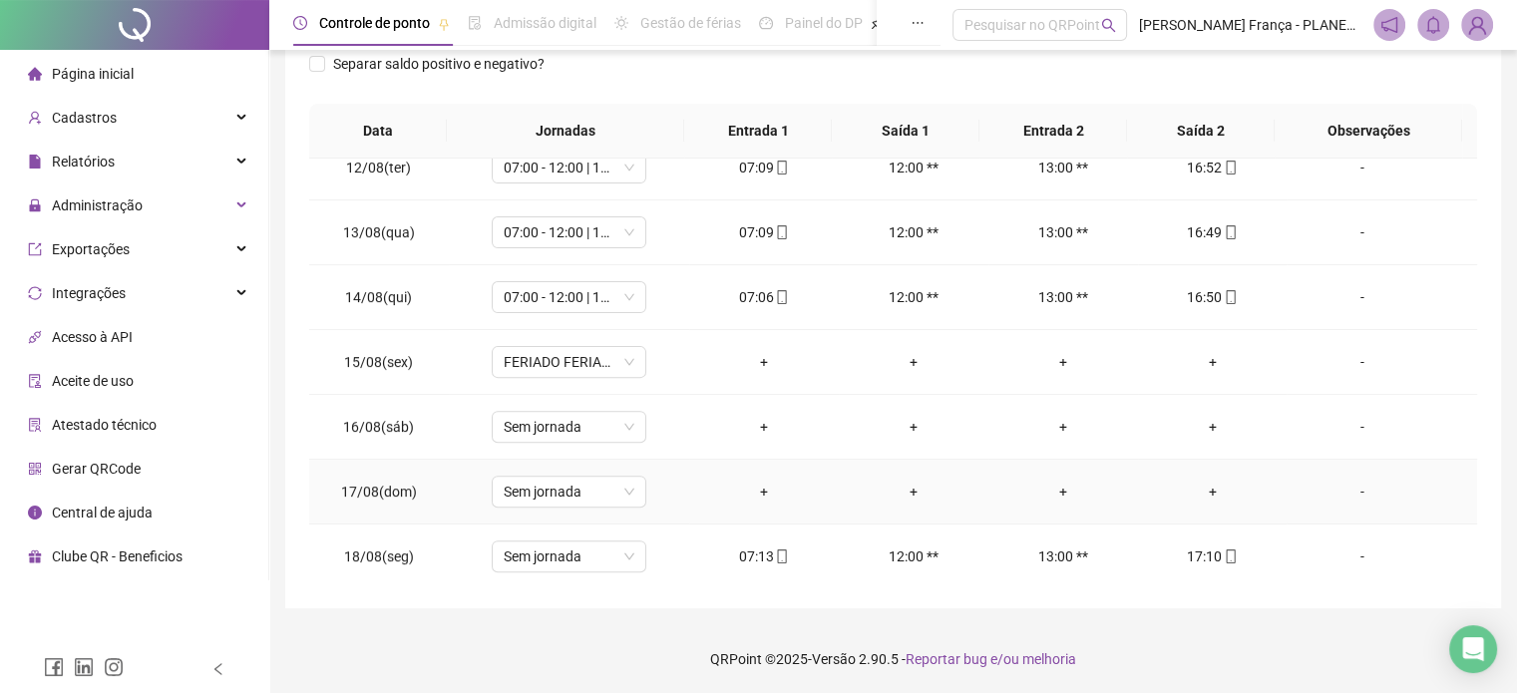
scroll to position [930, 0]
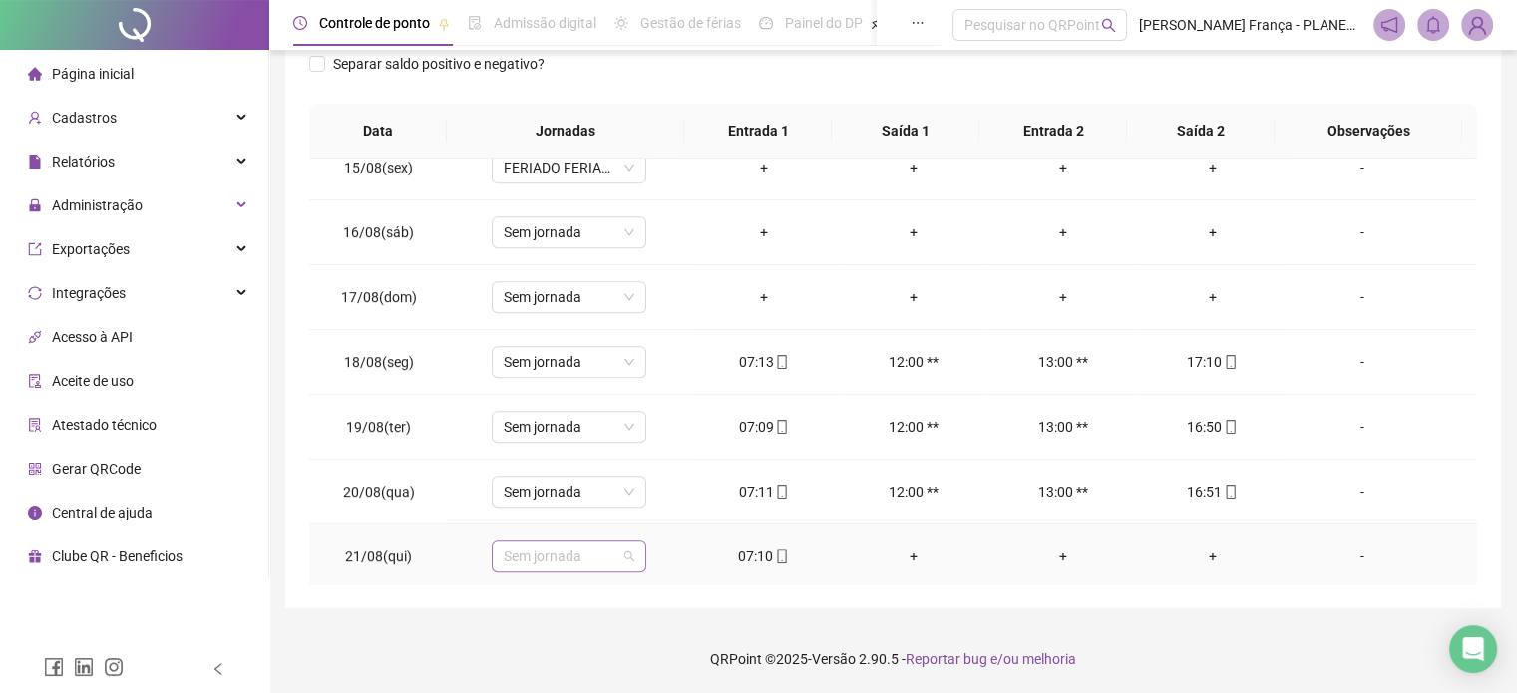
drag, startPoint x: 578, startPoint y: 538, endPoint x: 585, endPoint y: 559, distance: 23.0
click at [580, 542] on span "Sem jornada" at bounding box center [569, 557] width 131 height 30
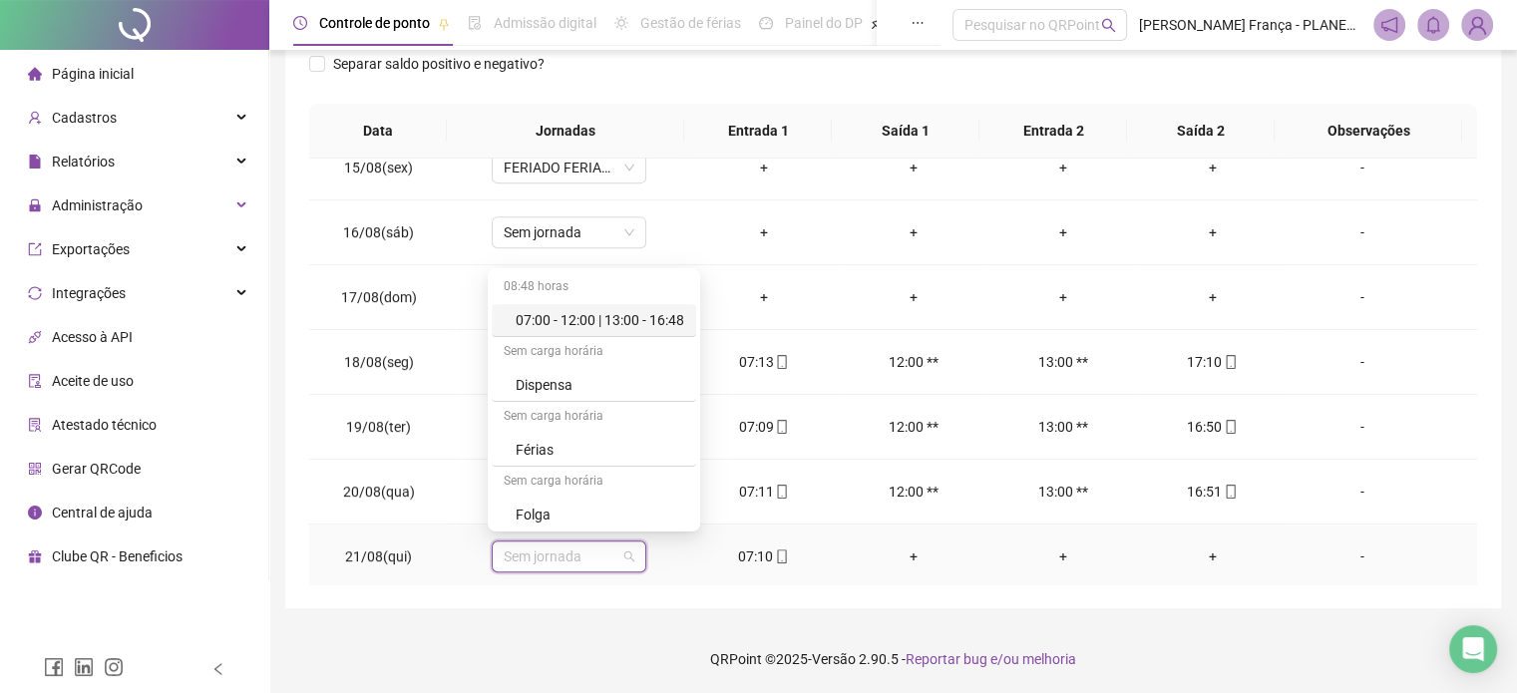
click at [637, 323] on div "07:00 - 12:00 | 13:00 - 16:48" at bounding box center [600, 320] width 169 height 22
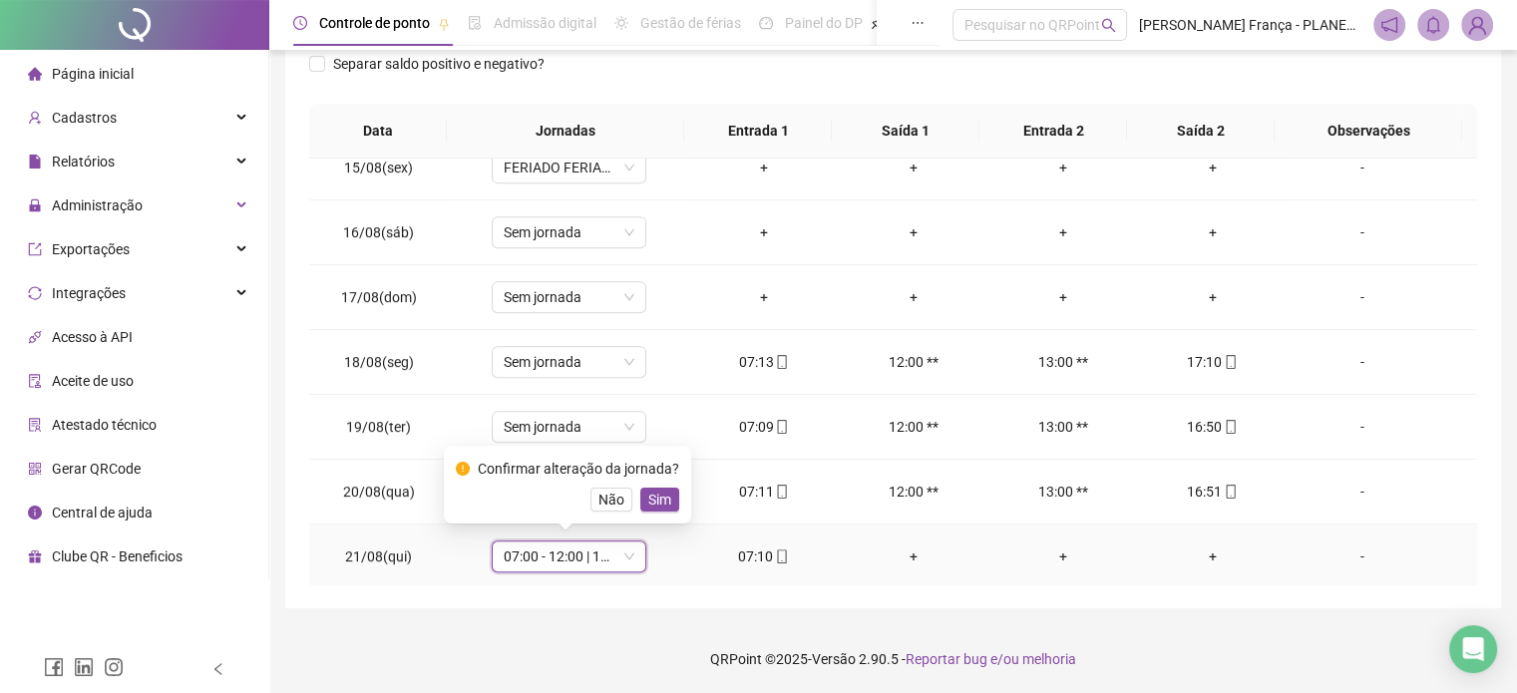
click at [650, 512] on div "Confirmar alteração da jornada? Não Sim" at bounding box center [567, 485] width 247 height 78
click at [657, 504] on span "Sim" at bounding box center [659, 500] width 23 height 22
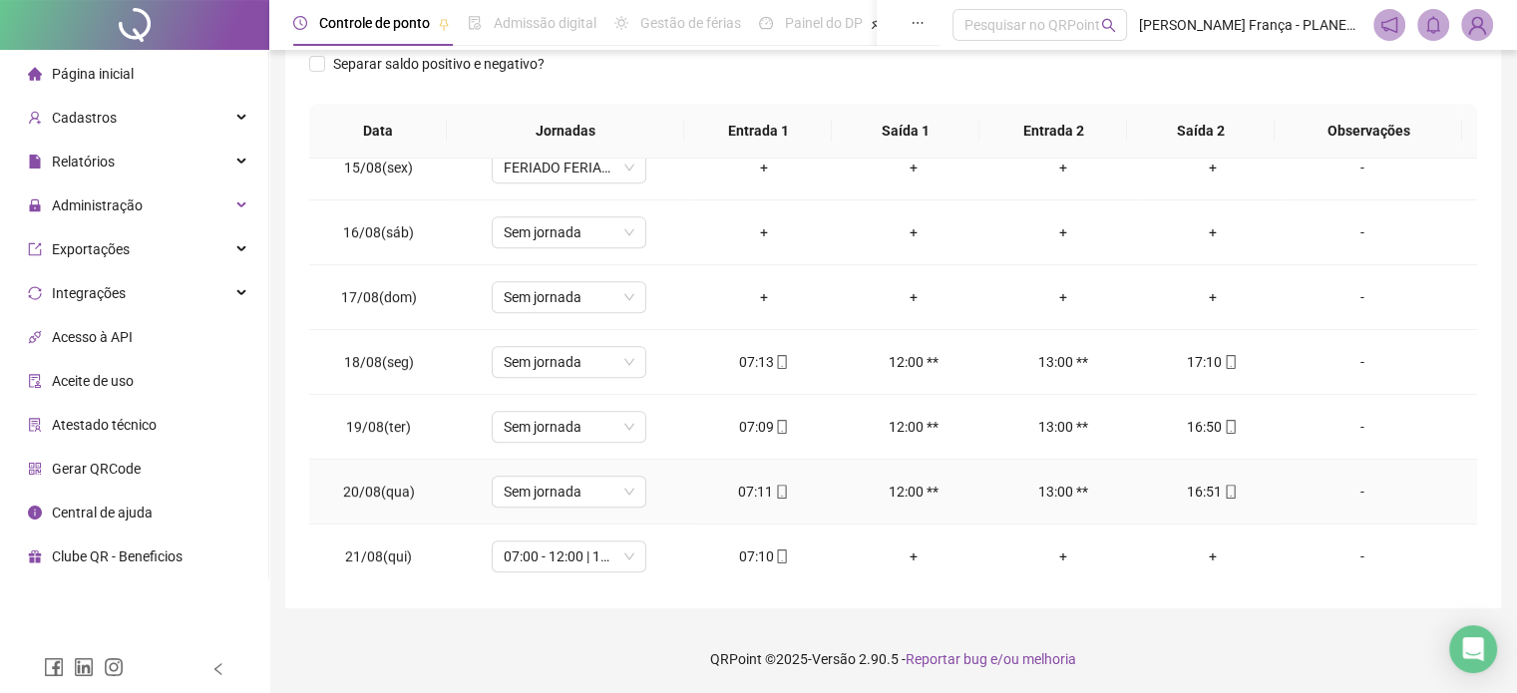
click at [640, 495] on div "Sem jornada" at bounding box center [569, 492] width 155 height 32
click at [626, 488] on span "Sem jornada" at bounding box center [569, 492] width 131 height 30
click at [626, 478] on span "Sem jornada" at bounding box center [569, 492] width 131 height 30
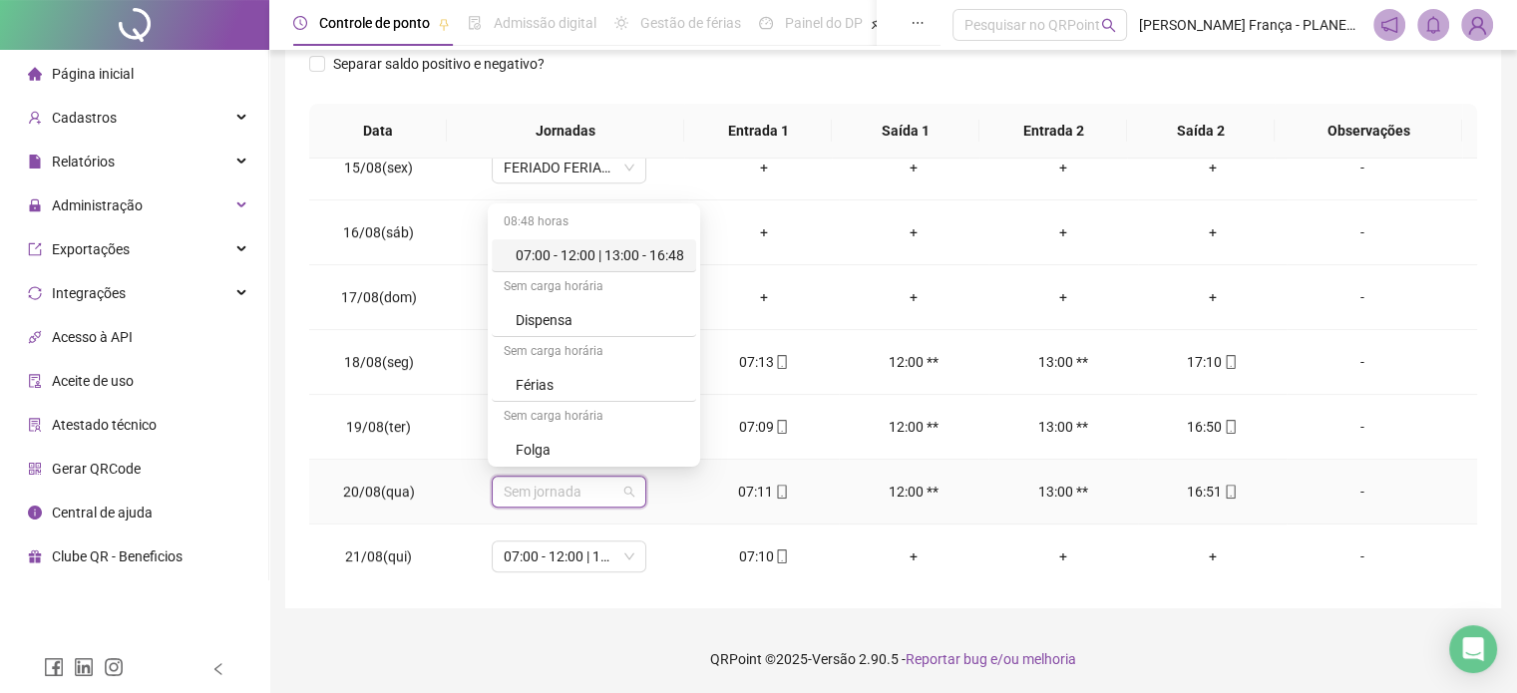
click at [634, 260] on div "07:00 - 12:00 | 13:00 - 16:48" at bounding box center [600, 255] width 169 height 22
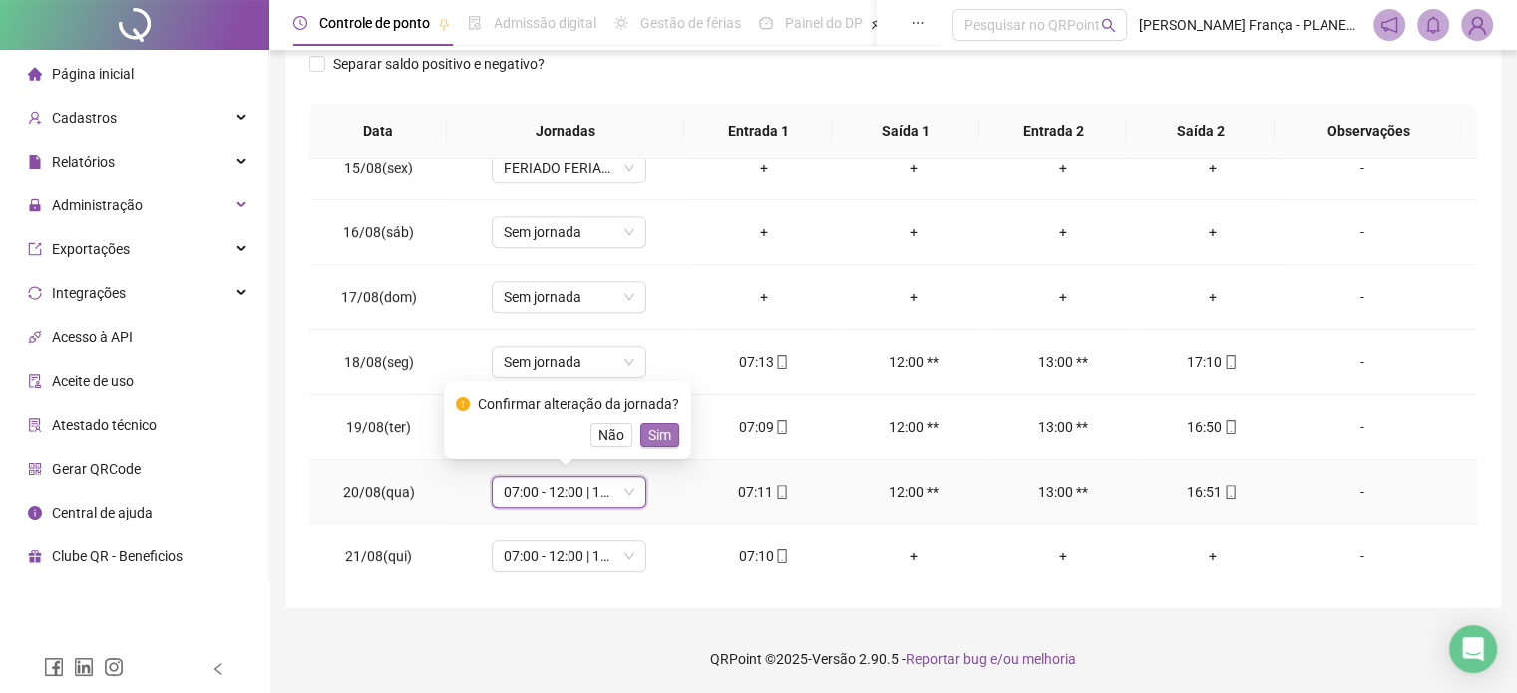
click at [659, 432] on span "Sim" at bounding box center [659, 435] width 23 height 22
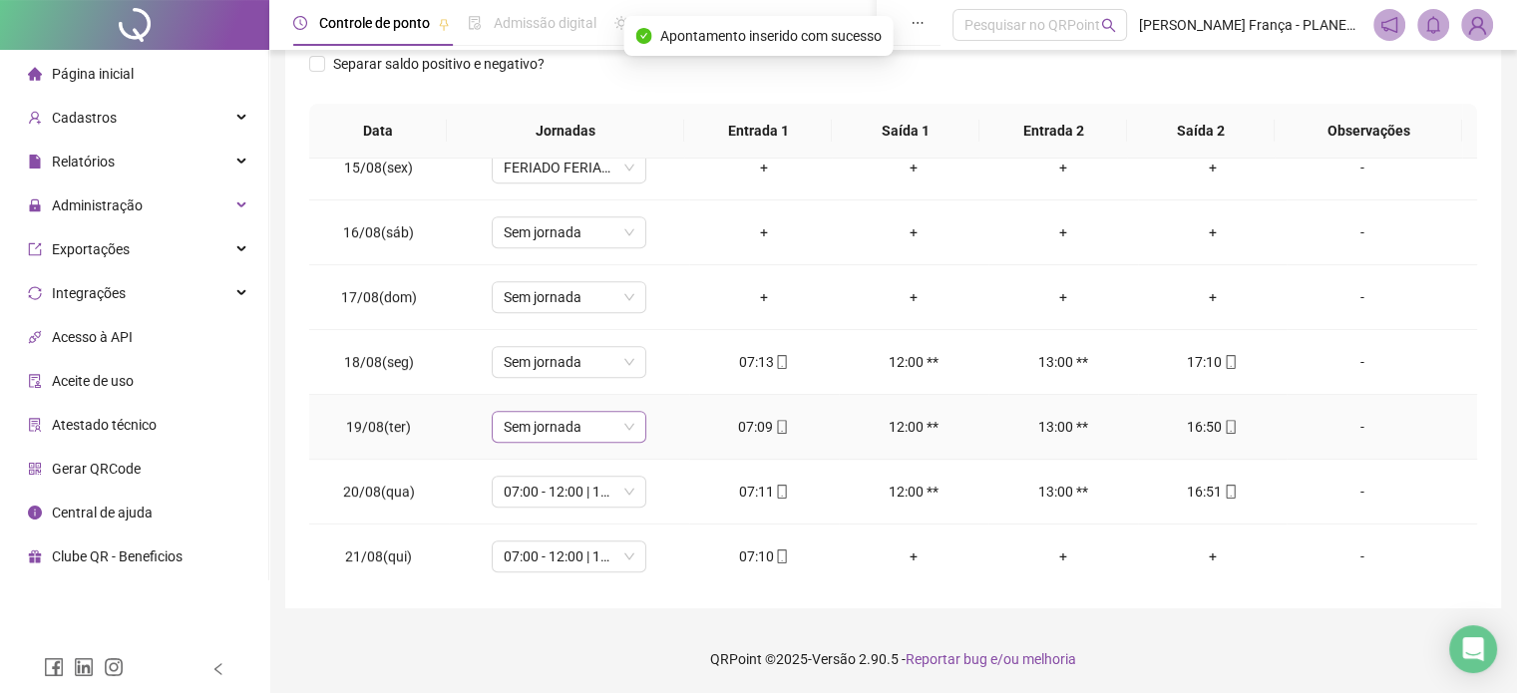
click at [614, 421] on span "Sem jornada" at bounding box center [569, 427] width 131 height 30
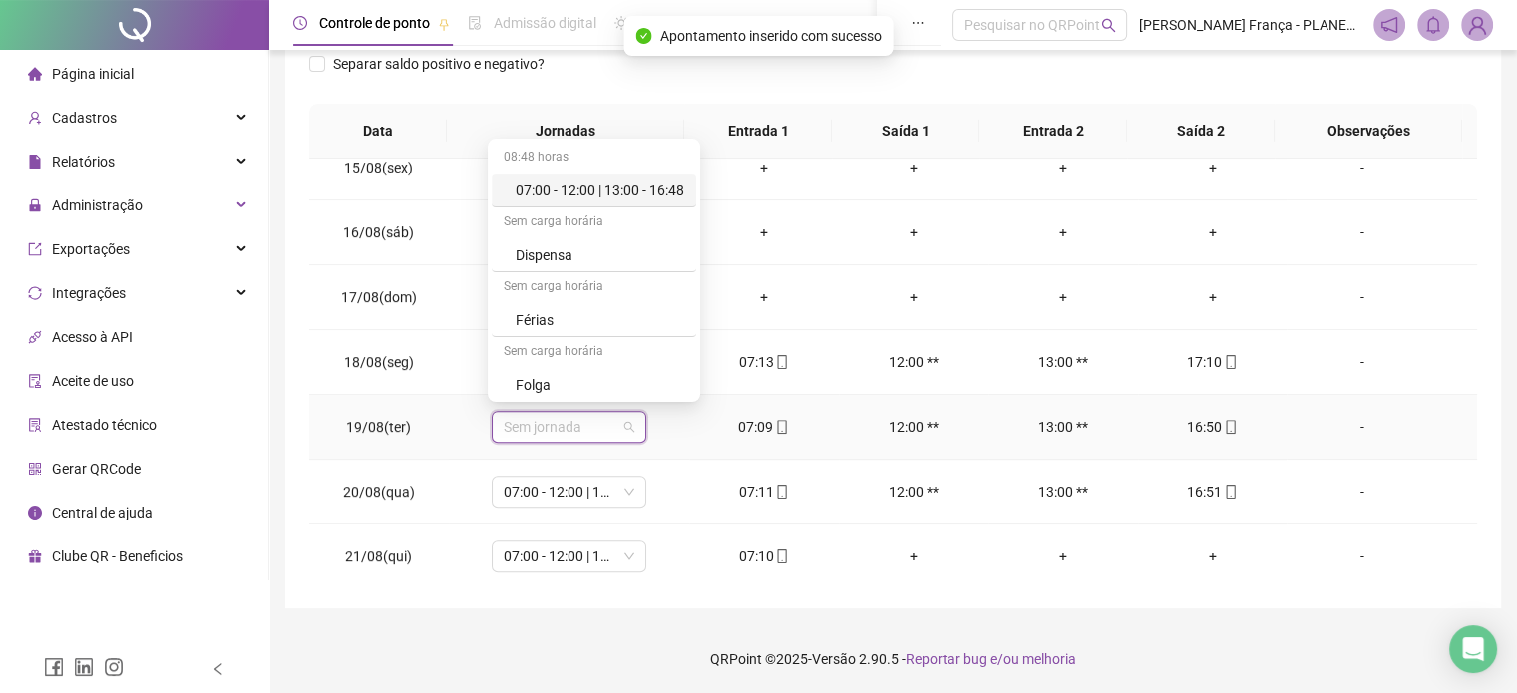
click at [630, 197] on div "07:00 - 12:00 | 13:00 - 16:48" at bounding box center [600, 191] width 169 height 22
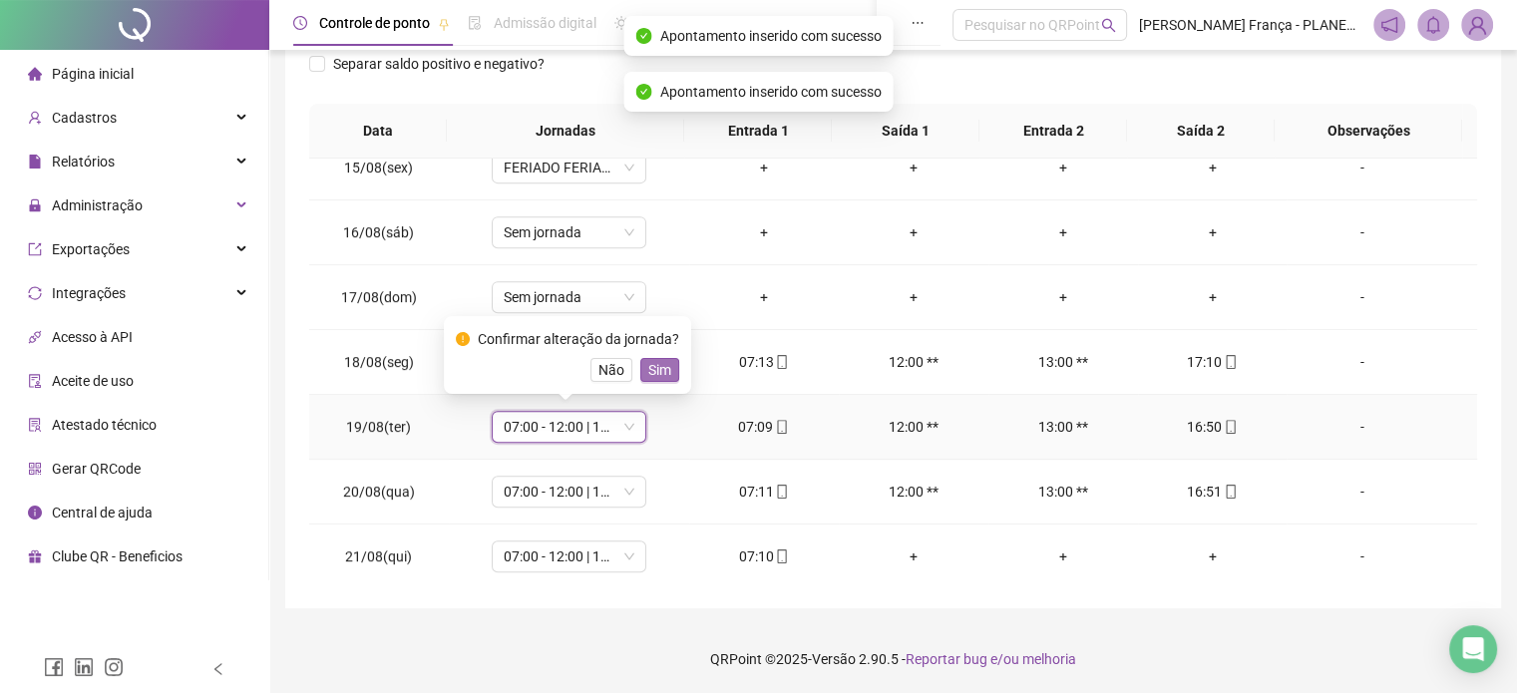
click at [651, 364] on span "Sim" at bounding box center [659, 370] width 23 height 22
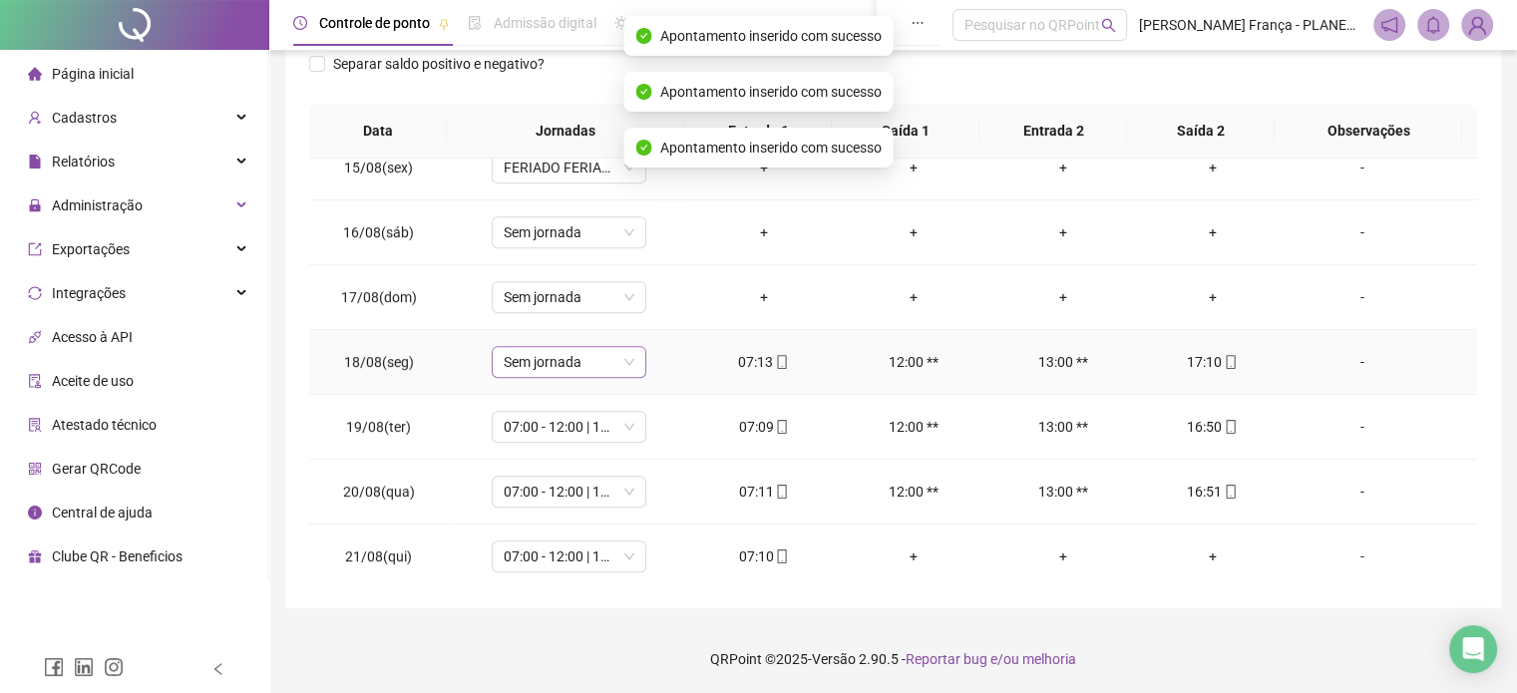
click at [630, 363] on div "Sem jornada" at bounding box center [569, 362] width 155 height 32
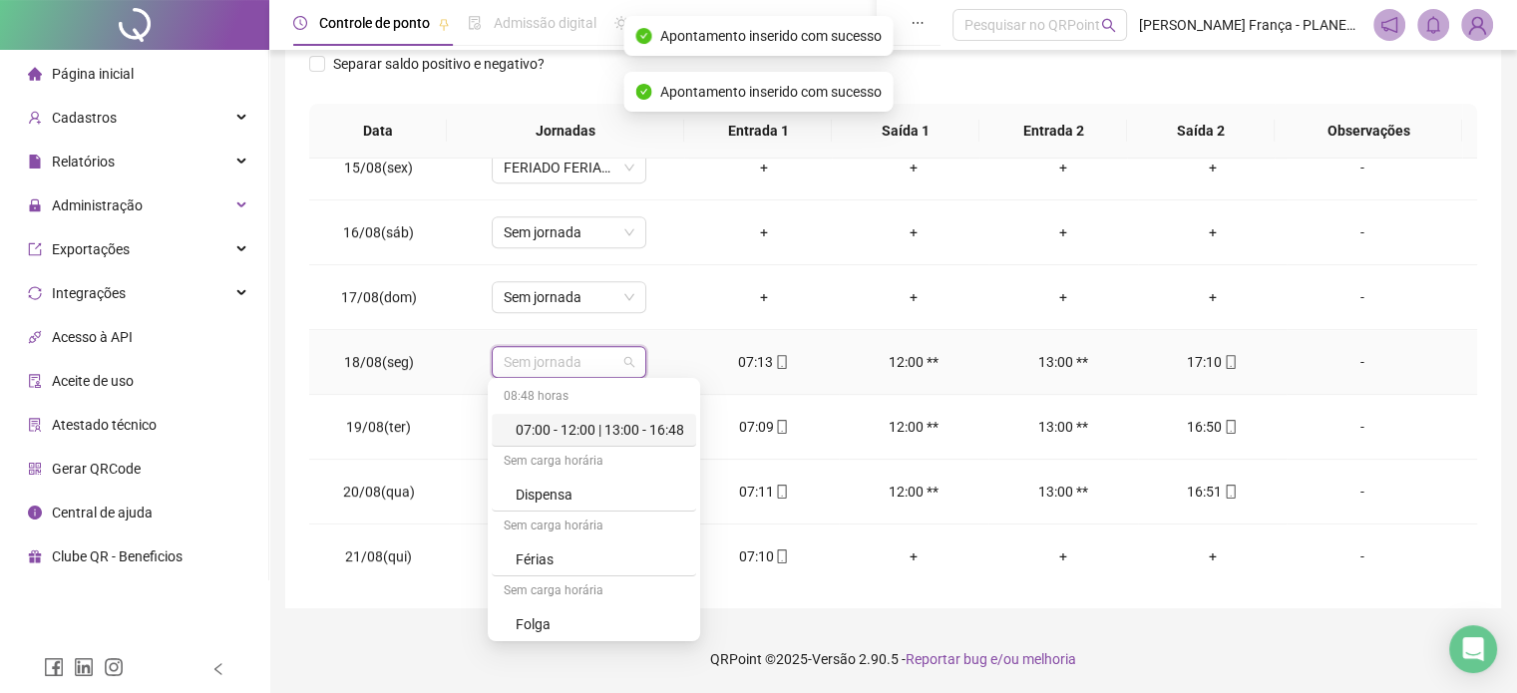
drag, startPoint x: 638, startPoint y: 429, endPoint x: 656, endPoint y: 391, distance: 41.9
click at [639, 429] on div "07:00 - 12:00 | 13:00 - 16:48" at bounding box center [600, 430] width 169 height 22
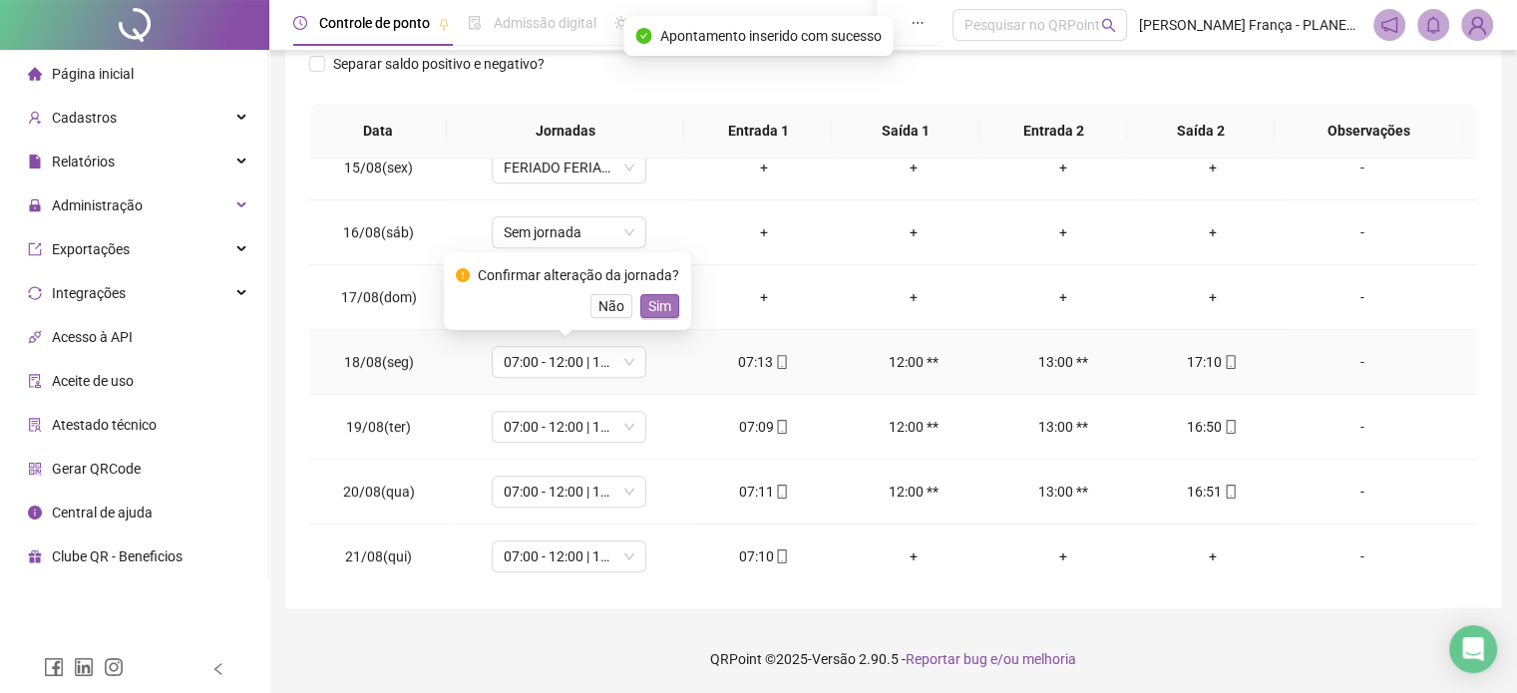
click at [658, 302] on span "Sim" at bounding box center [659, 306] width 23 height 22
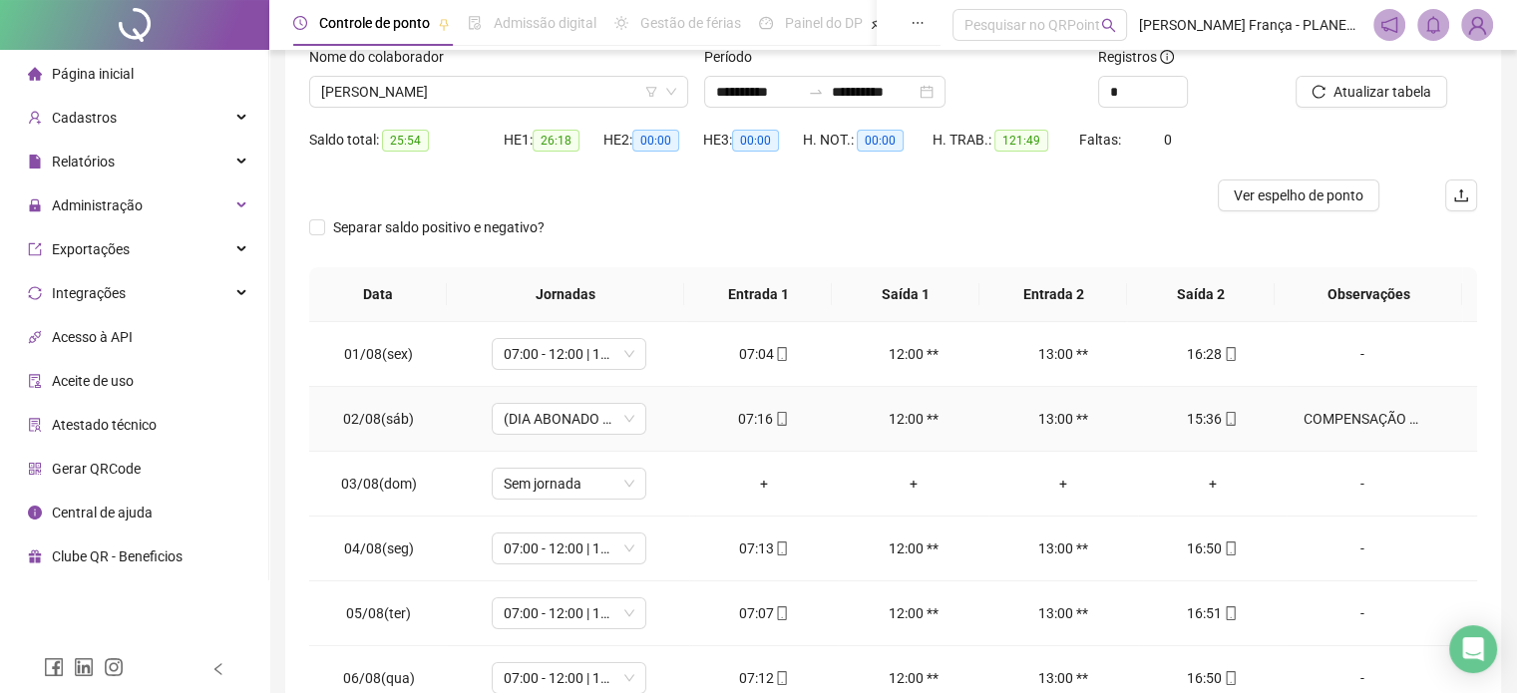
scroll to position [0, 0]
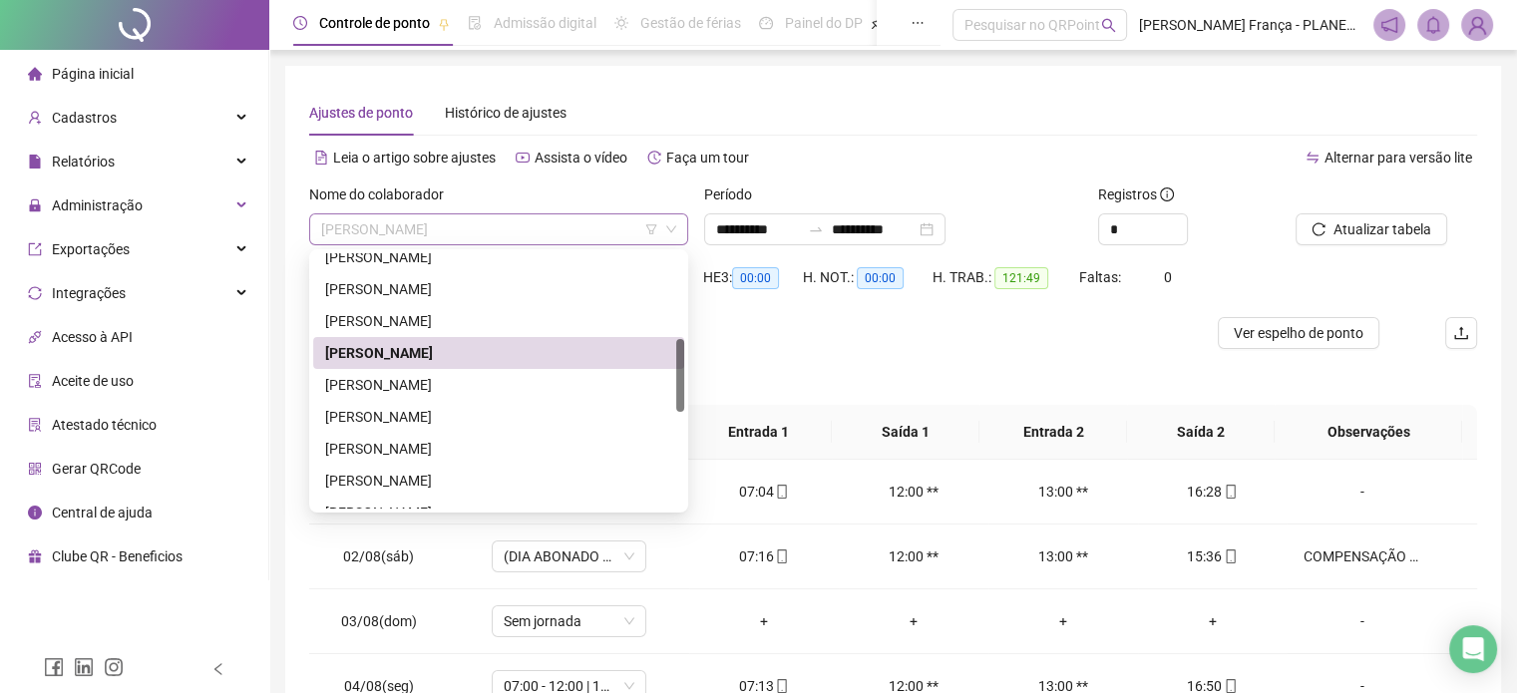
click at [433, 226] on span "[PERSON_NAME]" at bounding box center [498, 229] width 355 height 30
drag, startPoint x: 389, startPoint y: 382, endPoint x: 545, endPoint y: 381, distance: 155.6
click at [391, 381] on div "[PERSON_NAME]" at bounding box center [498, 385] width 347 height 22
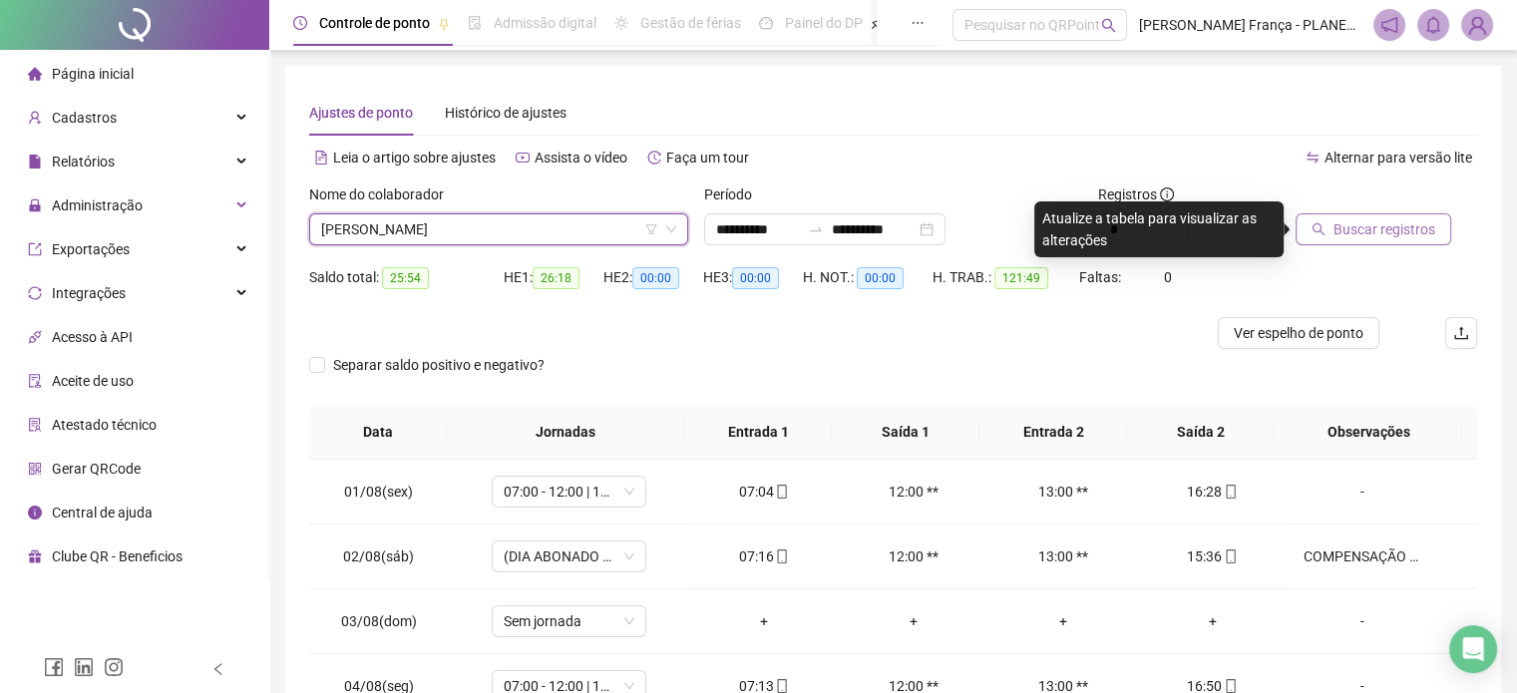
click at [1332, 231] on button "Buscar registros" at bounding box center [1373, 229] width 156 height 32
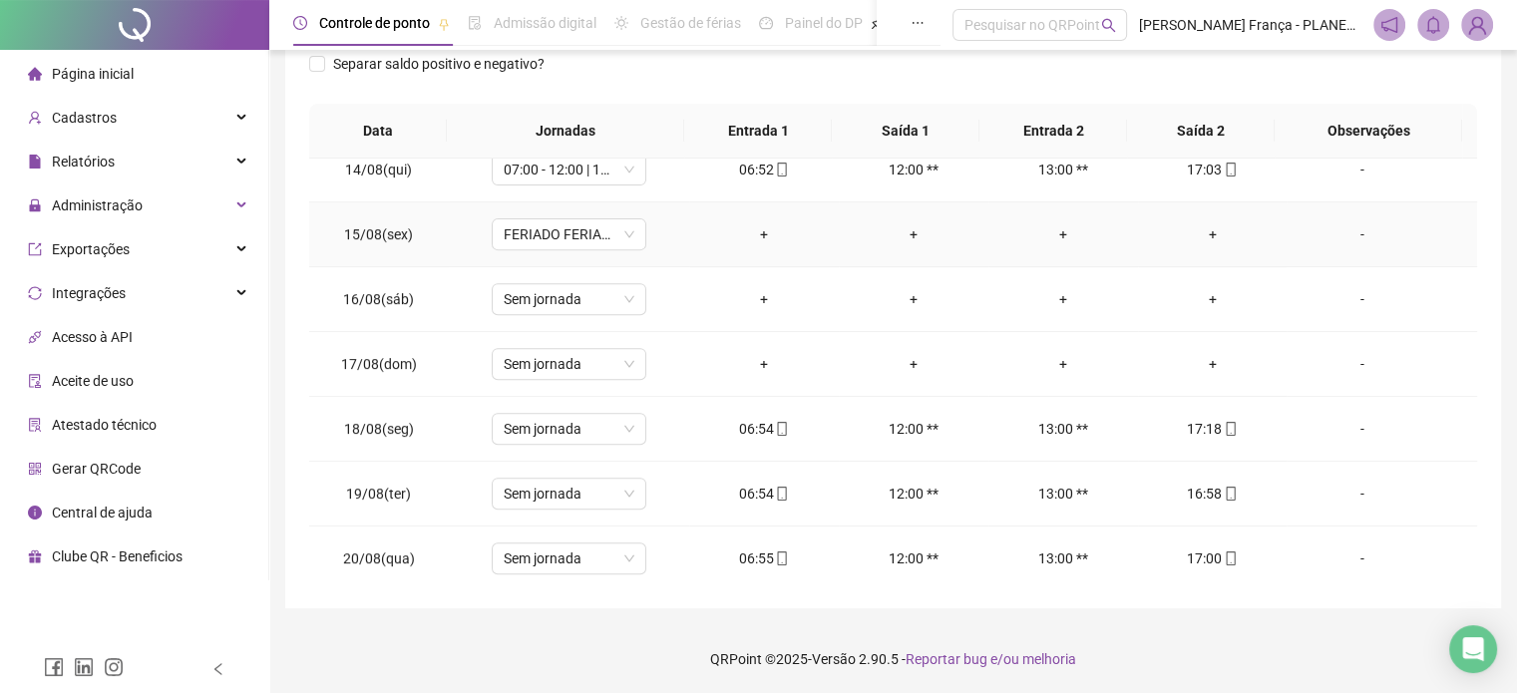
scroll to position [930, 0]
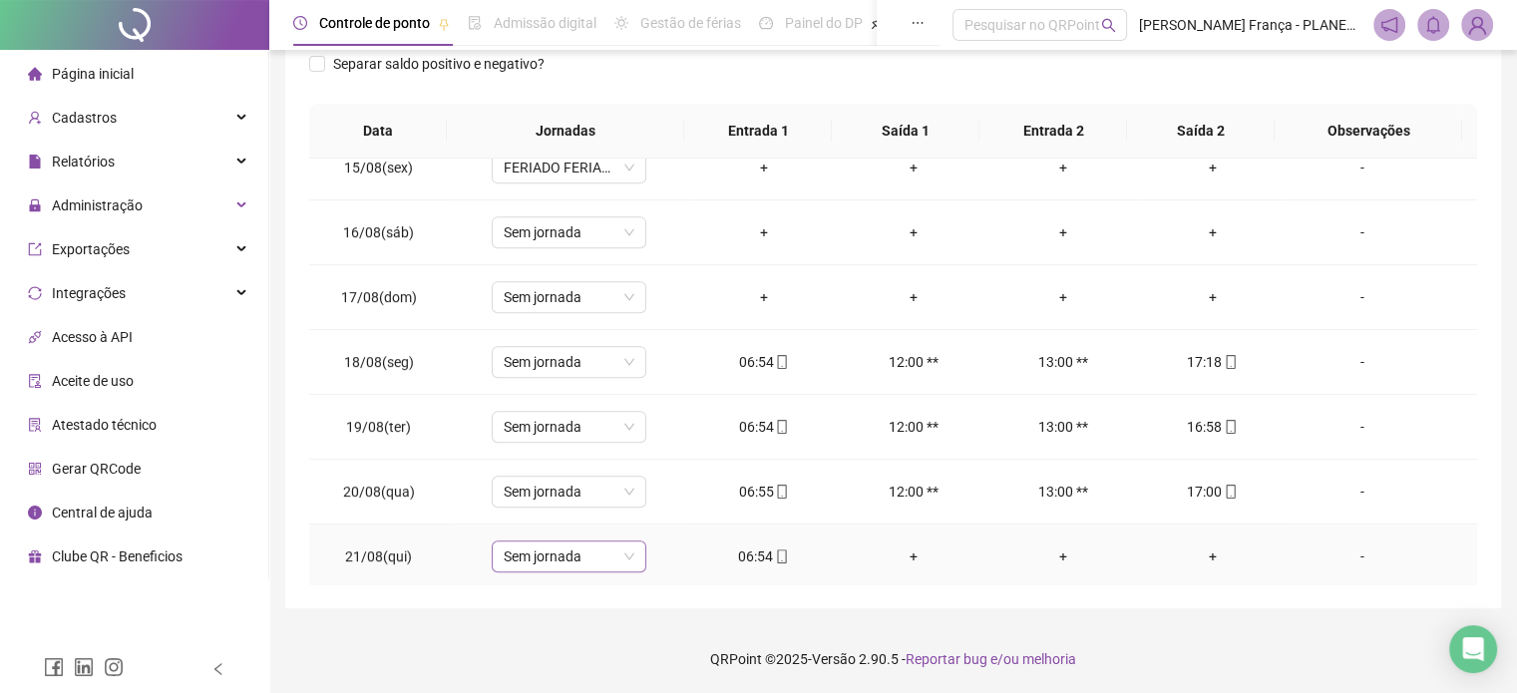
click at [603, 542] on span "Sem jornada" at bounding box center [569, 557] width 131 height 30
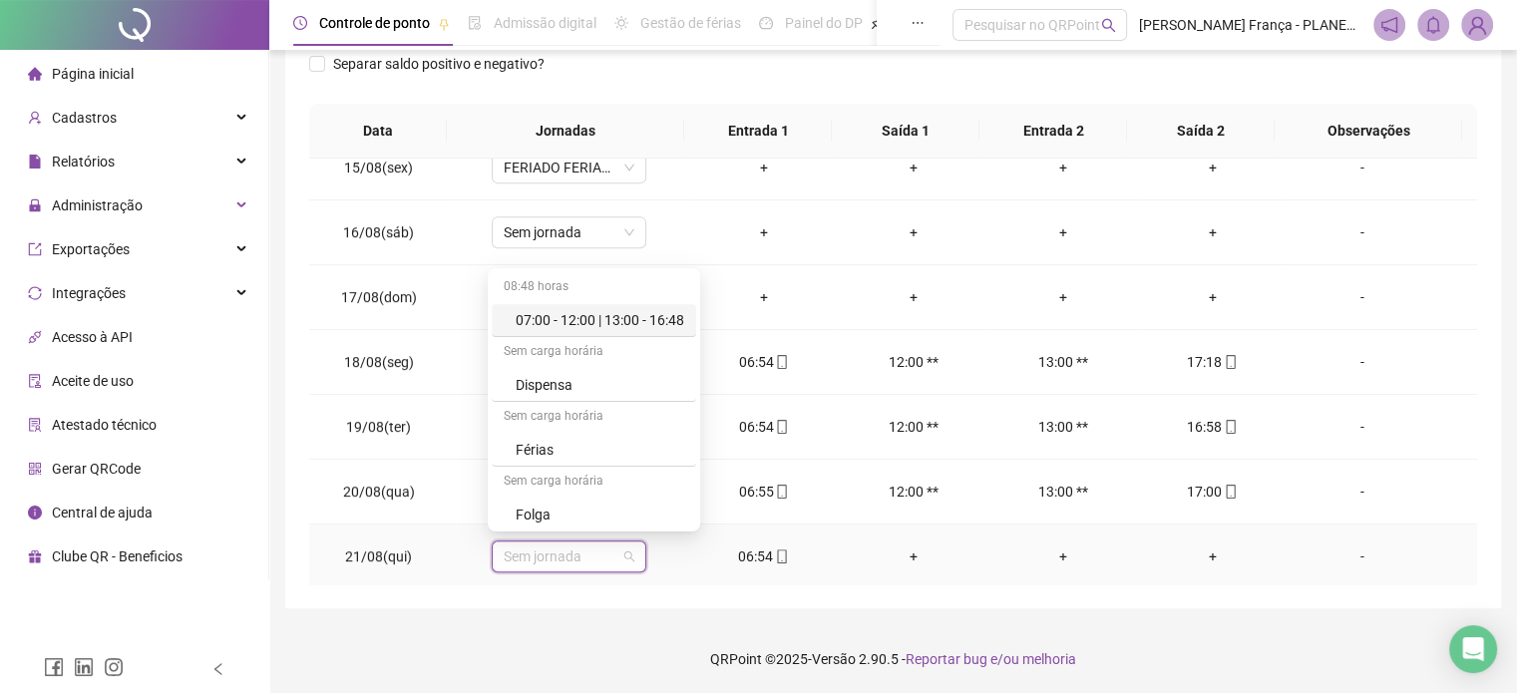
click at [638, 320] on div "07:00 - 12:00 | 13:00 - 16:48" at bounding box center [600, 320] width 169 height 22
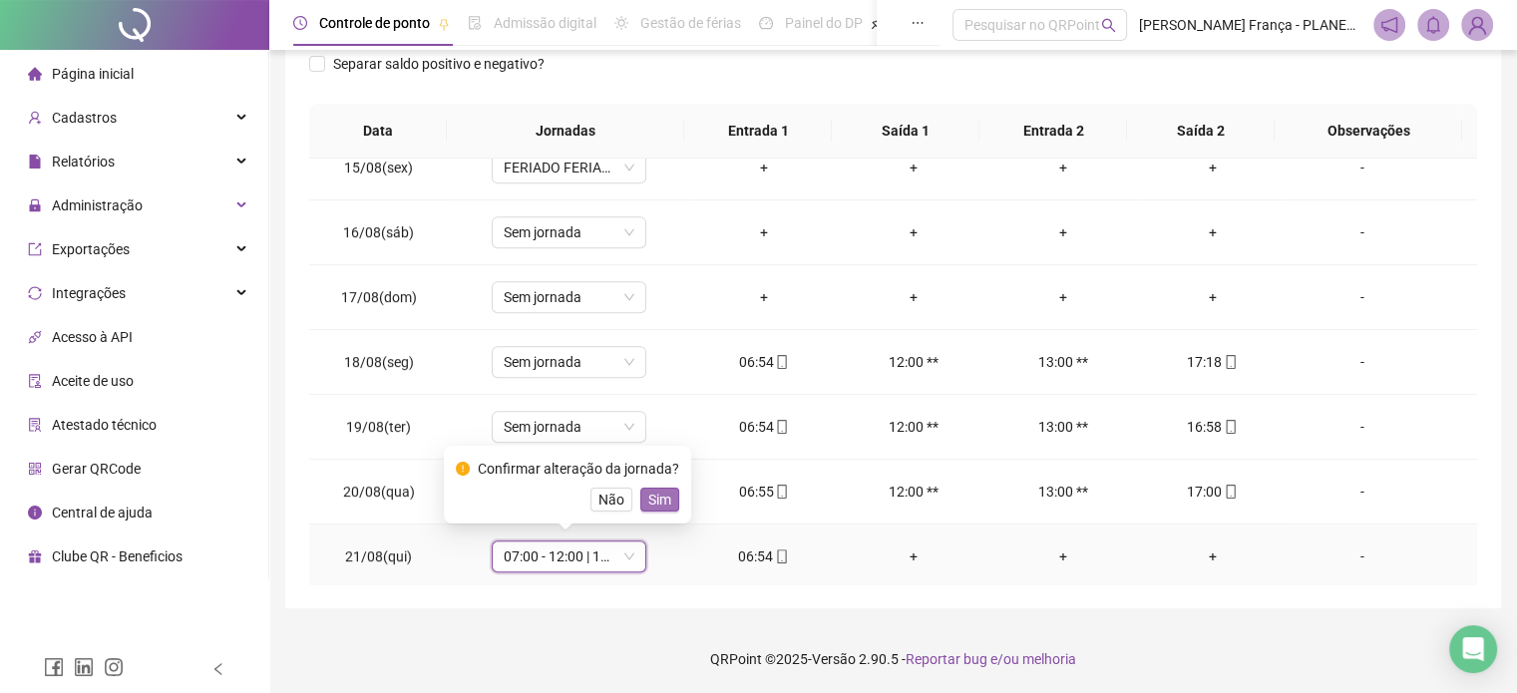
click at [655, 499] on span "Sim" at bounding box center [659, 500] width 23 height 22
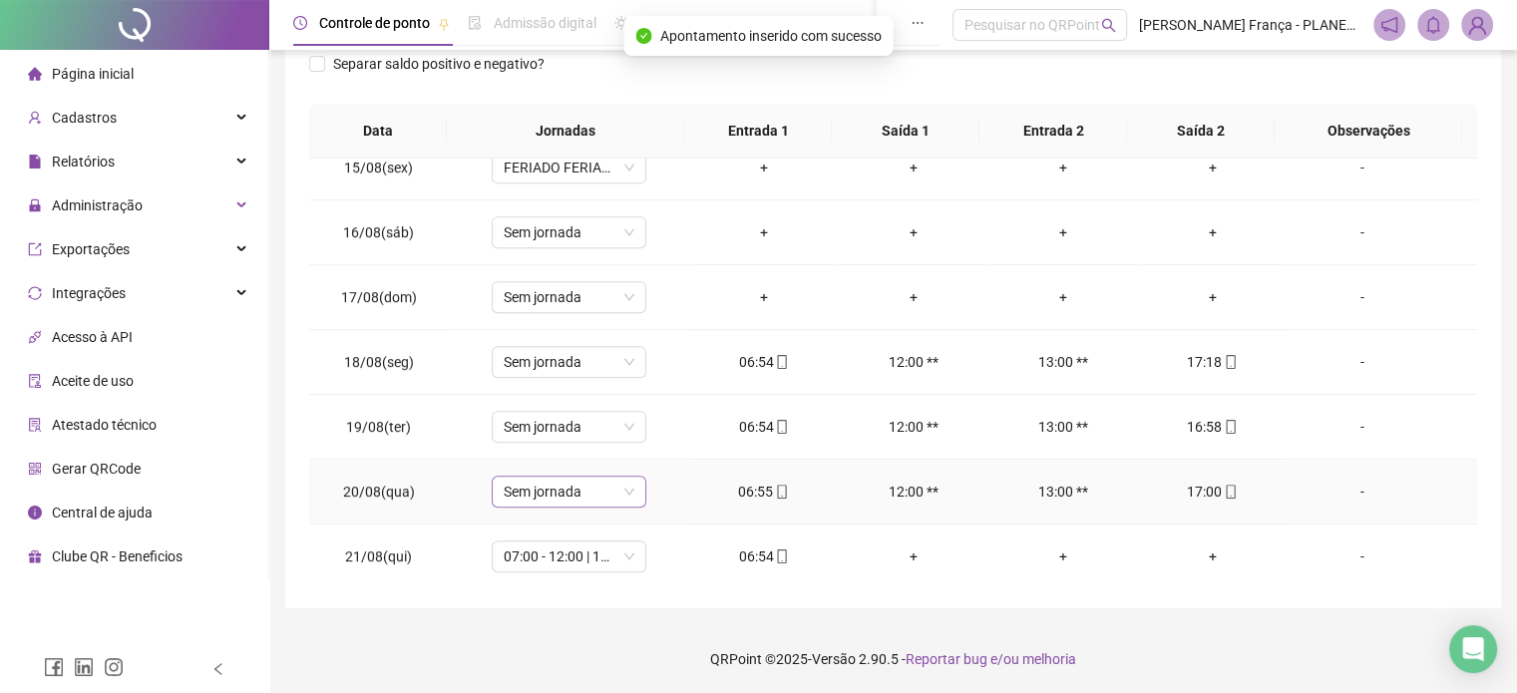
click at [606, 483] on span "Sem jornada" at bounding box center [569, 492] width 131 height 30
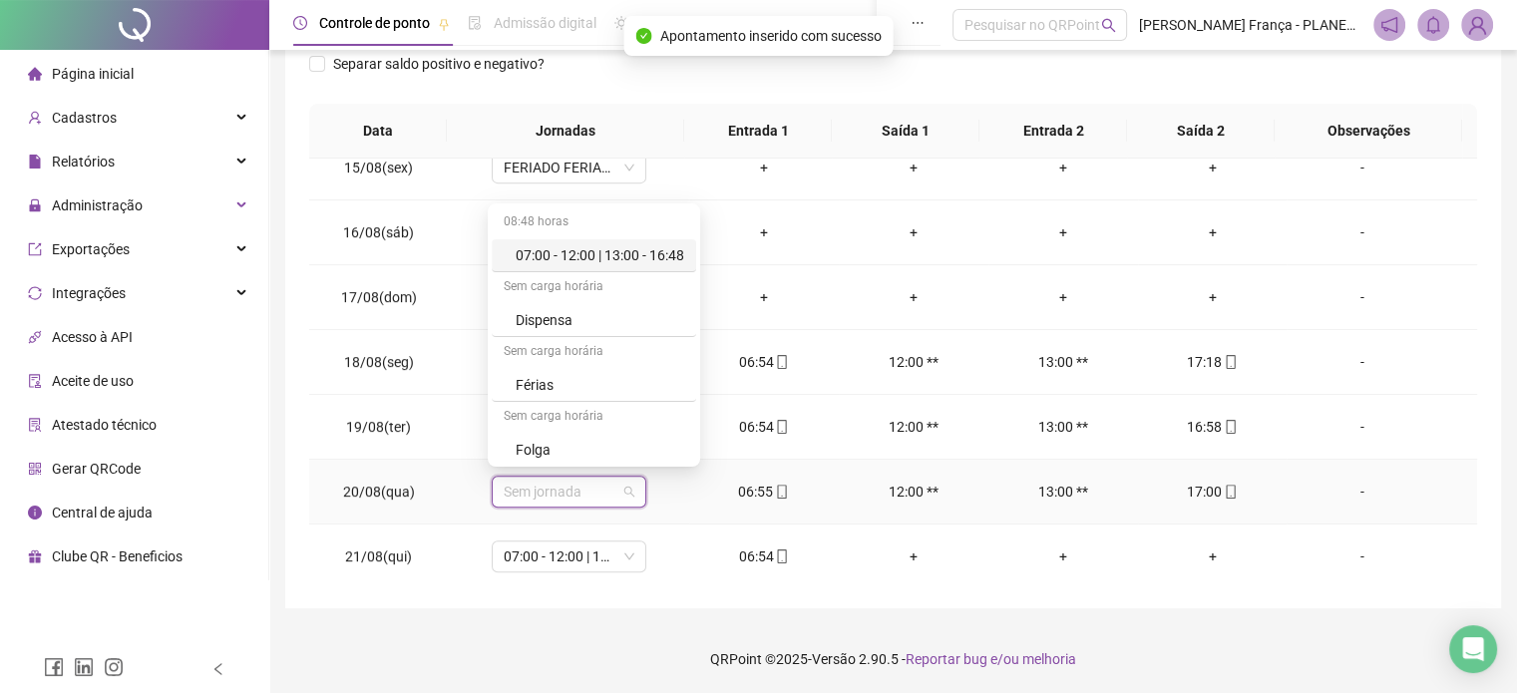
click at [681, 244] on div "07:00 - 12:00 | 13:00 - 16:48" at bounding box center [600, 255] width 169 height 22
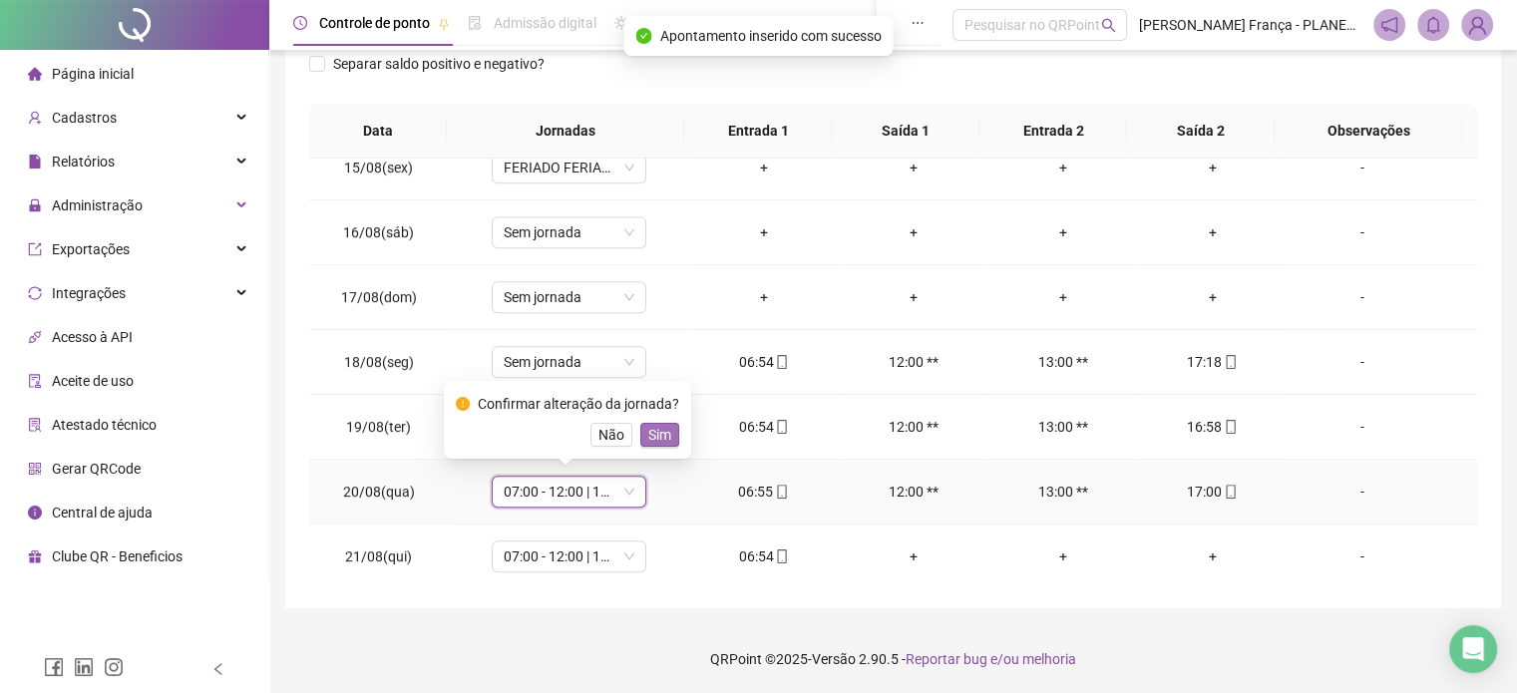
click at [660, 432] on span "Sim" at bounding box center [659, 435] width 23 height 22
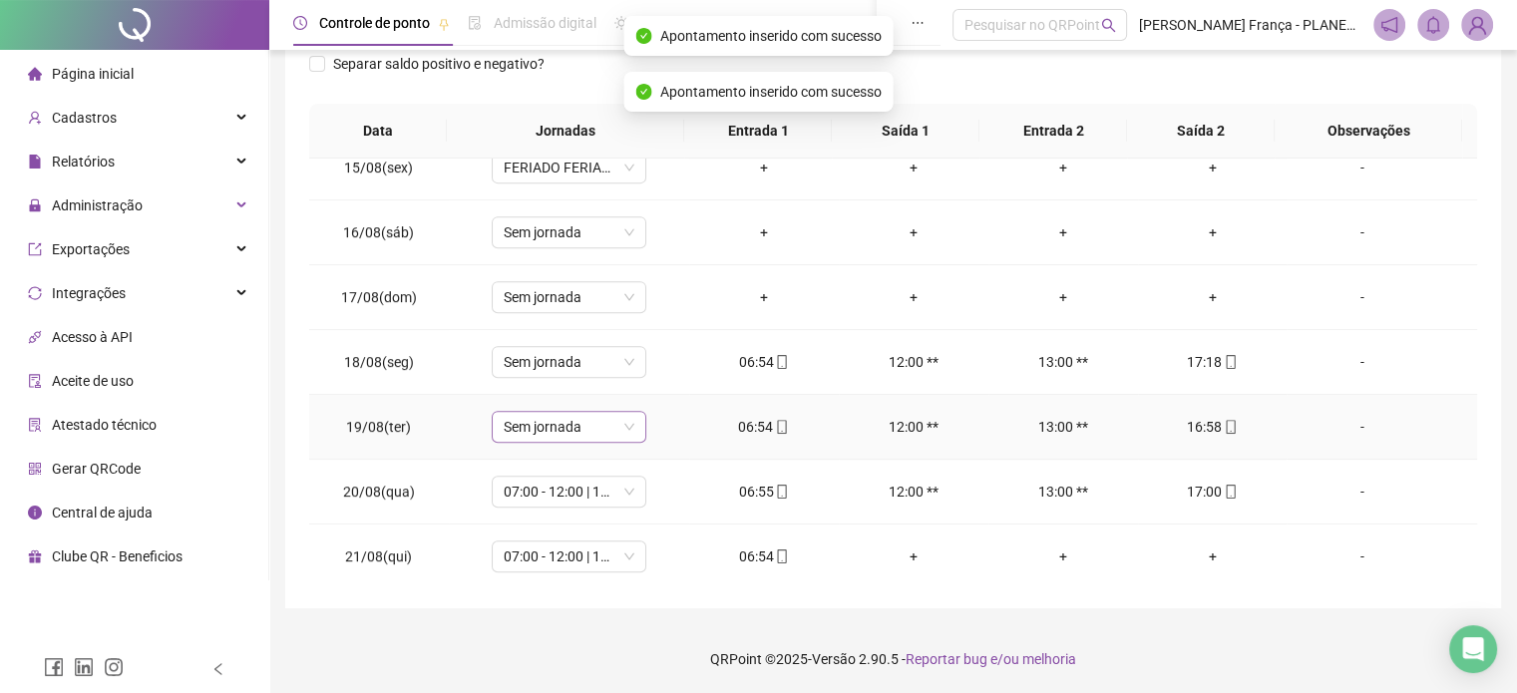
click at [601, 428] on span "Sem jornada" at bounding box center [569, 427] width 131 height 30
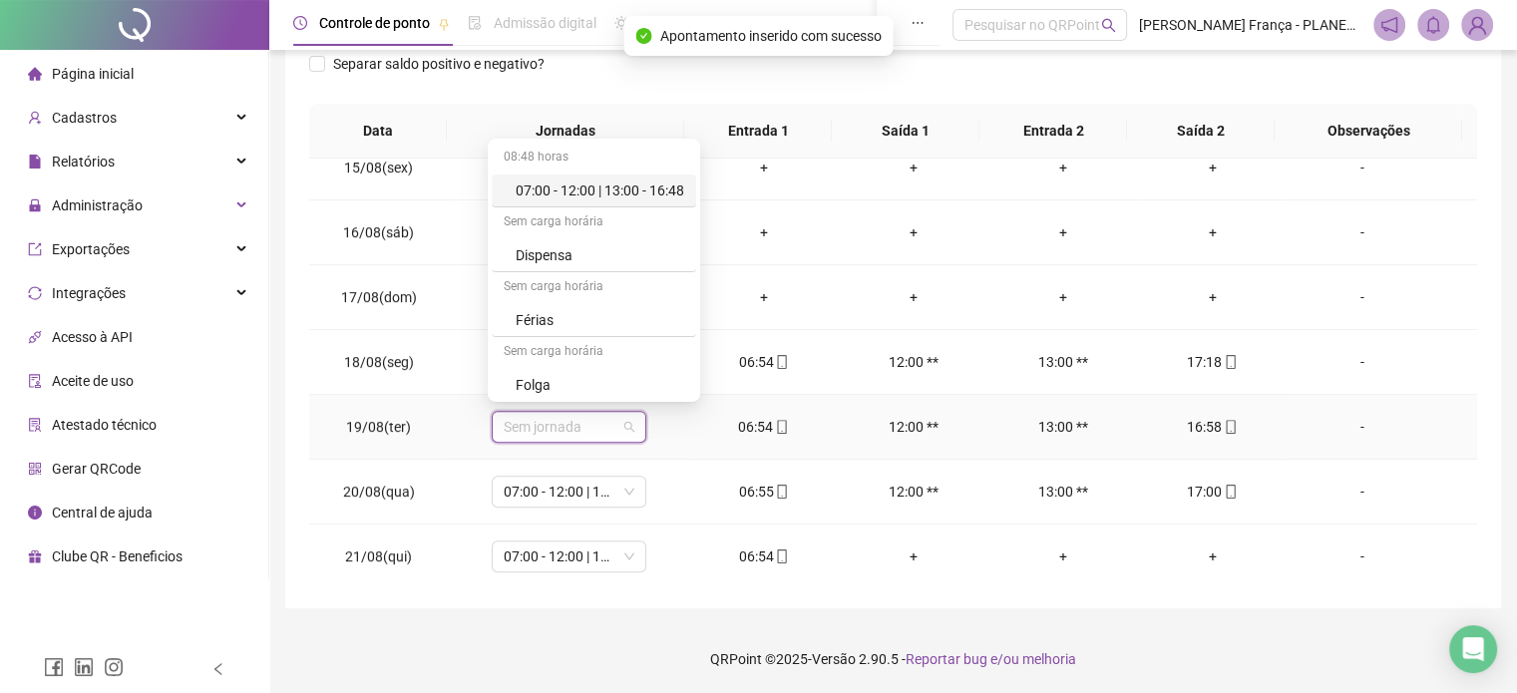
click at [646, 193] on div "07:00 - 12:00 | 13:00 - 16:48" at bounding box center [600, 191] width 169 height 22
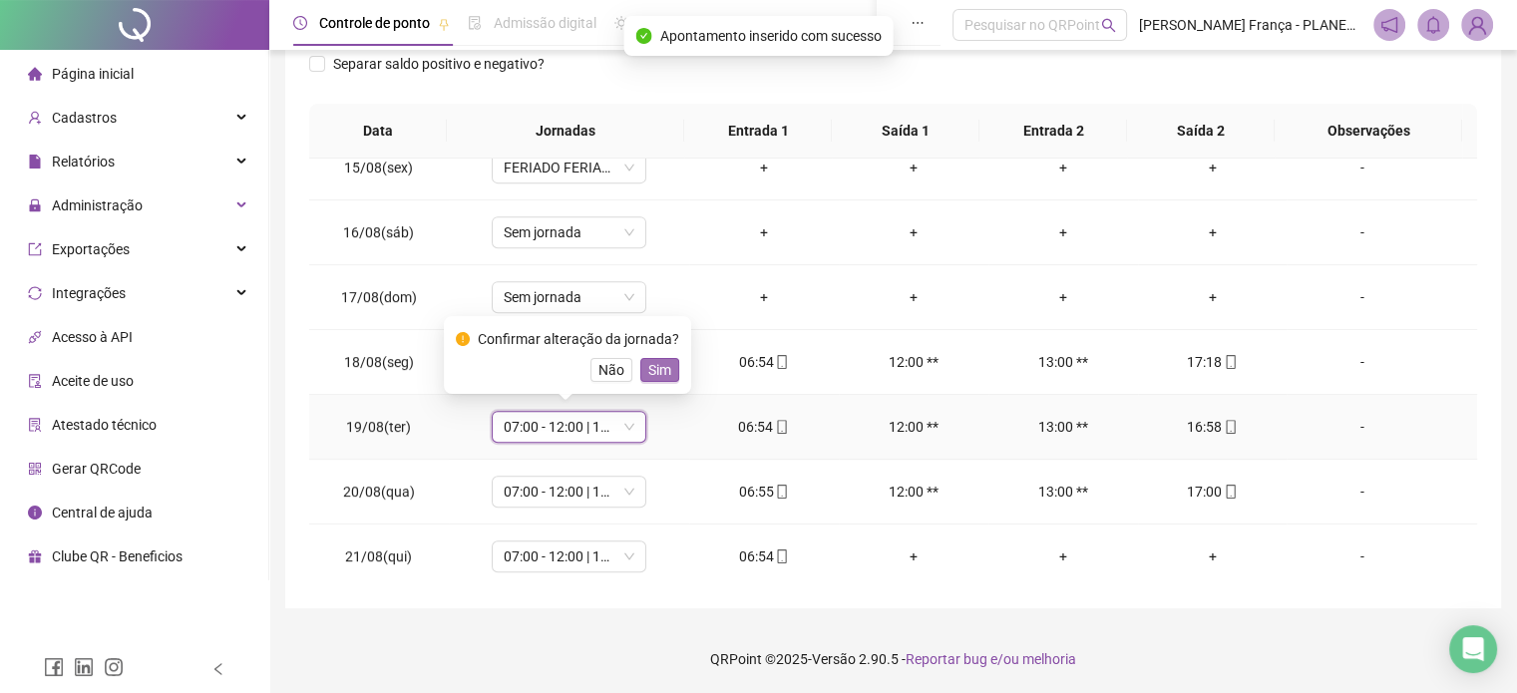
click at [654, 381] on button "Sim" at bounding box center [659, 370] width 39 height 24
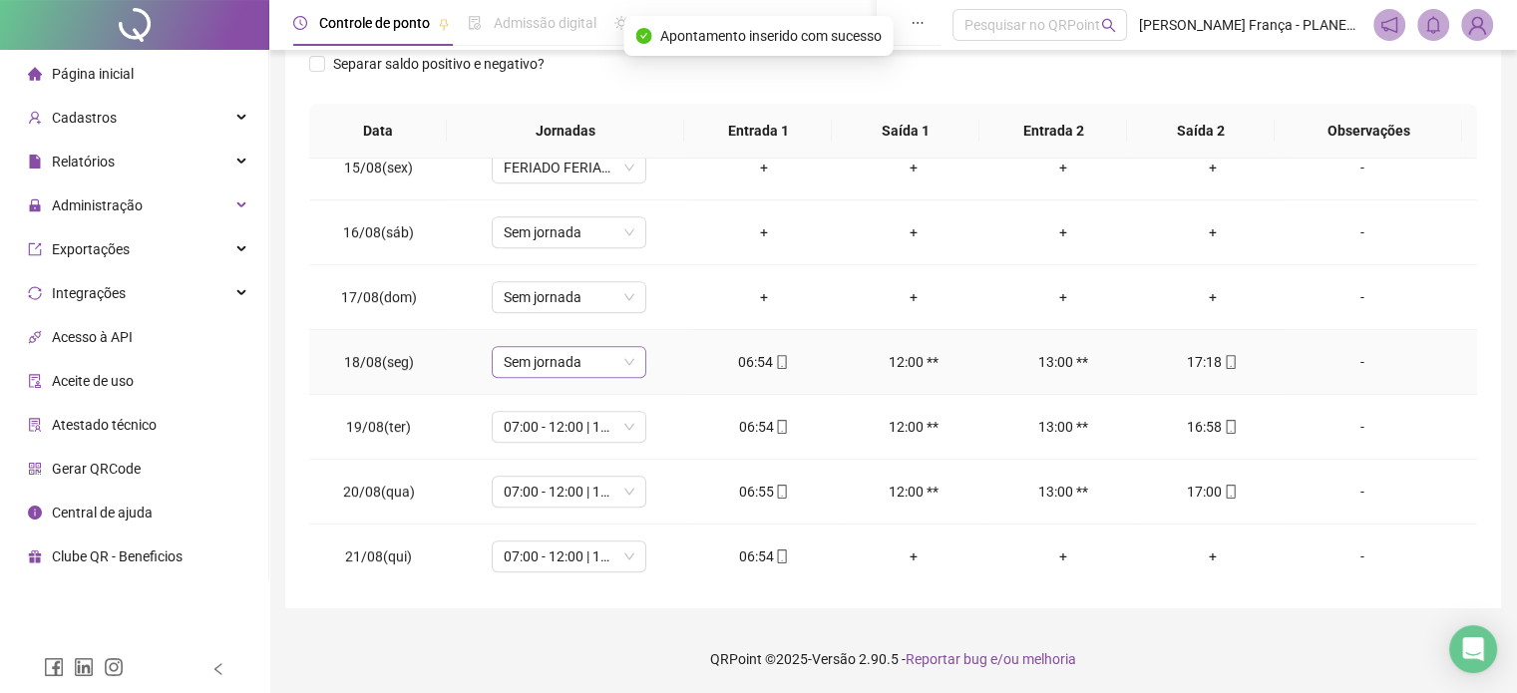
click at [593, 357] on span "Sem jornada" at bounding box center [569, 362] width 131 height 30
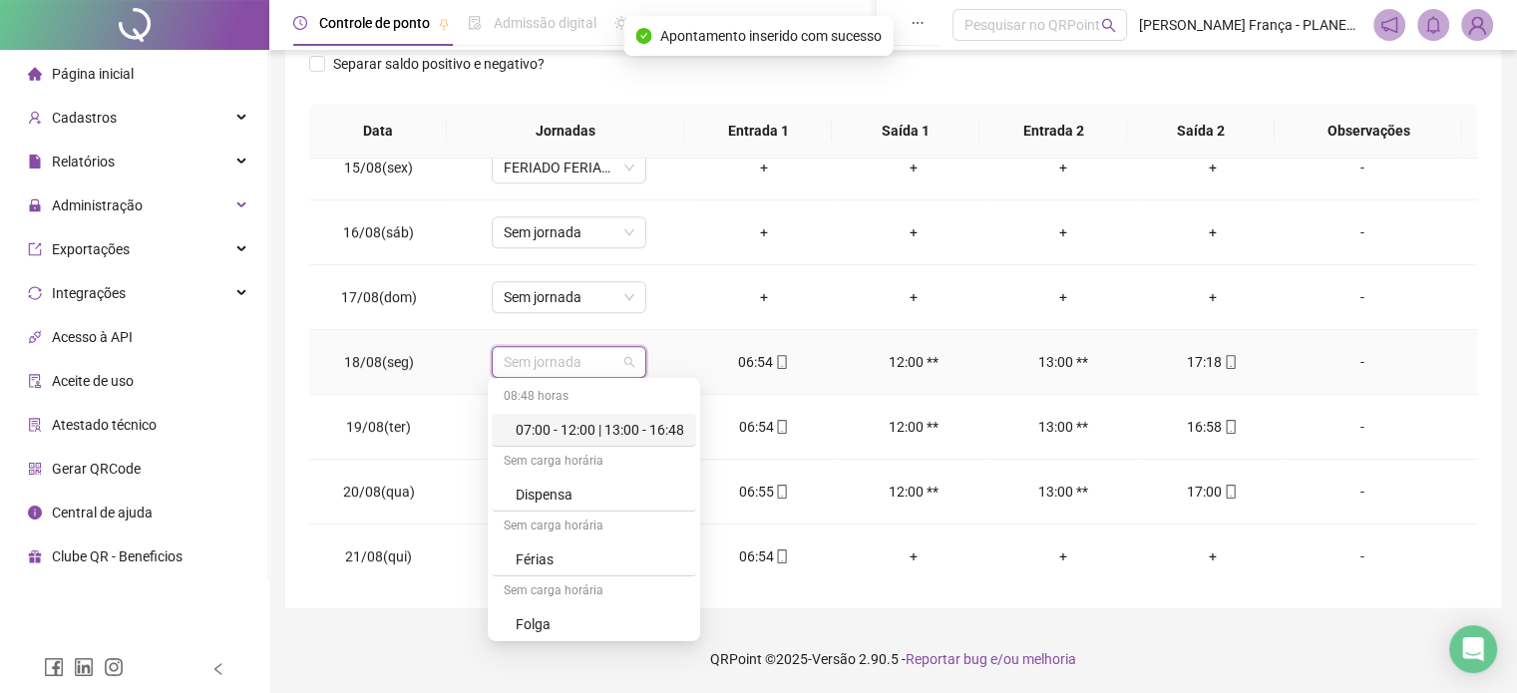
click at [609, 437] on div "07:00 - 12:00 | 13:00 - 16:48" at bounding box center [600, 430] width 169 height 22
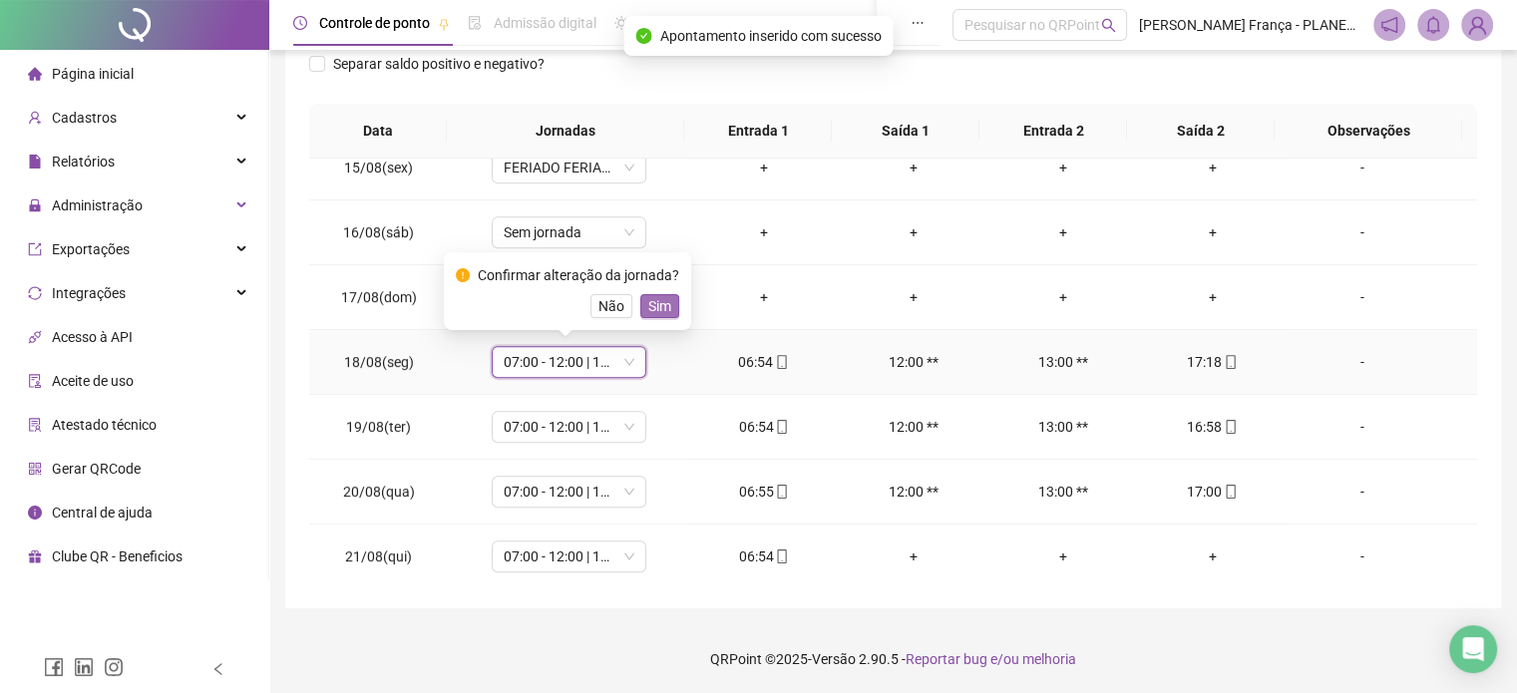
click at [660, 302] on span "Sim" at bounding box center [659, 306] width 23 height 22
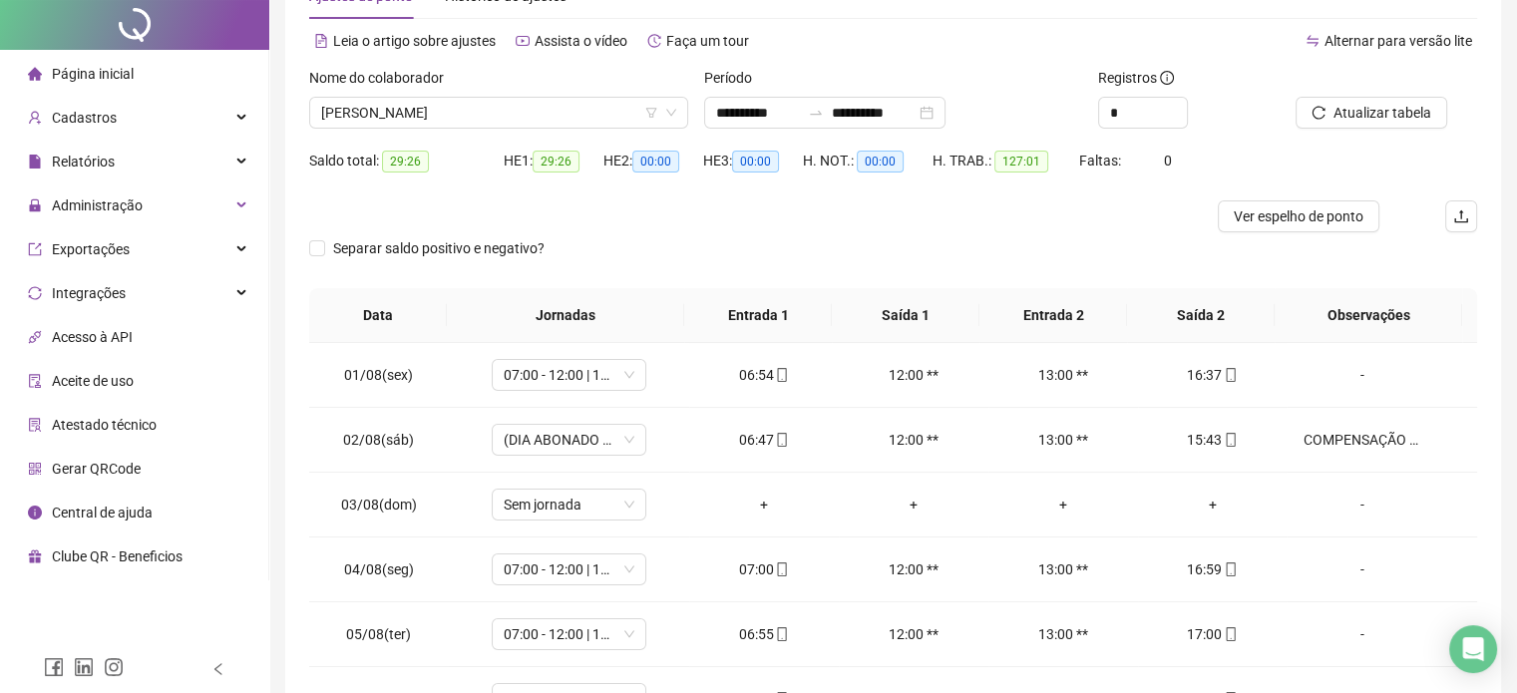
scroll to position [0, 0]
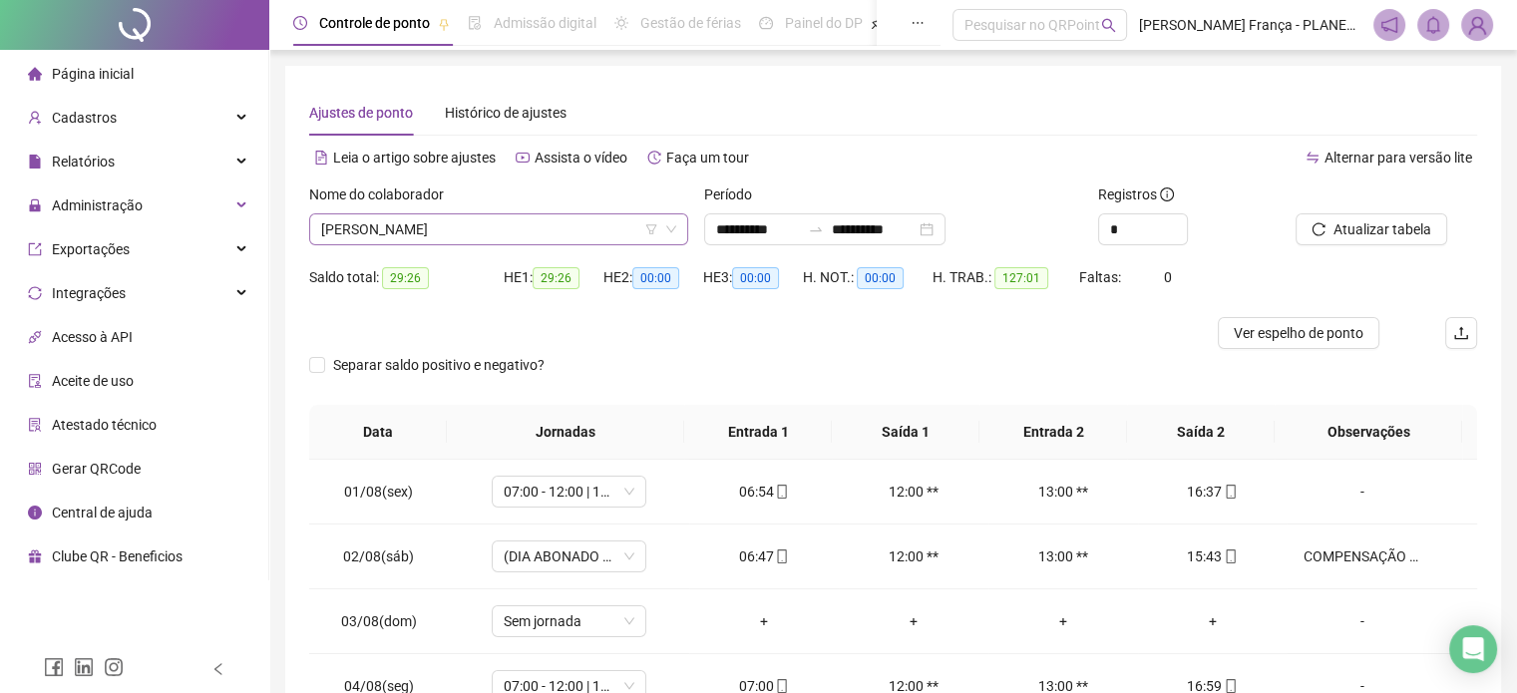
click at [414, 227] on span "[PERSON_NAME]" at bounding box center [498, 229] width 355 height 30
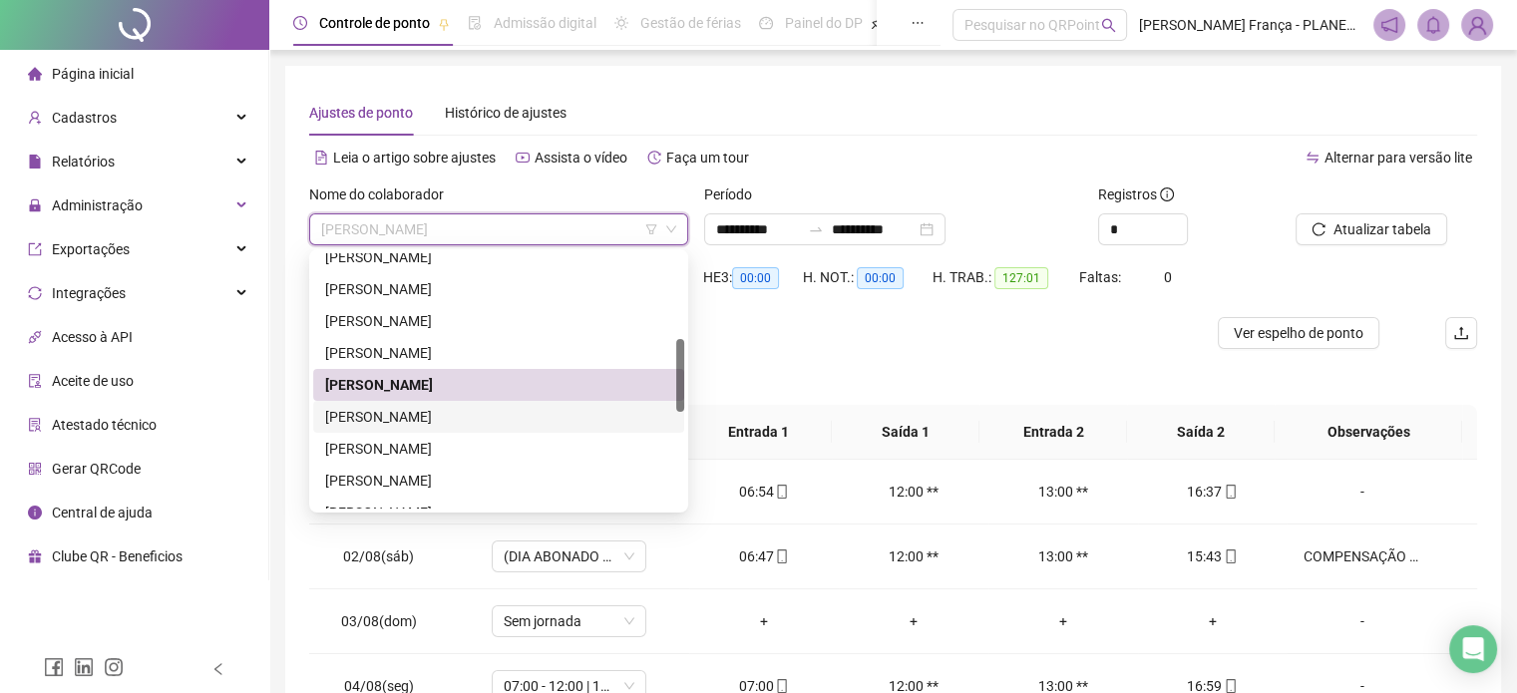
drag, startPoint x: 391, startPoint y: 414, endPoint x: 463, endPoint y: 409, distance: 72.0
click at [391, 414] on div "[PERSON_NAME]" at bounding box center [498, 417] width 347 height 22
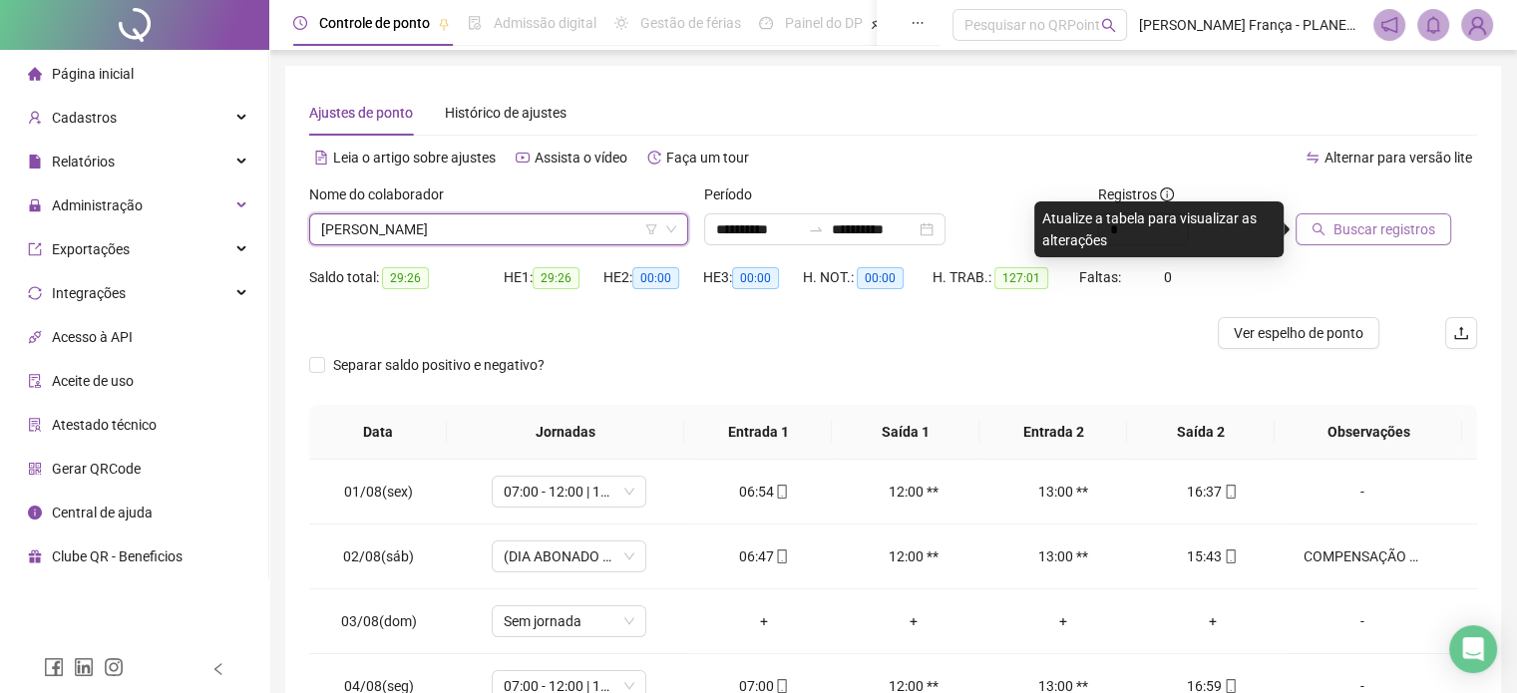
click at [1374, 241] on button "Buscar registros" at bounding box center [1373, 229] width 156 height 32
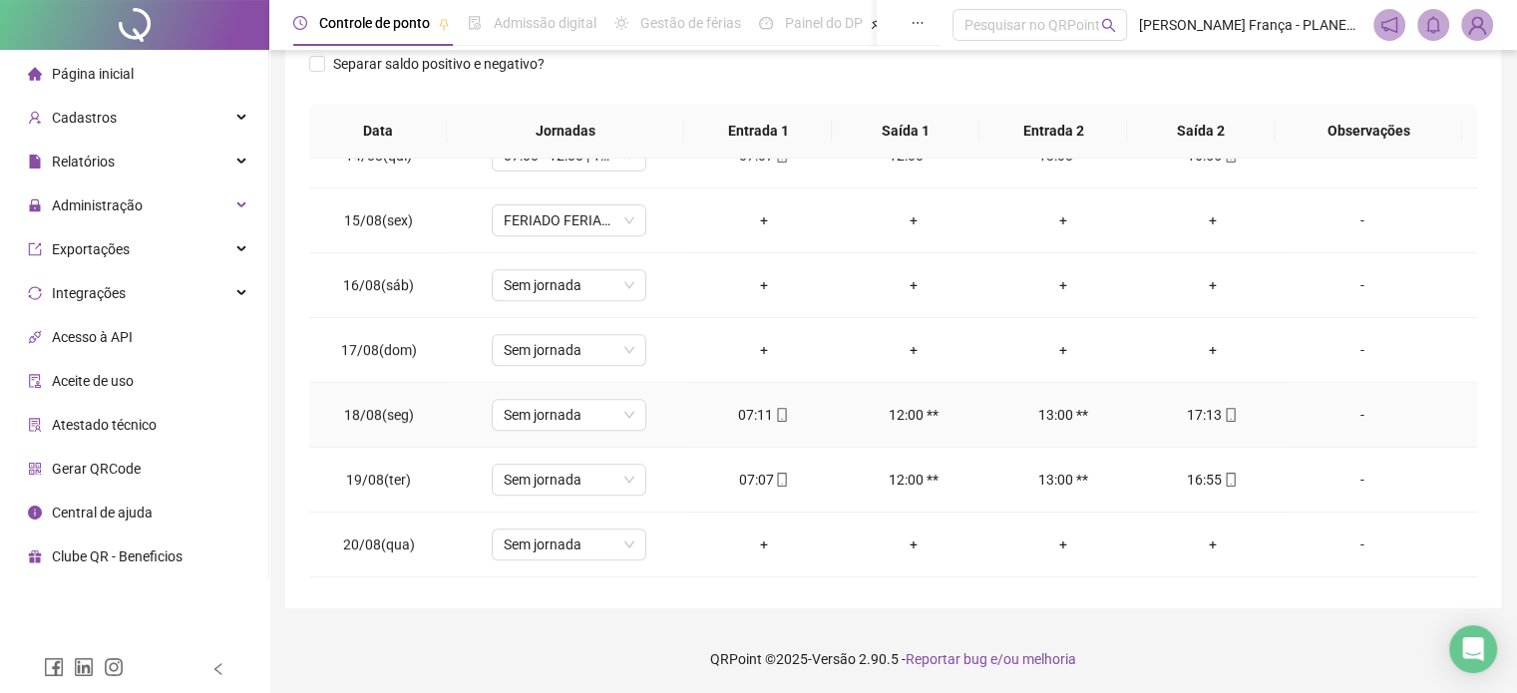
scroll to position [930, 0]
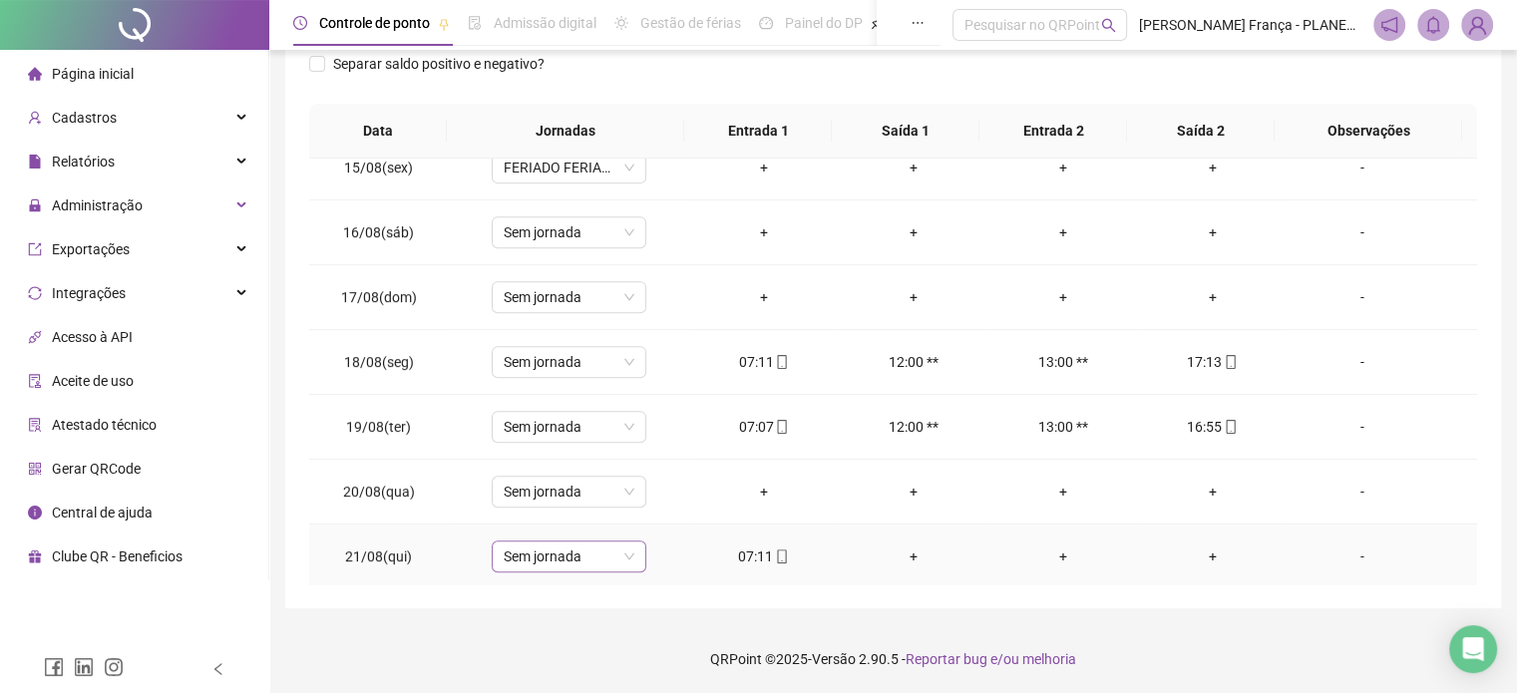
click at [614, 546] on span "Sem jornada" at bounding box center [569, 557] width 131 height 30
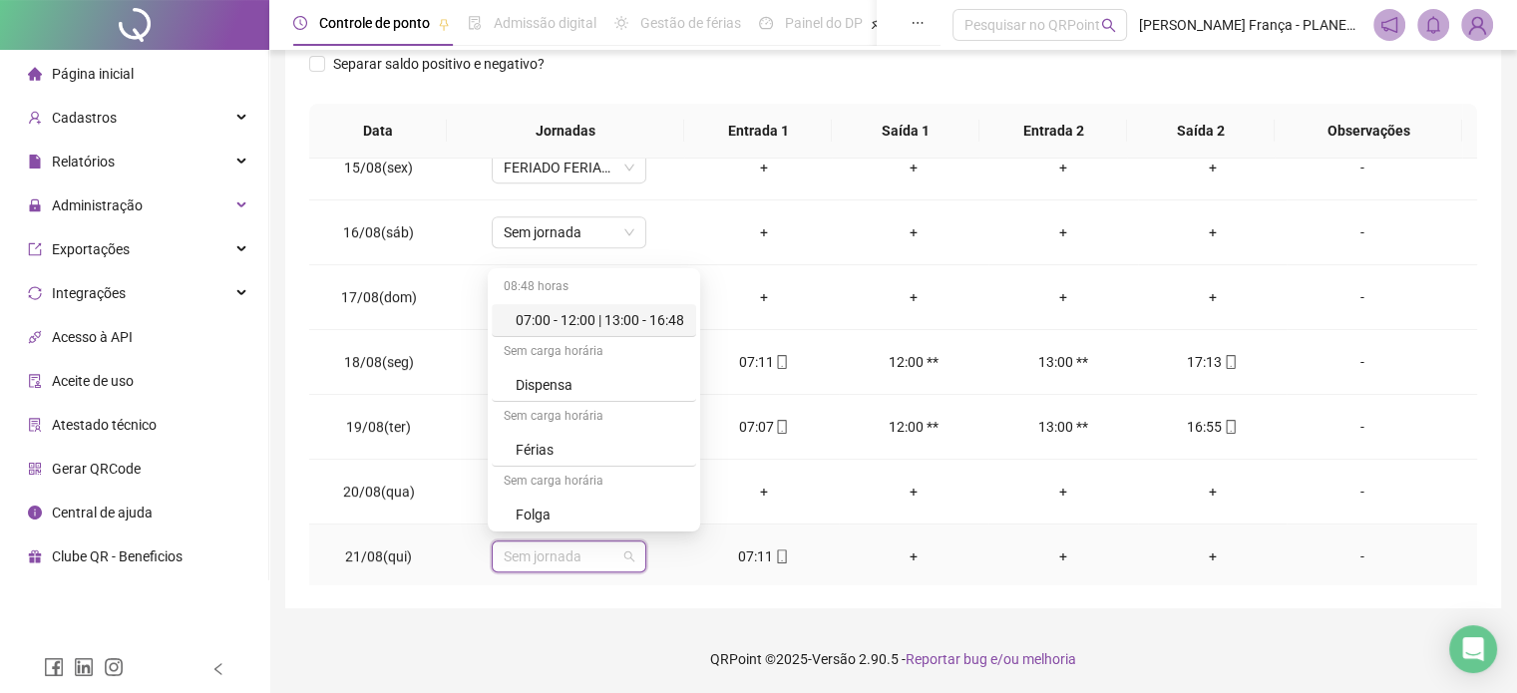
click at [654, 320] on div "07:00 - 12:00 | 13:00 - 16:48" at bounding box center [600, 320] width 169 height 22
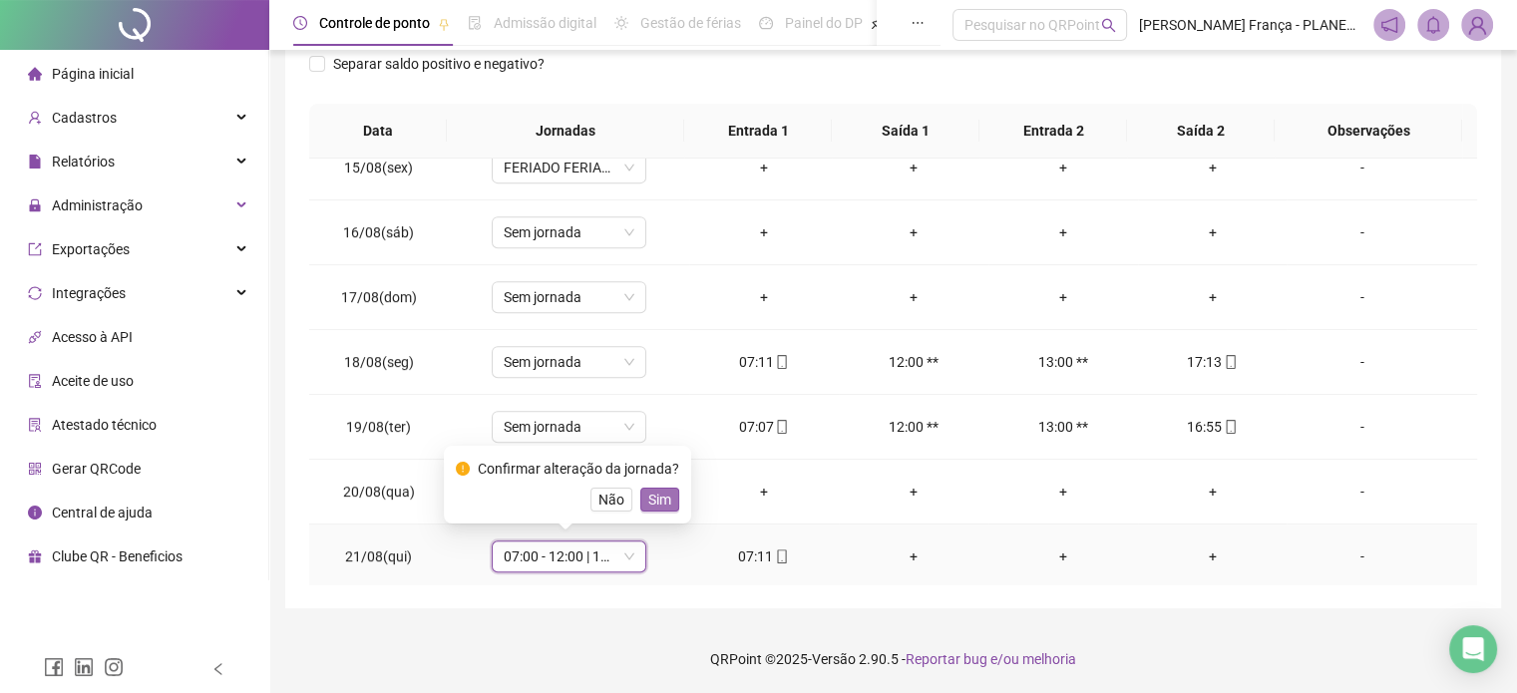
click at [658, 492] on span "Sim" at bounding box center [659, 500] width 23 height 22
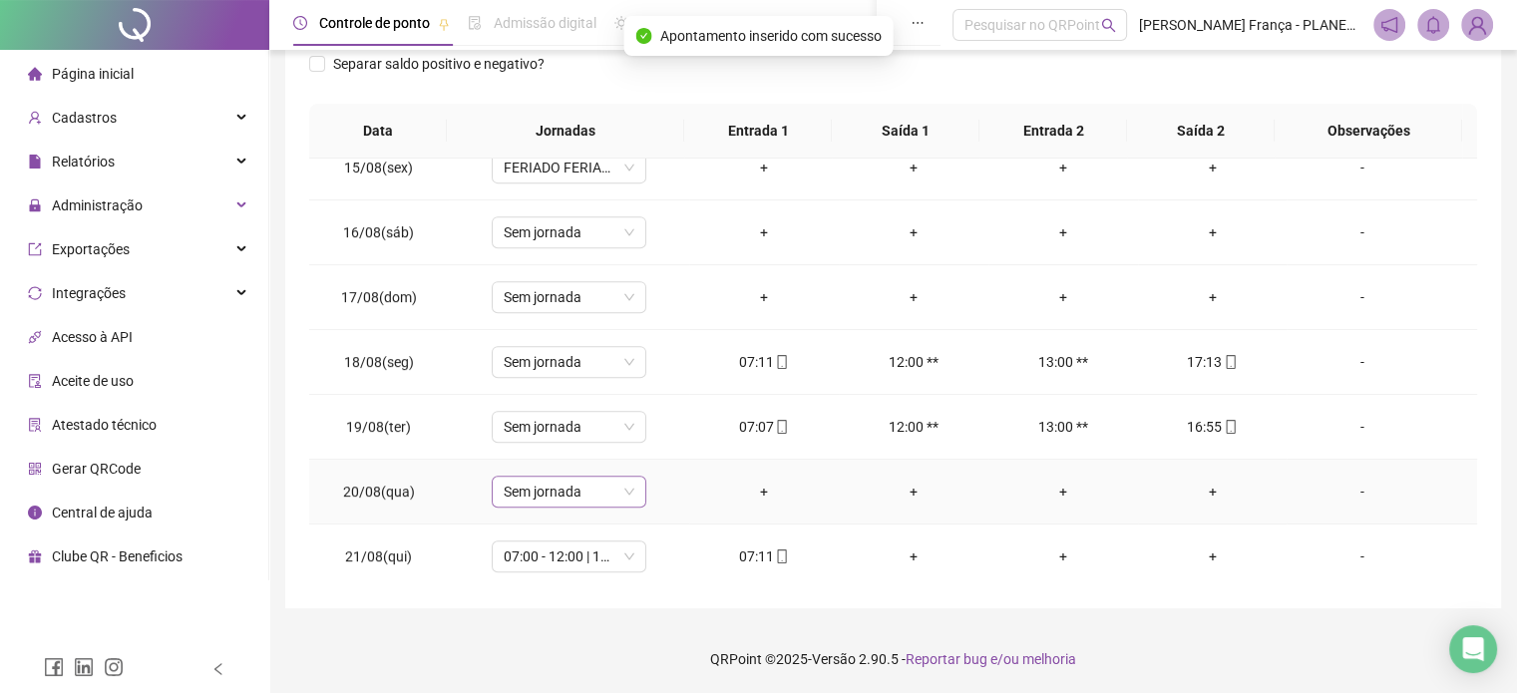
click at [606, 494] on span "Sem jornada" at bounding box center [569, 492] width 131 height 30
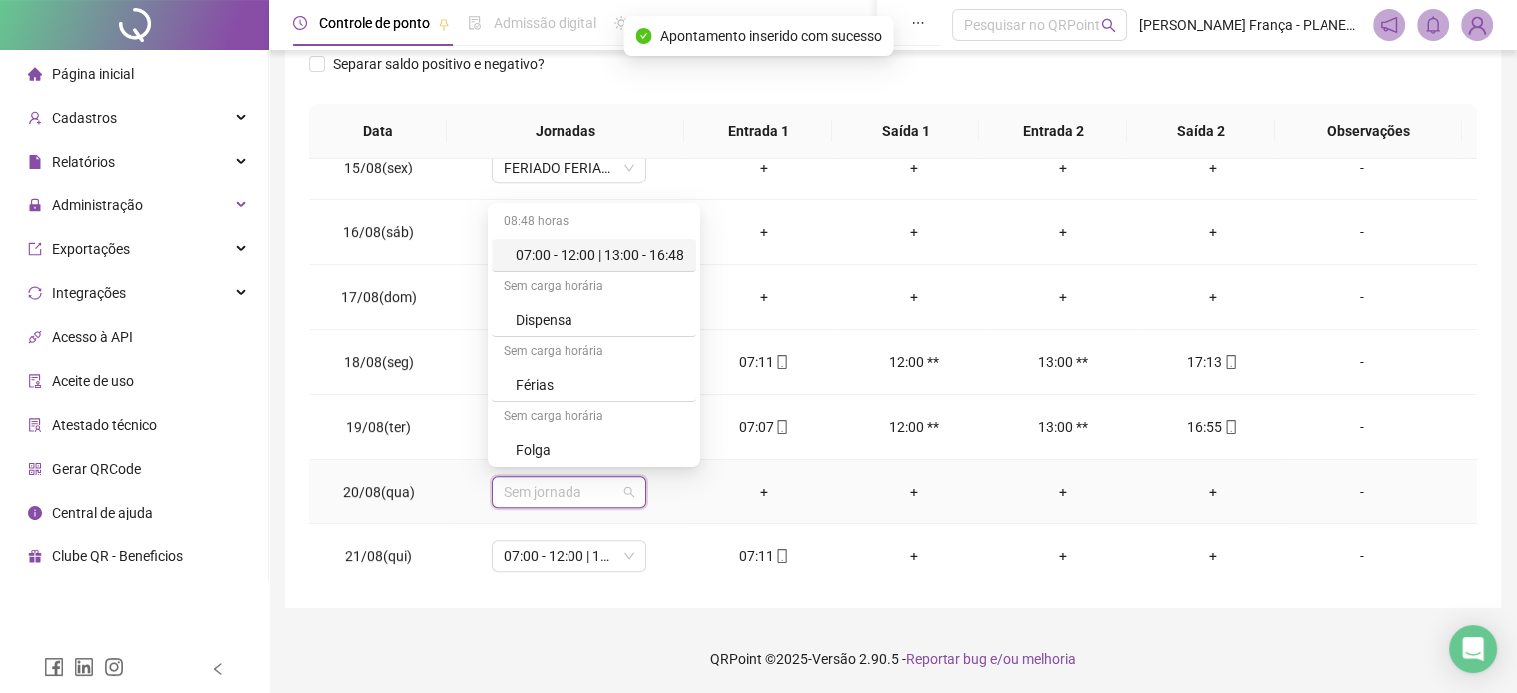
click at [633, 256] on div "07:00 - 12:00 | 13:00 - 16:48" at bounding box center [600, 255] width 169 height 22
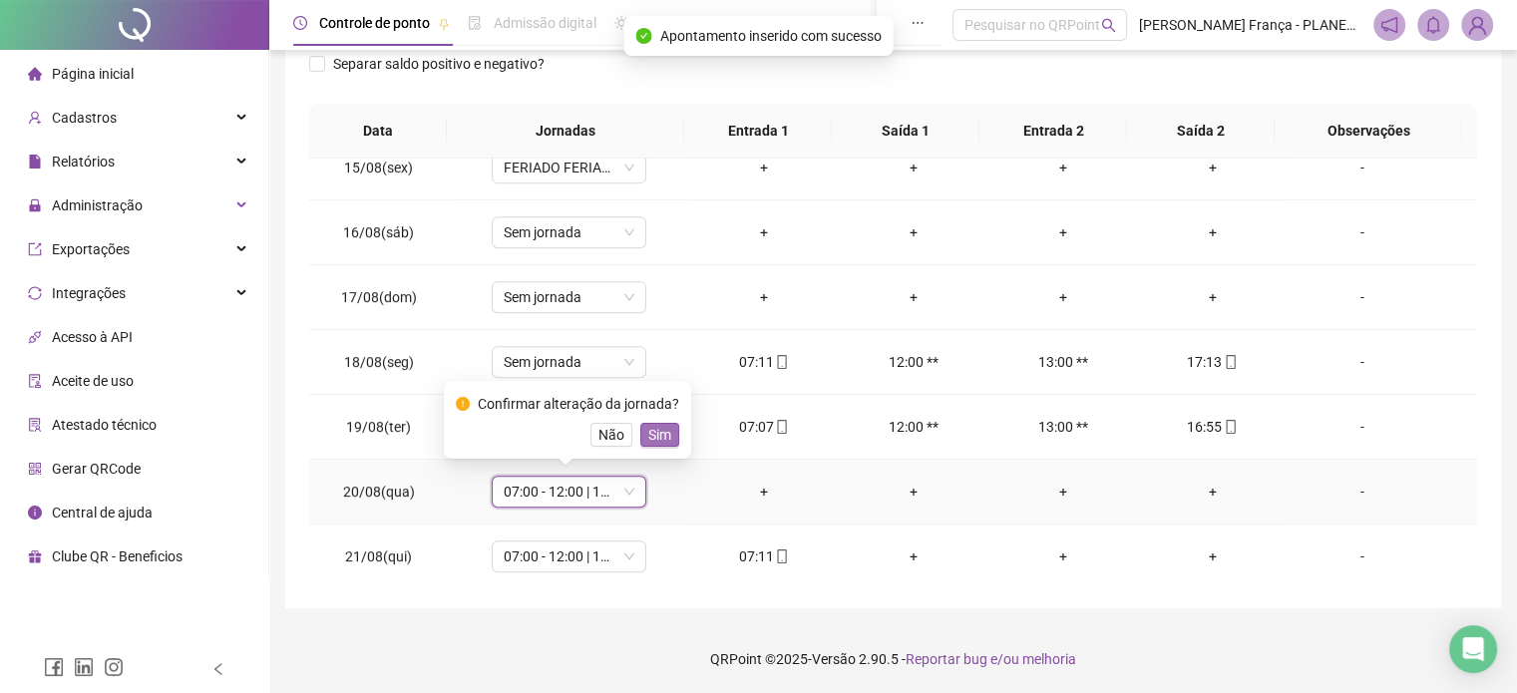
click at [655, 443] on span "Sim" at bounding box center [659, 435] width 23 height 22
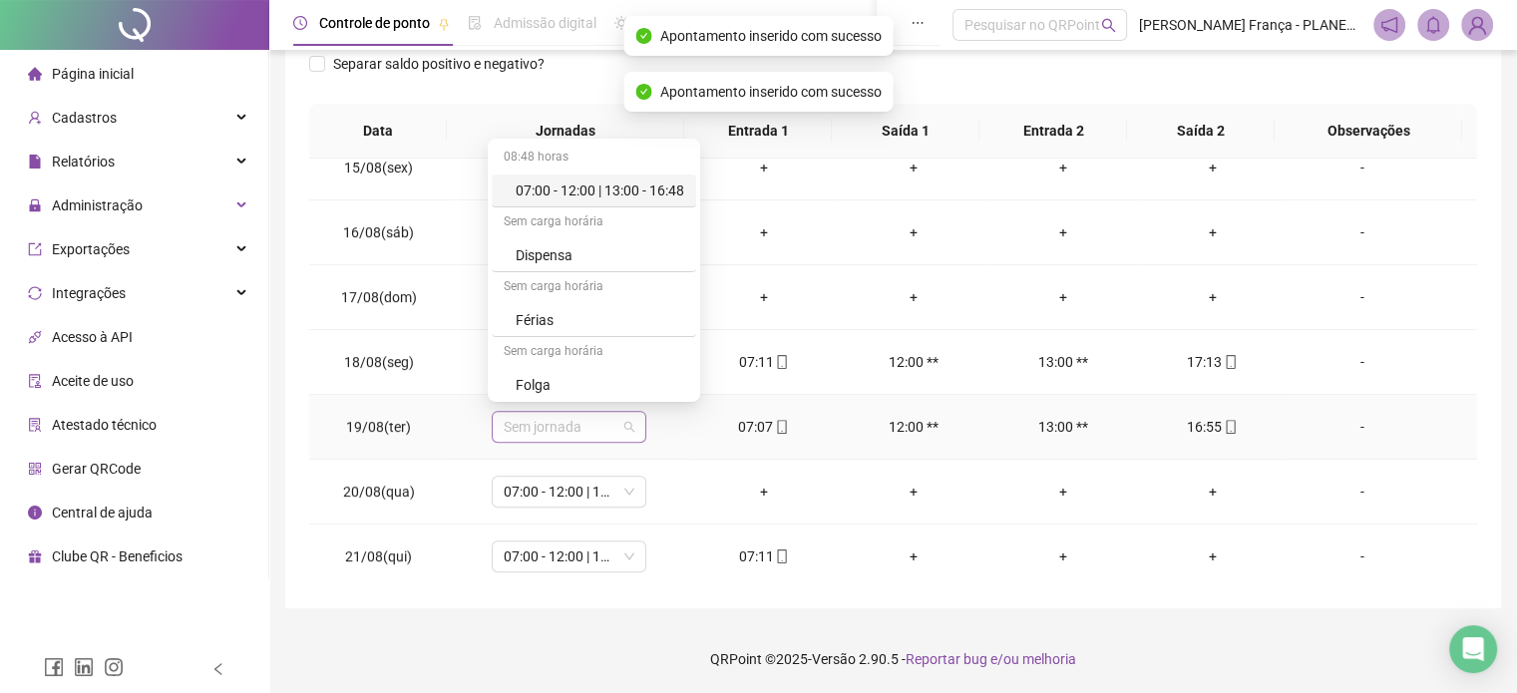
click at [601, 415] on span "Sem jornada" at bounding box center [569, 427] width 131 height 30
drag, startPoint x: 629, startPoint y: 188, endPoint x: 640, endPoint y: 269, distance: 81.5
click at [629, 189] on div "07:00 - 12:00 | 13:00 - 16:48" at bounding box center [600, 191] width 169 height 22
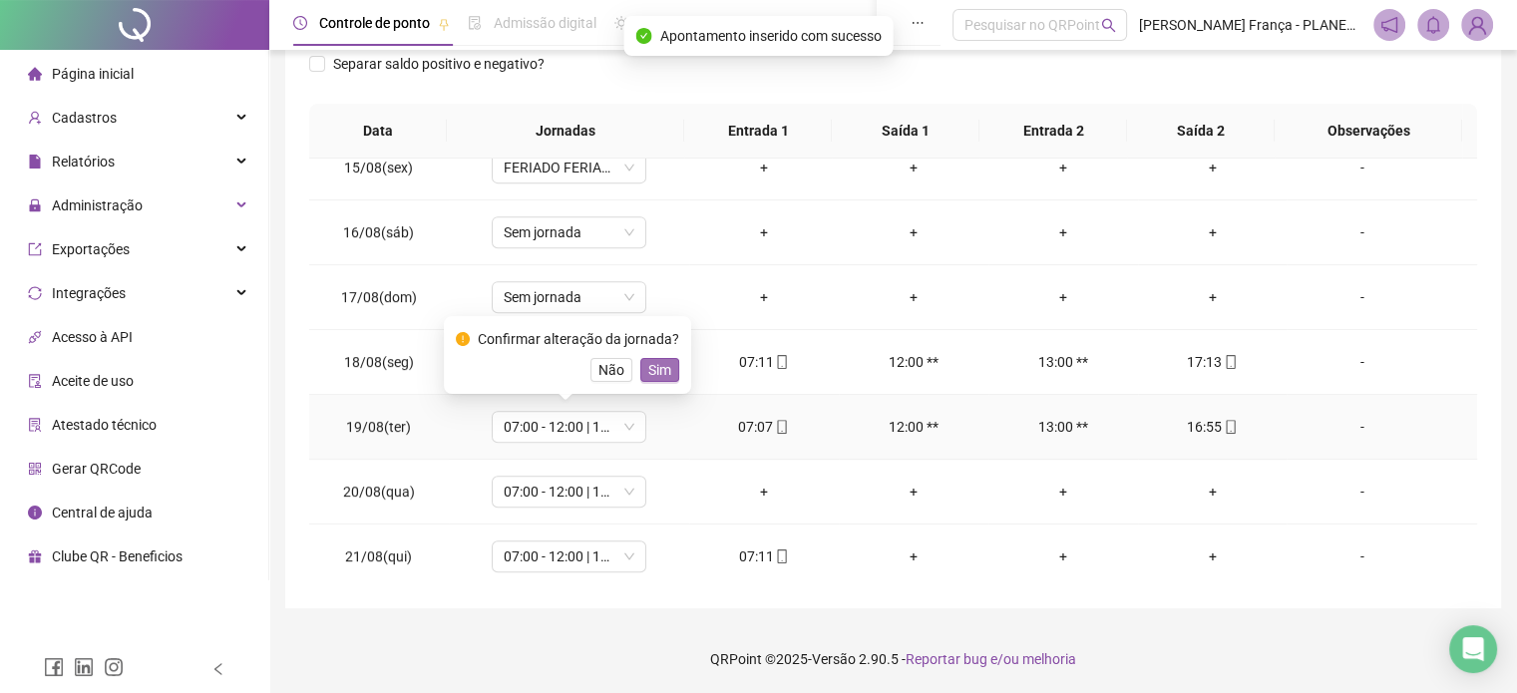
click at [655, 371] on span "Sim" at bounding box center [659, 370] width 23 height 22
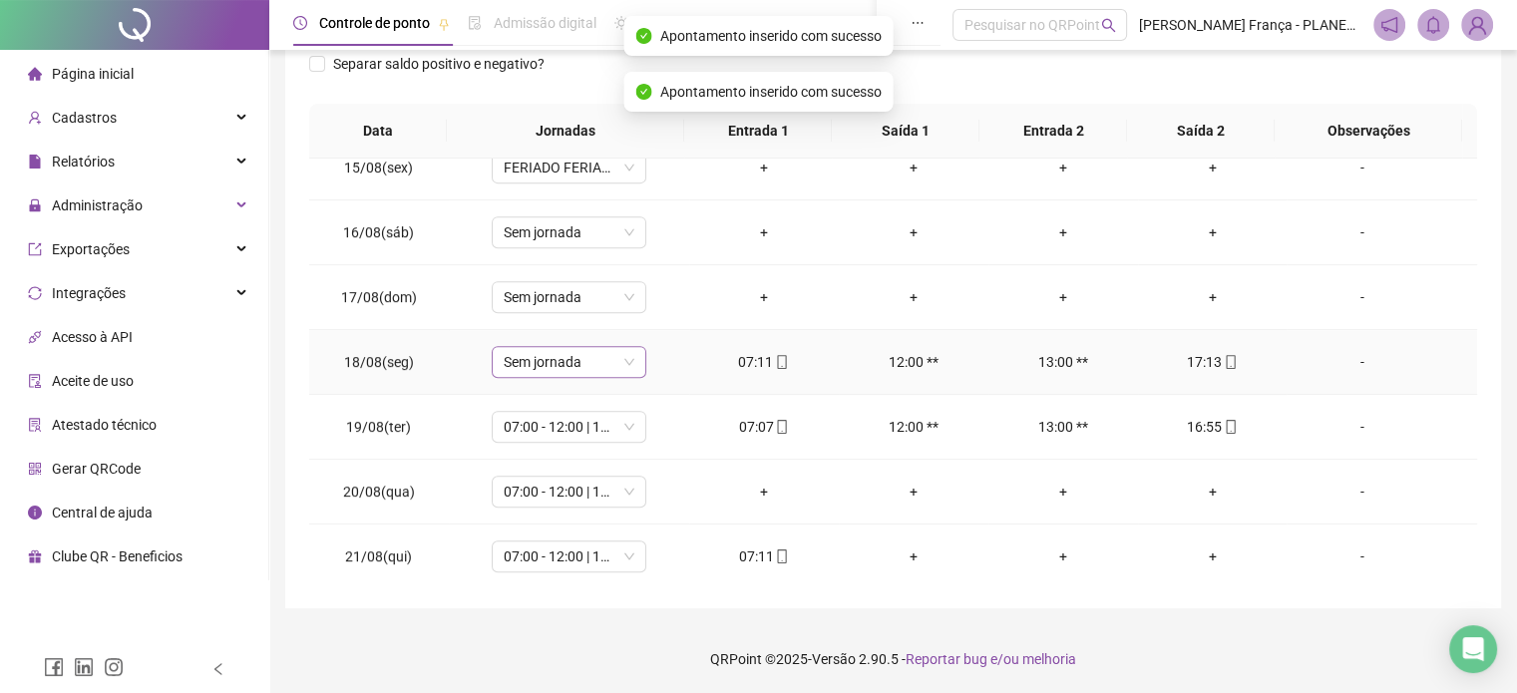
click at [617, 355] on span "Sem jornada" at bounding box center [569, 362] width 131 height 30
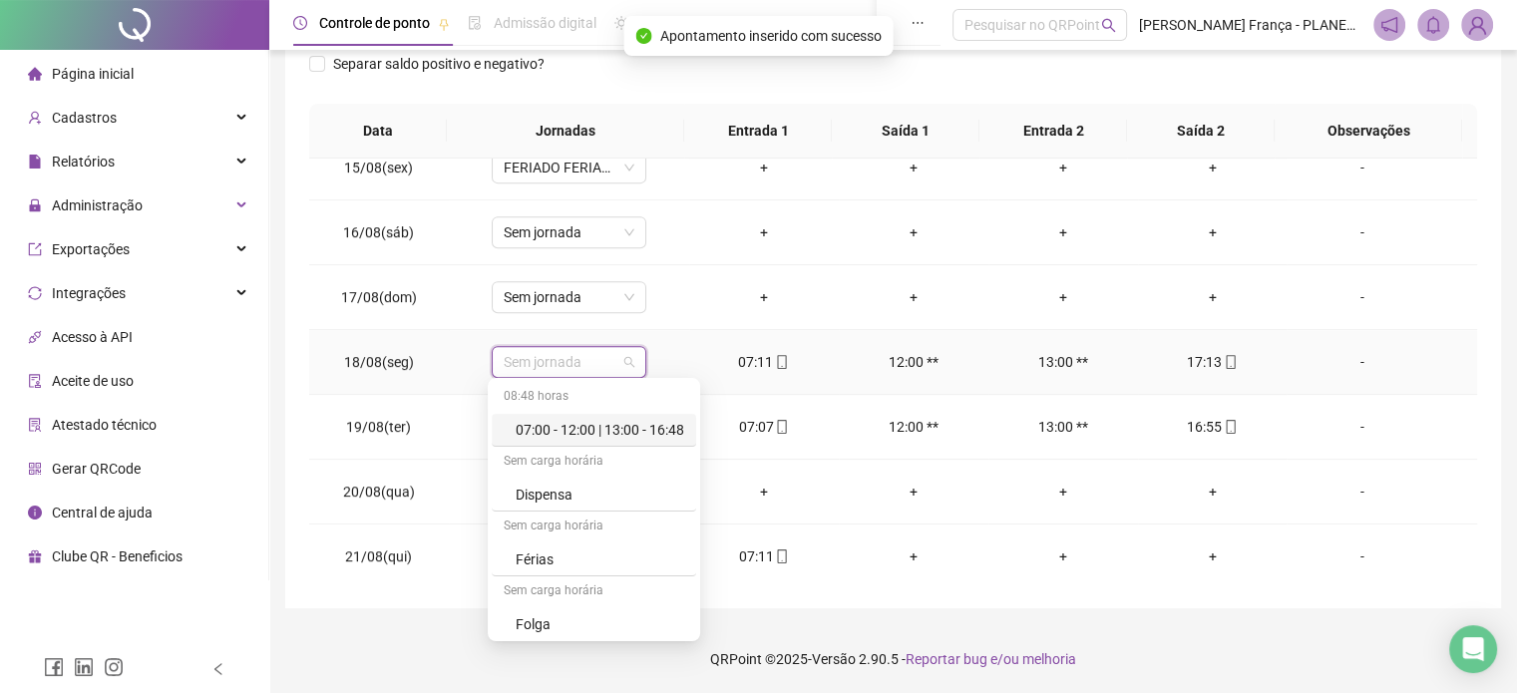
click at [638, 422] on div "07:00 - 12:00 | 13:00 - 16:48" at bounding box center [600, 430] width 169 height 22
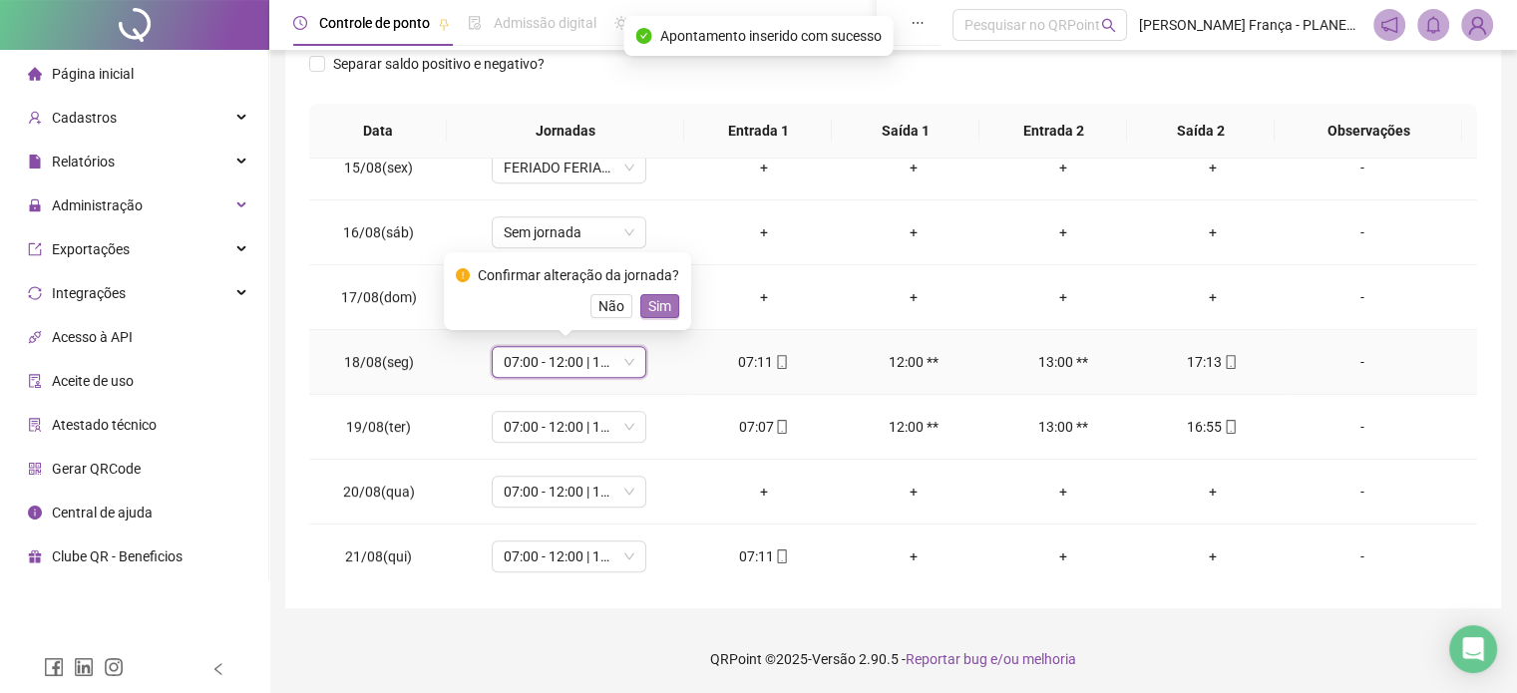
click at [651, 306] on span "Sim" at bounding box center [659, 306] width 23 height 22
